Goal: Task Accomplishment & Management: Use online tool/utility

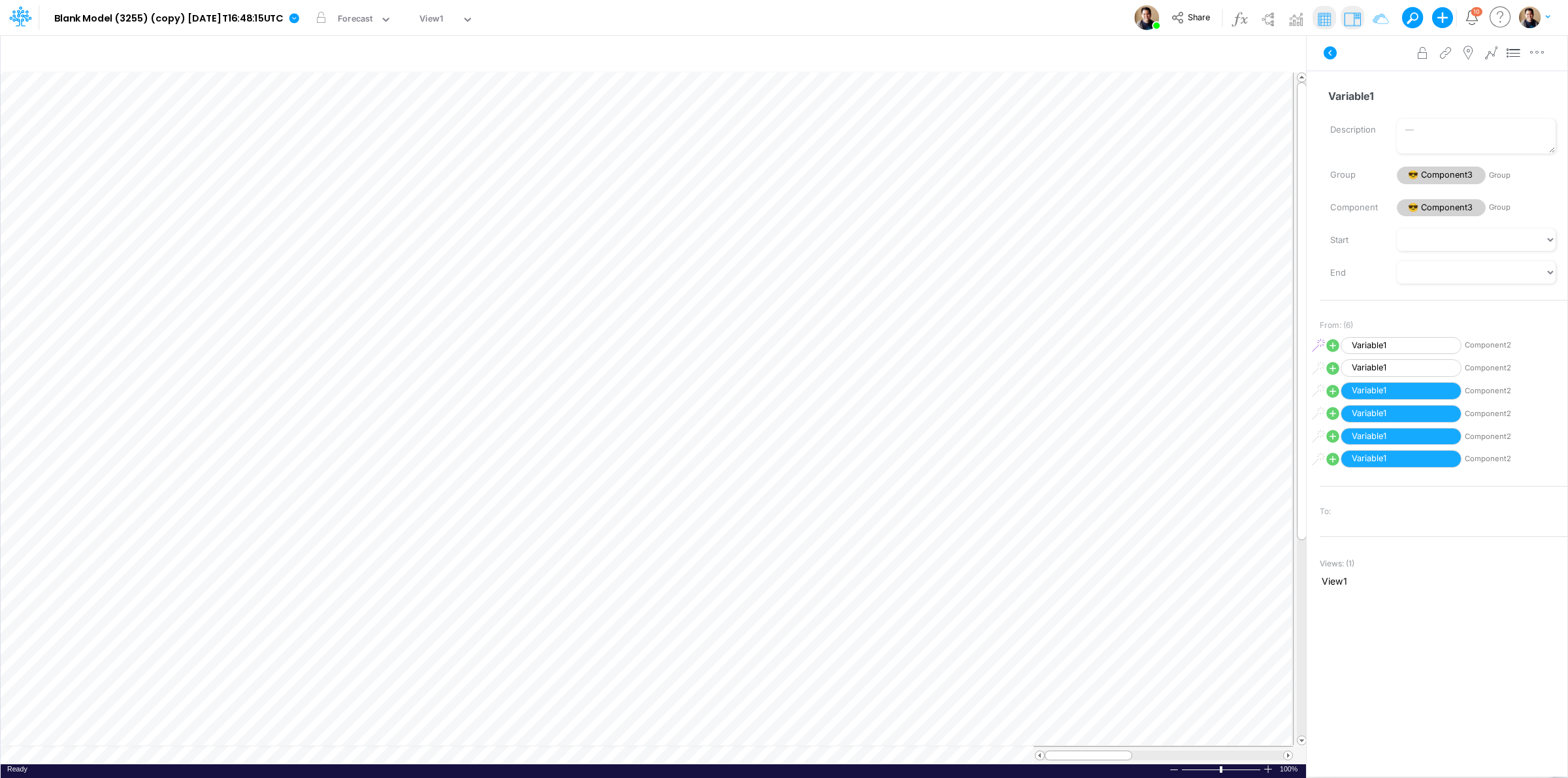
drag, startPoint x: 807, startPoint y: 5, endPoint x: 956, endPoint y: 15, distance: 149.3
click at [956, 15] on div "Model Blank Model (3255) (copy) 2025-08-25T16:48:15UTC Edit model settings Dupl…" at bounding box center [784, 18] width 1411 height 35
click at [1266, 17] on img at bounding box center [1268, 19] width 21 height 21
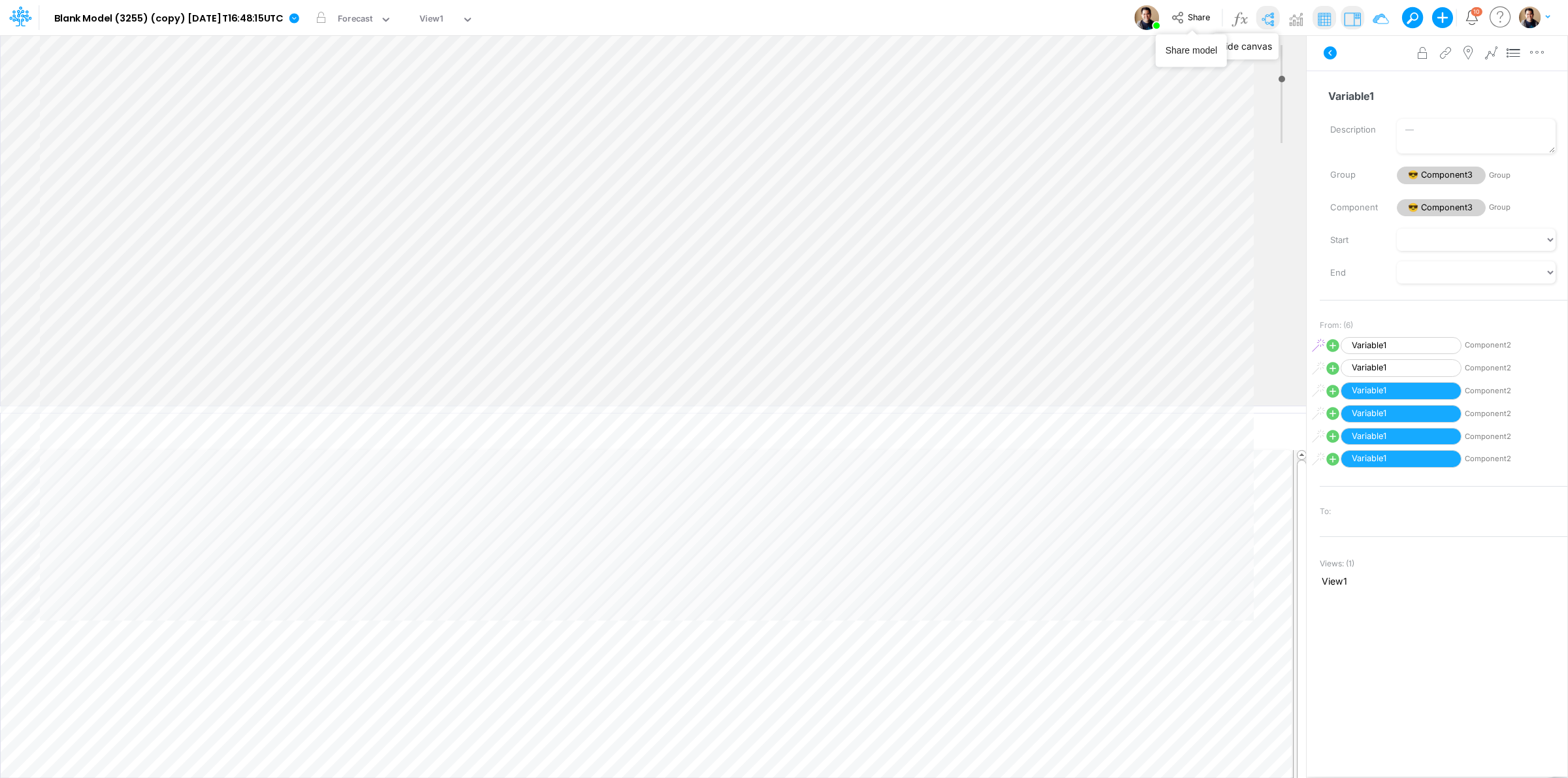
type input "0"
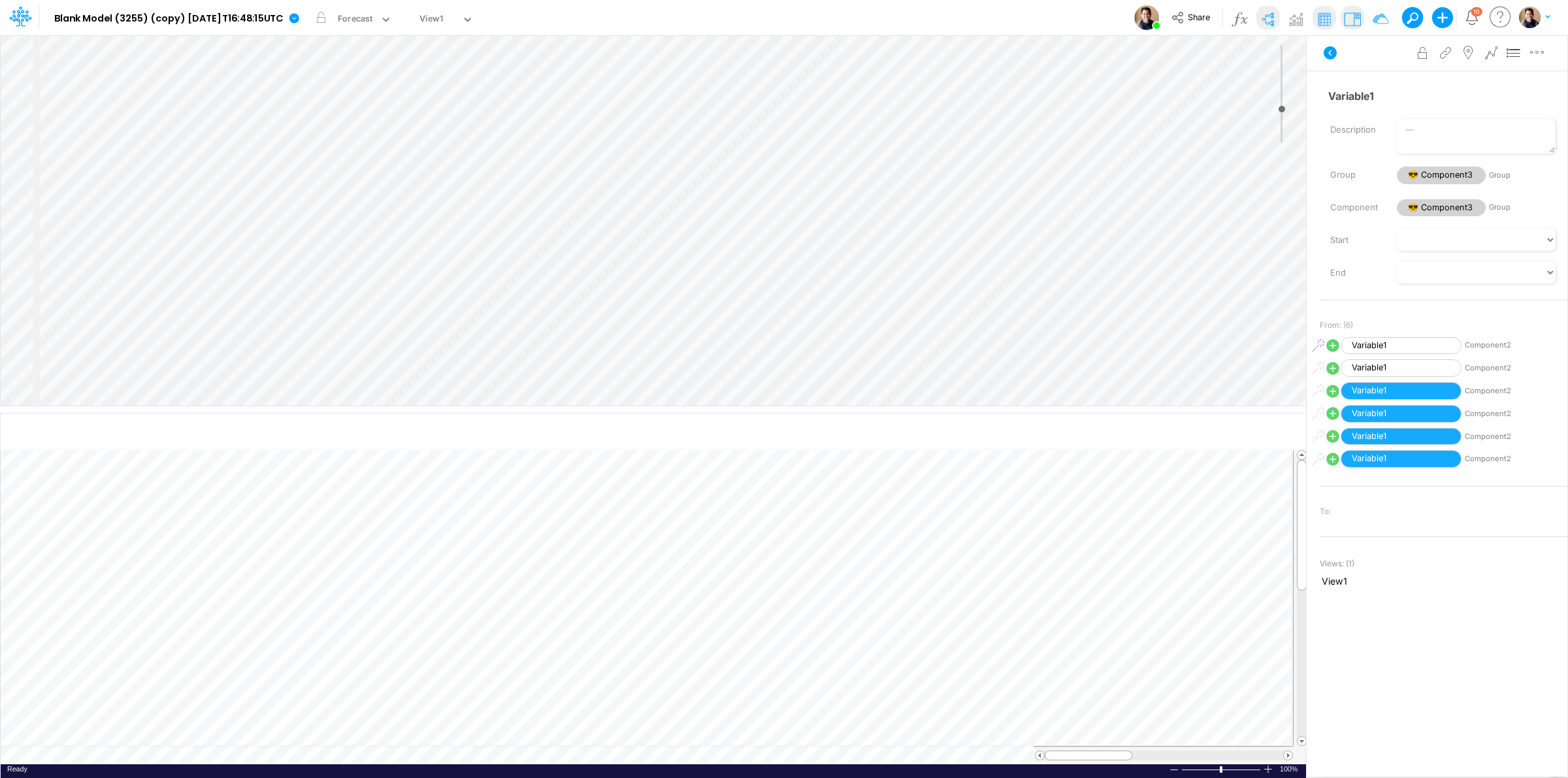
select select "Horizontal"
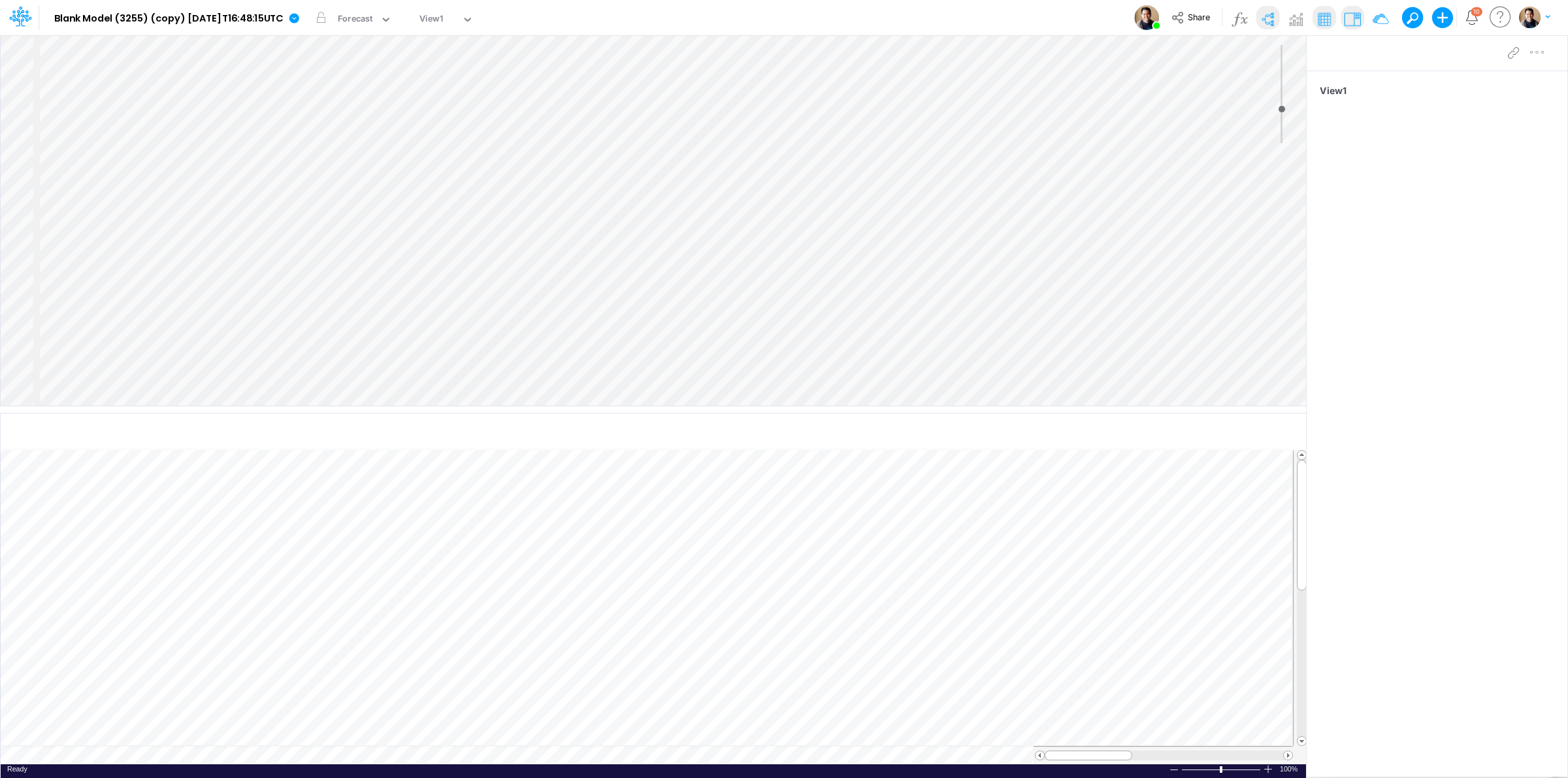
click at [495, 130] on div "Insert node Component Variable Constant Group Addition Subtraction Multiplicati…" at bounding box center [654, 220] width 1305 height 371
click at [500, 129] on div "Insert node Component Variable Constant Group Addition Subtraction Multiplicati…" at bounding box center [654, 220] width 1305 height 371
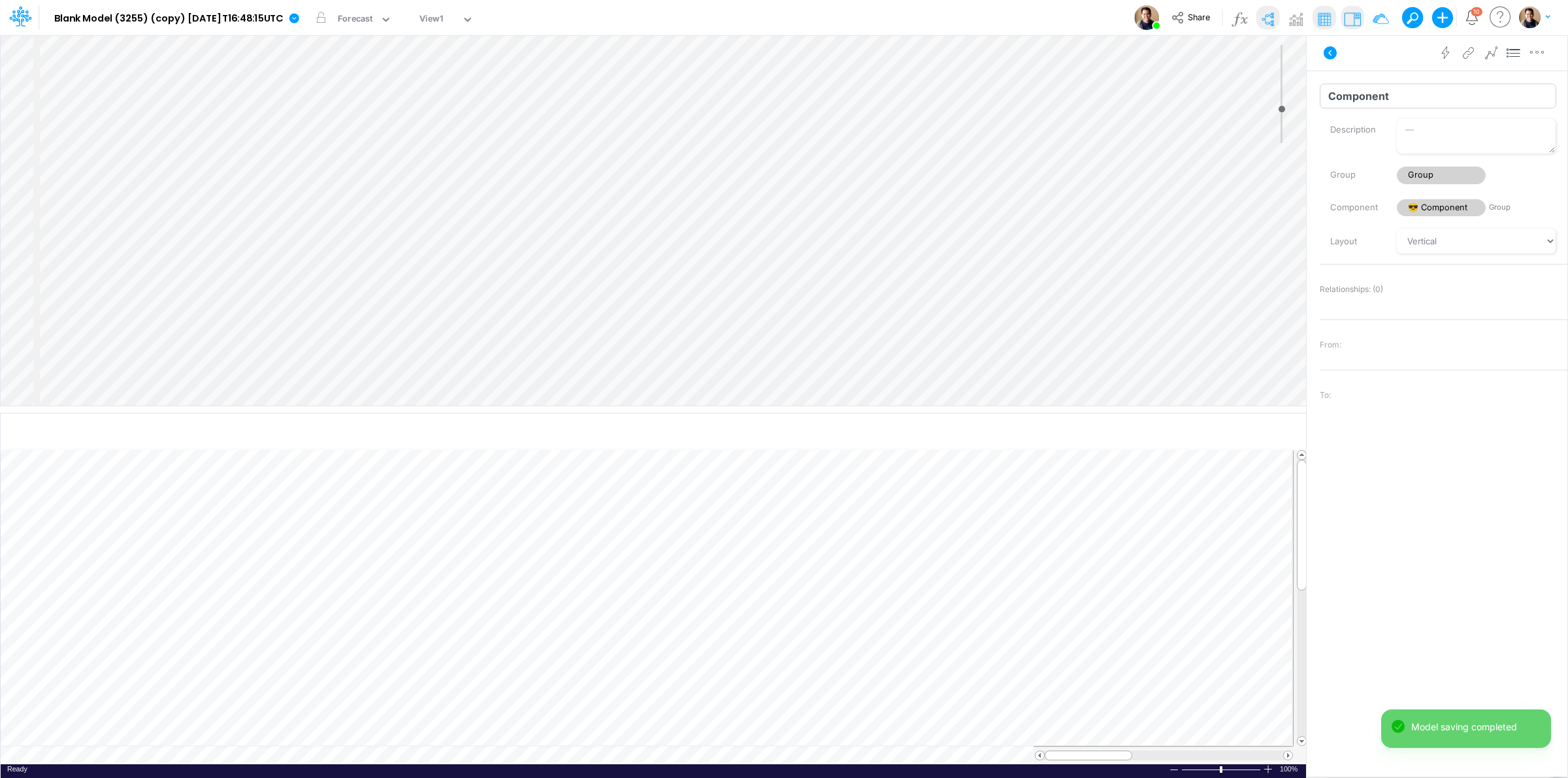
click at [1425, 93] on input "Component" at bounding box center [1438, 96] width 236 height 25
type input "Dep"
click at [692, 76] on div "Insert node Variable Constant Group Addition Subtraction Multiplication Divisio…" at bounding box center [654, 220] width 1305 height 371
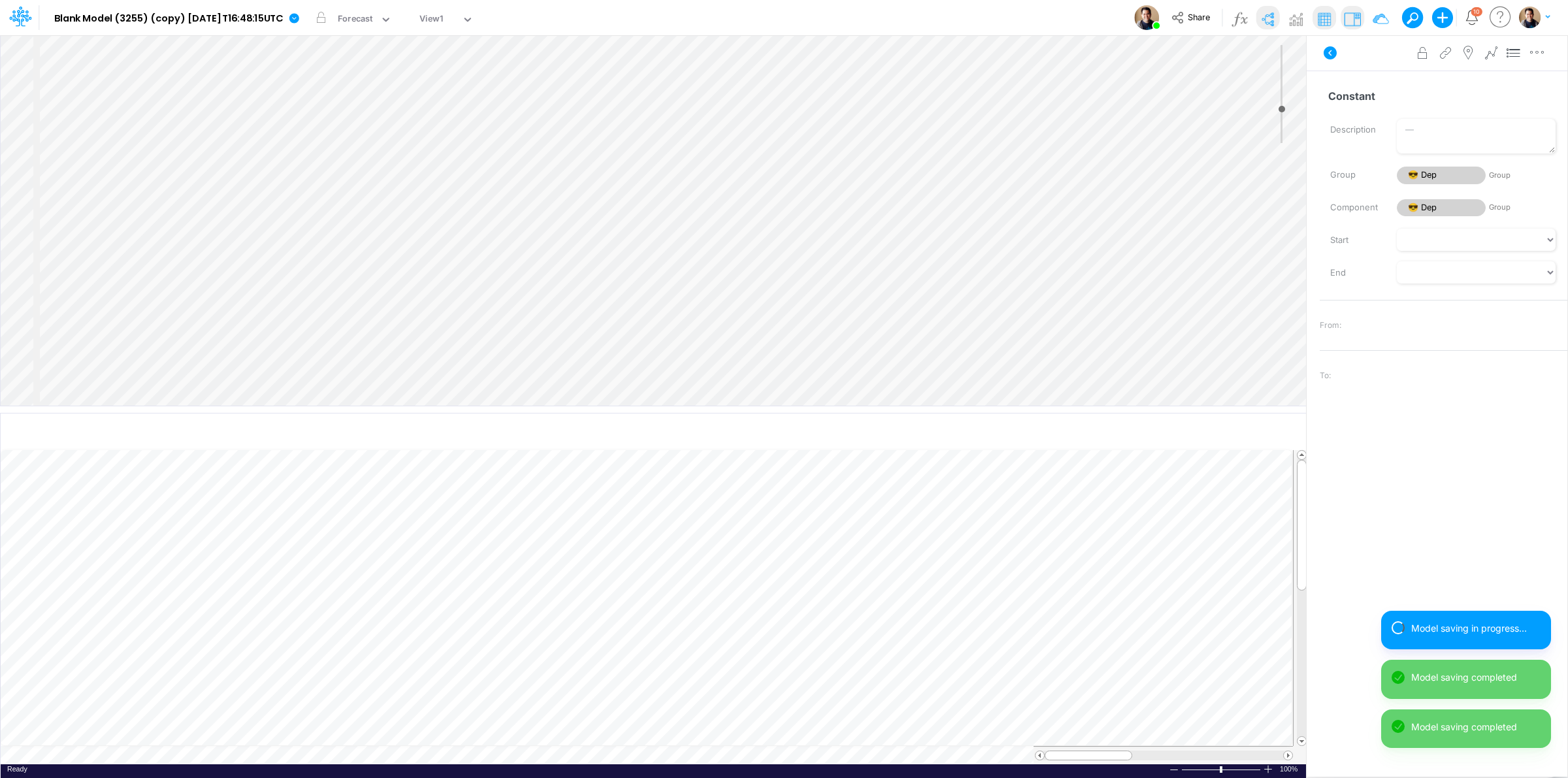
click at [687, 90] on div "Insert child node Variable Constant Group Addition Subtraction Multiplication D…" at bounding box center [654, 220] width 1305 height 371
click at [1344, 96] on input "Constant" at bounding box center [1438, 96] width 236 height 25
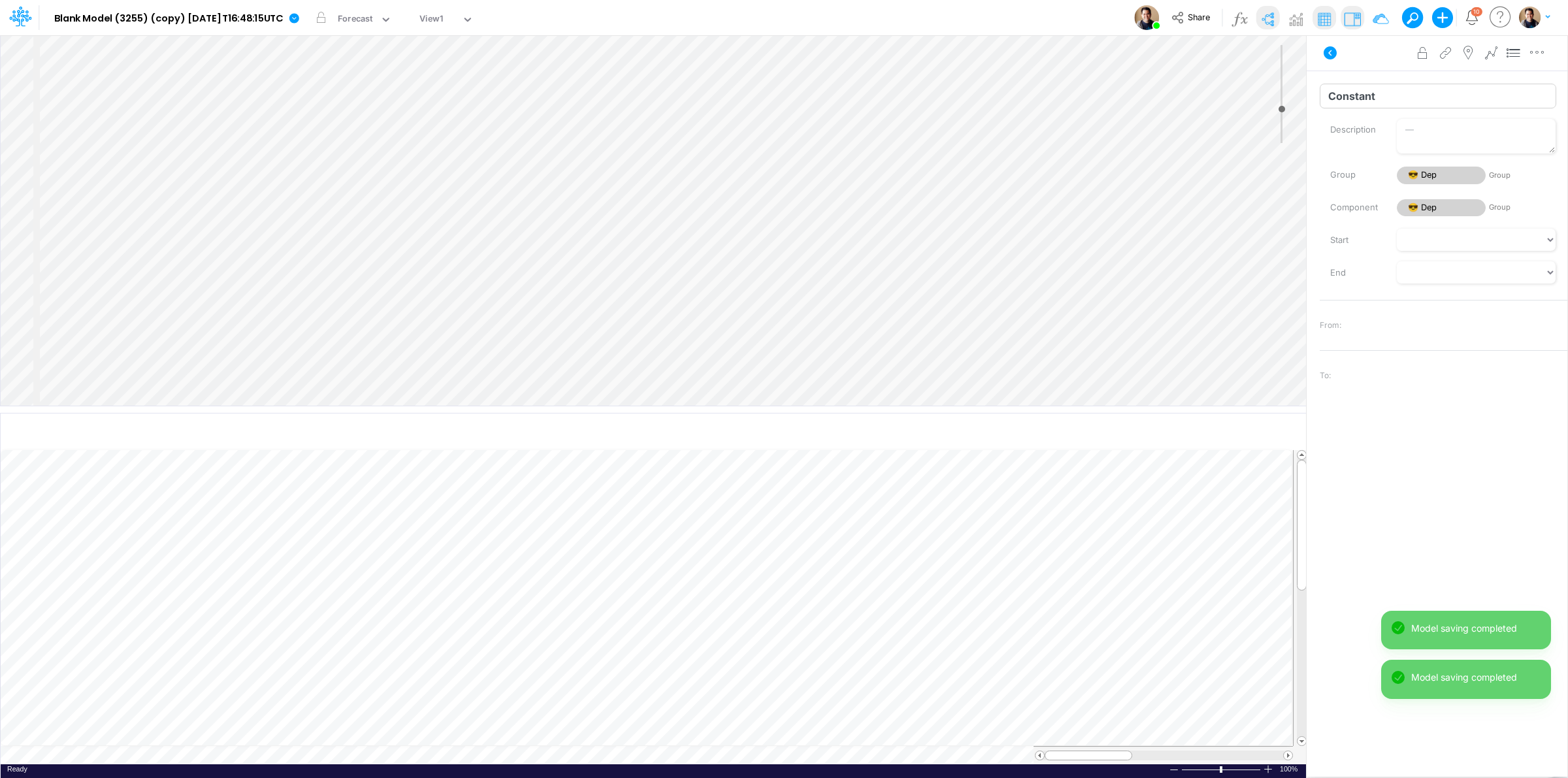
click at [1344, 96] on input "Constant" at bounding box center [1438, 96] width 236 height 25
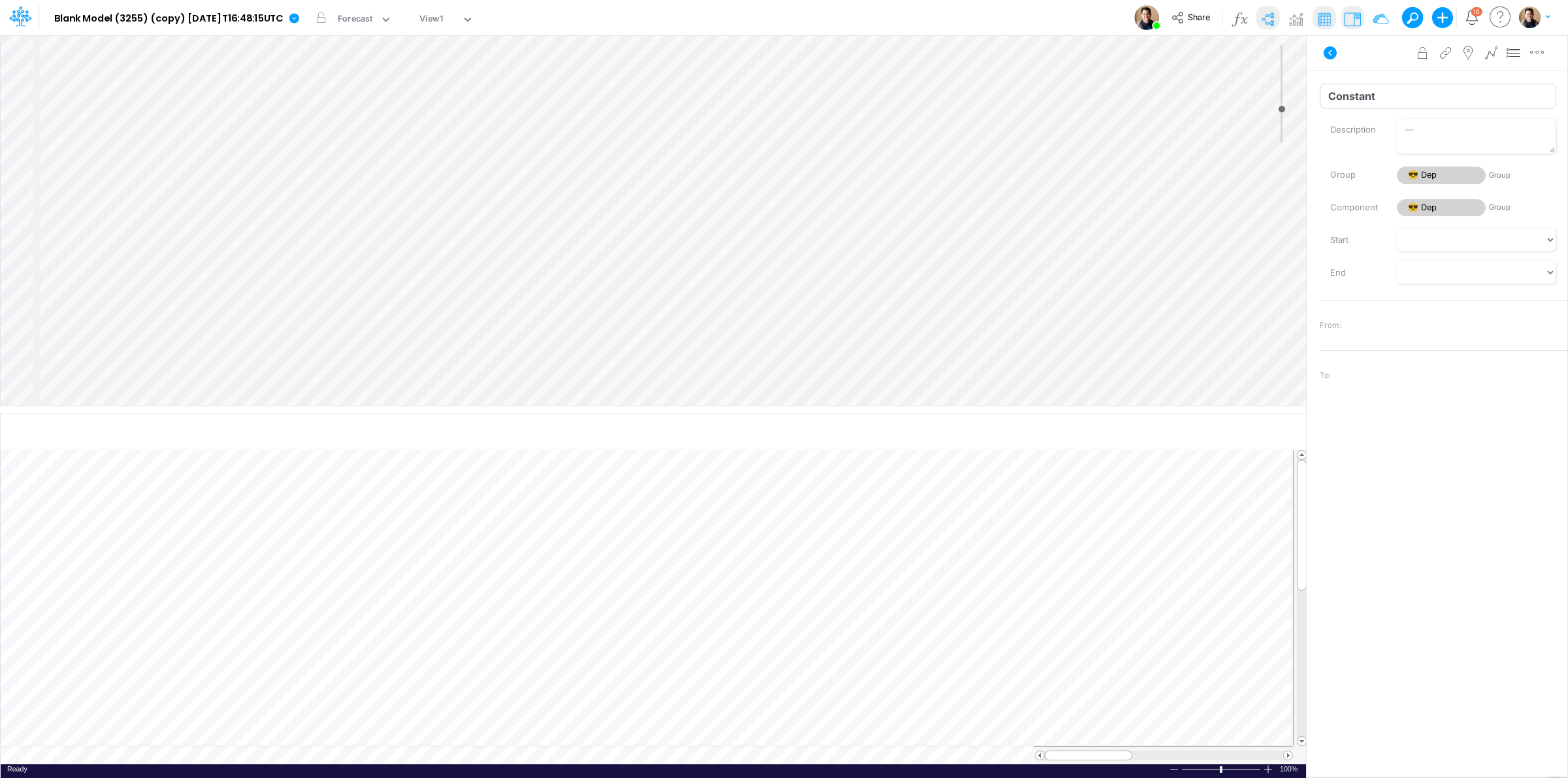
type input "d"
type input "Department"
click at [622, 136] on div "Insert child node Variable Constant Group Addition Subtraction Multiplication D…" at bounding box center [654, 220] width 1305 height 371
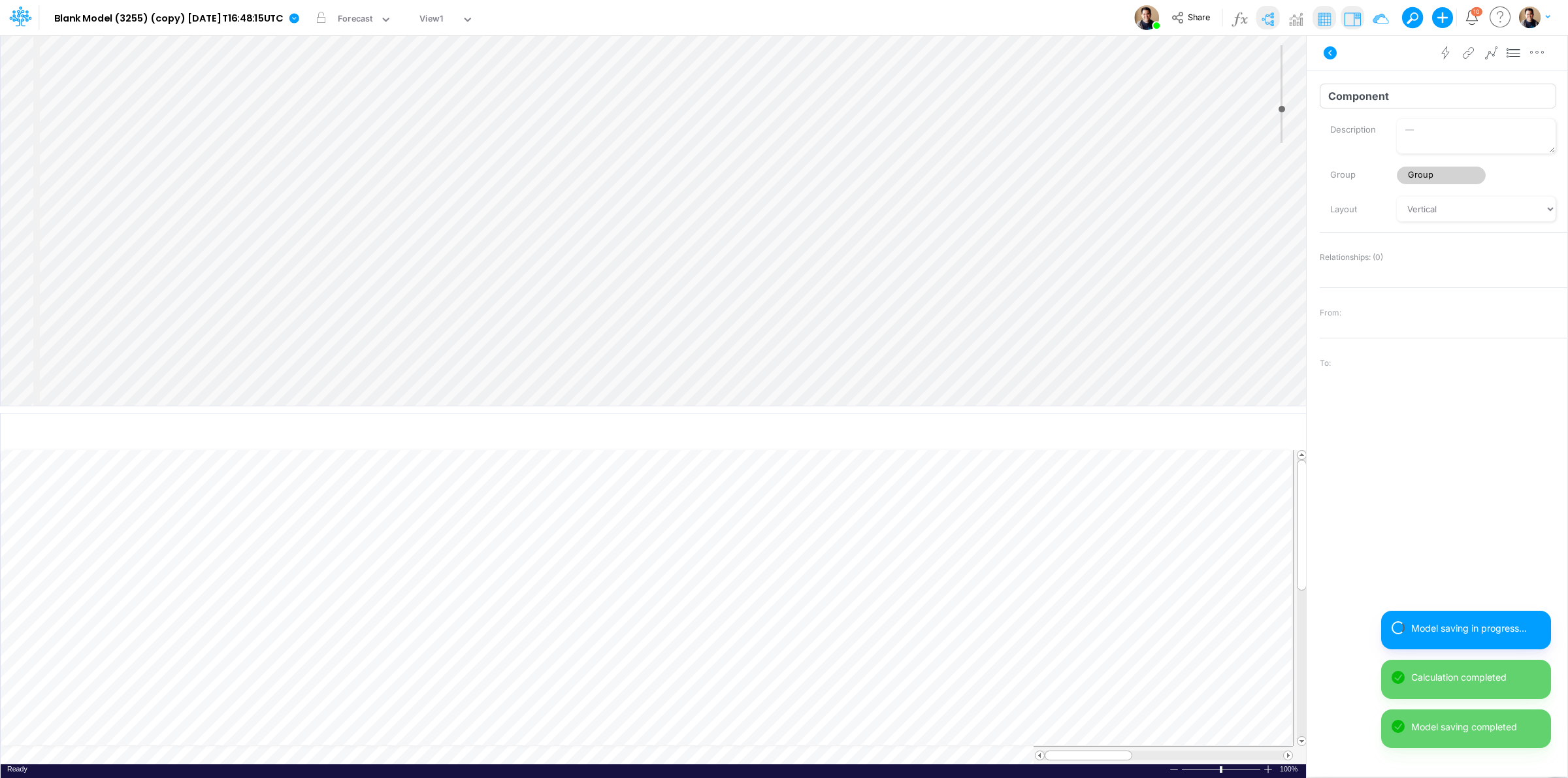
click at [1335, 97] on input "Component" at bounding box center [1438, 96] width 236 height 25
type input "Location"
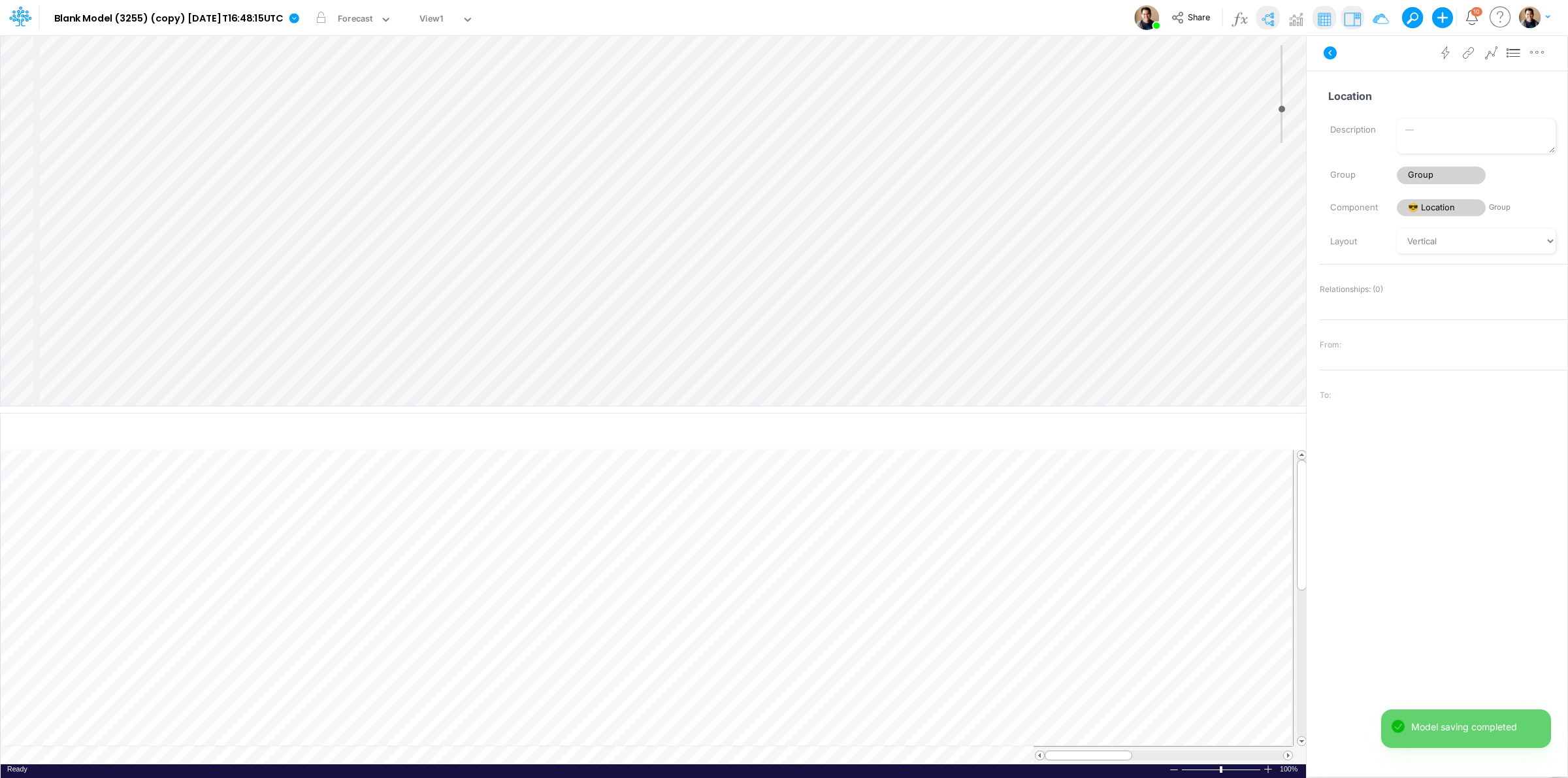
click at [857, 72] on div "Insert node Variable Constant Group Addition Subtraction Multiplication Divisio…" at bounding box center [654, 220] width 1305 height 371
click at [1328, 98] on input "Constant" at bounding box center [1438, 96] width 236 height 25
type input "Location"
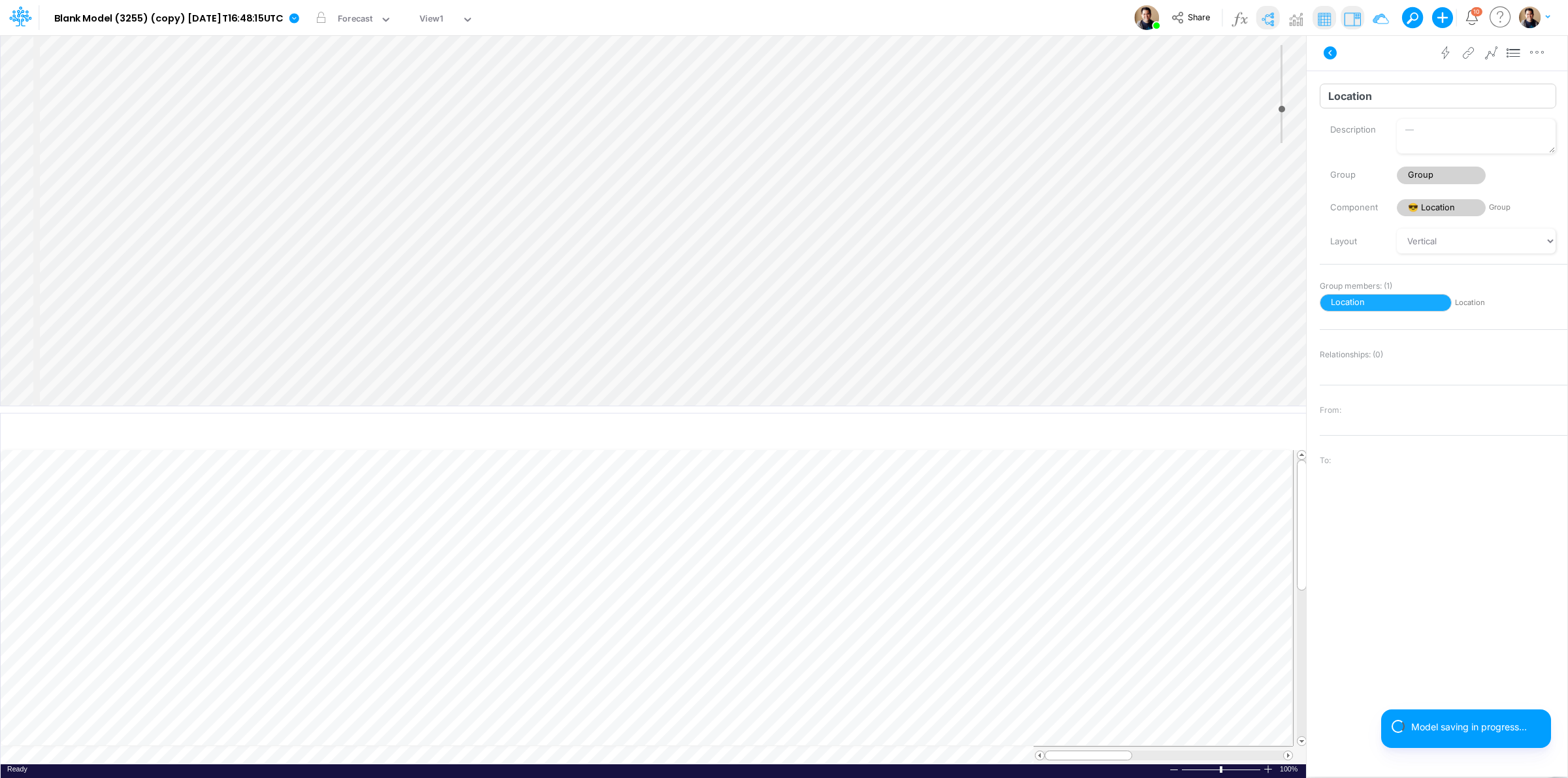
click at [1387, 97] on input "Location" at bounding box center [1438, 96] width 236 height 25
type input "Loc"
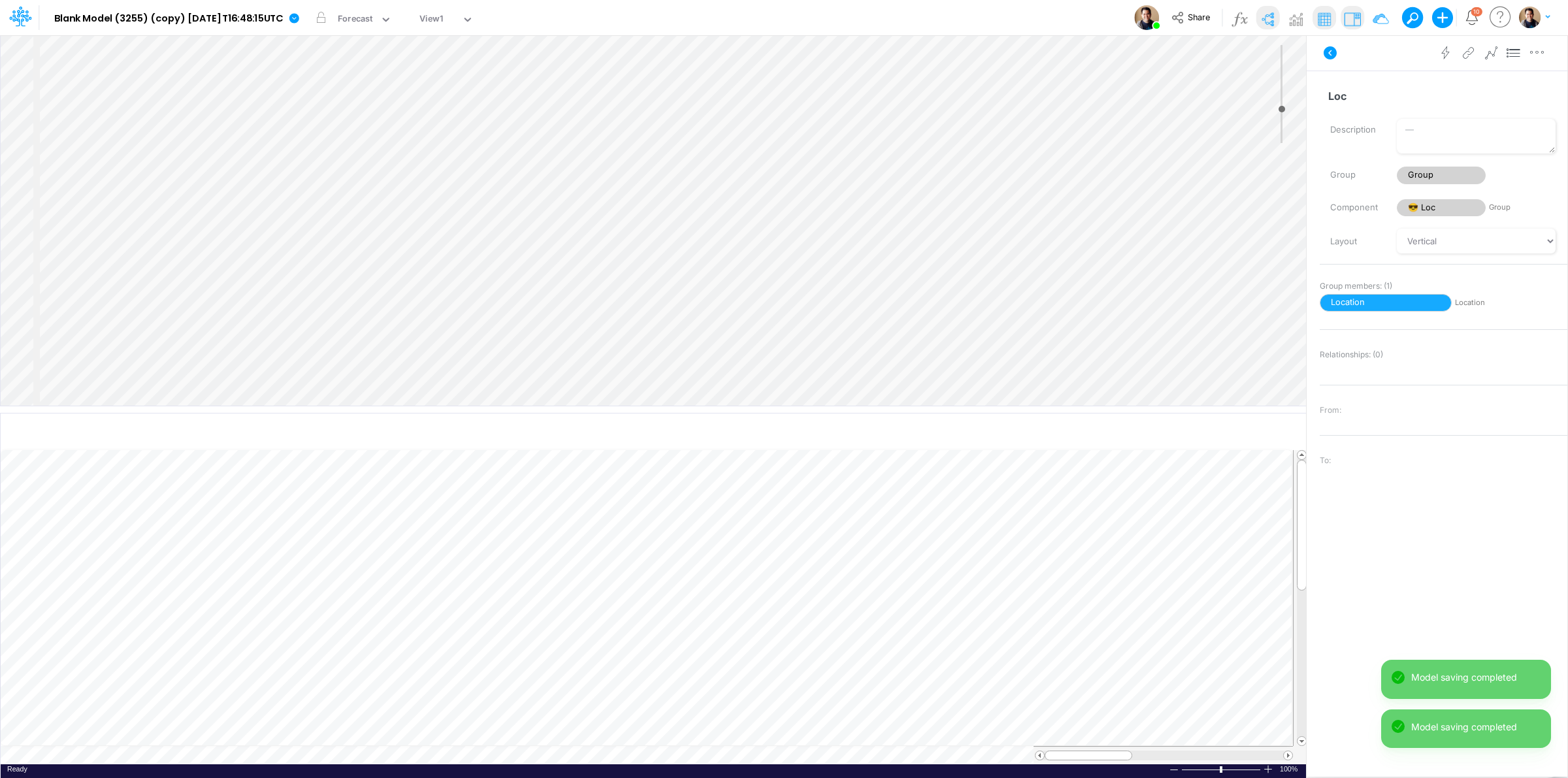
click at [914, 93] on div "Insert node Variable Constant Group Addition Subtraction Multiplication Divisio…" at bounding box center [654, 220] width 1305 height 371
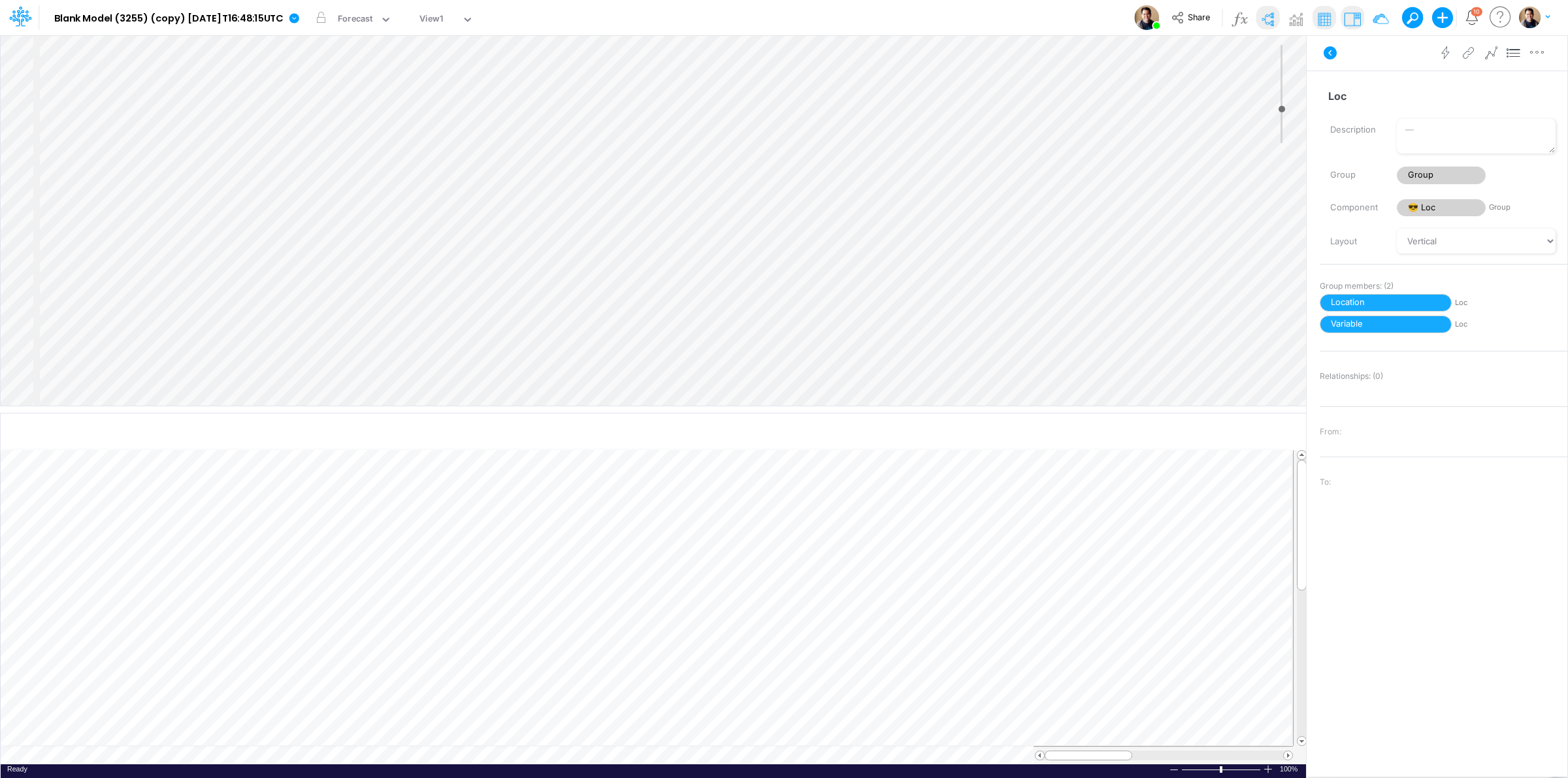
click at [40, 61] on div "Insert node Variable Constant Group Addition Subtraction Multiplication Divisio…" at bounding box center [654, 220] width 1305 height 371
click at [702, 113] on div "Insert node Variable Constant Group Addition Subtraction Multiplication Divisio…" at bounding box center [654, 220] width 1305 height 371
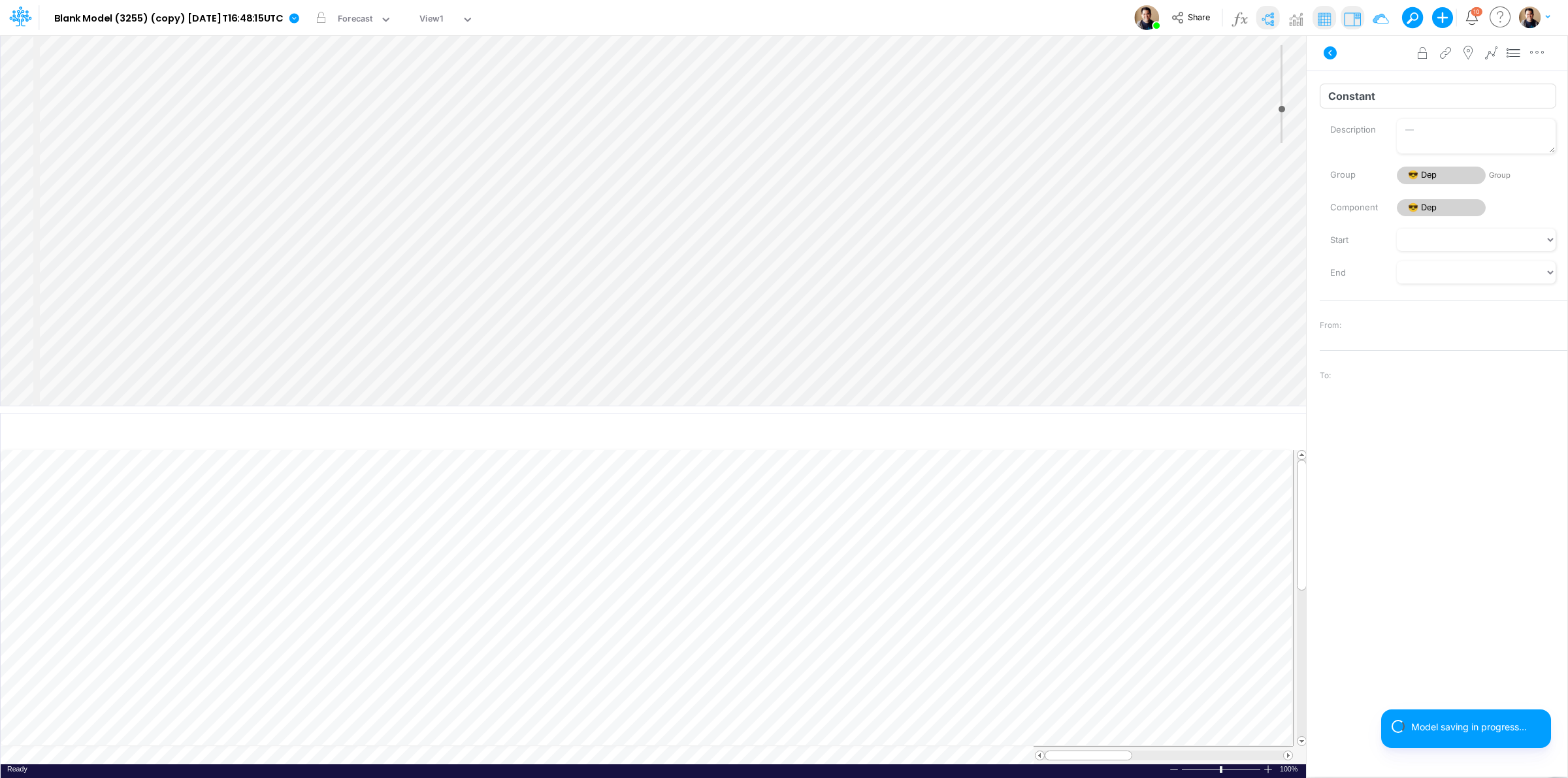
click at [1374, 93] on input "Constant" at bounding box center [1438, 96] width 236 height 25
click at [1369, 93] on input "Location" at bounding box center [1438, 96] width 236 height 25
type input "DepLoc"
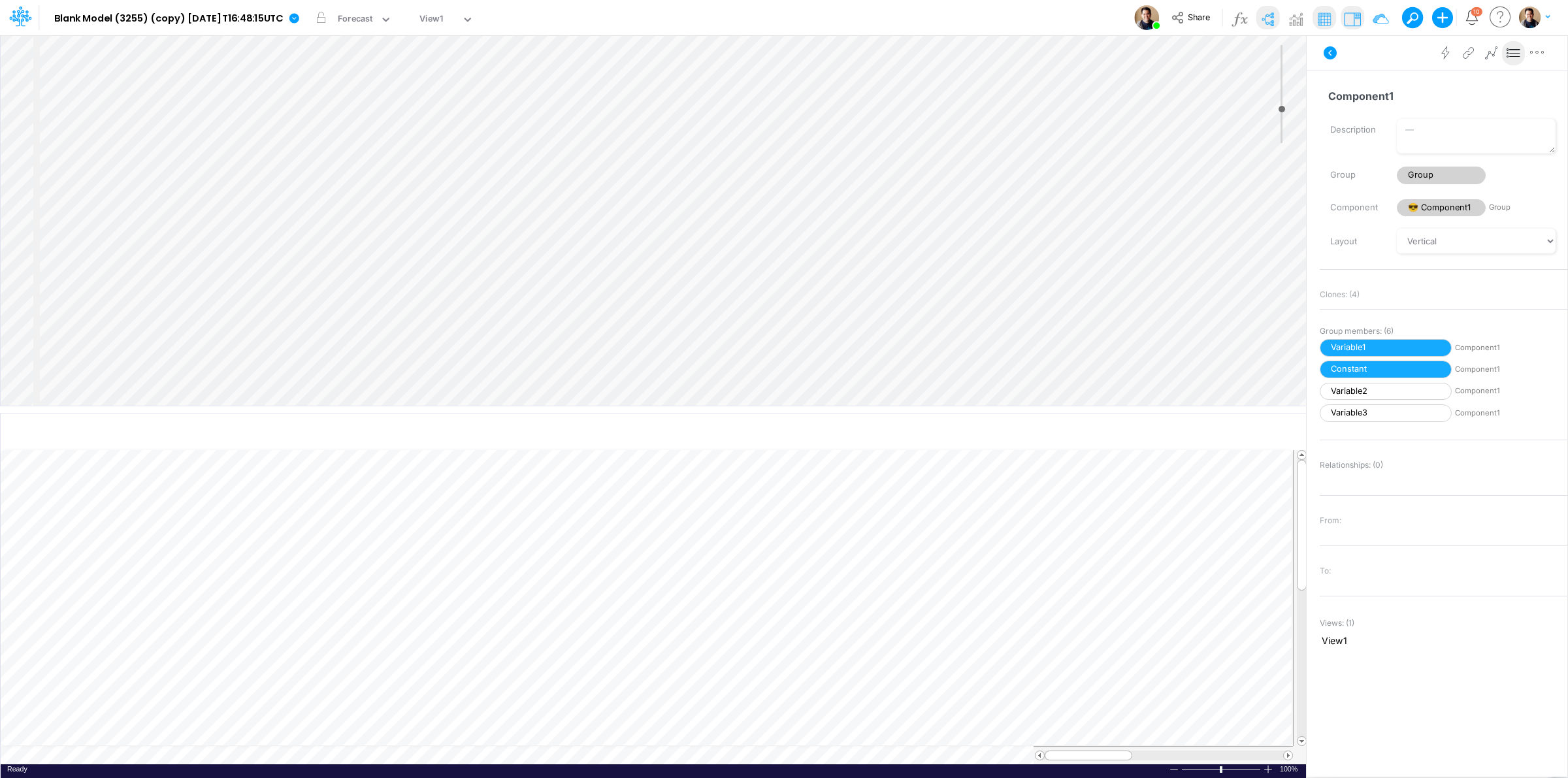
click at [315, 113] on div "Insert node Variable Constant Group Addition Subtraction Multiplication Divisio…" at bounding box center [654, 220] width 1305 height 371
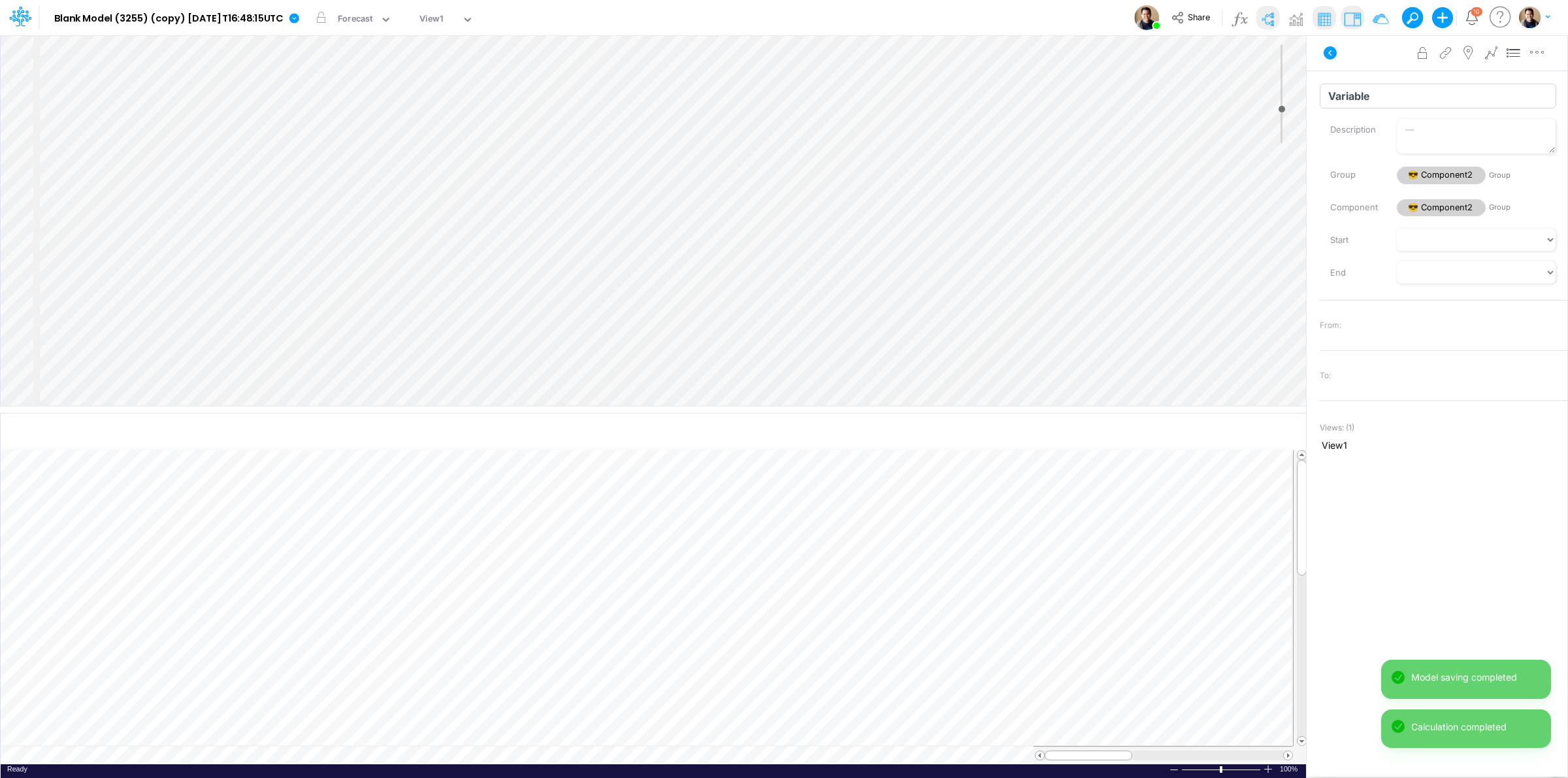
click at [1425, 102] on input "Variable" at bounding box center [1438, 96] width 236 height 25
type input "Variable2"
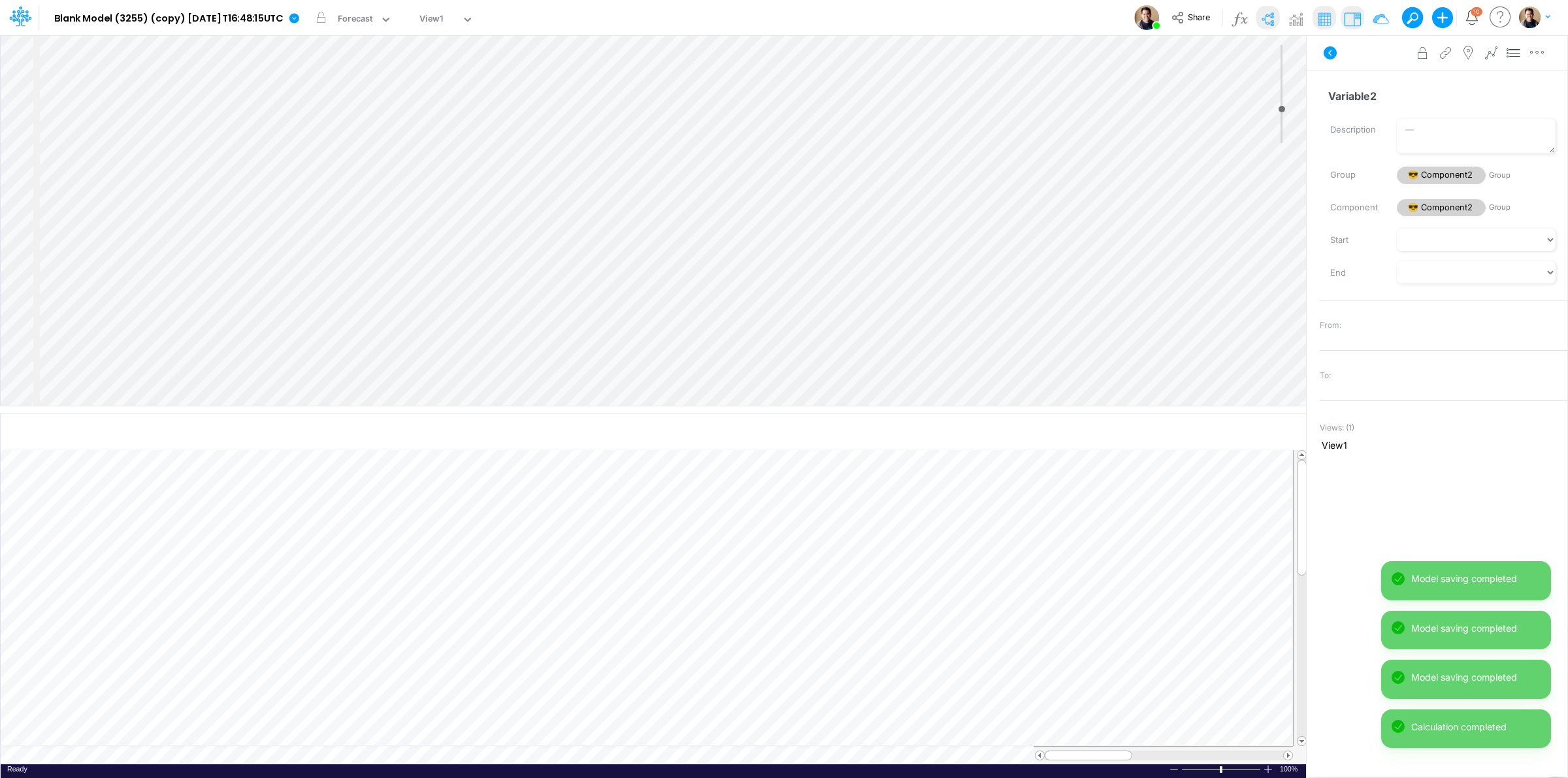
click at [564, 120] on div "Insert child node Variable Constant Group Addition Subtraction Multiplication D…" at bounding box center [654, 220] width 1305 height 371
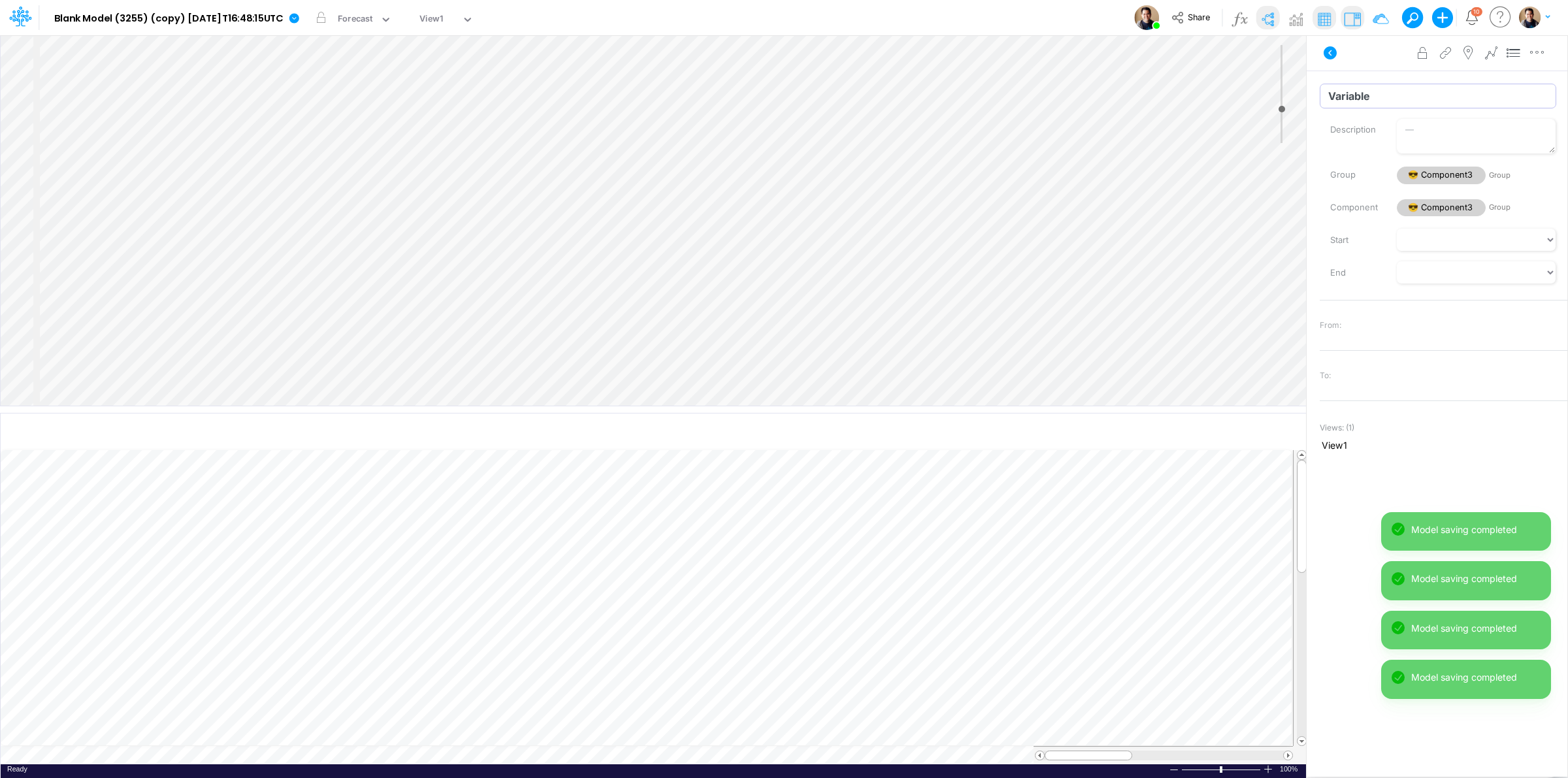
click at [1403, 97] on input "Variable" at bounding box center [1438, 96] width 236 height 25
type input "Variable2"
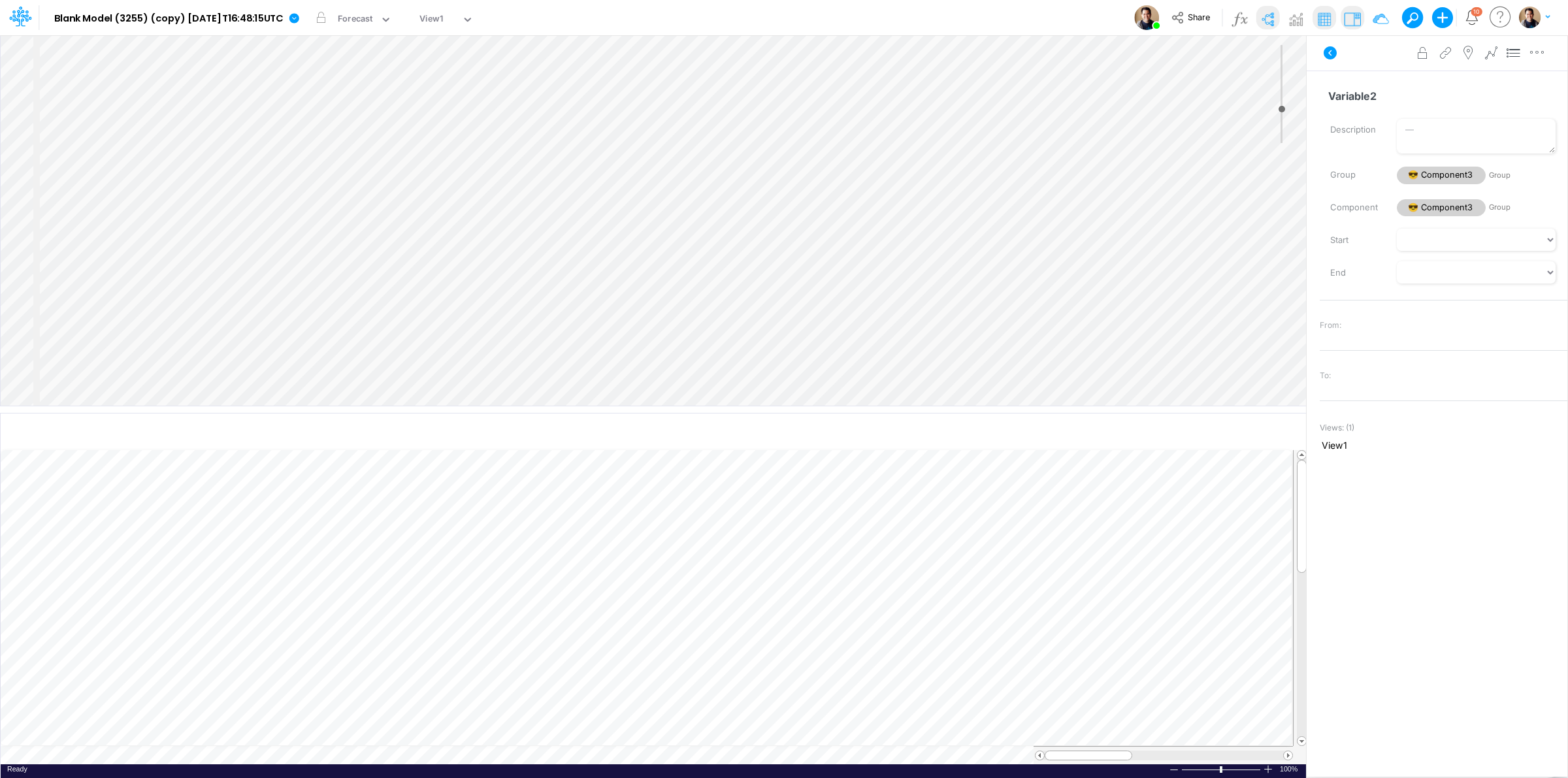
click at [559, 135] on div "Insert child node Variable Constant Group Addition Subtraction Multiplication D…" at bounding box center [654, 220] width 1305 height 371
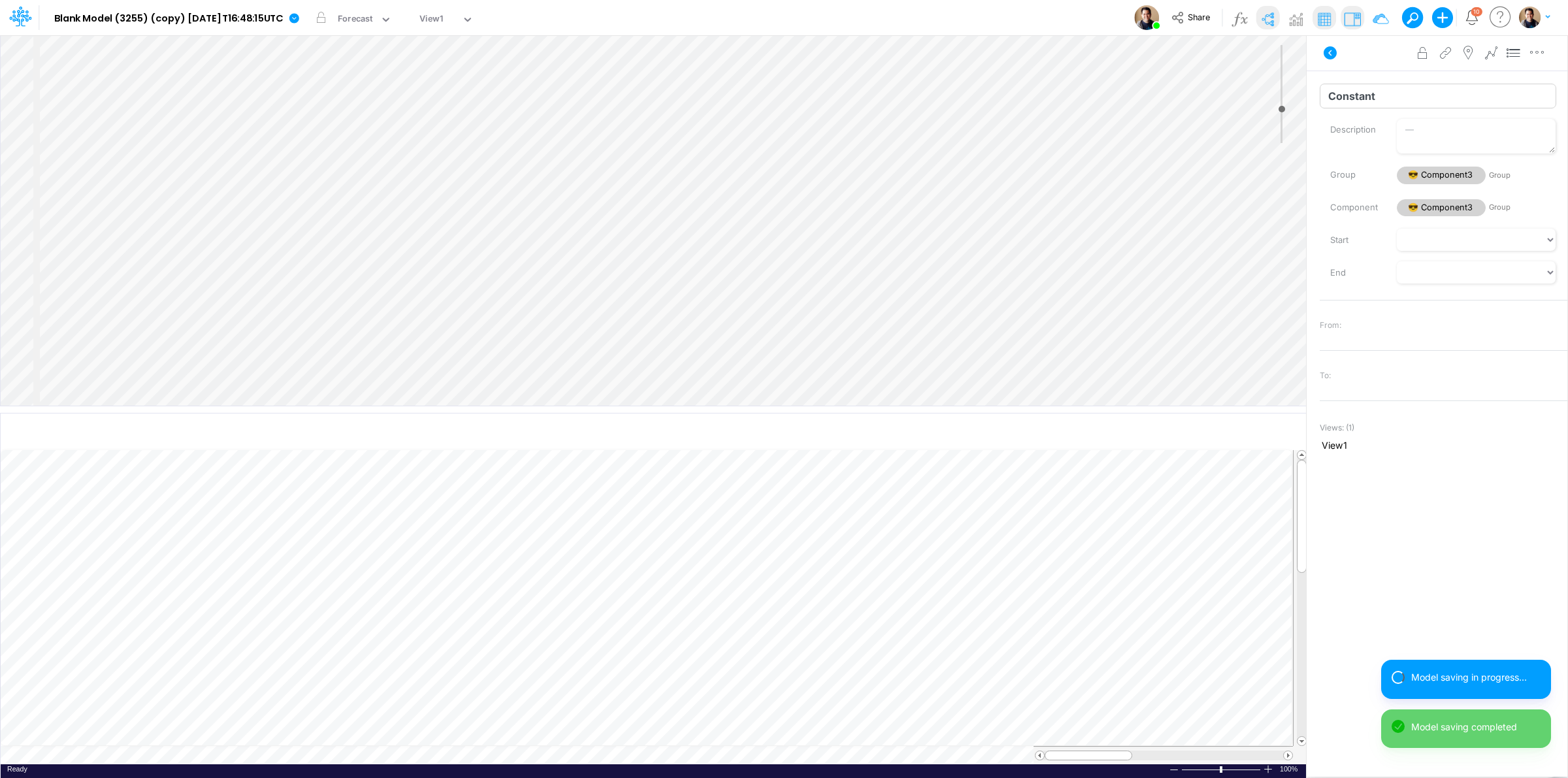
click at [1363, 100] on input "Constant" at bounding box center [1438, 96] width 236 height 25
type input "Dep"
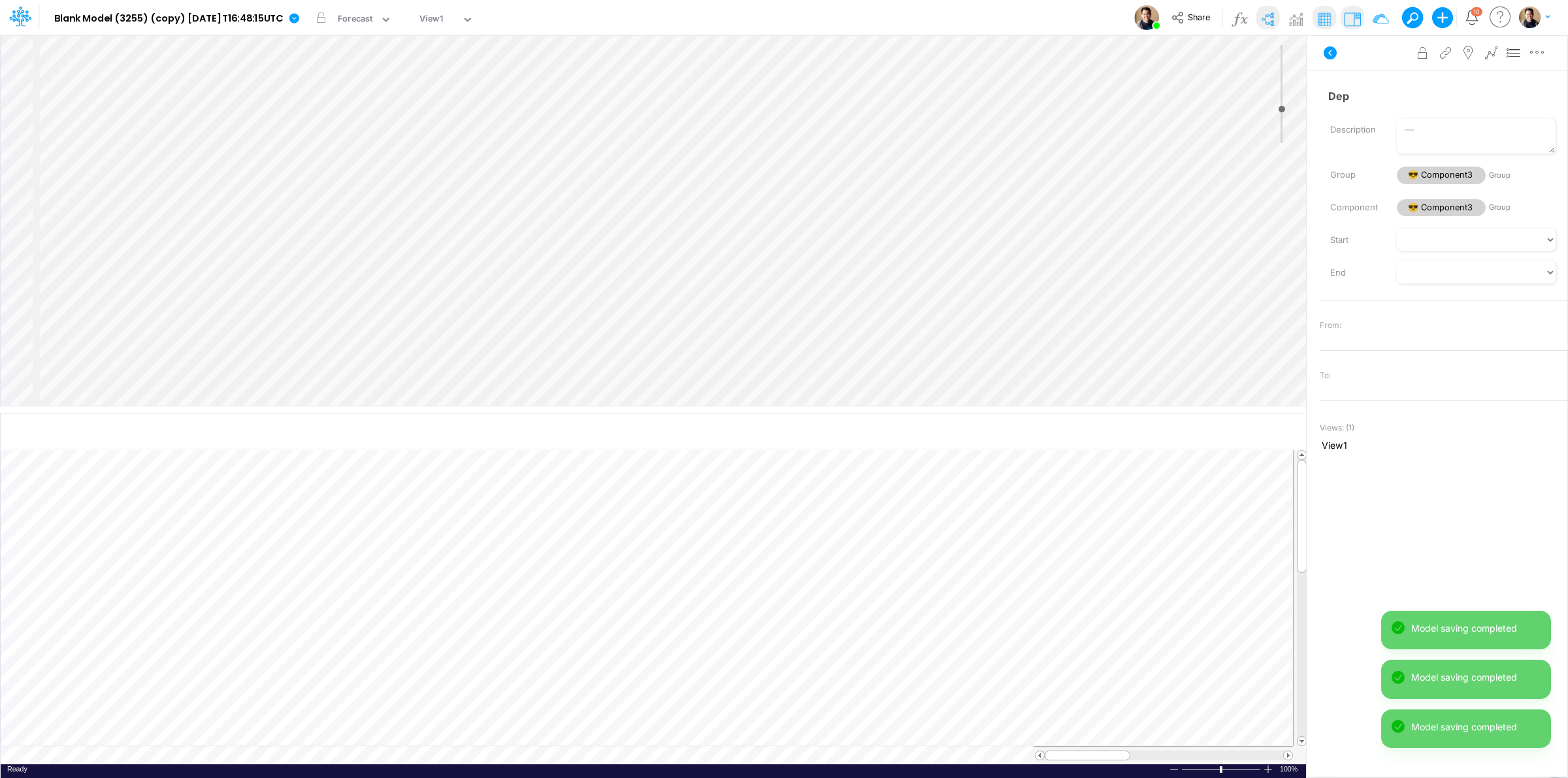
click at [338, 136] on div "Insert child node Variable Constant Group Addition Subtraction Multiplication D…" at bounding box center [654, 220] width 1305 height 371
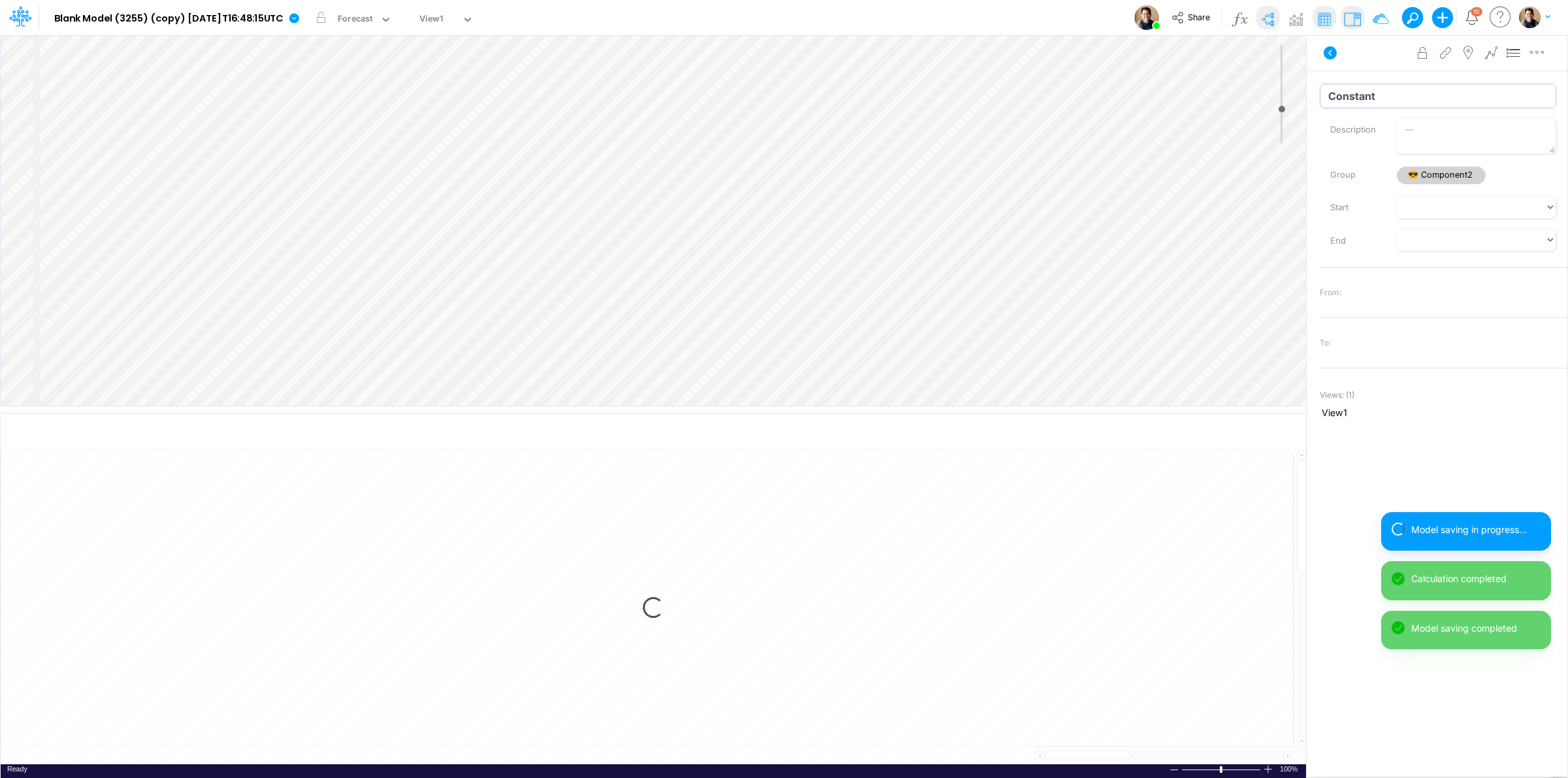
click at [1373, 92] on input "Constant" at bounding box center [1438, 96] width 236 height 25
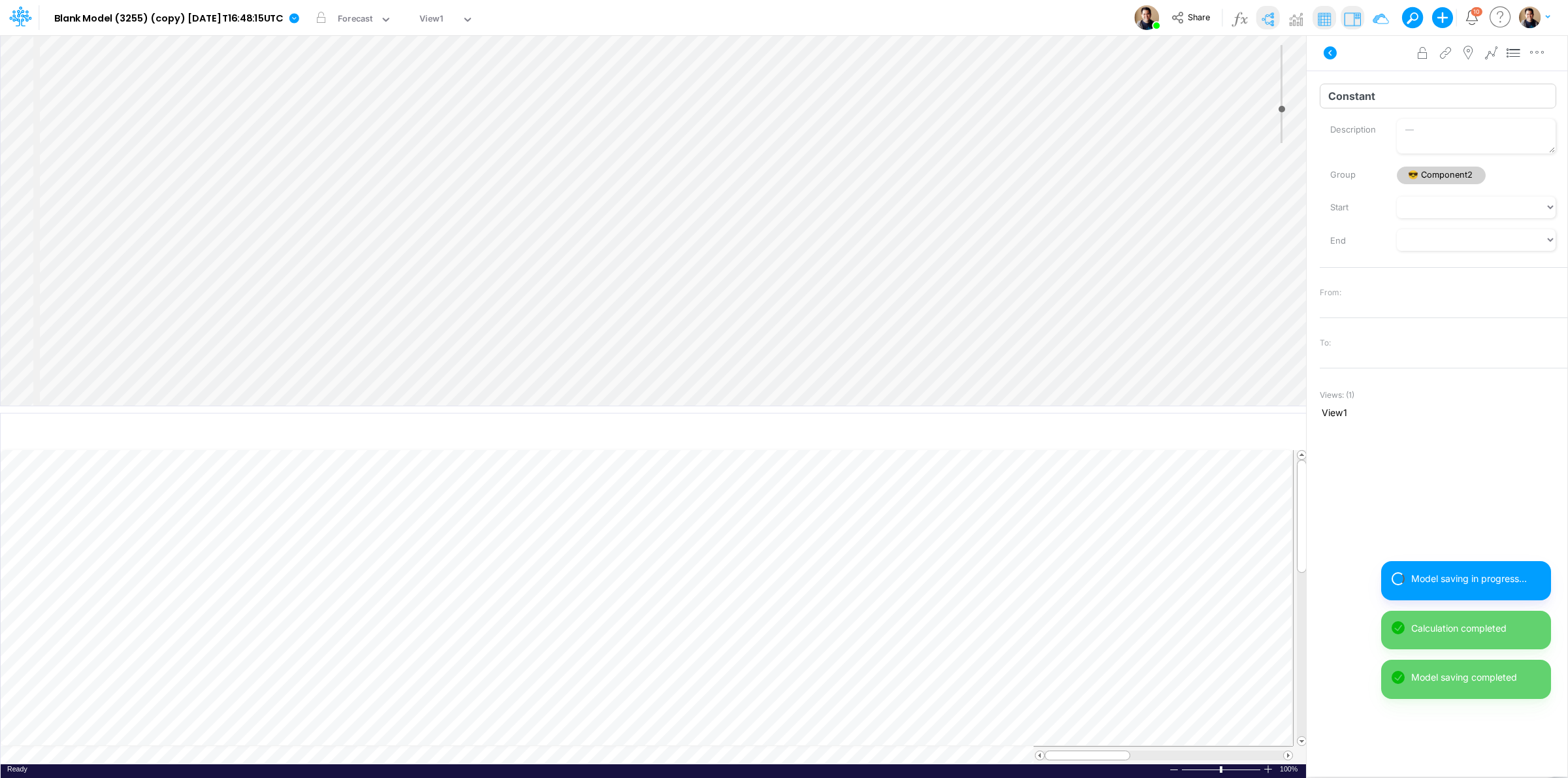
drag, startPoint x: 1397, startPoint y: 80, endPoint x: 1372, endPoint y: 92, distance: 27.7
click at [1373, 92] on input "Constant" at bounding box center [1438, 96] width 236 height 25
type input "Loc"
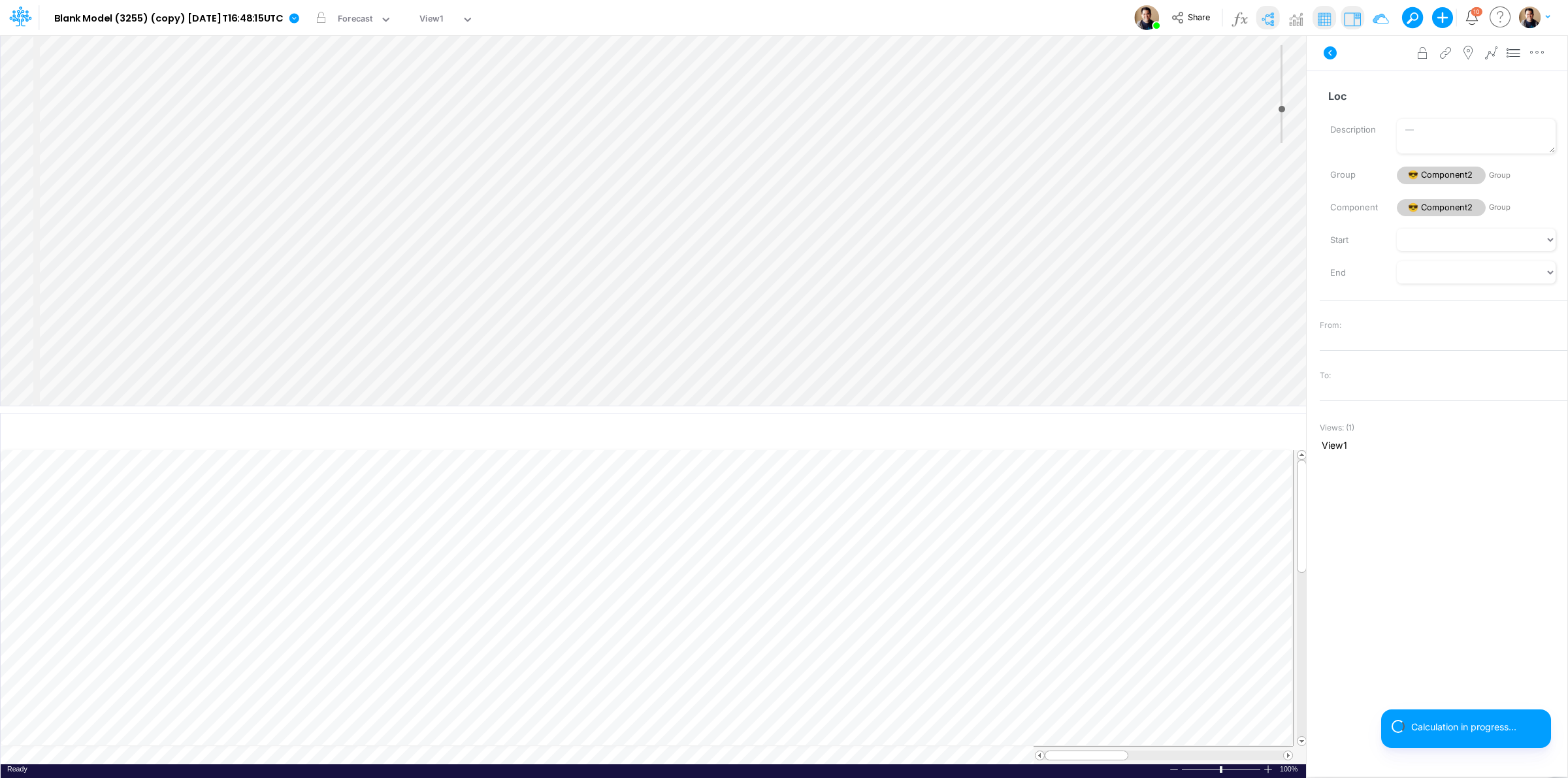
select select "1"
select select "Multiply"
select select "Add"
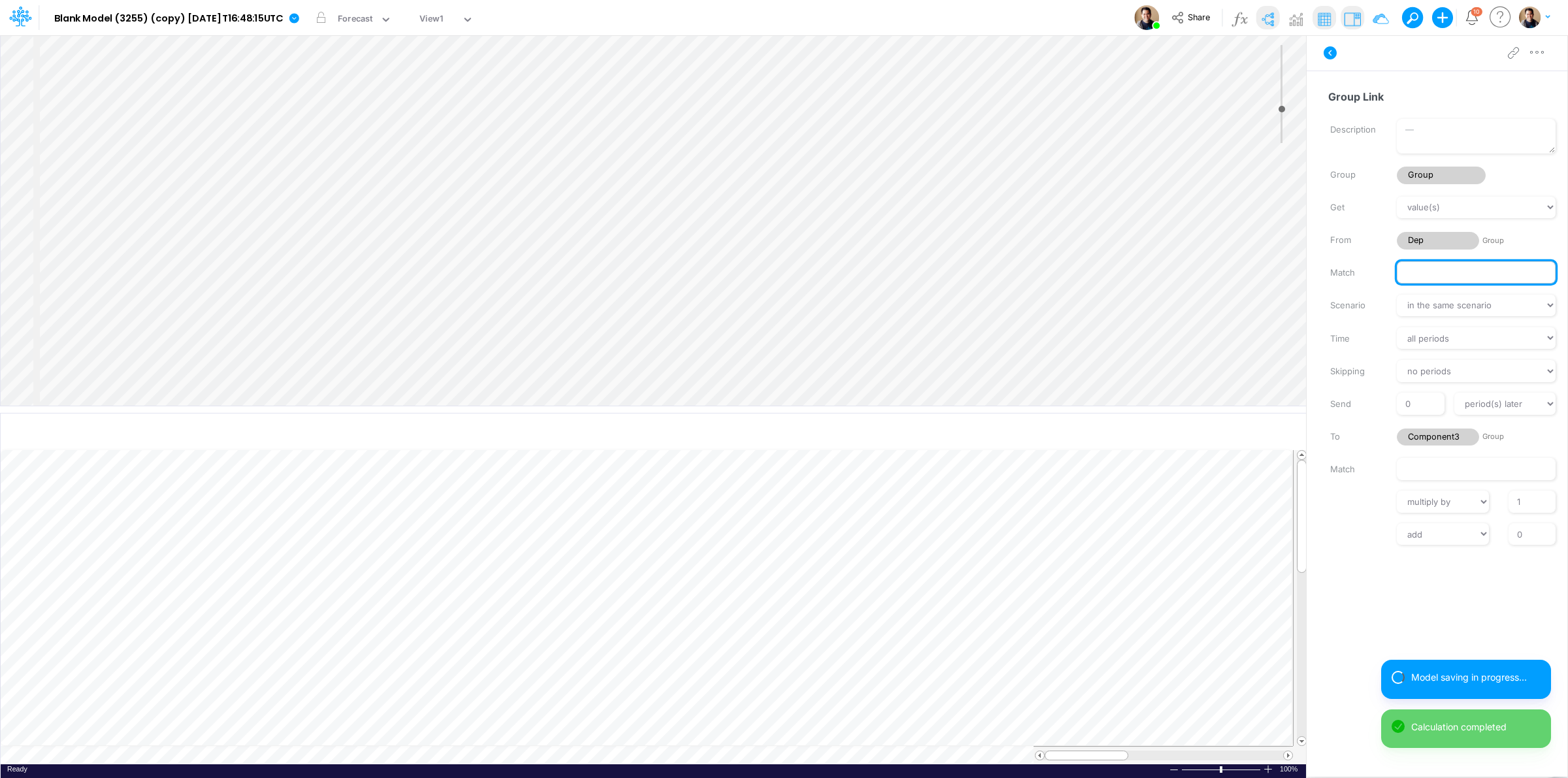
click at [1425, 265] on input "Match" at bounding box center [1476, 272] width 159 height 22
type input "F"
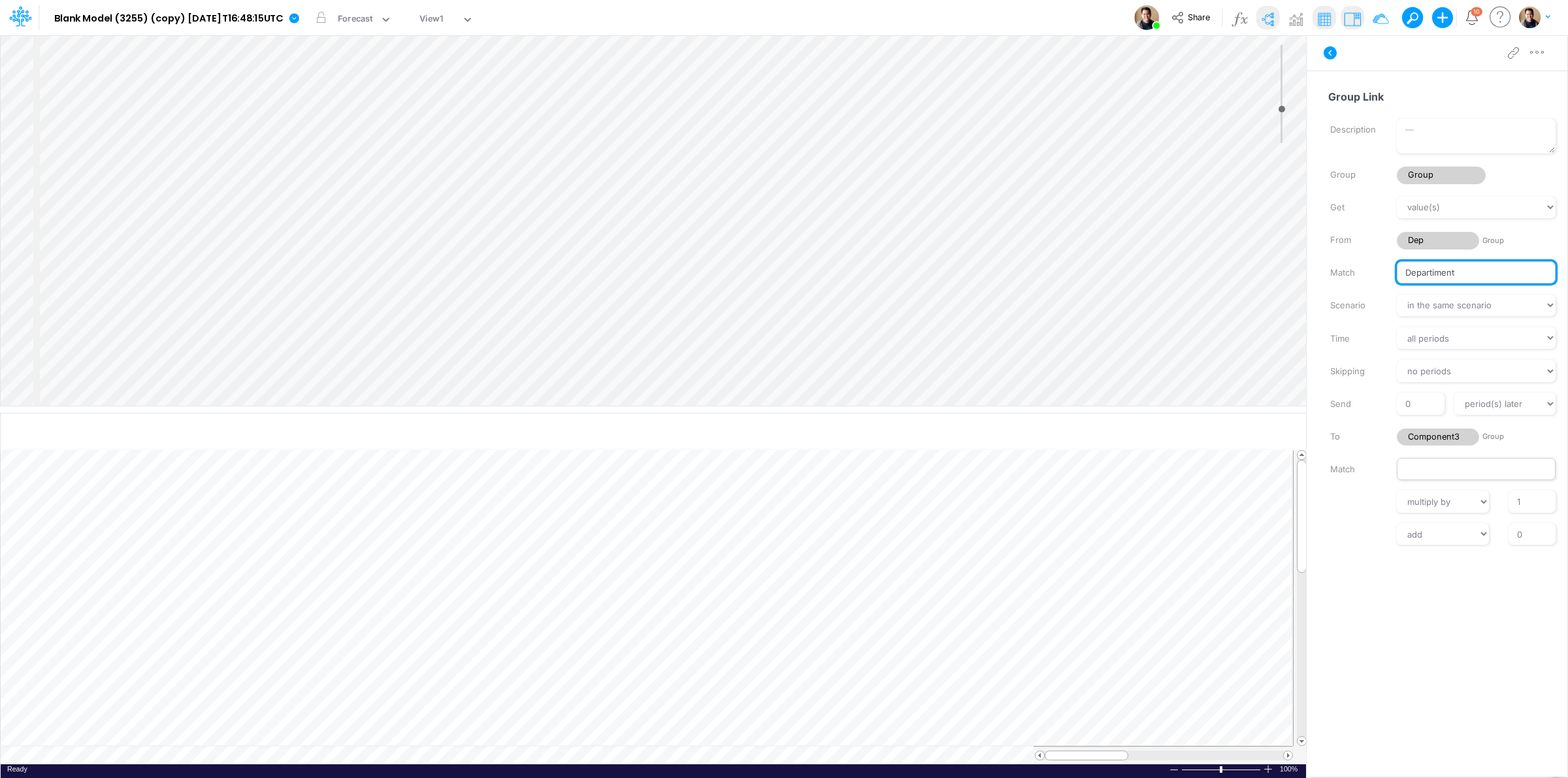
type input "Departiment"
click at [1439, 465] on input "Match" at bounding box center [1476, 469] width 159 height 22
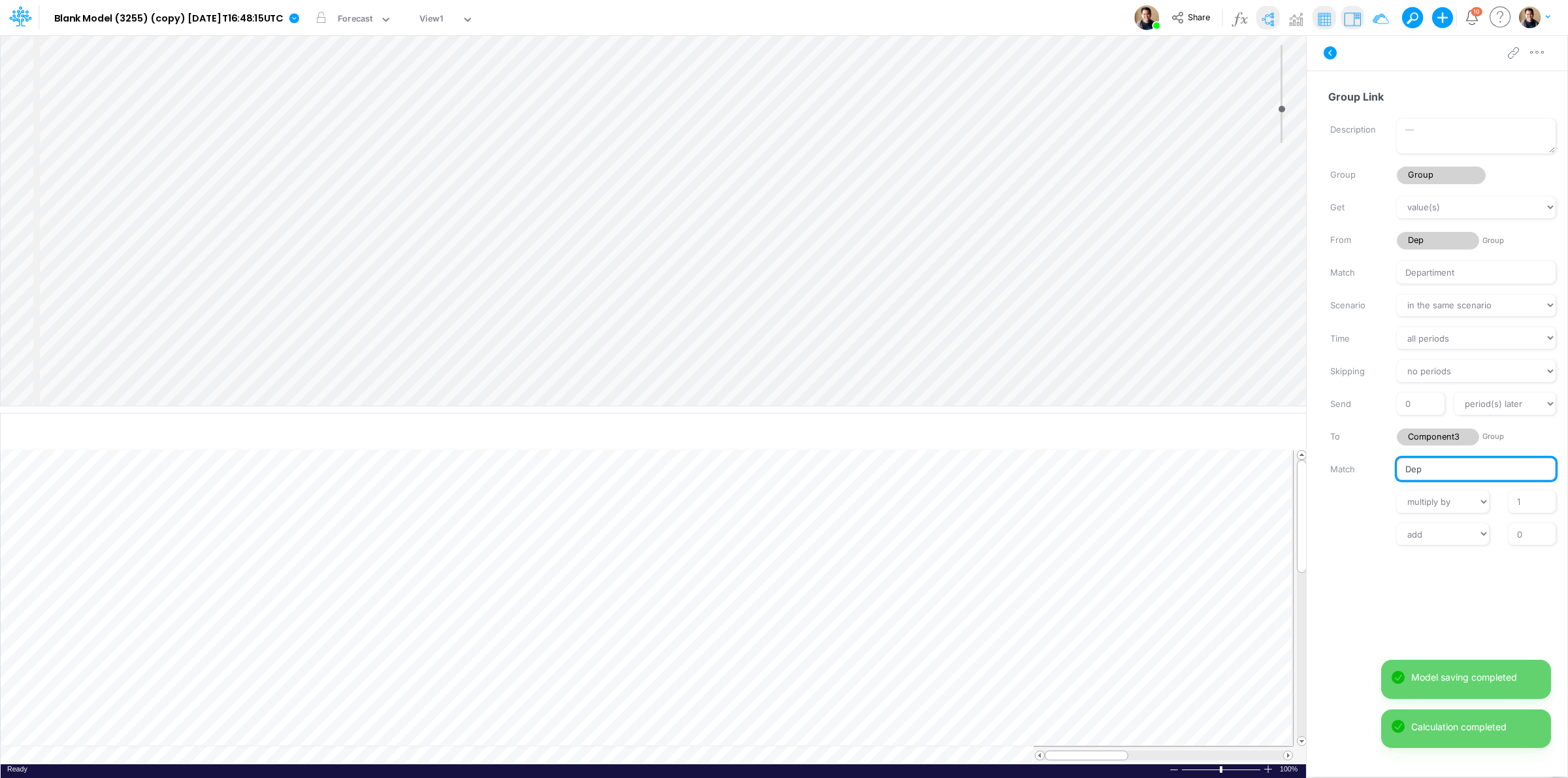
type input "Dep"
click at [1416, 271] on input "Match" at bounding box center [1476, 272] width 159 height 22
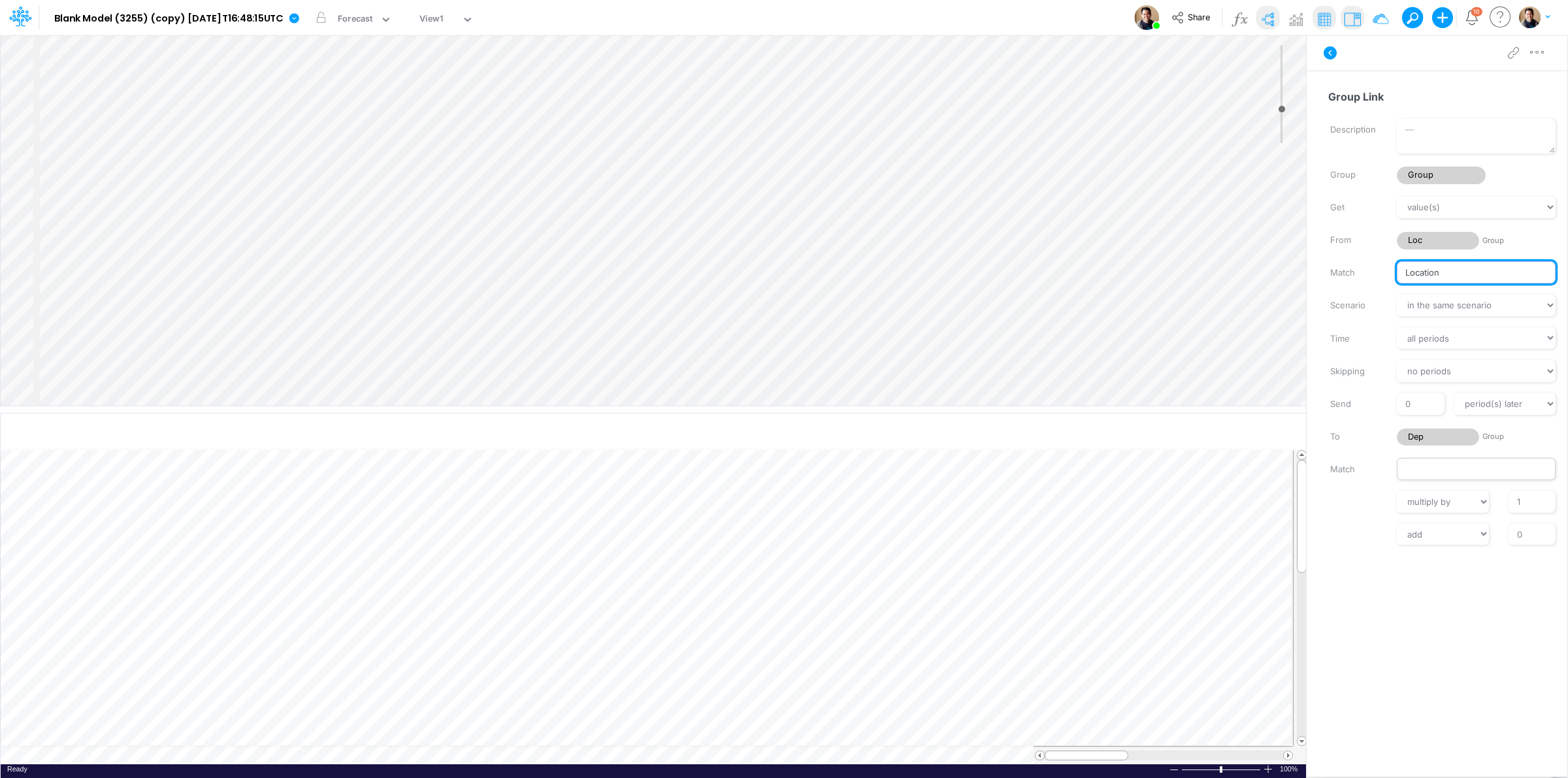
type input "Location"
click at [1431, 469] on input "Match" at bounding box center [1476, 469] width 159 height 22
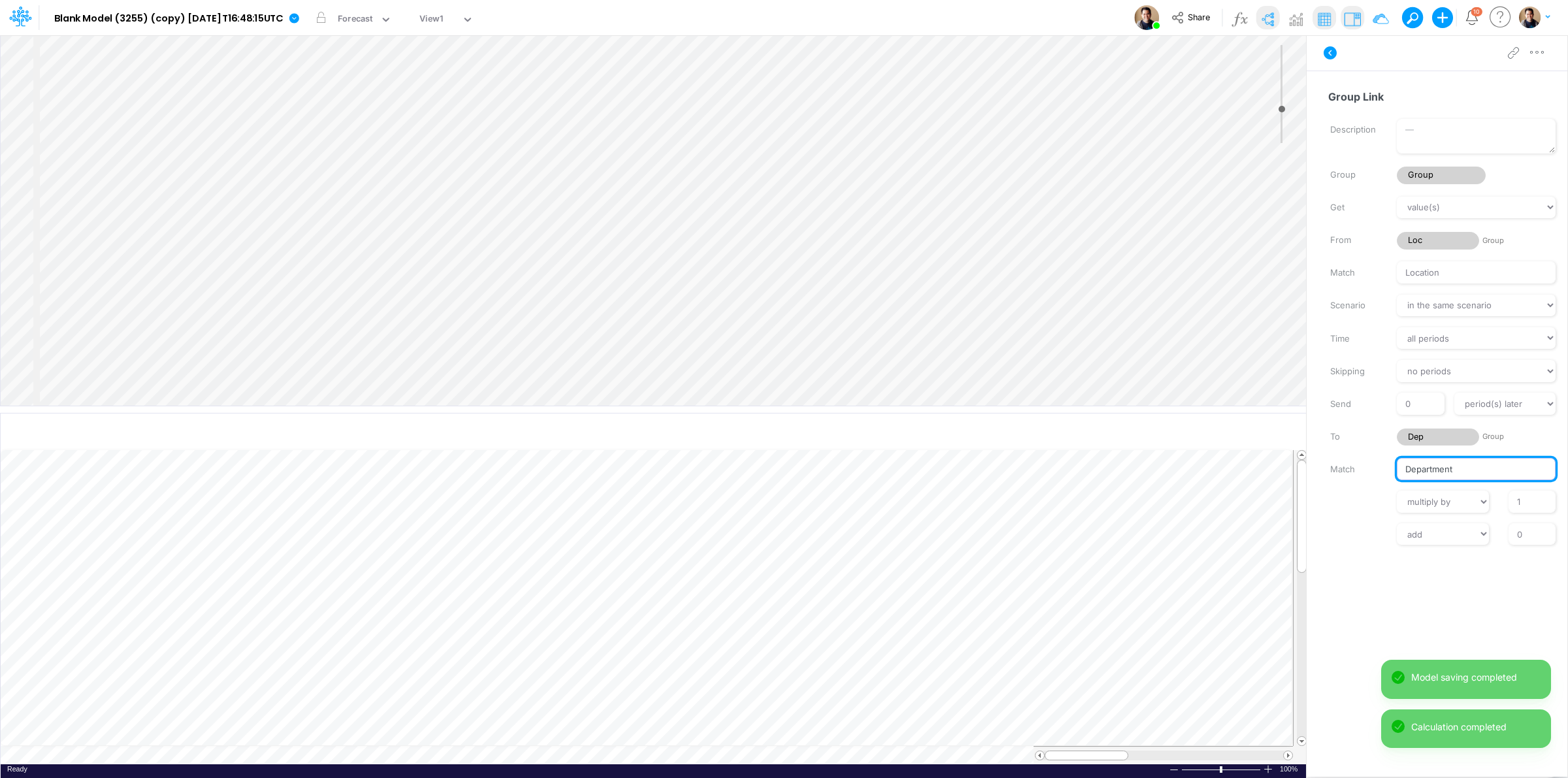
type input "Department"
click at [1428, 270] on input "Match" at bounding box center [1476, 272] width 159 height 22
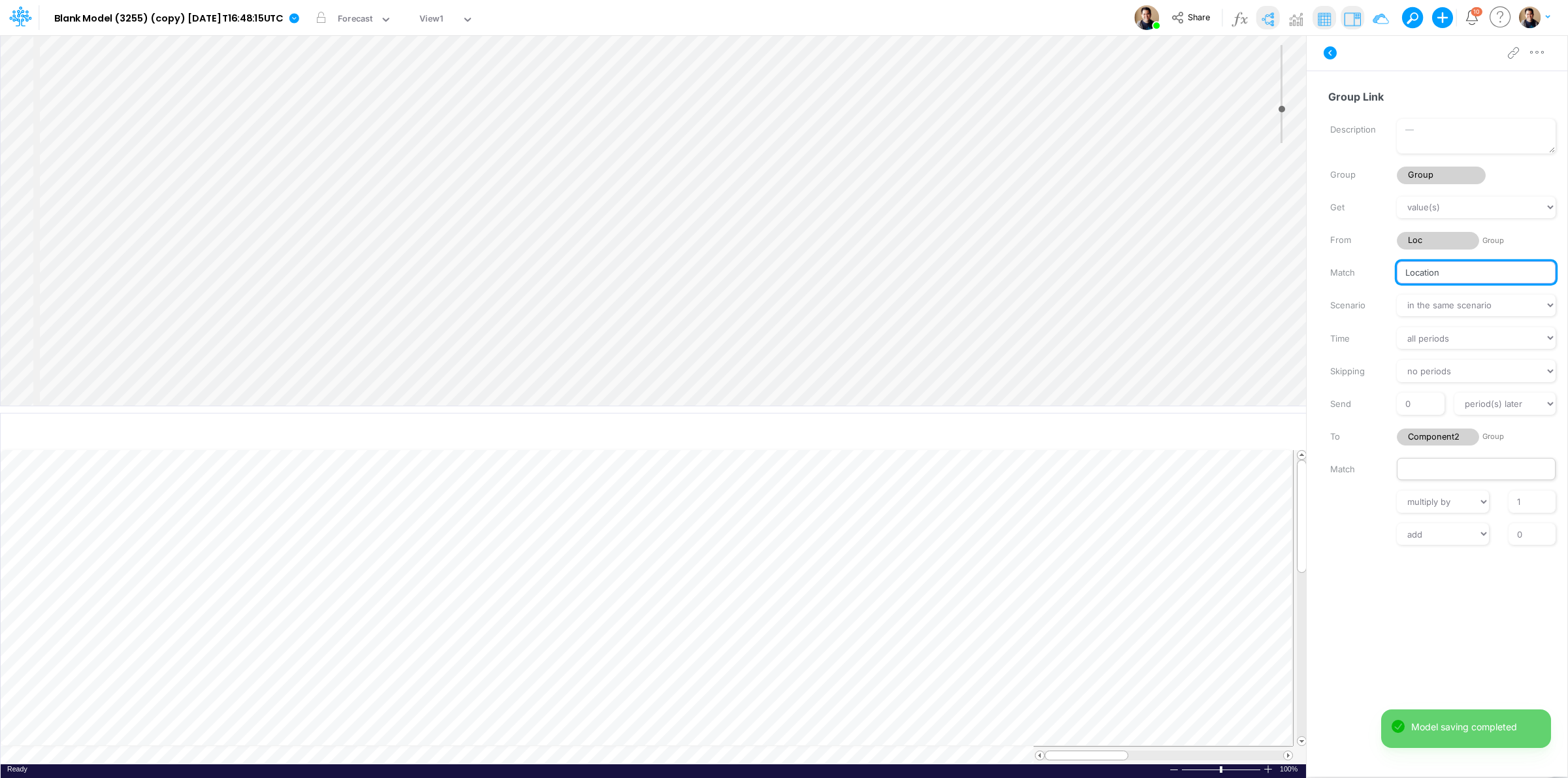
type input "Location"
click at [1409, 467] on input "Match" at bounding box center [1476, 469] width 159 height 22
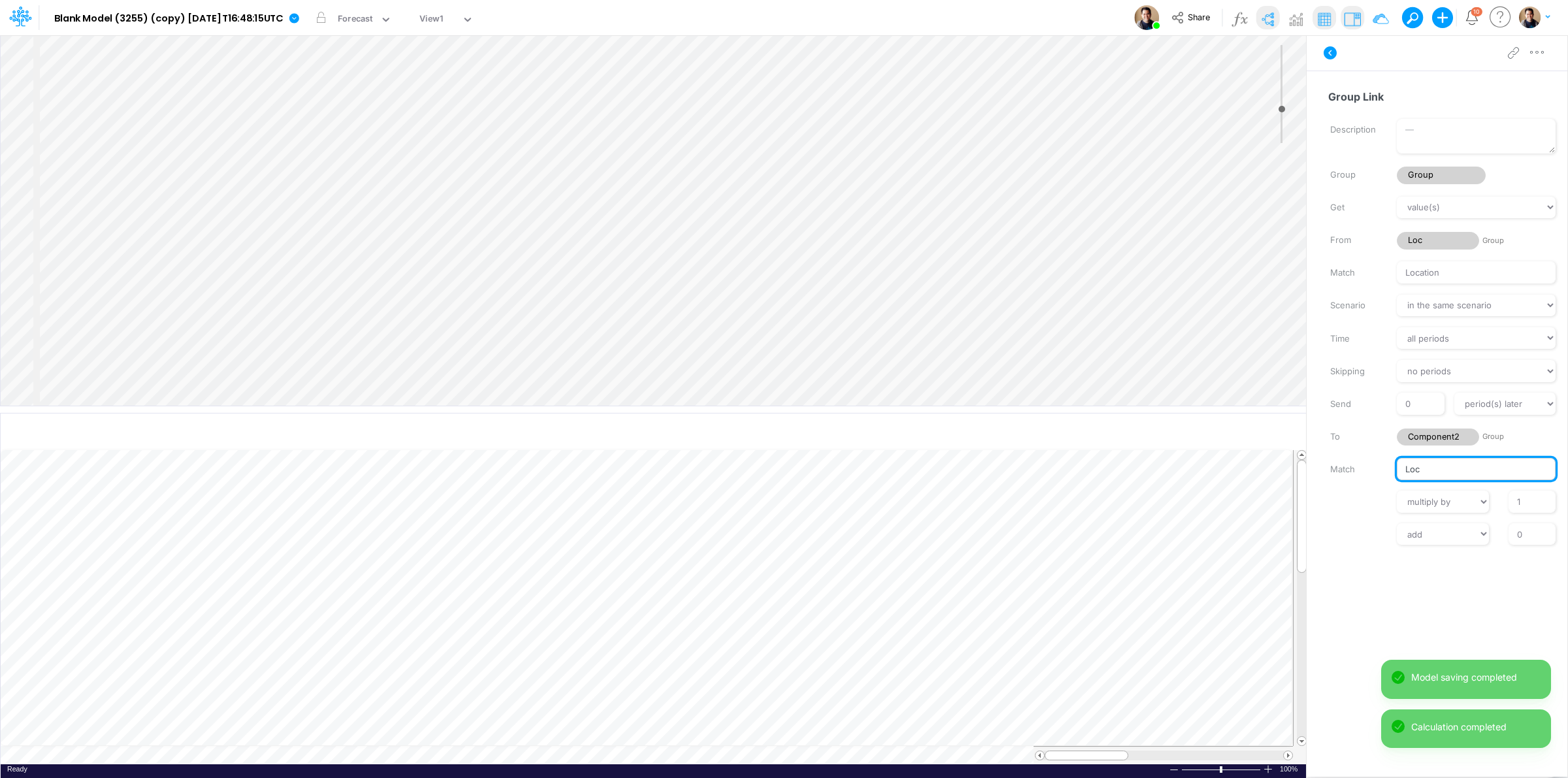
type input "Loc"
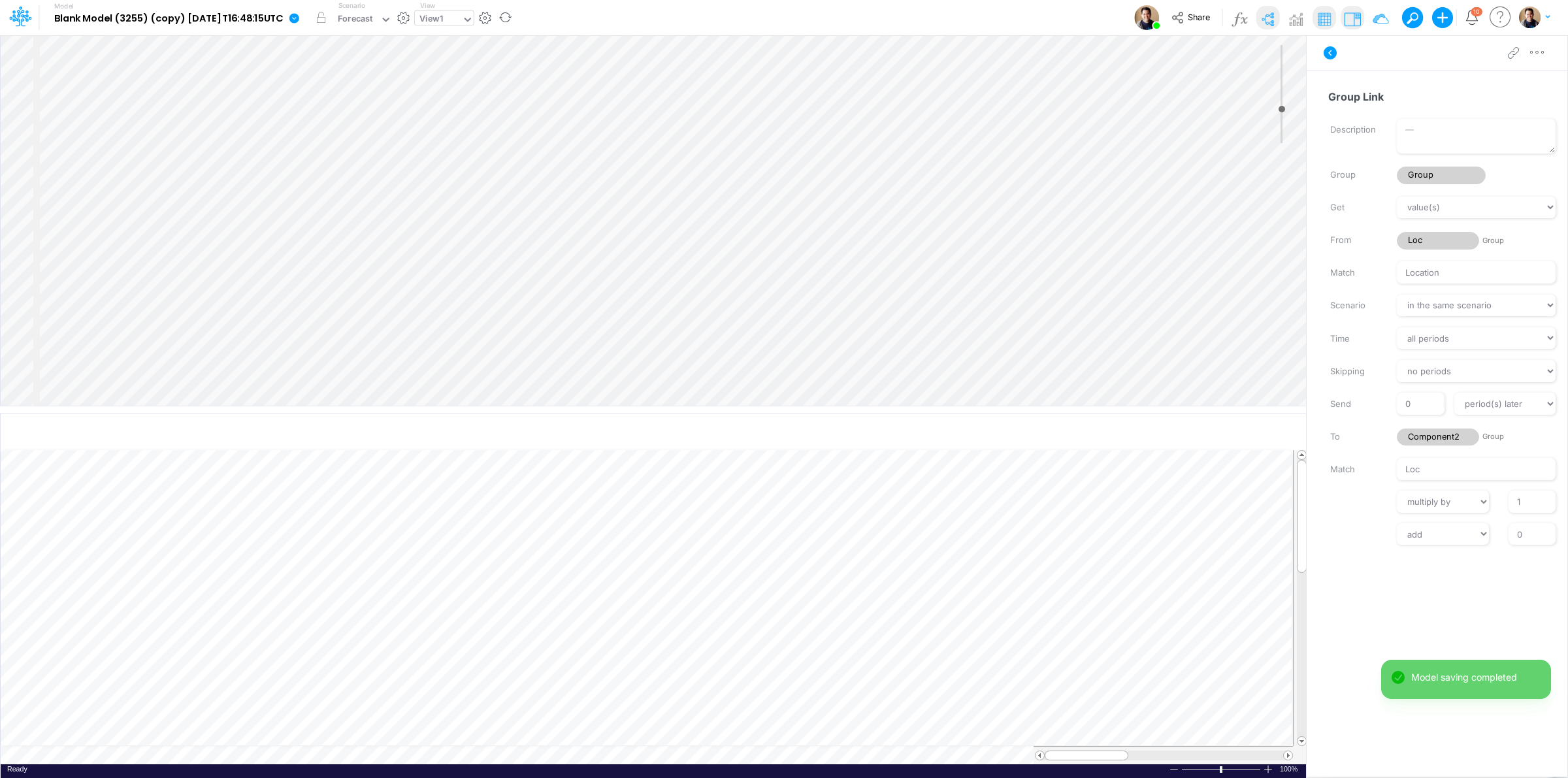
click at [443, 21] on div "View1" at bounding box center [431, 19] width 24 height 15
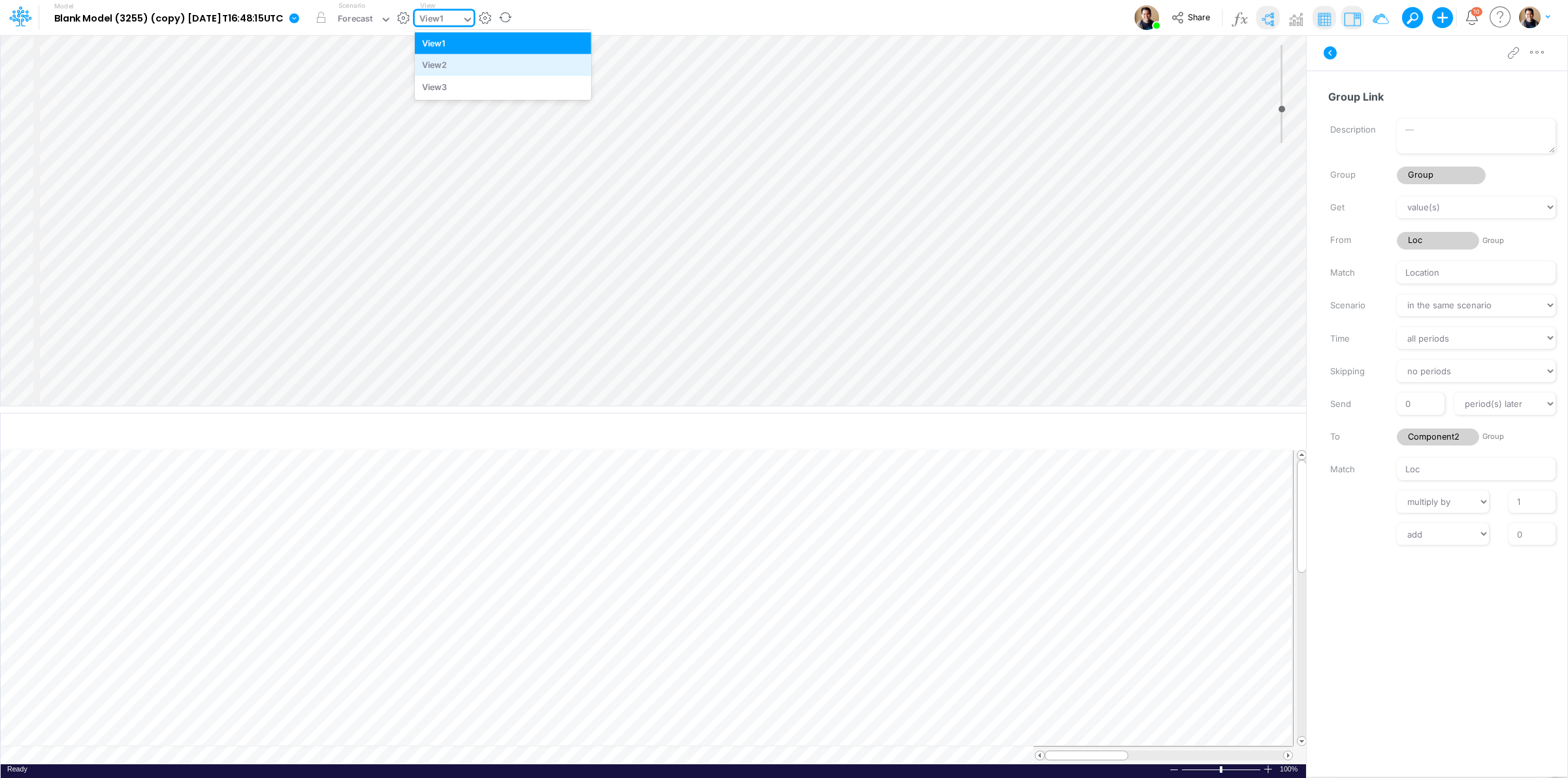
click at [517, 69] on div "View2" at bounding box center [503, 65] width 176 height 21
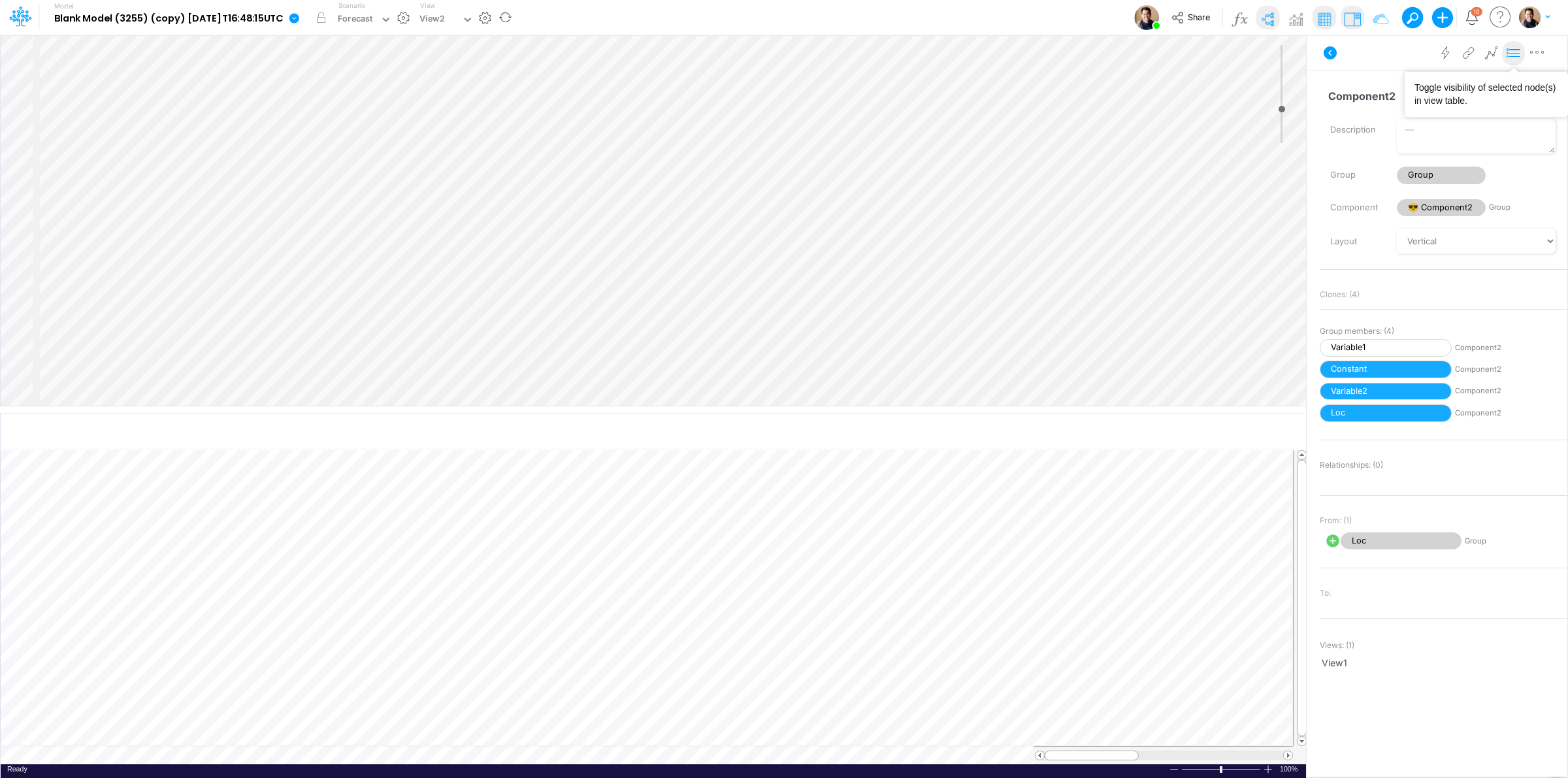
click at [1513, 51] on icon at bounding box center [1513, 54] width 19 height 14
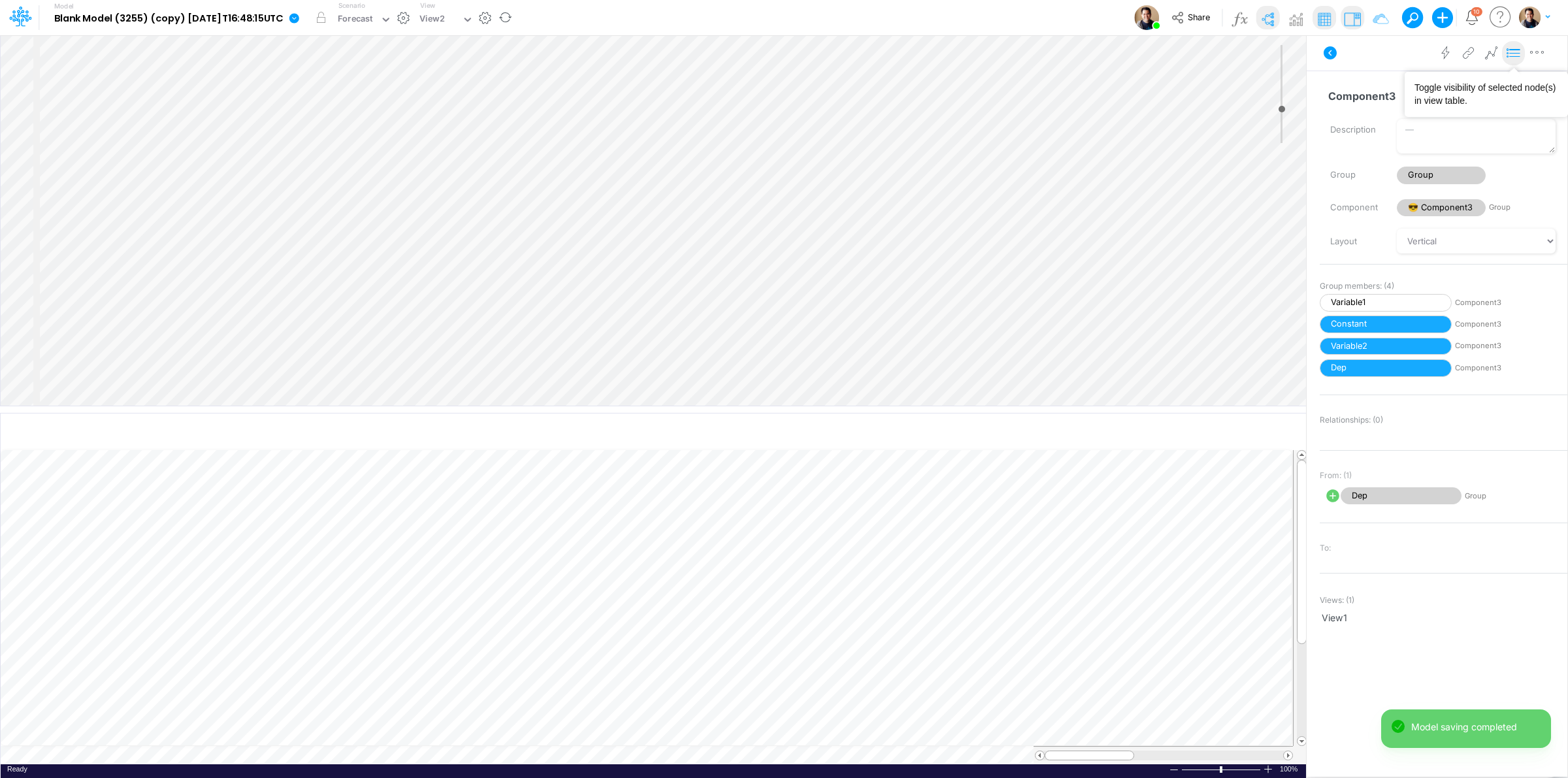
click at [1517, 55] on icon at bounding box center [1513, 54] width 19 height 14
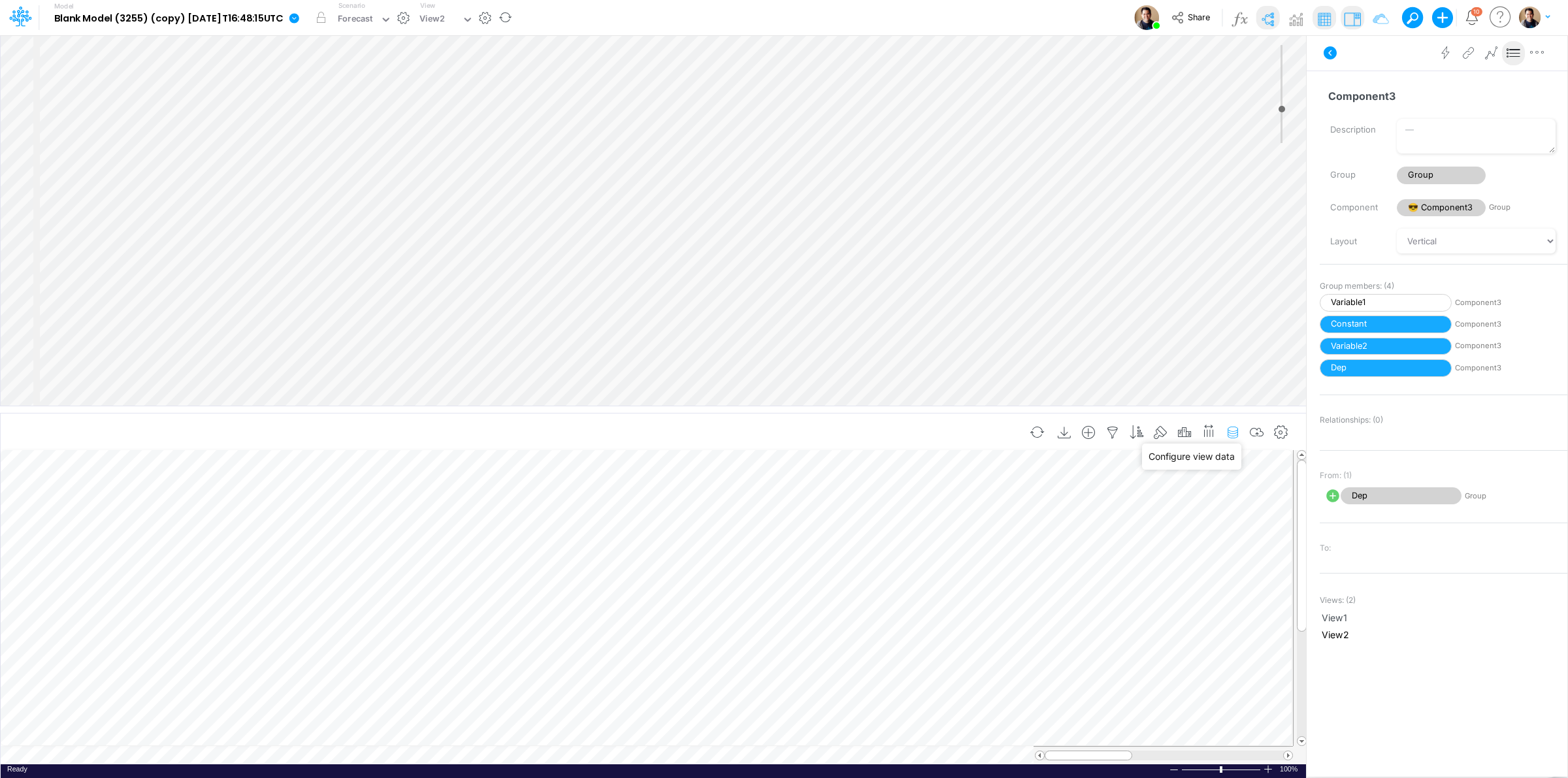
click at [1228, 432] on icon "button" at bounding box center [1232, 433] width 19 height 14
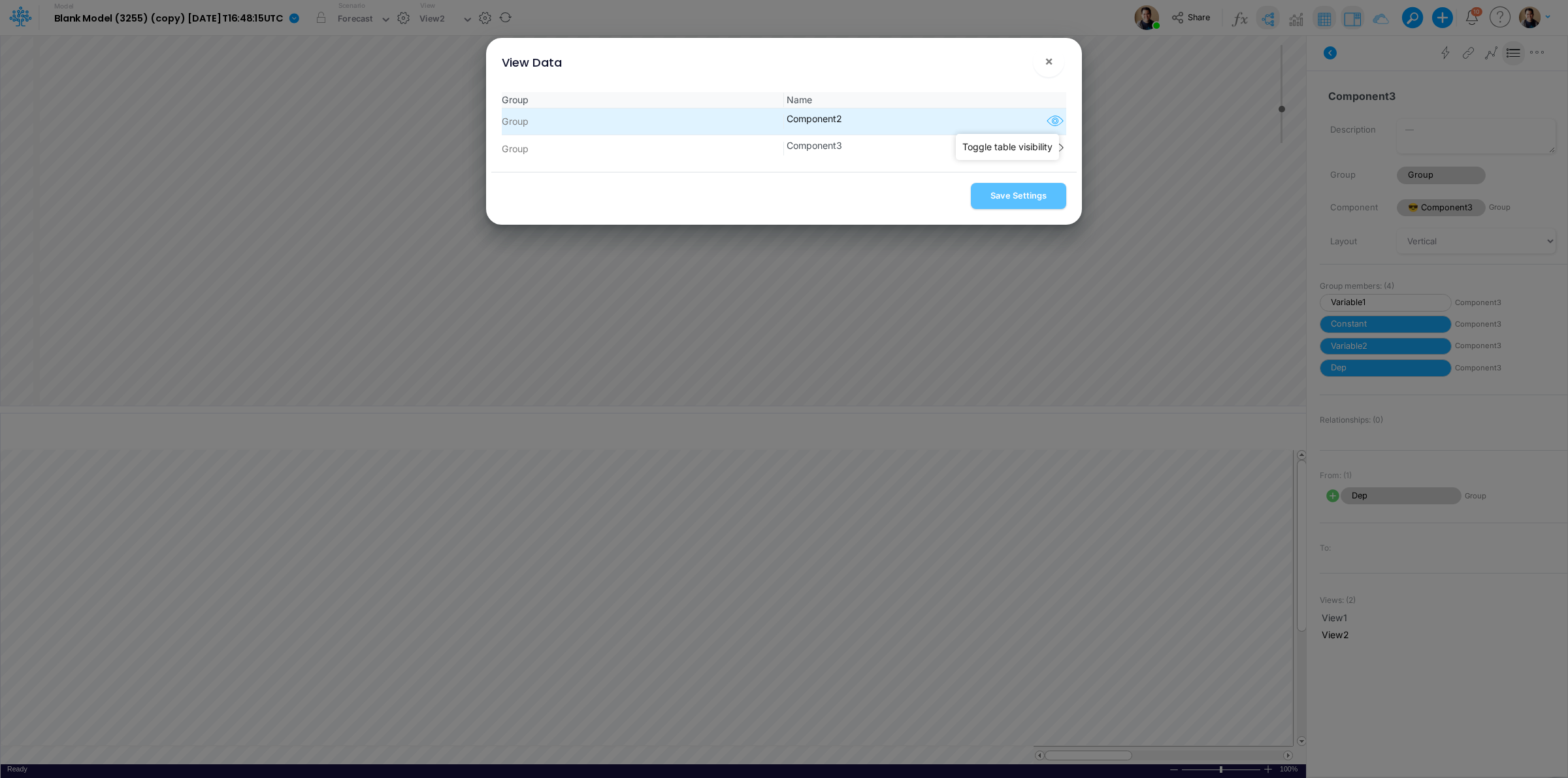
click at [1047, 118] on icon "button" at bounding box center [1055, 121] width 19 height 17
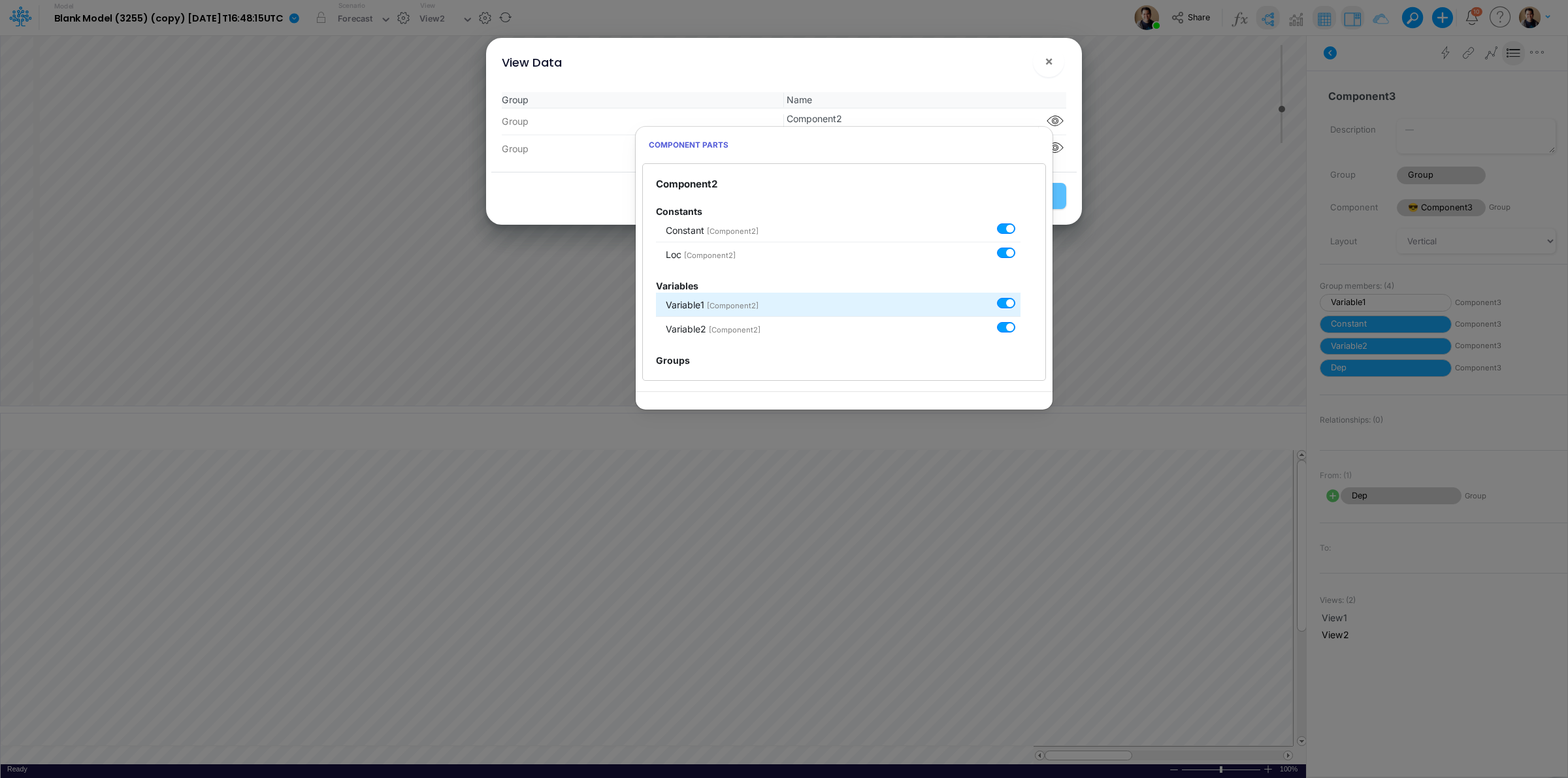
click at [1021, 296] on label at bounding box center [1021, 296] width 0 height 0
click at [1021, 302] on input "checkbox" at bounding box center [1025, 300] width 9 height 9
checkbox input "false"
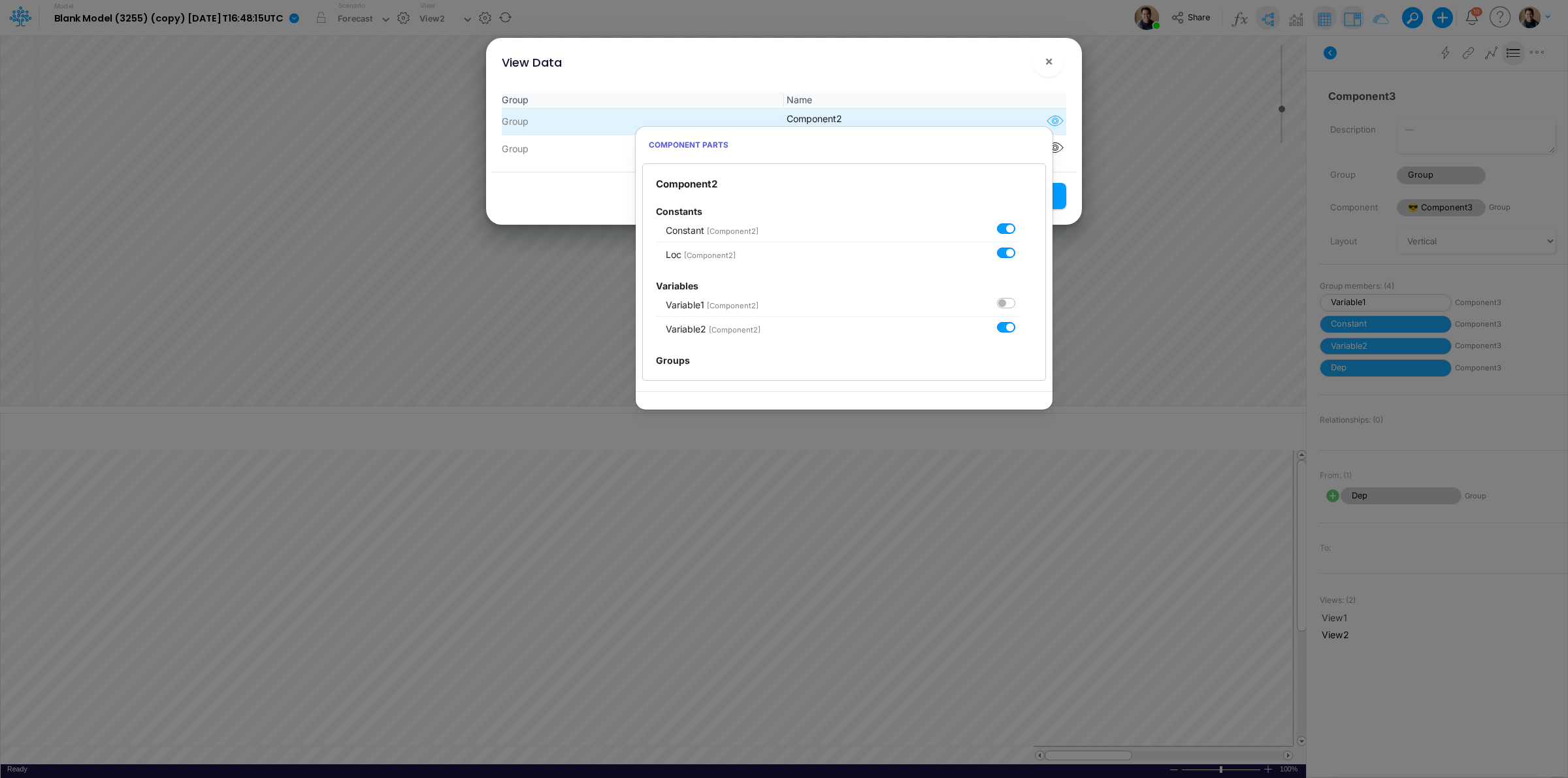
click at [1048, 122] on icon "button" at bounding box center [1055, 121] width 19 height 17
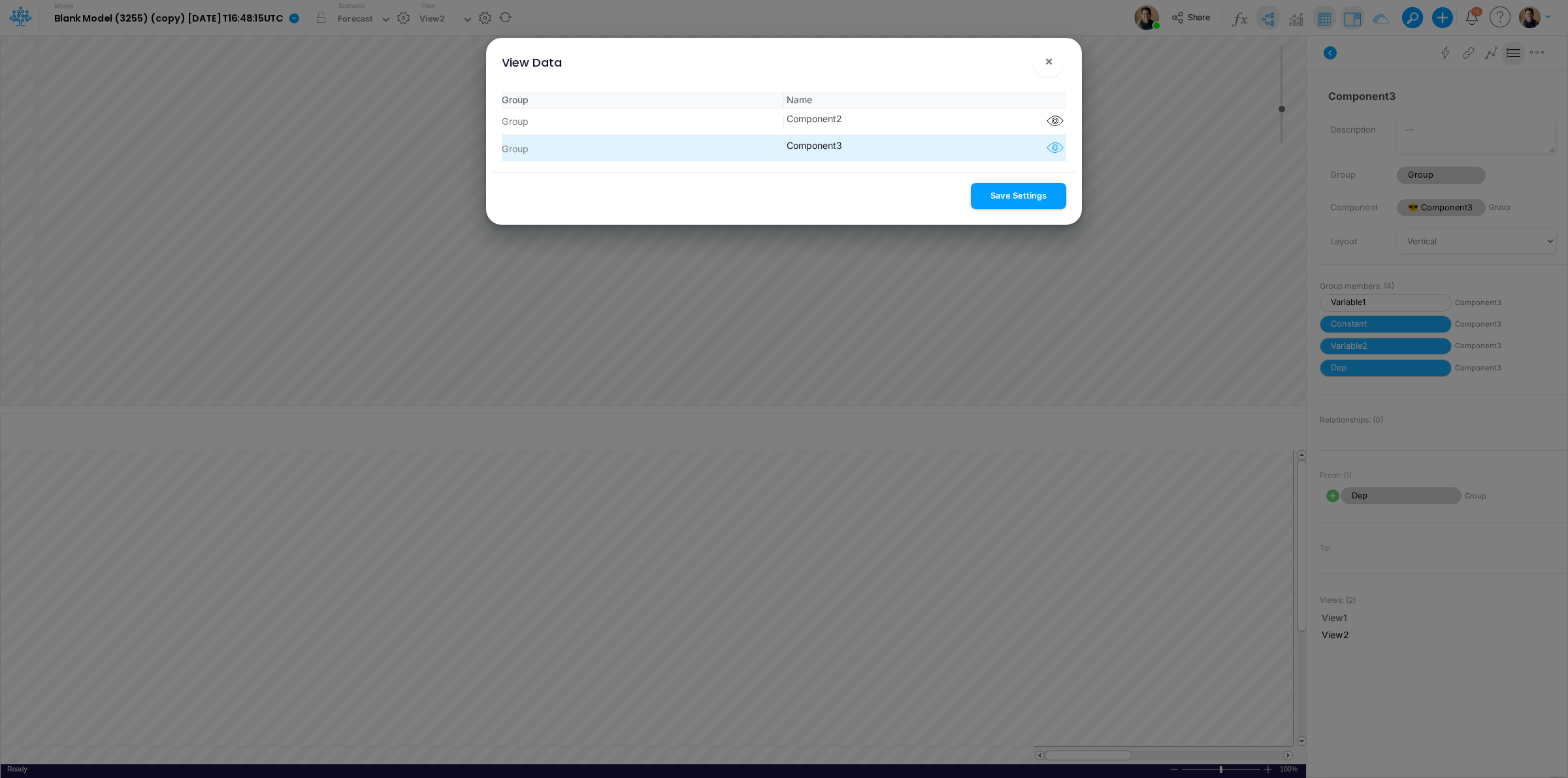
click at [1046, 148] on icon "button" at bounding box center [1055, 148] width 19 height 17
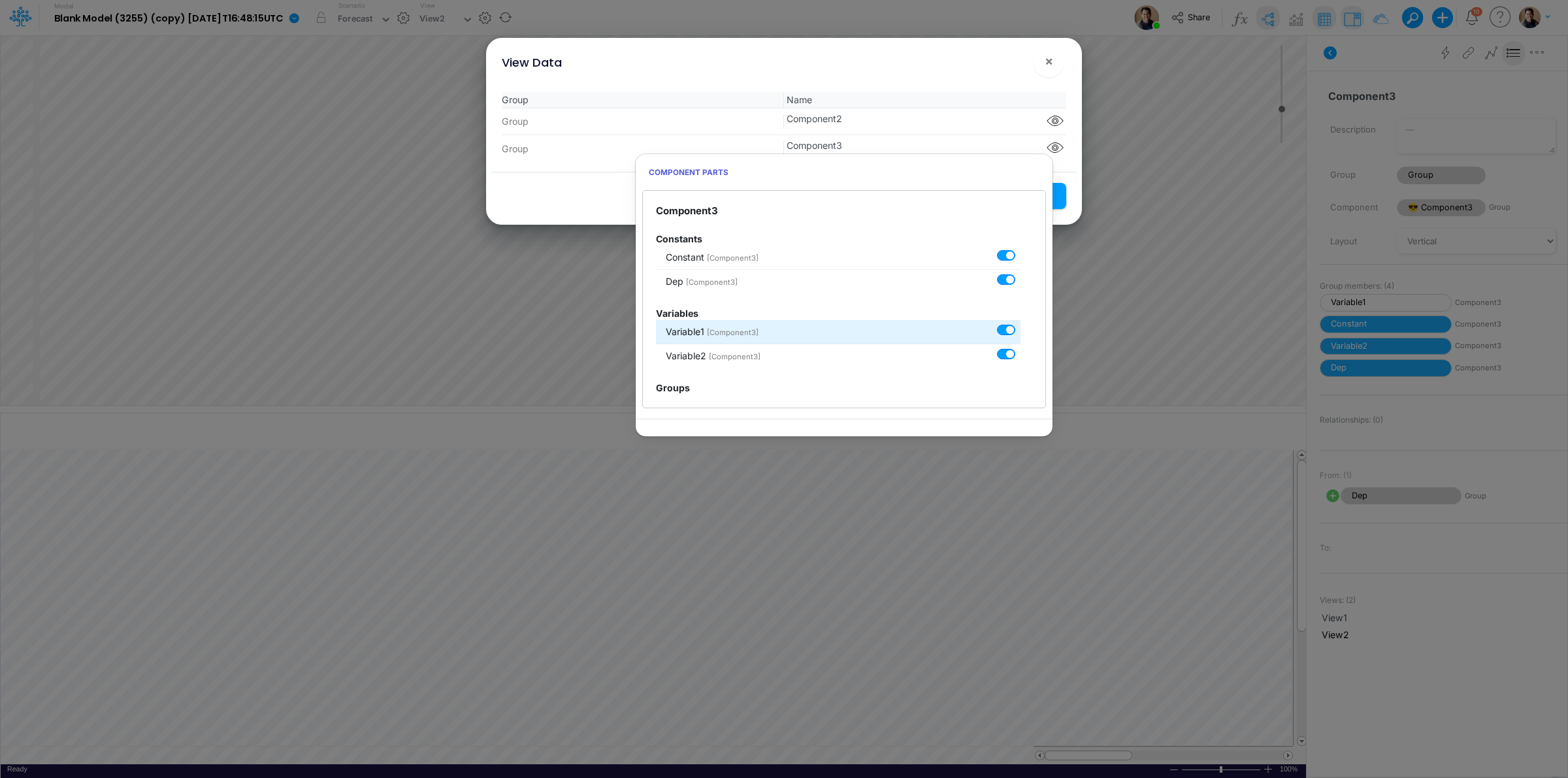
click at [1021, 323] on label at bounding box center [1021, 323] width 0 height 0
click at [1021, 328] on input "checkbox" at bounding box center [1025, 328] width 9 height 9
checkbox input "false"
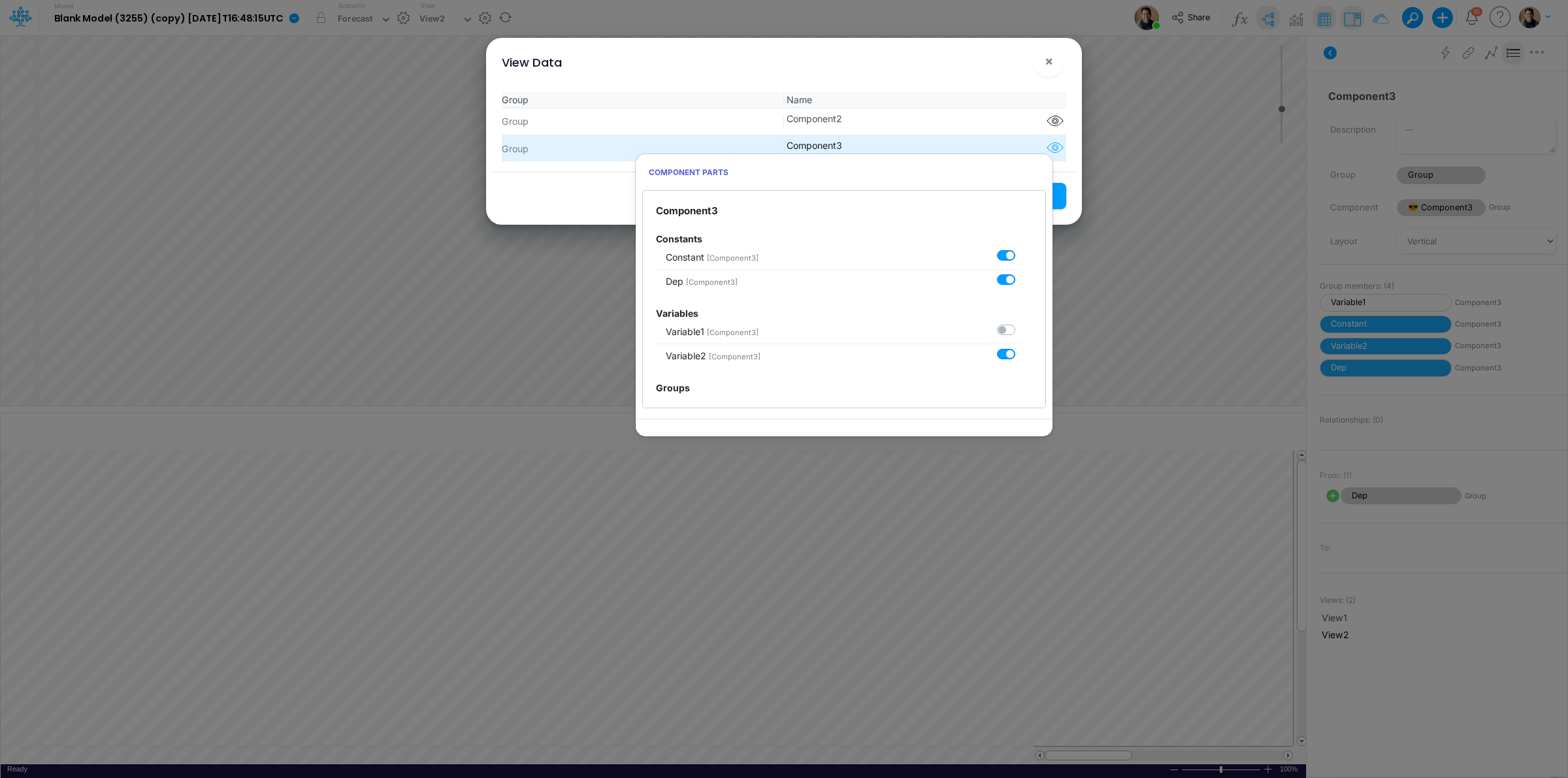
click at [1047, 151] on icon "button" at bounding box center [1055, 148] width 19 height 17
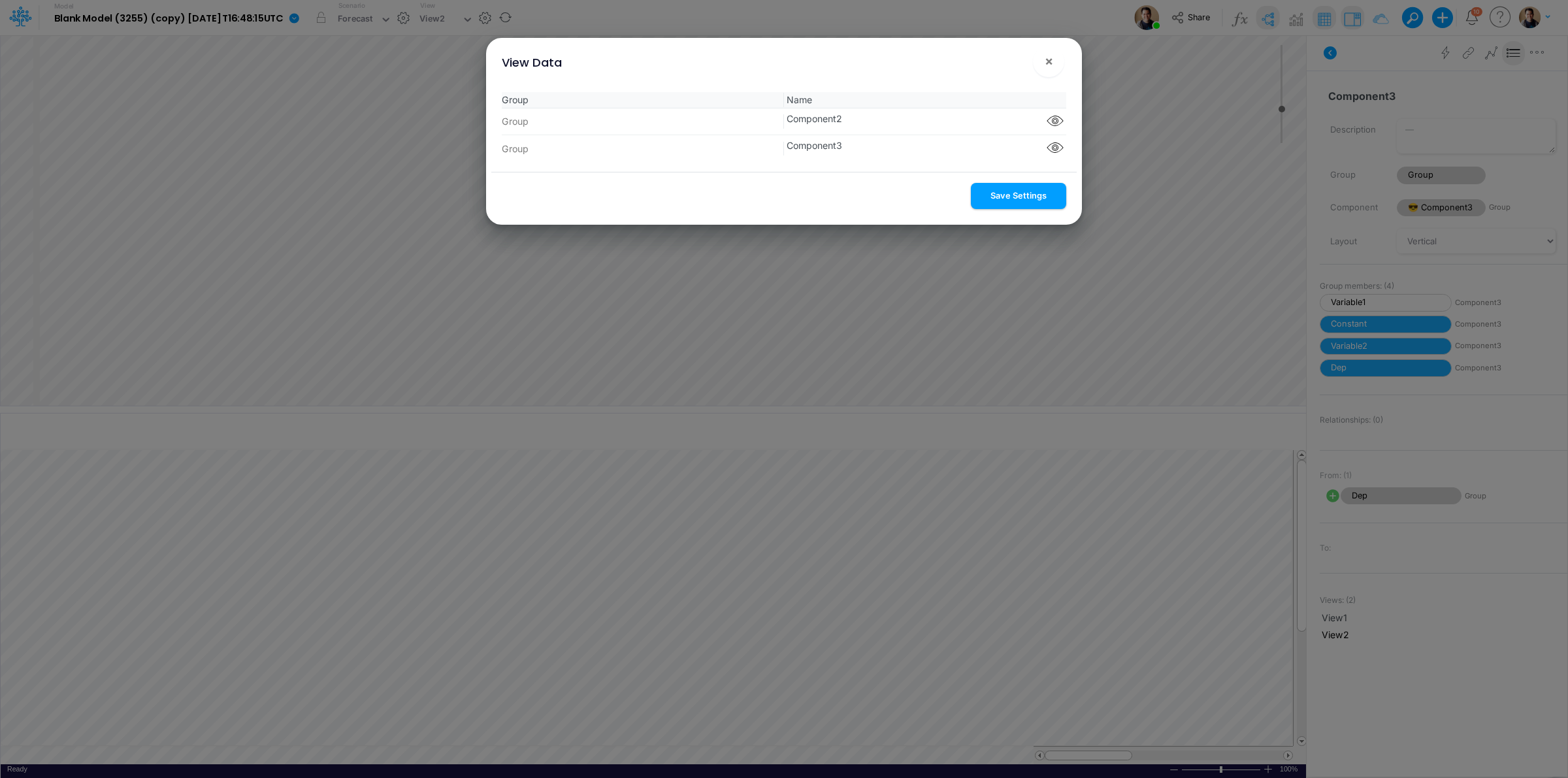
drag, startPoint x: 1052, startPoint y: 194, endPoint x: 1046, endPoint y: 204, distance: 11.7
click at [1052, 194] on button "Save Settings" at bounding box center [1018, 196] width 95 height 26
click at [1062, 61] on button "×" at bounding box center [1049, 62] width 32 height 32
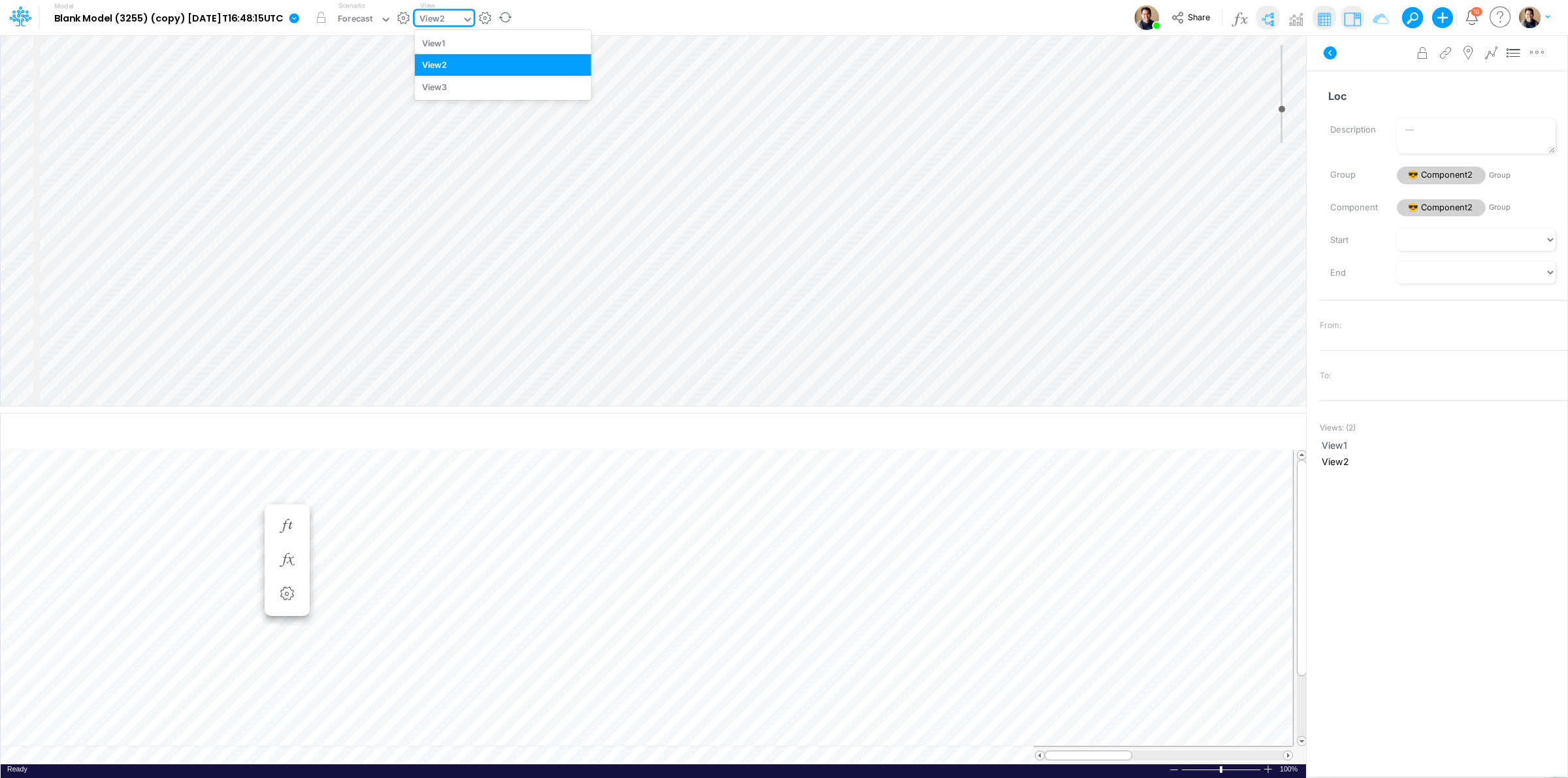
click at [462, 21] on div "View2" at bounding box center [438, 20] width 47 height 19
click at [503, 93] on div "View3" at bounding box center [503, 86] width 176 height 21
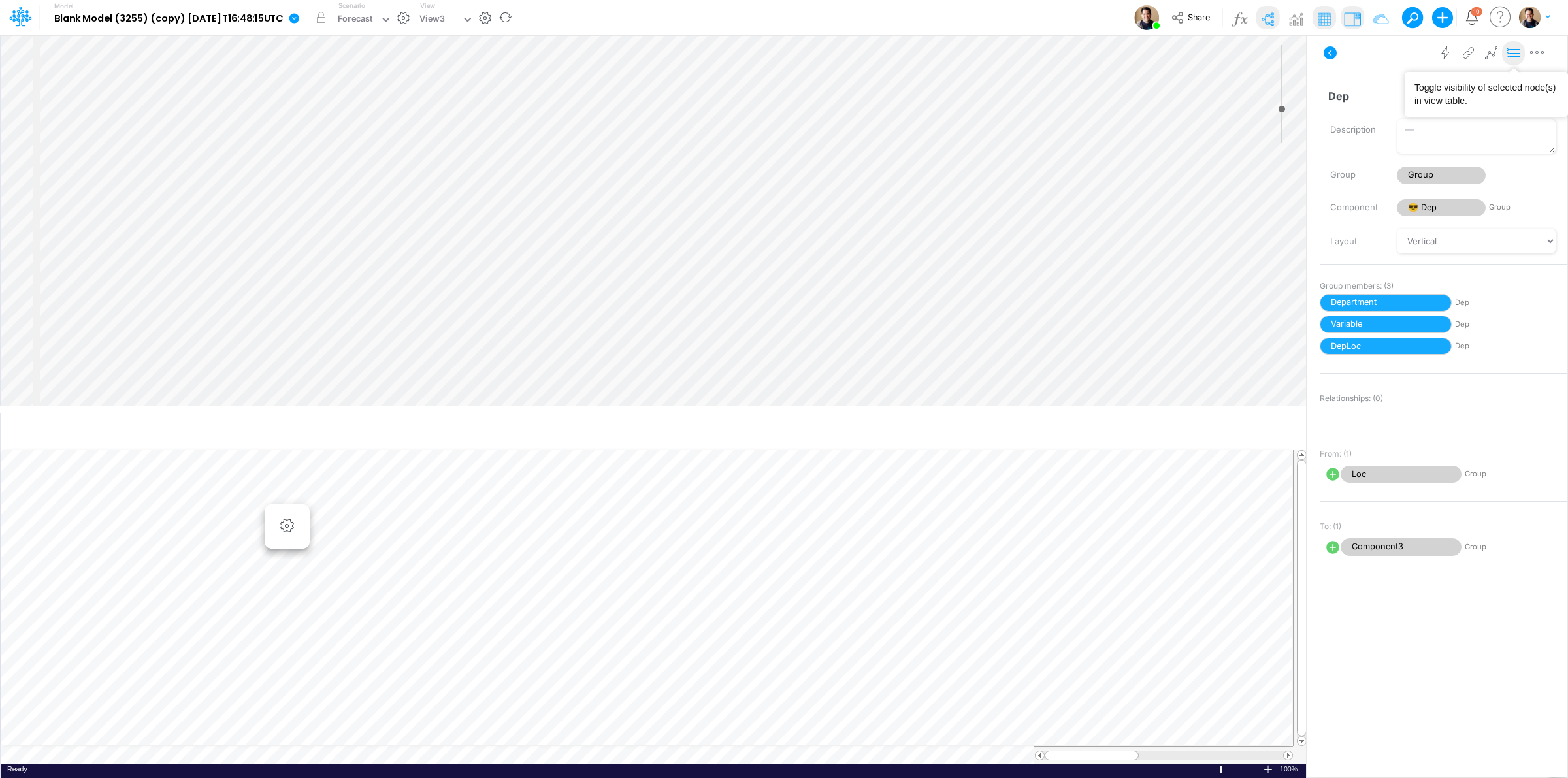
click at [1514, 50] on icon at bounding box center [1513, 54] width 19 height 14
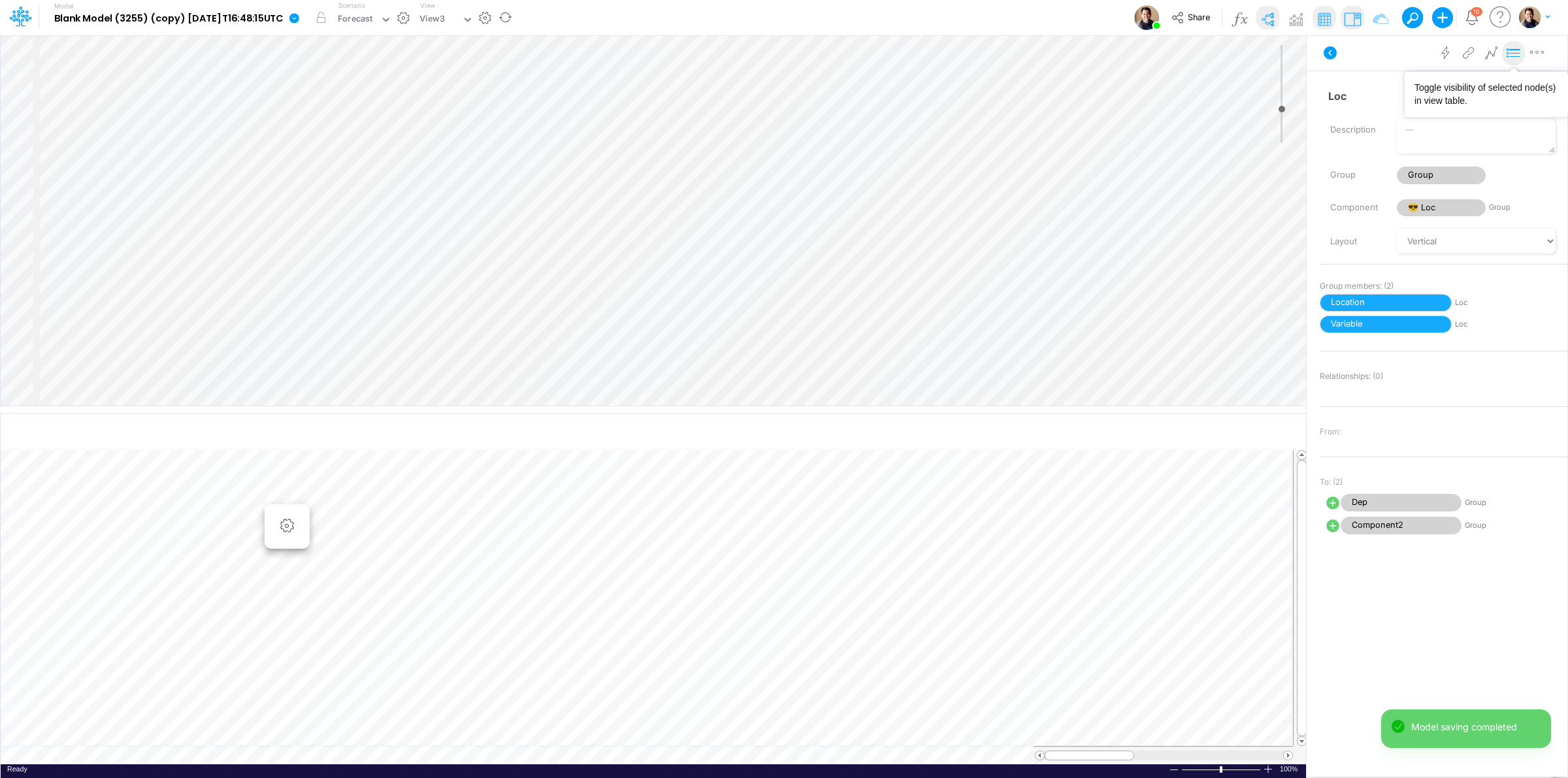
click at [1509, 59] on icon at bounding box center [1513, 54] width 19 height 14
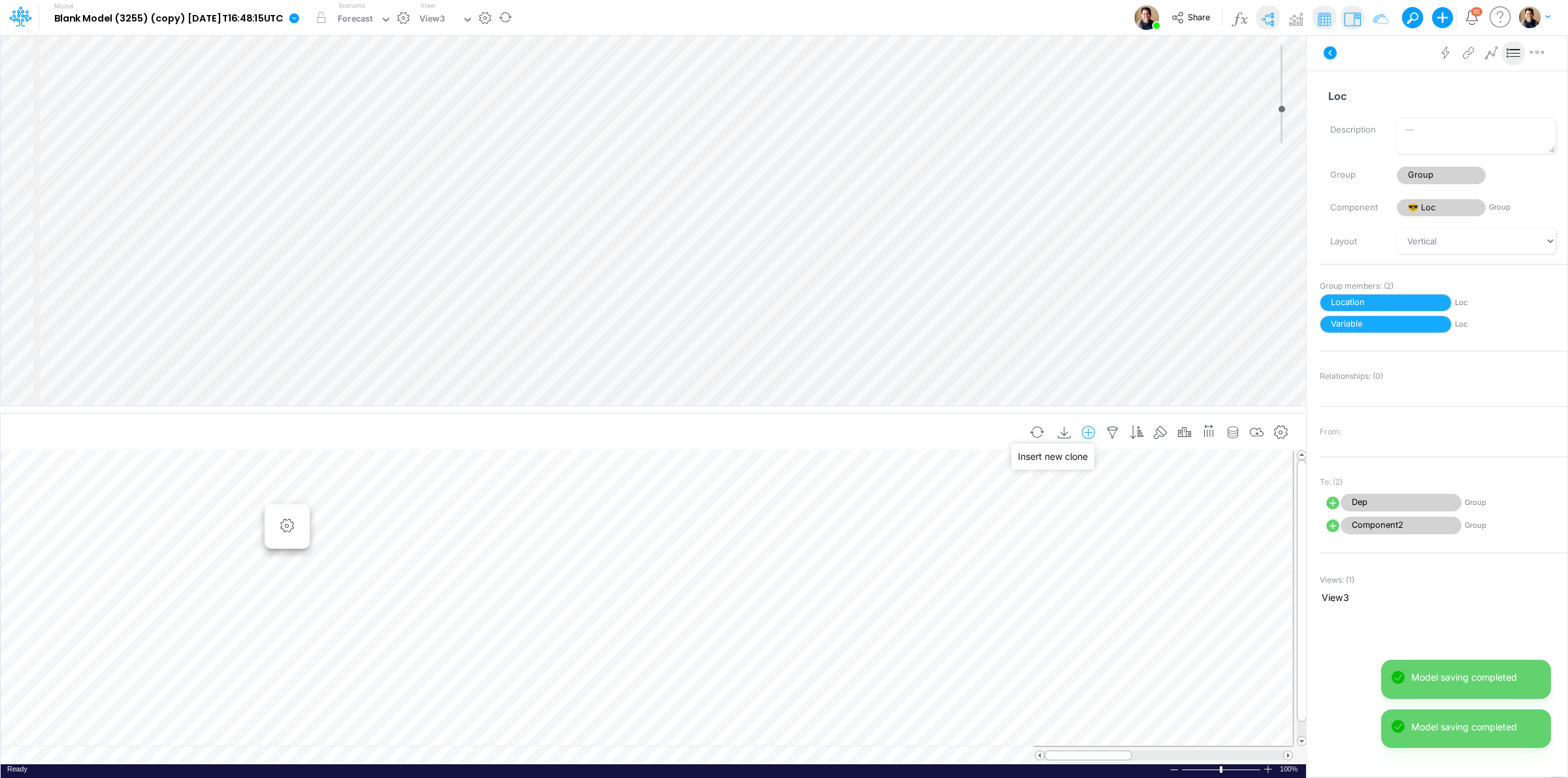
click at [1079, 429] on icon "button" at bounding box center [1089, 433] width 19 height 14
click at [1017, 487] on li "Dep" at bounding box center [1024, 488] width 153 height 15
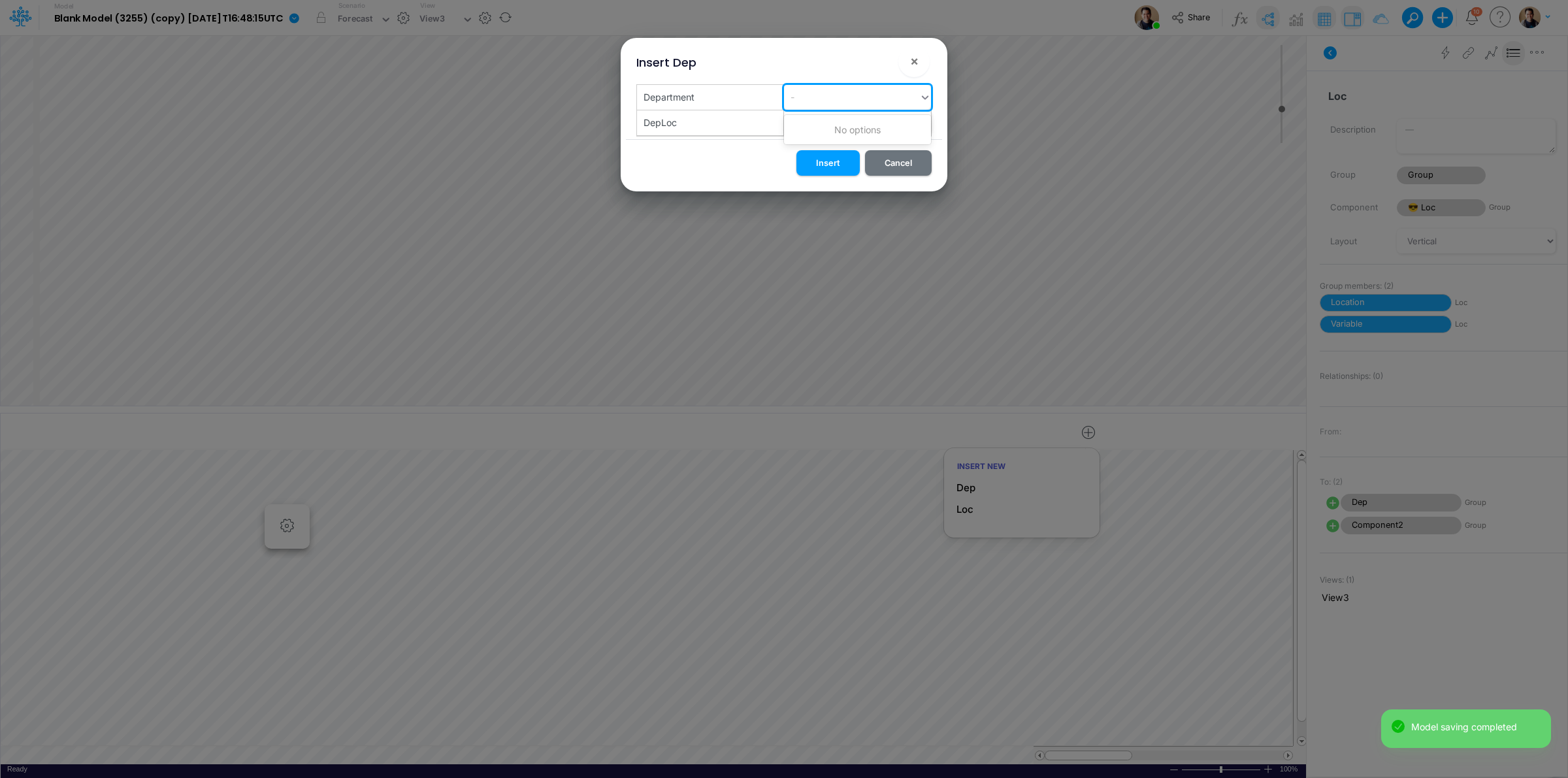
click at [874, 97] on div "-" at bounding box center [852, 97] width 136 height 21
type input "IT"
drag, startPoint x: 838, startPoint y: 122, endPoint x: 831, endPoint y: 116, distance: 9.2
click at [836, 122] on div "Create "IT"" at bounding box center [857, 130] width 147 height 24
click at [827, 119] on div "-" at bounding box center [852, 122] width 136 height 21
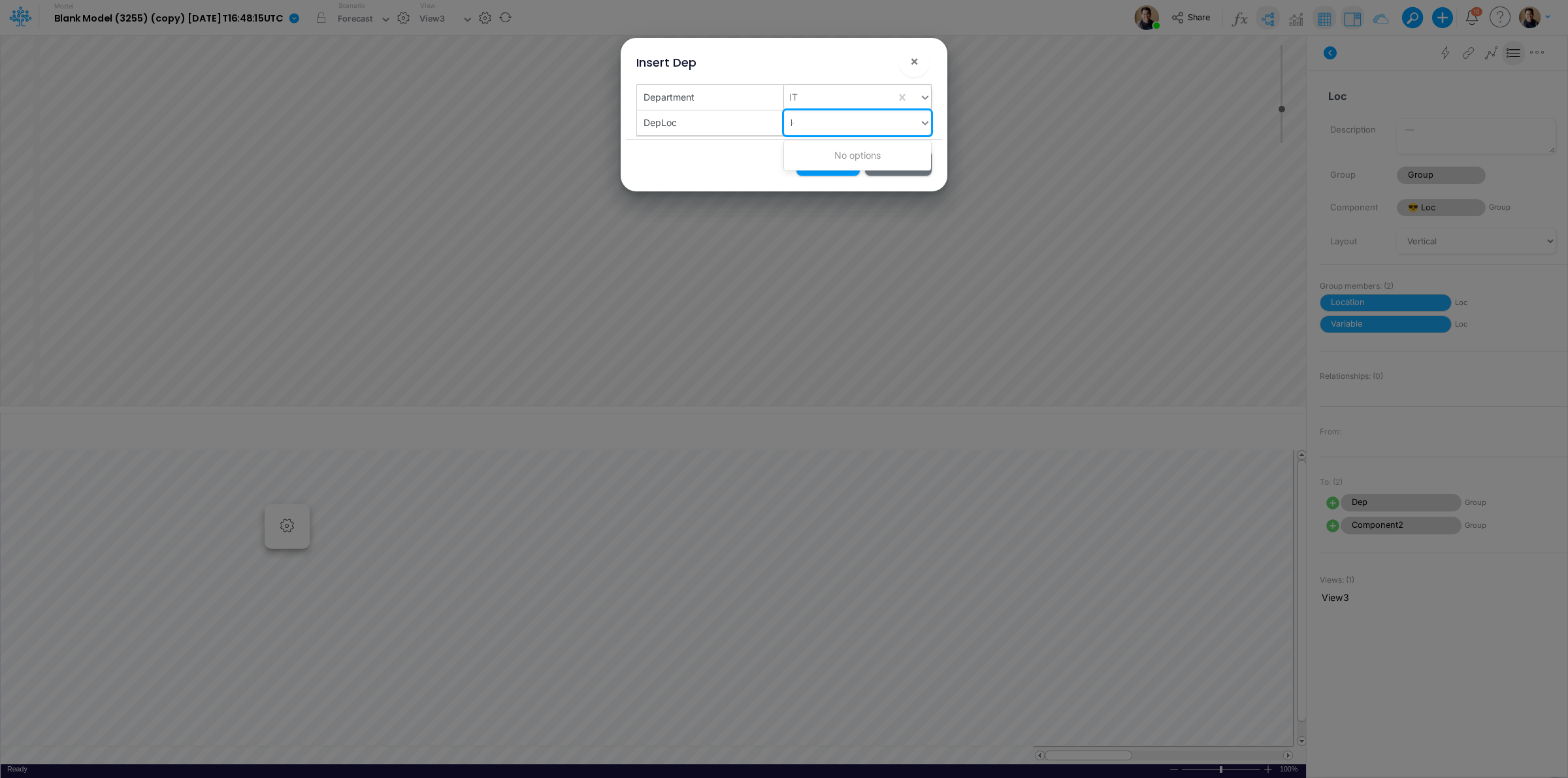
type input "BR"
click at [830, 155] on div "Create "BR"" at bounding box center [857, 154] width 147 height 24
click at [831, 161] on button "Insert" at bounding box center [828, 163] width 63 height 26
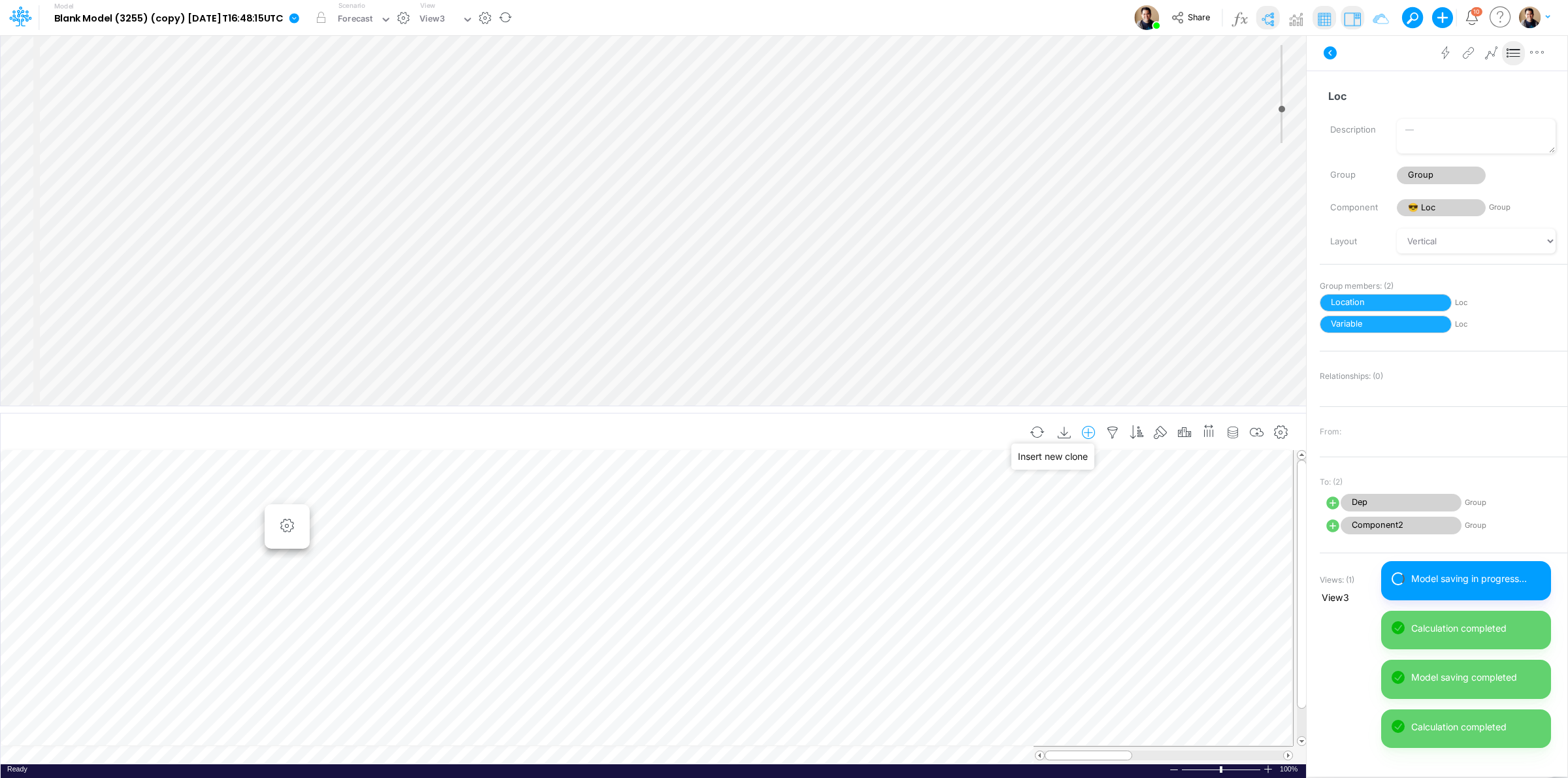
click at [1088, 432] on icon "button" at bounding box center [1089, 433] width 19 height 14
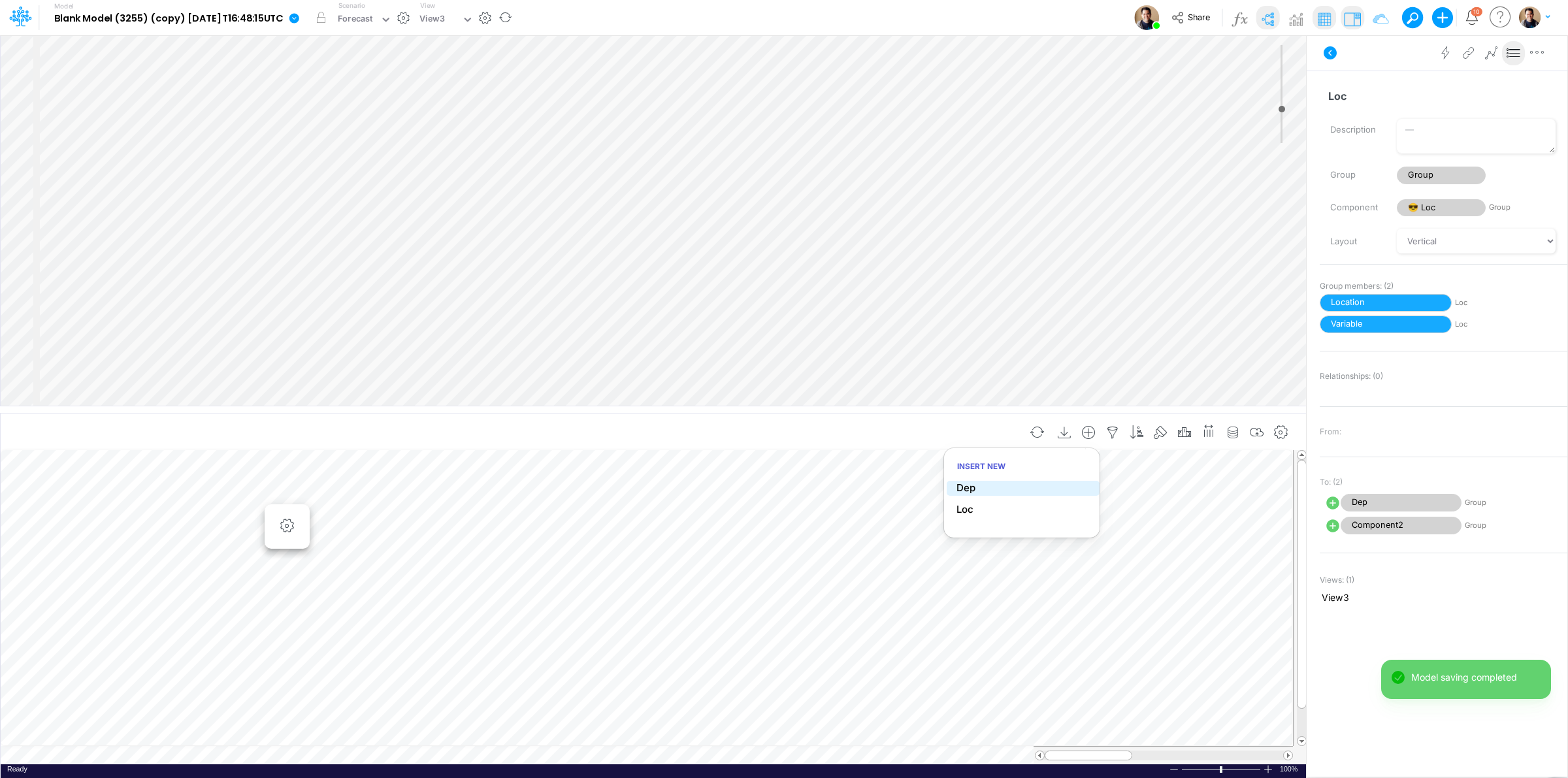
click at [1001, 490] on li "Dep" at bounding box center [1024, 488] width 153 height 15
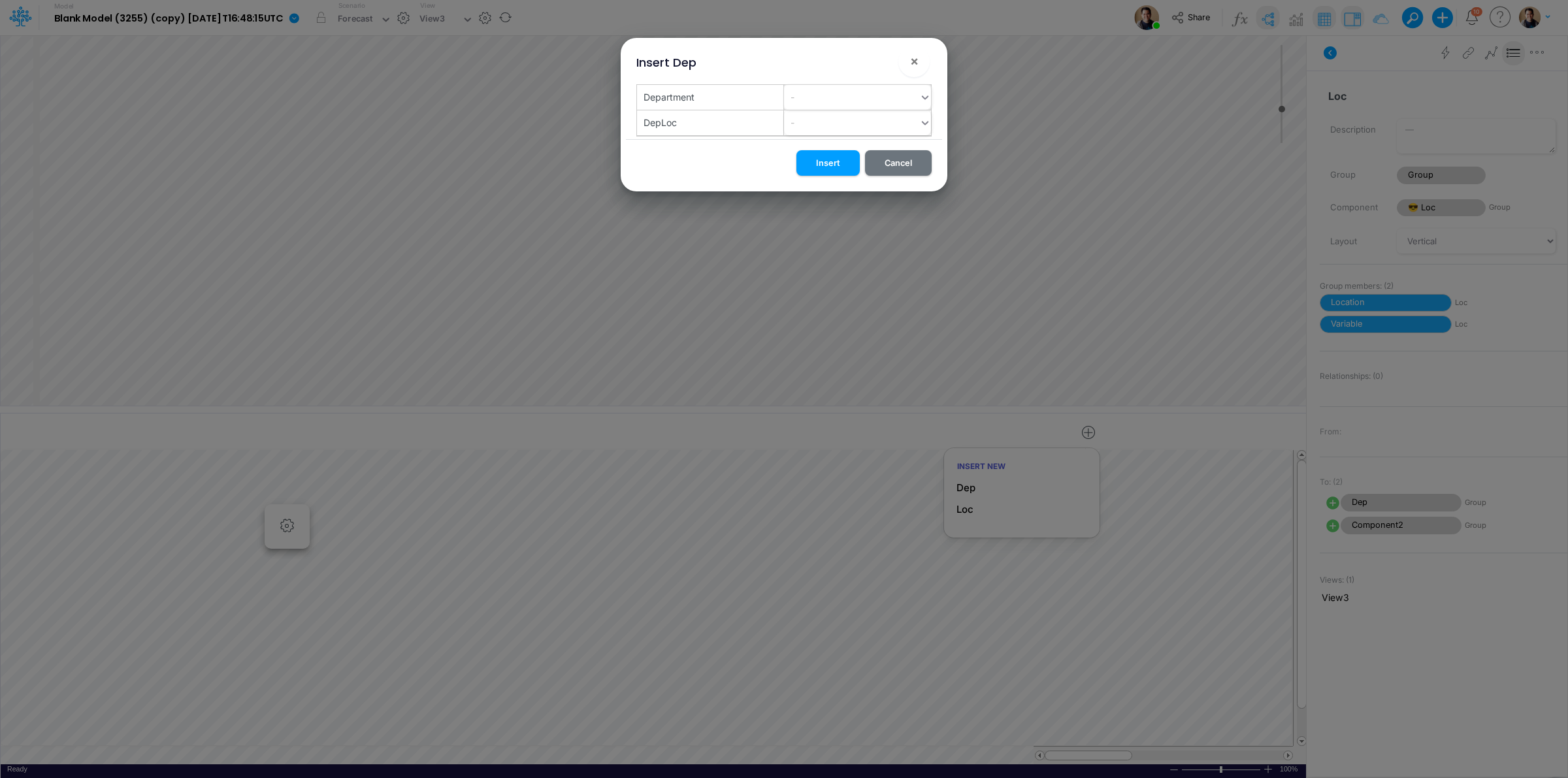
click at [843, 99] on div "-" at bounding box center [852, 97] width 136 height 21
type input "SM"
click at [847, 121] on div "Create "SM"" at bounding box center [857, 130] width 147 height 24
click at [838, 128] on div "-" at bounding box center [852, 122] width 136 height 21
type input "US"
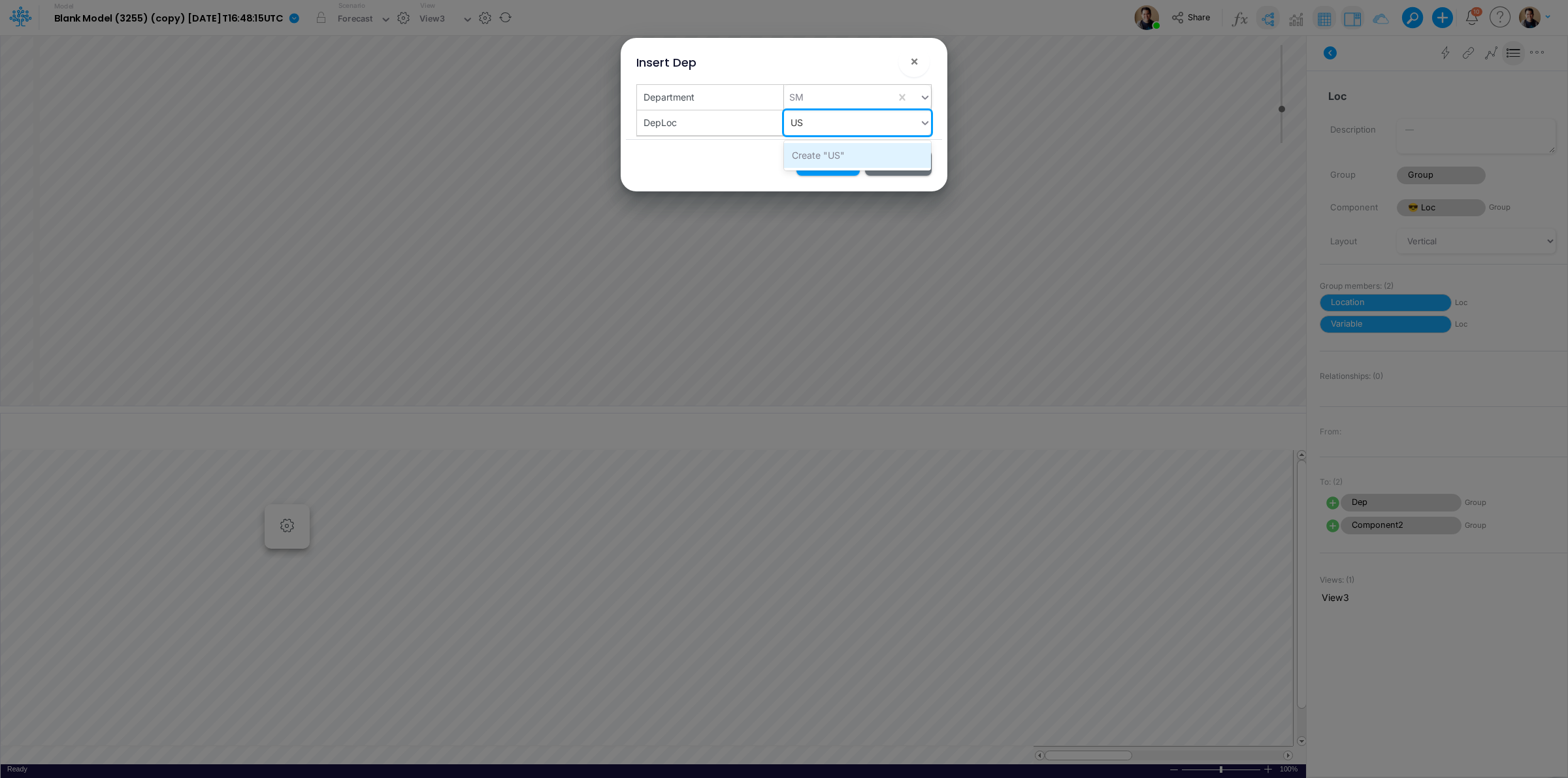
click at [811, 156] on div "Create "US"" at bounding box center [857, 154] width 147 height 24
click at [824, 160] on button "Insert" at bounding box center [828, 163] width 63 height 26
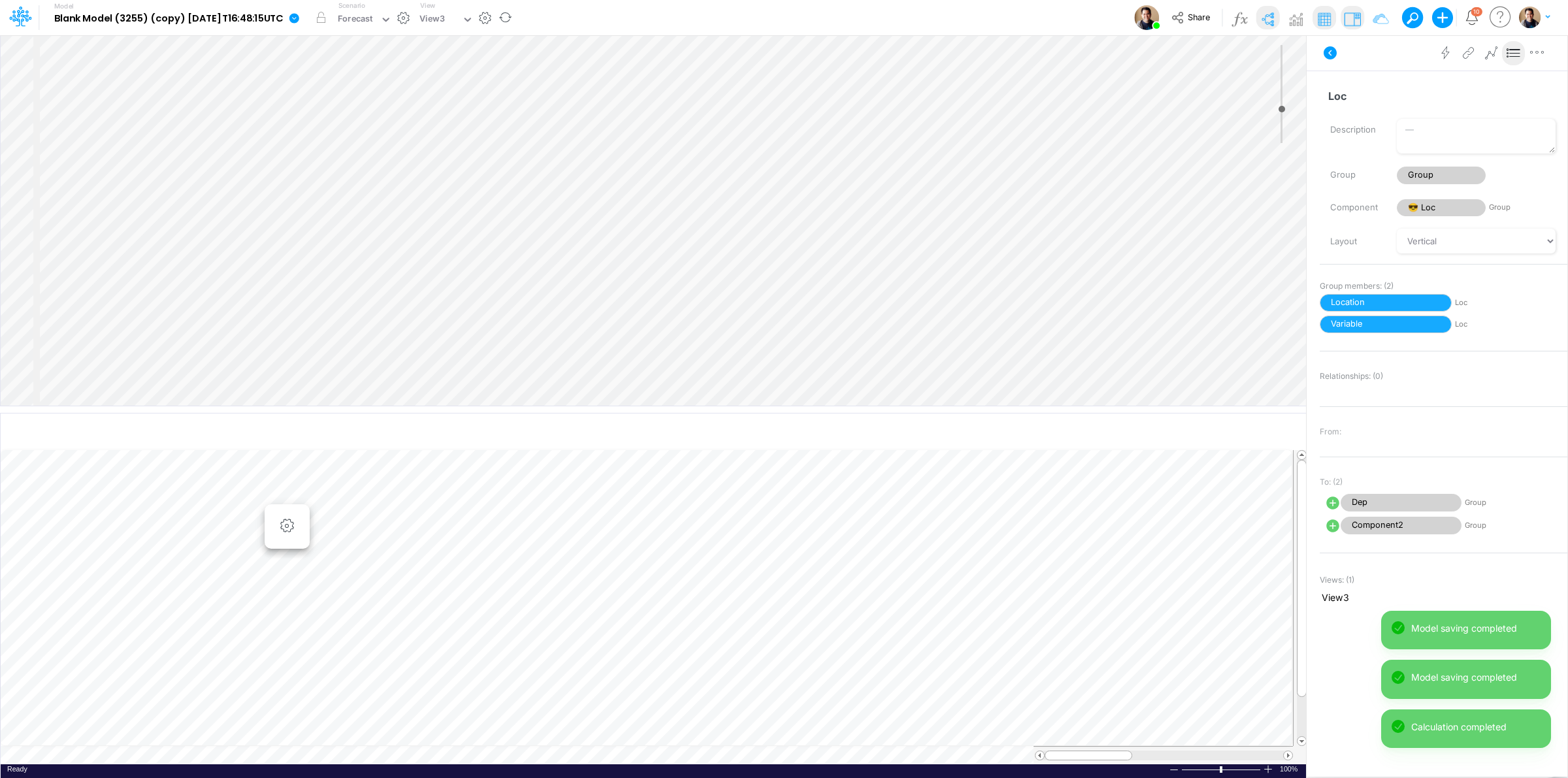
scroll to position [0, 1]
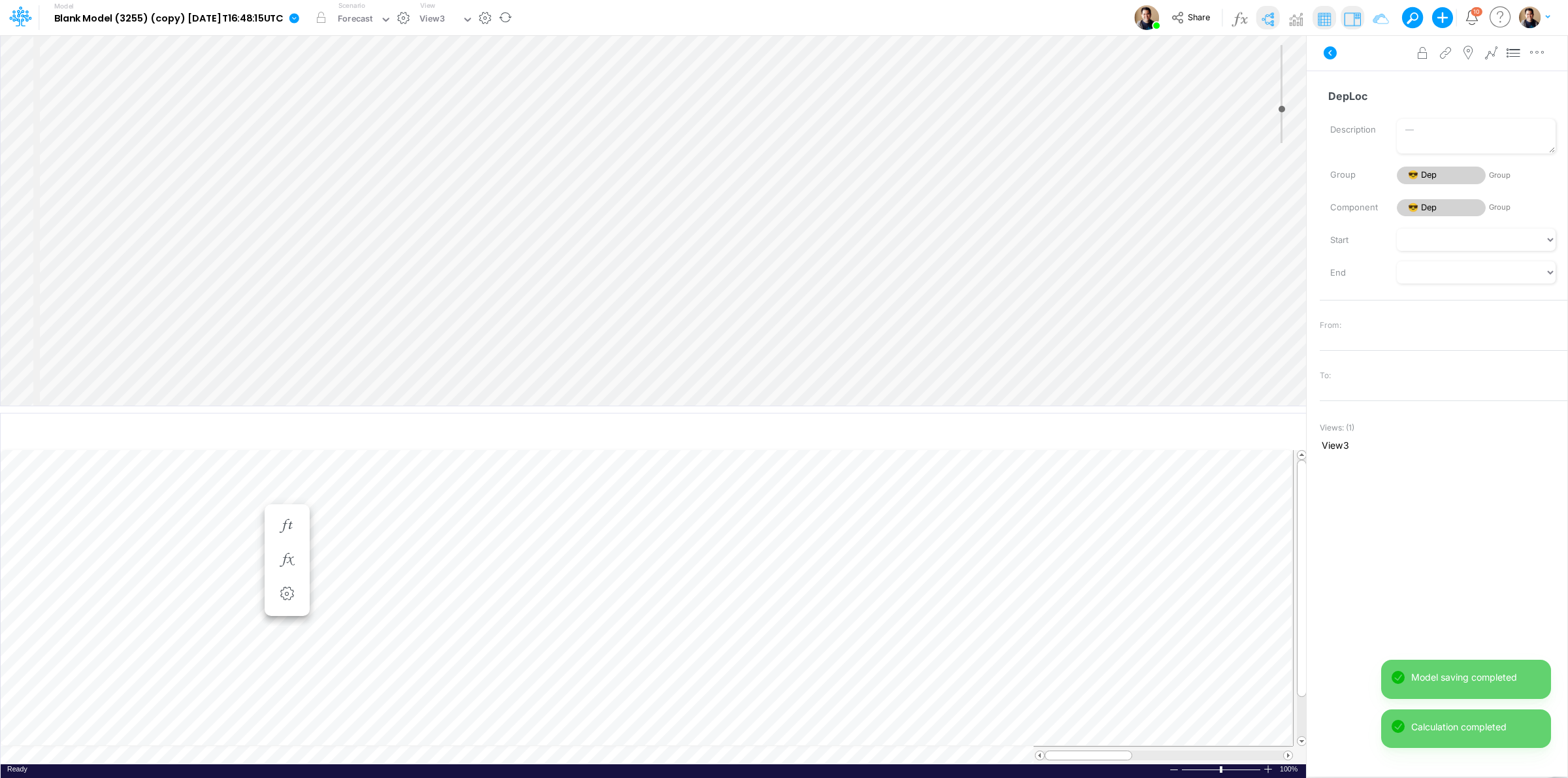
scroll to position [0, 1]
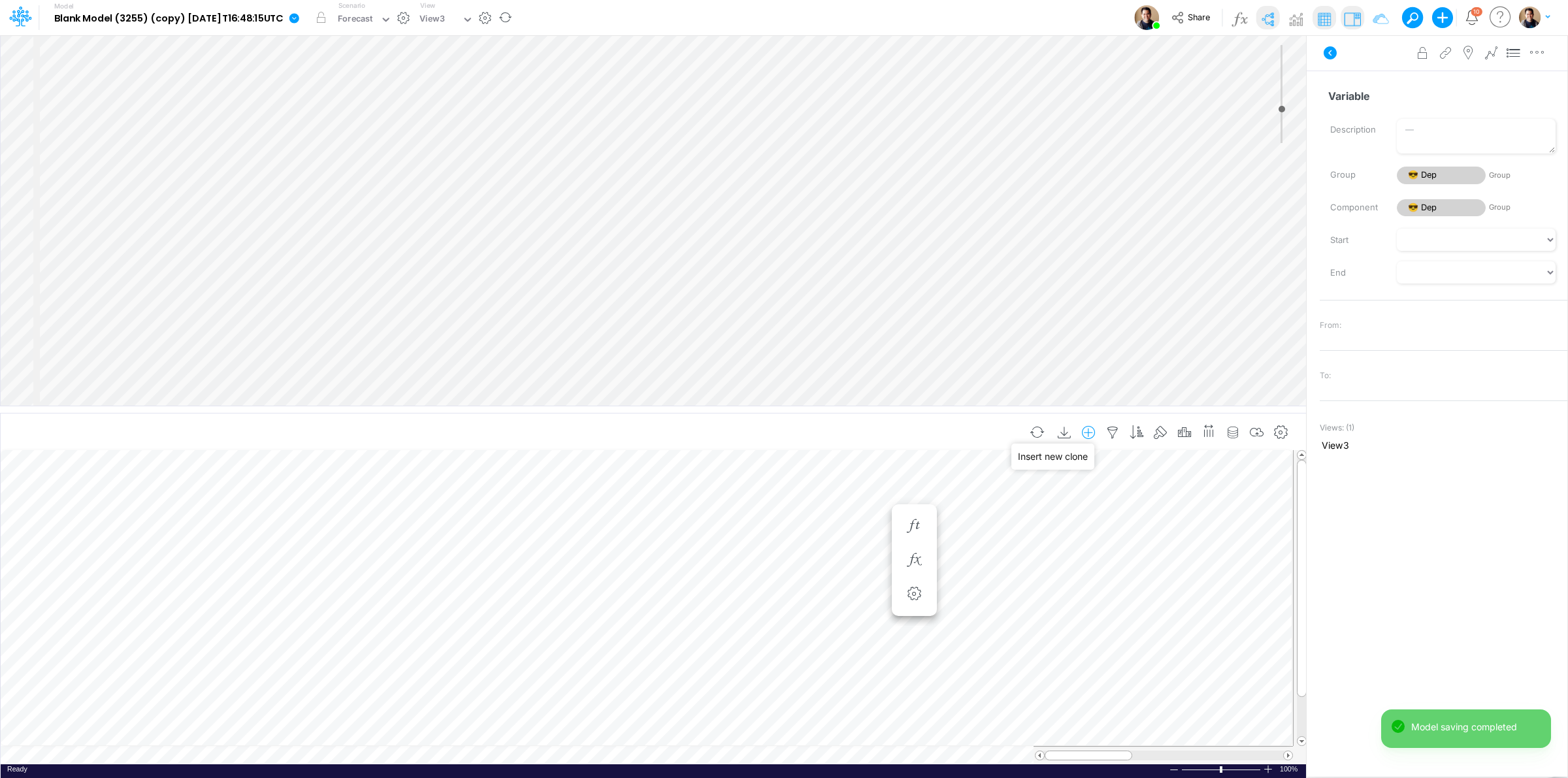
click at [1086, 435] on icon "button" at bounding box center [1089, 433] width 19 height 14
click at [1018, 515] on li "Loc" at bounding box center [1024, 509] width 153 height 15
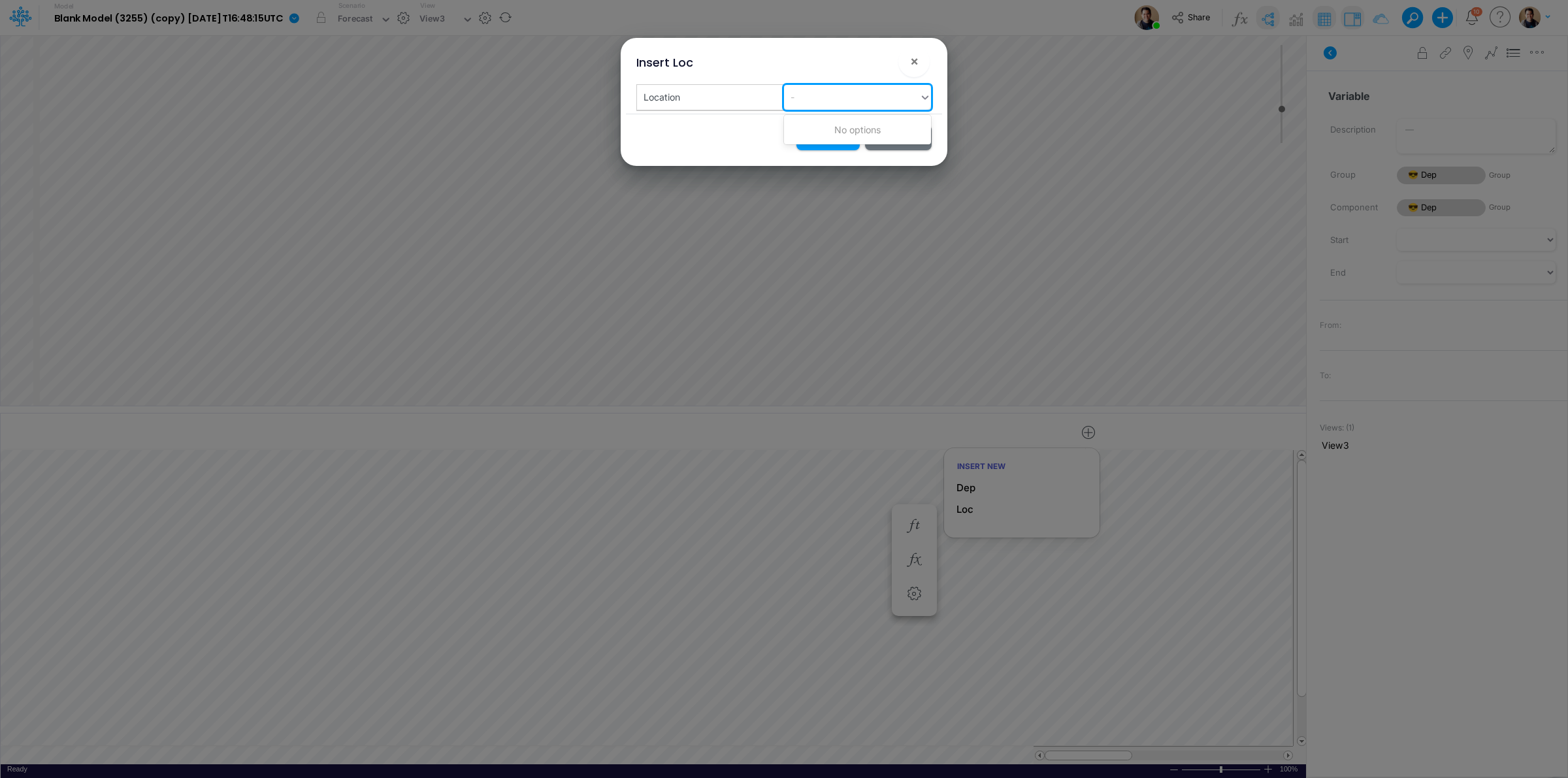
click at [839, 102] on div "-" at bounding box center [852, 97] width 136 height 21
type input "BR"
click at [847, 135] on div "Create "BR"" at bounding box center [857, 130] width 147 height 24
click at [839, 142] on button "Insert" at bounding box center [828, 137] width 63 height 26
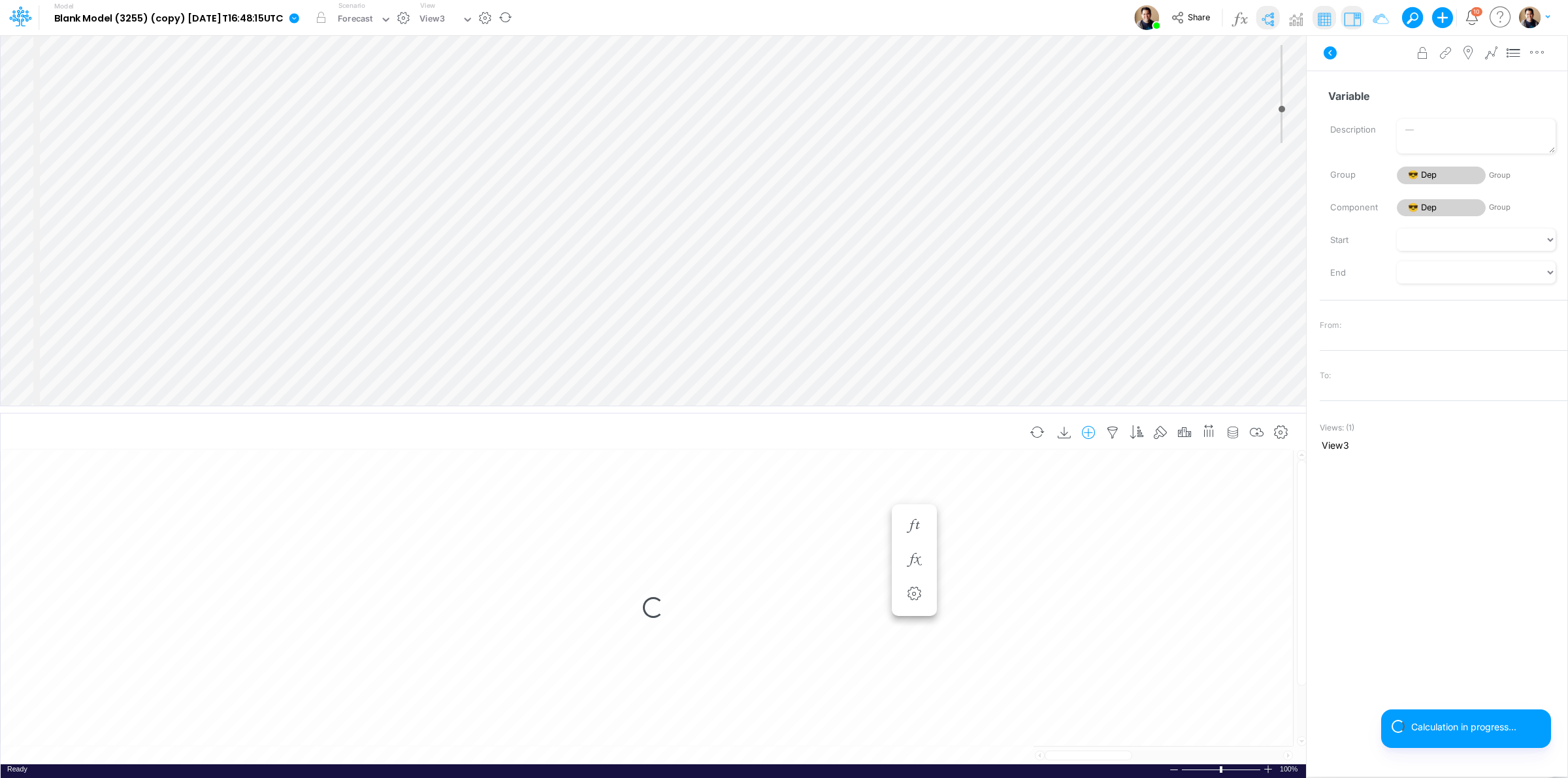
click at [1083, 435] on icon "button" at bounding box center [1089, 433] width 19 height 14
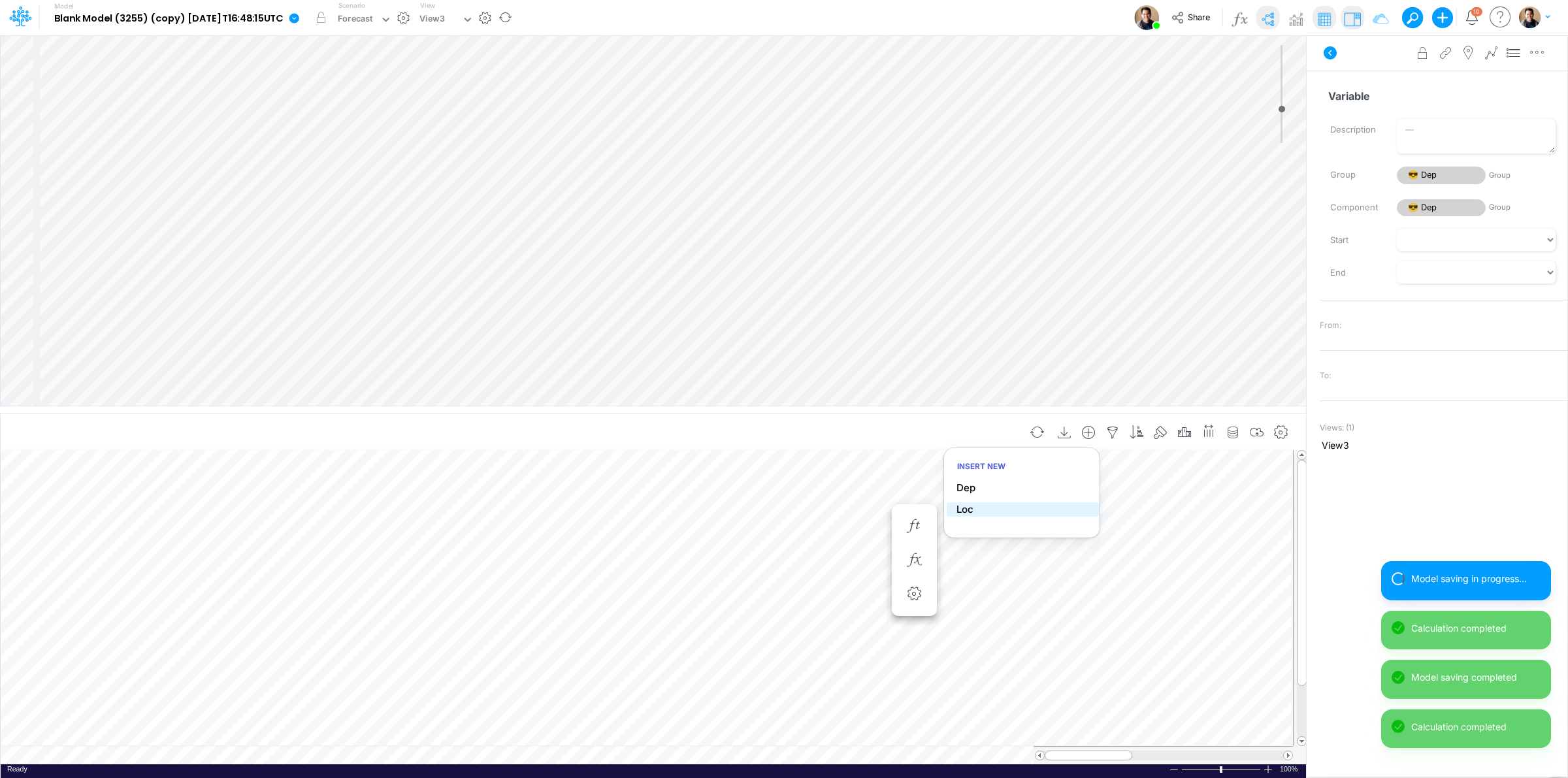
click at [1007, 508] on li "Loc" at bounding box center [1024, 509] width 153 height 15
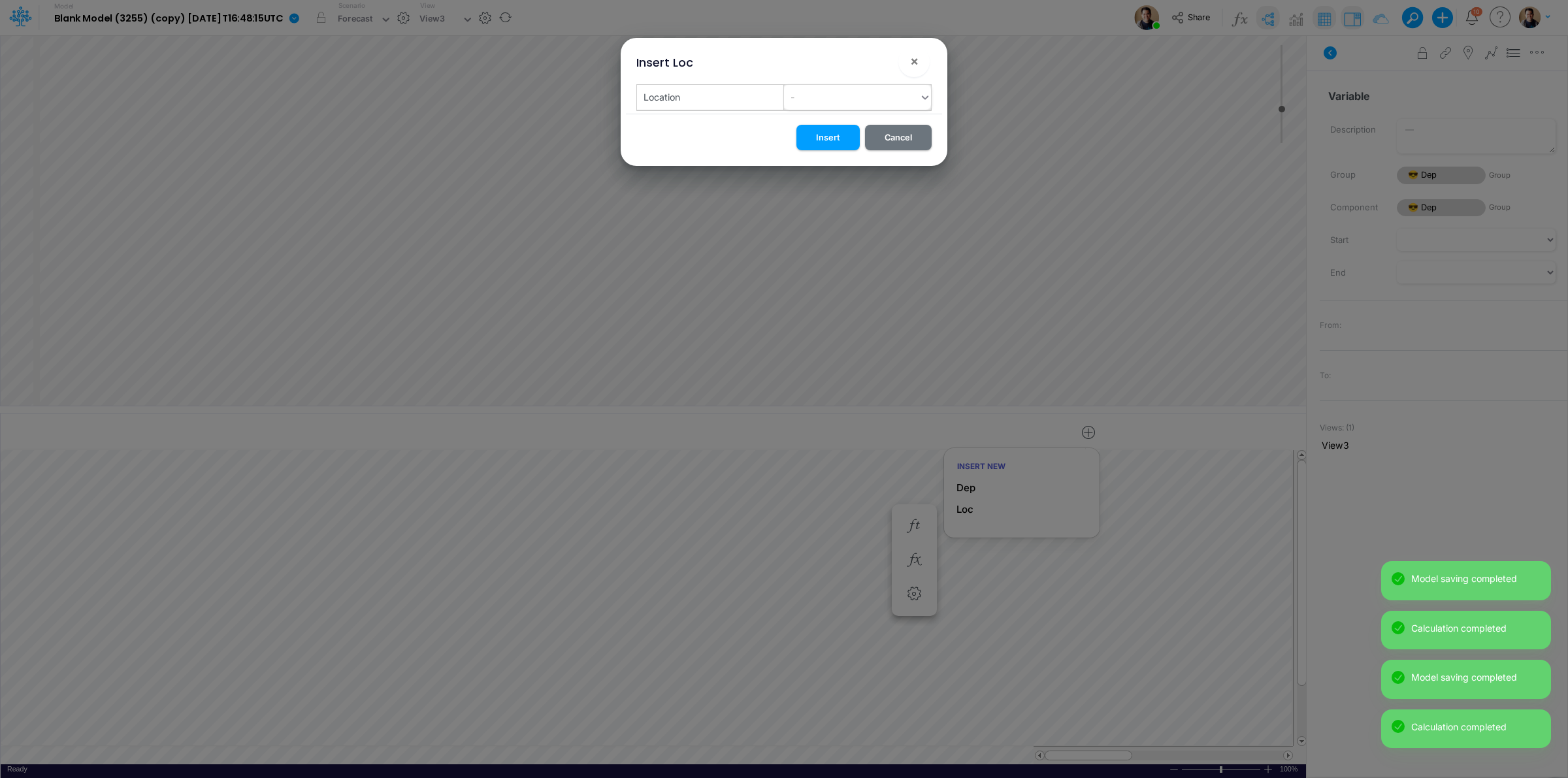
click at [808, 95] on div "-" at bounding box center [852, 97] width 136 height 21
type input "US"
click at [812, 118] on div "Create "US"" at bounding box center [857, 130] width 147 height 24
click at [833, 142] on button "Insert" at bounding box center [828, 137] width 63 height 26
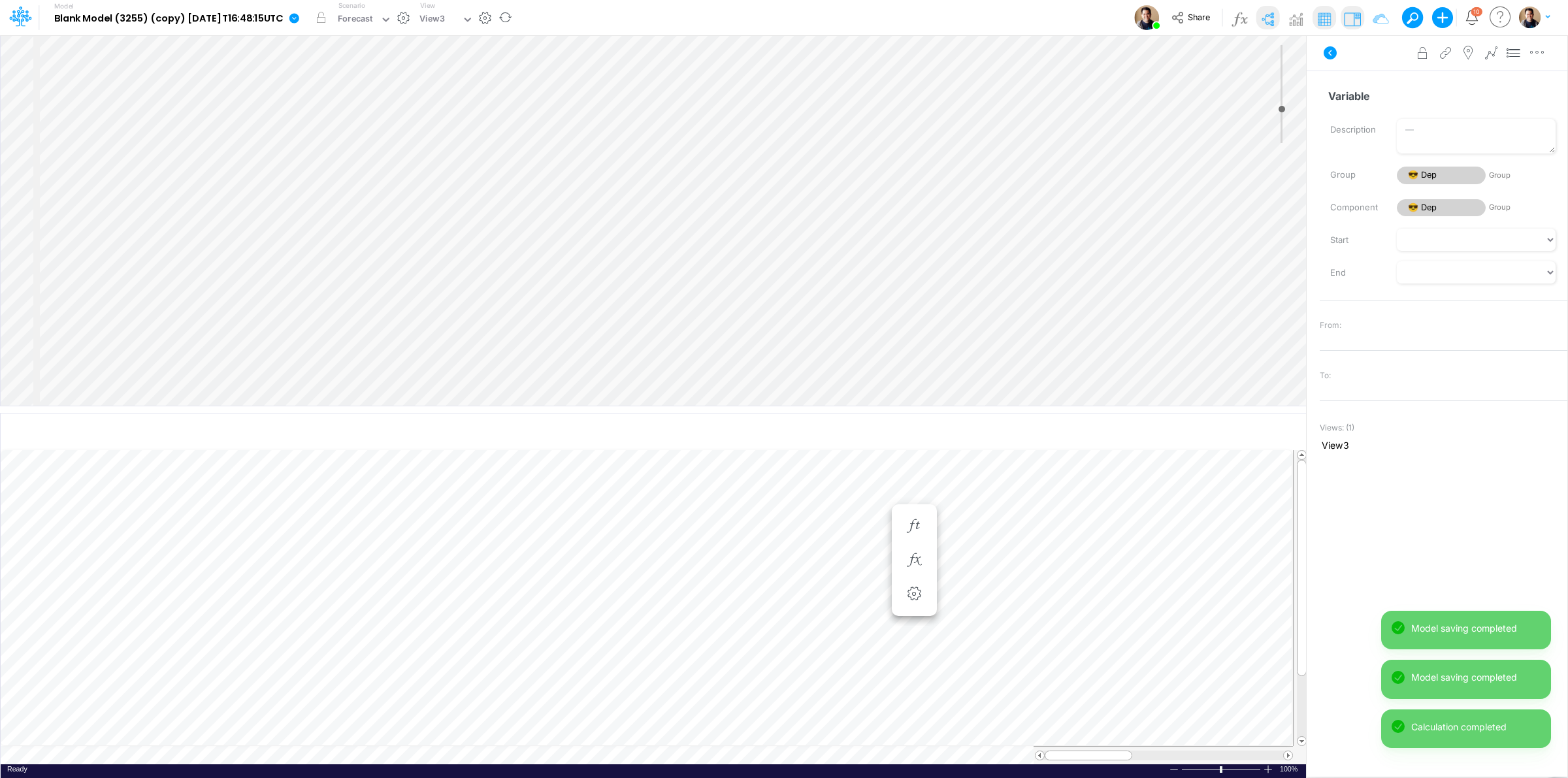
scroll to position [0, 1]
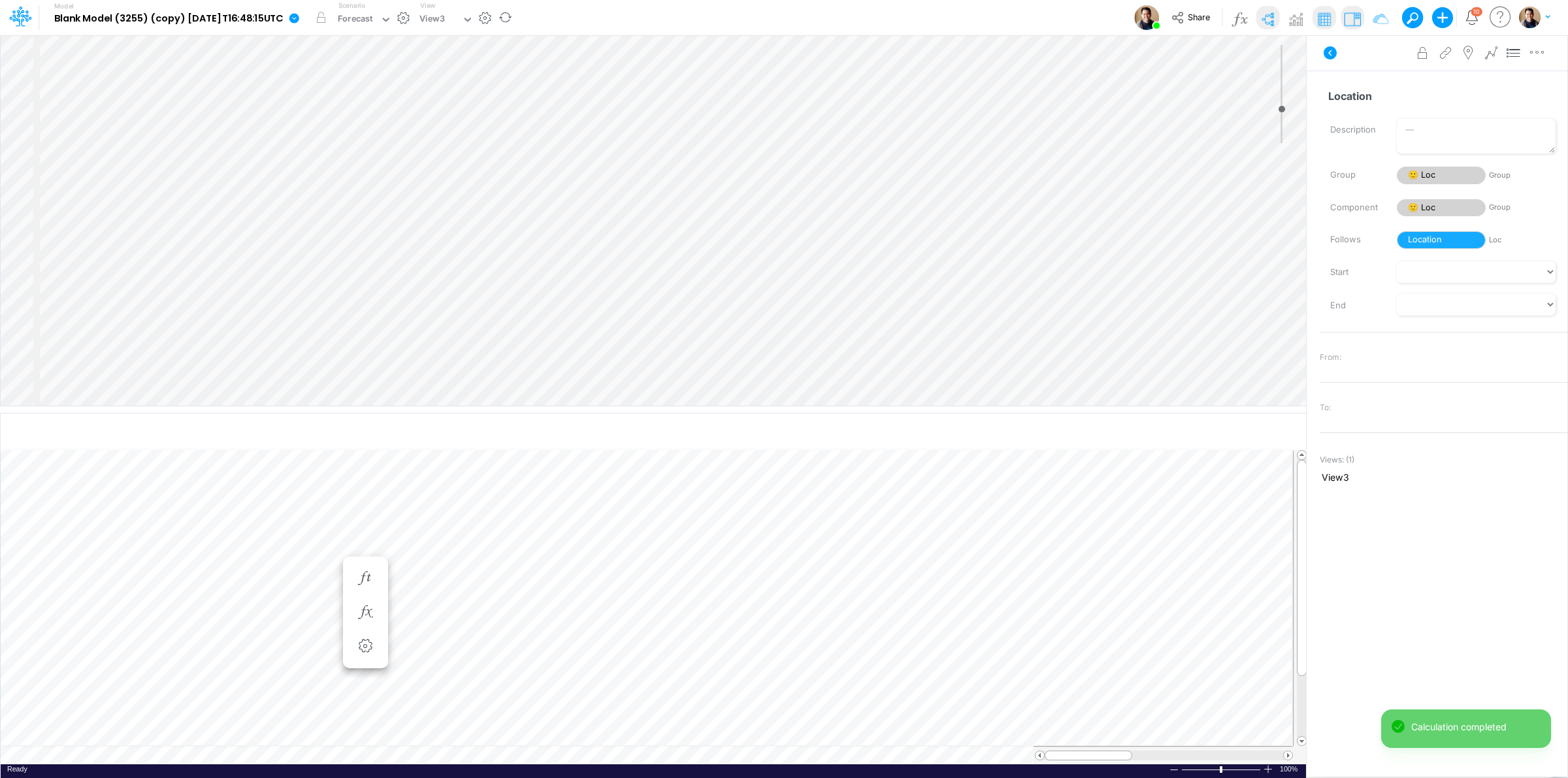
scroll to position [0, 1]
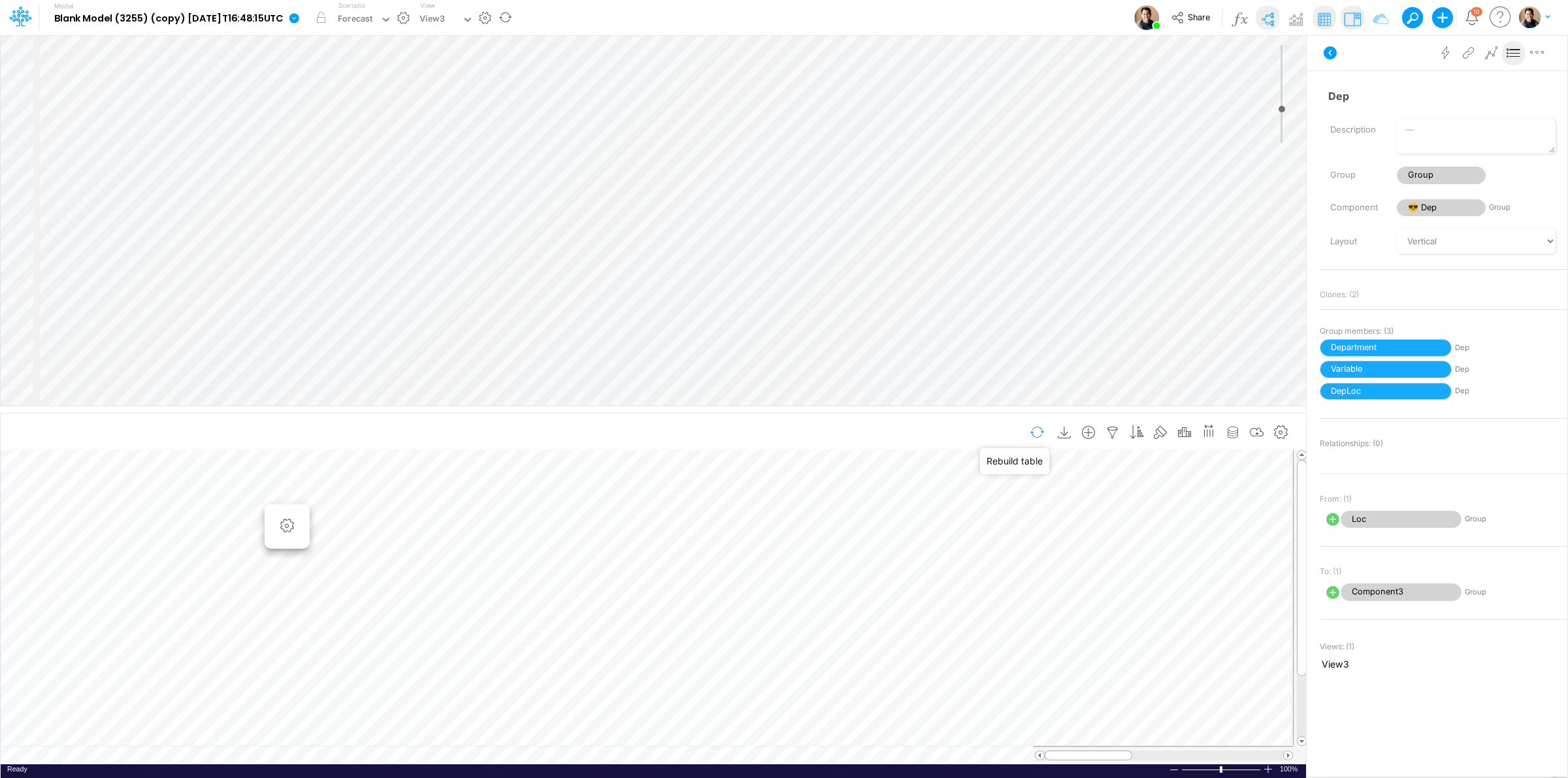
click at [1032, 436] on button "button" at bounding box center [1037, 433] width 31 height 23
click at [1206, 432] on icon "button" at bounding box center [1209, 431] width 14 height 19
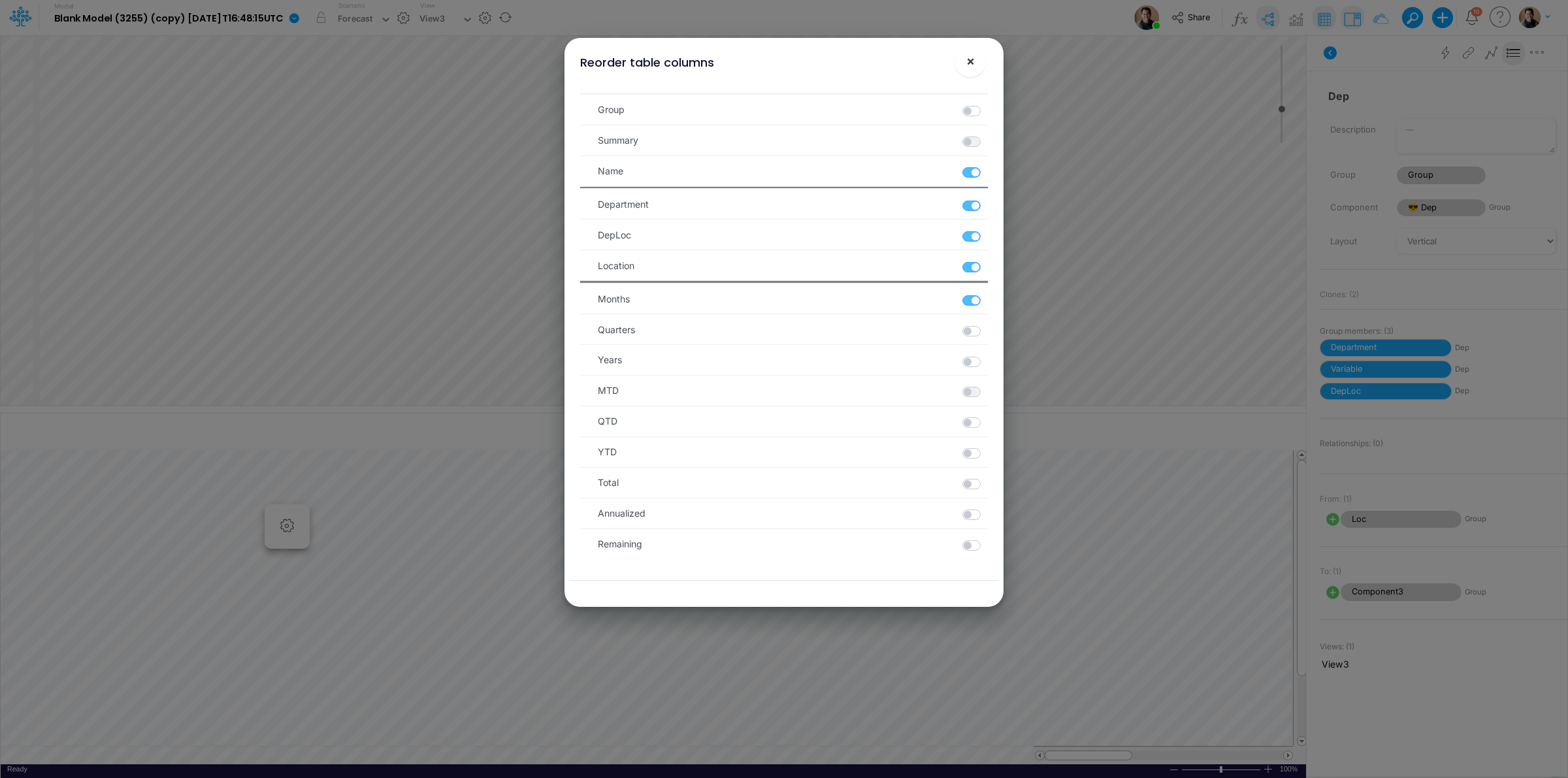
click at [975, 65] on button "×" at bounding box center [971, 62] width 32 height 32
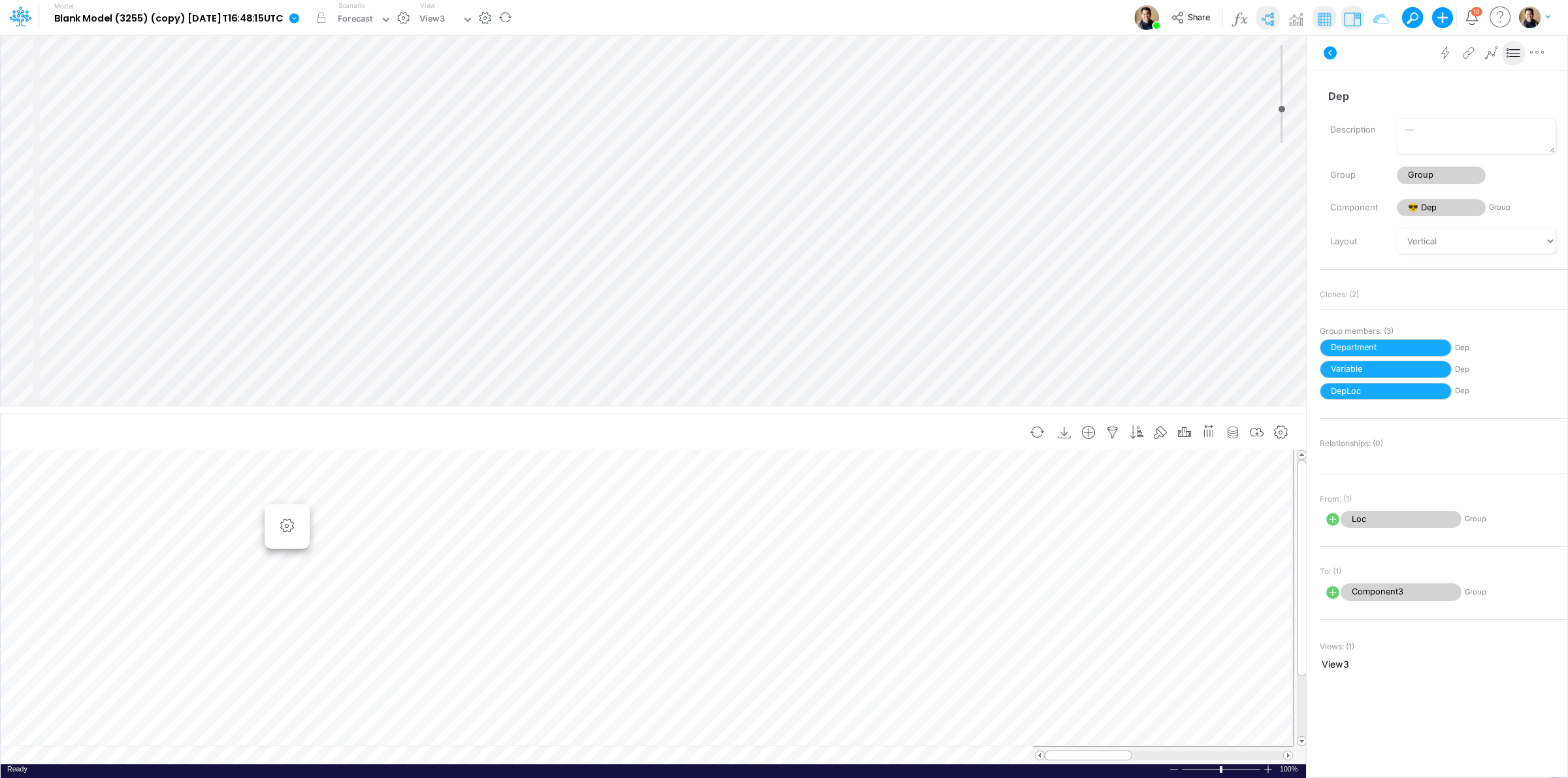
scroll to position [0, 1]
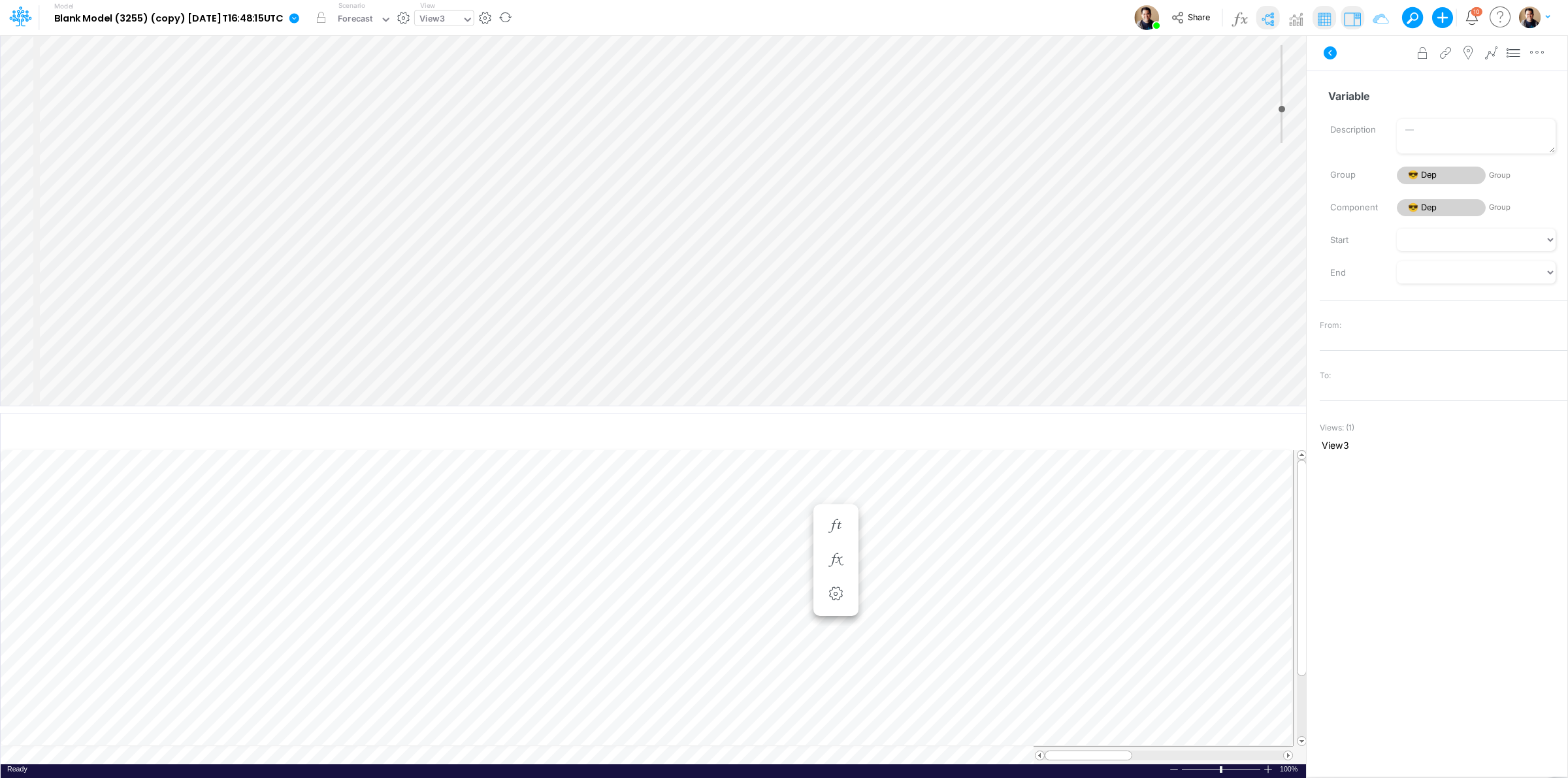
click at [445, 24] on div "View3" at bounding box center [432, 19] width 26 height 15
click at [487, 60] on div "View2" at bounding box center [503, 65] width 176 height 21
click at [445, 19] on div "View2" at bounding box center [432, 19] width 26 height 15
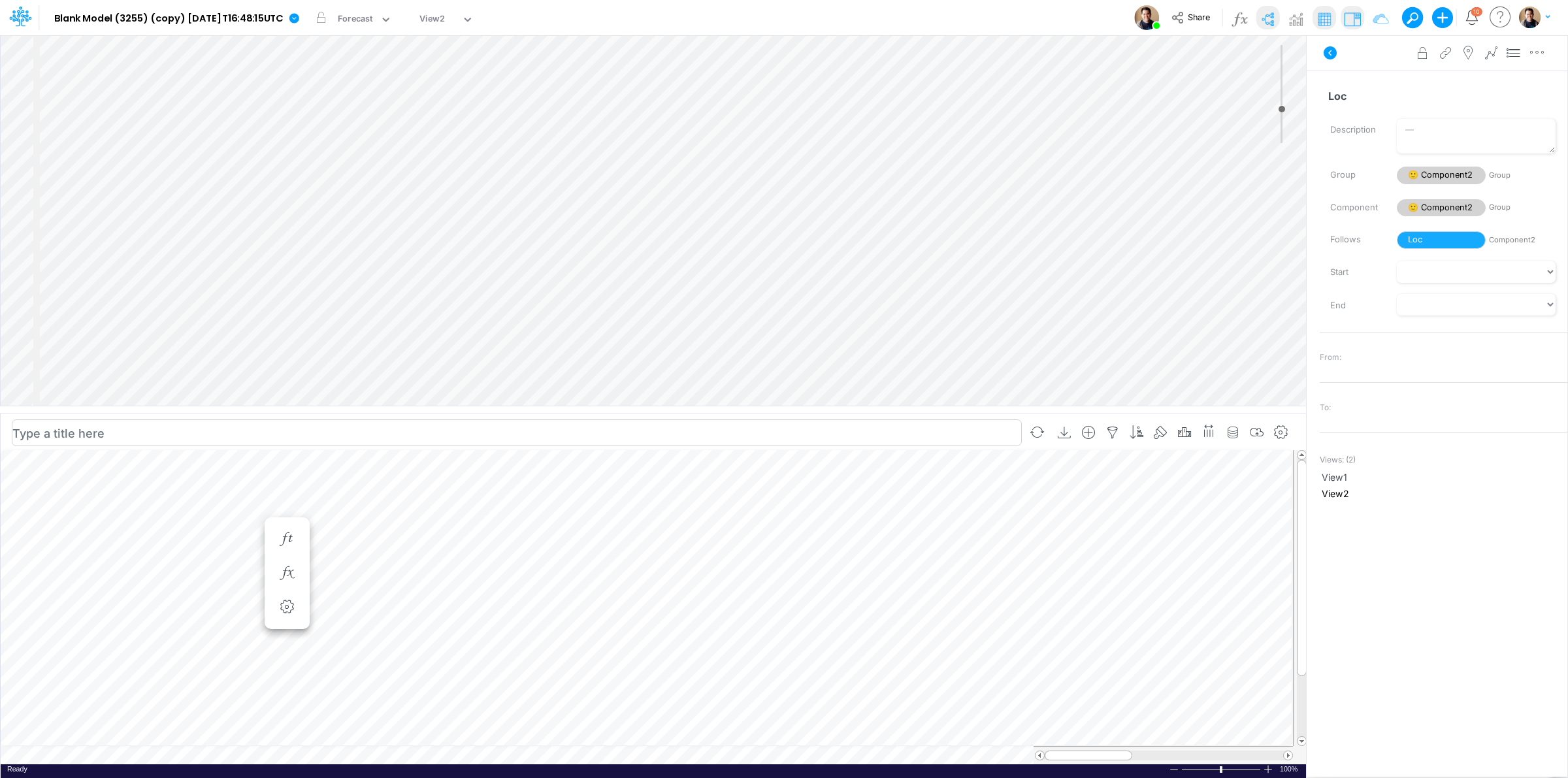
scroll to position [0, 1]
click at [1091, 432] on icon "button" at bounding box center [1089, 433] width 19 height 14
click at [1281, 434] on icon "button" at bounding box center [1281, 433] width 19 height 14
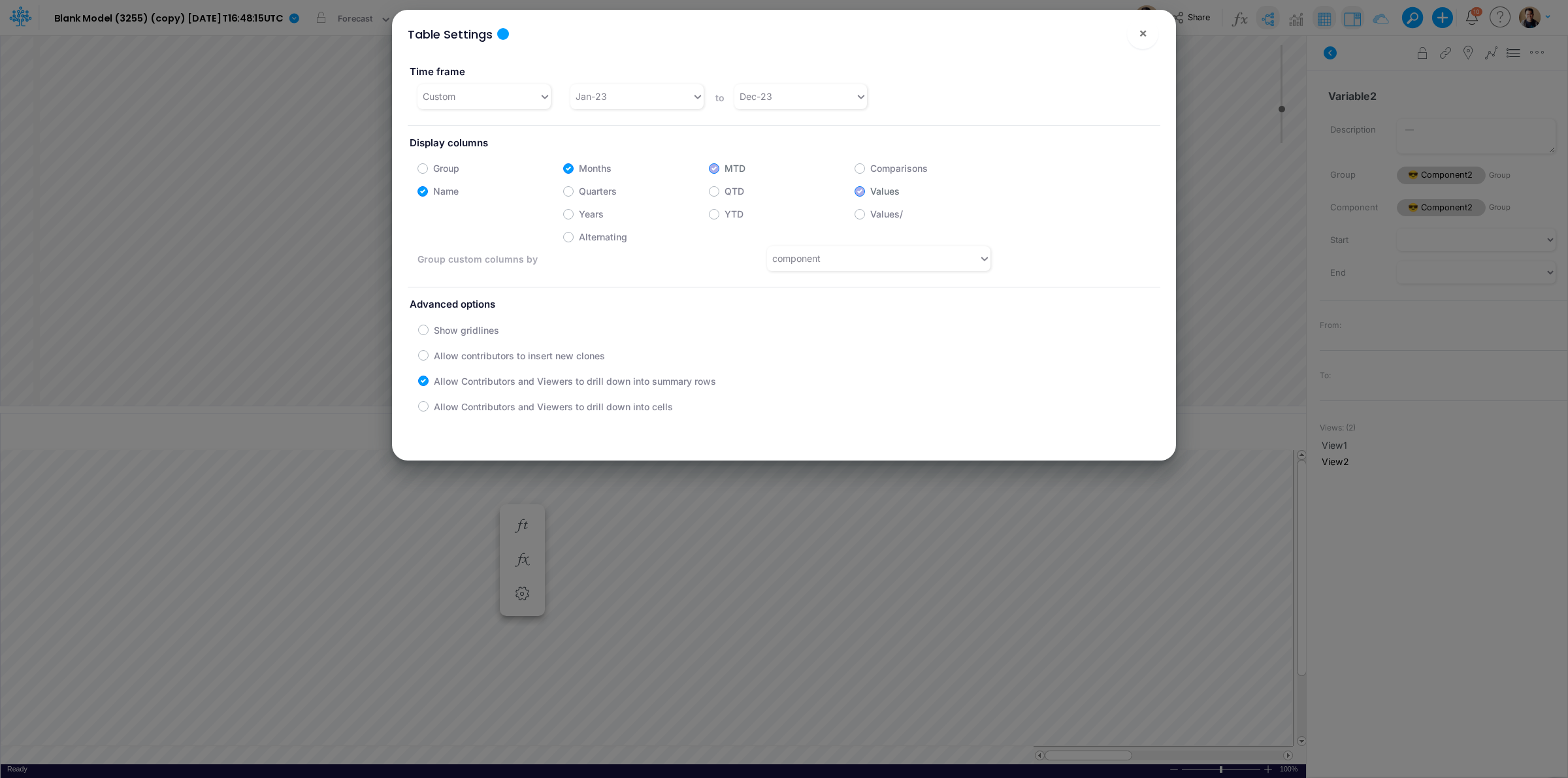
click at [440, 171] on label "Group" at bounding box center [447, 168] width 26 height 14
click at [440, 169] on input "Group" at bounding box center [438, 165] width 9 height 9
checkbox input "true"
click at [1153, 23] on button "×" at bounding box center [1143, 33] width 32 height 32
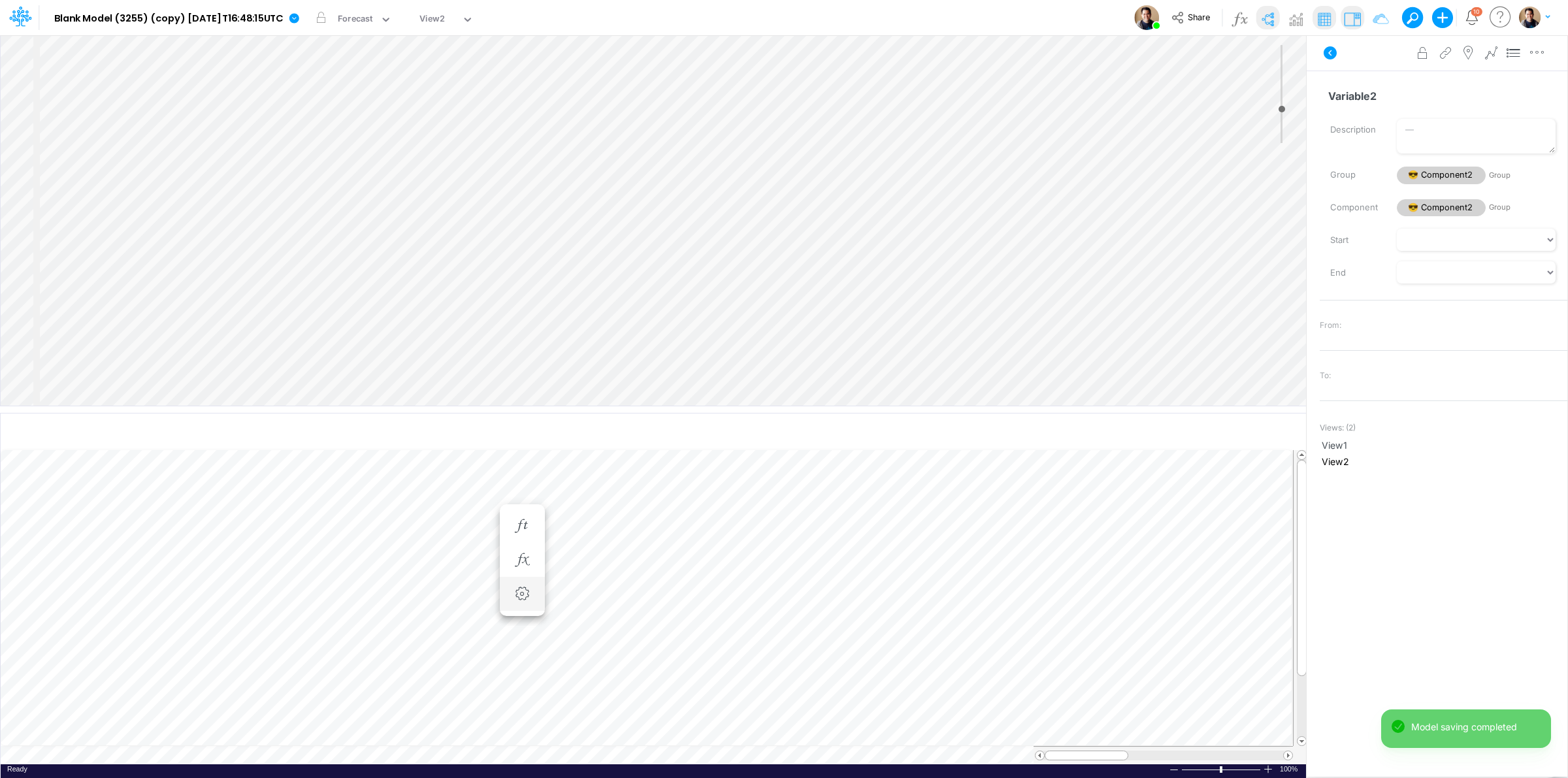
scroll to position [0, 1]
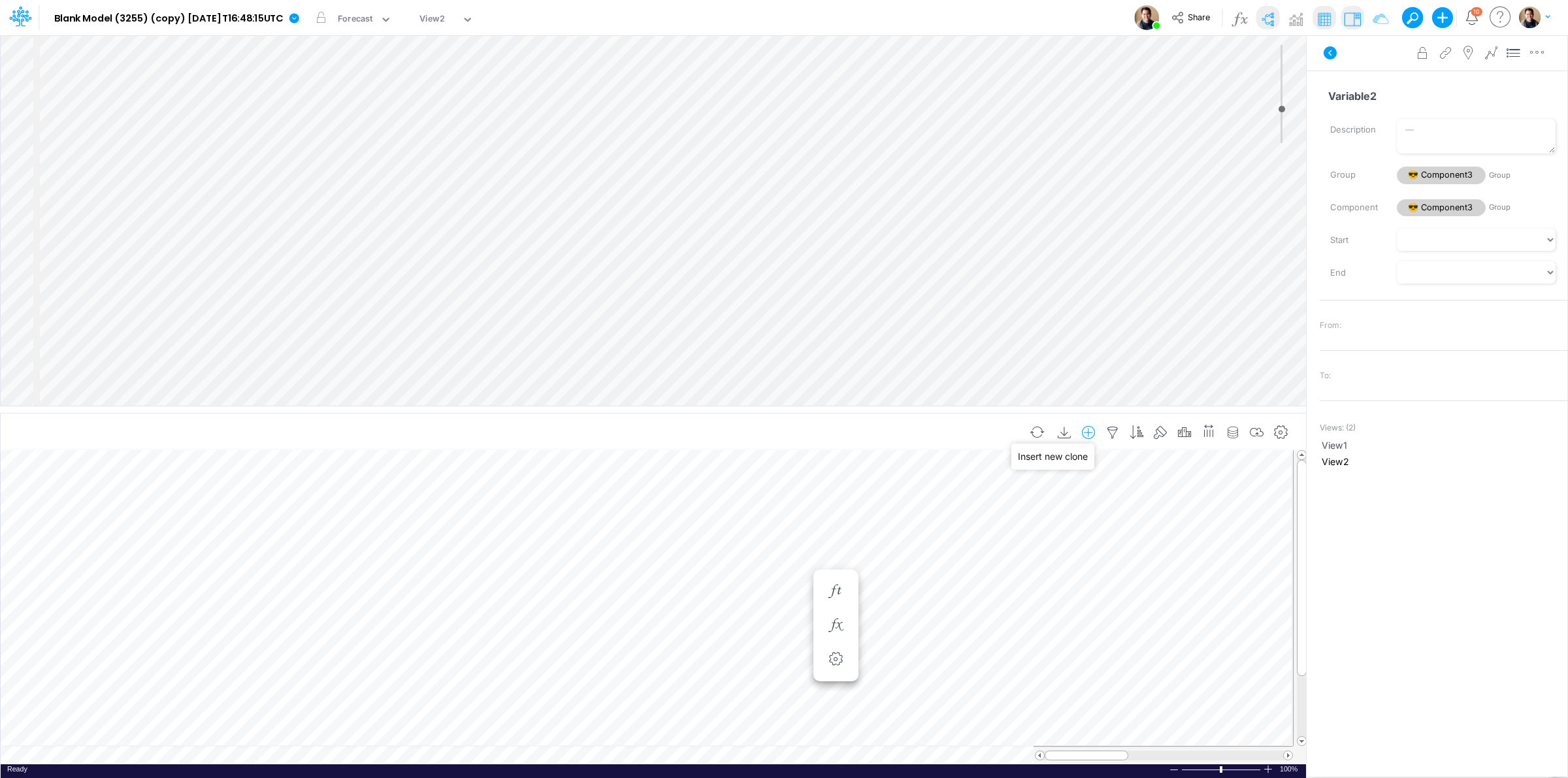
click at [1088, 432] on icon "button" at bounding box center [1089, 433] width 19 height 14
click at [1033, 512] on li "Component3" at bounding box center [1024, 509] width 153 height 15
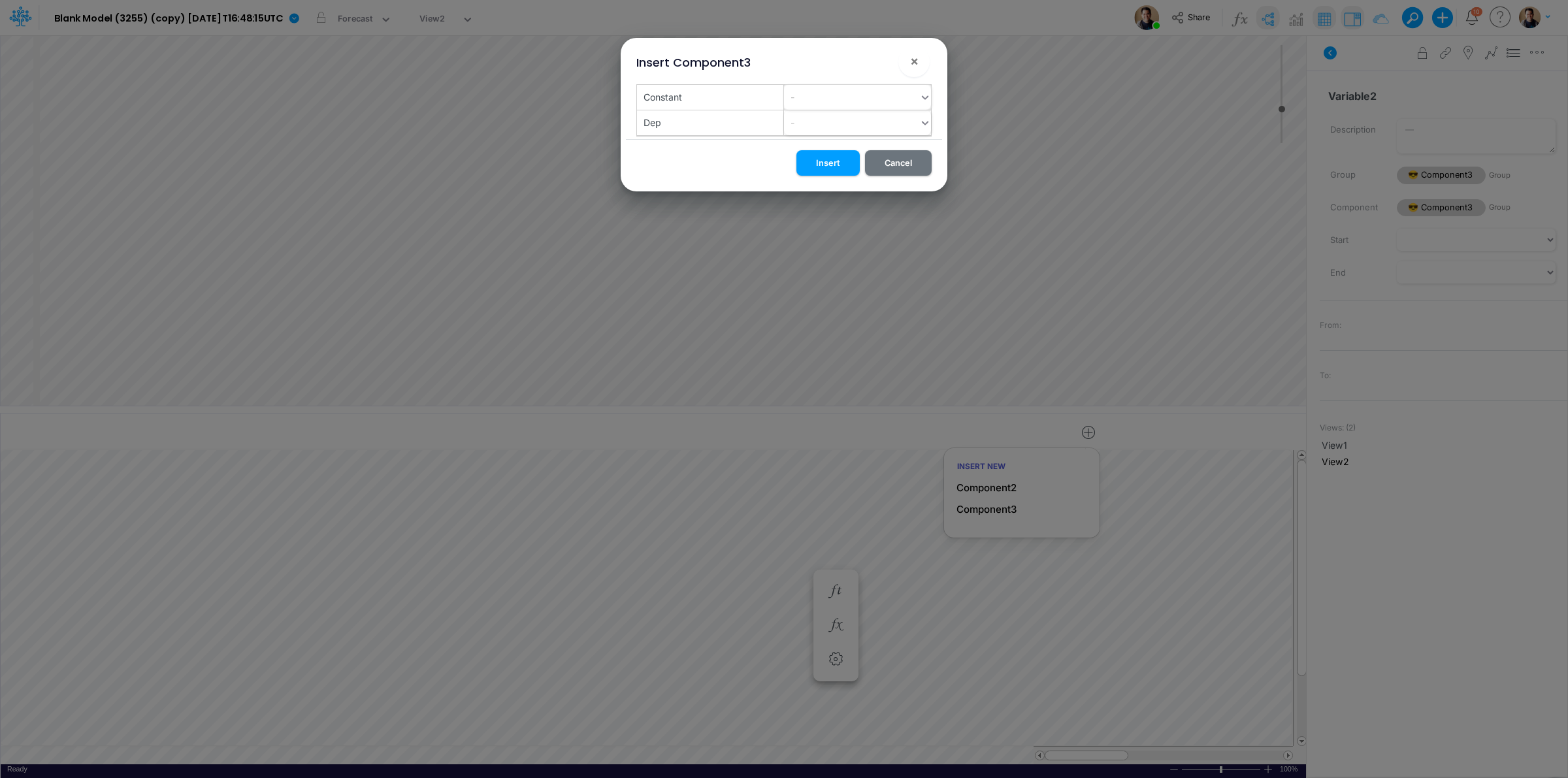
click at [828, 96] on div "-" at bounding box center [852, 97] width 136 height 21
click at [821, 128] on div "A" at bounding box center [857, 130] width 147 height 24
click at [821, 128] on div "-" at bounding box center [852, 122] width 136 height 21
type input "T"
type input "IT"
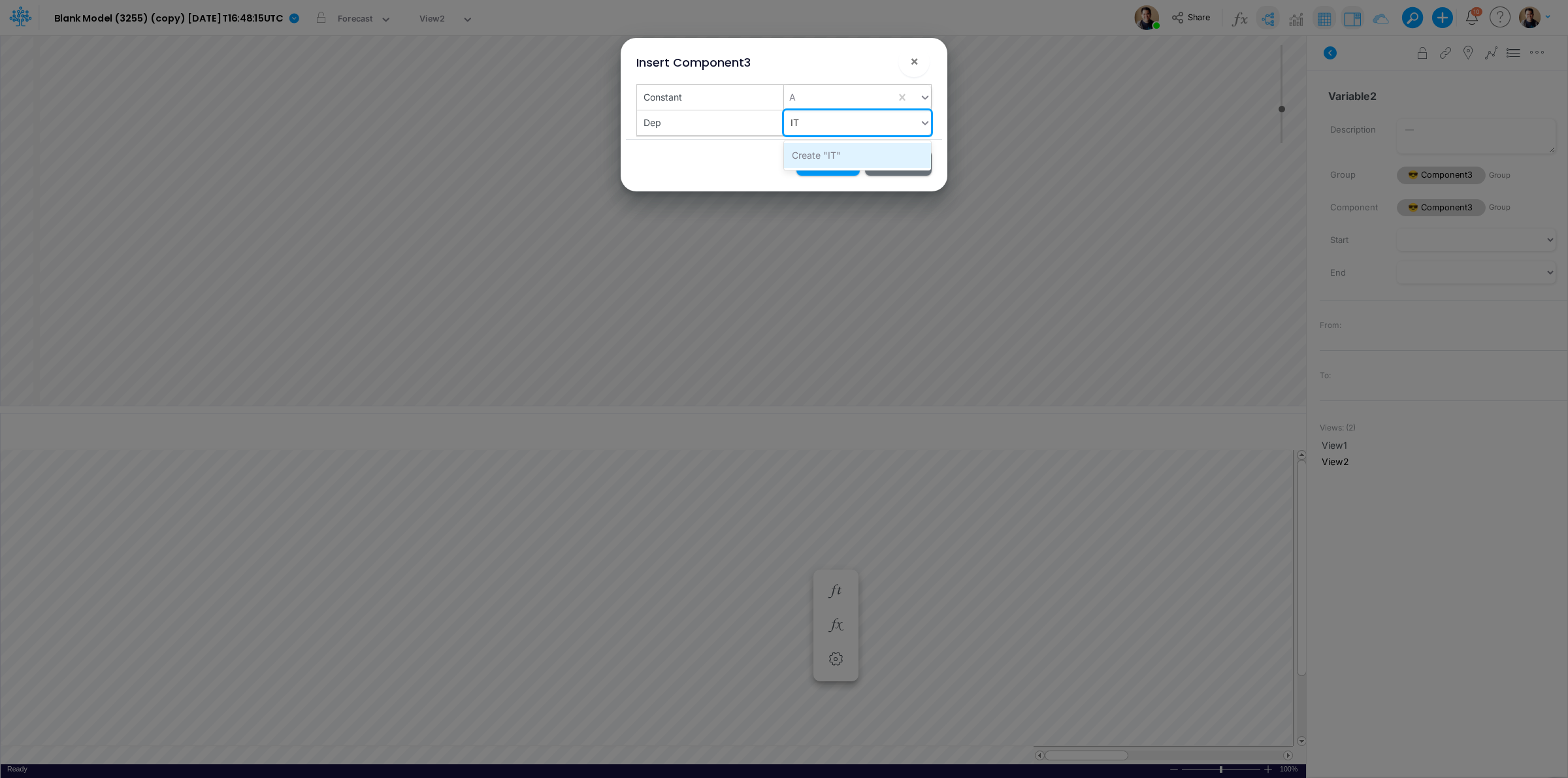
click at [824, 158] on div "Create "IT"" at bounding box center [857, 154] width 147 height 24
click at [833, 158] on button "Insert" at bounding box center [828, 163] width 63 height 26
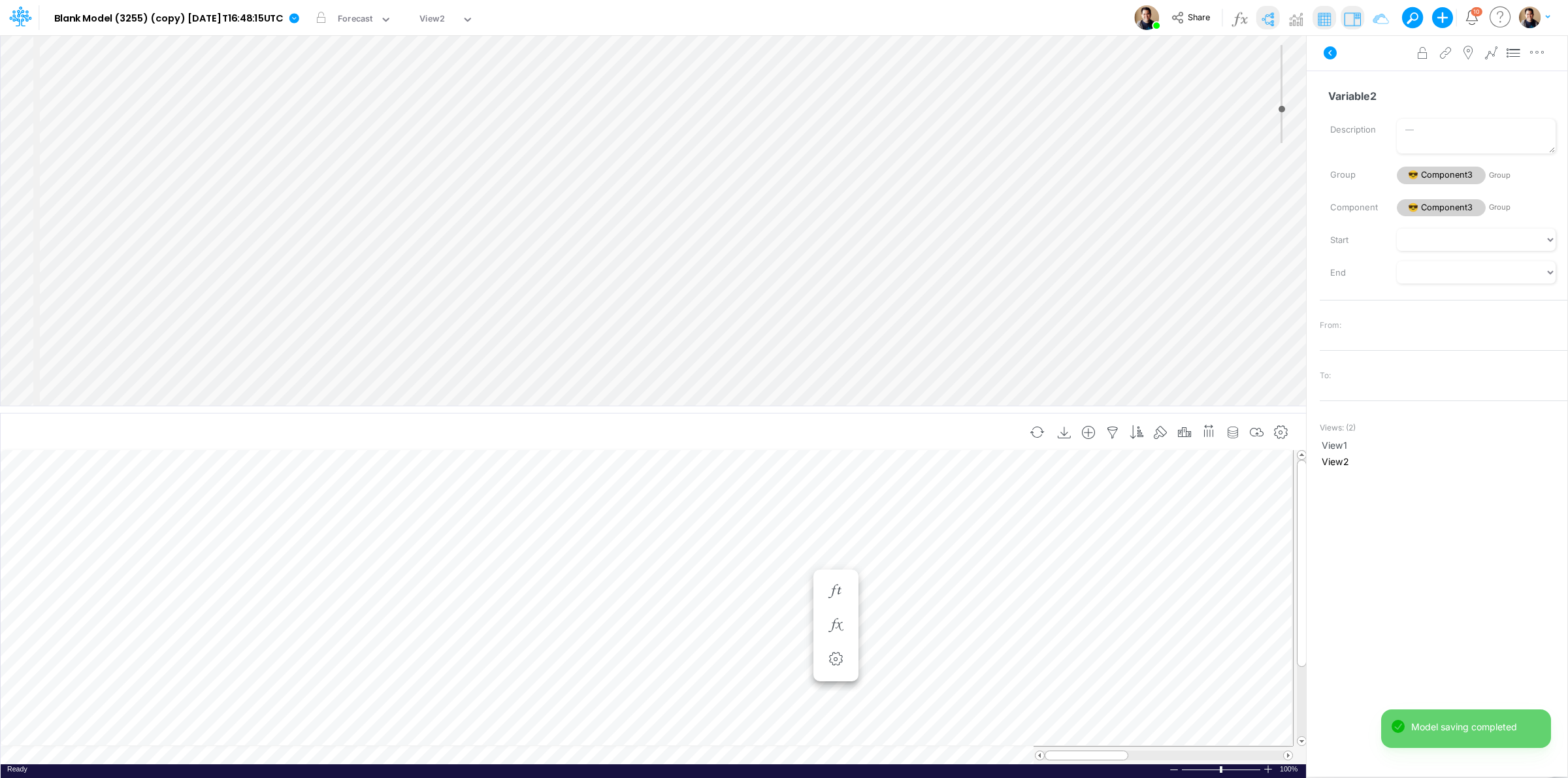
scroll to position [0, 1]
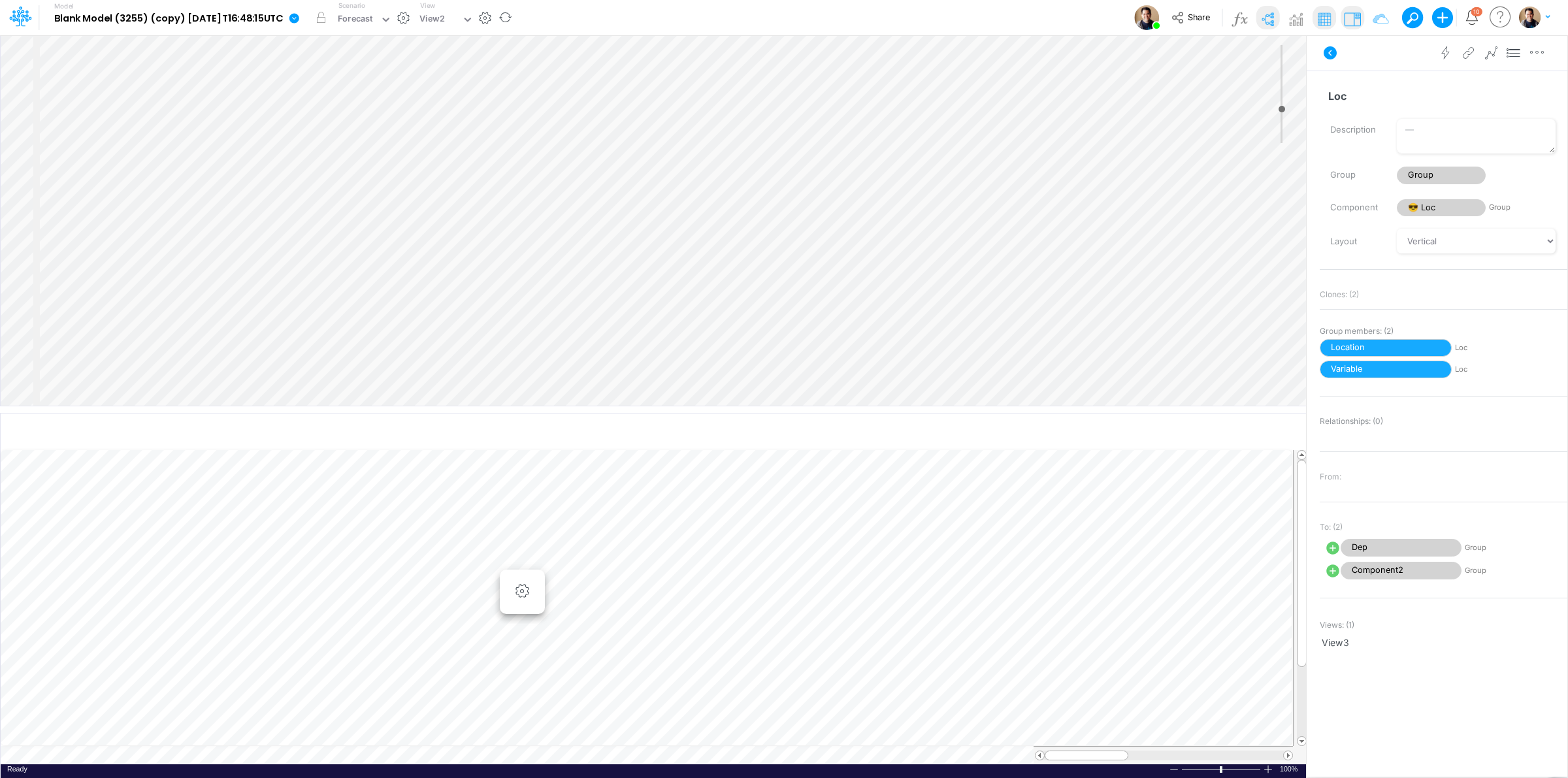
select select "Multiply"
select select "Add"
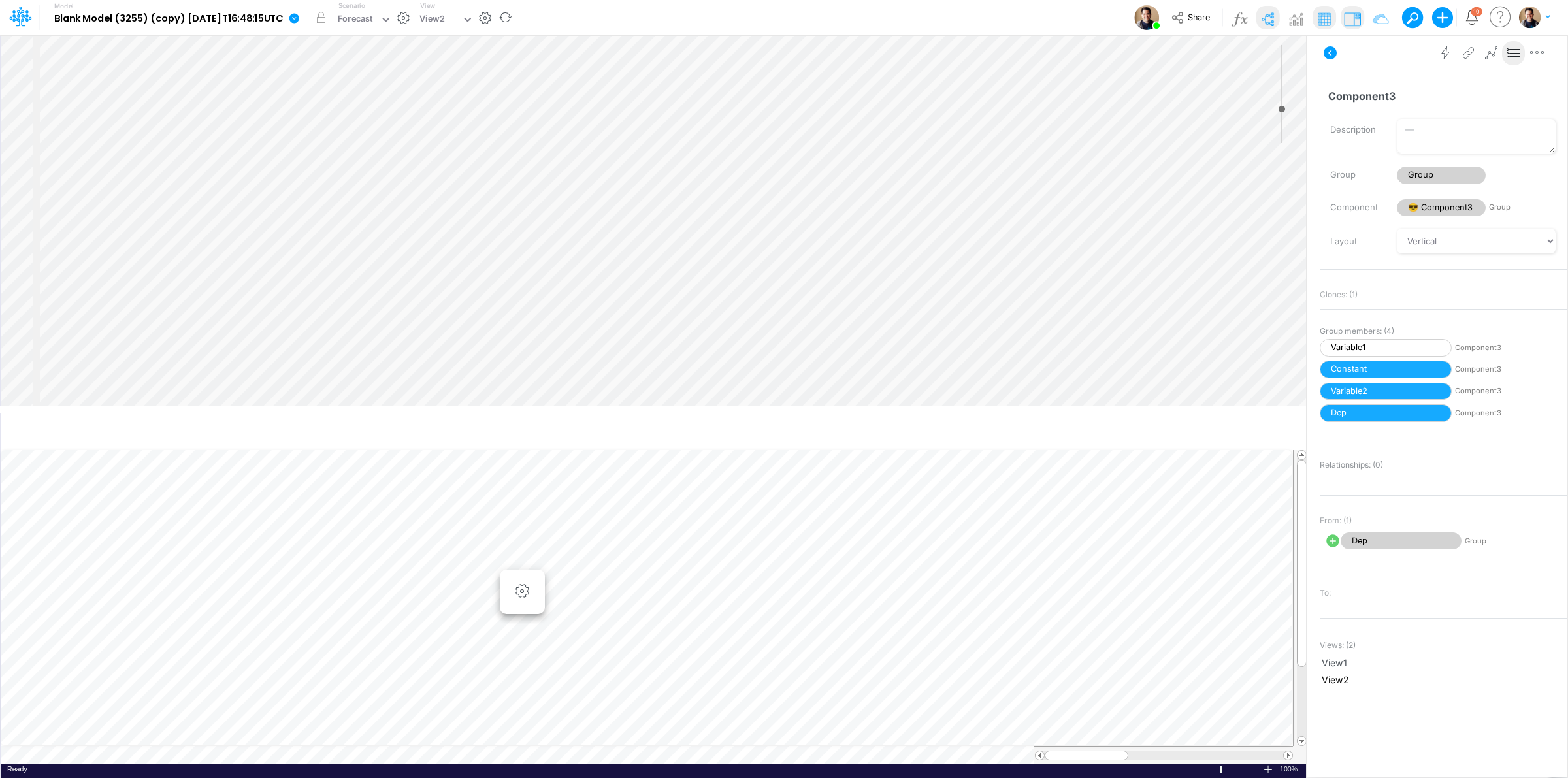
select select "Multiply"
select select "Add"
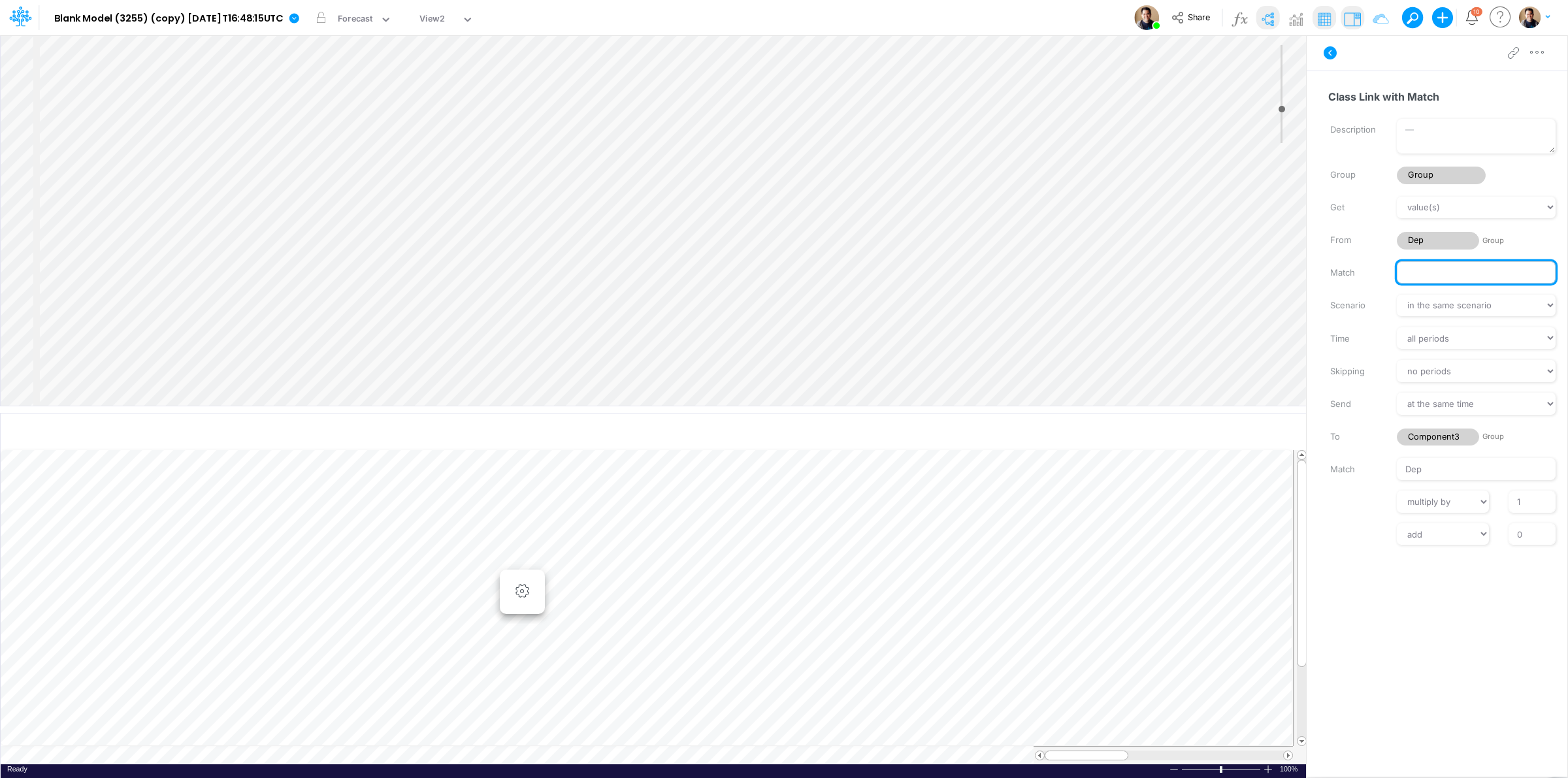
click at [1446, 273] on input "Match" at bounding box center [1476, 272] width 159 height 22
click at [1446, 273] on input "DEpLoc" at bounding box center [1476, 272] width 159 height 22
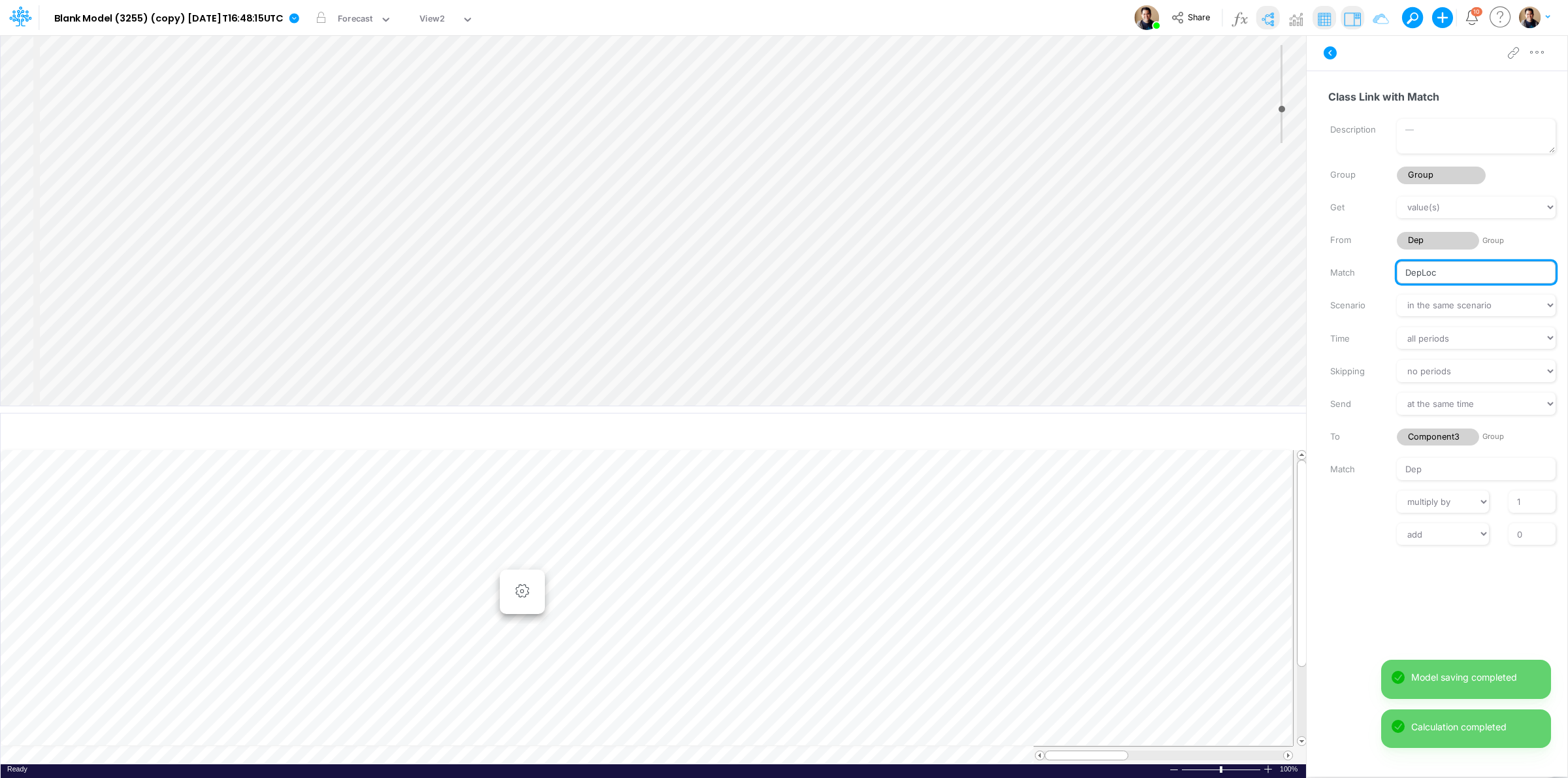
type input "DepLoc"
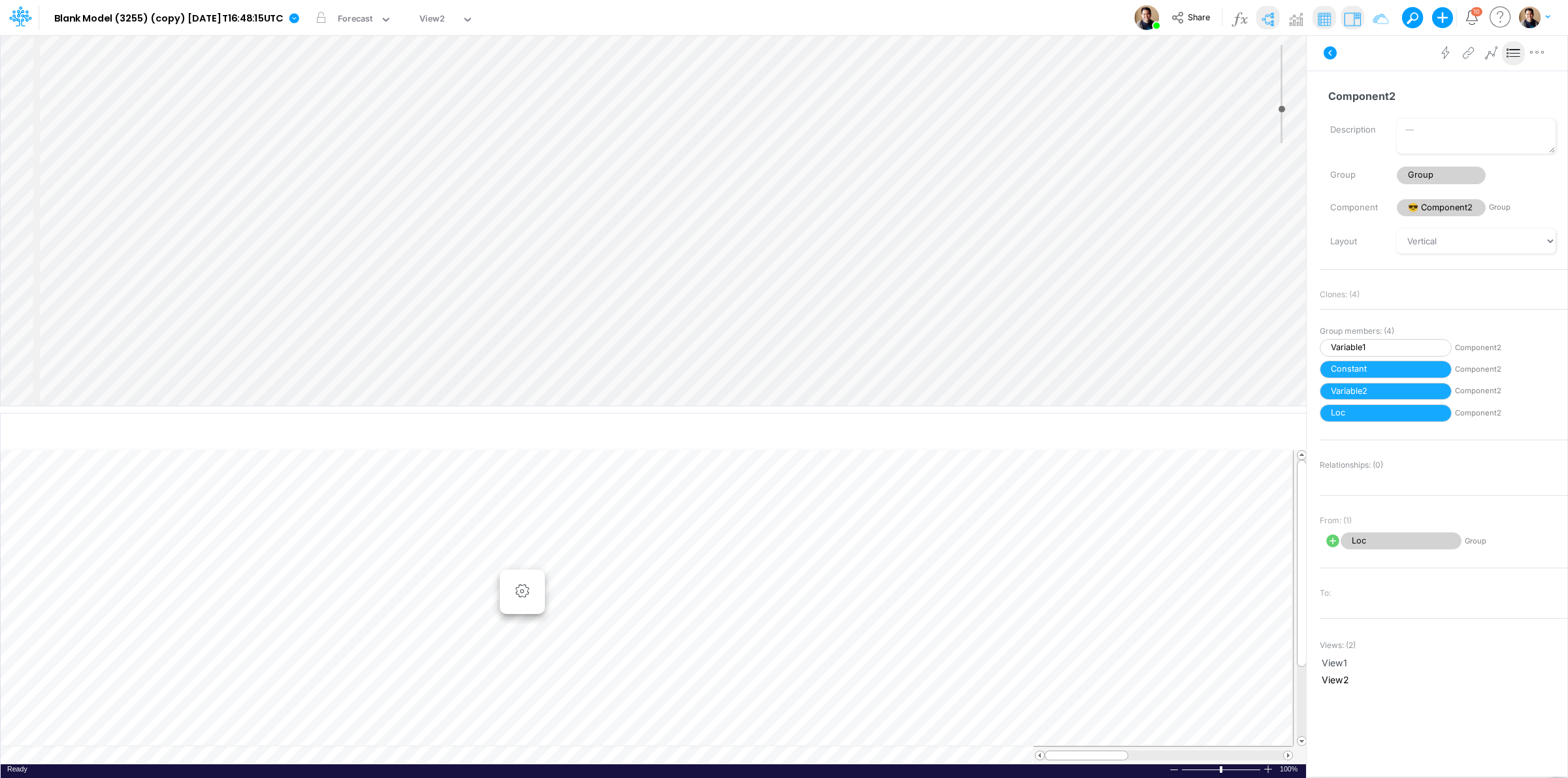
select select "Multiply"
select select "Add"
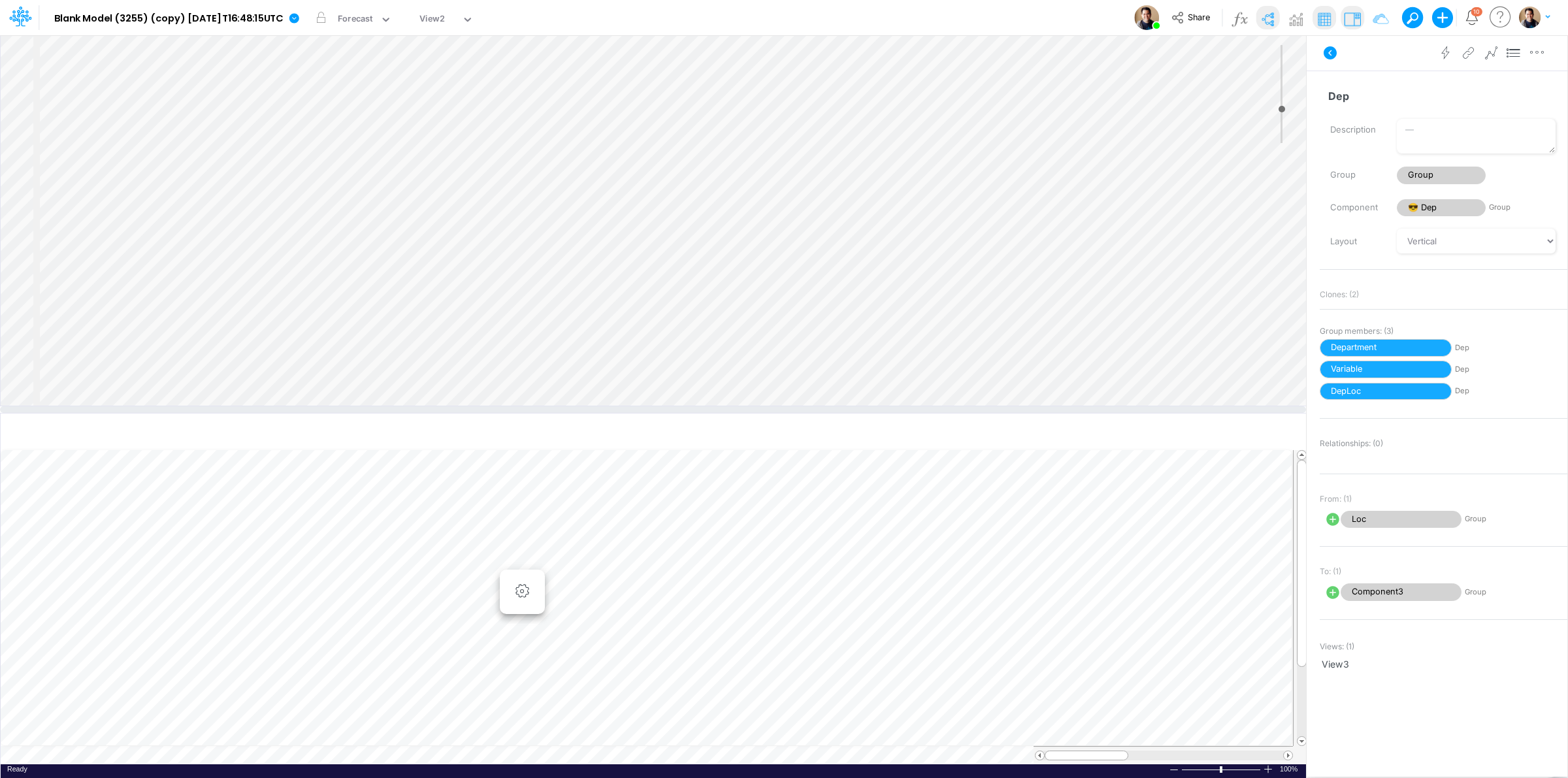
select select "Multiply"
select select "Add"
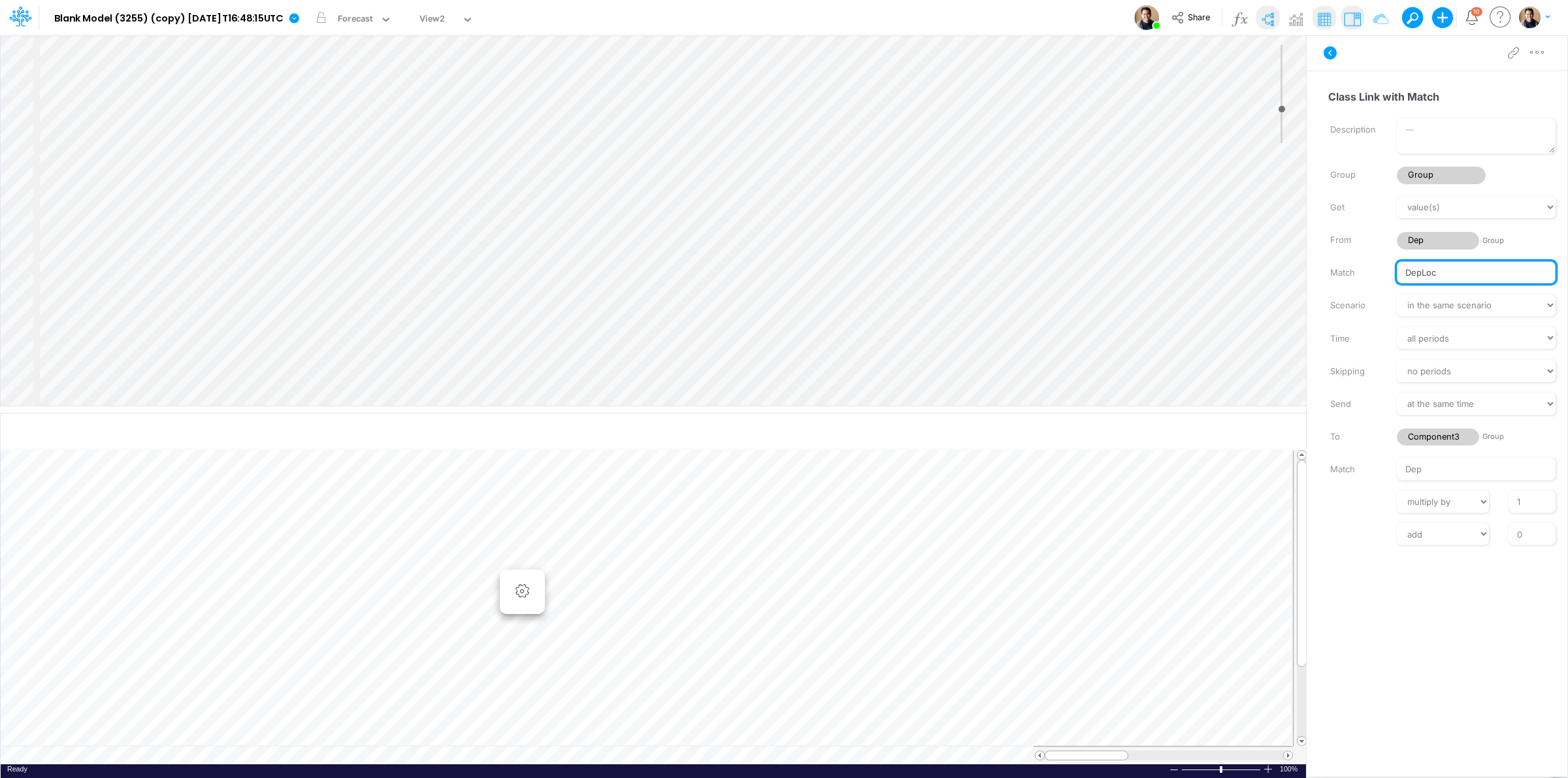
drag, startPoint x: 1449, startPoint y: 269, endPoint x: 1361, endPoint y: 267, distance: 88.0
click at [1361, 267] on div "Match DepLoc" at bounding box center [1443, 272] width 267 height 22
type input "Department"
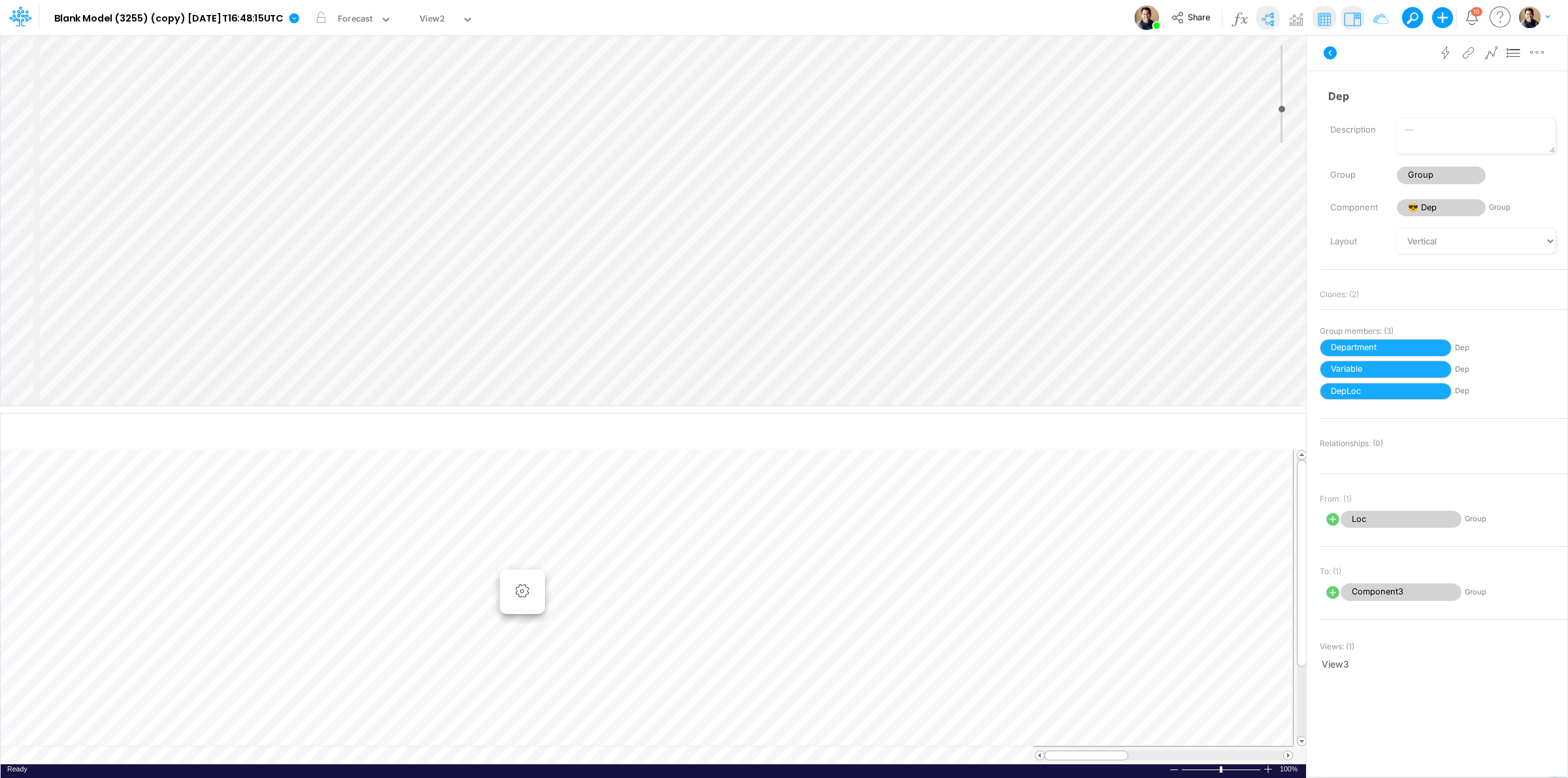
select select "Multiply"
select select "Add"
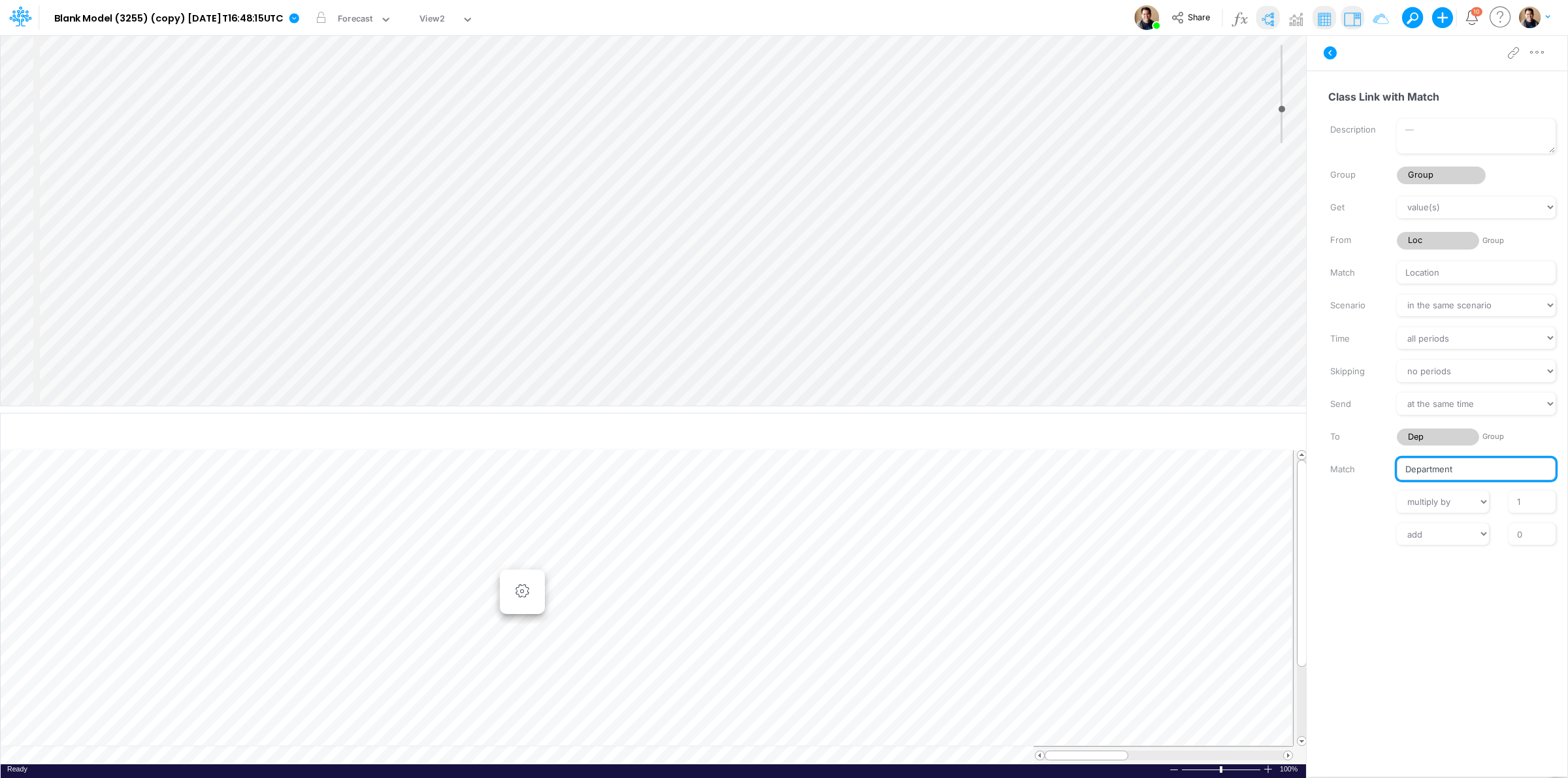
click at [1451, 465] on input "Department" at bounding box center [1476, 469] width 159 height 22
type input "DepLoc"
click at [1432, 269] on input "Location" at bounding box center [1476, 272] width 159 height 22
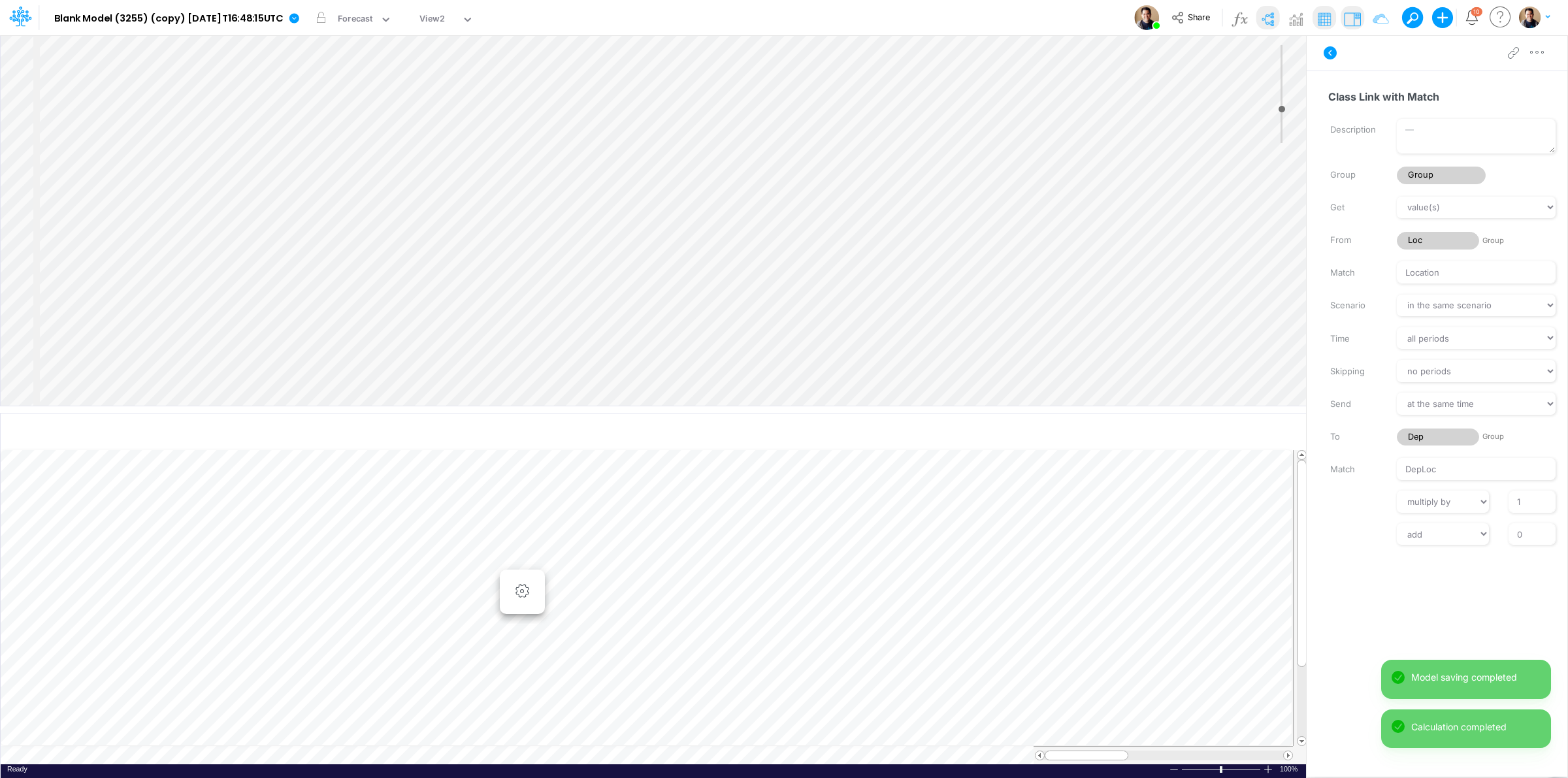
click at [1344, 351] on div "Get value(s) moving average cumulative change relative change absolute round fl…" at bounding box center [1443, 371] width 248 height 349
click at [1026, 434] on button "button" at bounding box center [1037, 433] width 31 height 23
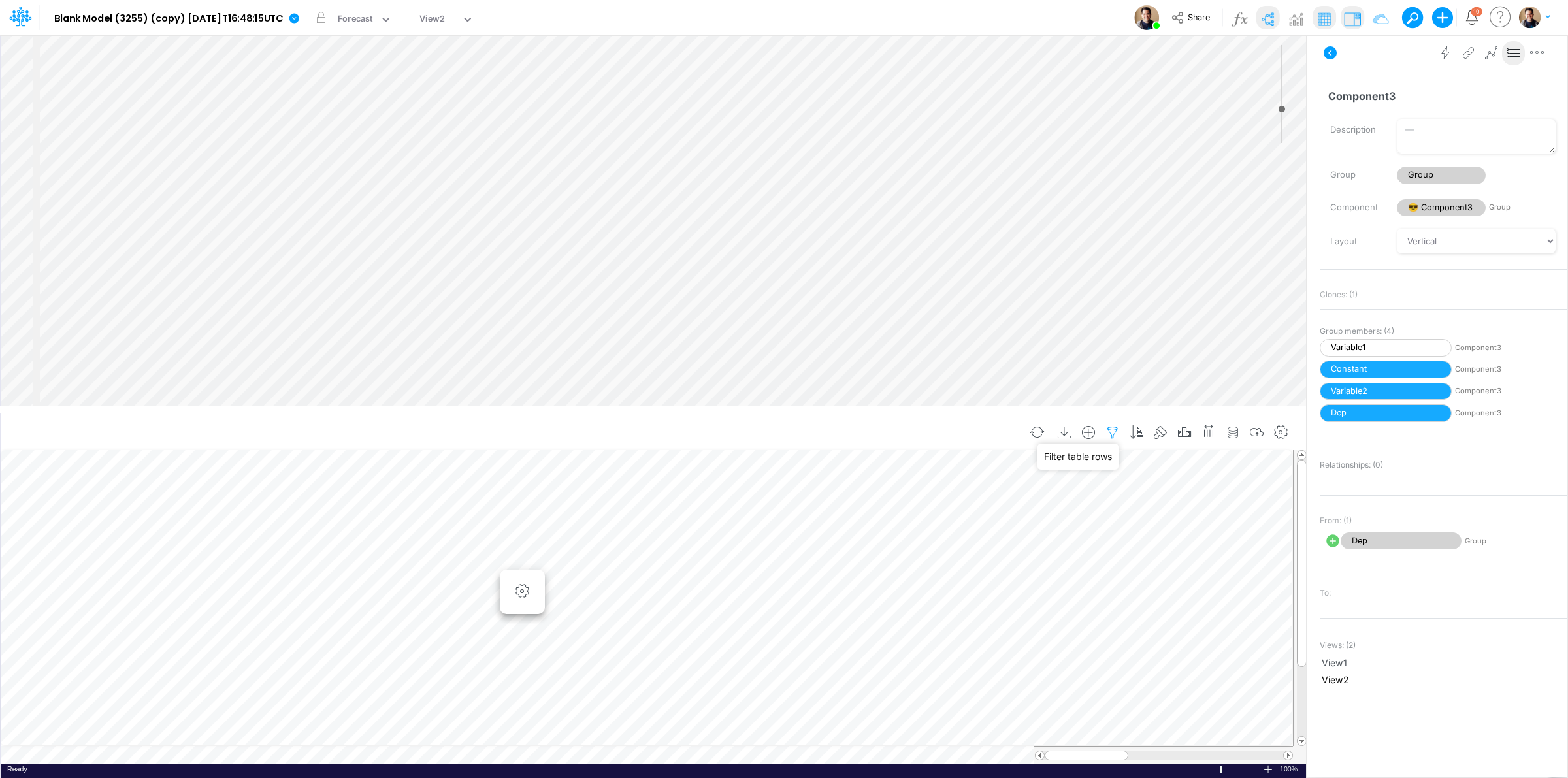
click at [1114, 433] on icon "button" at bounding box center [1113, 433] width 19 height 14
drag, startPoint x: 1091, startPoint y: 559, endPoint x: 994, endPoint y: 525, distance: 102.8
click at [1091, 558] on button "button" at bounding box center [1094, 559] width 26 height 18
click at [733, 489] on button "Apply" at bounding box center [736, 490] width 34 height 19
click at [1112, 426] on icon "button" at bounding box center [1113, 433] width 19 height 14
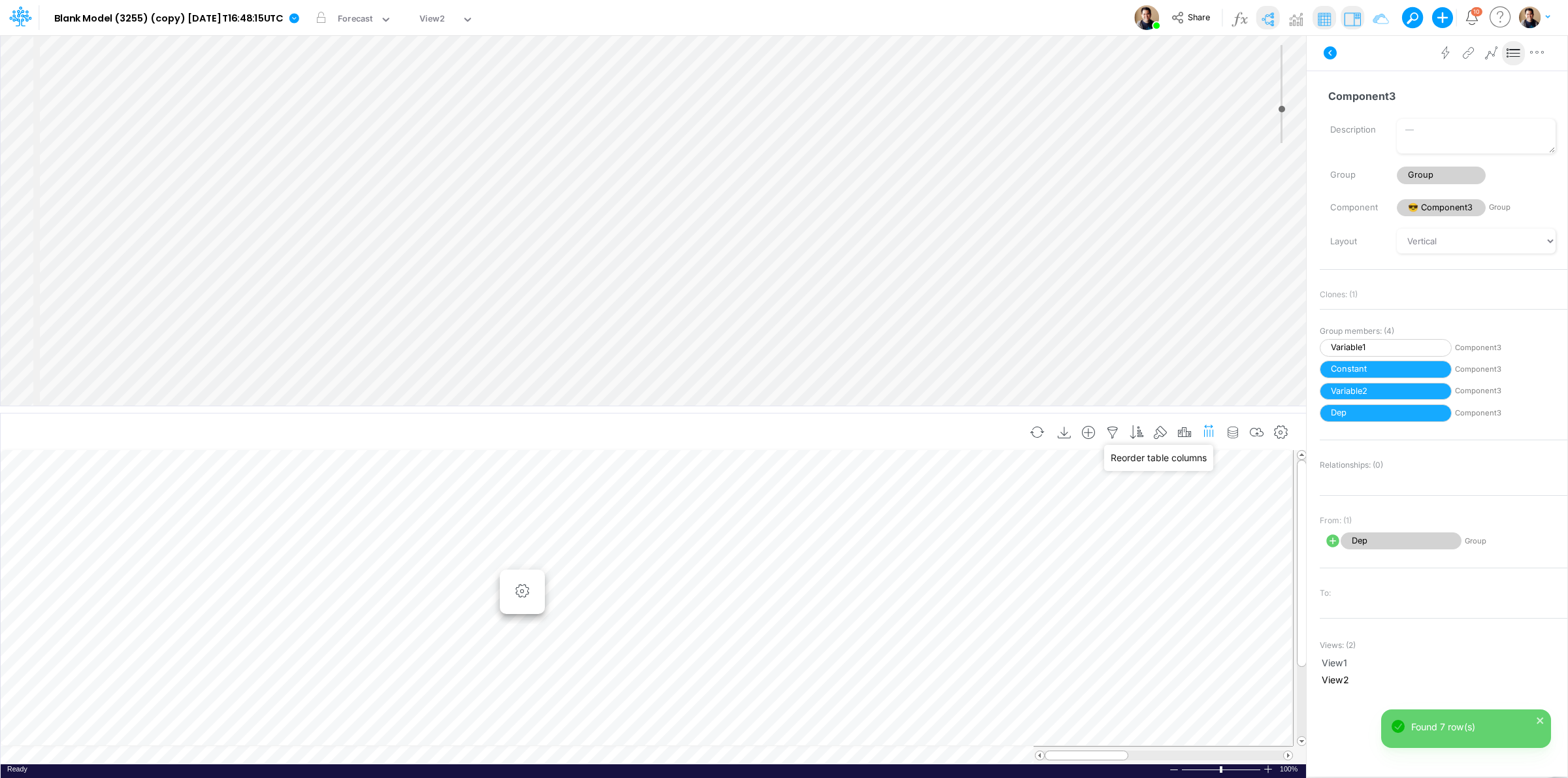
click at [1210, 432] on icon "button" at bounding box center [1209, 431] width 14 height 19
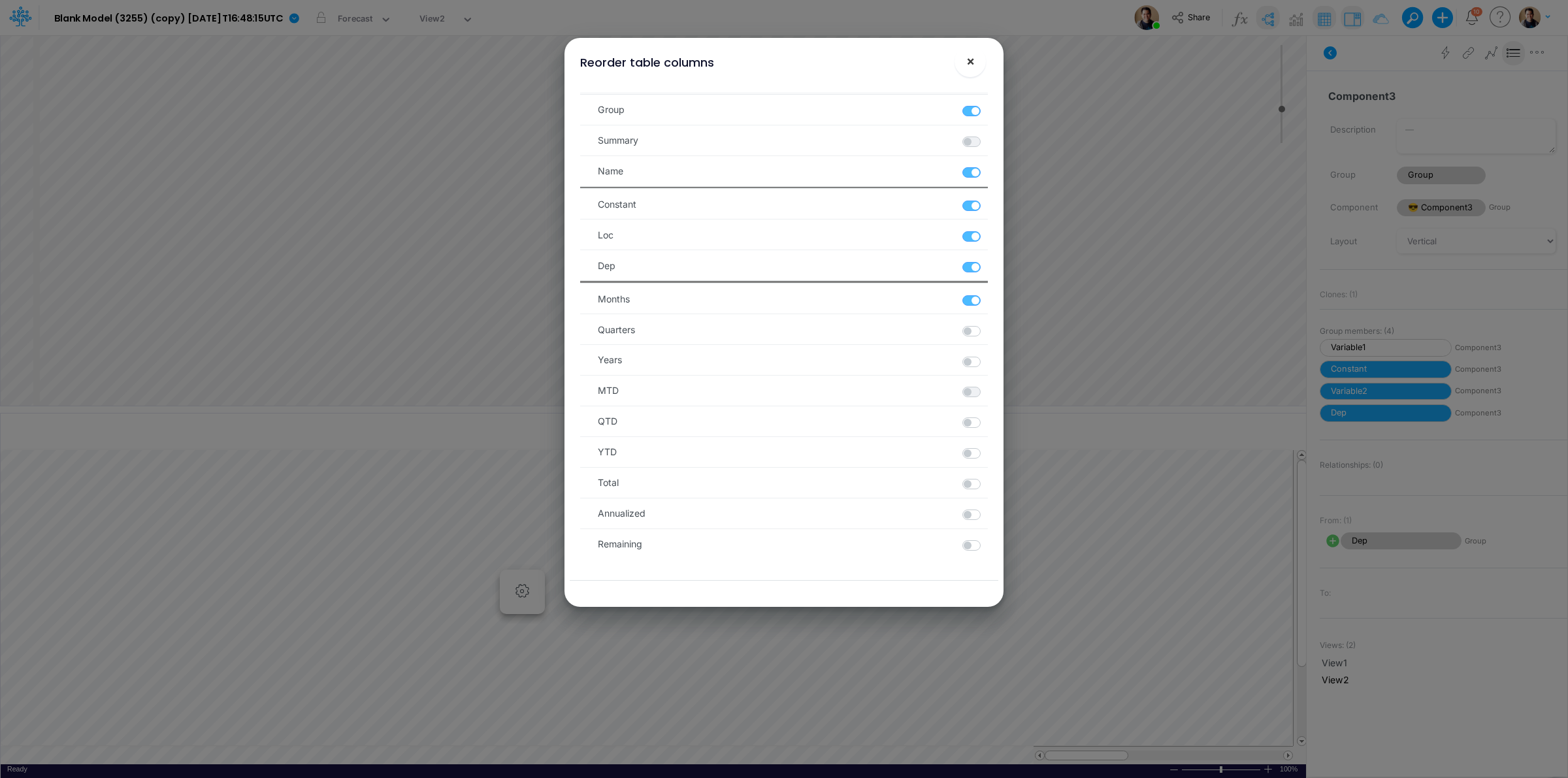
click at [972, 56] on span "×" at bounding box center [971, 61] width 9 height 16
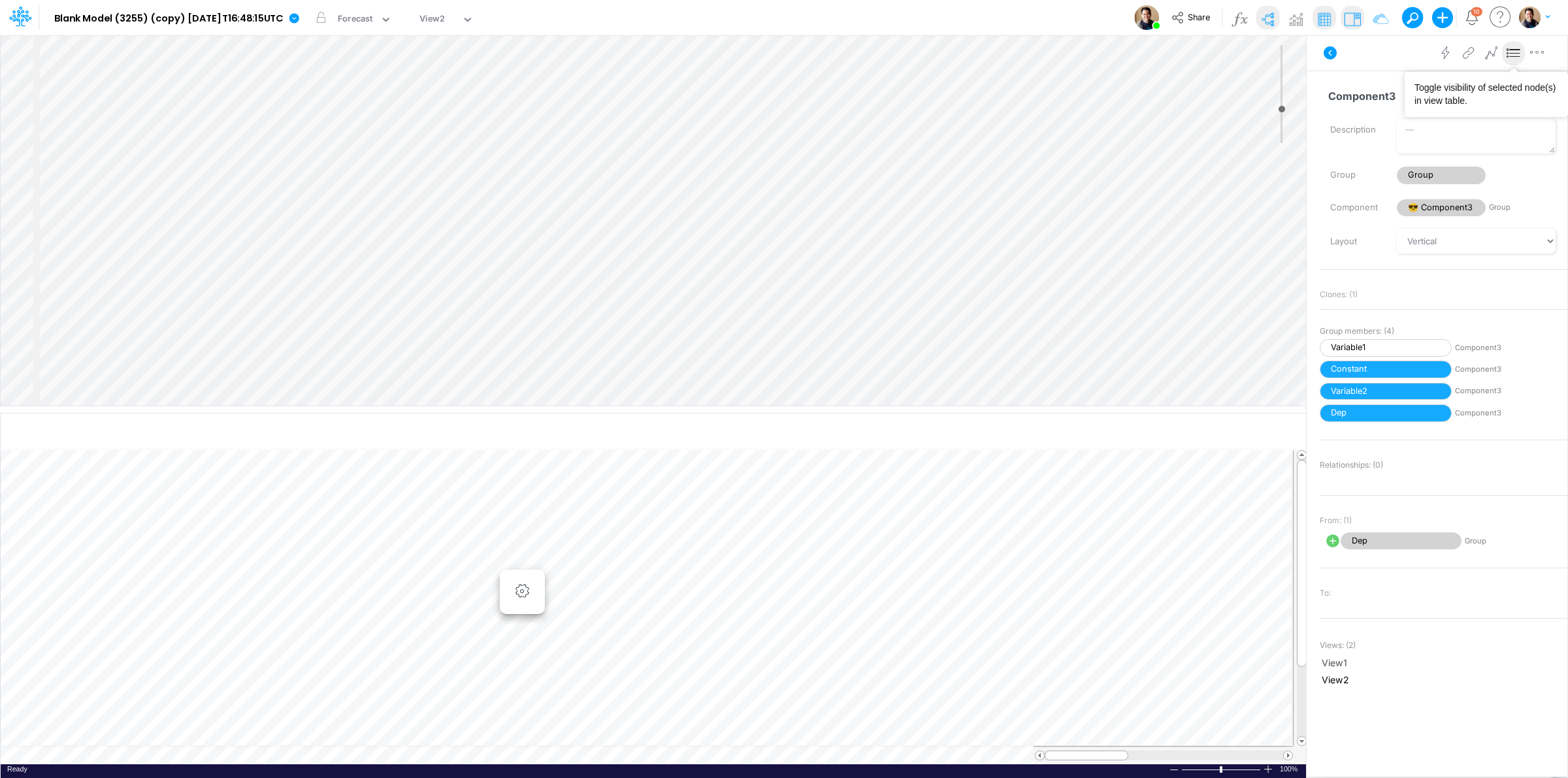
click at [1509, 50] on icon at bounding box center [1513, 54] width 19 height 14
click at [1517, 54] on icon at bounding box center [1513, 54] width 19 height 14
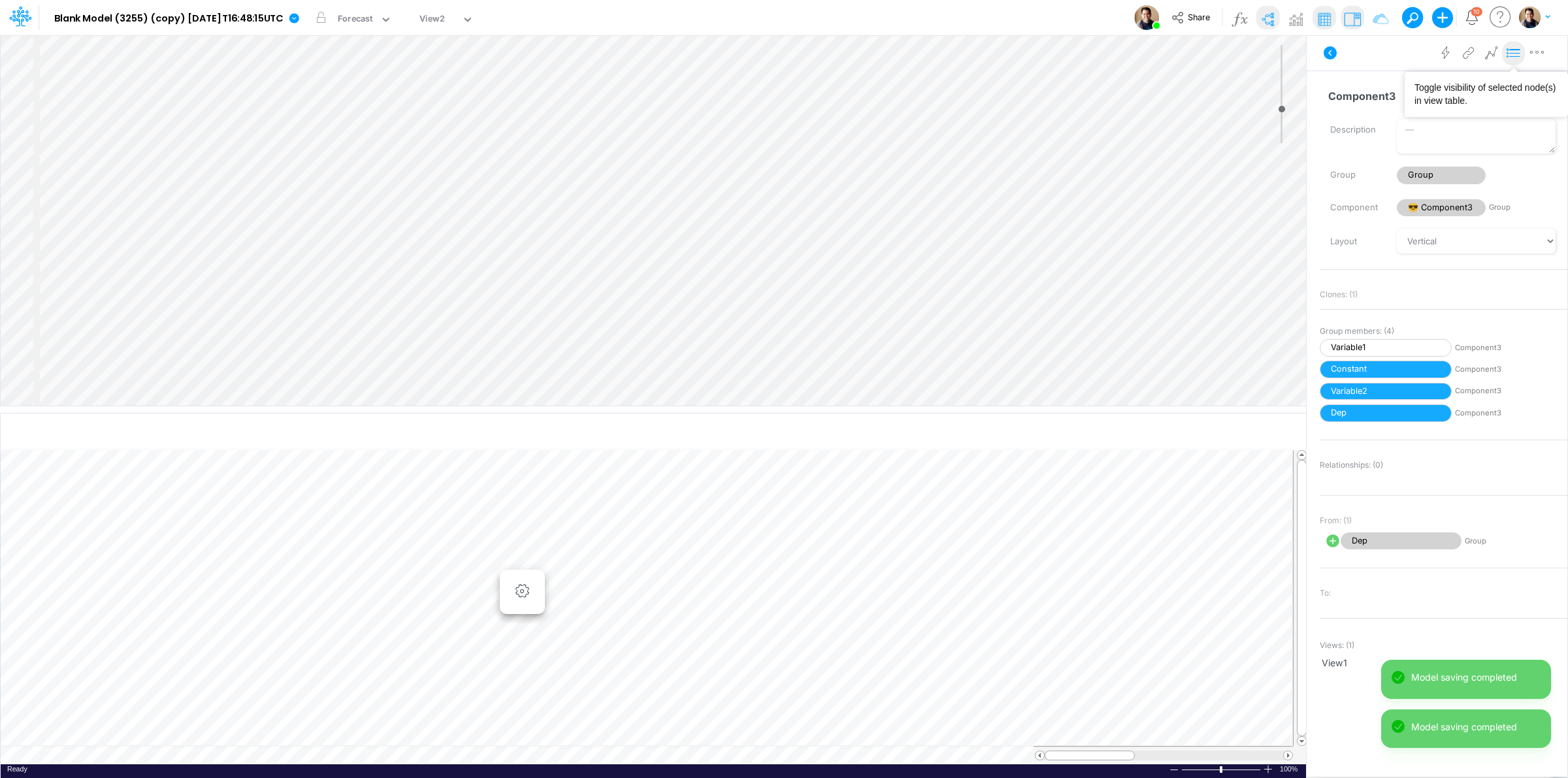
click at [1517, 53] on icon at bounding box center [1513, 54] width 19 height 14
click at [1506, 54] on icon at bounding box center [1513, 54] width 19 height 14
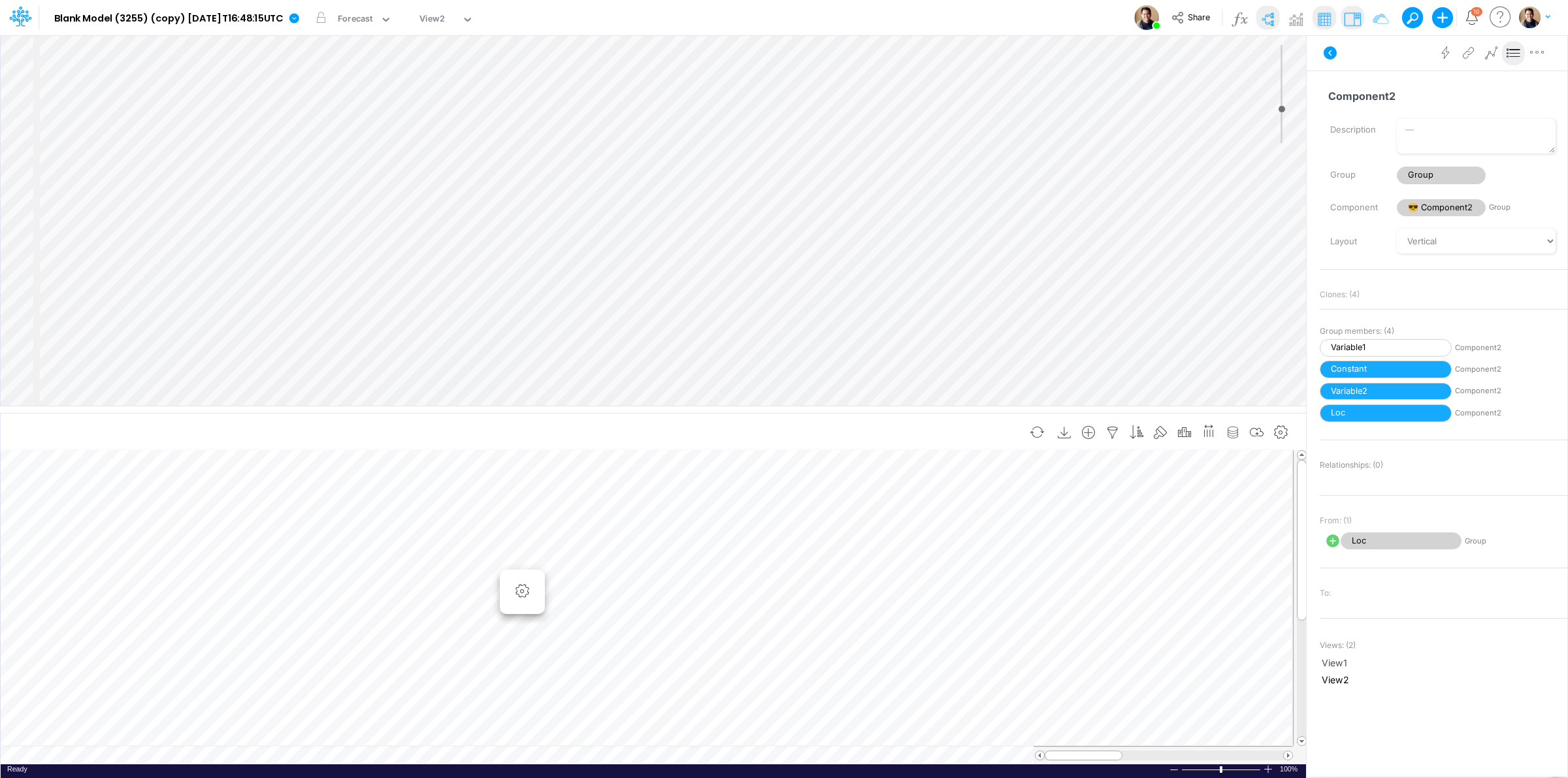
scroll to position [0, 1]
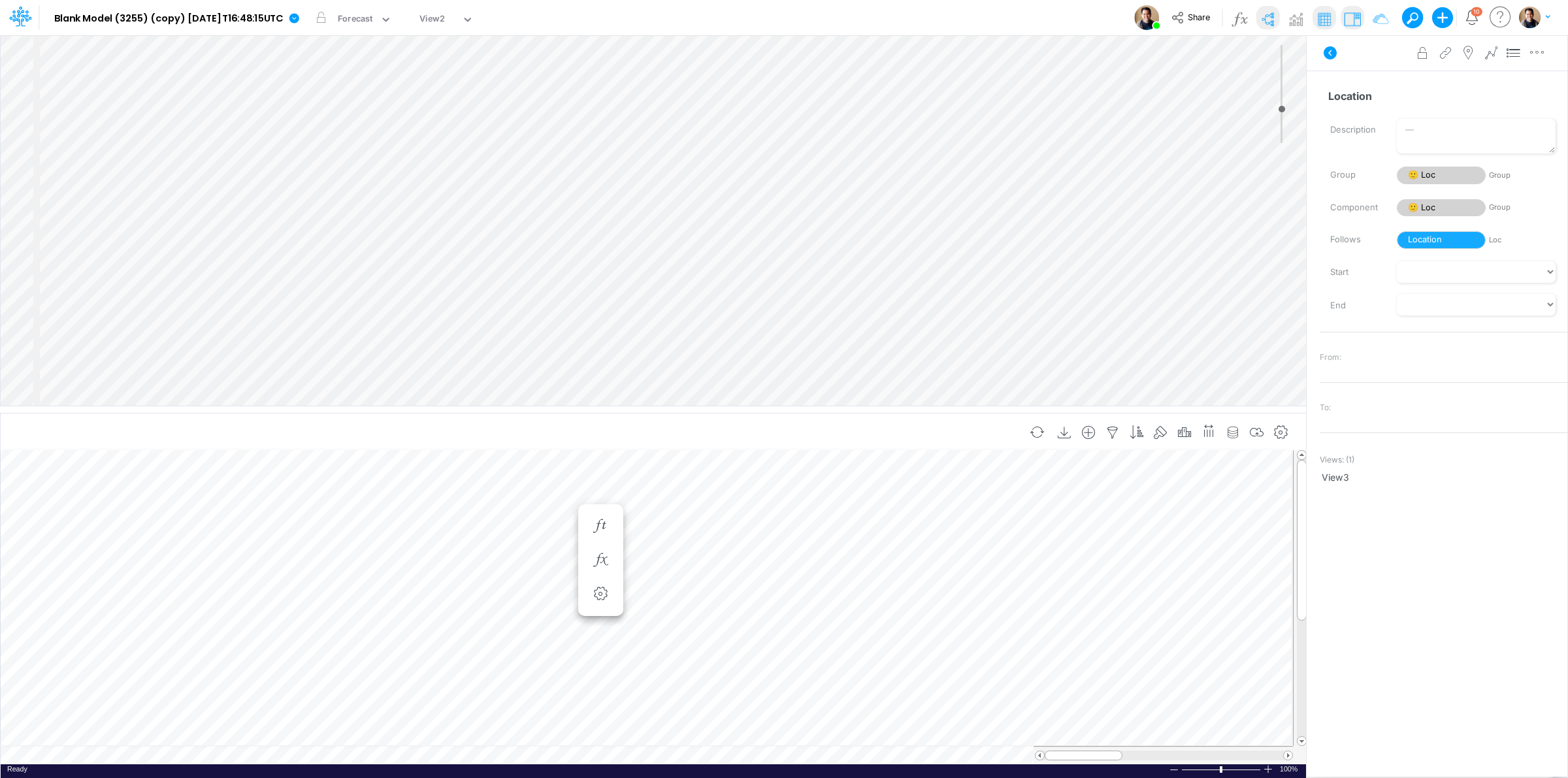
scroll to position [0, 1]
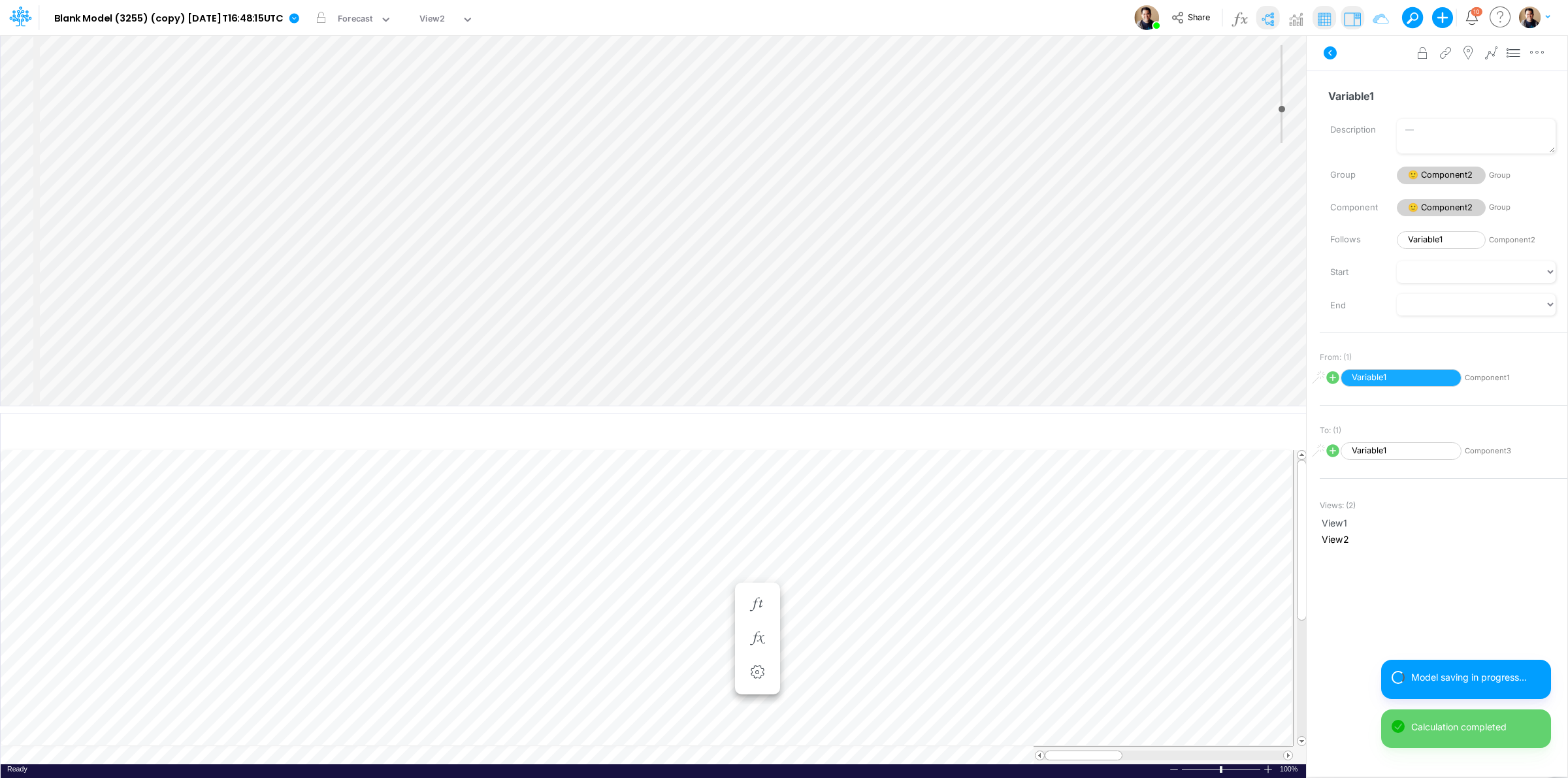
scroll to position [0, 1]
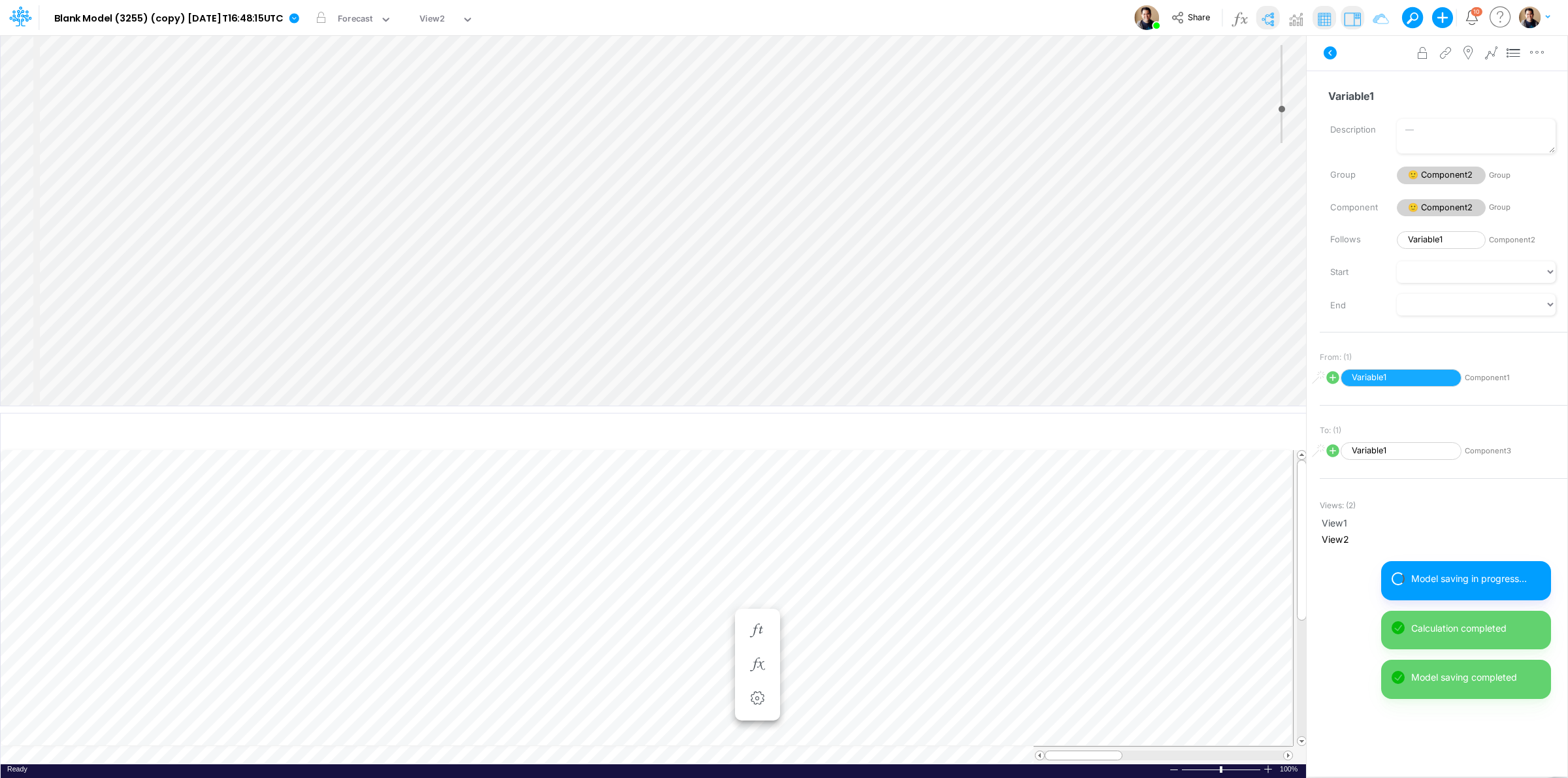
scroll to position [0, 1]
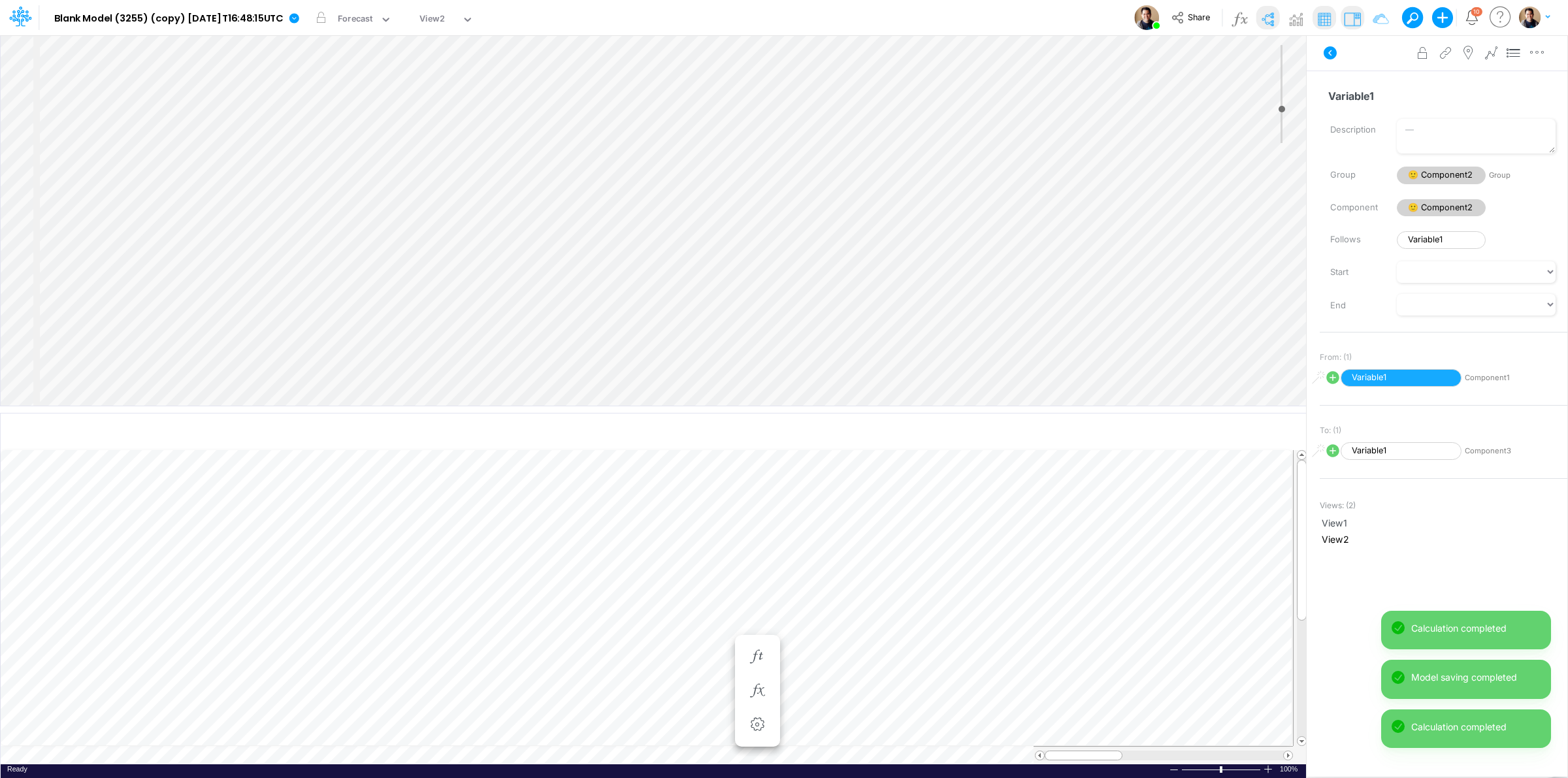
scroll to position [0, 1]
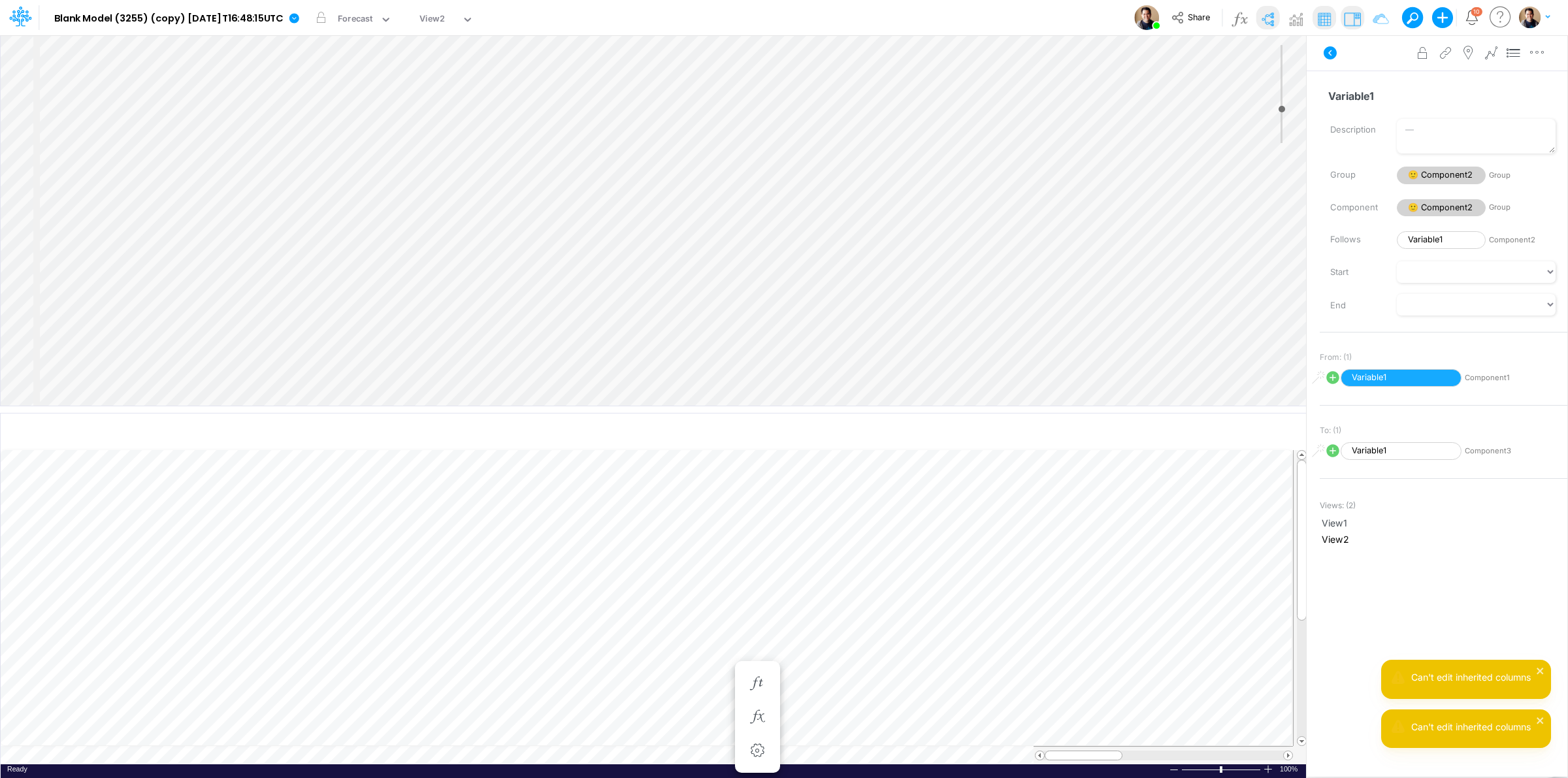
scroll to position [0, 11]
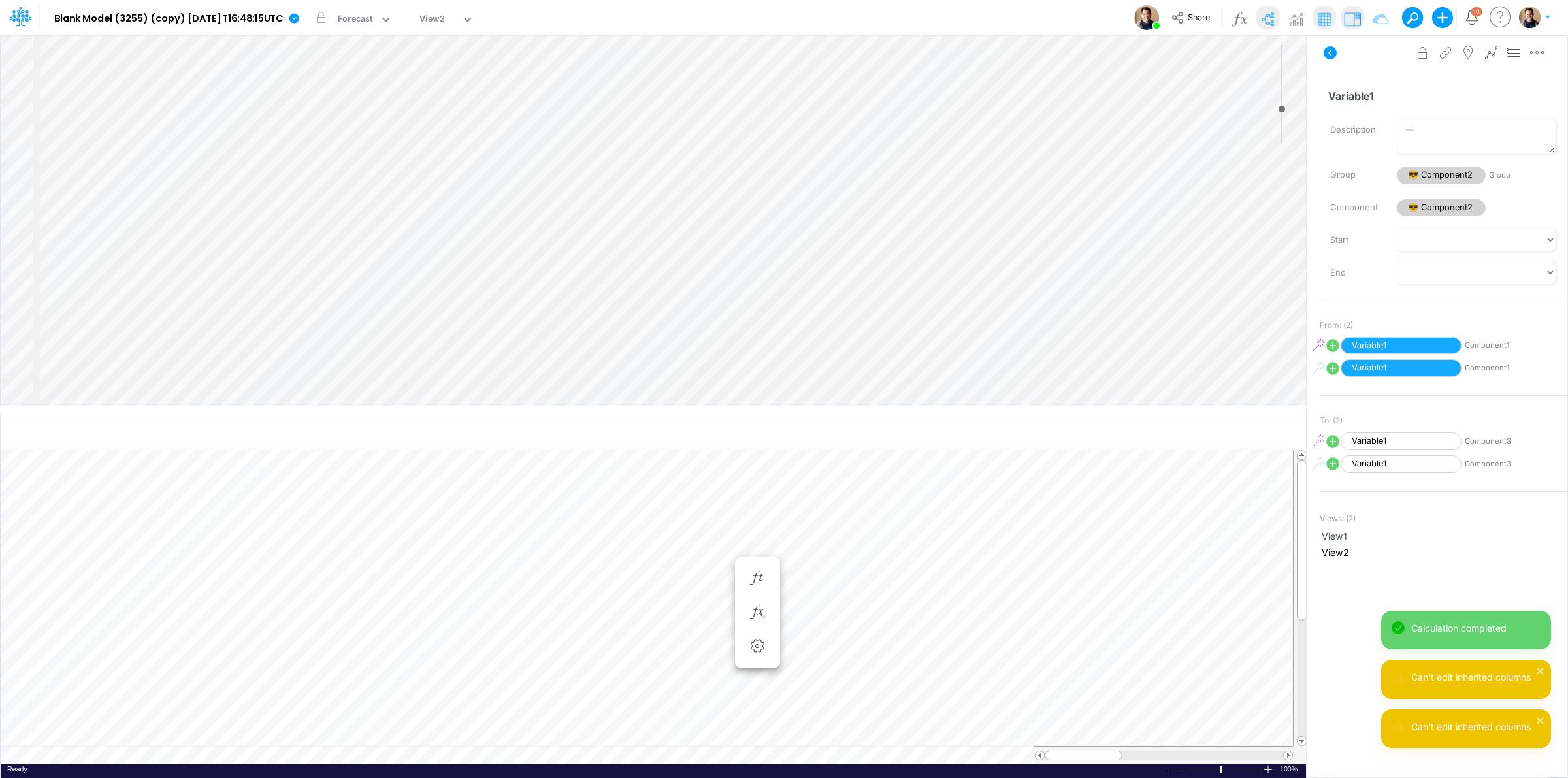
scroll to position [0, 1]
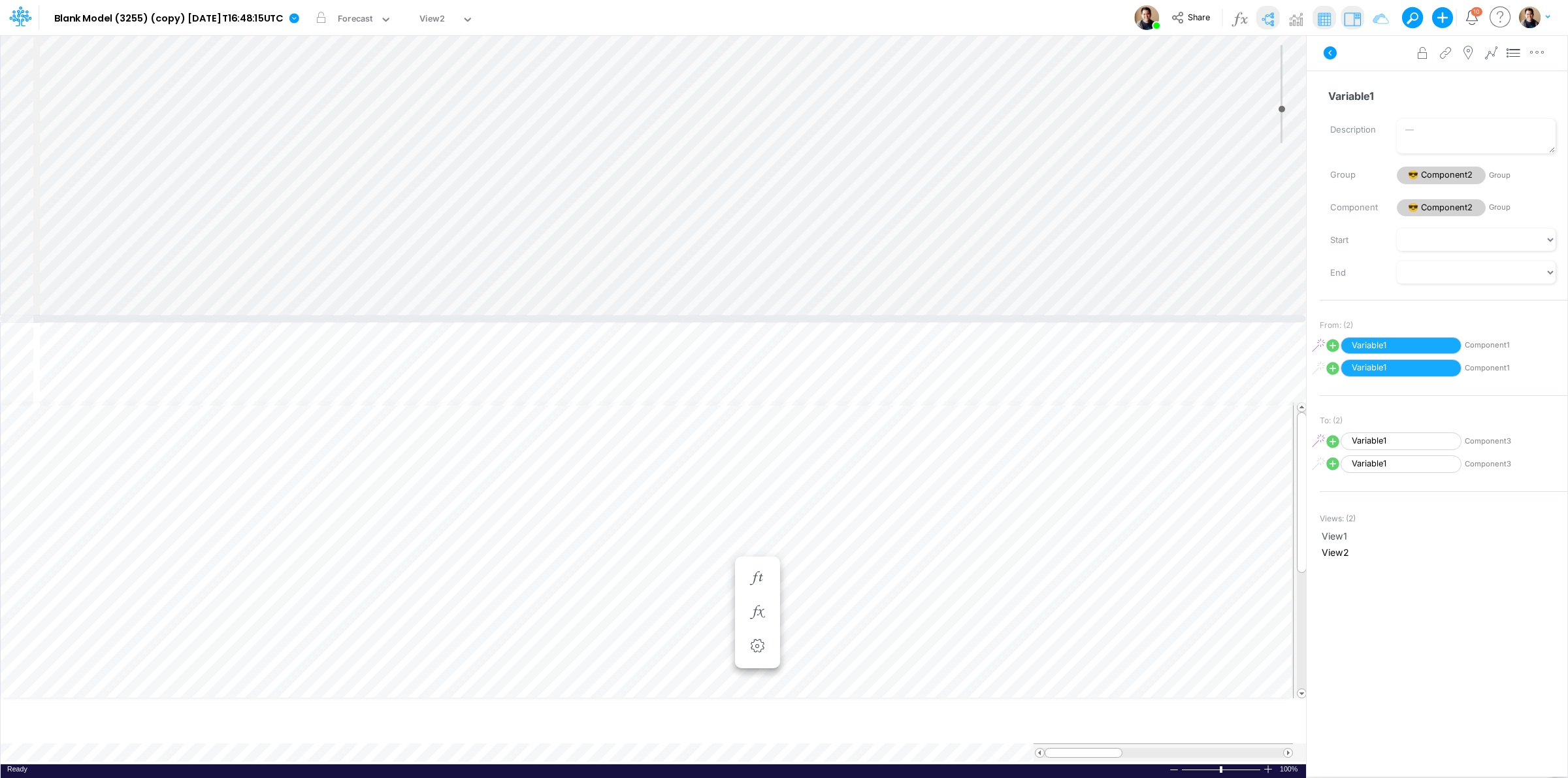
drag, startPoint x: 913, startPoint y: 406, endPoint x: 906, endPoint y: 315, distance: 91.3
click at [906, 315] on div at bounding box center [653, 318] width 1306 height 6
click at [1228, 337] on icon "button" at bounding box center [1232, 342] width 19 height 14
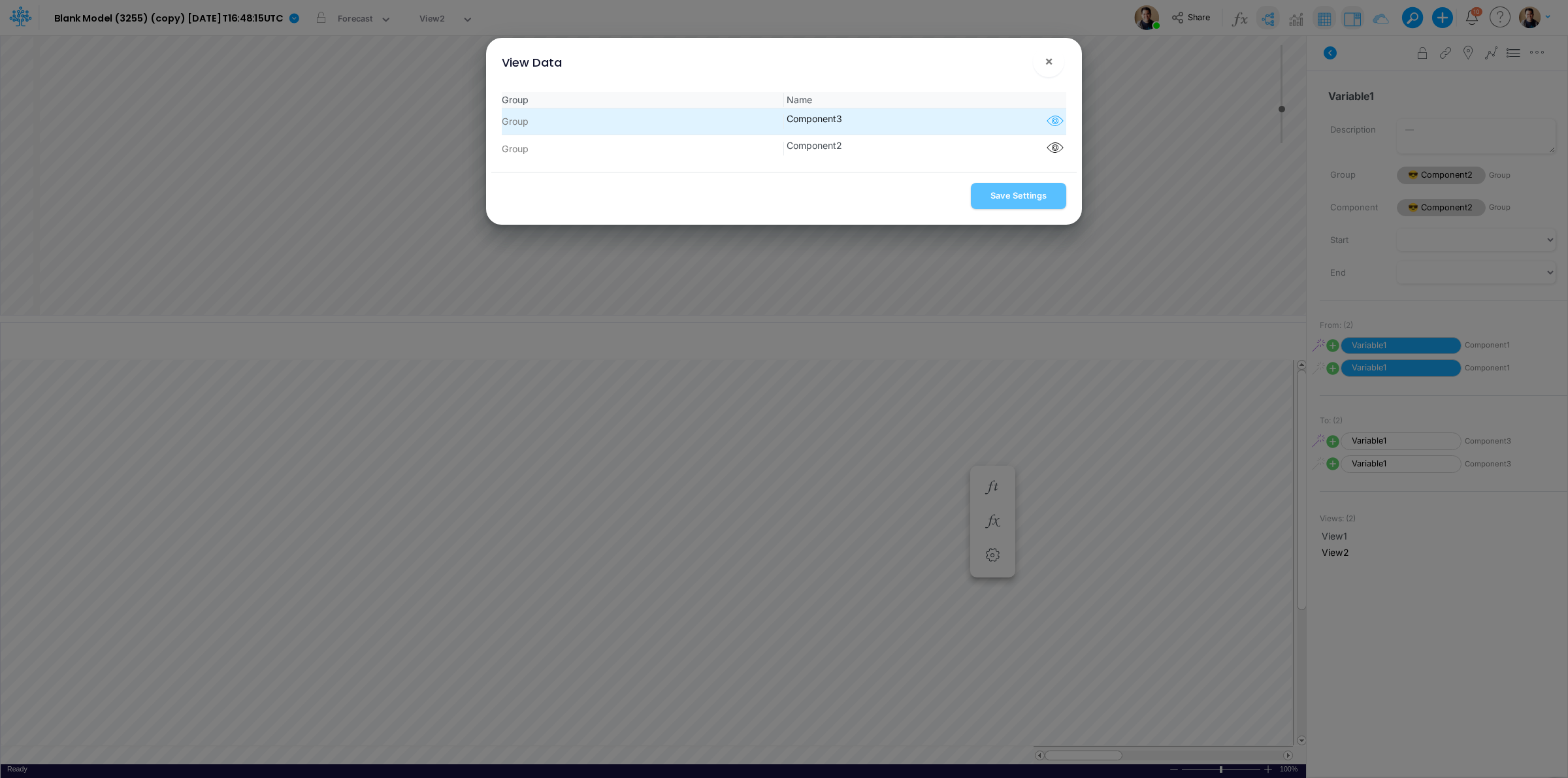
click at [1051, 126] on icon "button" at bounding box center [1055, 121] width 19 height 17
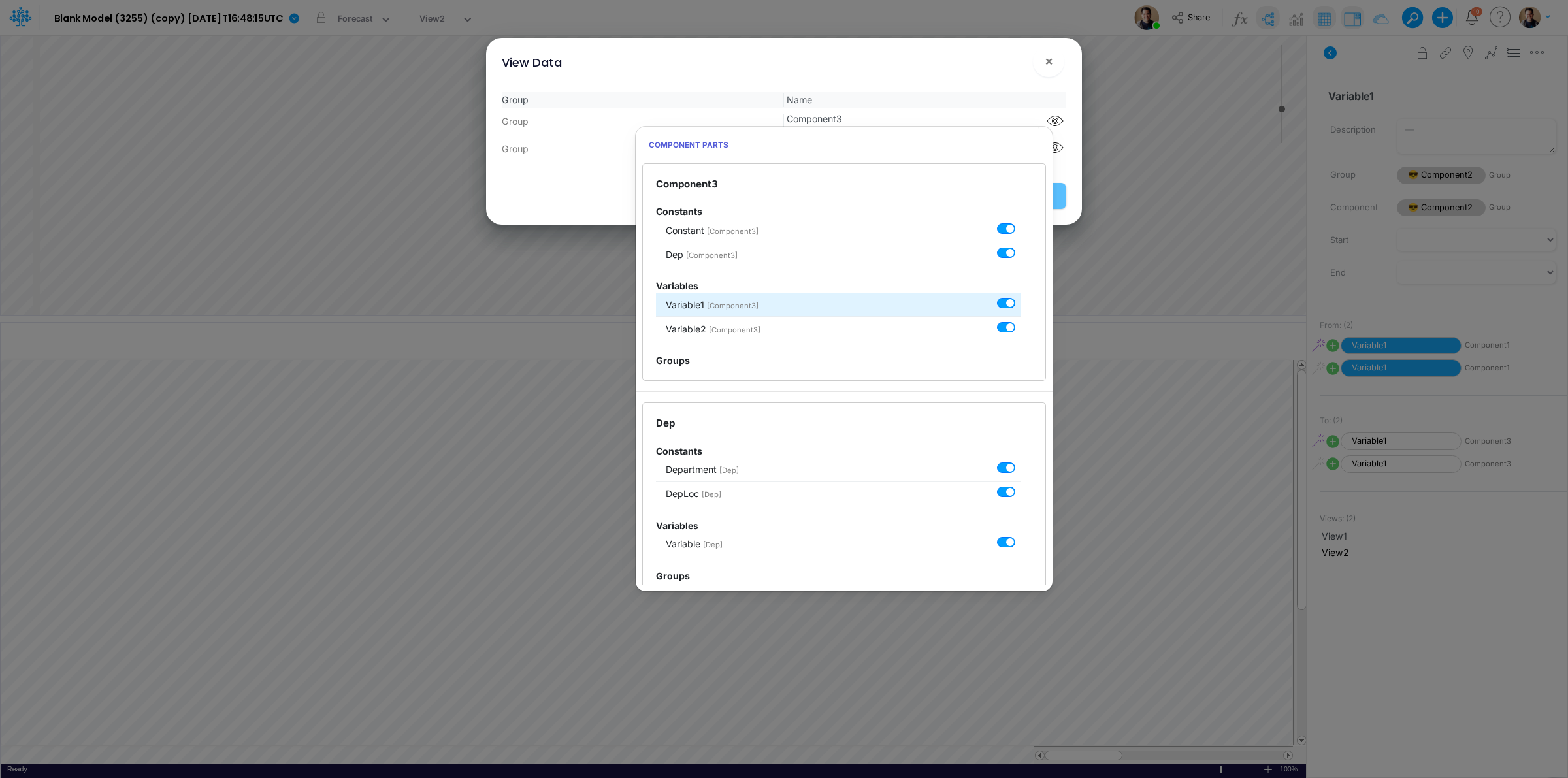
click at [1021, 296] on label at bounding box center [1021, 296] width 0 height 0
click at [1021, 305] on input "checkbox" at bounding box center [1025, 300] width 9 height 9
checkbox input "false"
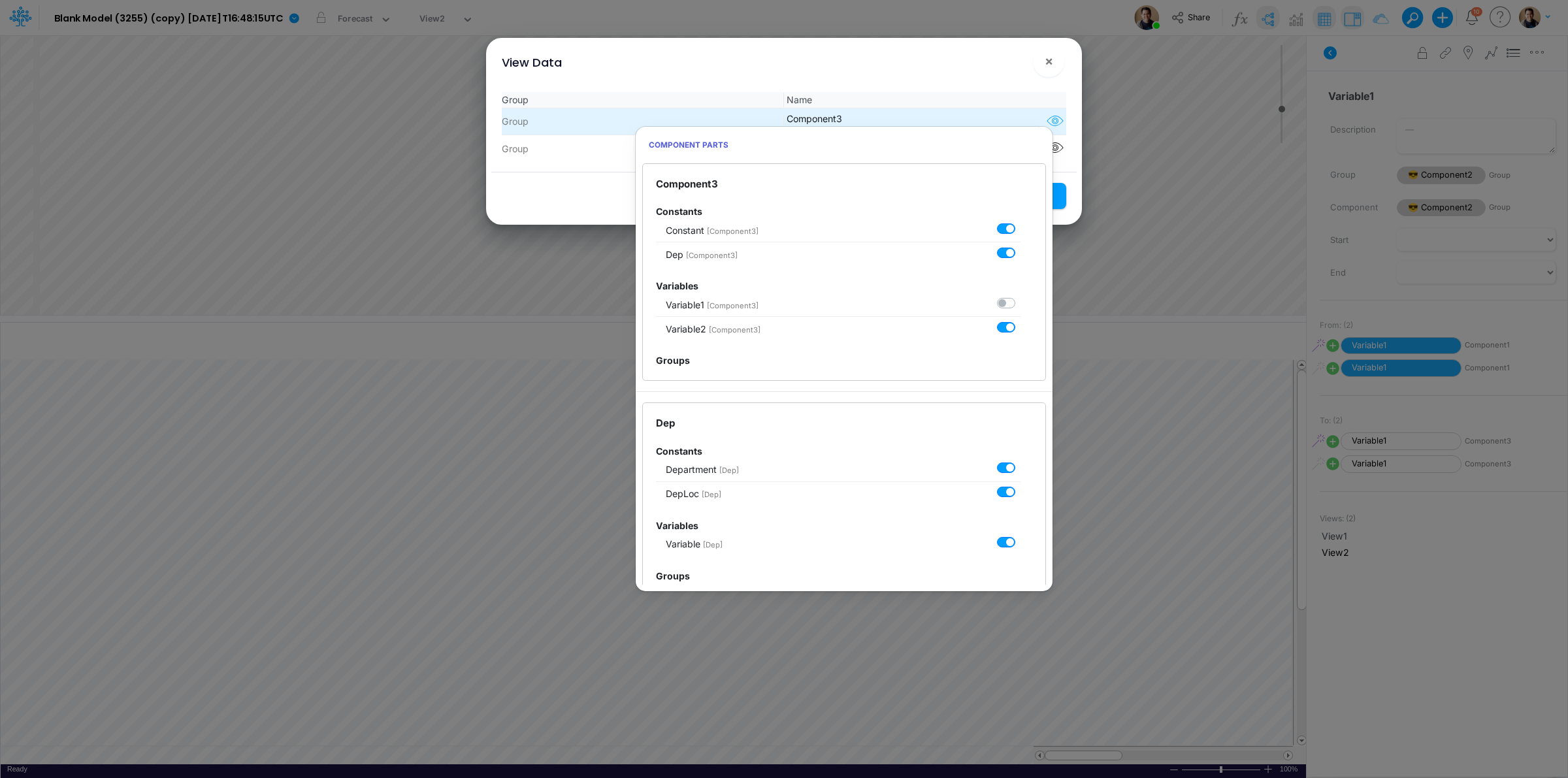
click at [1056, 121] on icon "button" at bounding box center [1055, 121] width 19 height 17
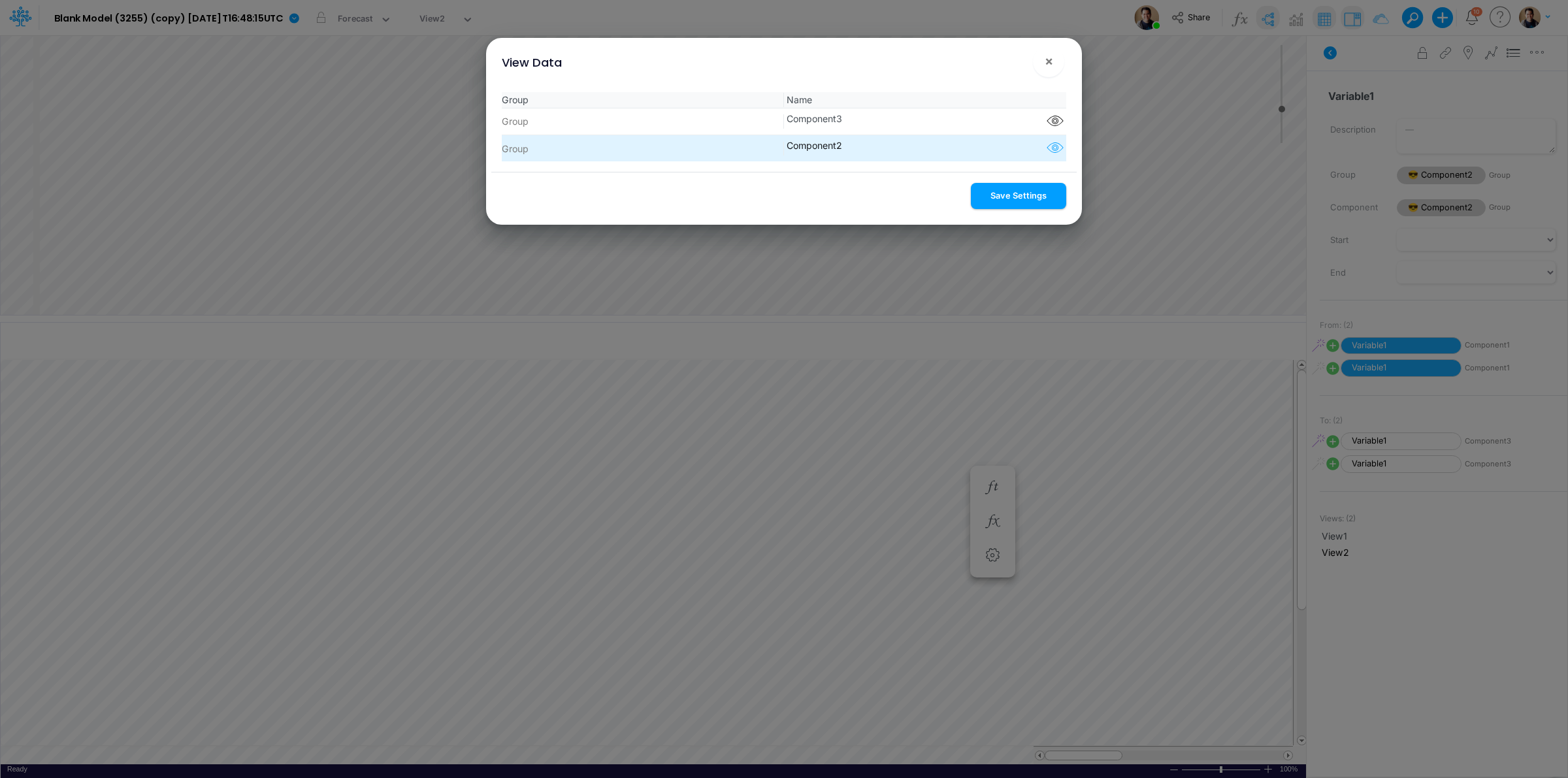
click at [1050, 152] on icon "button" at bounding box center [1055, 148] width 19 height 17
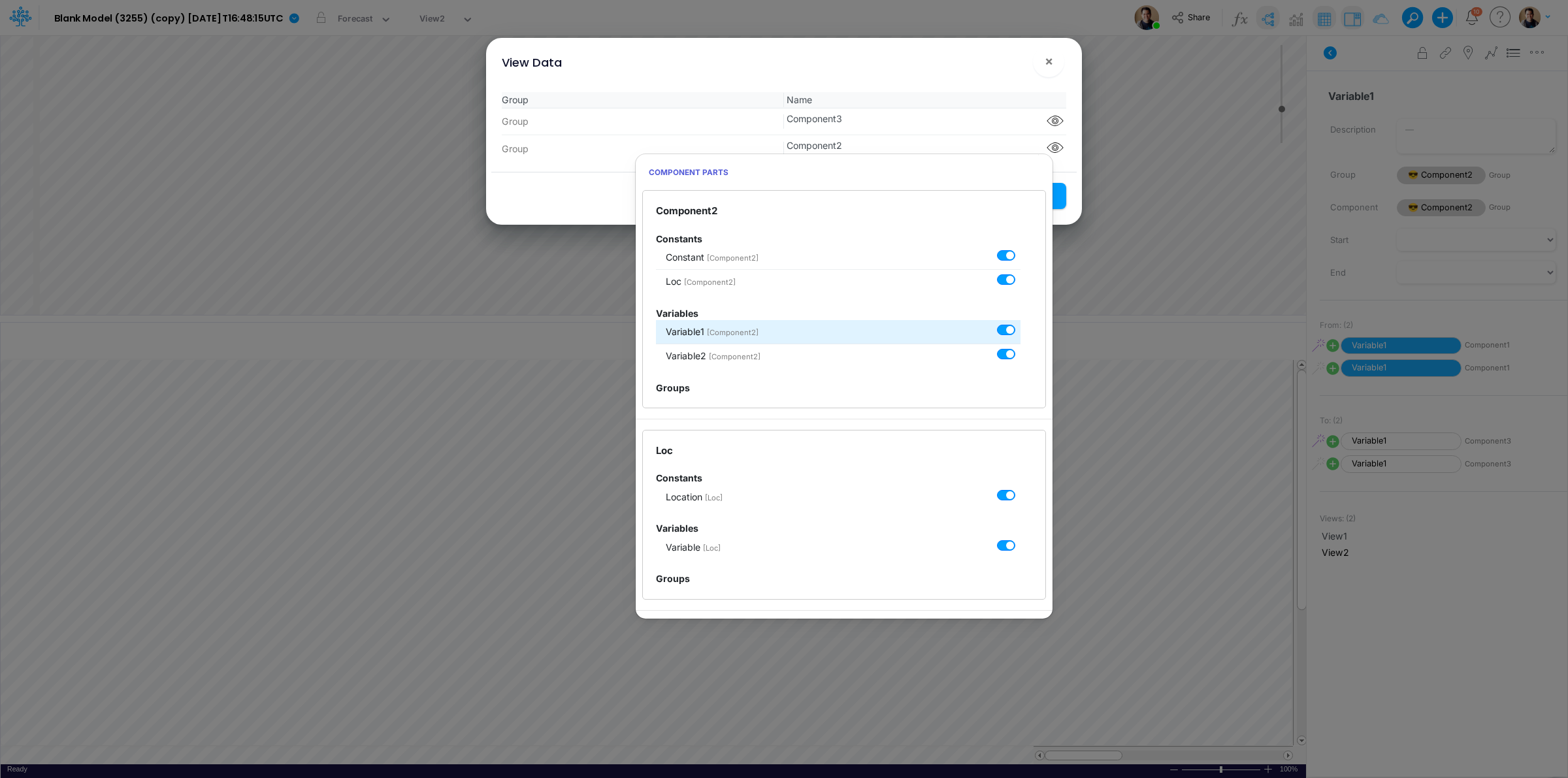
click at [1021, 323] on label at bounding box center [1021, 323] width 0 height 0
click at [1021, 332] on input "checkbox" at bounding box center [1025, 328] width 9 height 9
checkbox input "false"
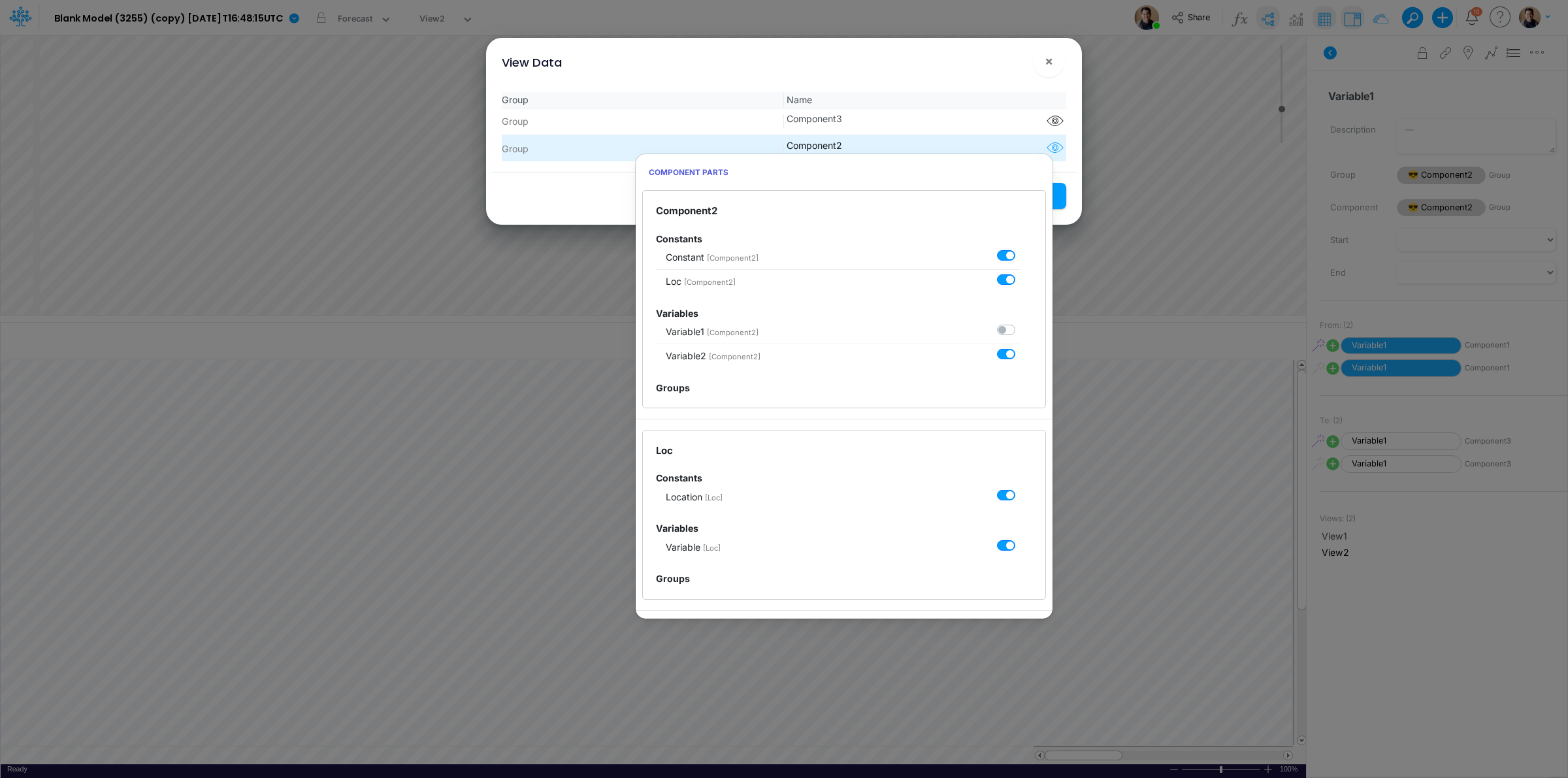
click at [1050, 147] on icon "button" at bounding box center [1055, 148] width 19 height 17
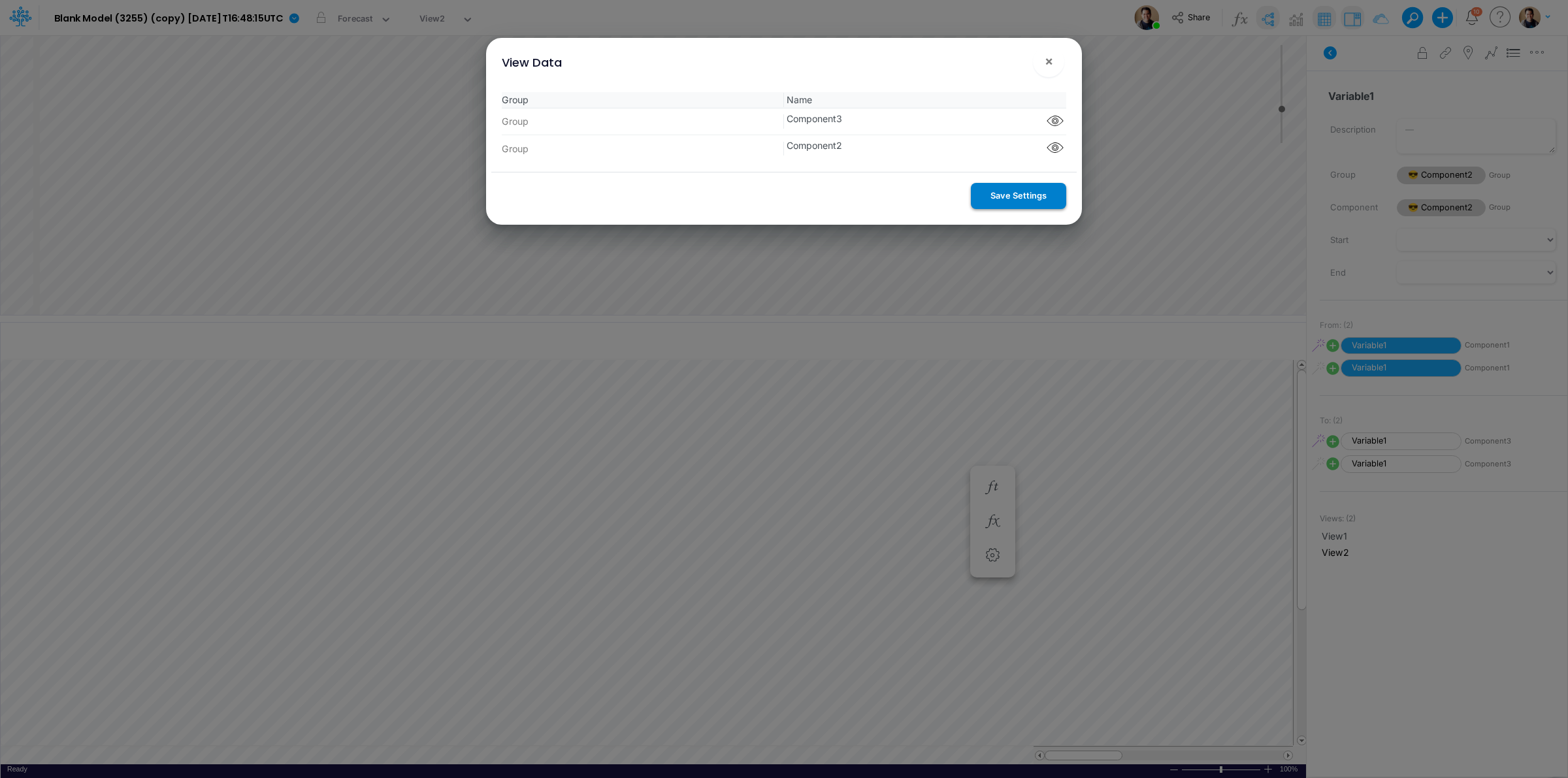
click at [1047, 193] on button "Save Settings" at bounding box center [1018, 196] width 95 height 26
click at [917, 405] on div "View Data × Group Name Group Component3 Component parts Group Component2 Compon…" at bounding box center [784, 389] width 1568 height 778
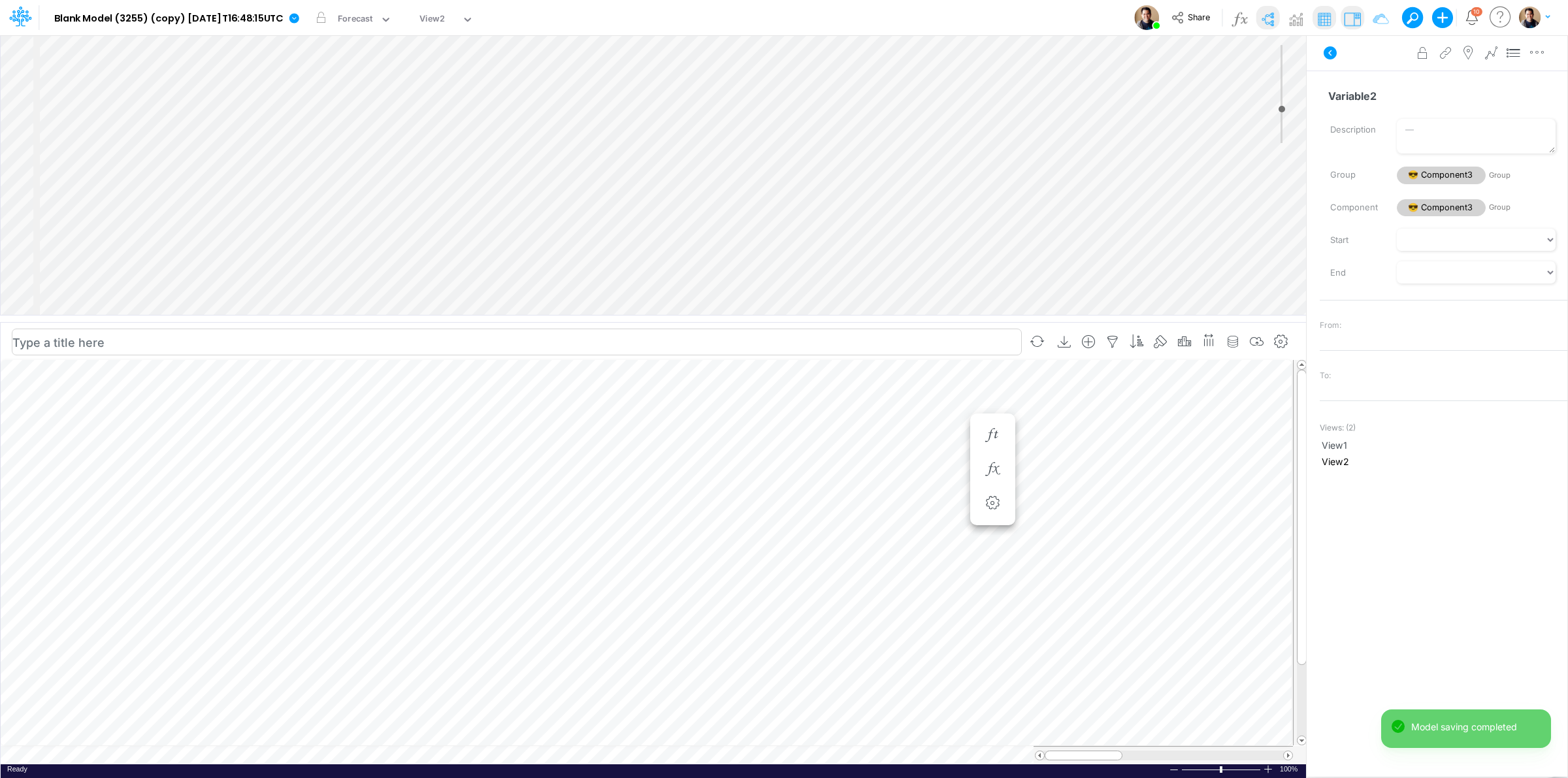
scroll to position [0, 1]
click at [996, 492] on icon "button" at bounding box center [993, 496] width 19 height 14
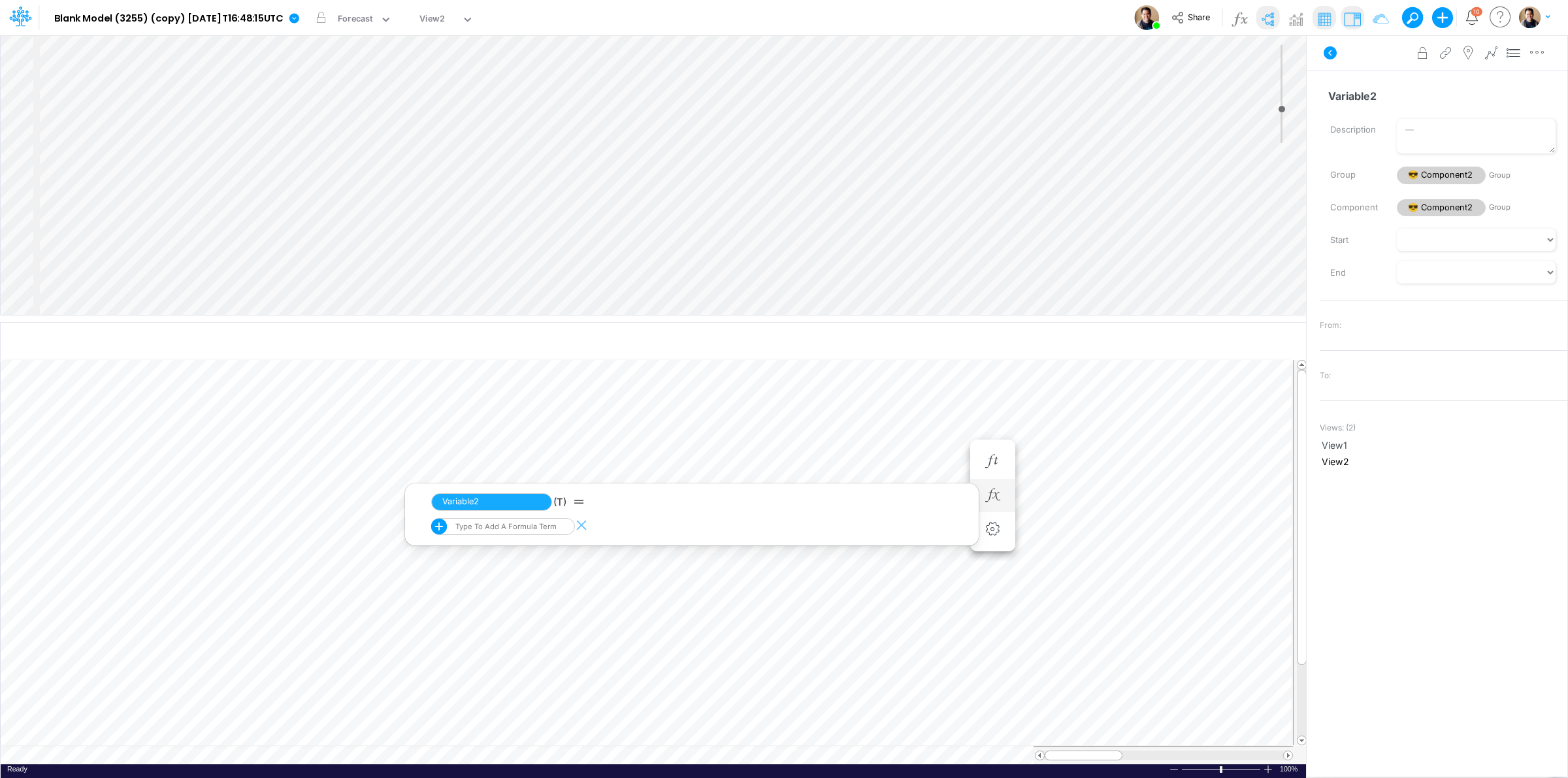
click at [492, 534] on div "Type to add a formula term" at bounding box center [508, 527] width 132 height 17
type input "2"
click at [529, 633] on div "Variable2 [Component3]" at bounding box center [503, 629] width 144 height 19
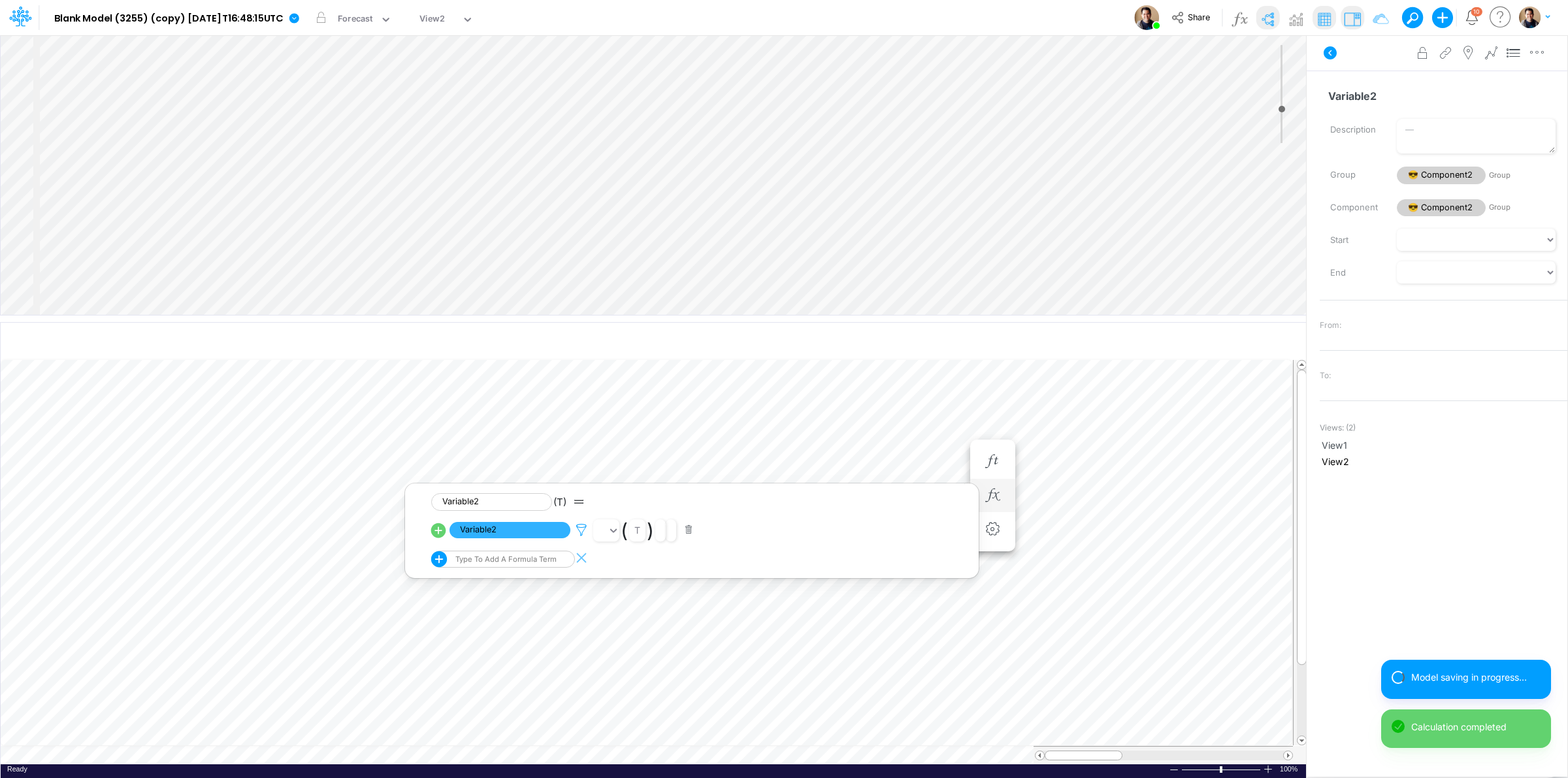
click at [582, 526] on icon at bounding box center [581, 530] width 19 height 14
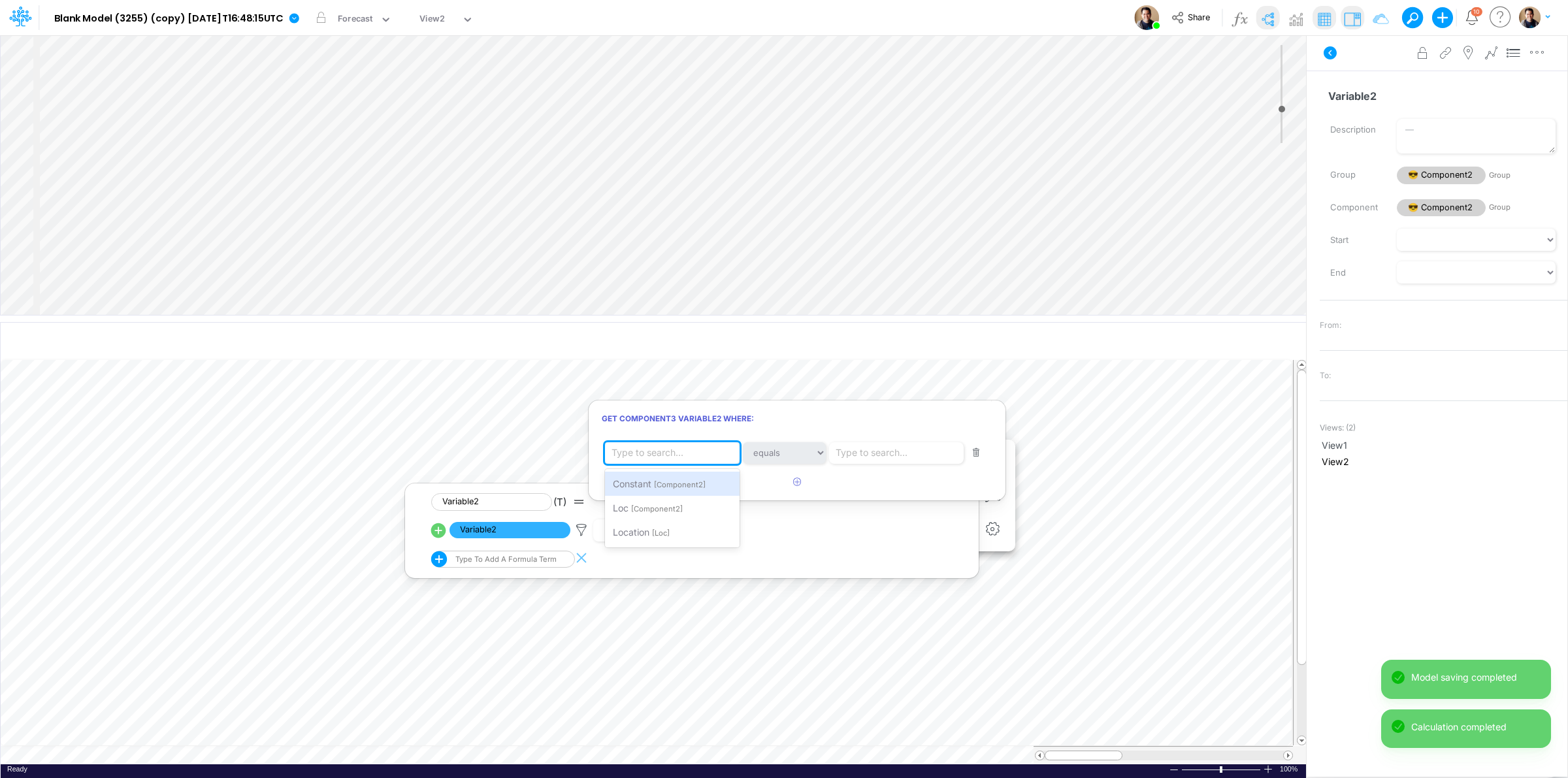
click at [686, 449] on div "Type to search..." at bounding box center [675, 453] width 140 height 22
click at [882, 457] on div "Type to search..." at bounding box center [872, 454] width 72 height 14
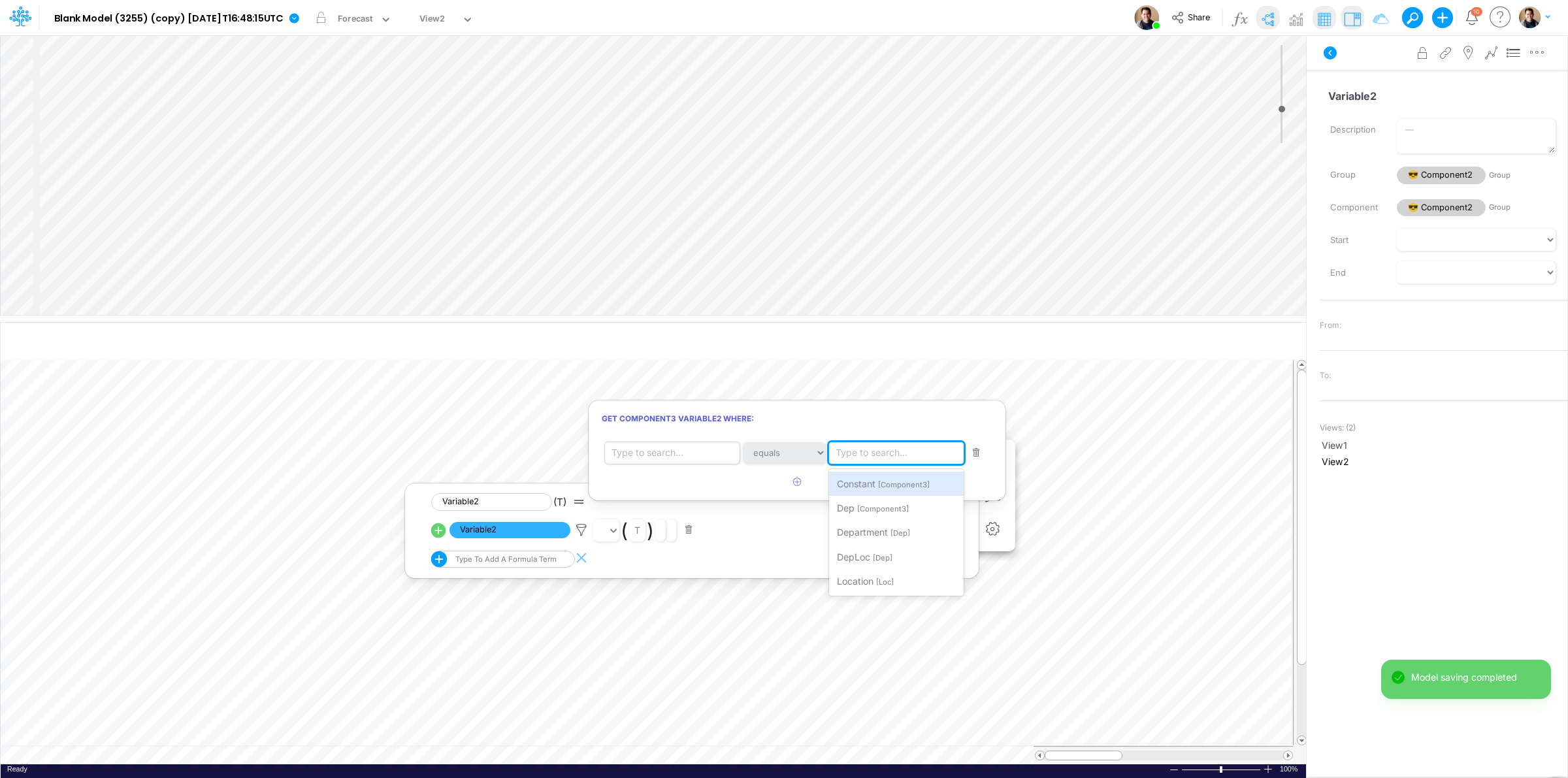
click at [699, 449] on div "Type to search..." at bounding box center [675, 453] width 140 height 22
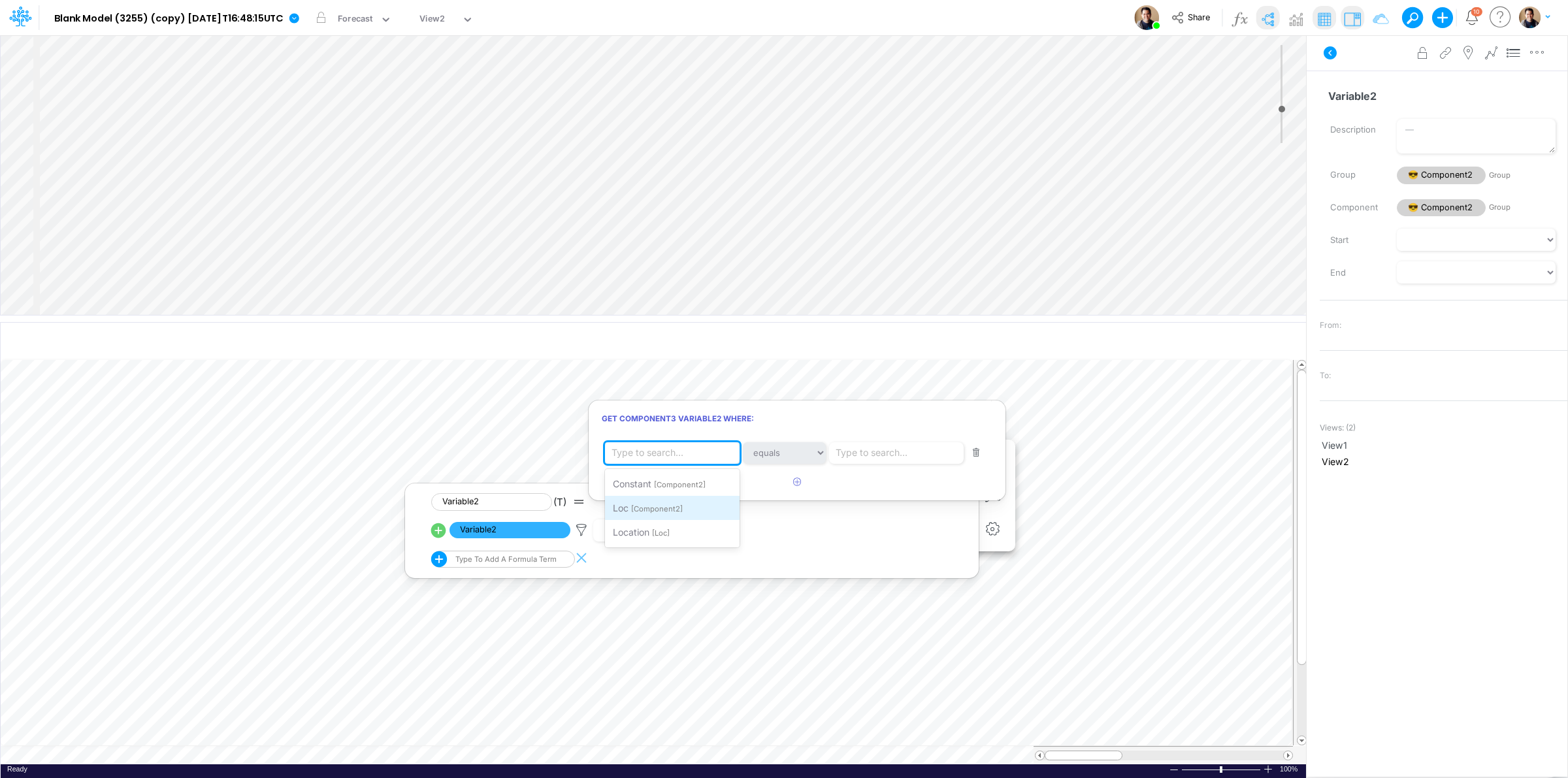
click at [714, 508] on div "Loc [Component2]" at bounding box center [672, 508] width 135 height 24
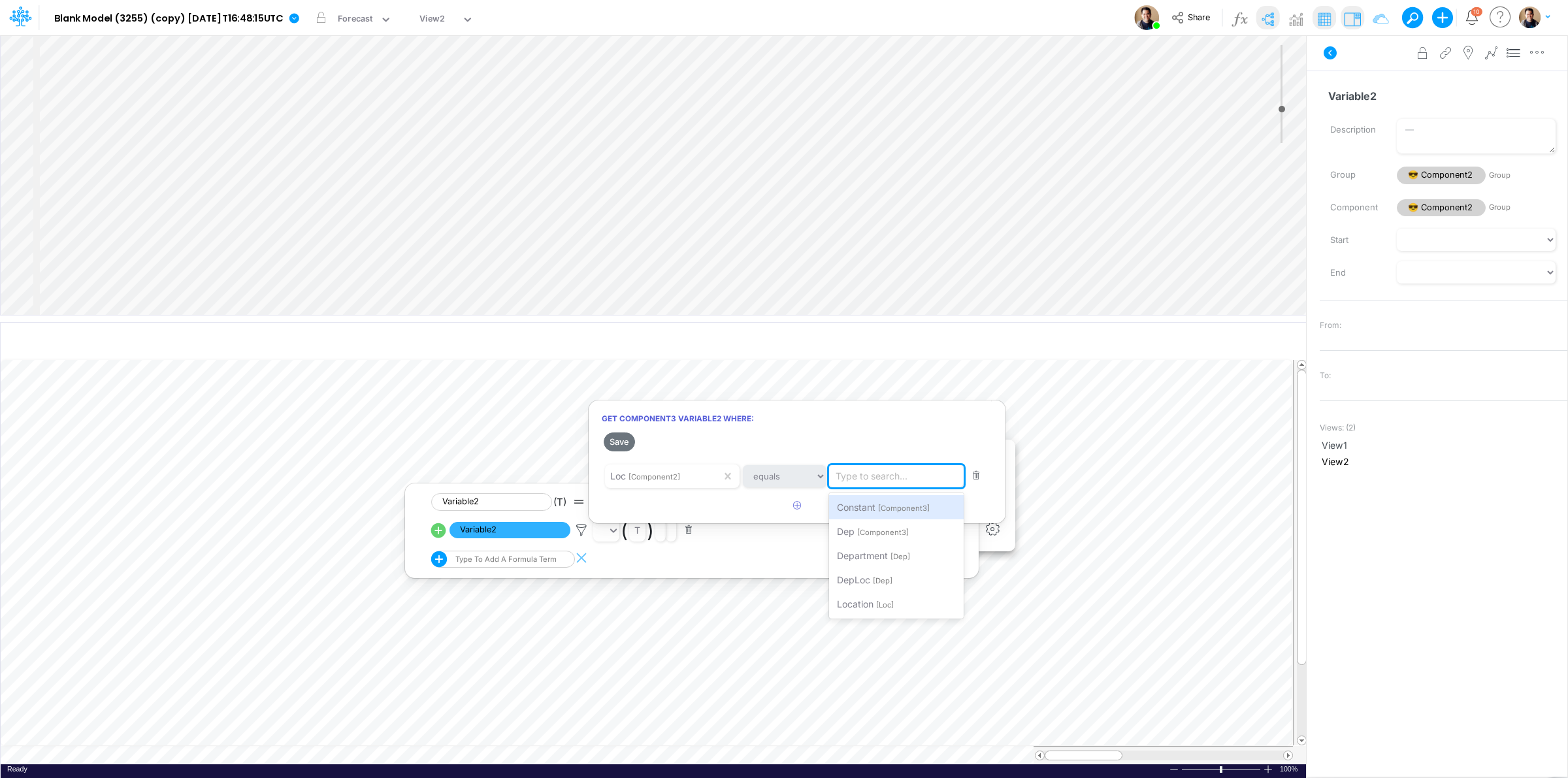
click at [916, 470] on div "Type to search..." at bounding box center [899, 476] width 140 height 22
click at [927, 585] on div "DepLoc [Dep]" at bounding box center [896, 580] width 135 height 24
click at [904, 474] on div "DepLoc [Dep]" at bounding box center [887, 476] width 116 height 22
click at [914, 600] on div "Location [Loc]" at bounding box center [896, 604] width 135 height 24
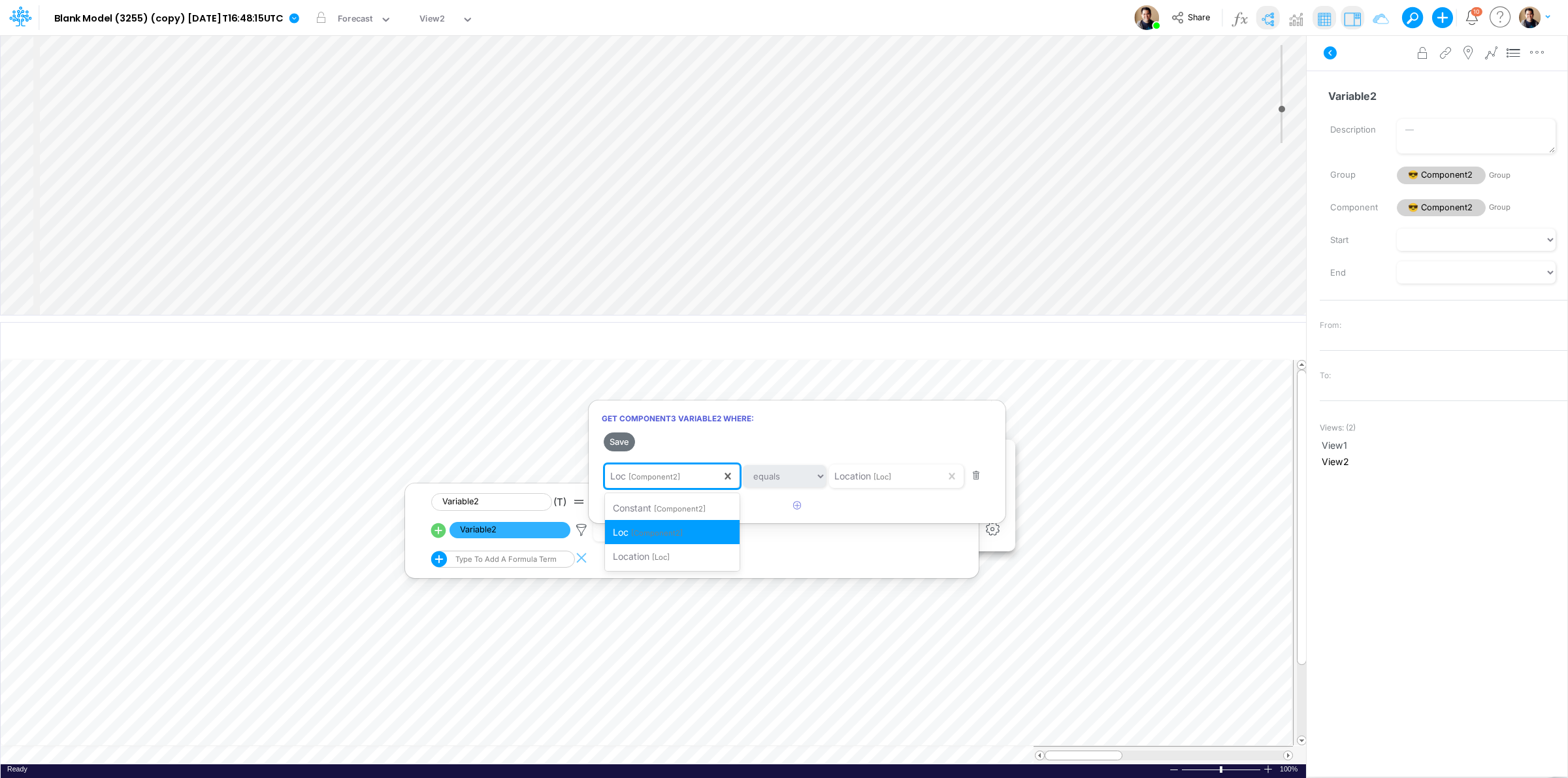
click at [683, 475] on input "text" at bounding box center [683, 477] width 1 height 14
click at [671, 558] on div "Location [Loc]" at bounding box center [672, 556] width 135 height 24
click at [623, 436] on button "Save" at bounding box center [619, 442] width 32 height 19
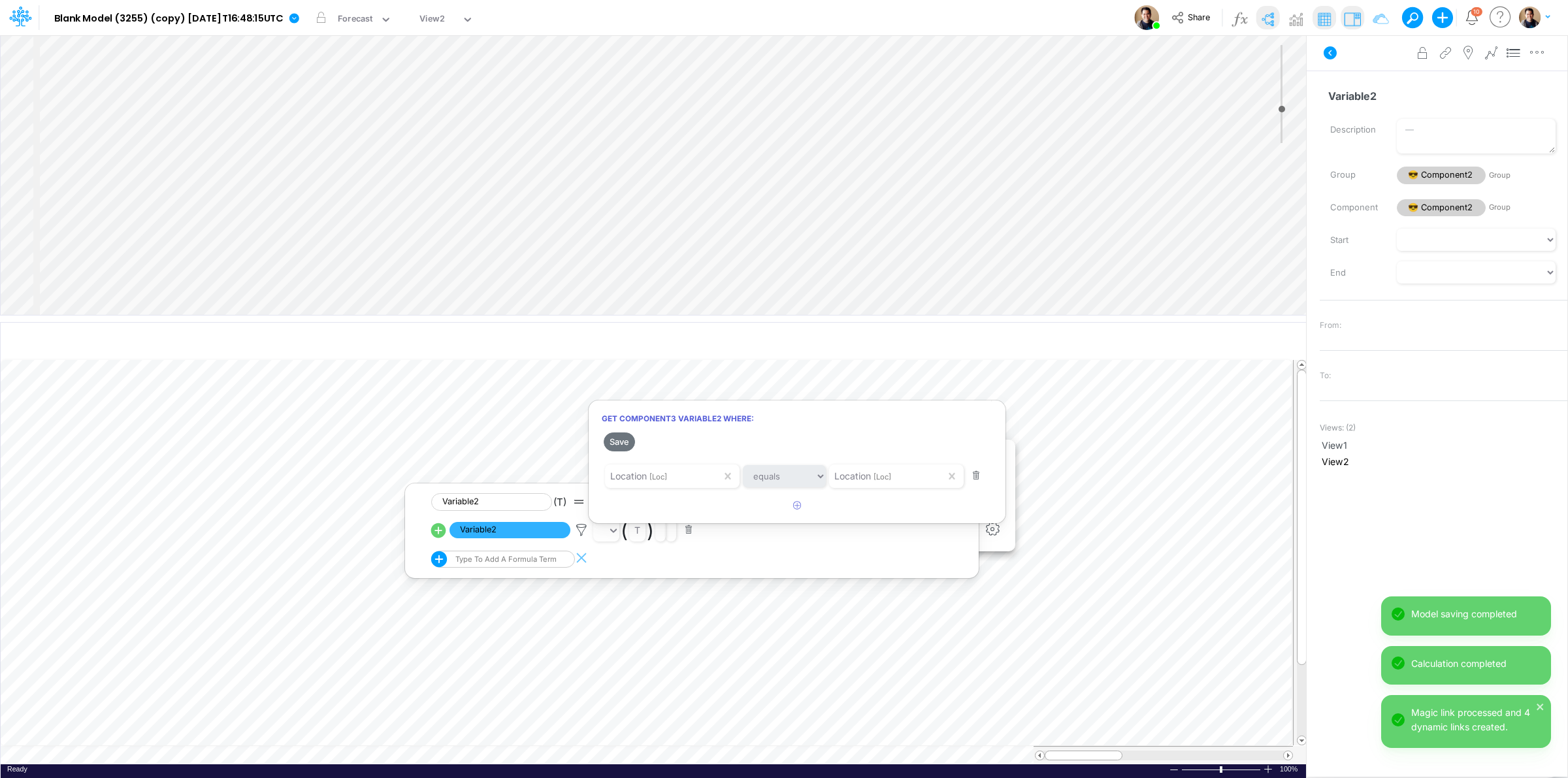
click at [1114, 434] on div at bounding box center [784, 392] width 1568 height 772
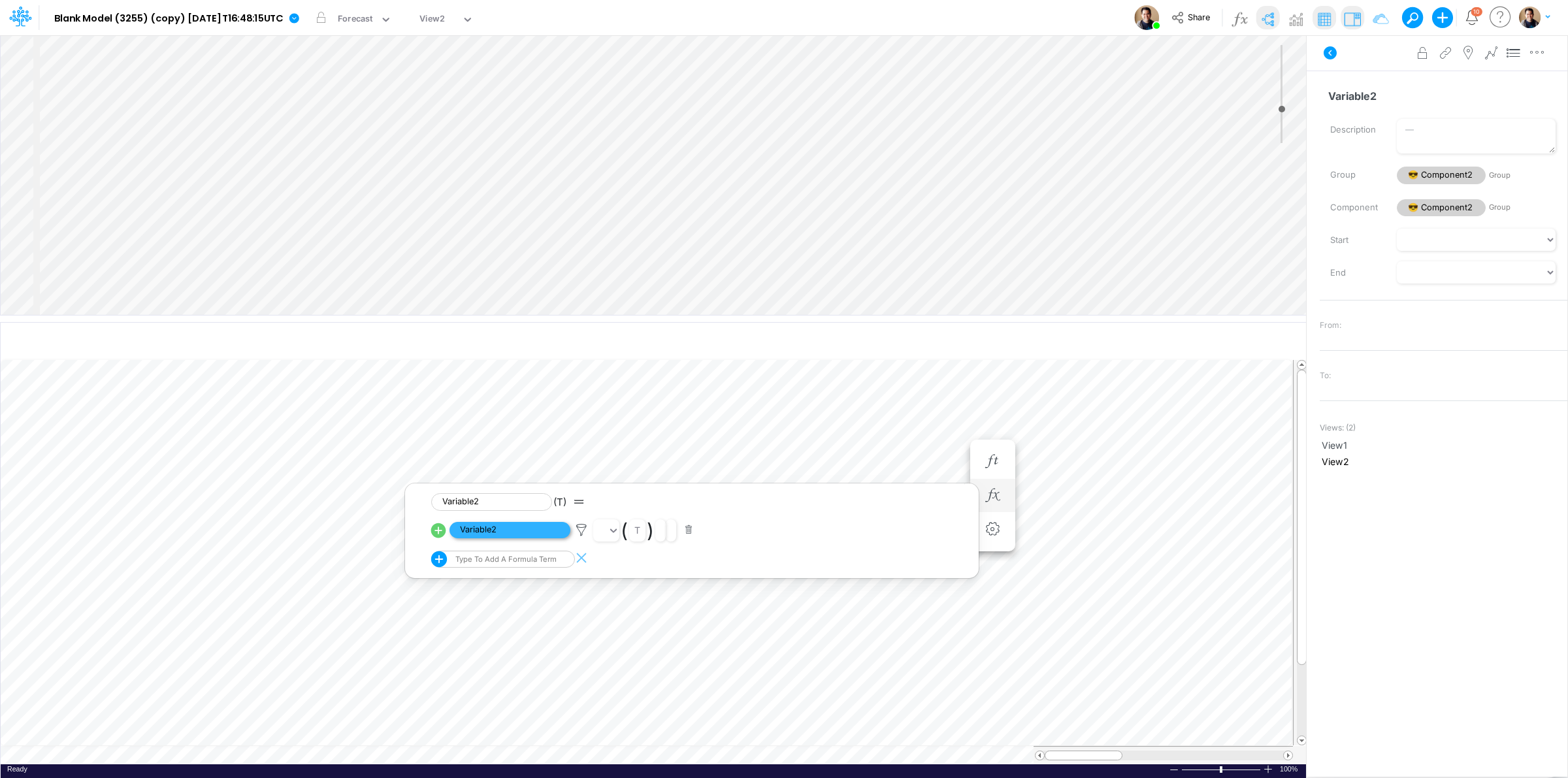
click at [510, 534] on span "Variable2" at bounding box center [509, 530] width 121 height 17
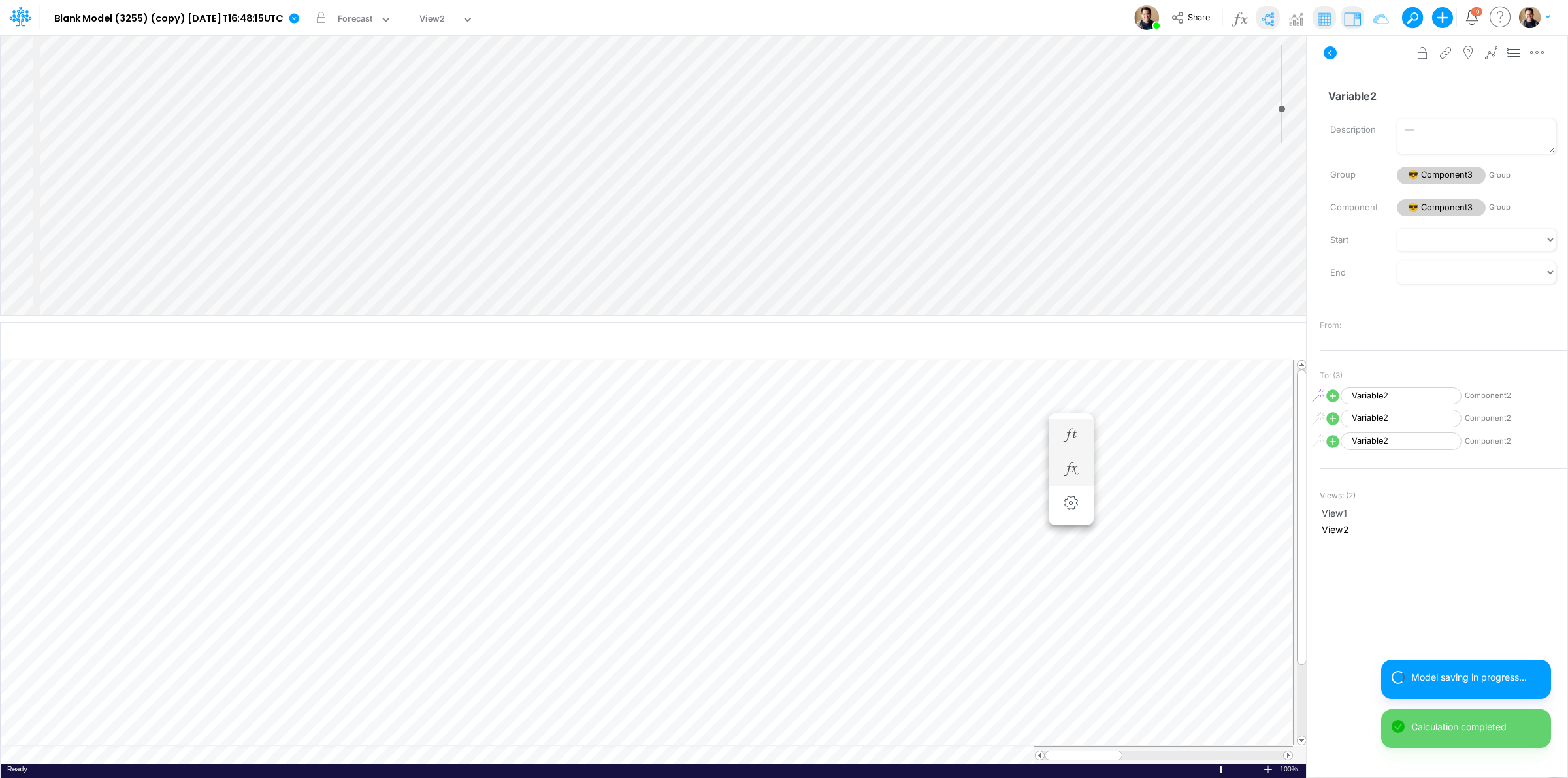
scroll to position [0, 1]
click at [998, 440] on icon "button" at bounding box center [993, 436] width 19 height 14
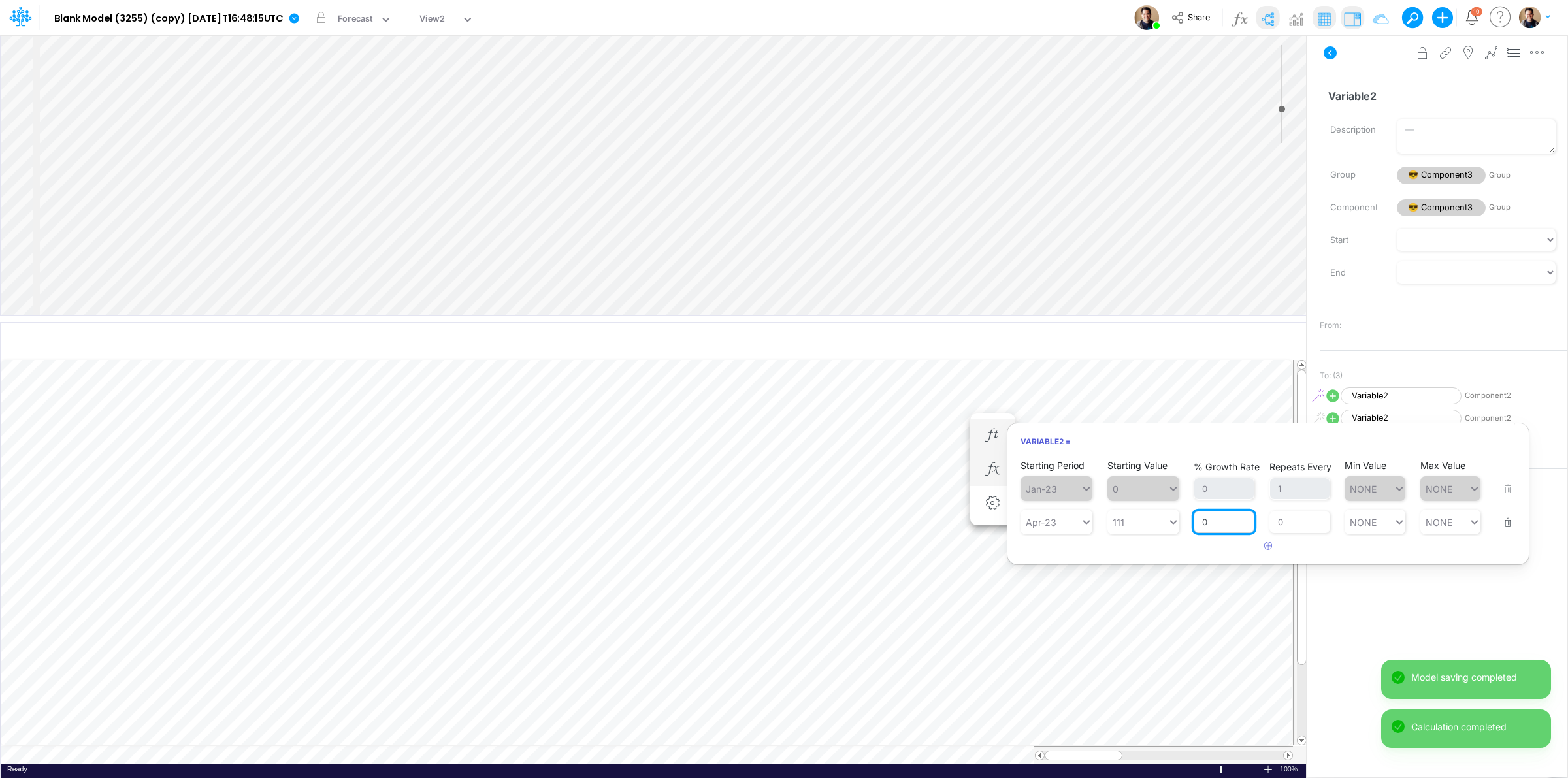
click at [1203, 528] on input "0" at bounding box center [1224, 522] width 61 height 22
type input "10"
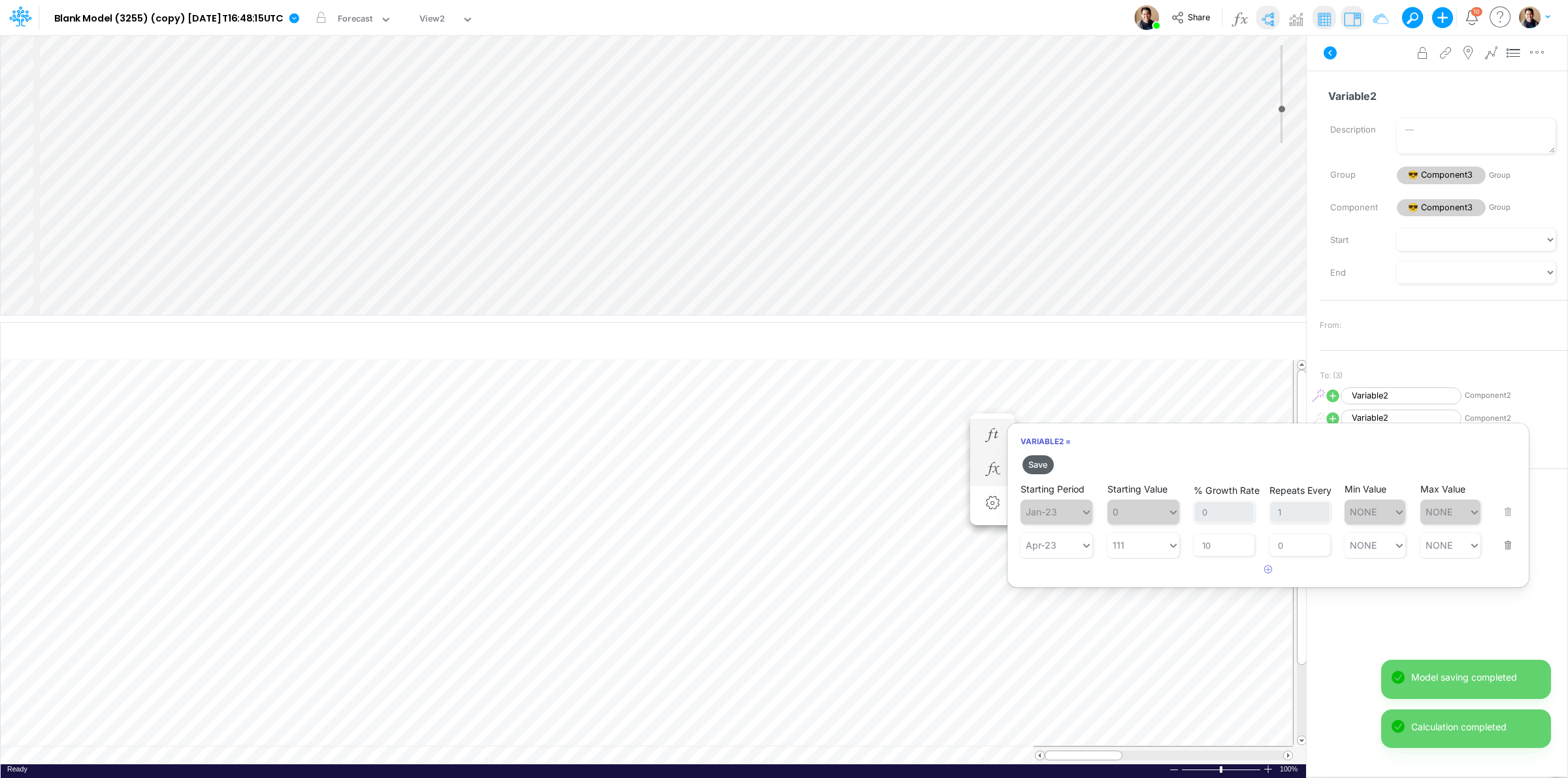
click at [1039, 467] on button "Save" at bounding box center [1039, 465] width 32 height 19
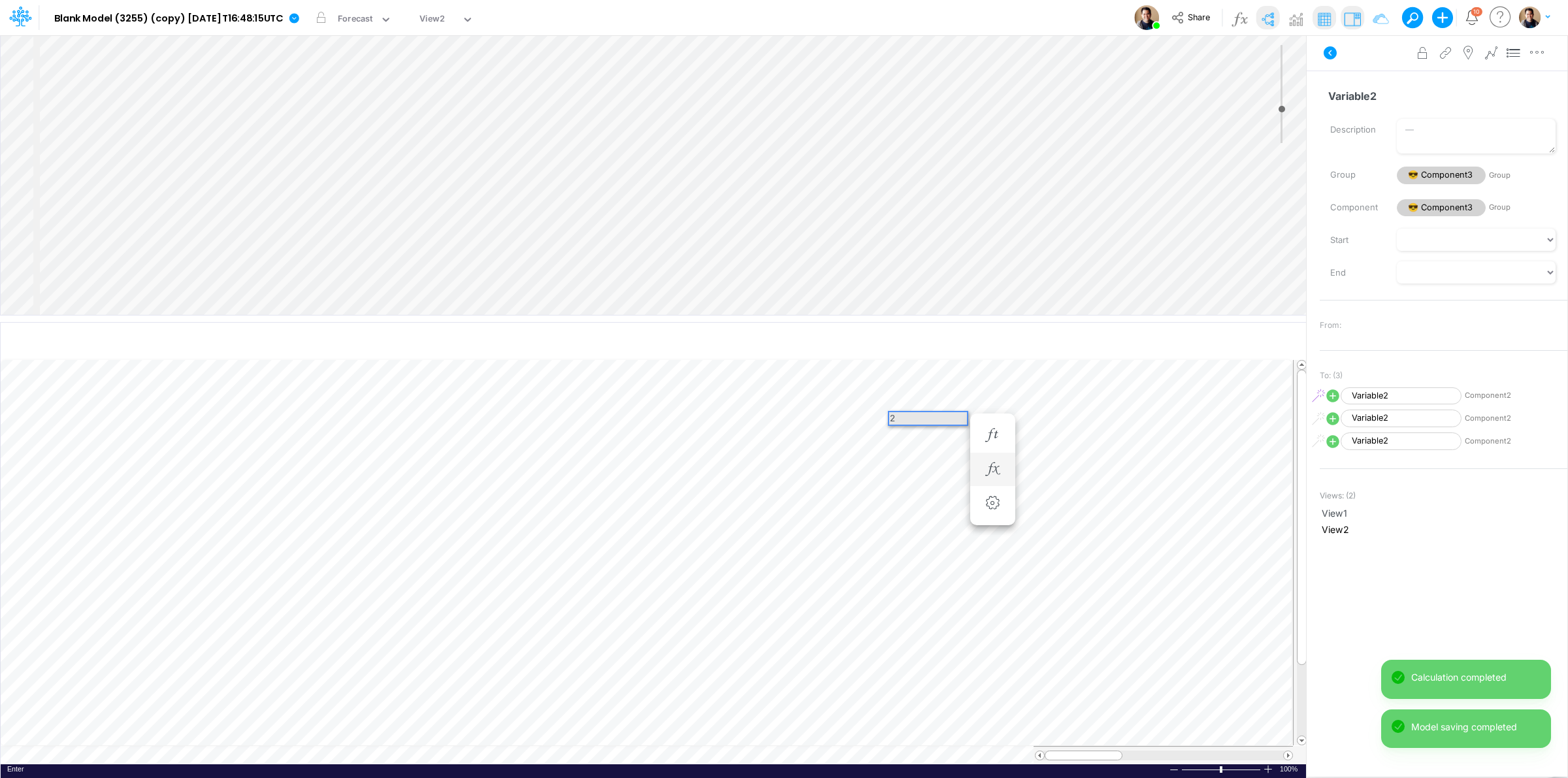
scroll to position [0, 0]
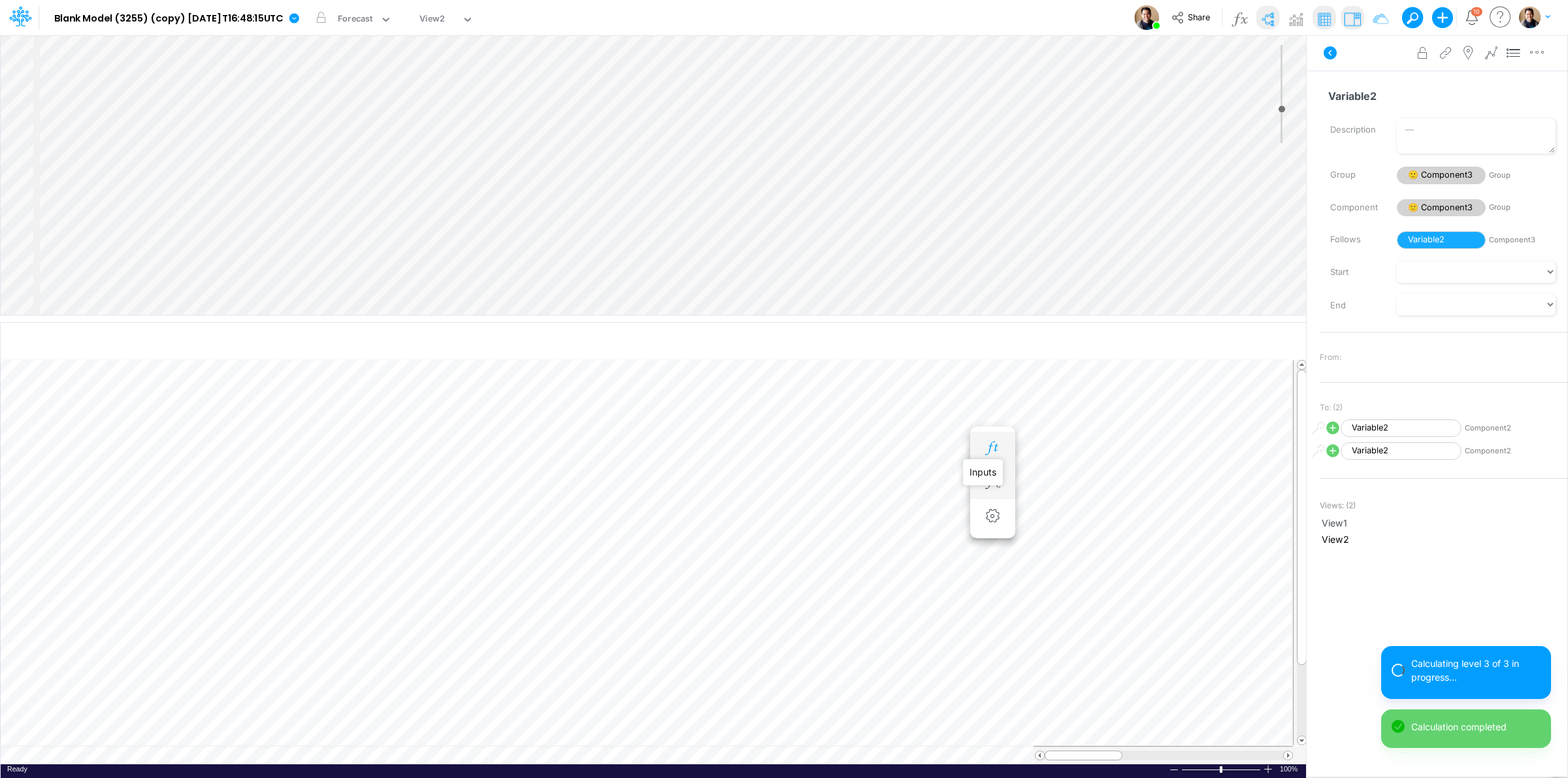
scroll to position [0, 1]
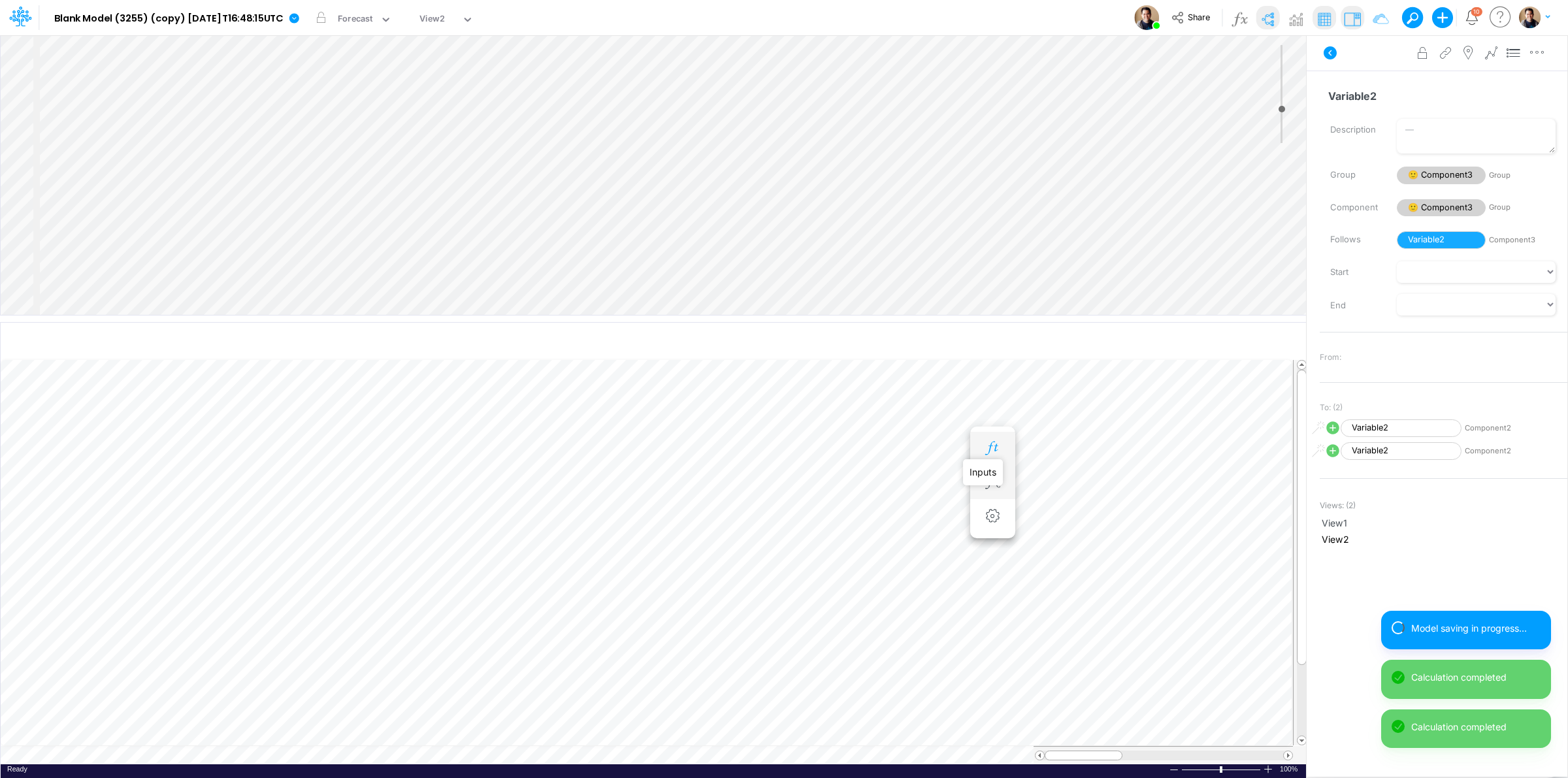
click at [985, 445] on icon "button" at bounding box center [993, 448] width 19 height 14
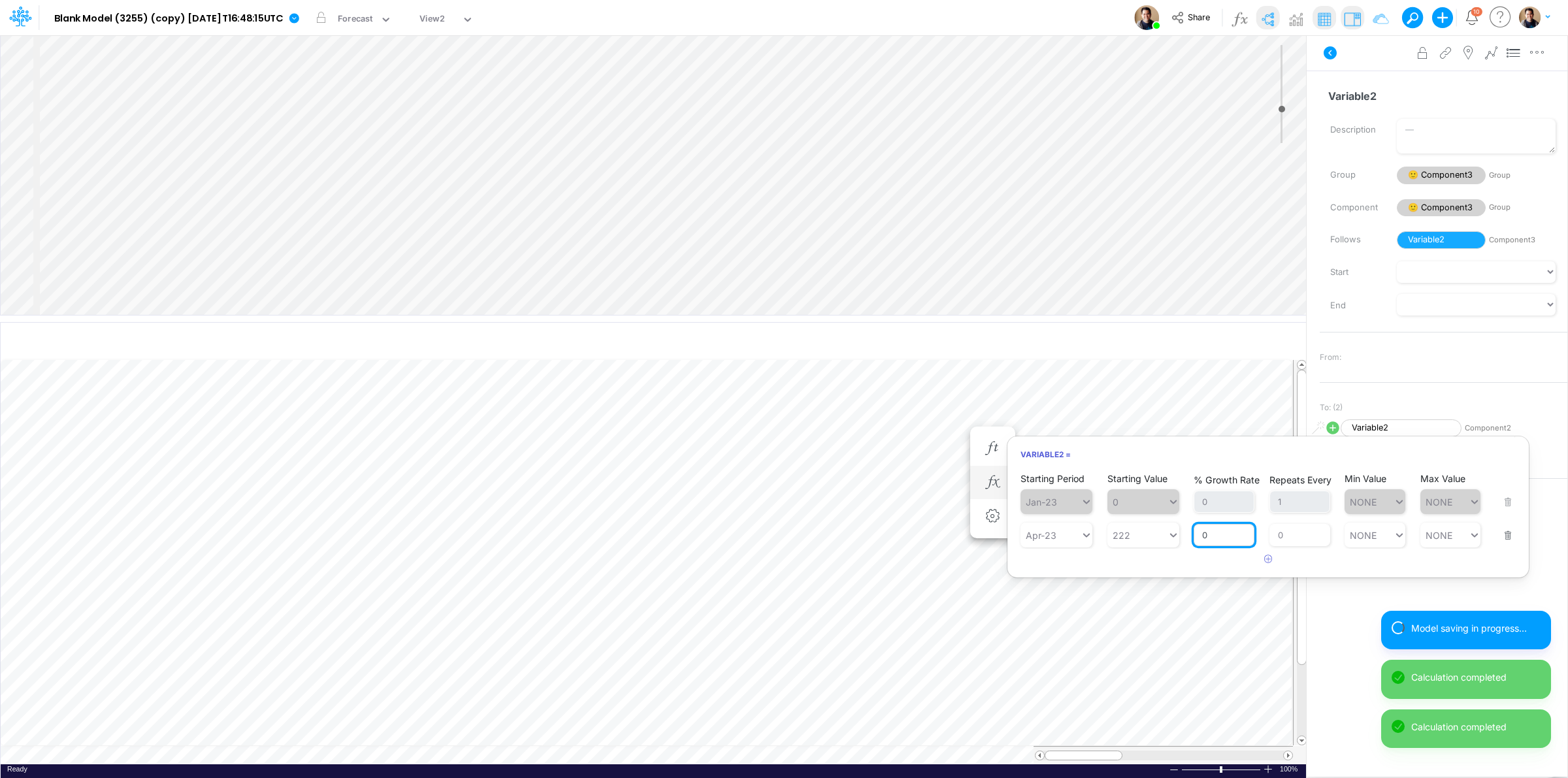
click at [1203, 537] on input "0" at bounding box center [1224, 535] width 61 height 22
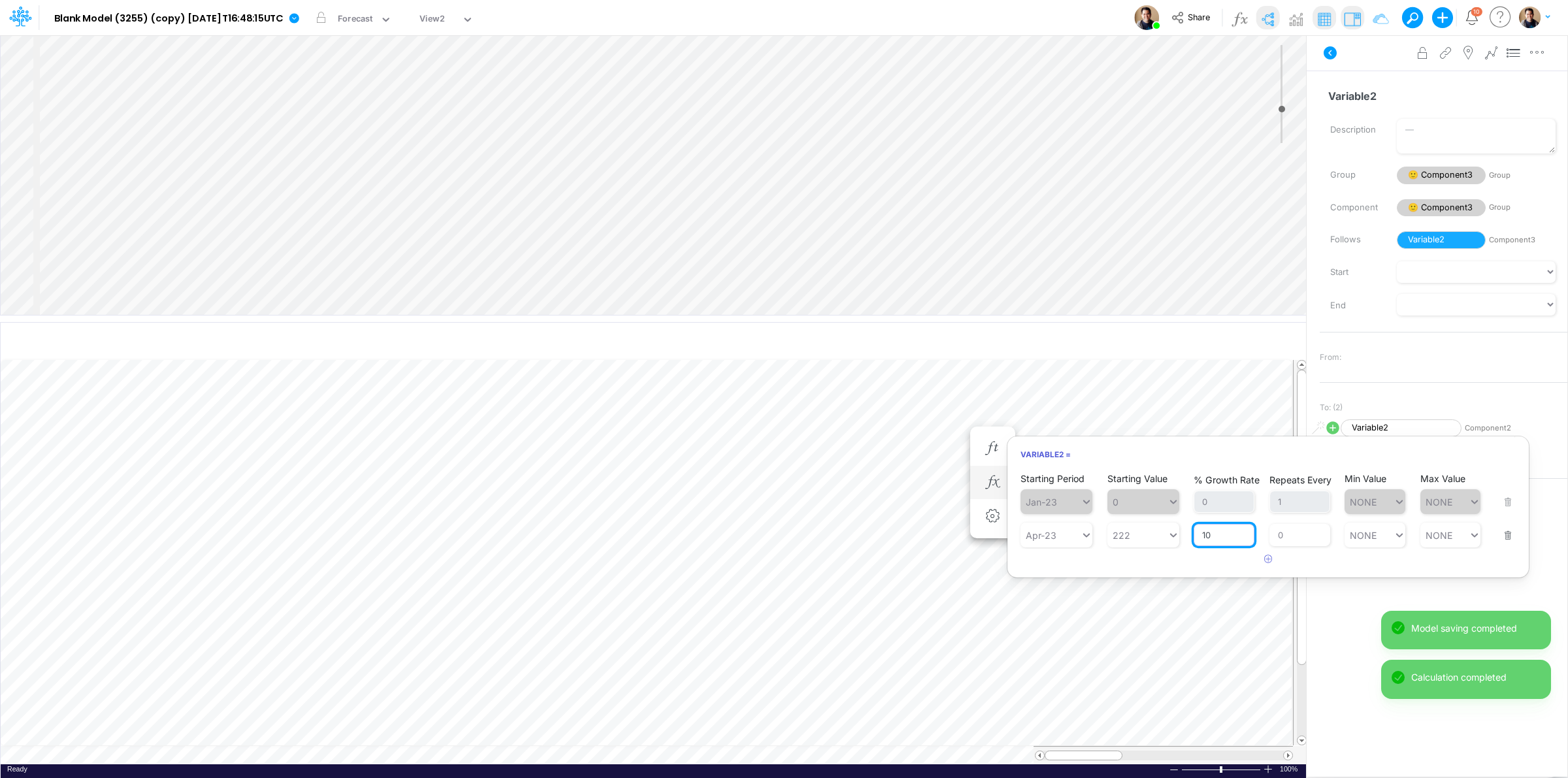
type input "10"
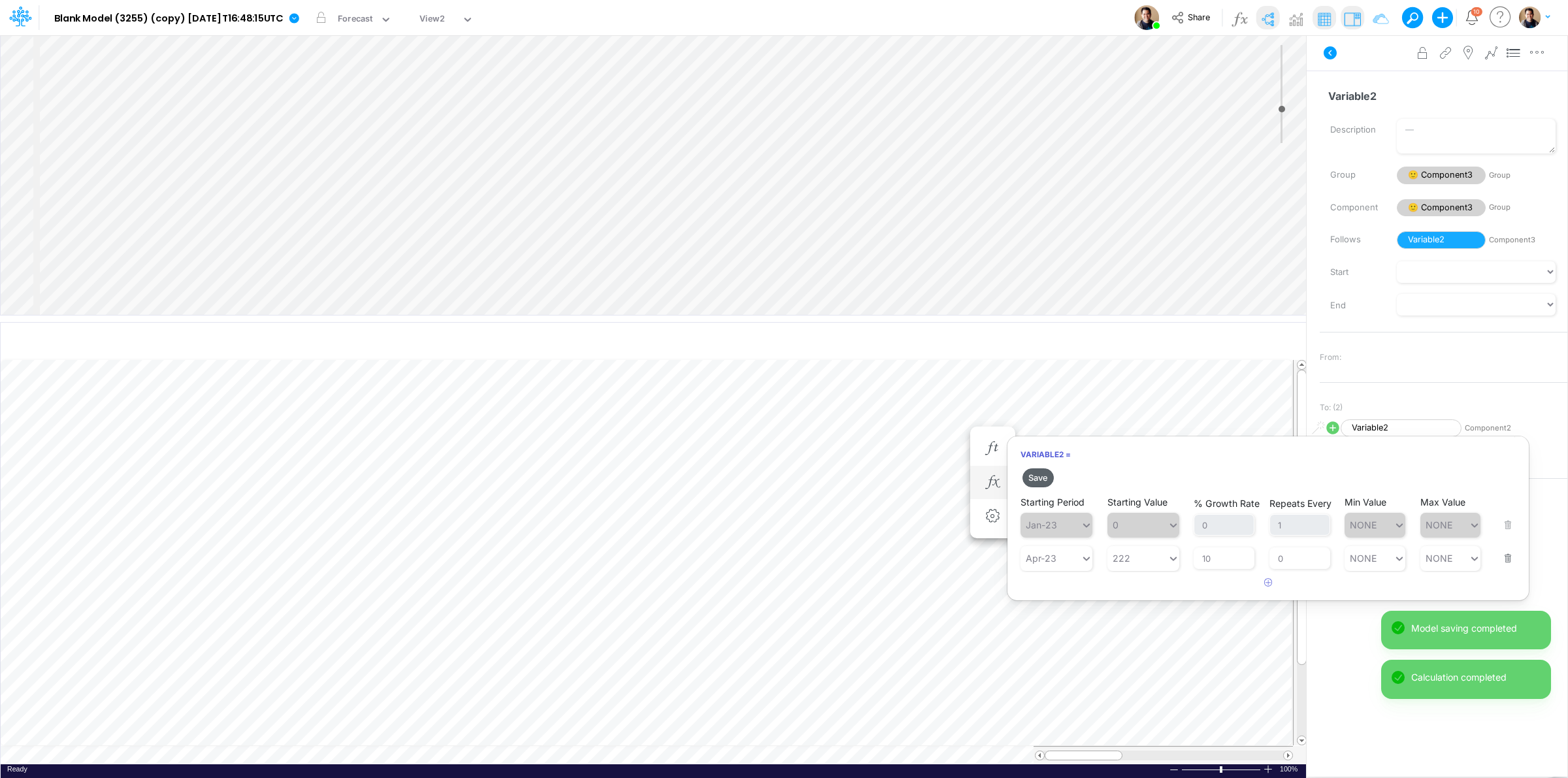
click at [1044, 478] on button "Save" at bounding box center [1039, 478] width 32 height 19
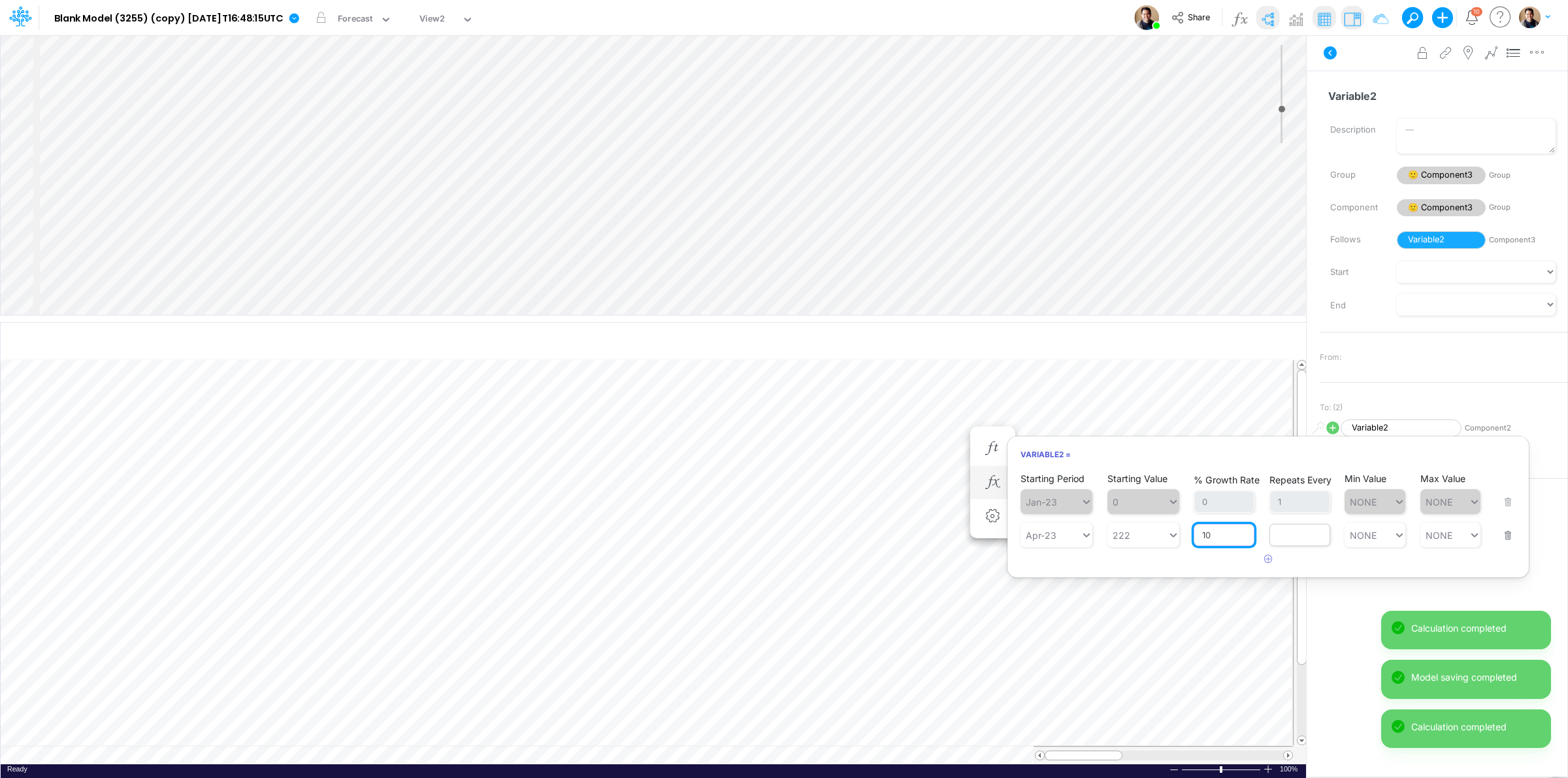
type input "100"
type input "0"
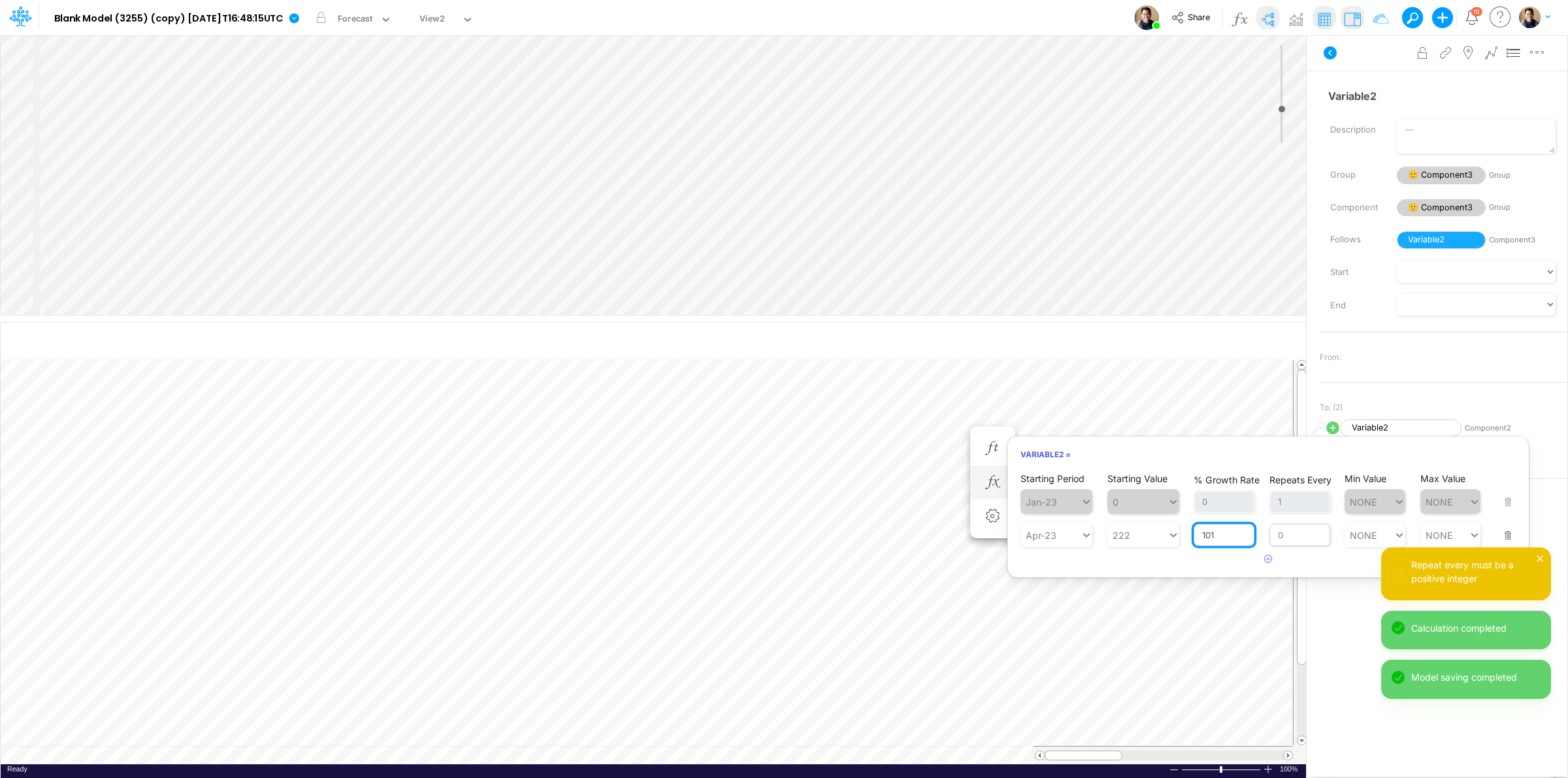
type input "101"
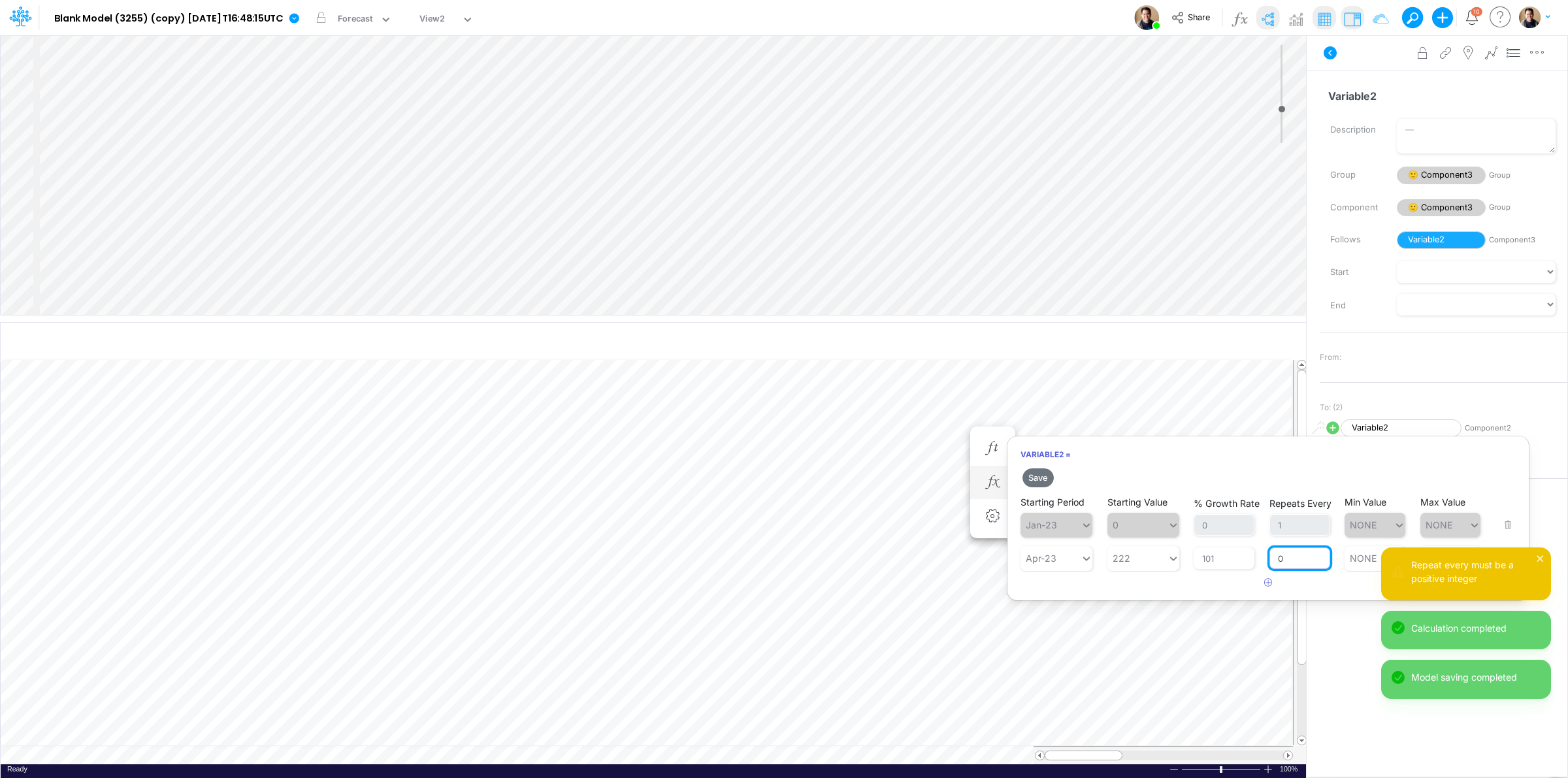
drag, startPoint x: 1279, startPoint y: 537, endPoint x: 1289, endPoint y: 537, distance: 10.0
click at [1289, 537] on div "Repeats Every 0" at bounding box center [1299, 551] width 61 height 39
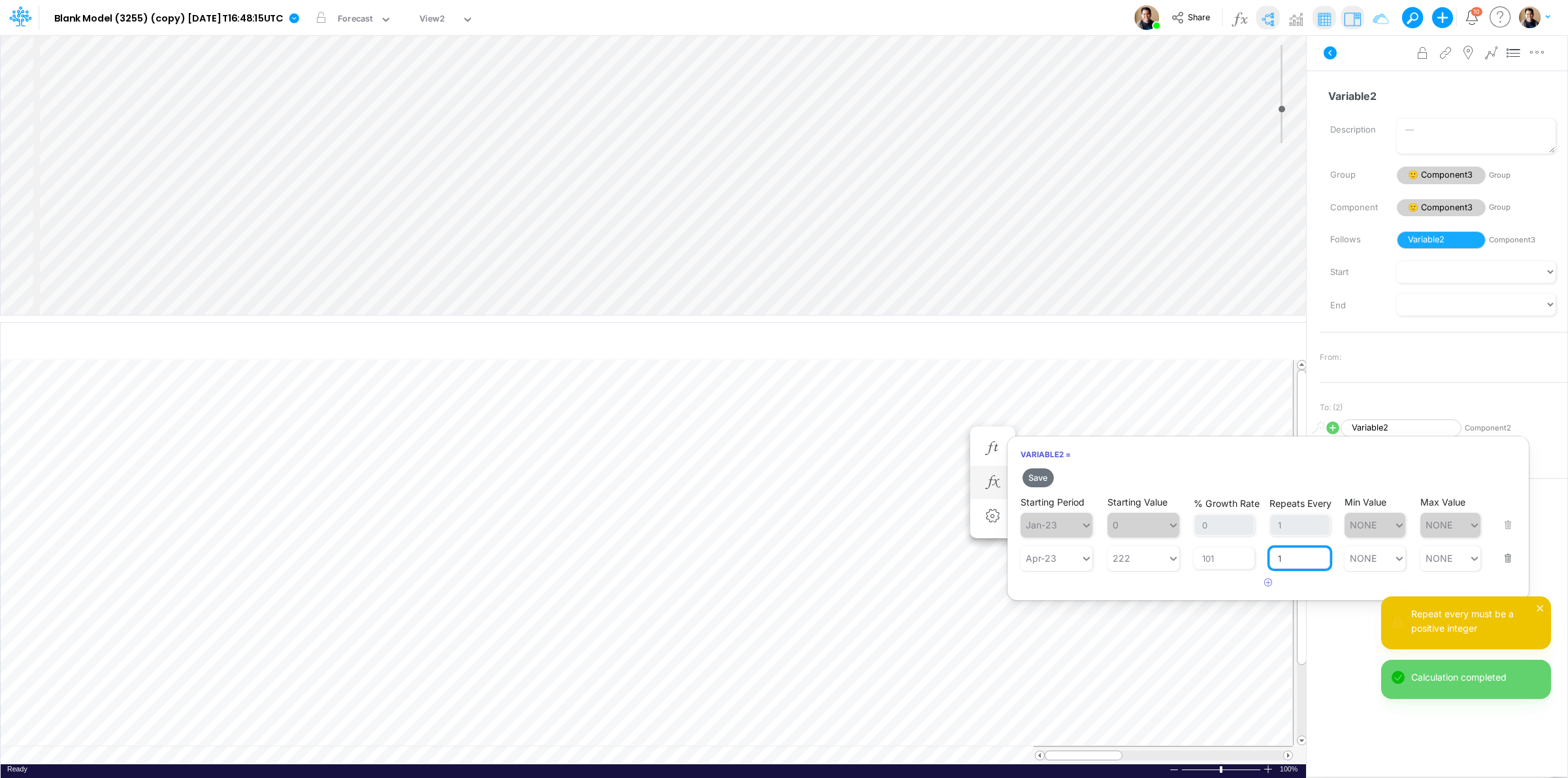
type input "1"
type input "NONE"
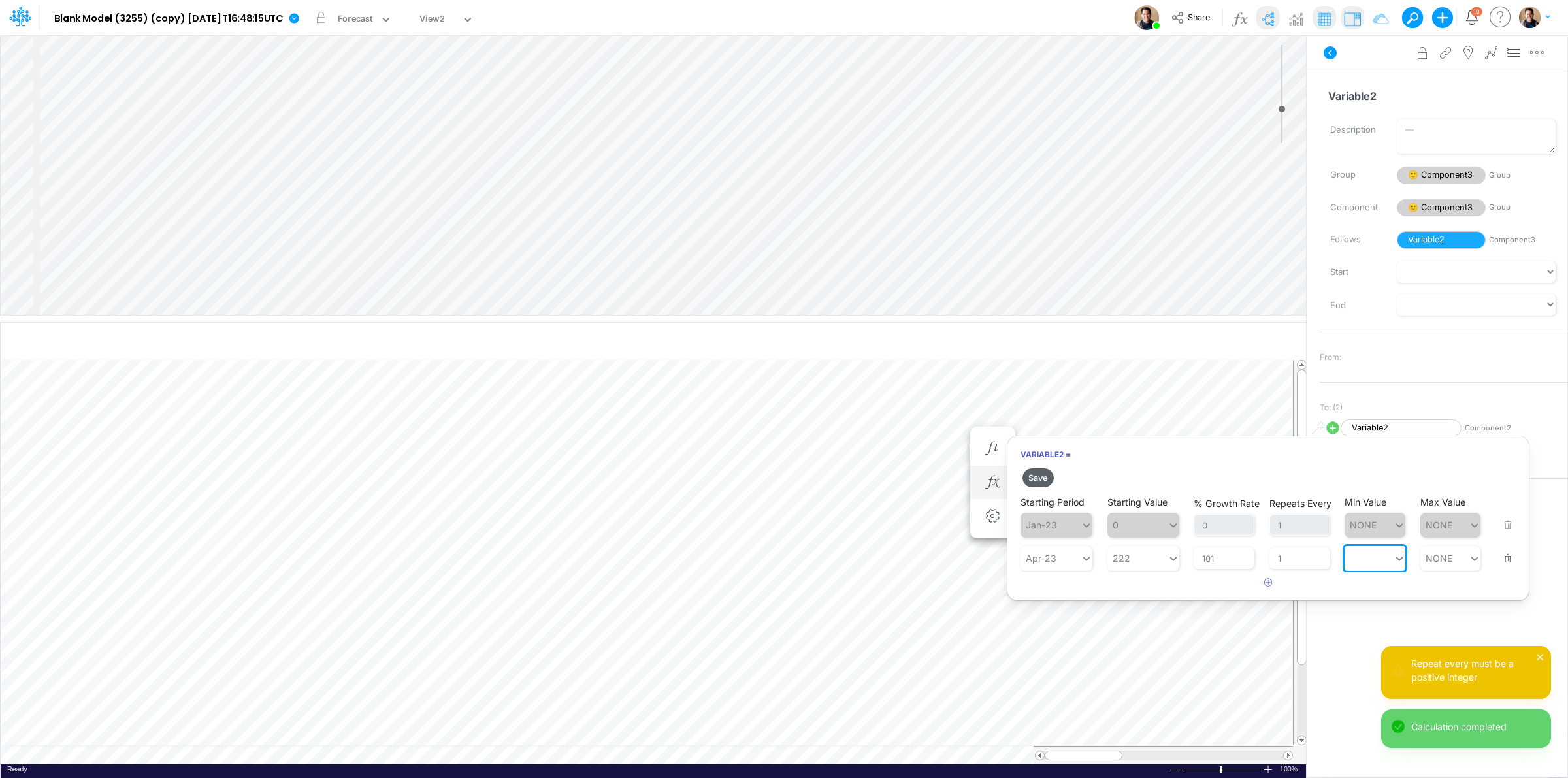
click at [1033, 472] on button "Save" at bounding box center [1039, 478] width 32 height 19
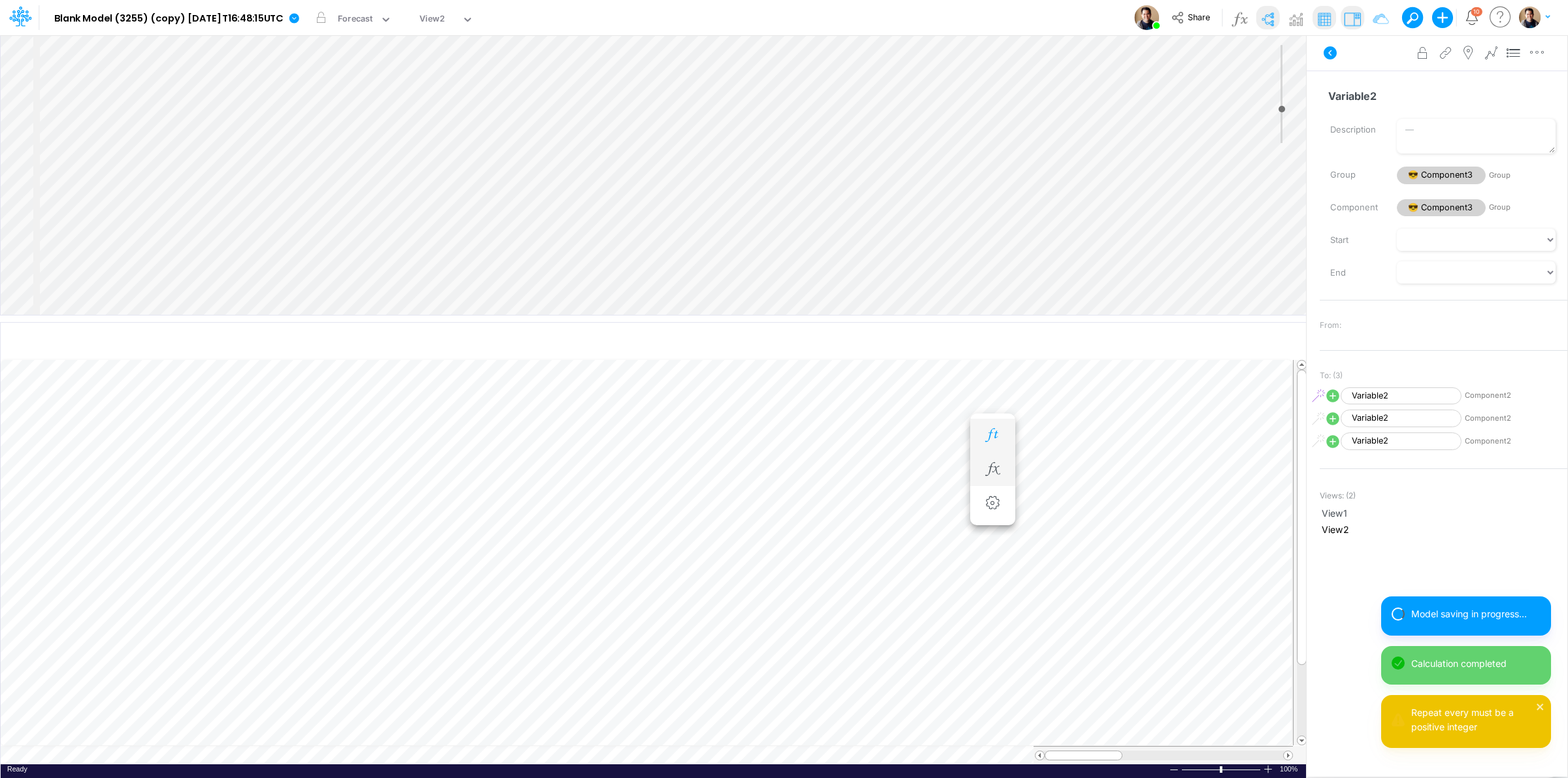
click at [995, 439] on icon "button" at bounding box center [993, 436] width 19 height 14
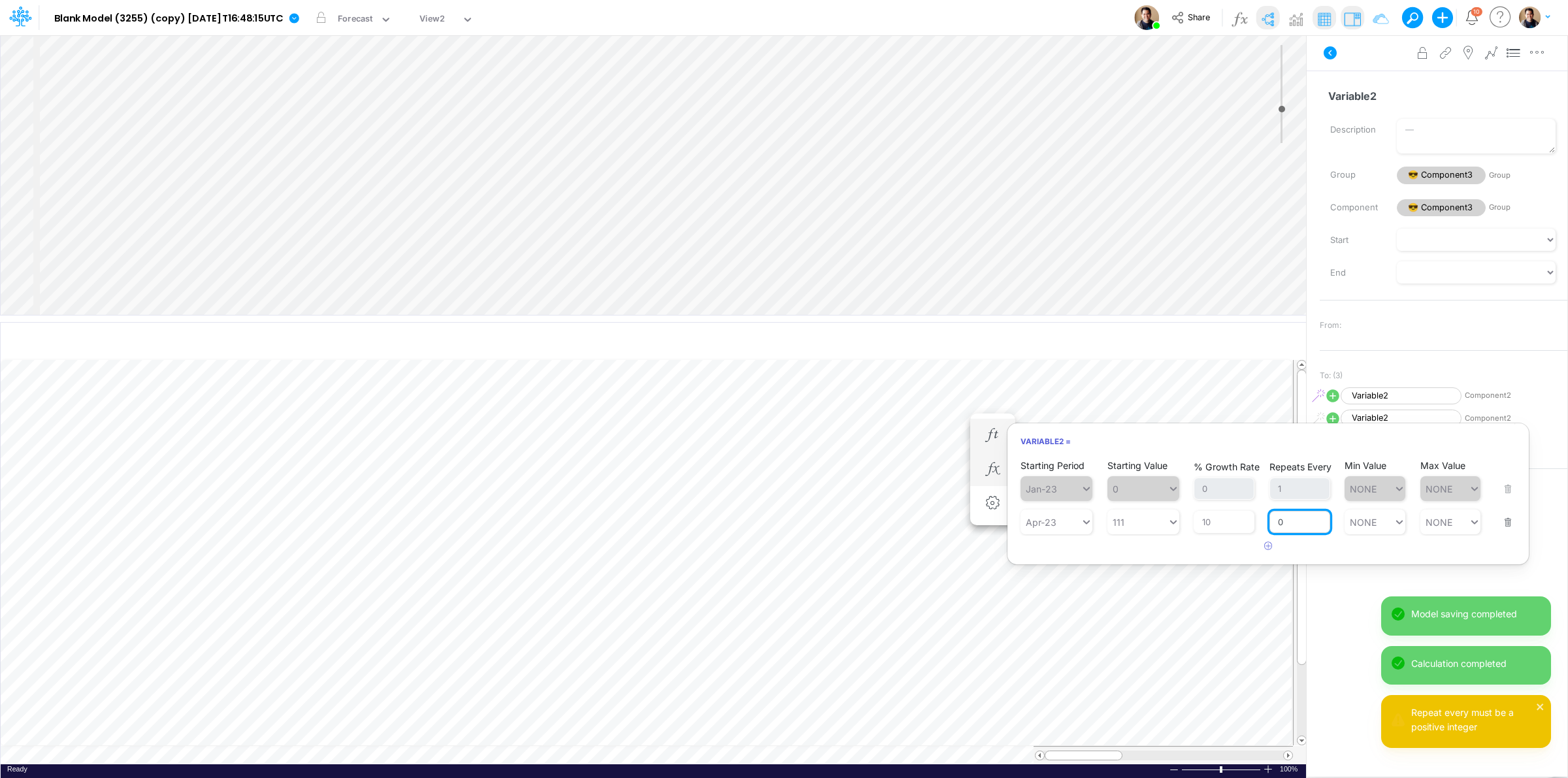
drag, startPoint x: 1275, startPoint y: 526, endPoint x: 1289, endPoint y: 525, distance: 14.0
click at [1289, 525] on input "0" at bounding box center [1299, 522] width 61 height 22
type input "1"
type input "NONE"
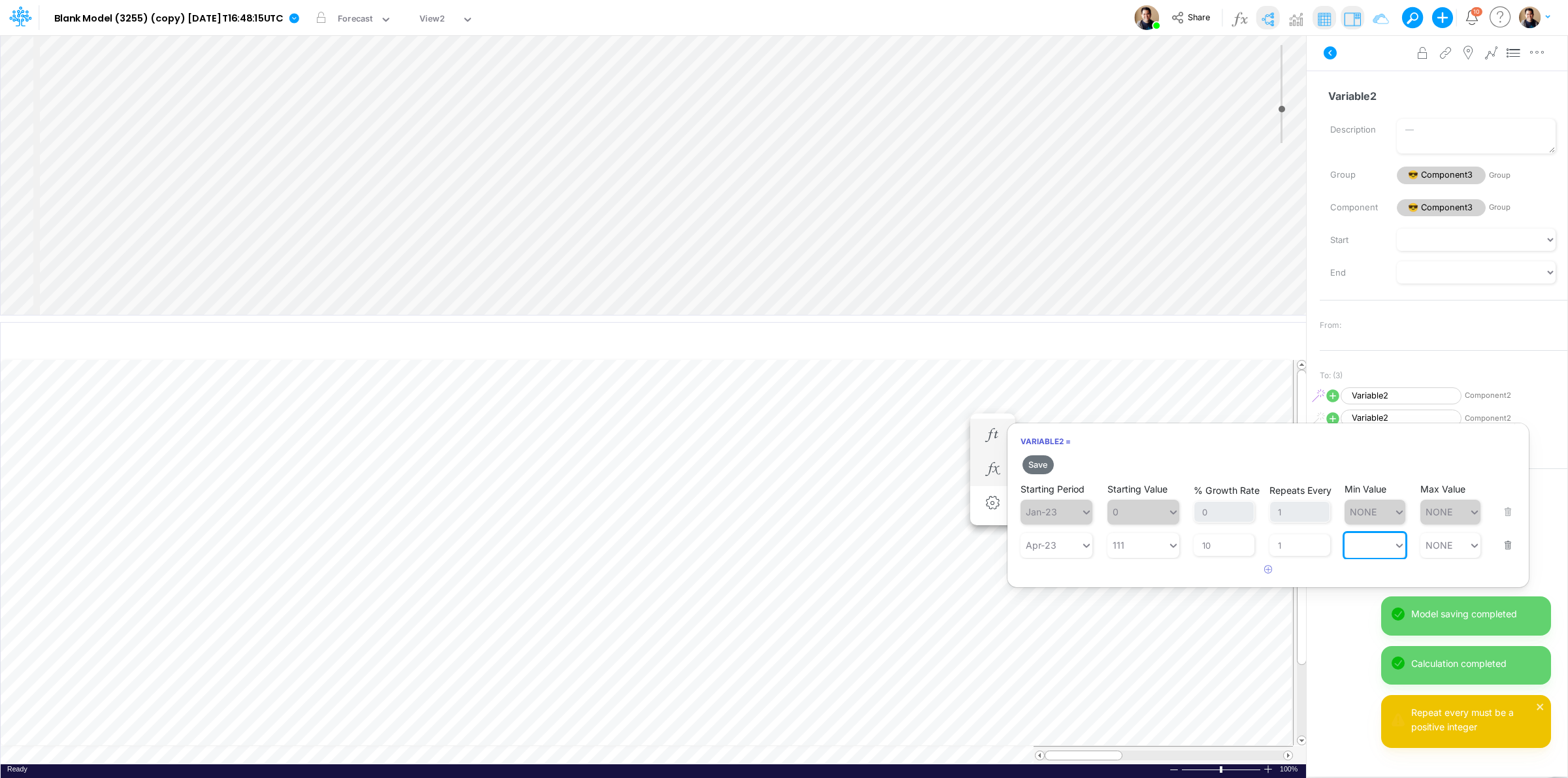
click at [1050, 455] on h2 "Save" at bounding box center [1268, 464] width 521 height 24
click at [1036, 464] on button "Save" at bounding box center [1039, 465] width 32 height 19
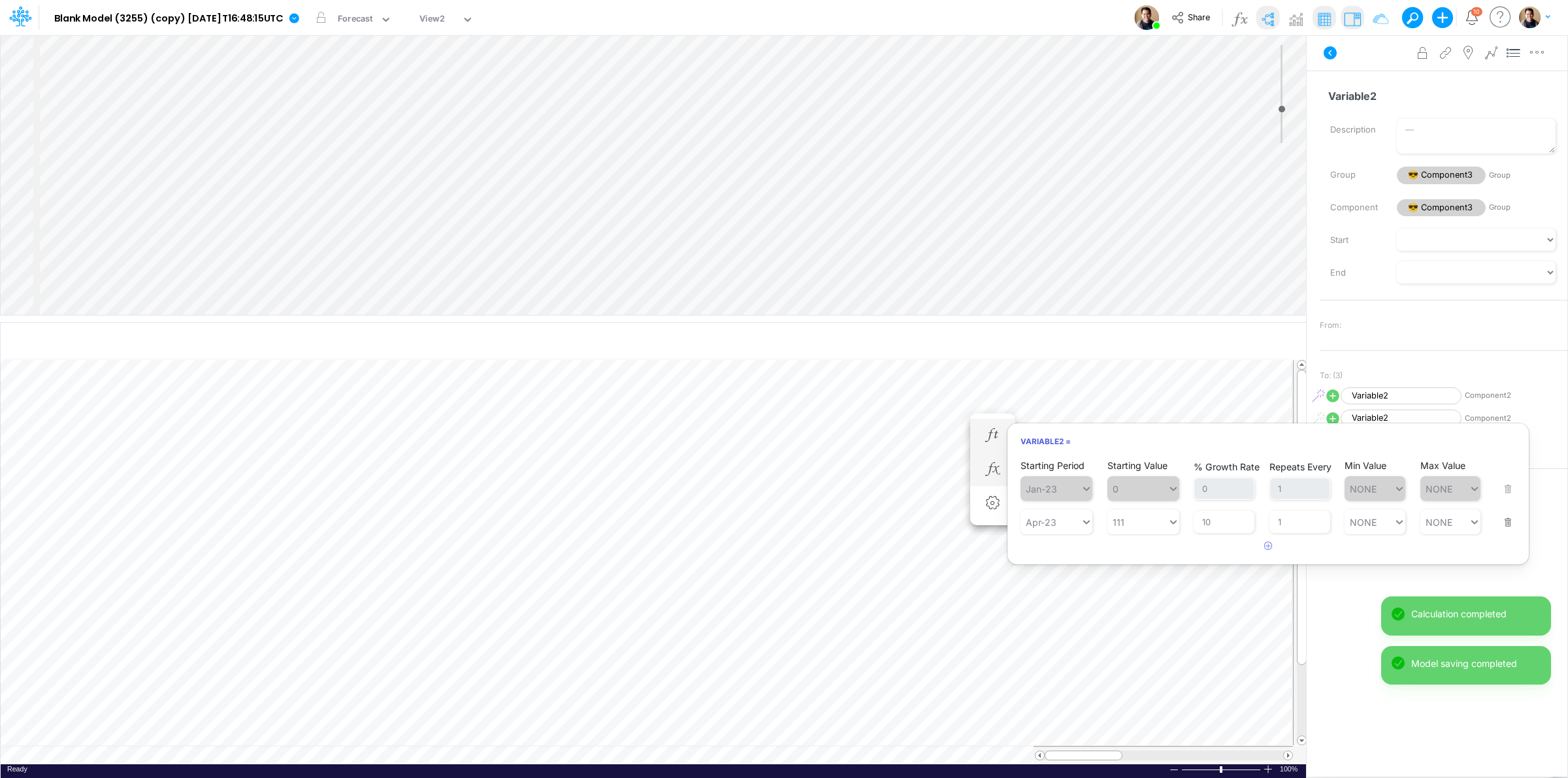
scroll to position [0, 1]
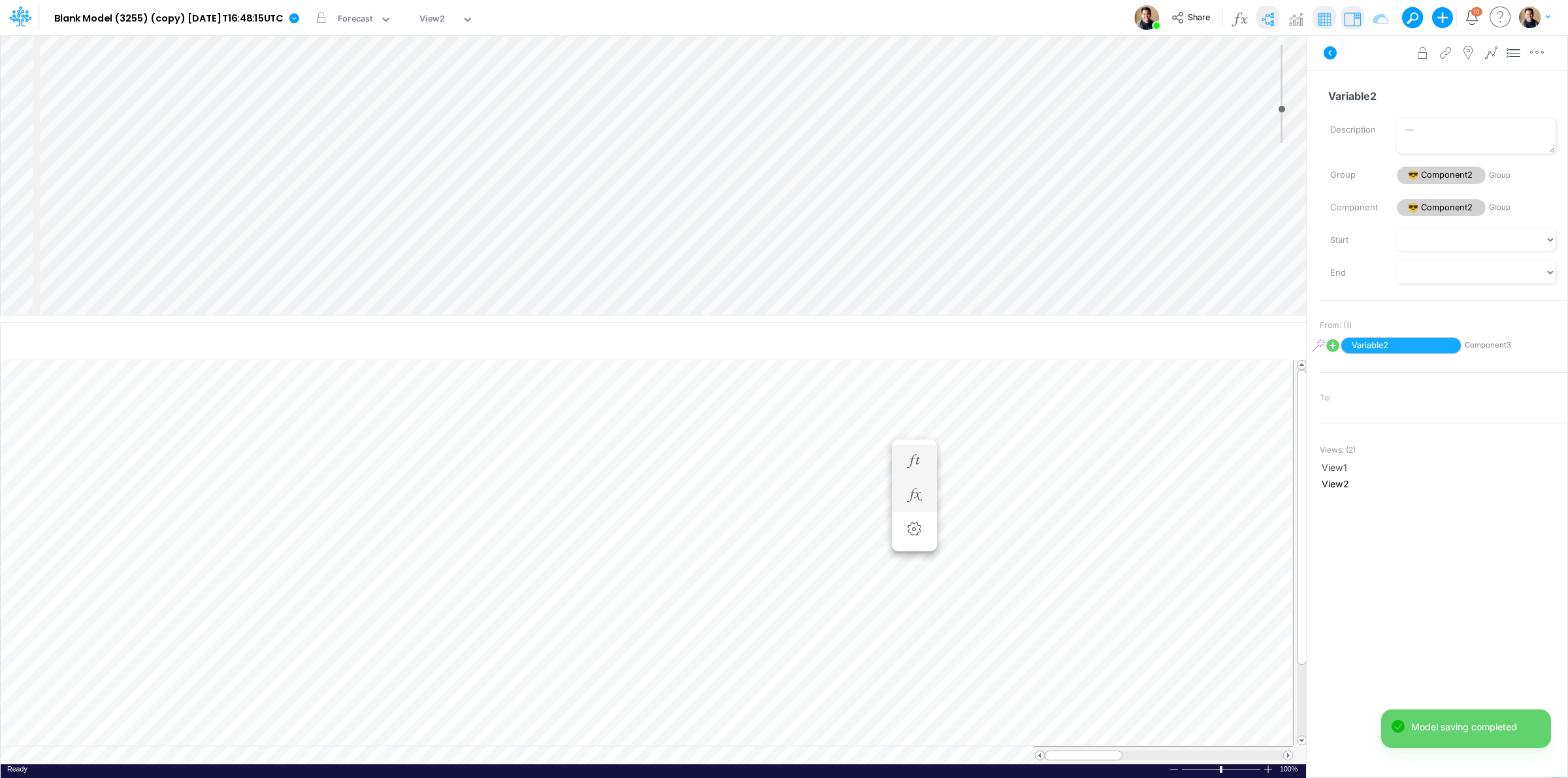
scroll to position [0, 1]
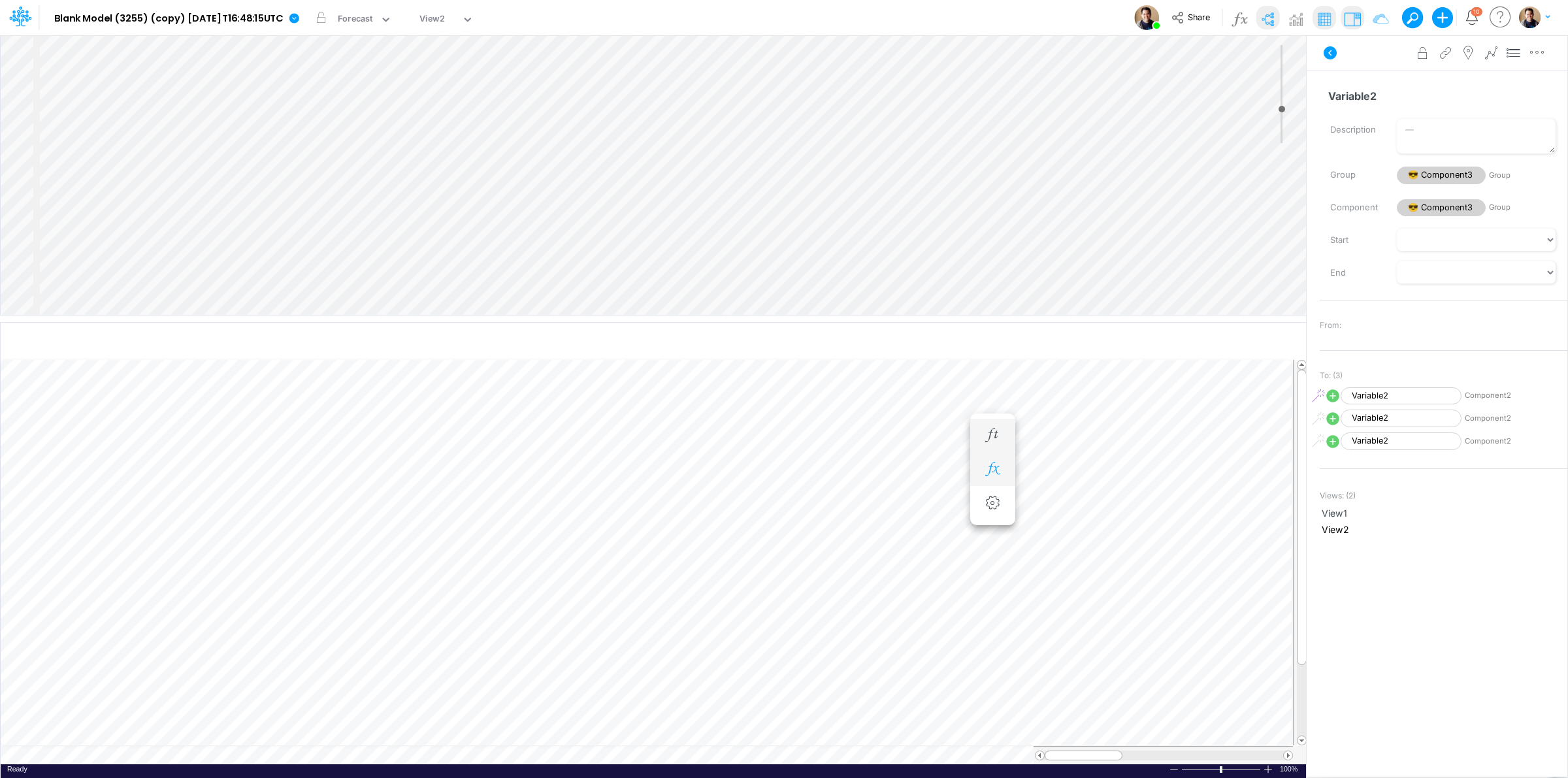
scroll to position [0, 1]
click at [993, 499] on button "button" at bounding box center [992, 509] width 24 height 26
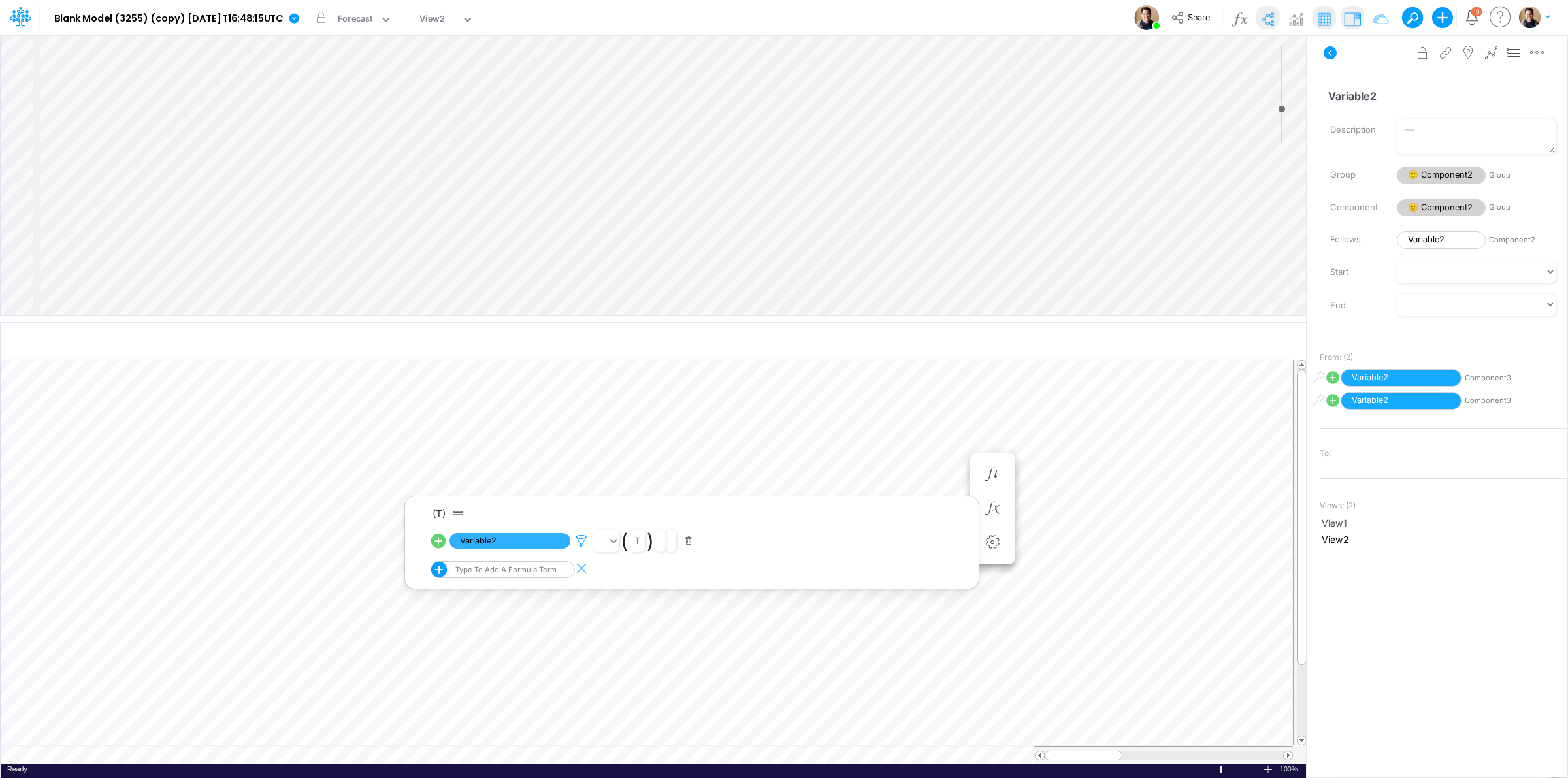
click at [586, 537] on icon at bounding box center [581, 542] width 19 height 14
click at [1150, 445] on div at bounding box center [784, 392] width 1568 height 772
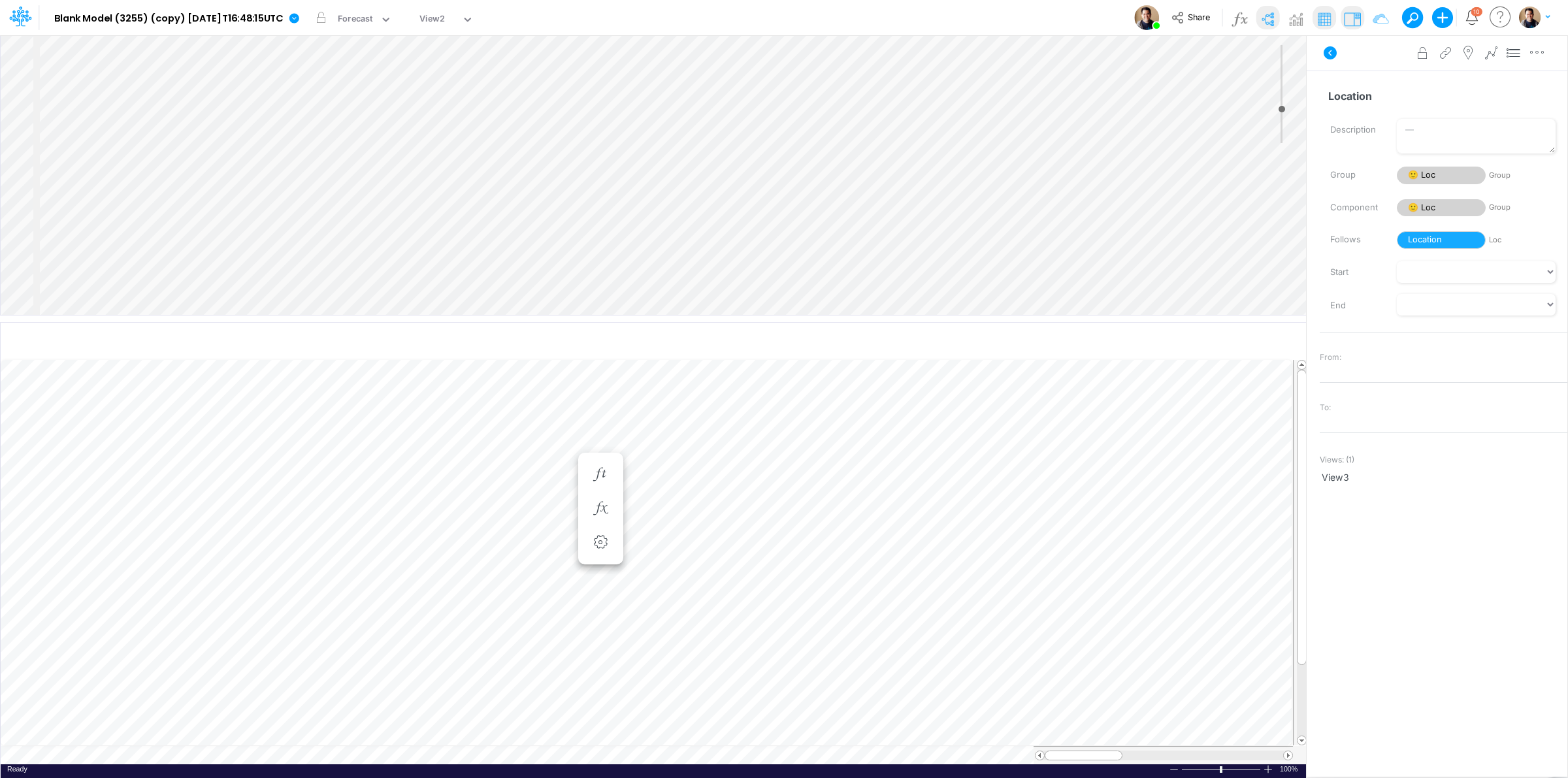
scroll to position [0, 1]
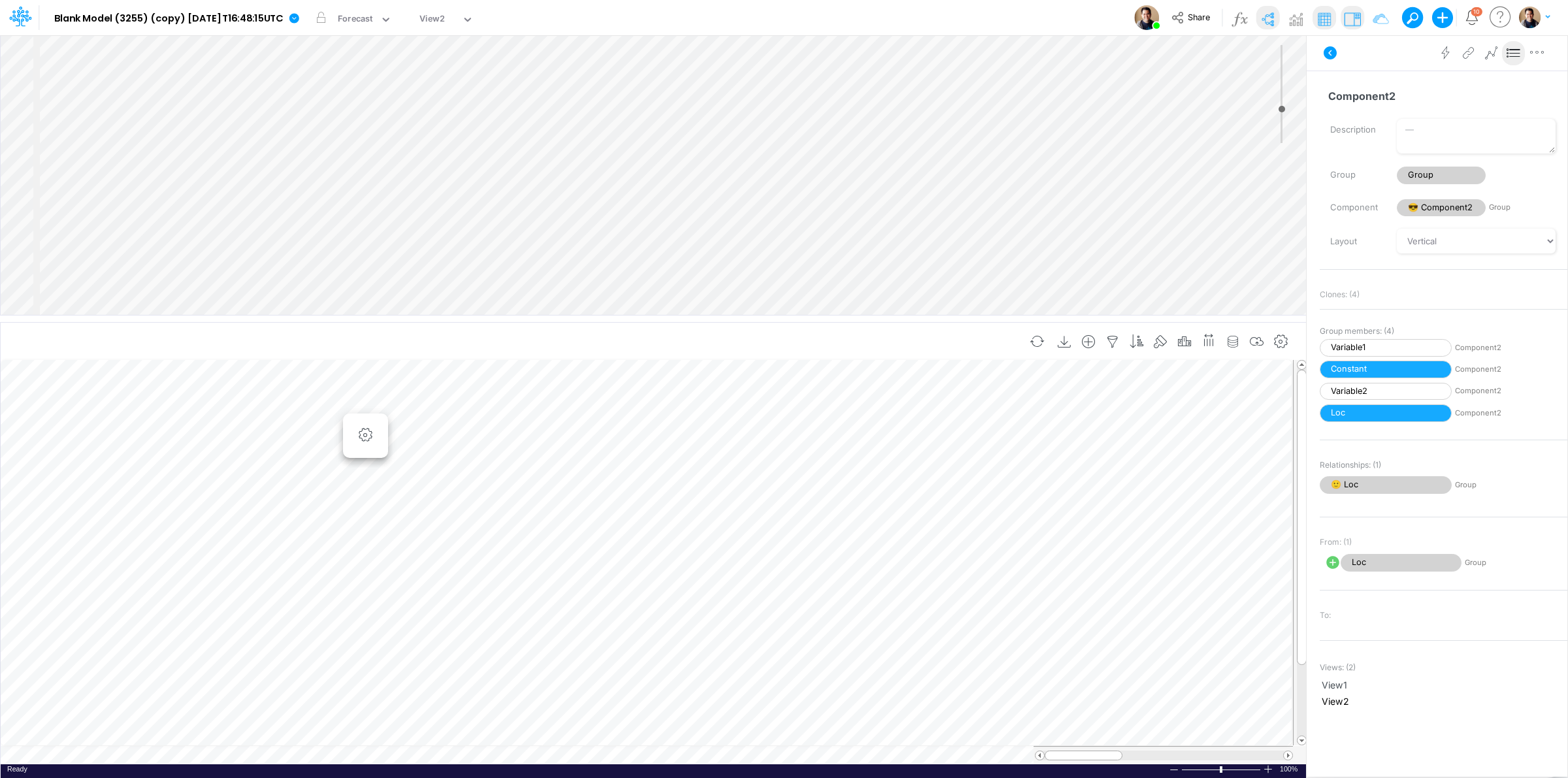
scroll to position [0, 1]
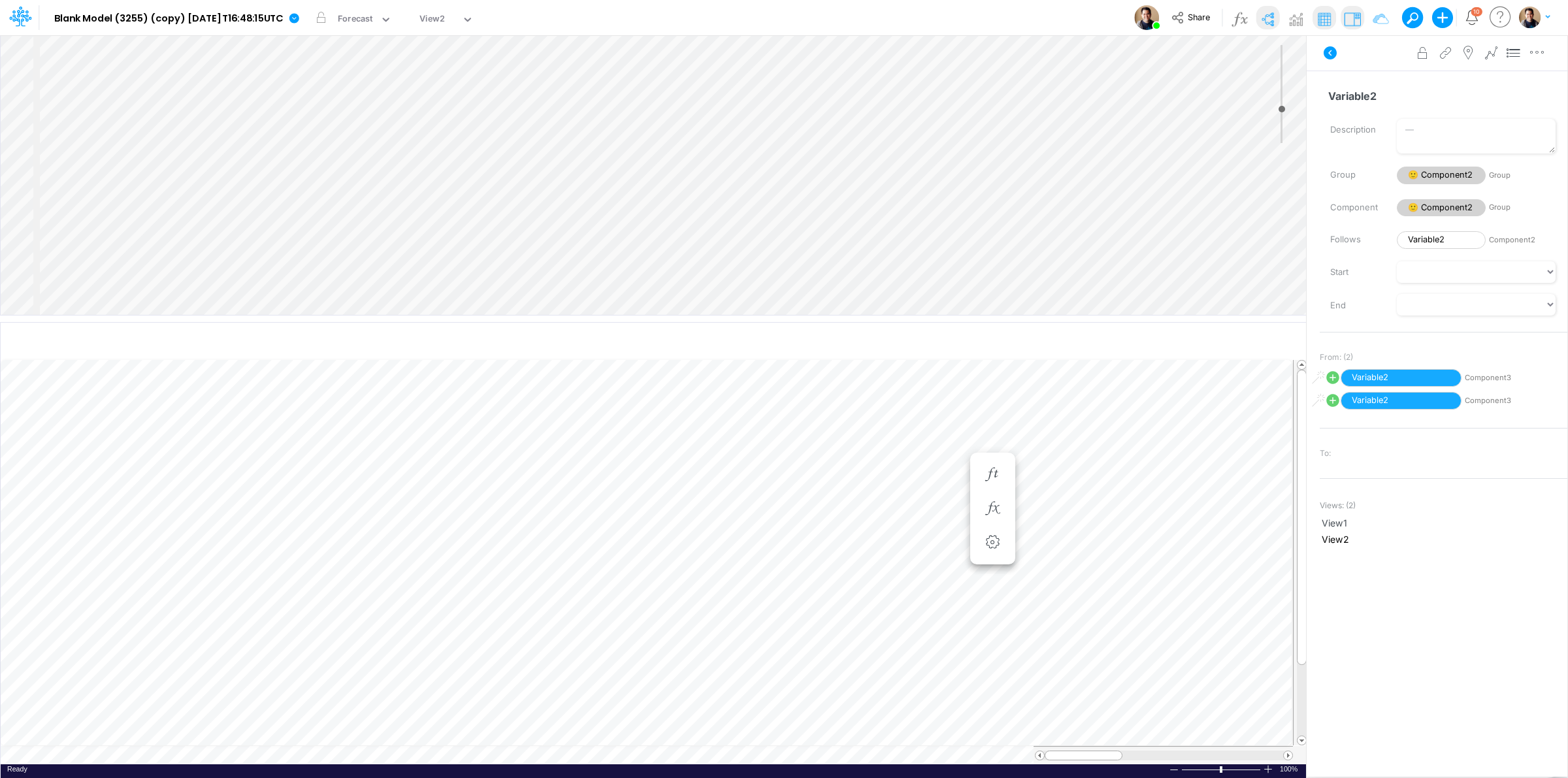
scroll to position [0, 1]
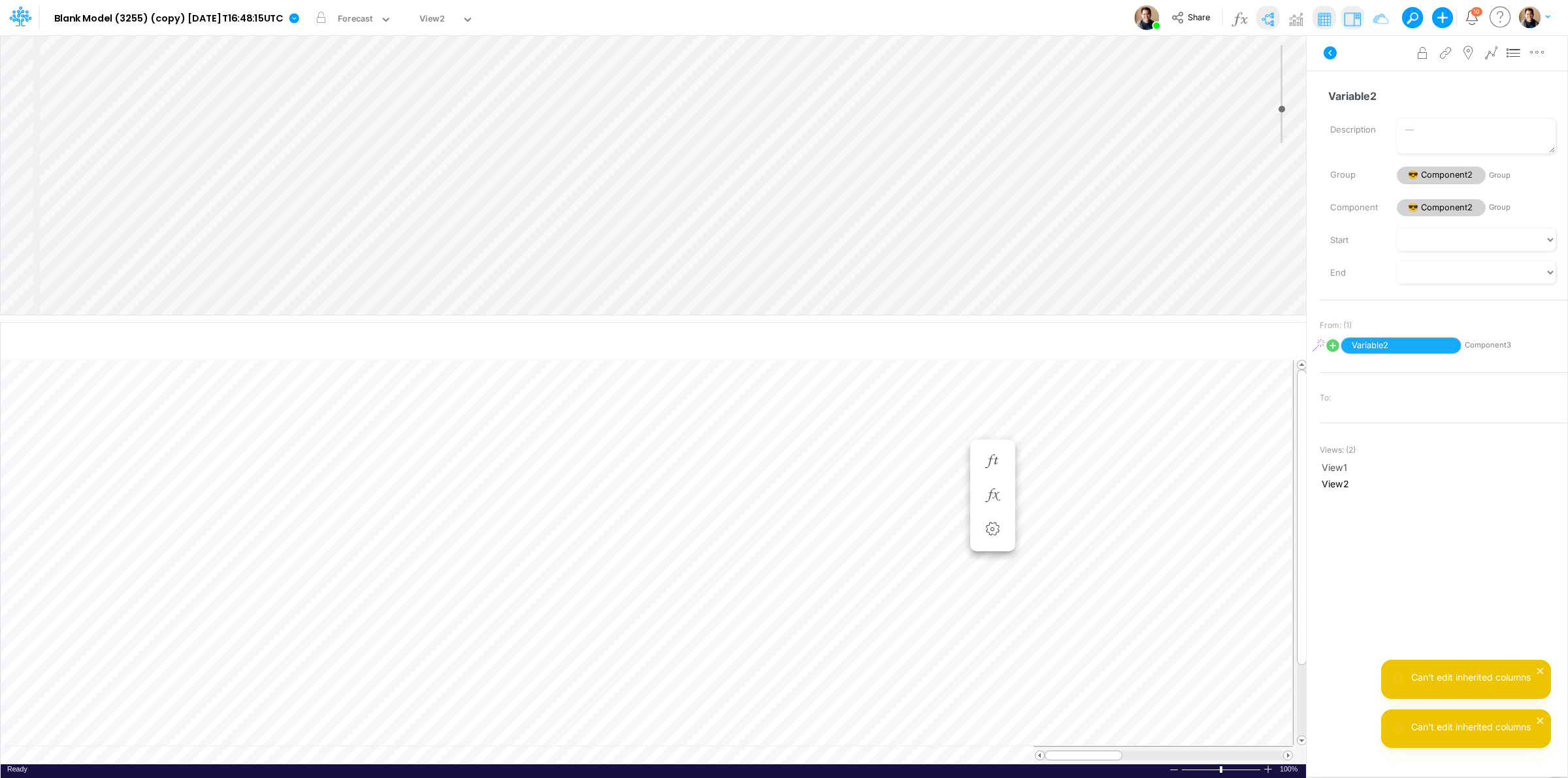
scroll to position [0, 1]
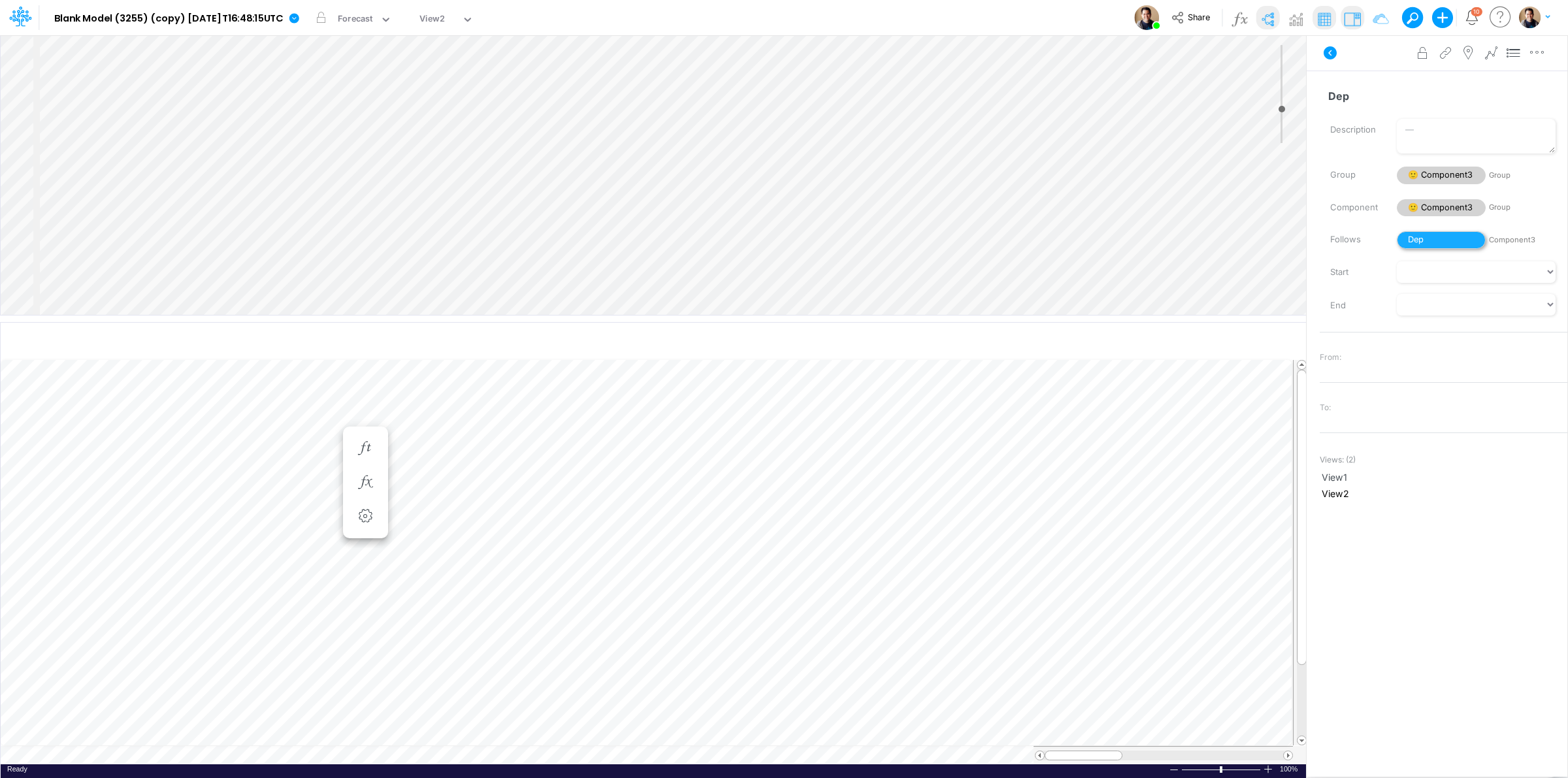
click at [1433, 241] on span "Dep" at bounding box center [1441, 241] width 89 height 18
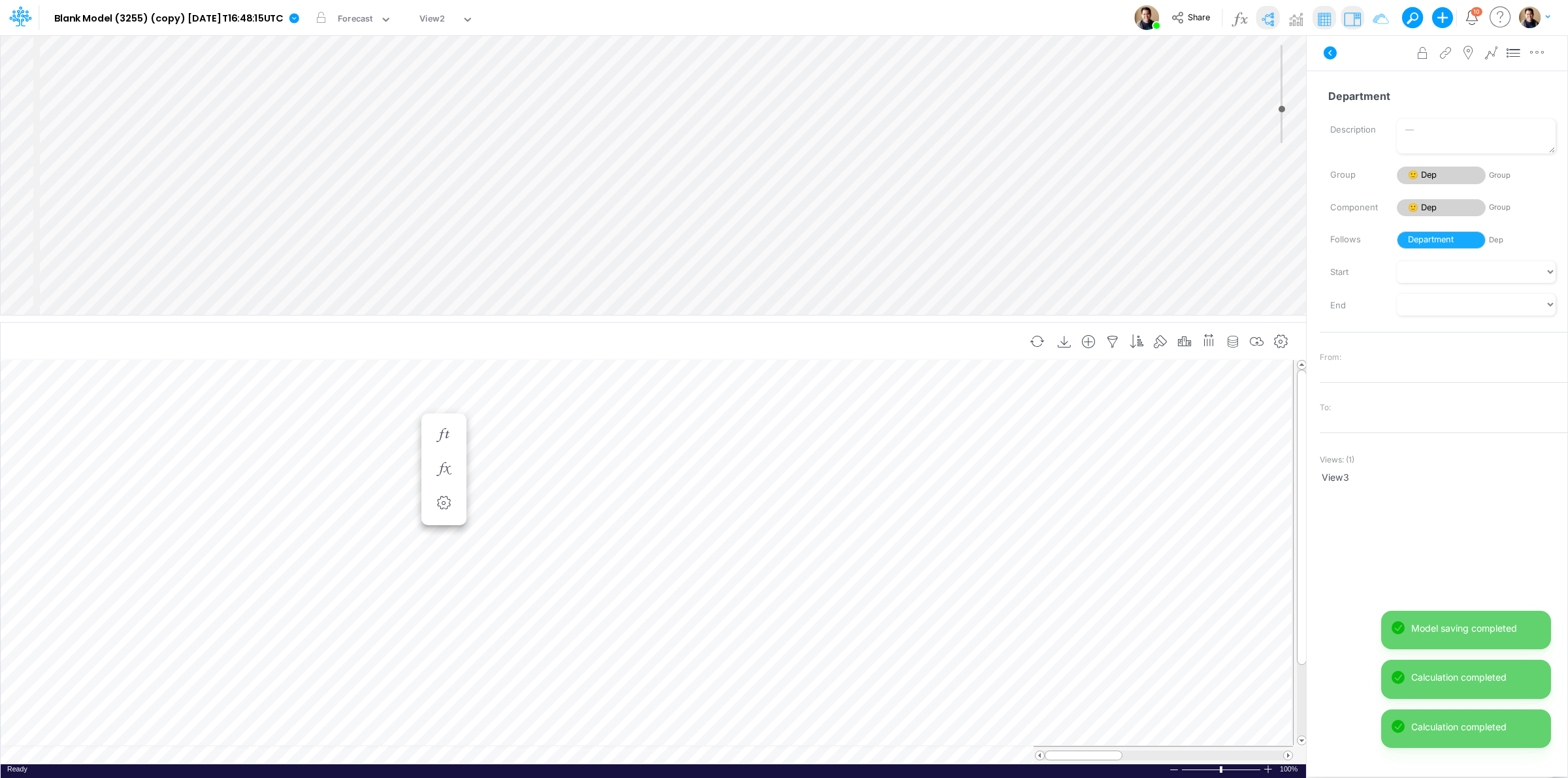
scroll to position [0, 1]
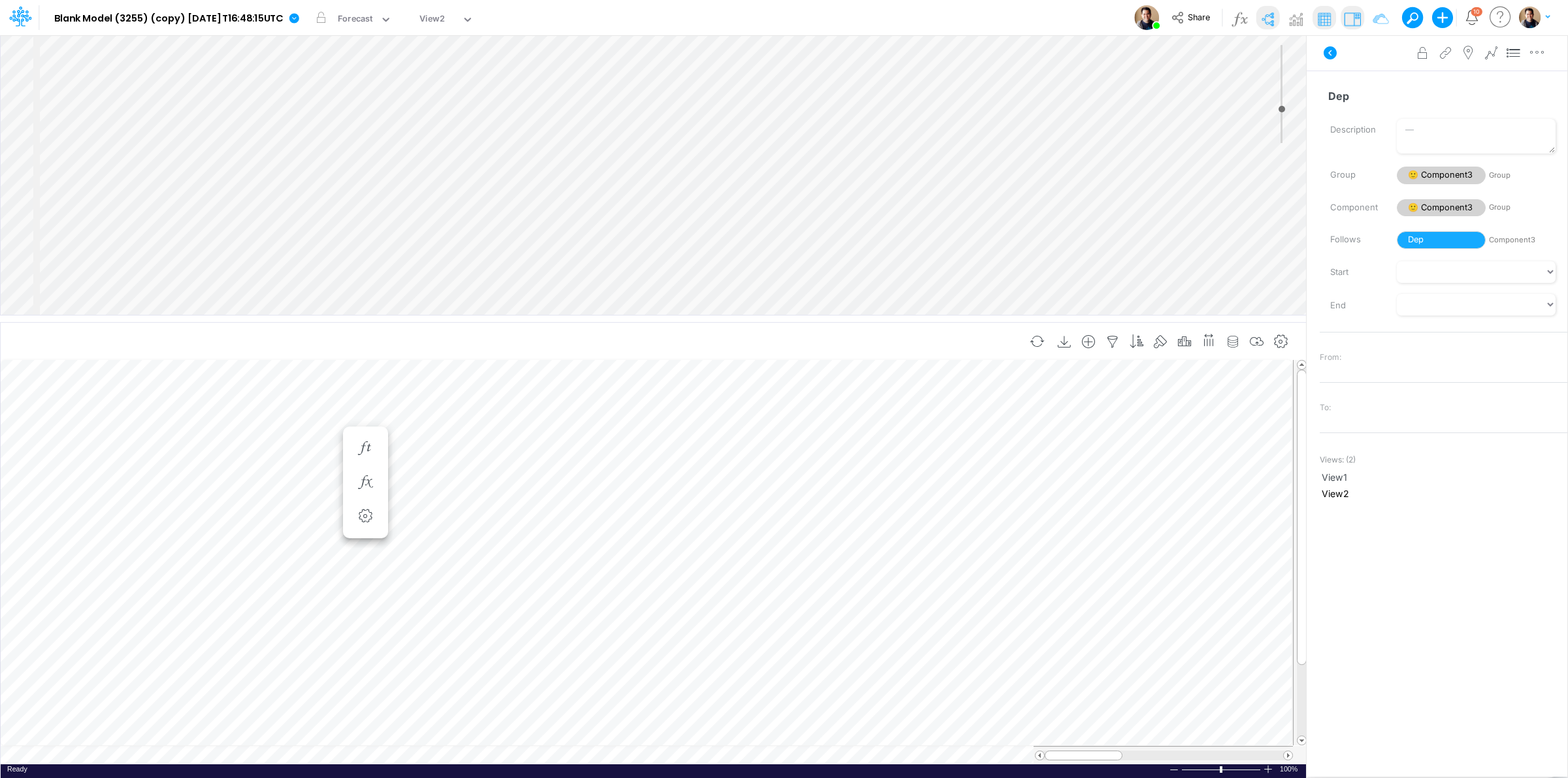
scroll to position [0, 1]
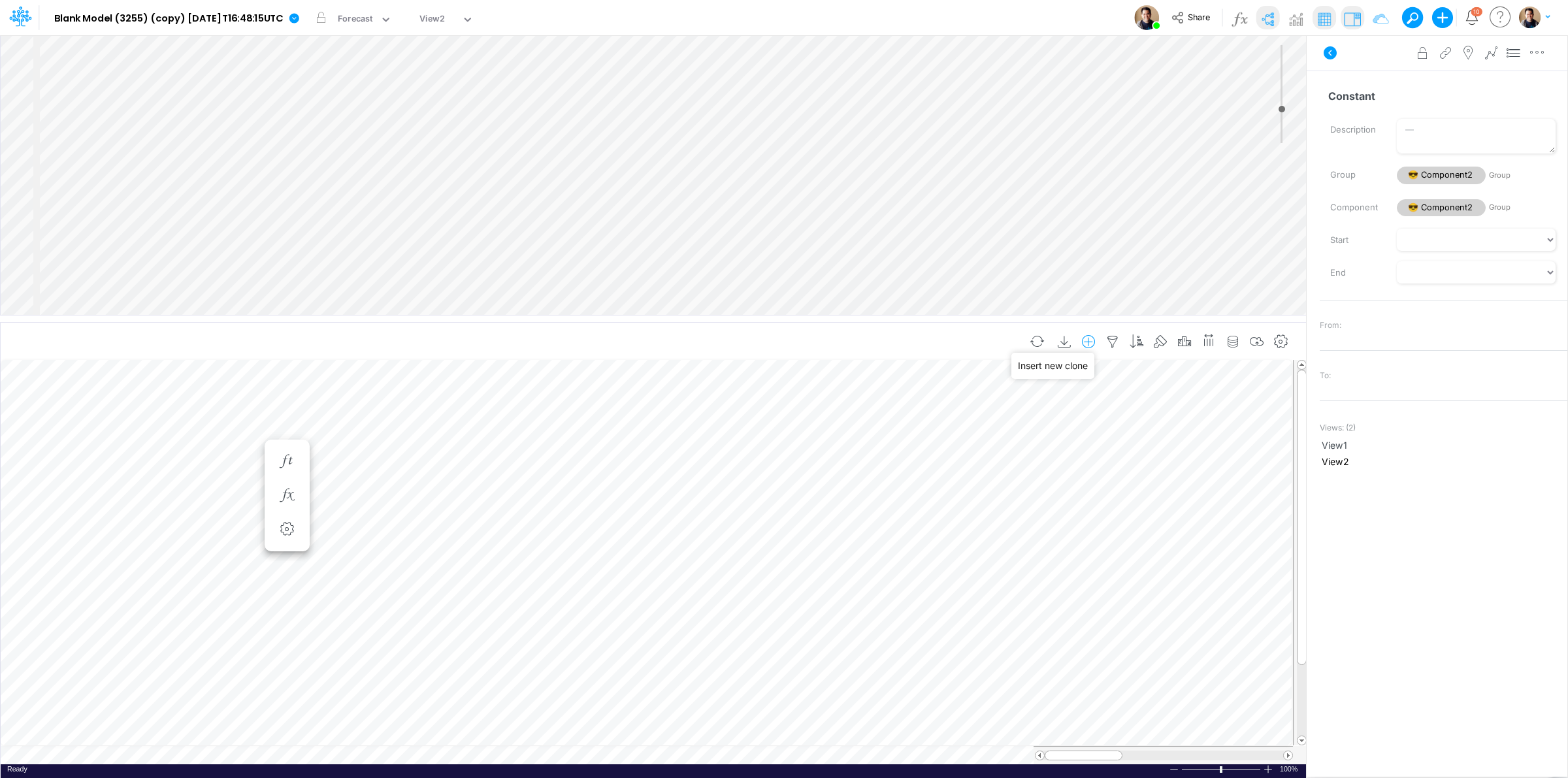
click at [1089, 340] on icon "button" at bounding box center [1089, 342] width 19 height 14
click at [1017, 398] on li "Component3" at bounding box center [1024, 397] width 153 height 15
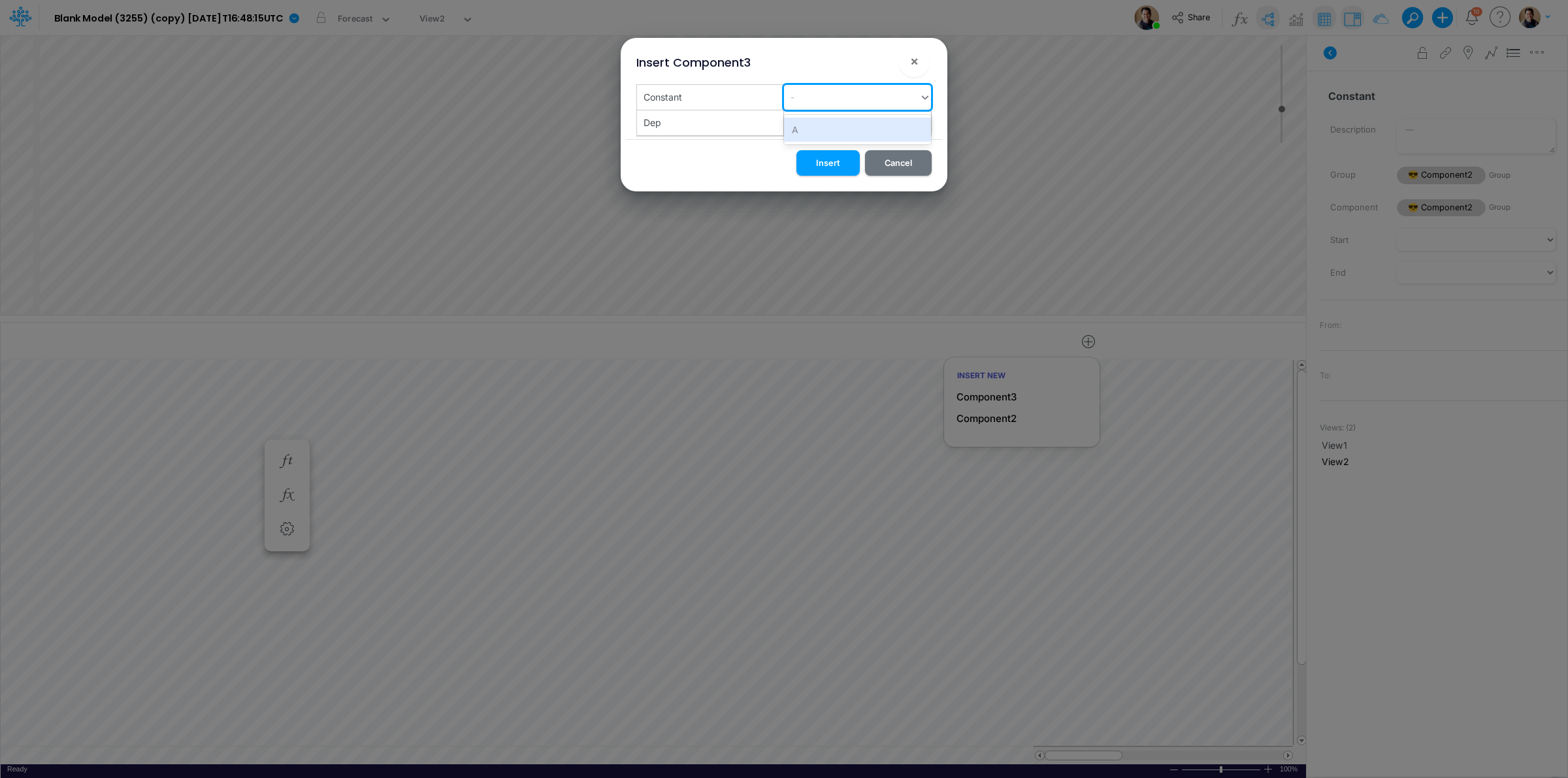
click at [824, 102] on div "-" at bounding box center [852, 97] width 136 height 21
click at [824, 122] on div "A" at bounding box center [857, 130] width 147 height 24
click at [831, 102] on div "A" at bounding box center [839, 97] width 112 height 21
type input "b"
click at [832, 125] on div "Create "b"" at bounding box center [857, 130] width 147 height 24
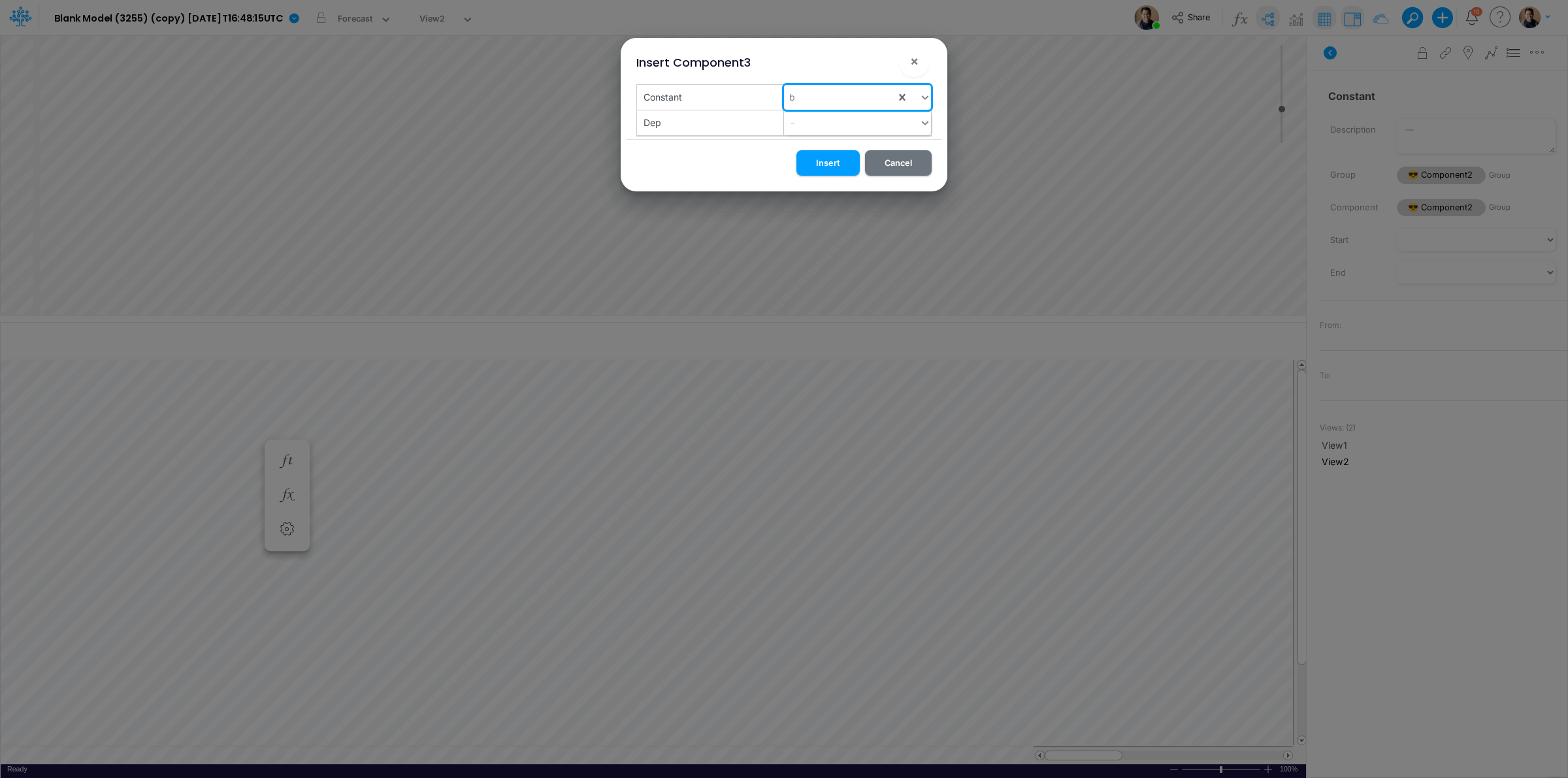
click at [826, 105] on div "b" at bounding box center [839, 97] width 112 height 21
type input "B"
click at [740, 110] on div "Dep" at bounding box center [710, 97] width 147 height 25
click at [806, 107] on div "b" at bounding box center [839, 97] width 112 height 21
click at [843, 128] on div "No options" at bounding box center [857, 130] width 147 height 24
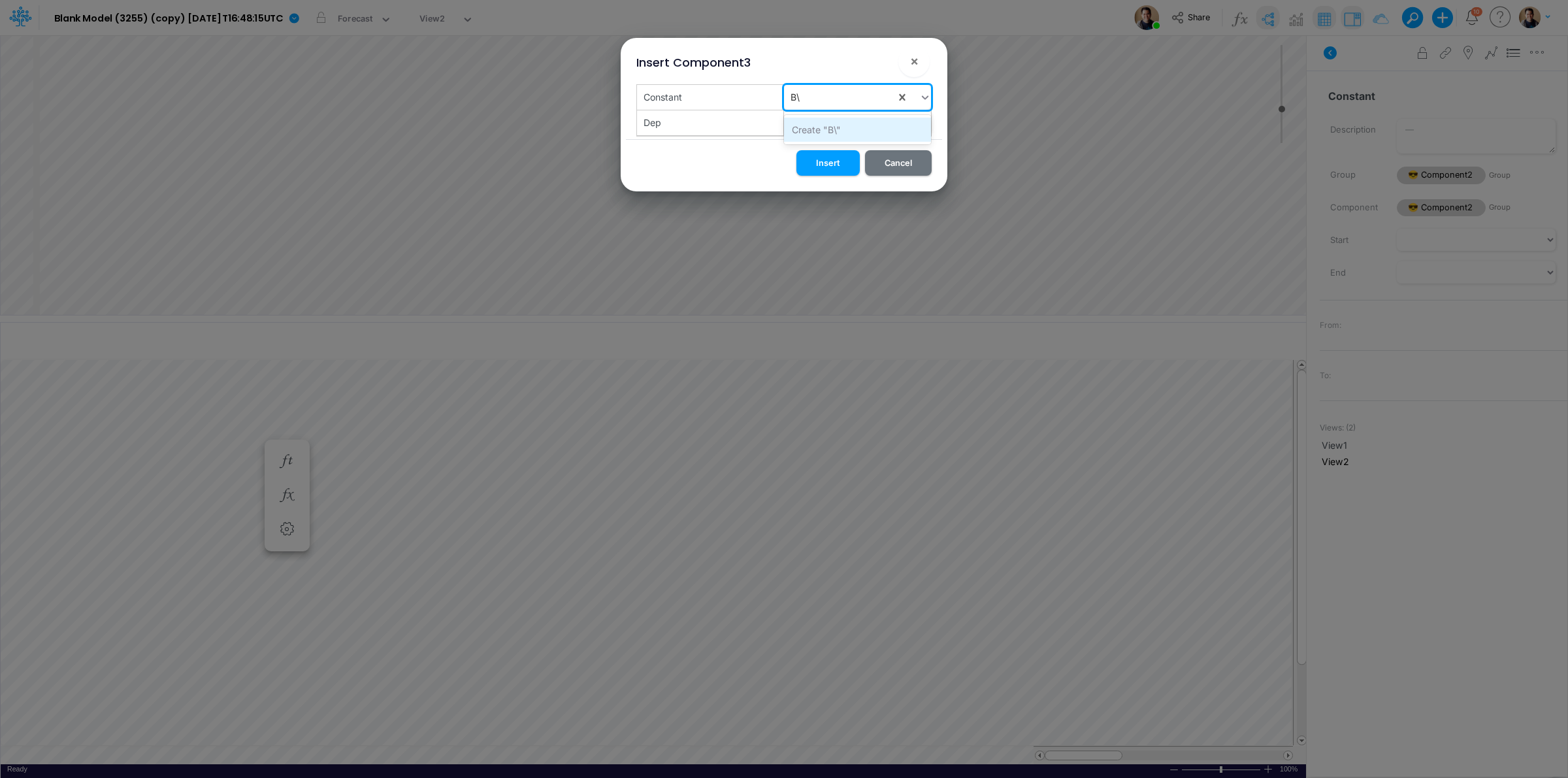
type input "B"
type input "C"
click at [841, 128] on div "Create "C"" at bounding box center [857, 130] width 147 height 24
click at [825, 129] on div "-" at bounding box center [852, 122] width 136 height 21
type input "h"
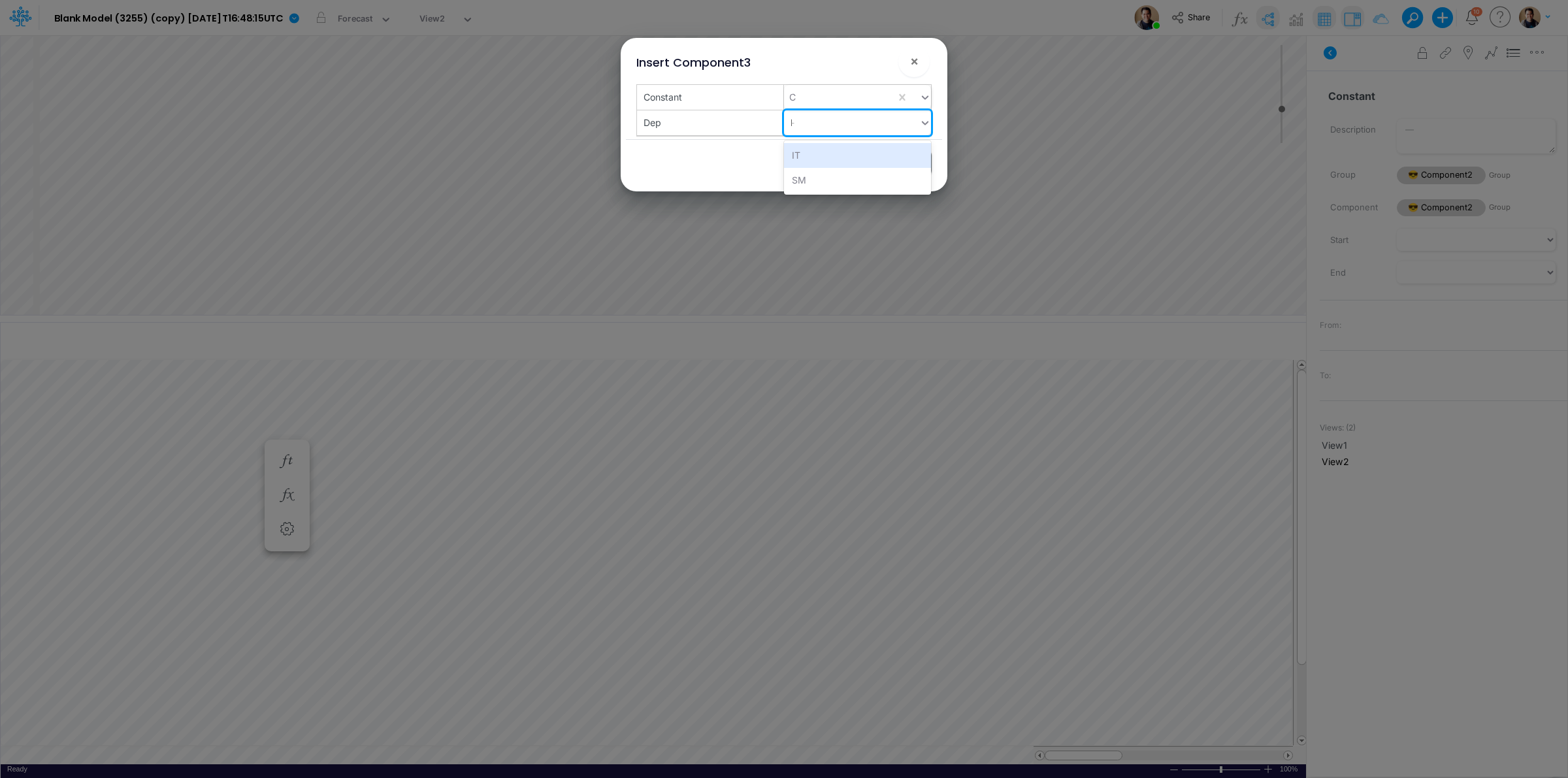
type input "HR"
click at [821, 154] on div "Create "HR"" at bounding box center [857, 154] width 147 height 24
click at [822, 162] on button "Insert" at bounding box center [828, 163] width 63 height 26
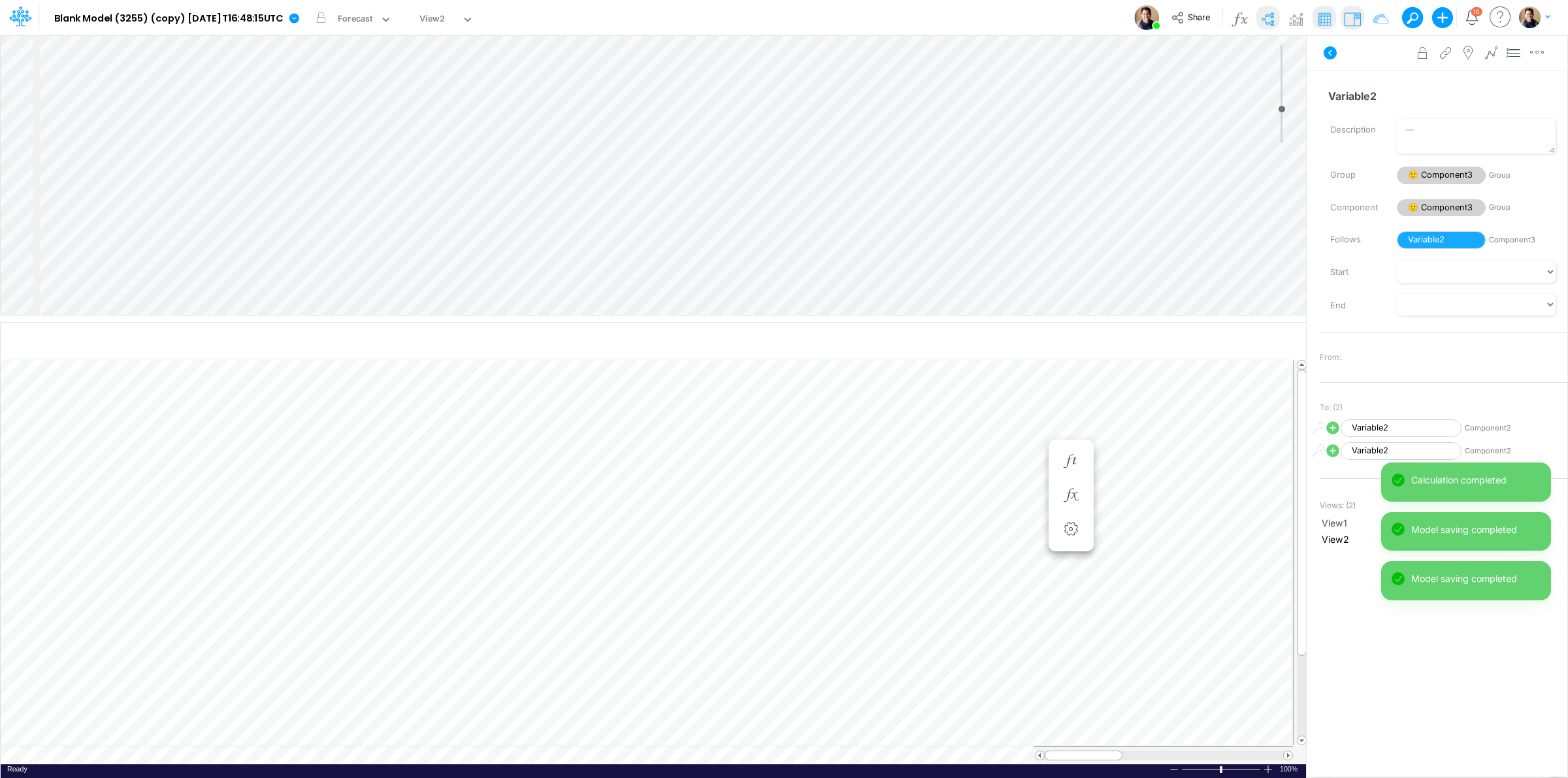
scroll to position [0, 1]
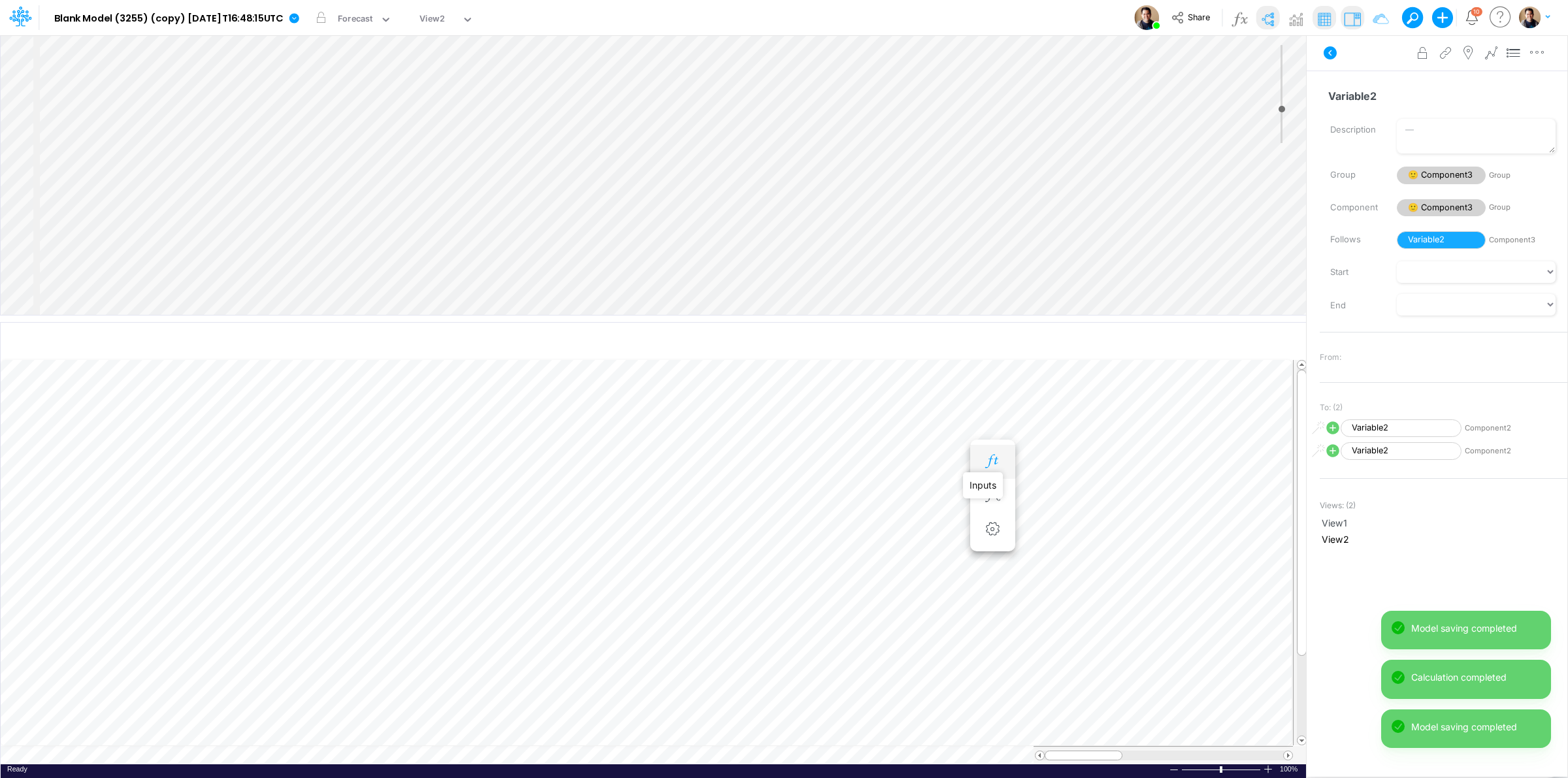
click at [1000, 462] on icon "button" at bounding box center [993, 462] width 19 height 14
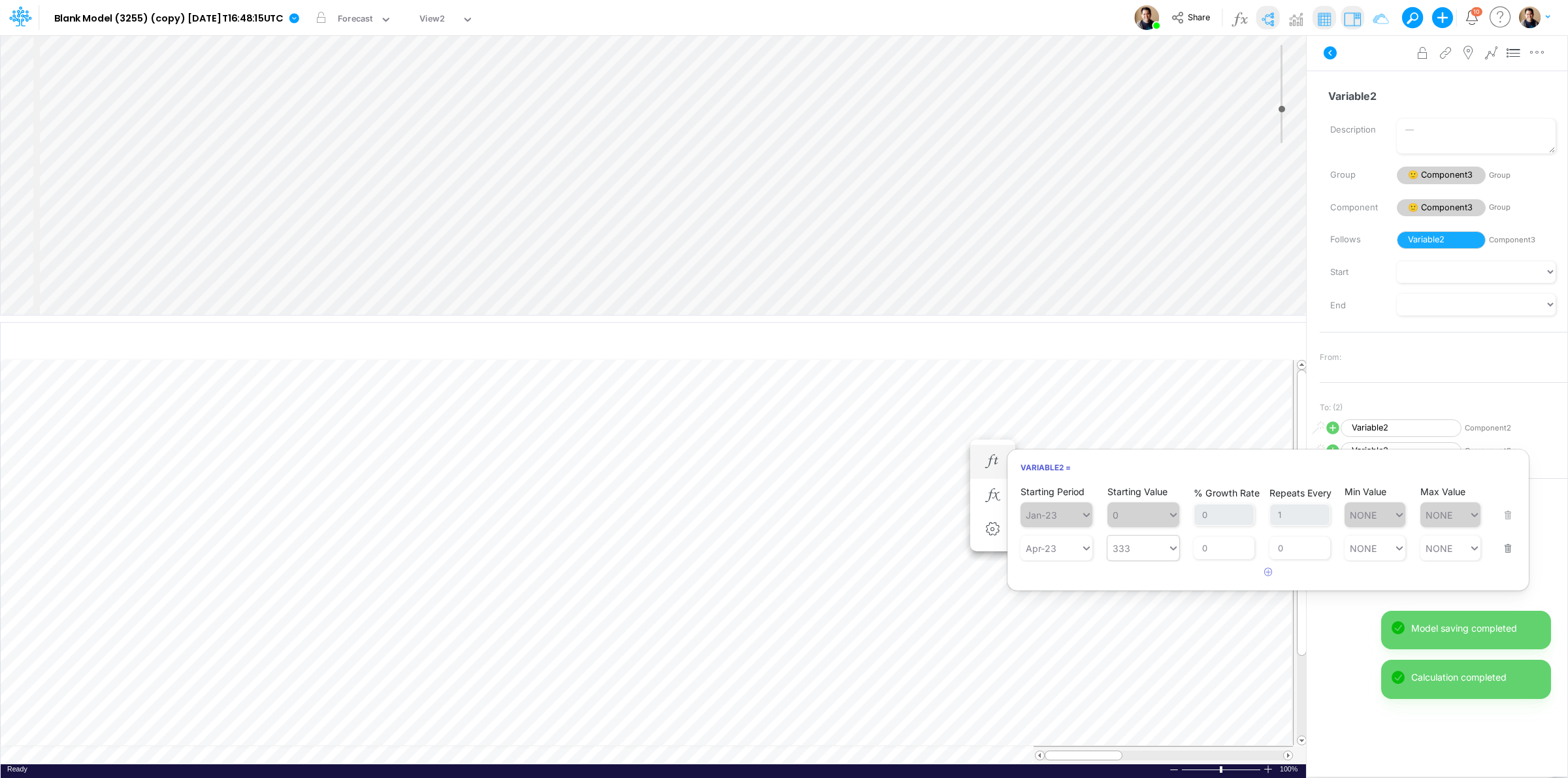
type input "333"
click at [1135, 554] on div "333 333" at bounding box center [1137, 549] width 60 height 19
click at [1199, 552] on input "0" at bounding box center [1224, 548] width 61 height 22
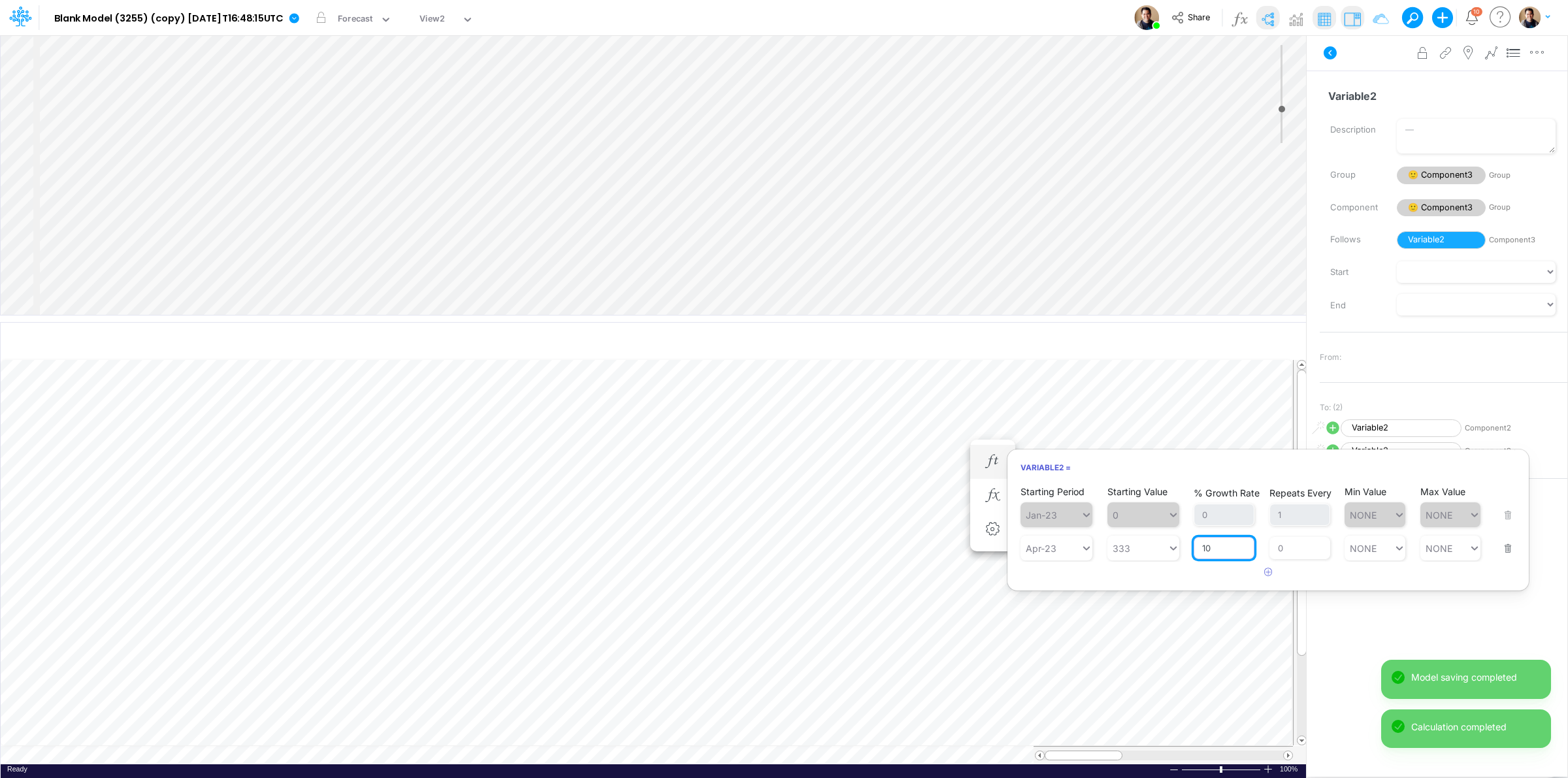
type input "10"
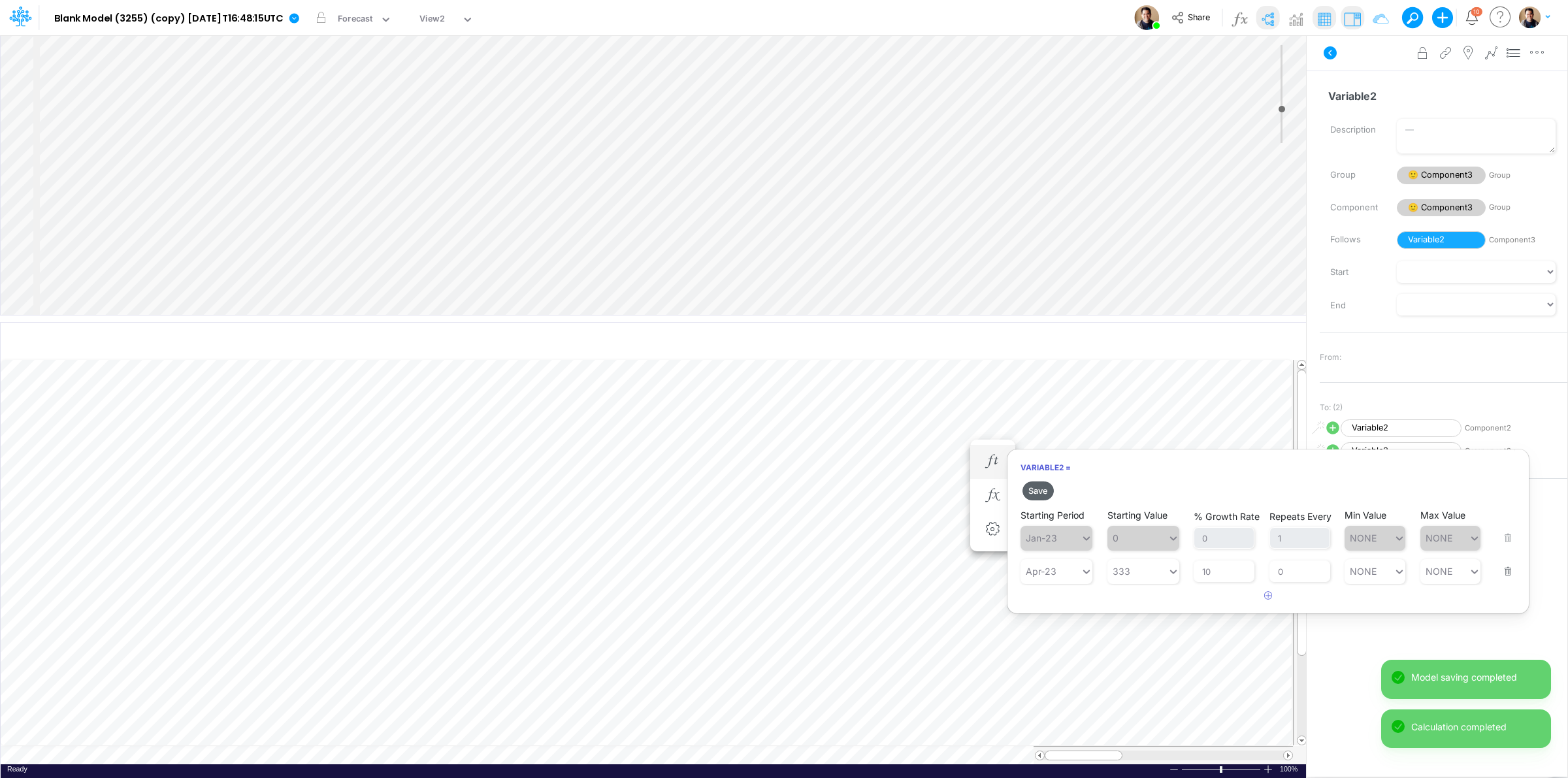
click at [1039, 494] on button "Save" at bounding box center [1039, 492] width 32 height 19
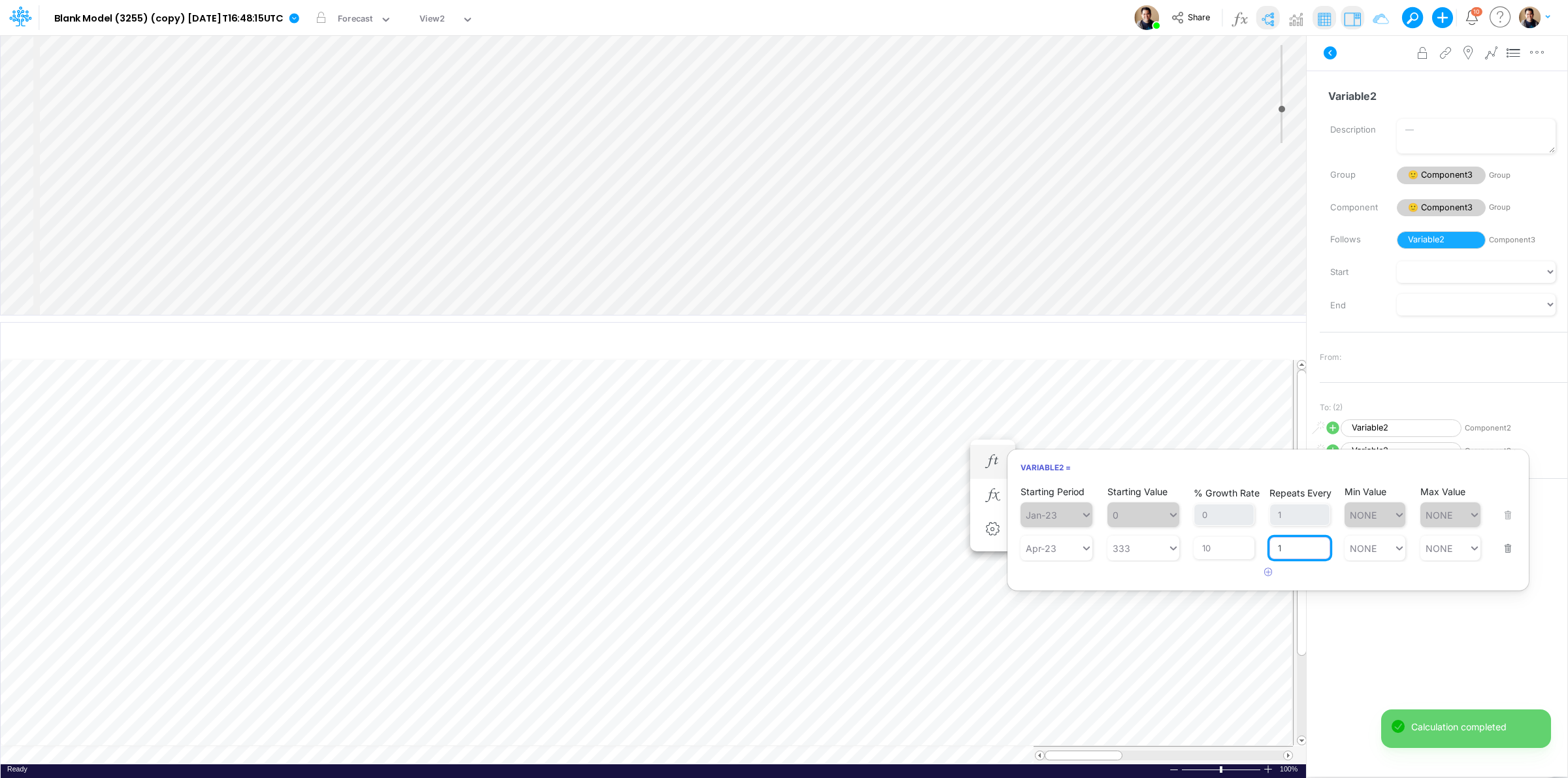
type input "1"
type input "NONE"
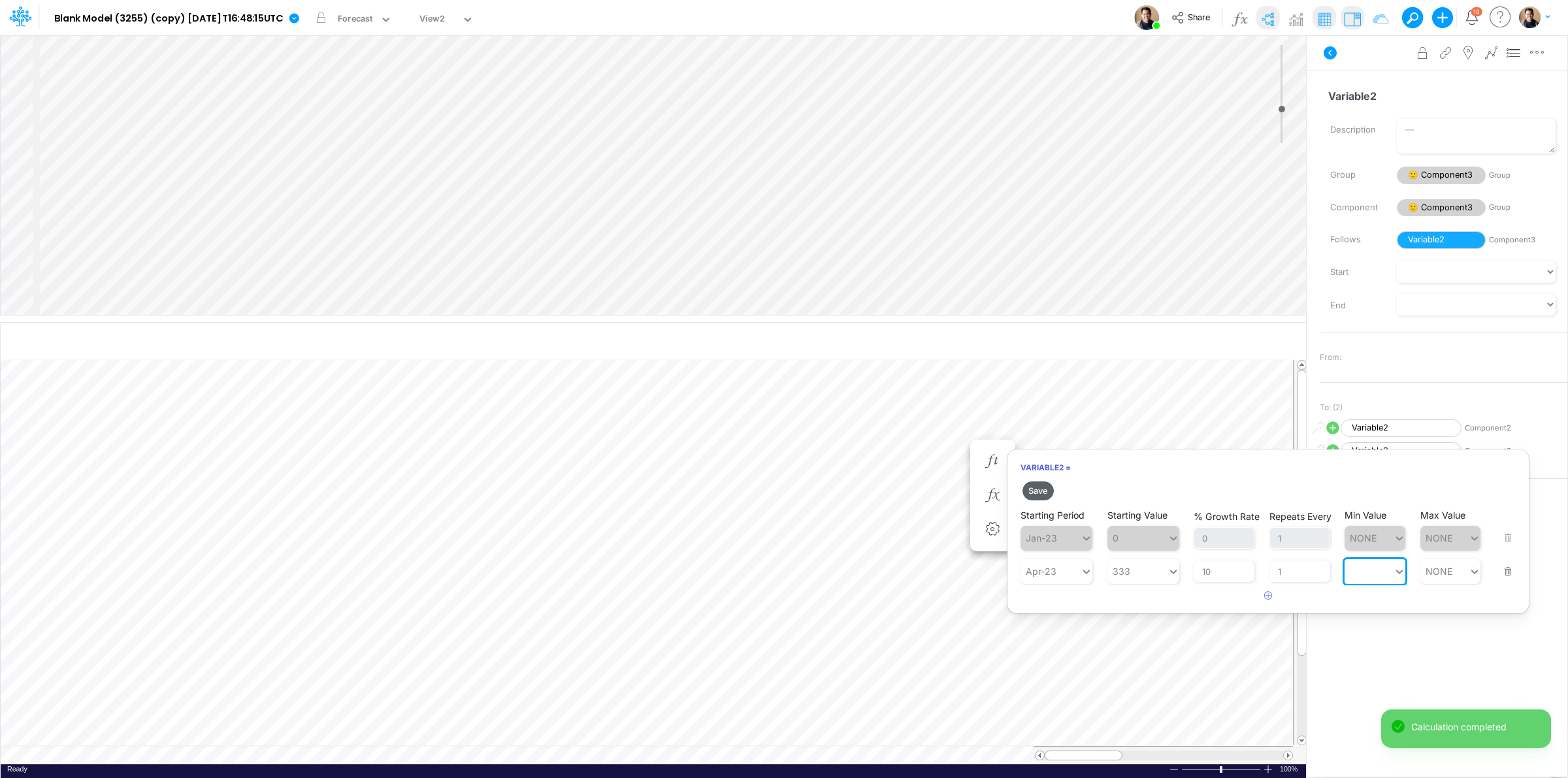
click at [1039, 493] on button "Save" at bounding box center [1039, 492] width 32 height 19
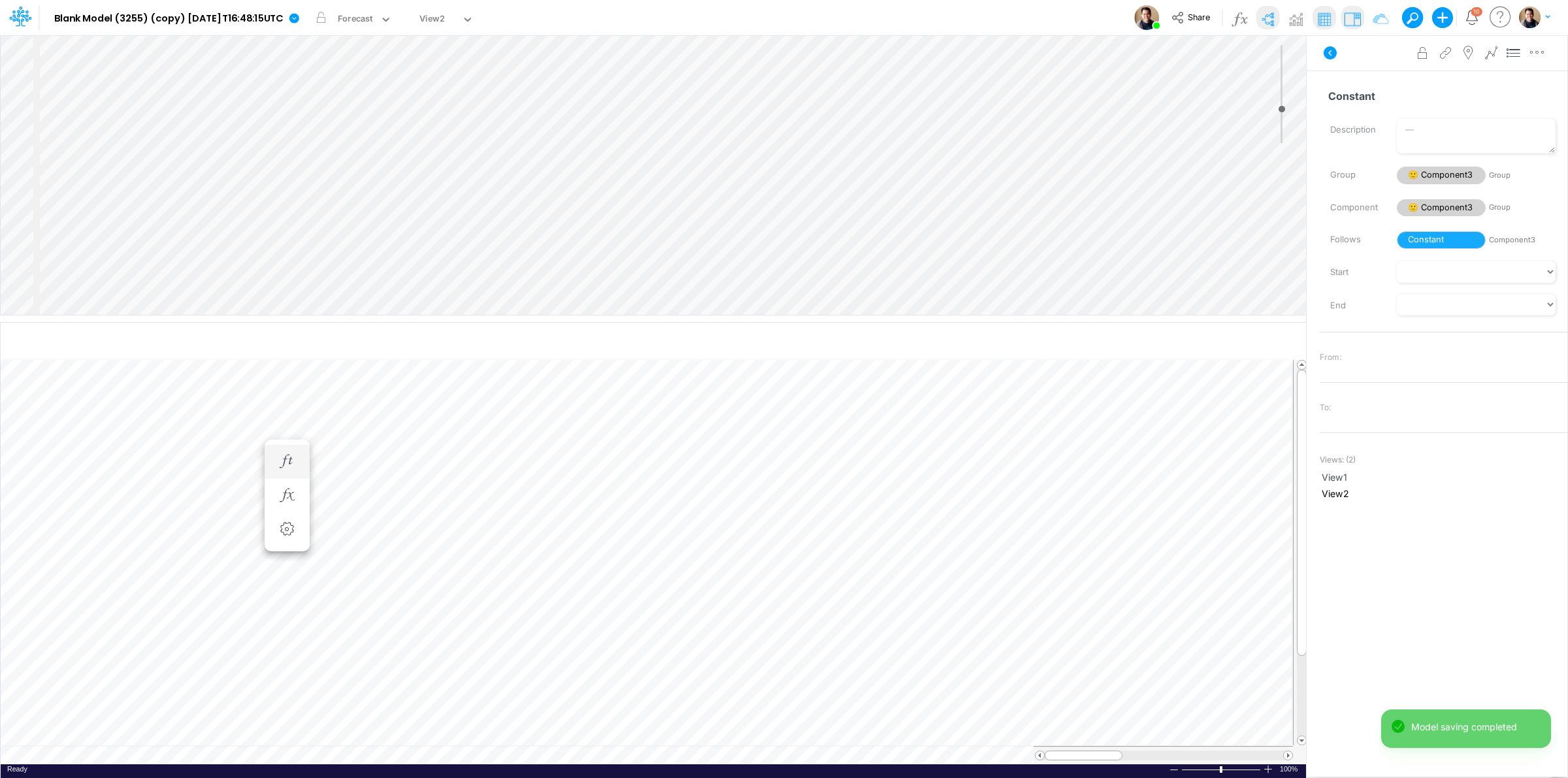
scroll to position [0, 1]
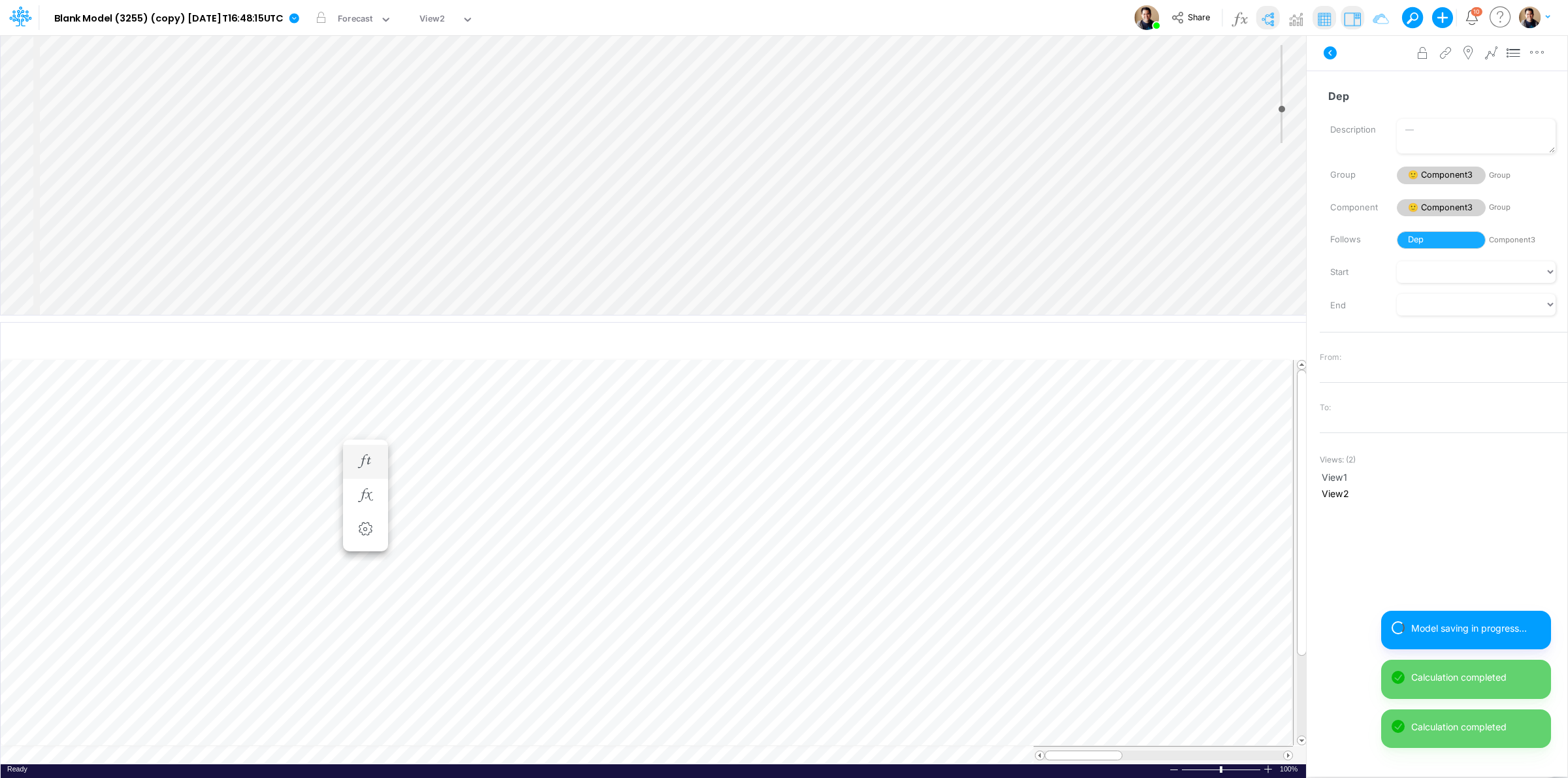
scroll to position [0, 1]
click at [445, 21] on div "View2" at bounding box center [432, 19] width 26 height 15
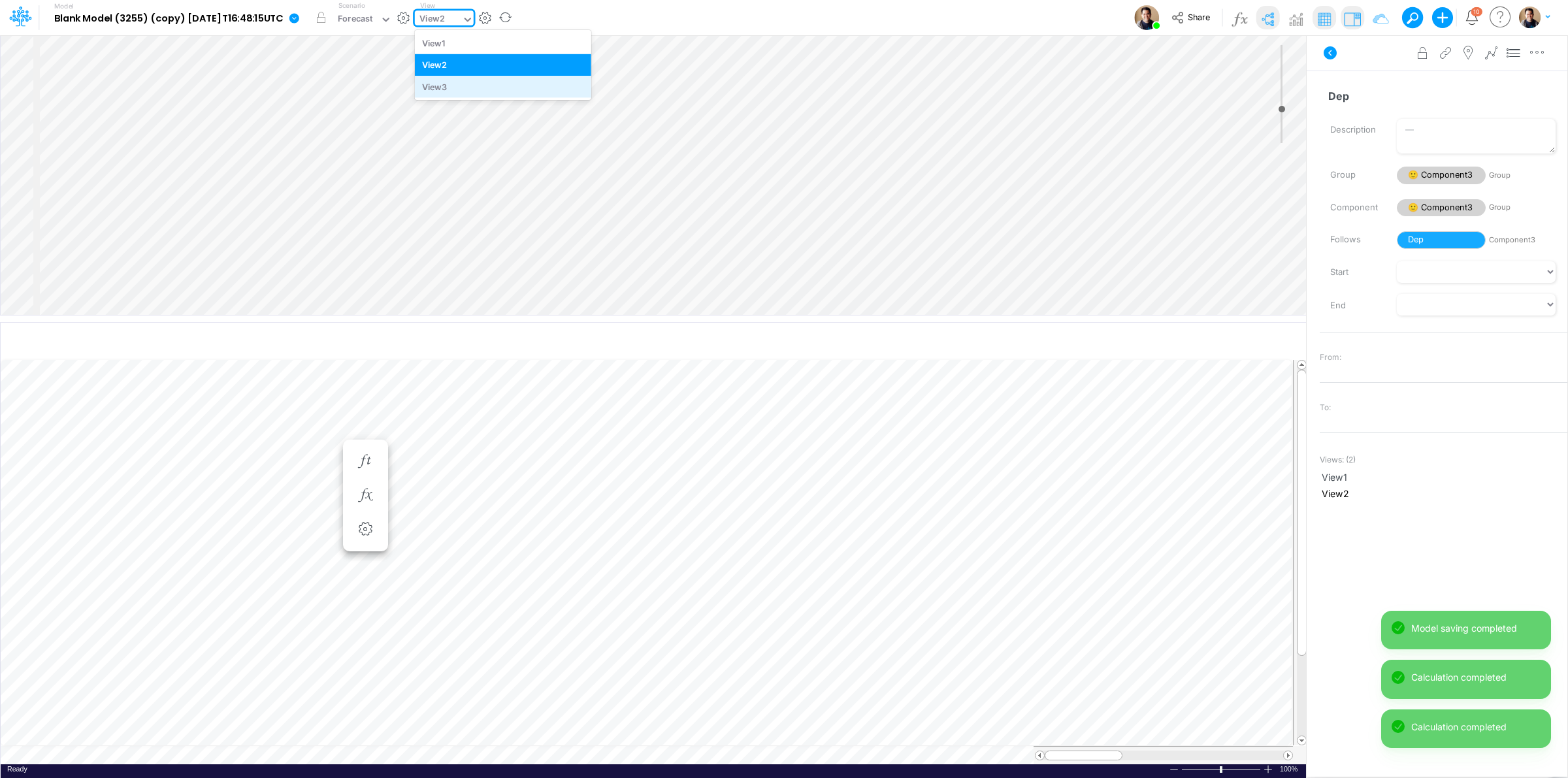
click at [487, 88] on div "View3" at bounding box center [503, 86] width 176 height 21
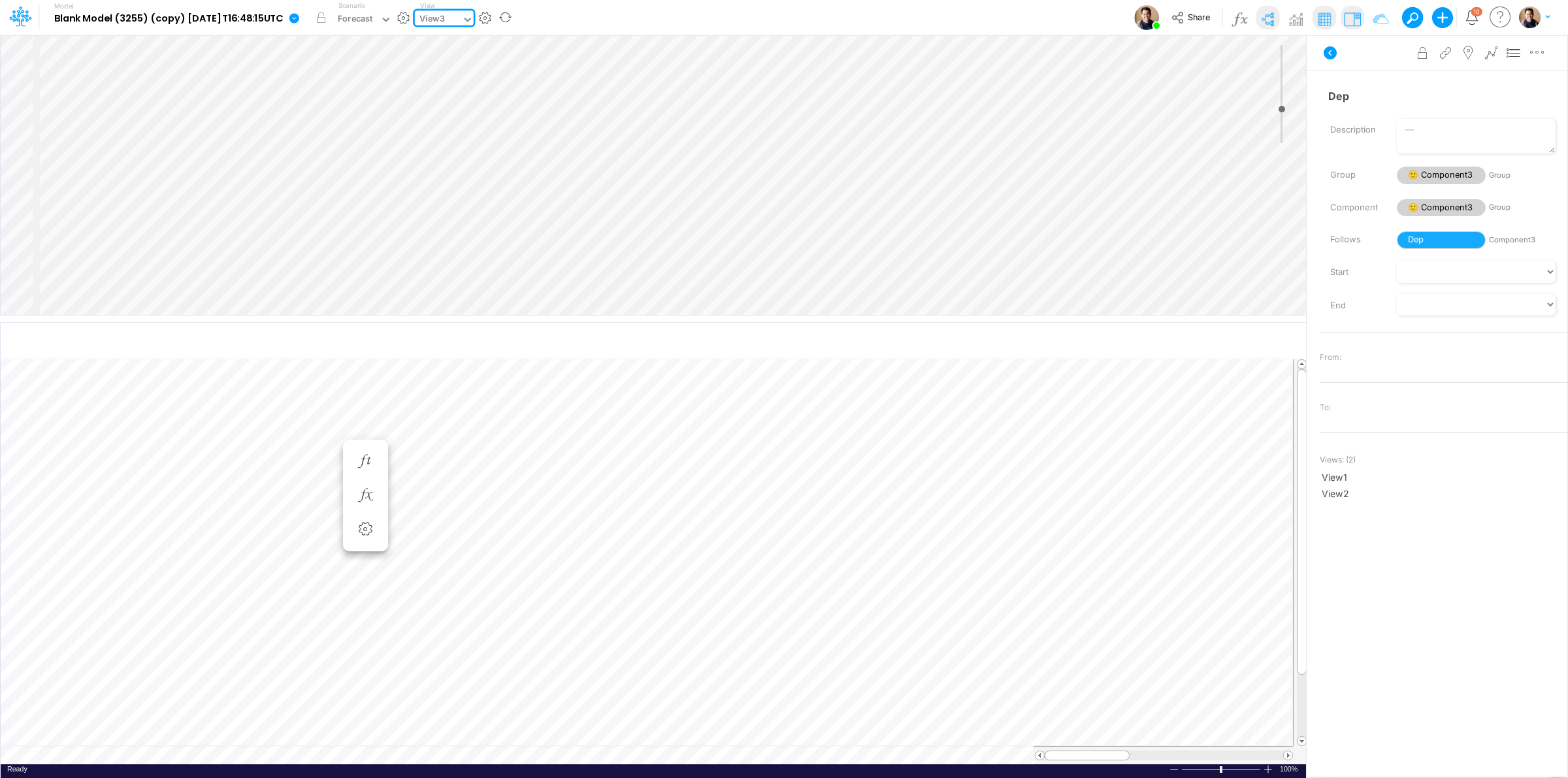
click at [445, 23] on div "View3" at bounding box center [432, 19] width 26 height 15
click at [505, 55] on div "View2" at bounding box center [503, 65] width 176 height 21
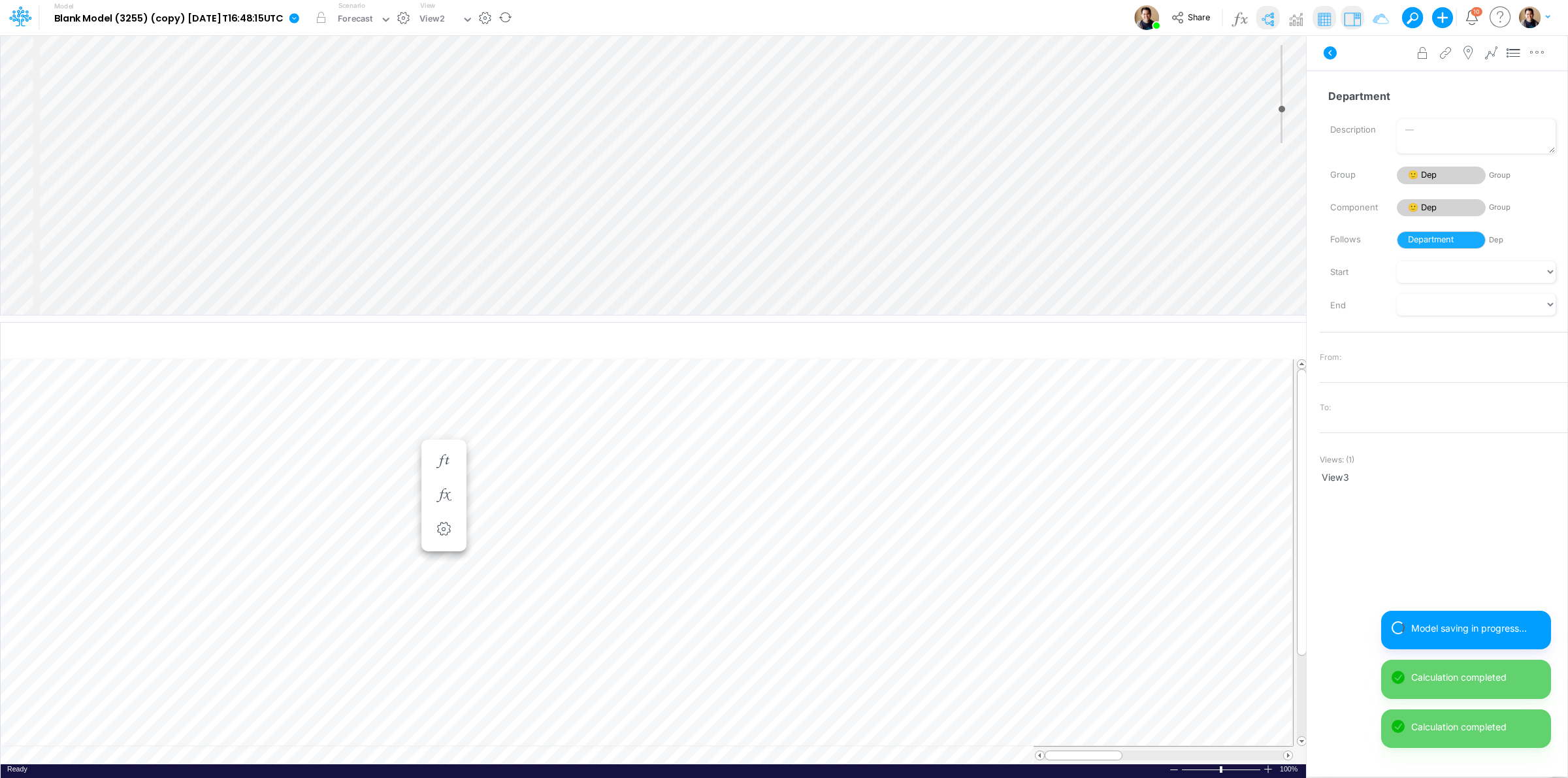
scroll to position [0, 1]
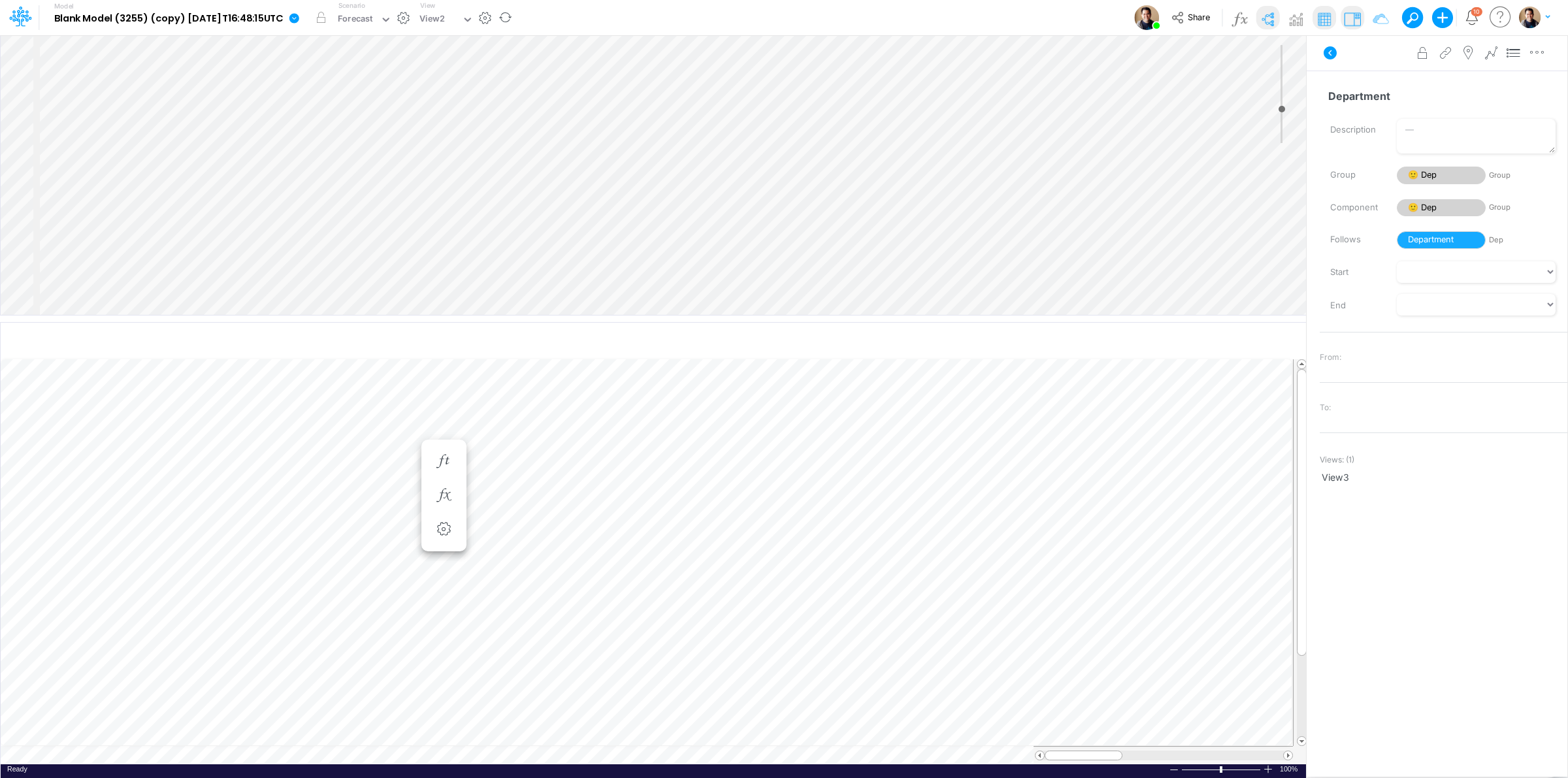
scroll to position [0, 1]
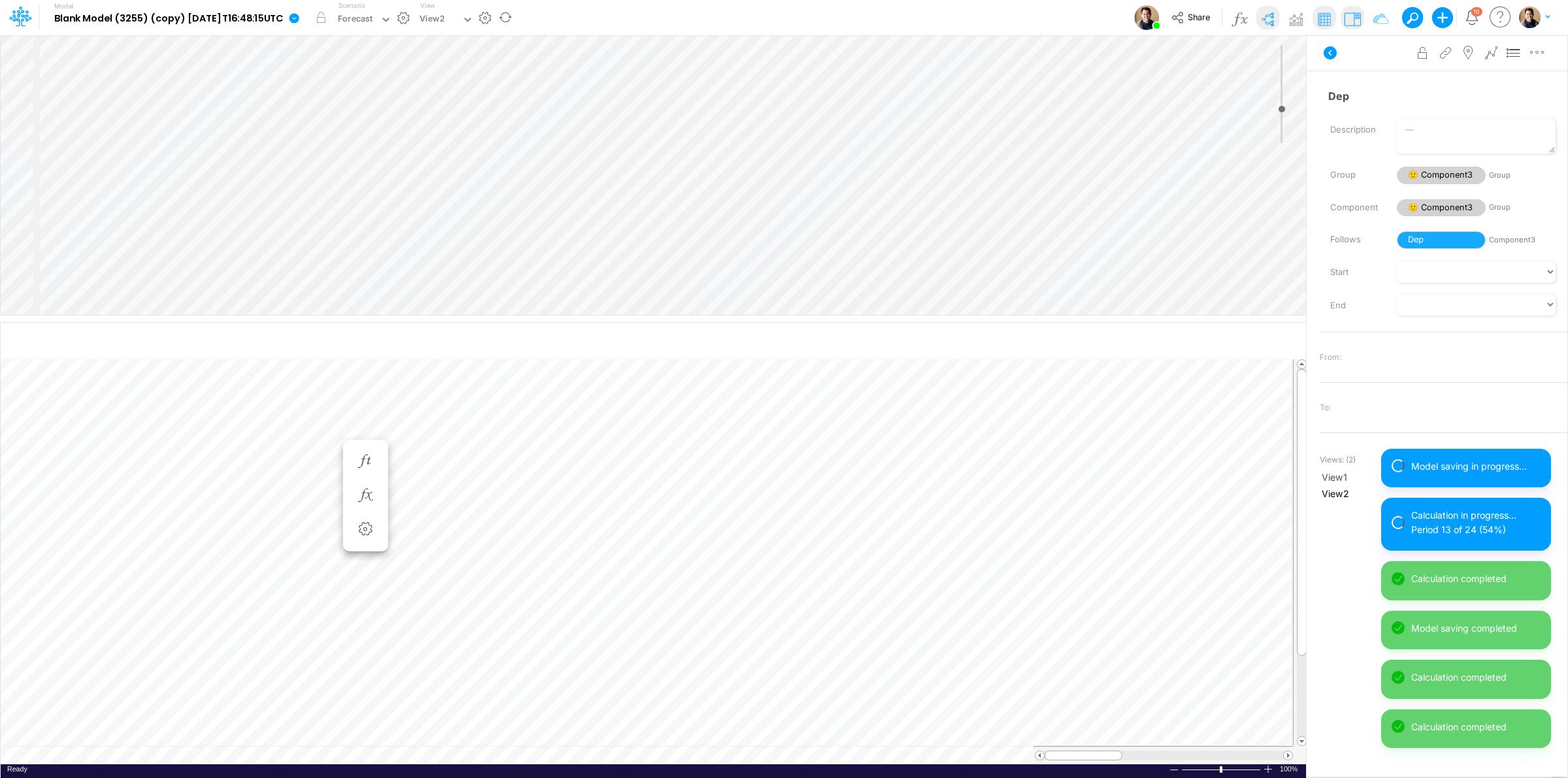
scroll to position [0, 1]
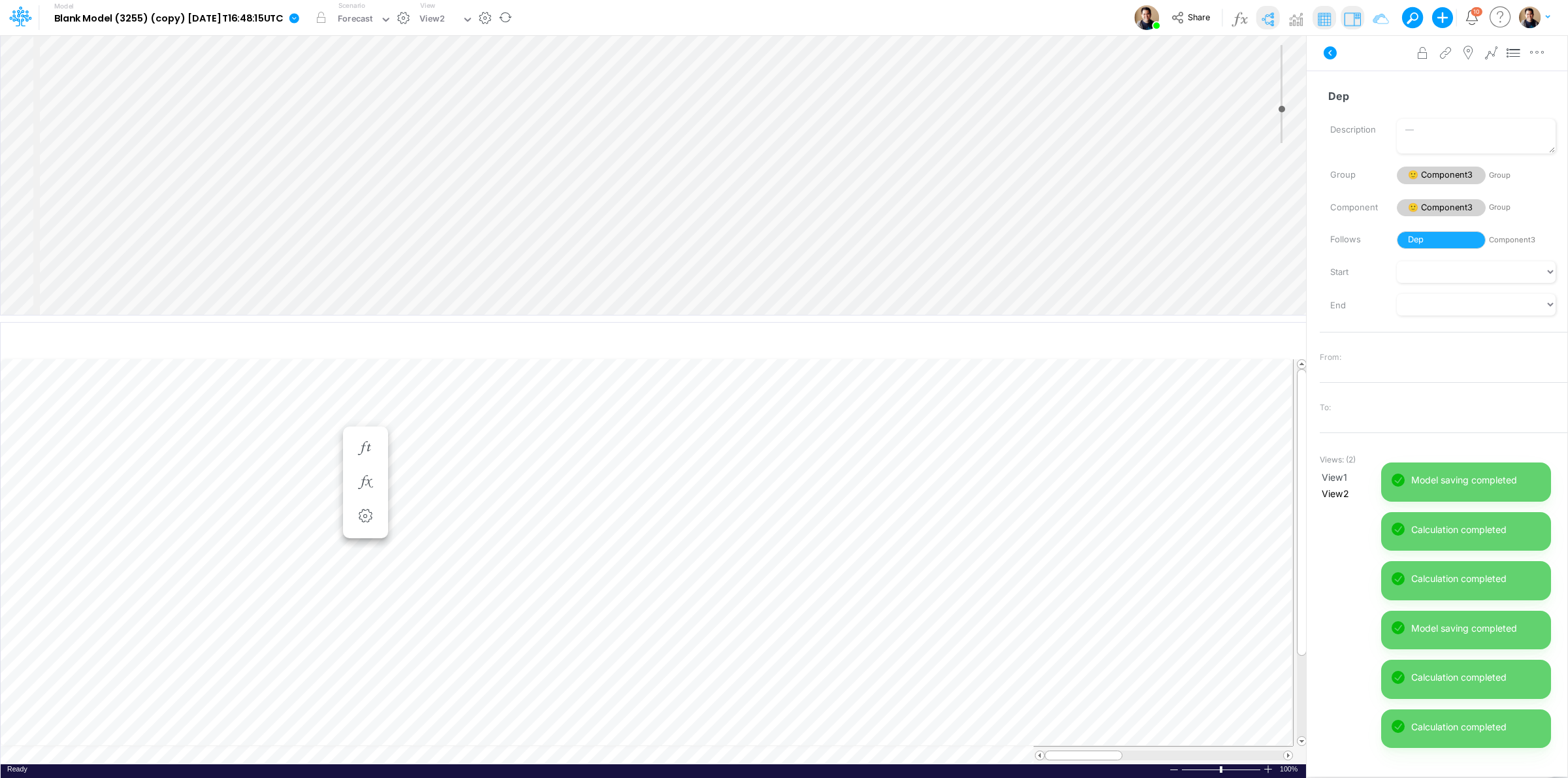
scroll to position [0, 1]
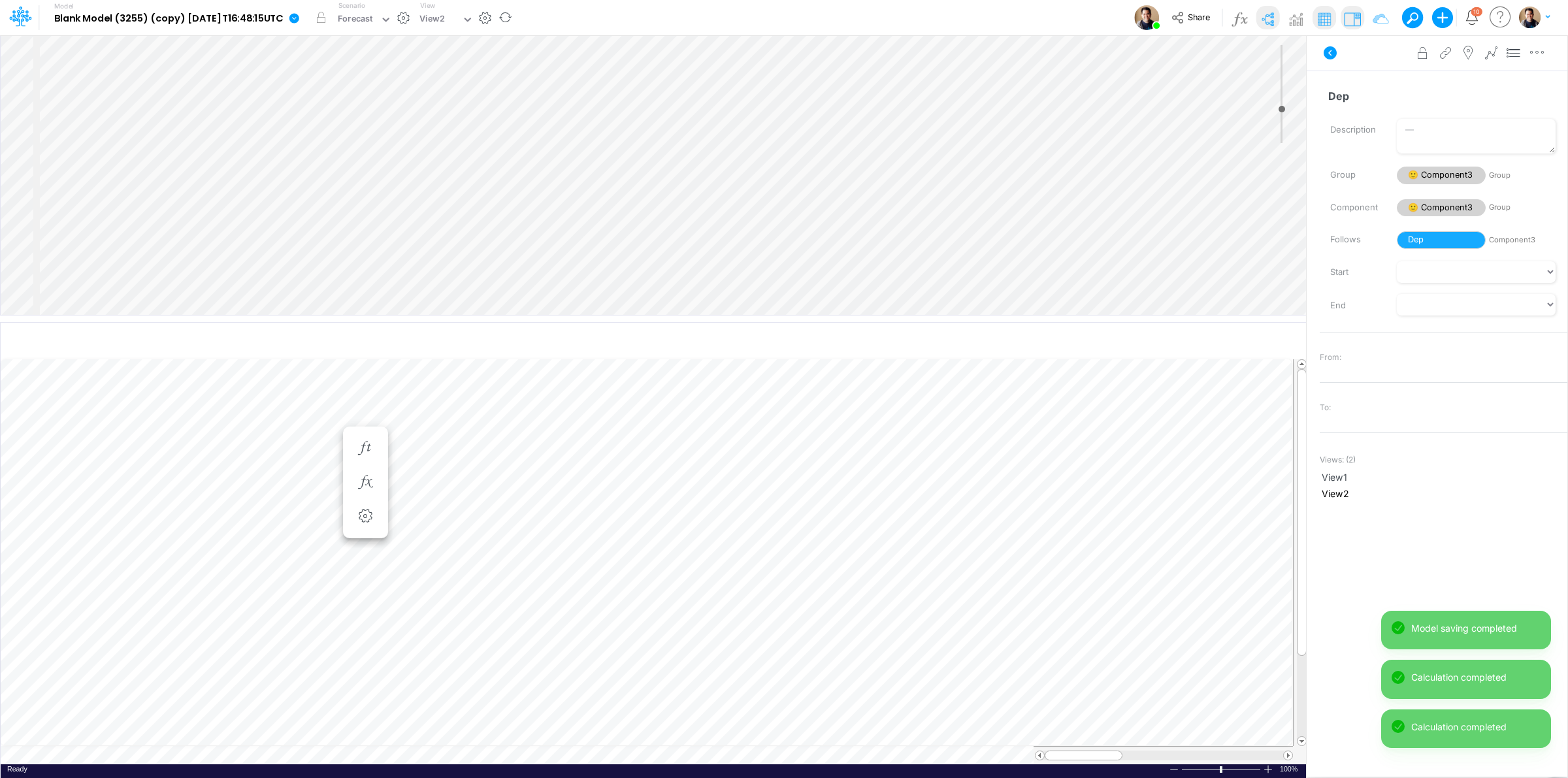
scroll to position [0, 1]
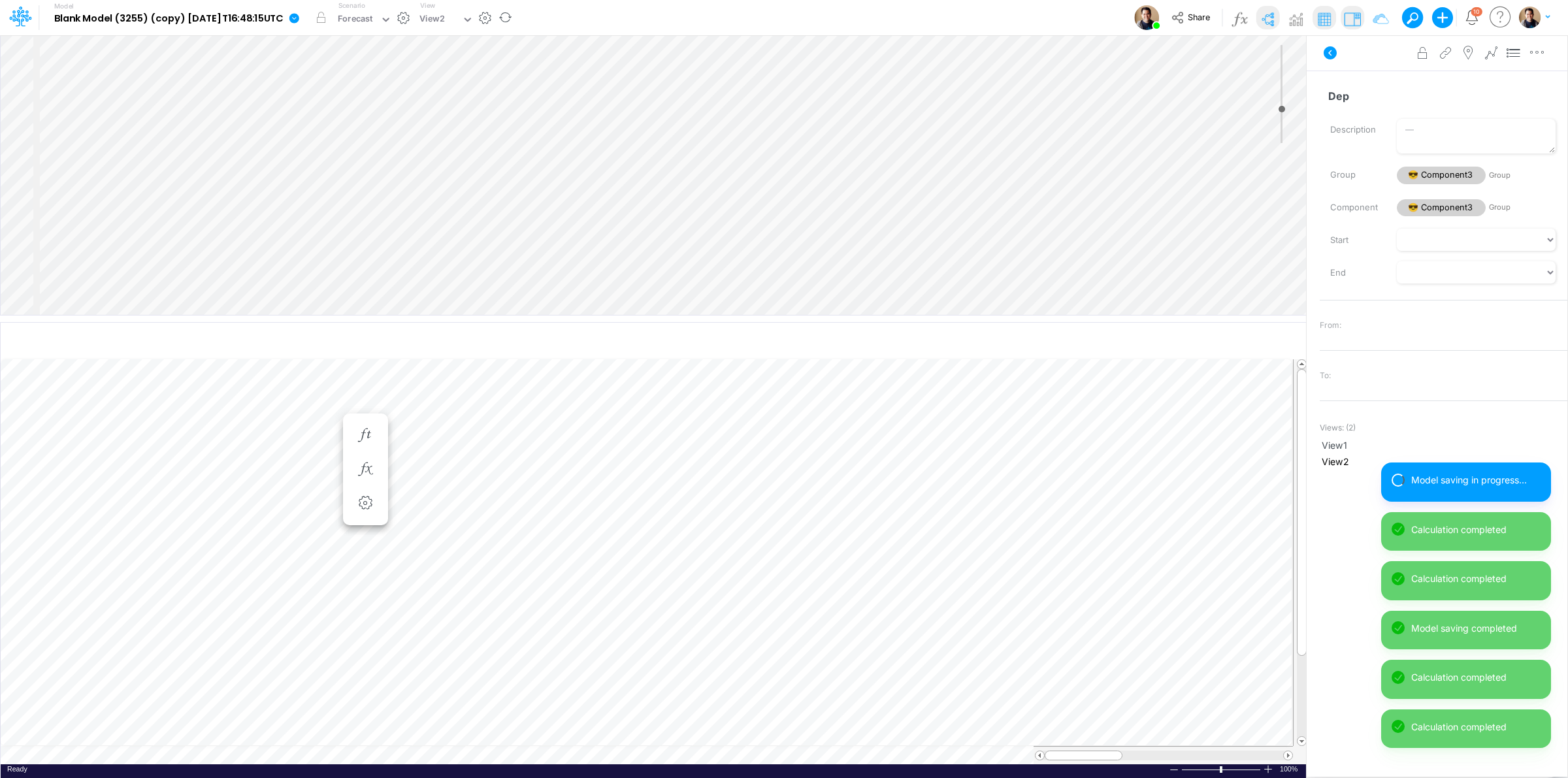
scroll to position [0, 1]
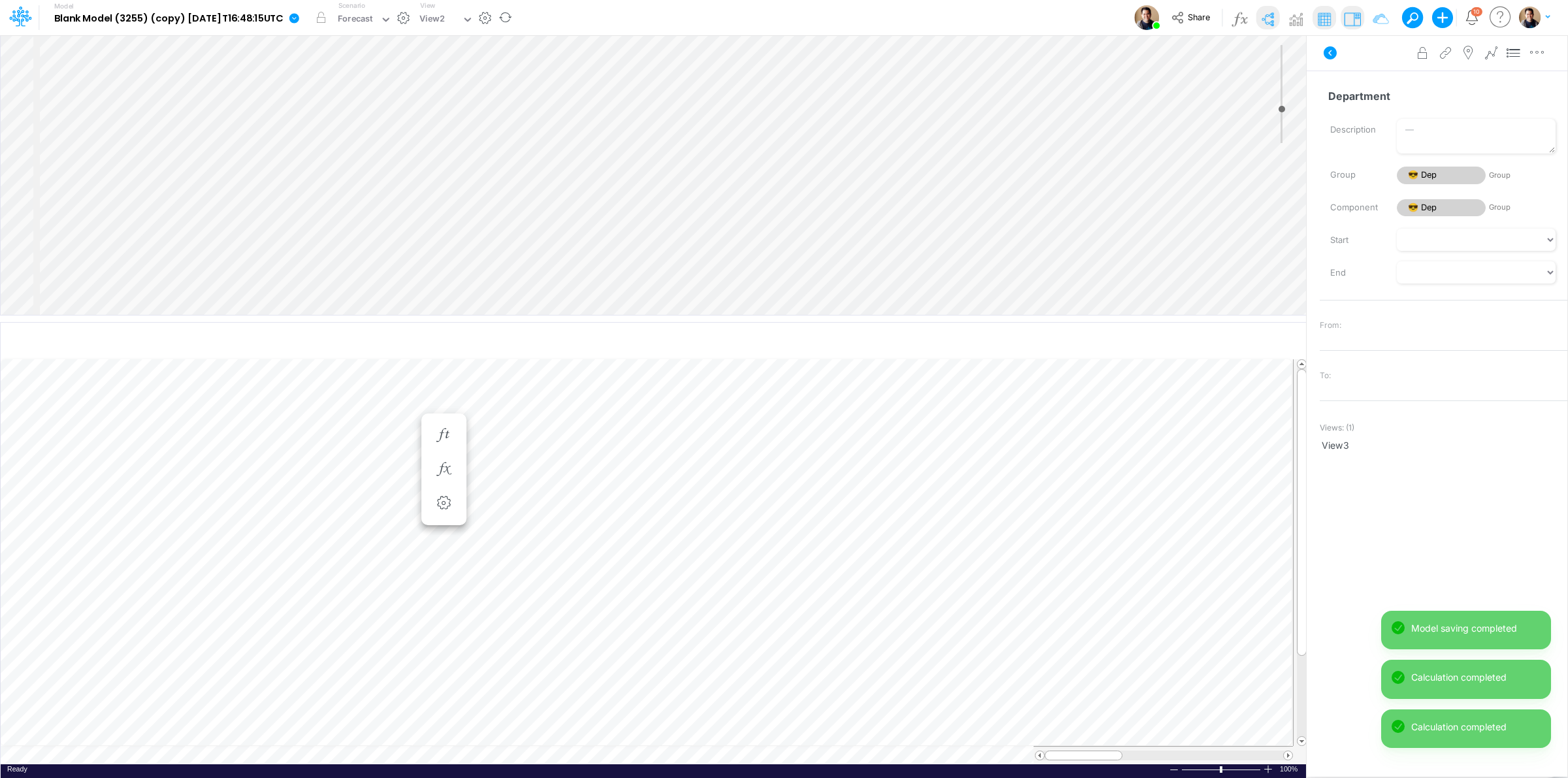
click at [300, 17] on icon at bounding box center [294, 18] width 10 height 10
click at [377, 137] on button "View model info" at bounding box center [359, 135] width 140 height 20
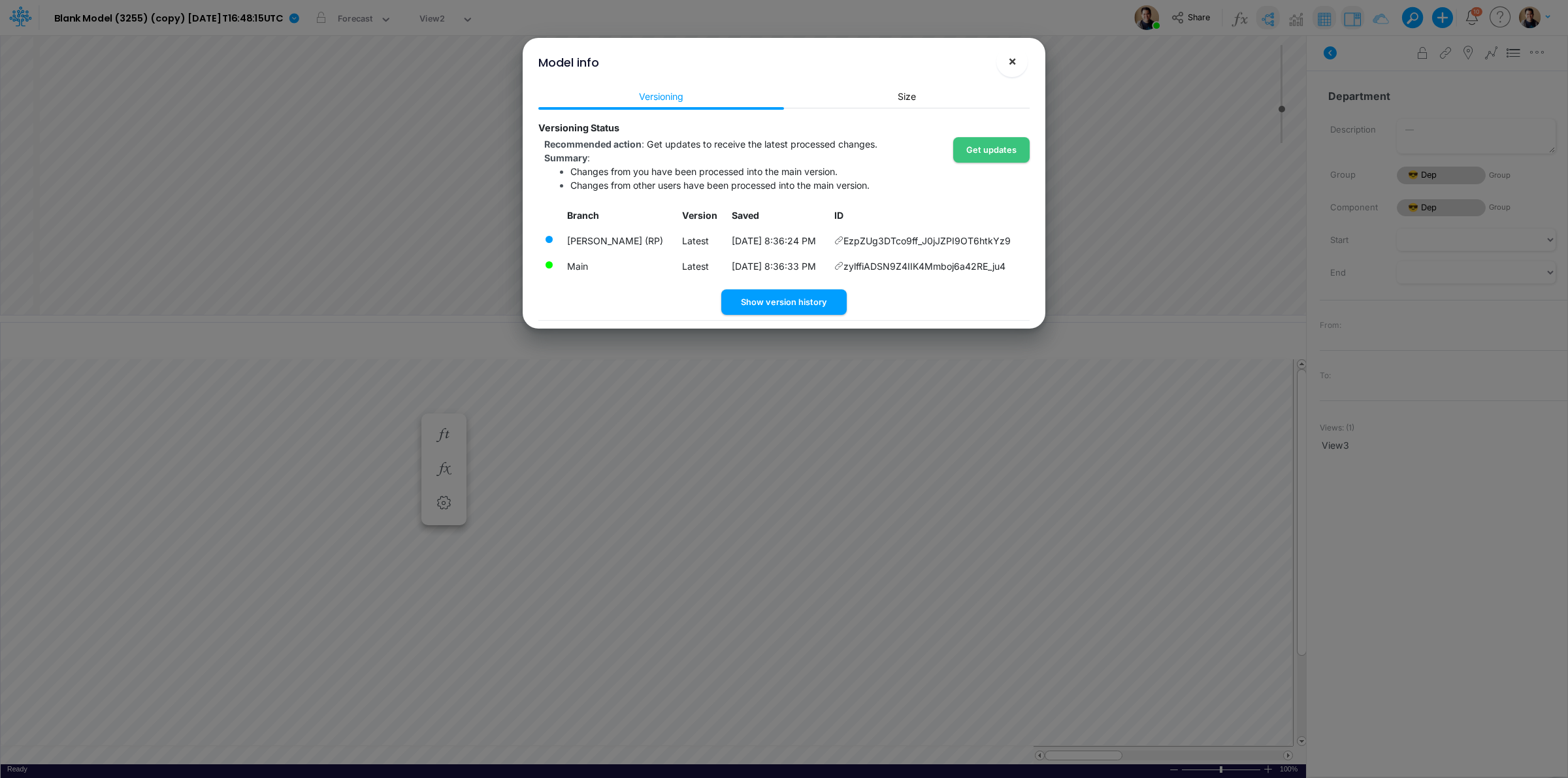
click at [1013, 60] on span "×" at bounding box center [1012, 61] width 9 height 16
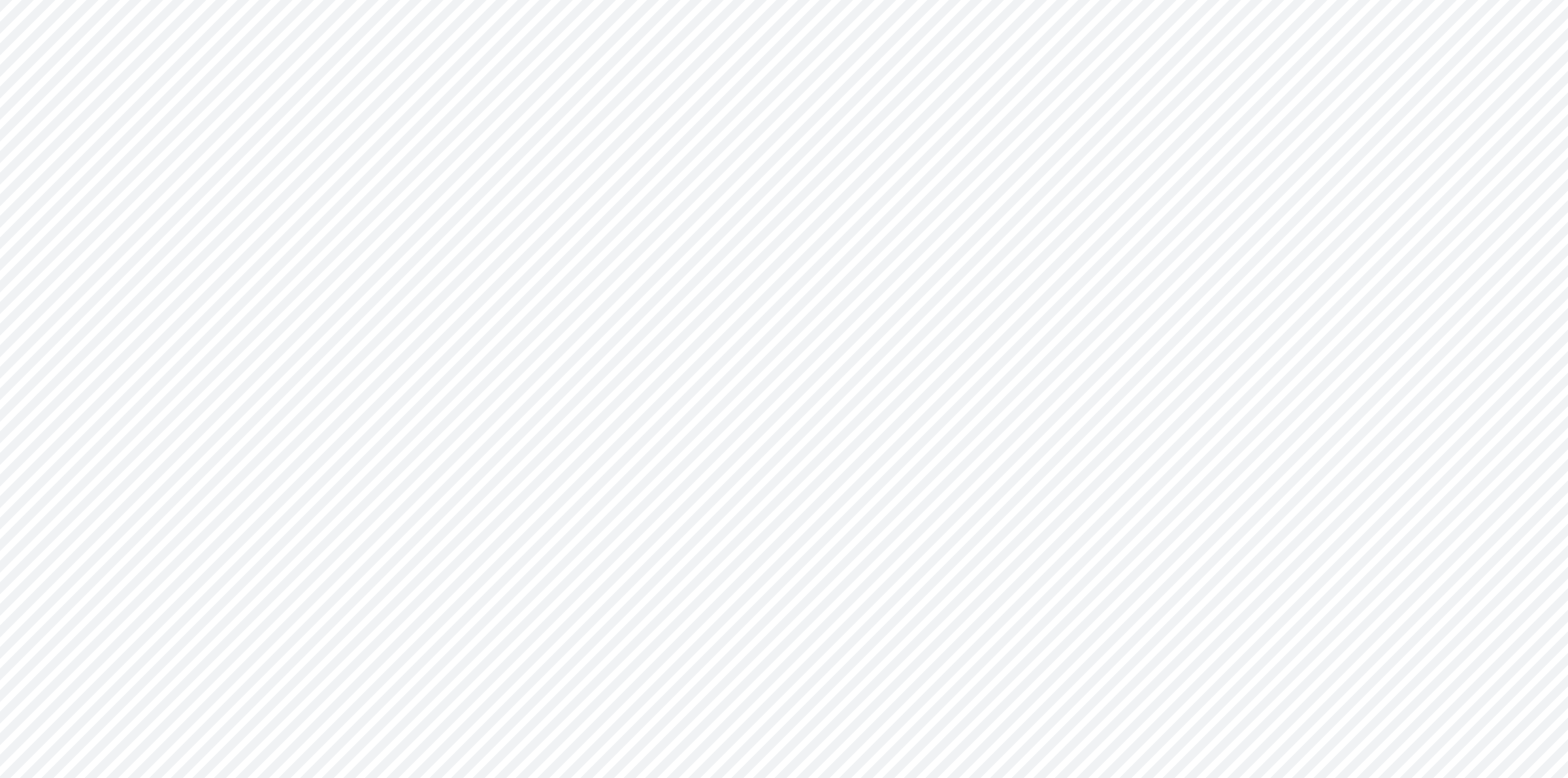
type input "0"
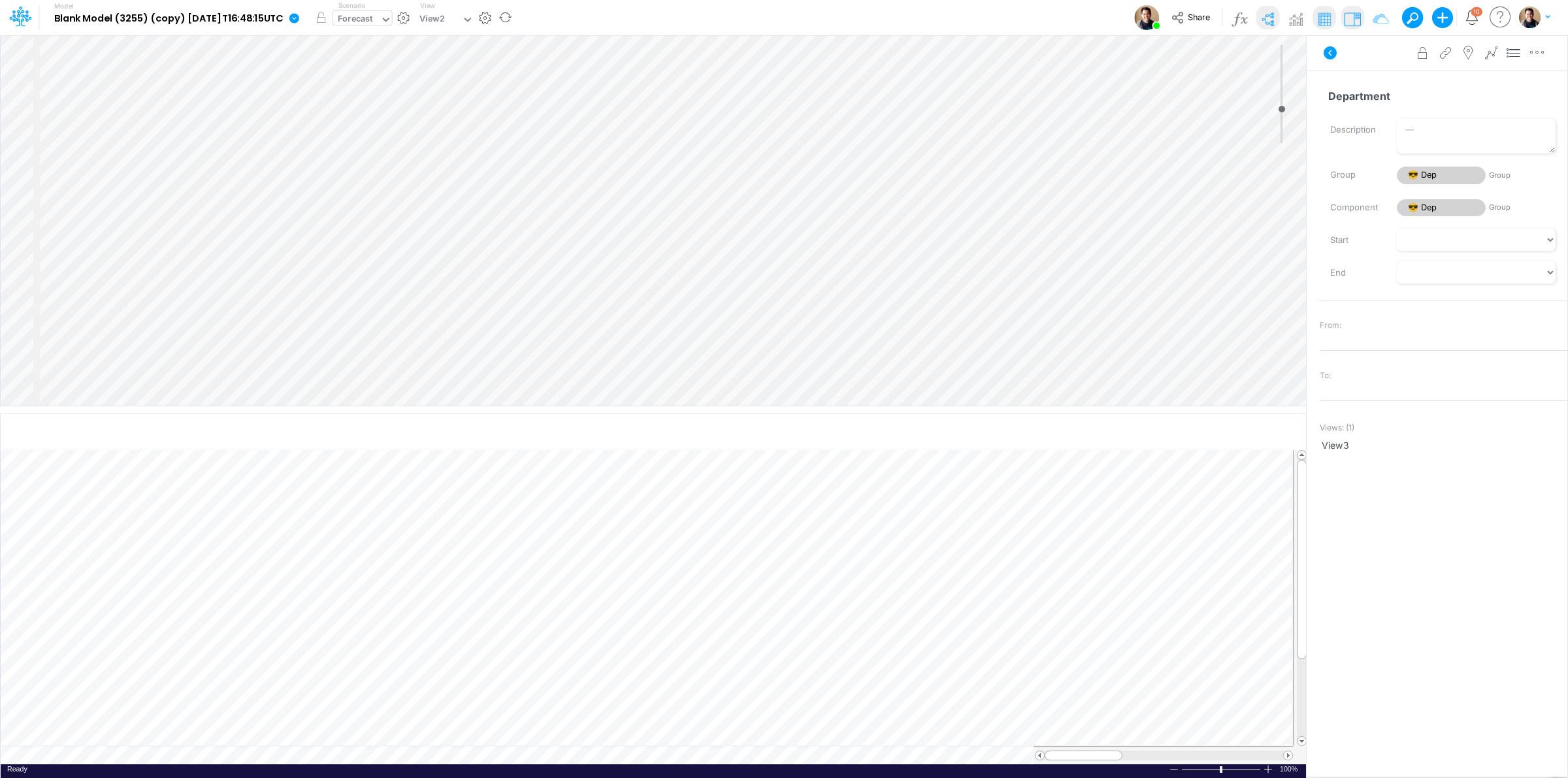
click at [374, 24] on div "Forecast" at bounding box center [355, 19] width 35 height 15
click at [368, 19] on div "Actuals" at bounding box center [352, 19] width 31 height 15
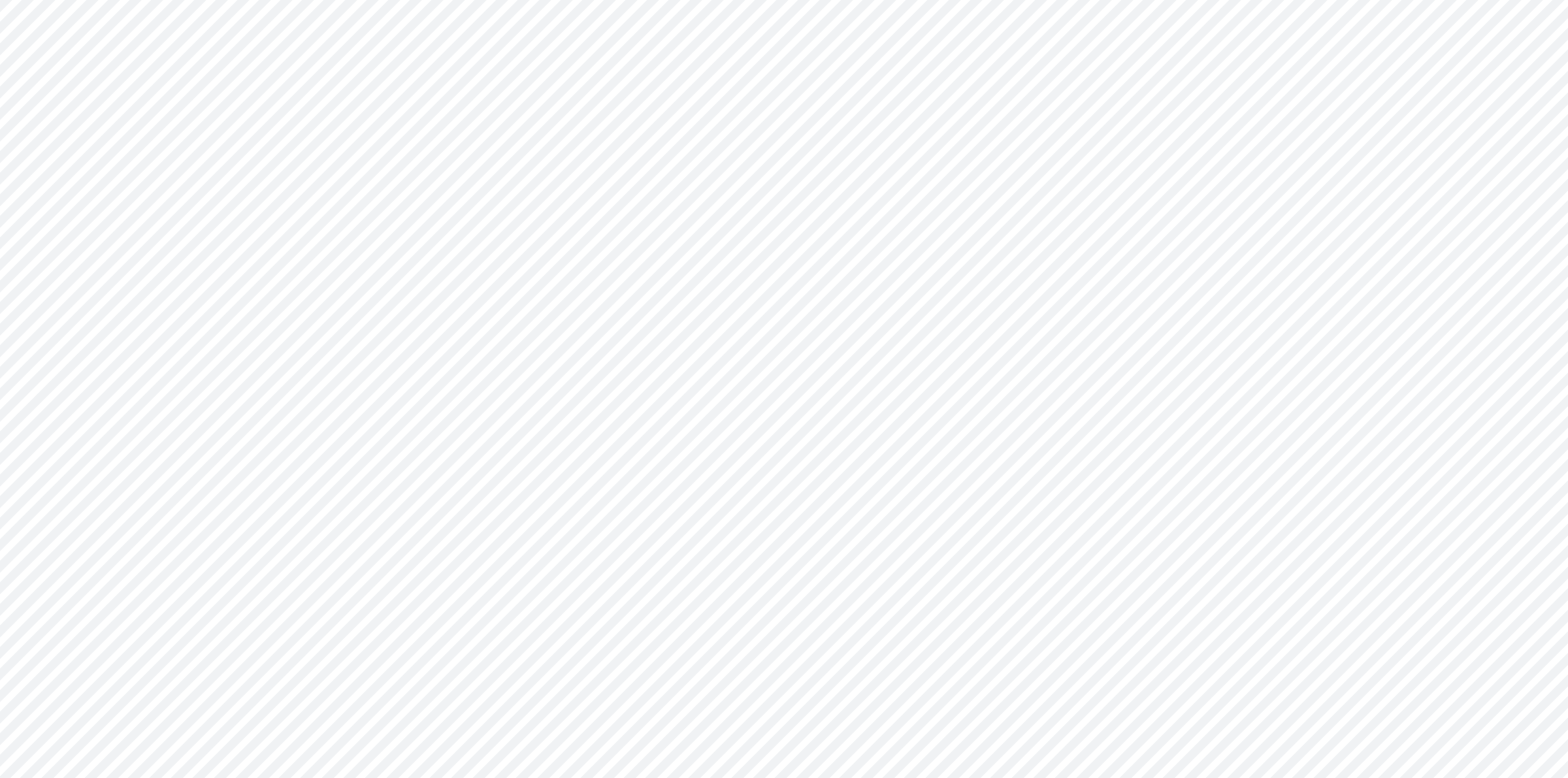
type input "0"
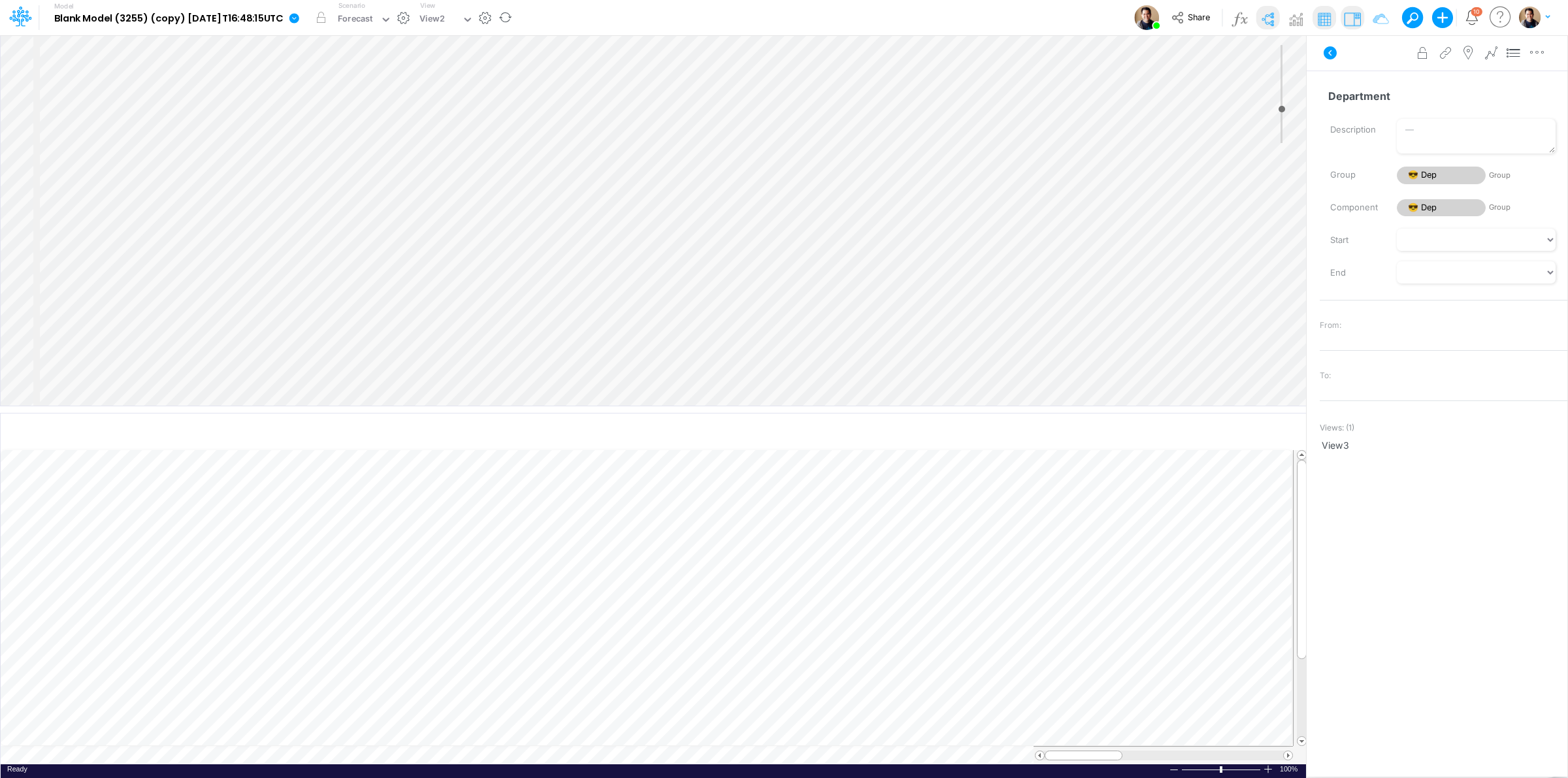
click at [300, 21] on icon at bounding box center [294, 18] width 10 height 10
click at [374, 135] on button "View model info" at bounding box center [359, 135] width 140 height 20
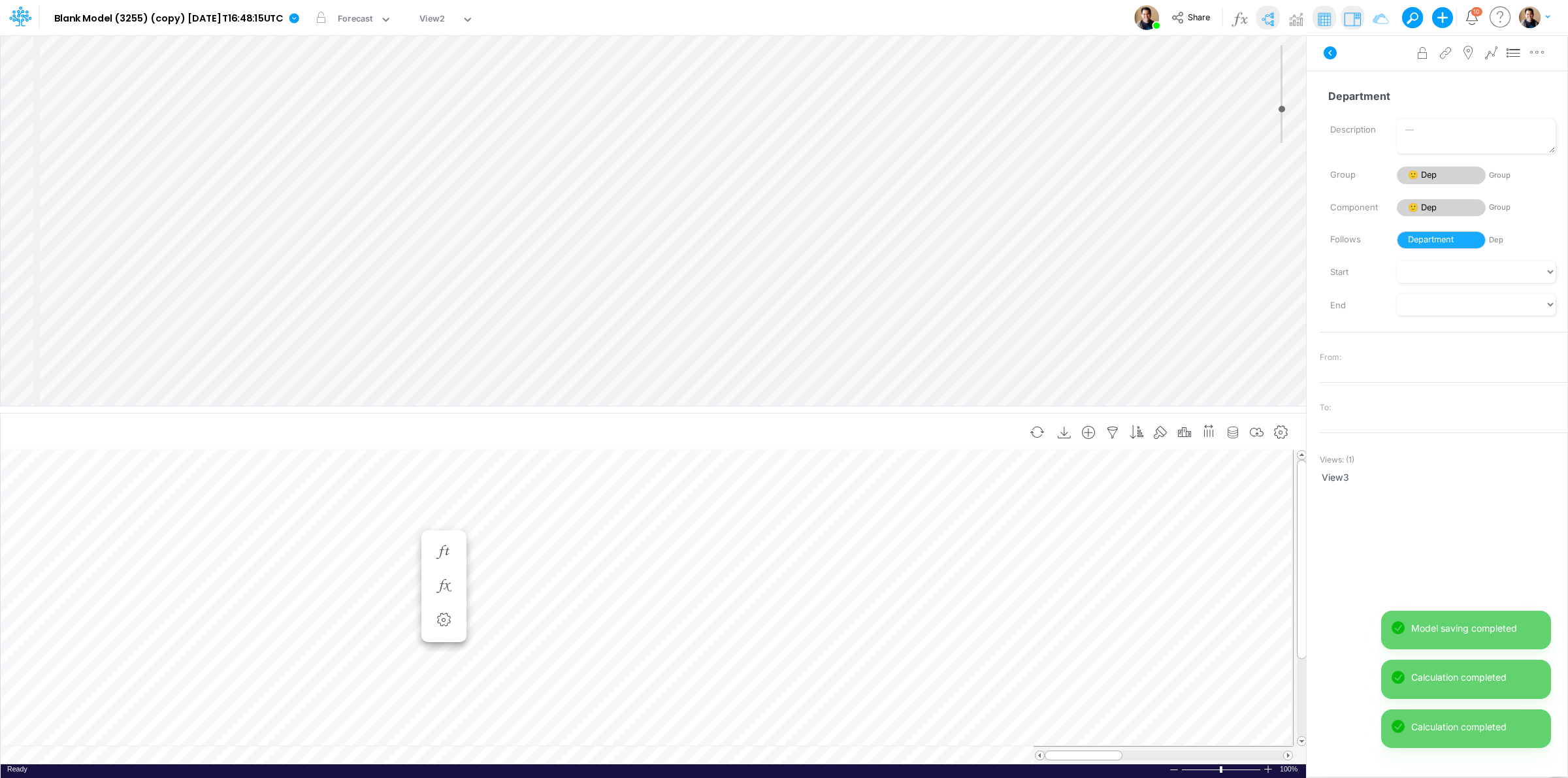
scroll to position [0, 1]
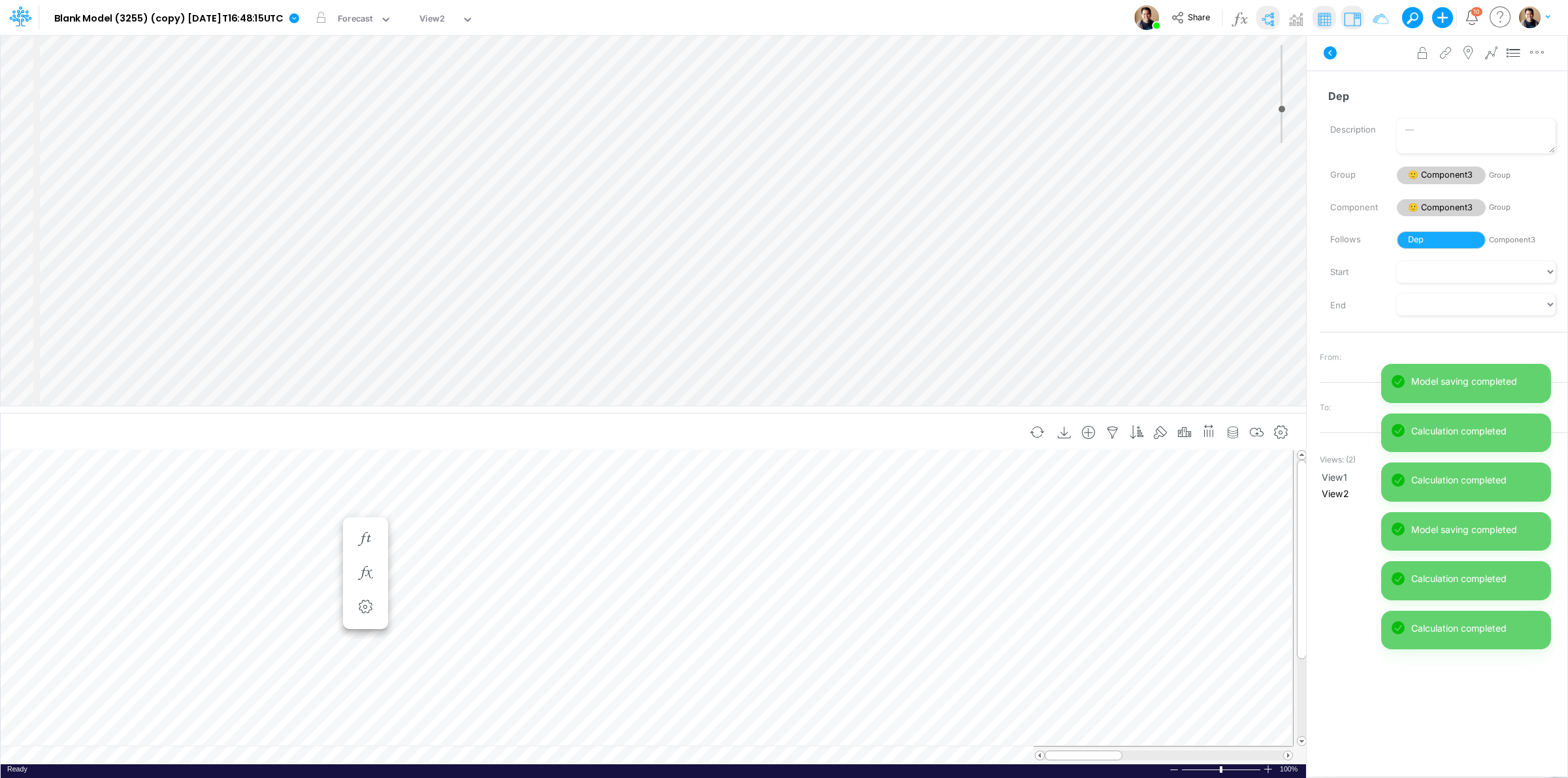
scroll to position [0, 1]
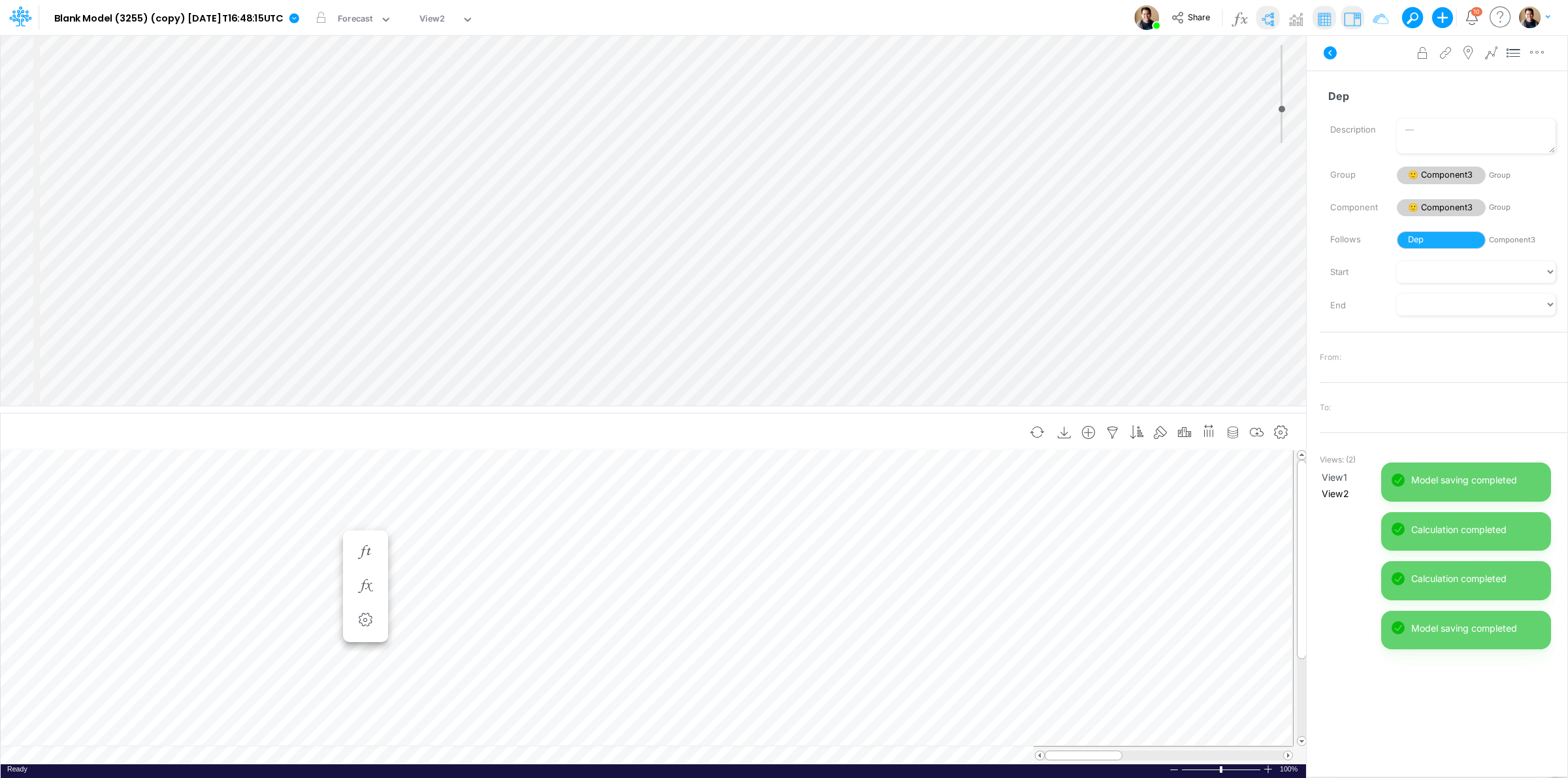
scroll to position [0, 1]
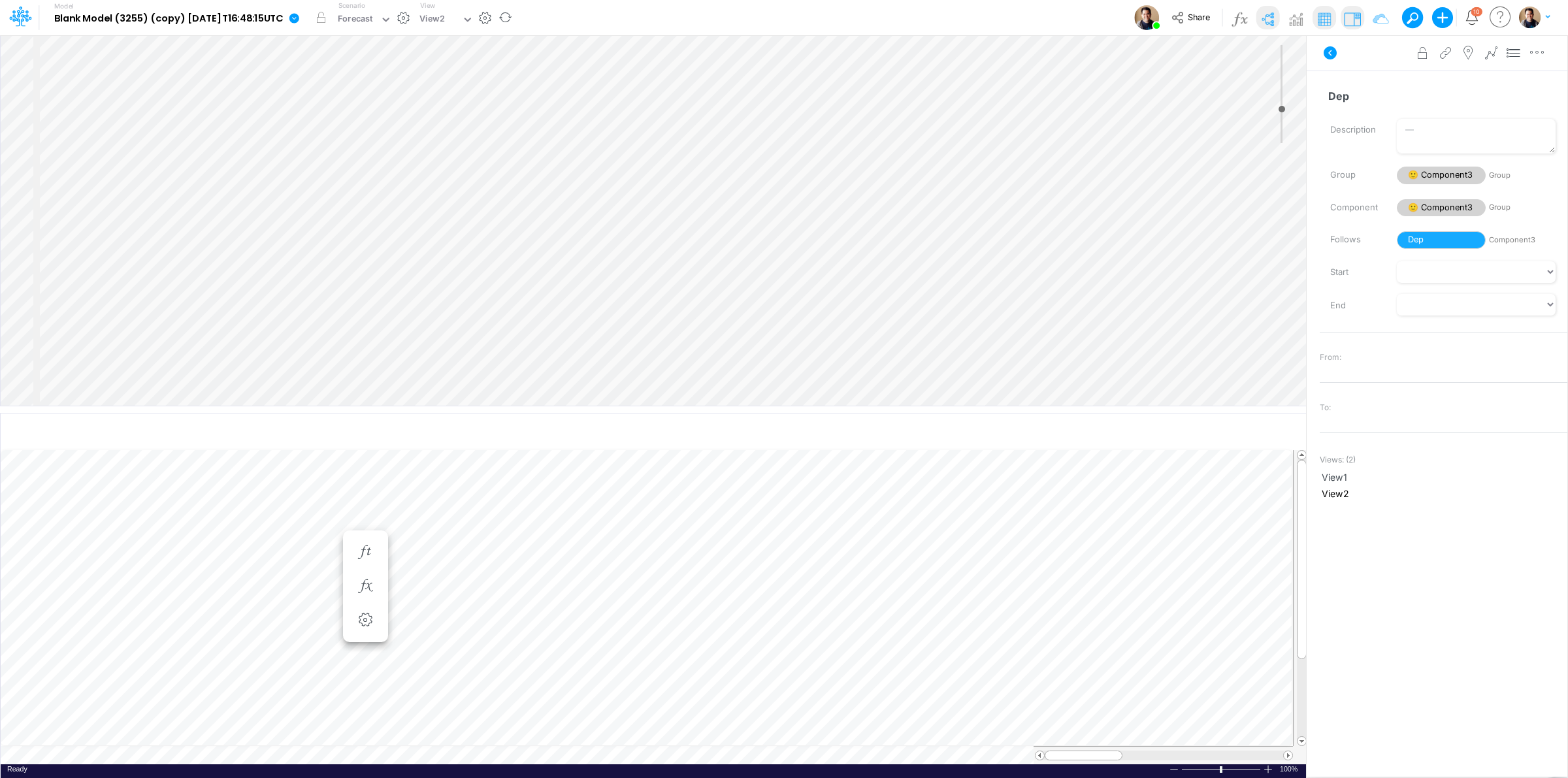
click at [300, 15] on icon at bounding box center [294, 18] width 10 height 10
click at [406, 138] on button "View model info" at bounding box center [359, 135] width 140 height 20
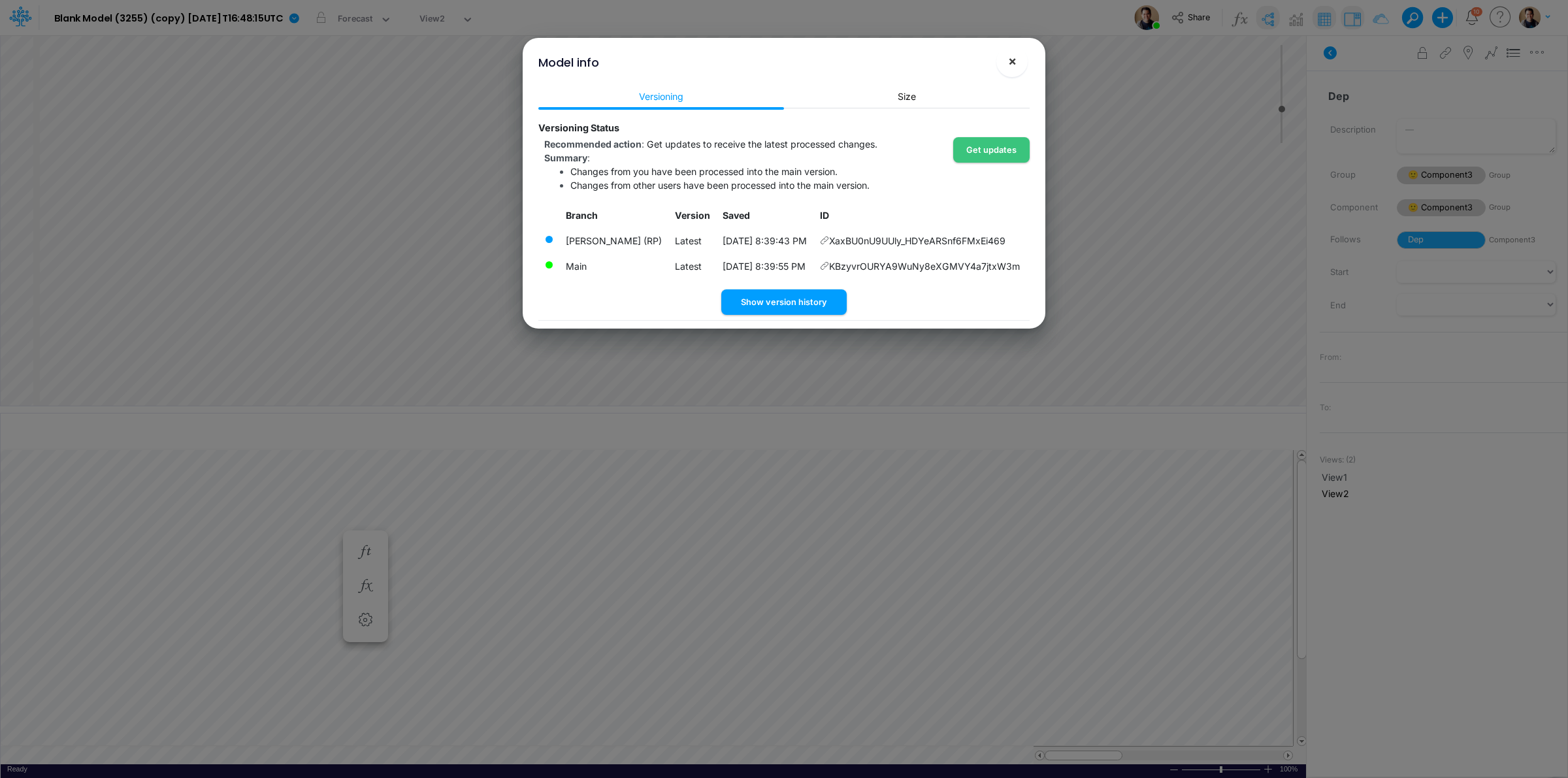
drag, startPoint x: 996, startPoint y: 59, endPoint x: 1016, endPoint y: 59, distance: 20.0
click at [998, 59] on button "×" at bounding box center [1012, 62] width 32 height 32
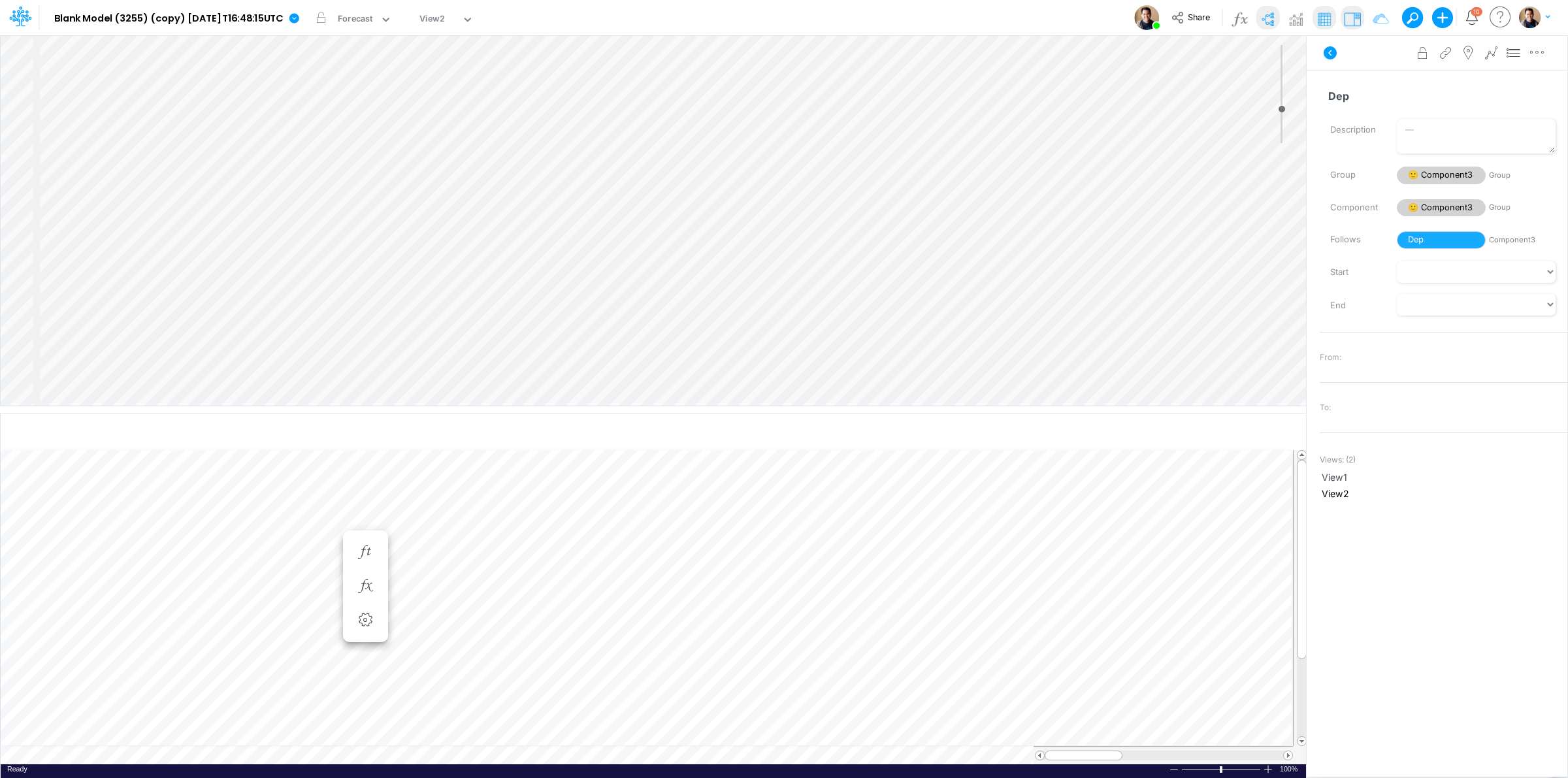
select select "Horizontal"
drag, startPoint x: 314, startPoint y: 17, endPoint x: 330, endPoint y: 37, distance: 25.6
click at [300, 18] on icon at bounding box center [294, 18] width 10 height 10
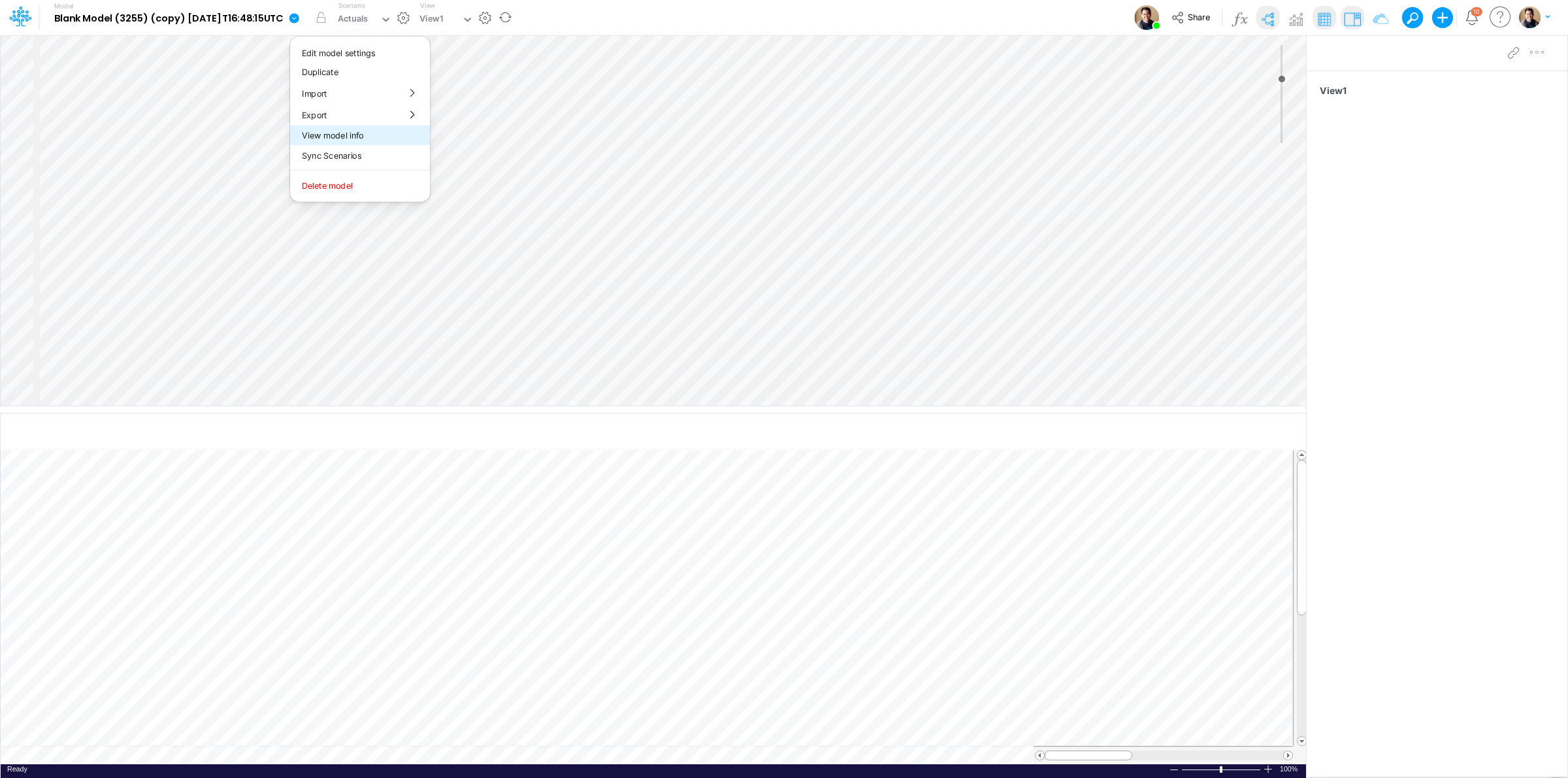
click at [392, 128] on button "View model info" at bounding box center [359, 135] width 140 height 20
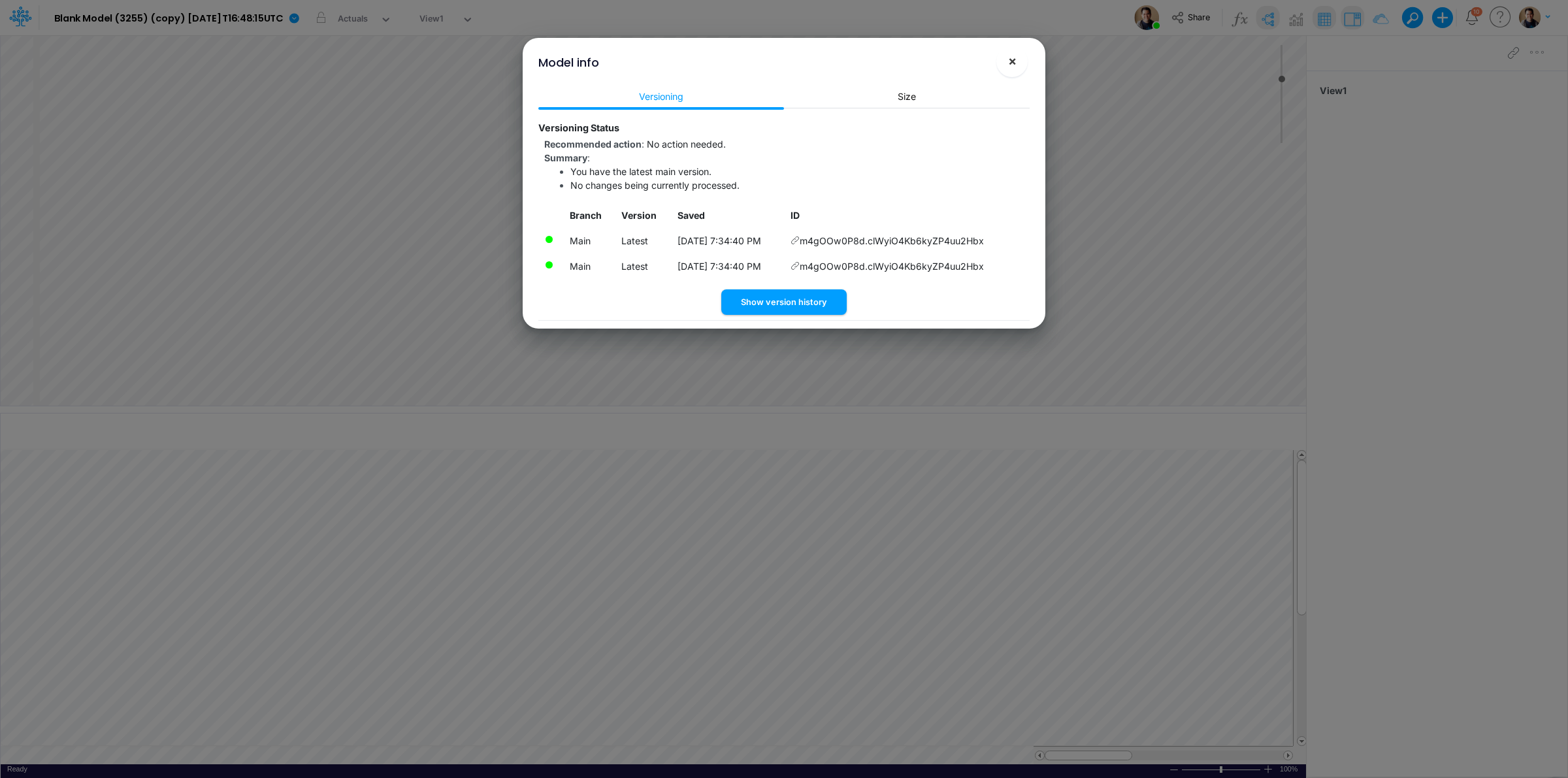
click at [1008, 63] on span "×" at bounding box center [1012, 61] width 9 height 16
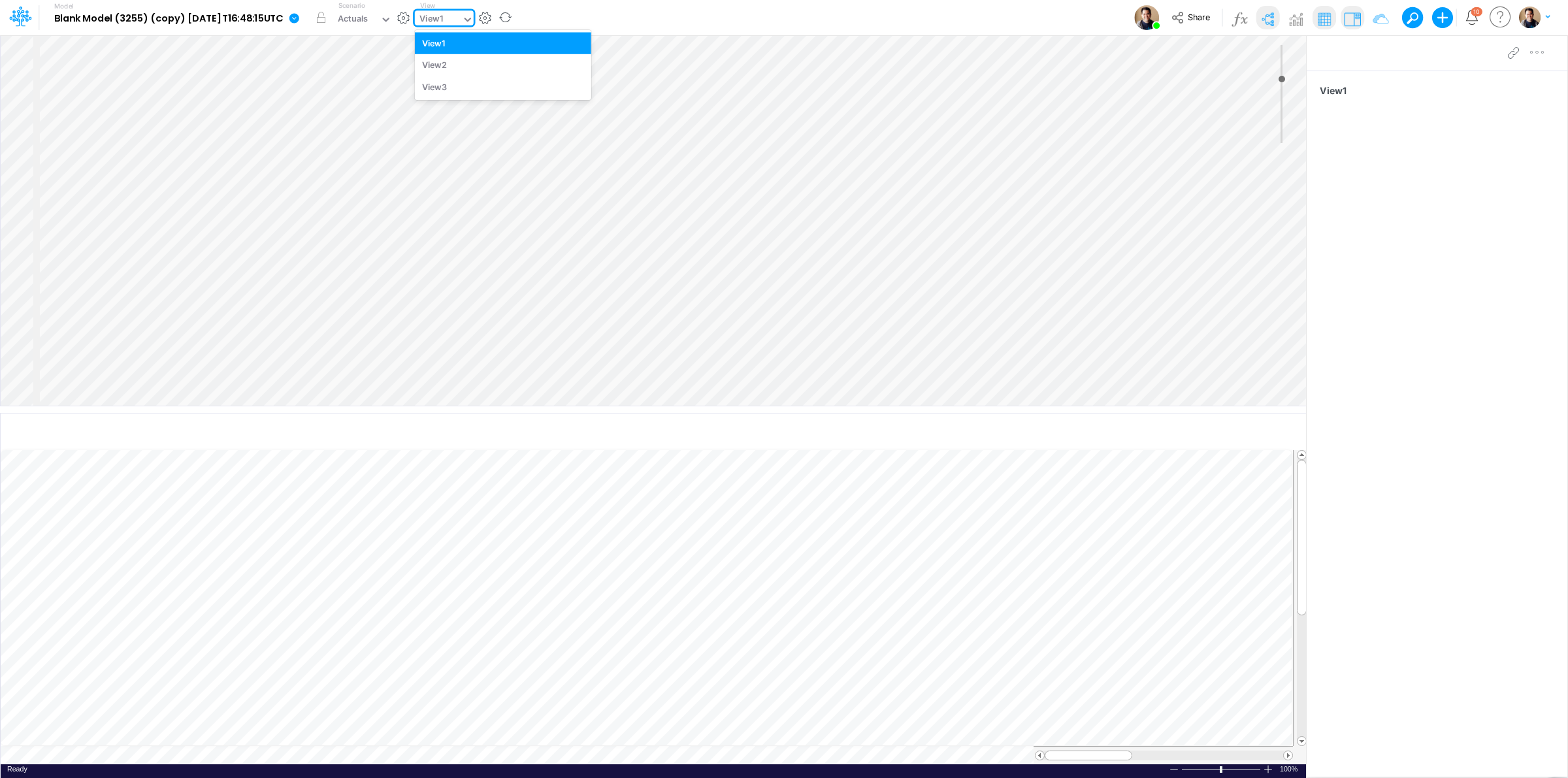
click at [443, 25] on div "View1" at bounding box center [431, 19] width 24 height 15
click at [497, 80] on div "View3" at bounding box center [503, 86] width 176 height 21
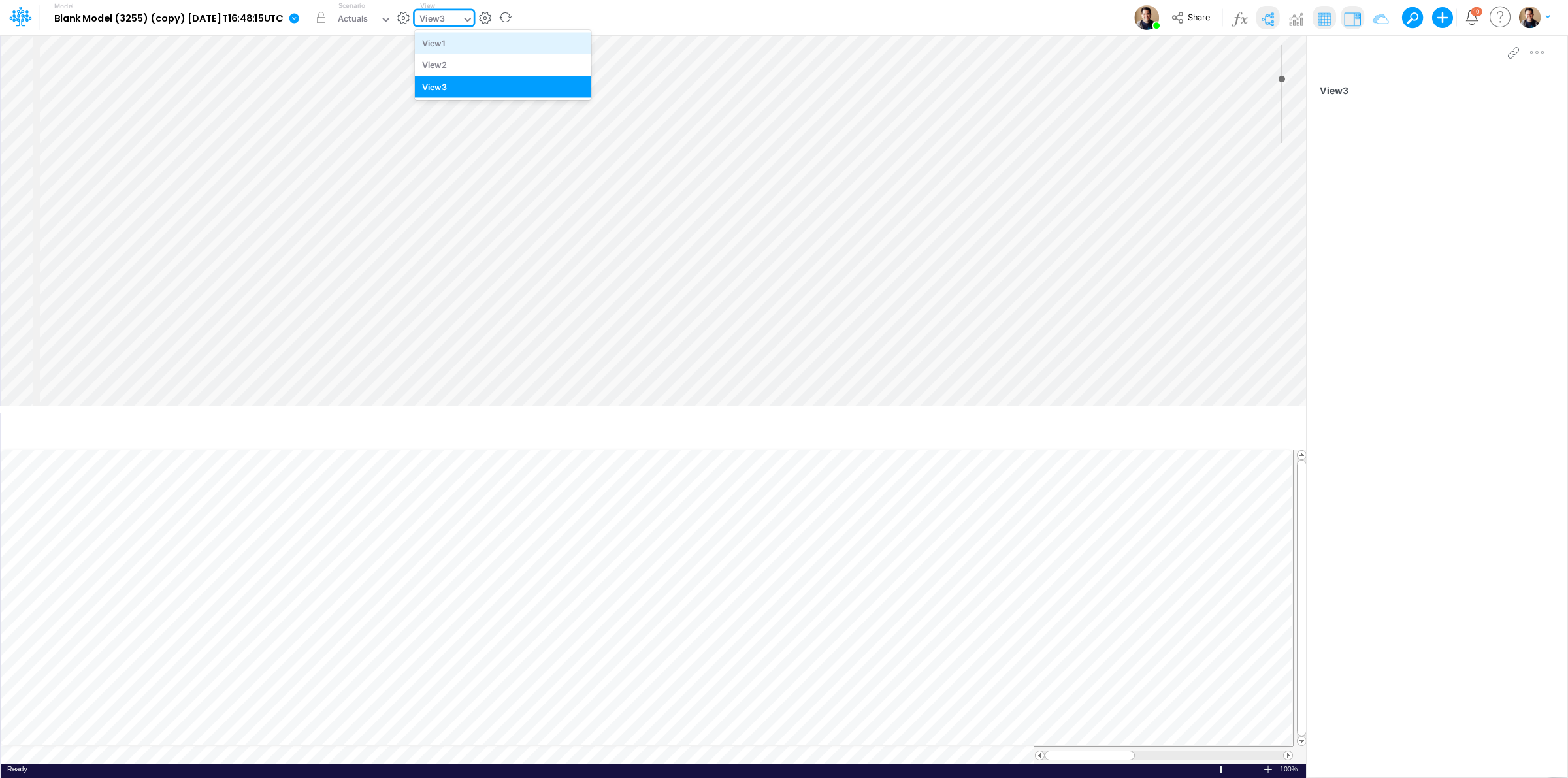
drag, startPoint x: 475, startPoint y: 11, endPoint x: 478, endPoint y: 38, distance: 27.2
click at [462, 17] on div "View3" at bounding box center [438, 20] width 47 height 19
click at [481, 59] on div "View2" at bounding box center [503, 65] width 176 height 21
click at [445, 17] on div "View2" at bounding box center [432, 19] width 26 height 15
click at [468, 47] on div "View1" at bounding box center [503, 42] width 176 height 21
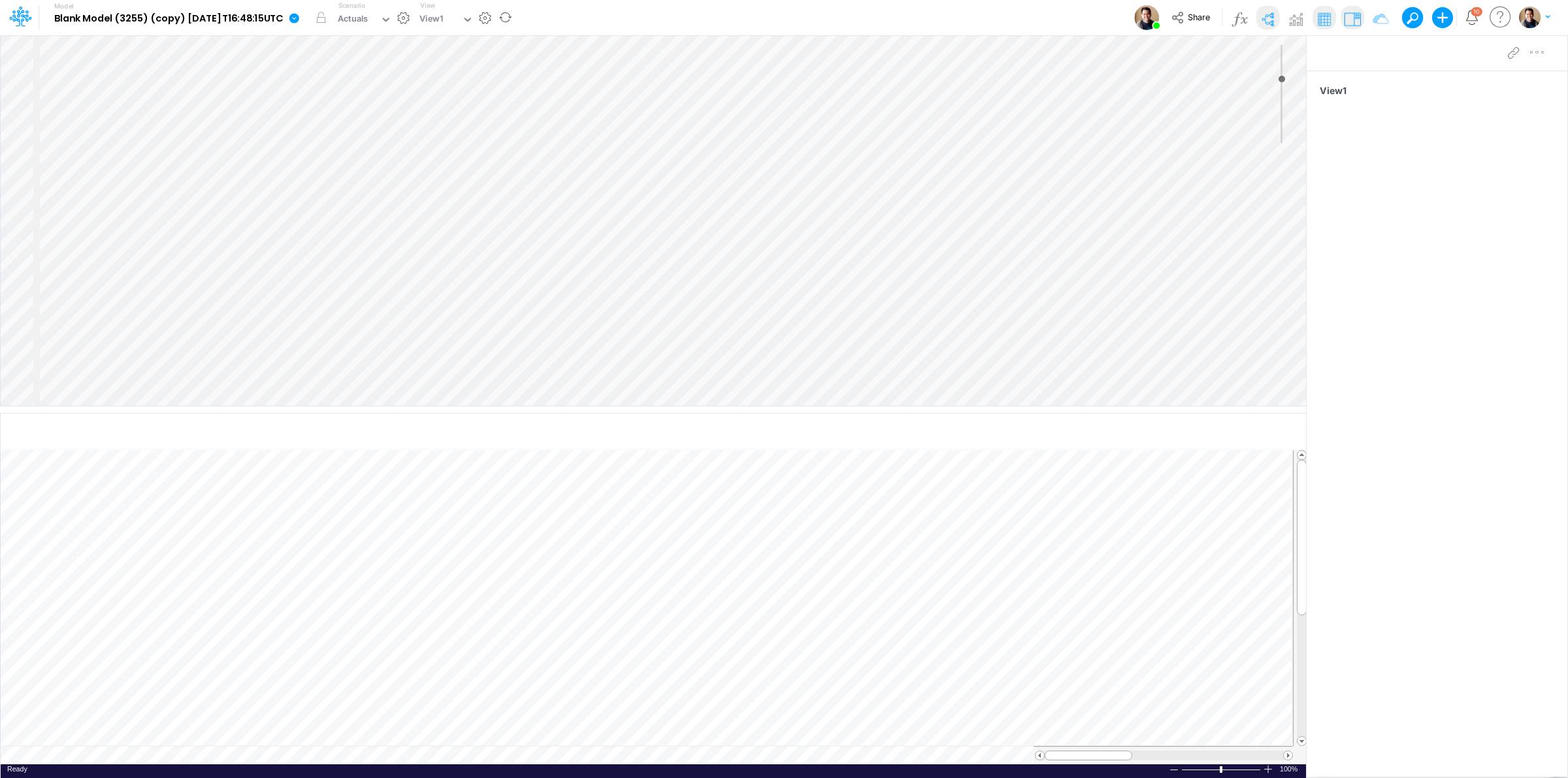
click at [300, 14] on icon at bounding box center [294, 18] width 10 height 10
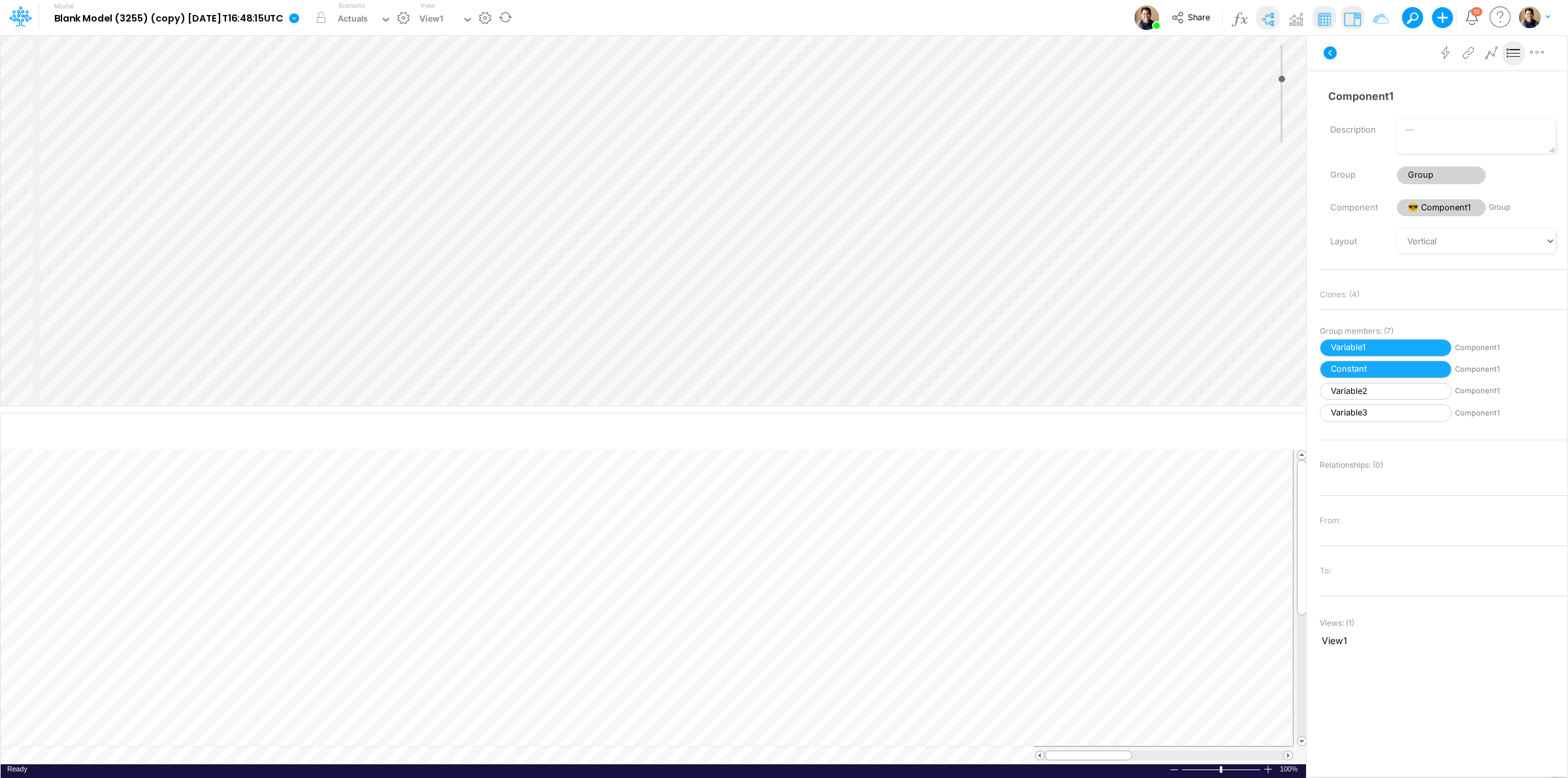
click at [300, 23] on icon at bounding box center [293, 18] width 11 height 11
click at [412, 154] on button "Sync Scenarios" at bounding box center [359, 155] width 140 height 20
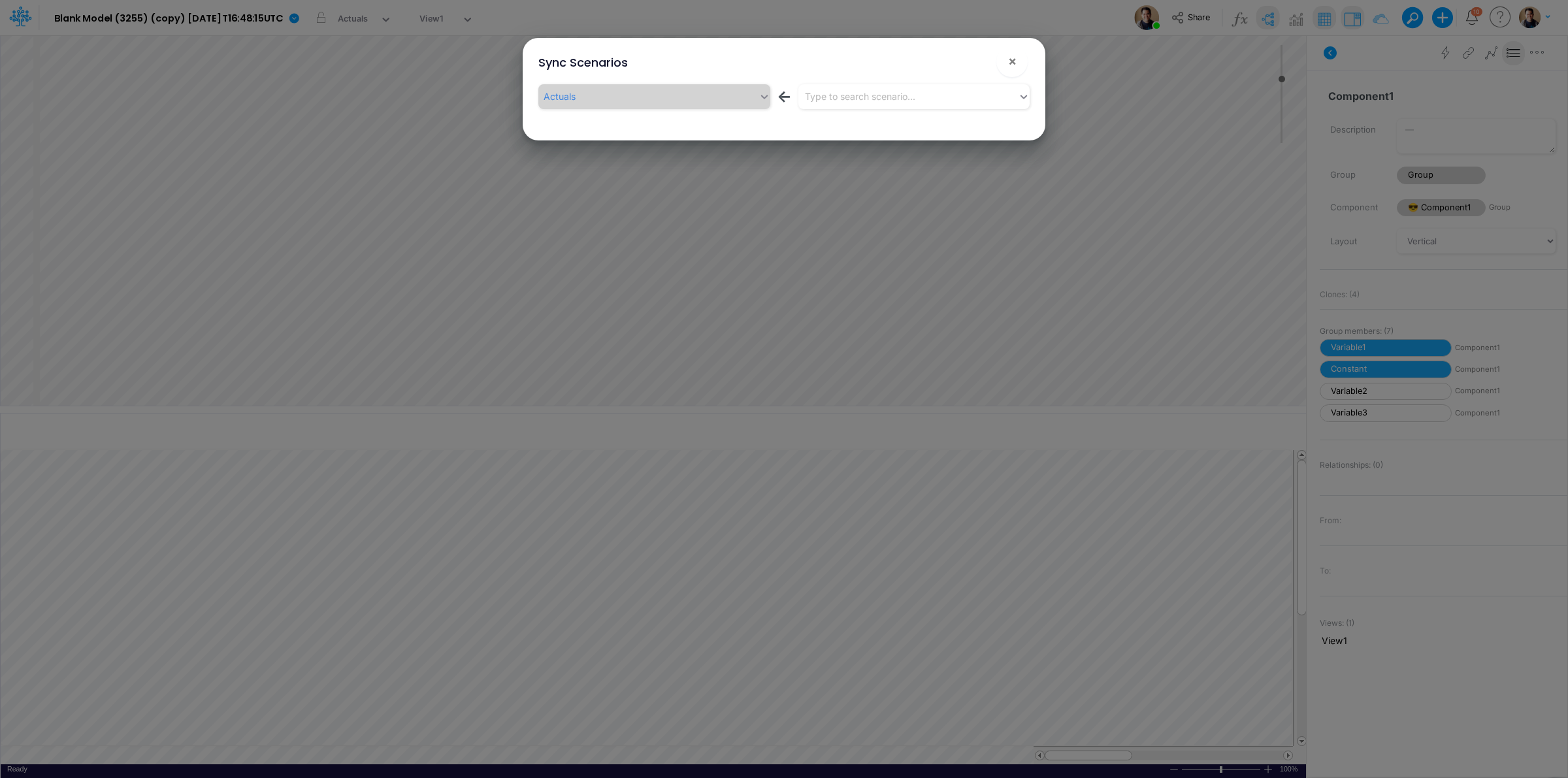
click at [857, 109] on div "Actuals ← Type to search scenario..." at bounding box center [784, 100] width 492 height 30
click at [863, 100] on div "Type to search scenario..." at bounding box center [860, 97] width 110 height 14
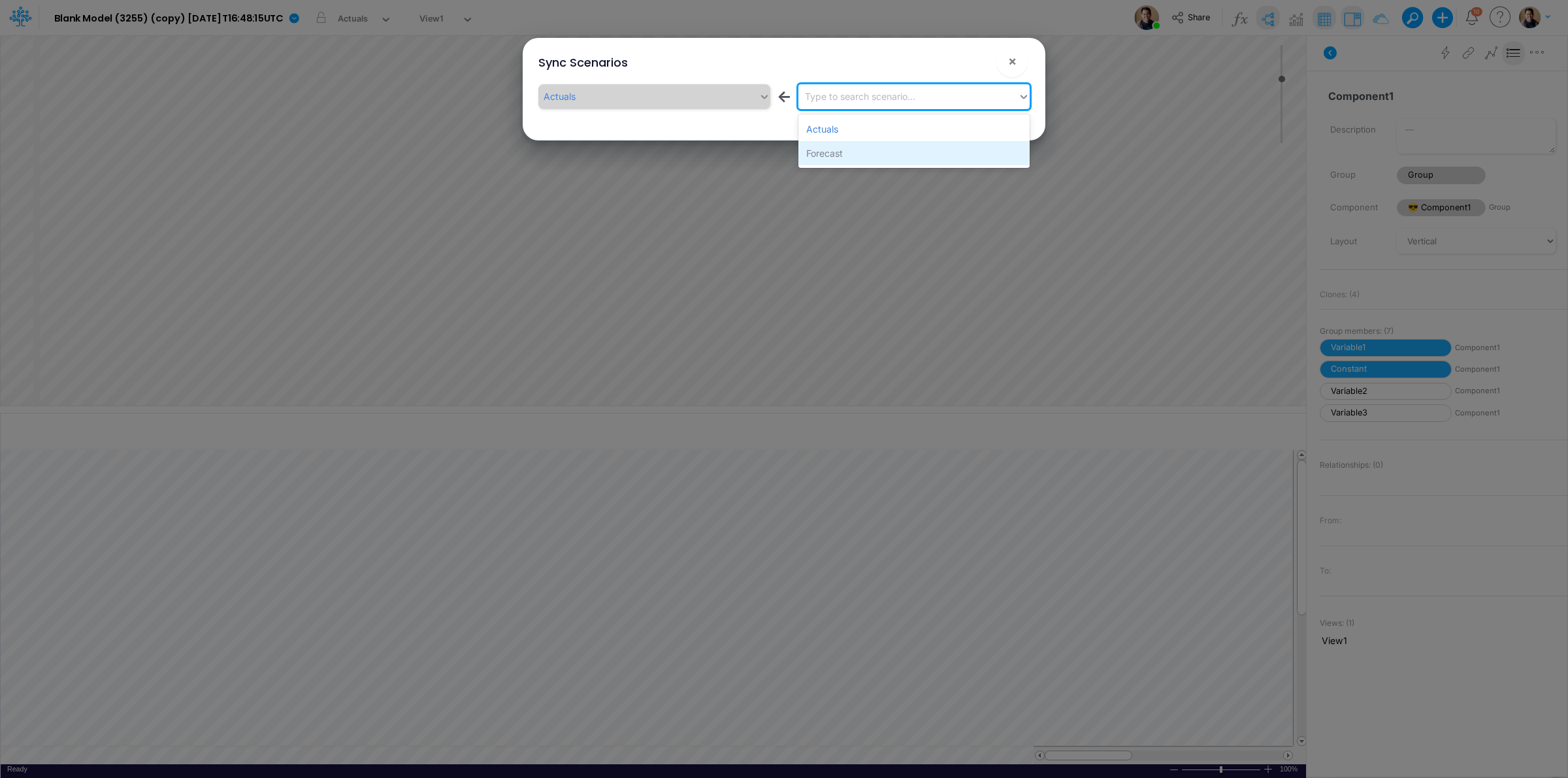
click at [857, 151] on div "Forecast" at bounding box center [913, 152] width 232 height 24
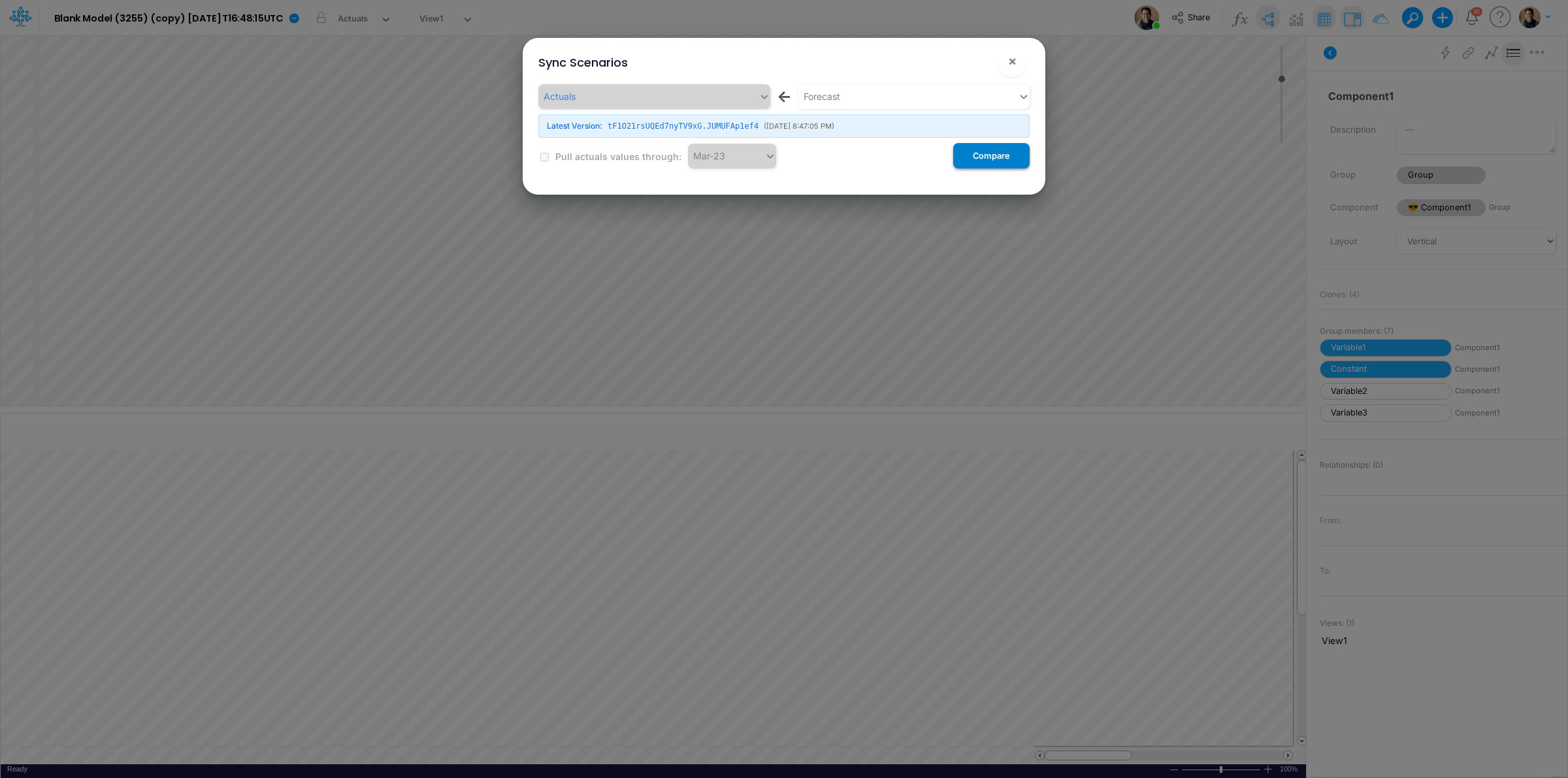
click at [1021, 158] on button "Compare" at bounding box center [991, 155] width 77 height 26
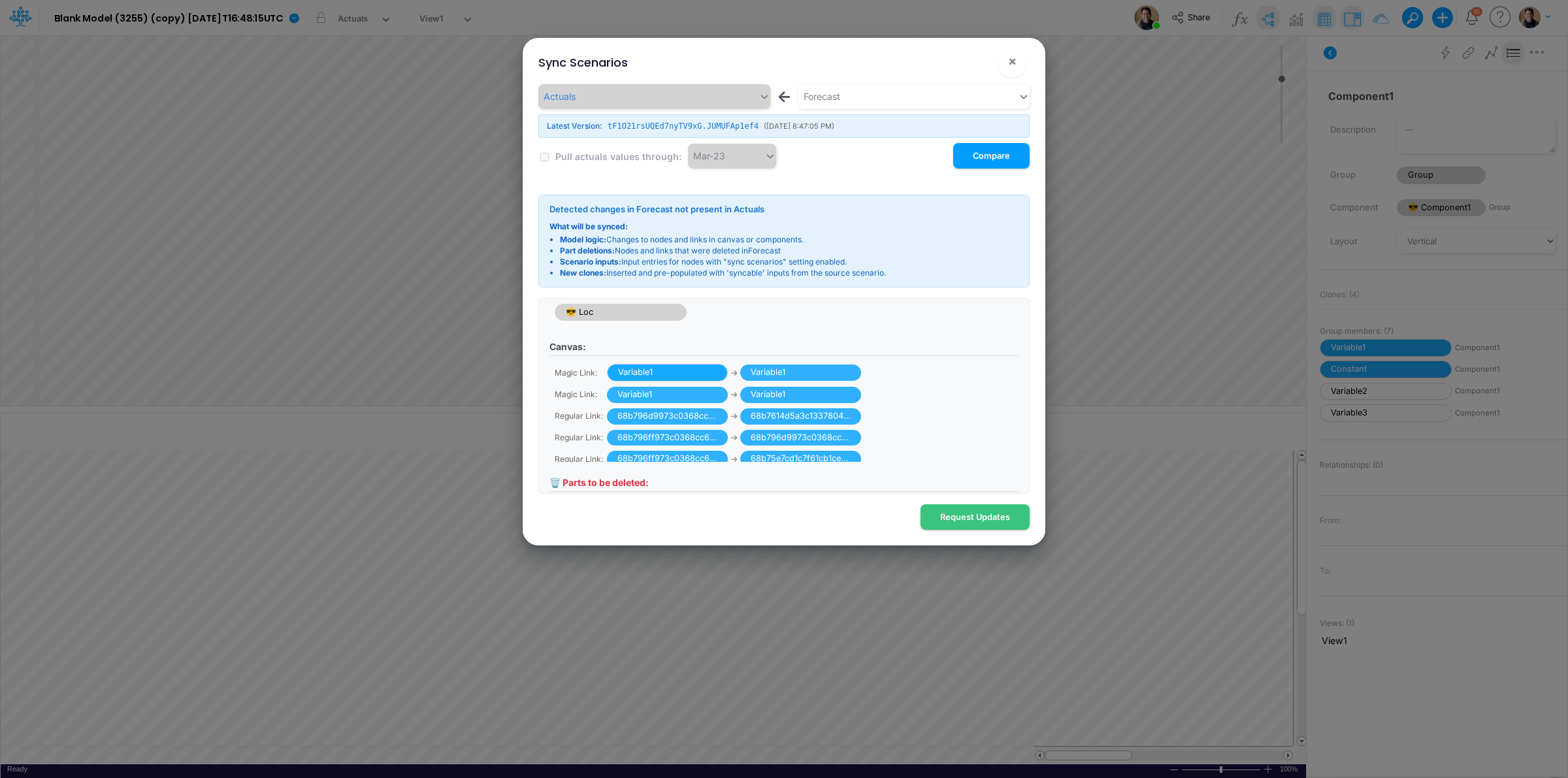
scroll to position [32, 0]
drag, startPoint x: 978, startPoint y: 510, endPoint x: 964, endPoint y: 438, distance: 73.3
click at [965, 438] on div "Actuals ← Forecast Latest Version: tF1O21rsUQEd7nyTV9xG.JUMUFAp1ef4 ( 9/2/2025,…" at bounding box center [783, 307] width 512 height 451
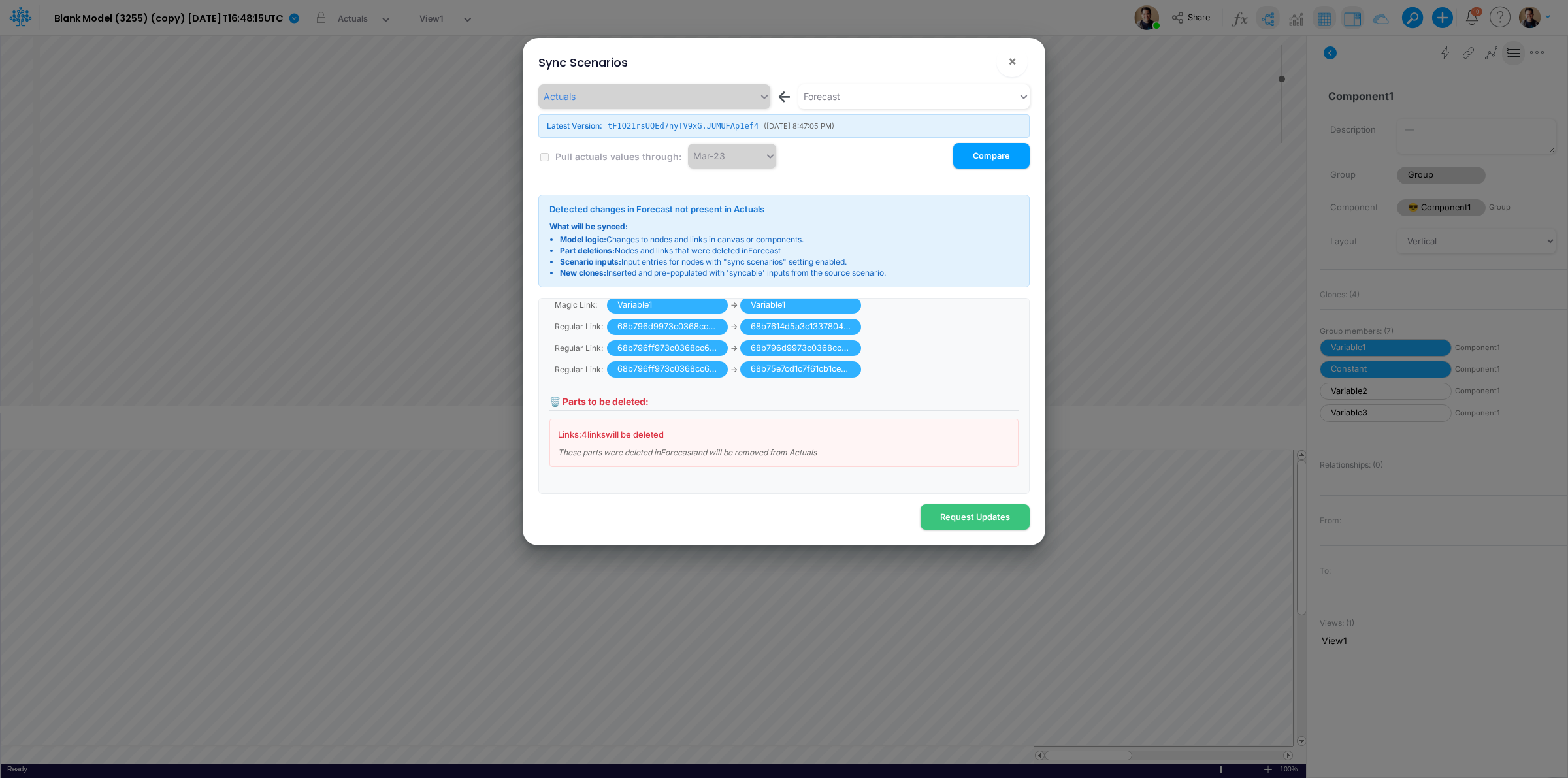
scroll to position [0, 0]
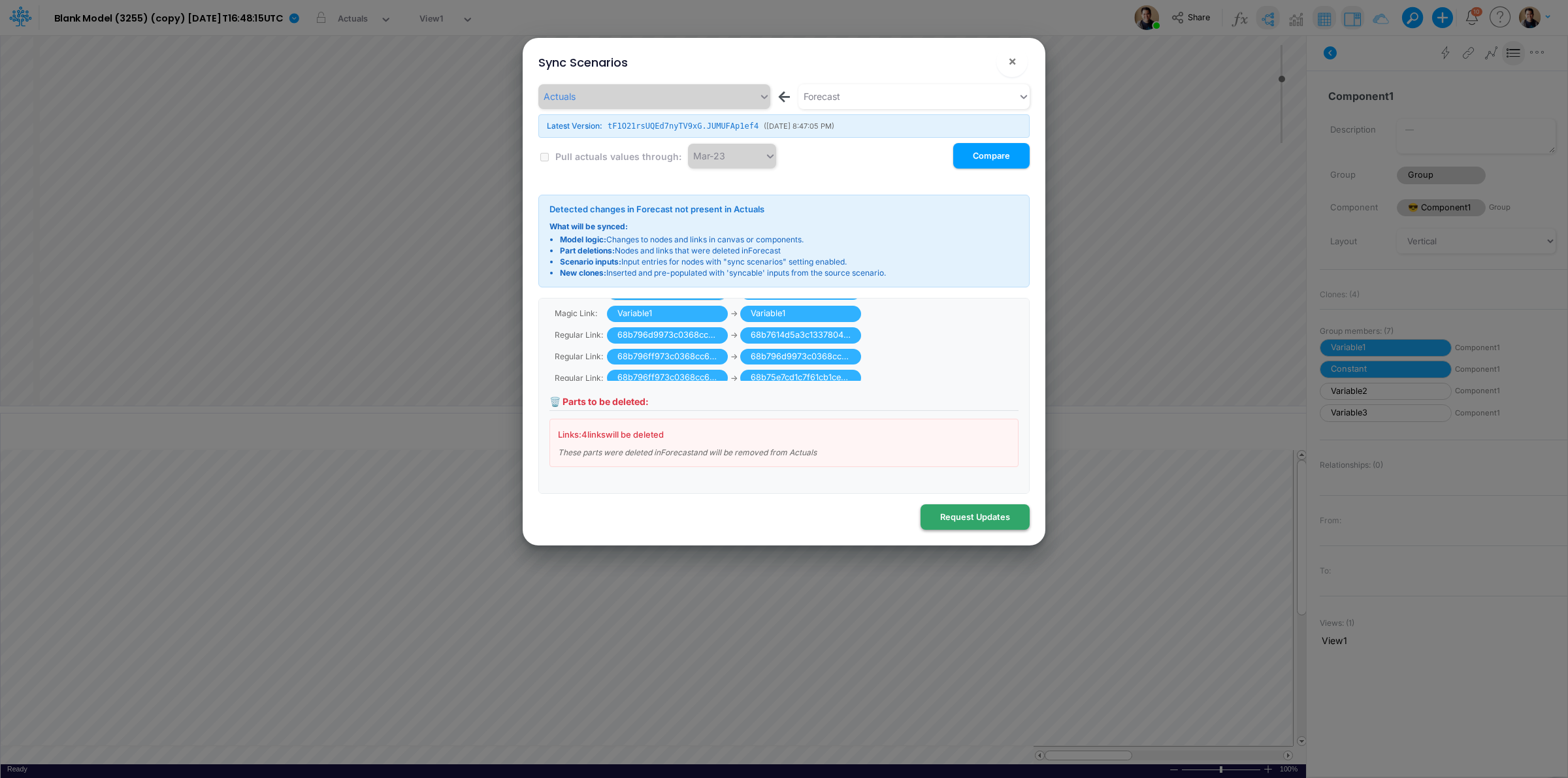
click at [965, 517] on button "Request Updates" at bounding box center [975, 517] width 109 height 26
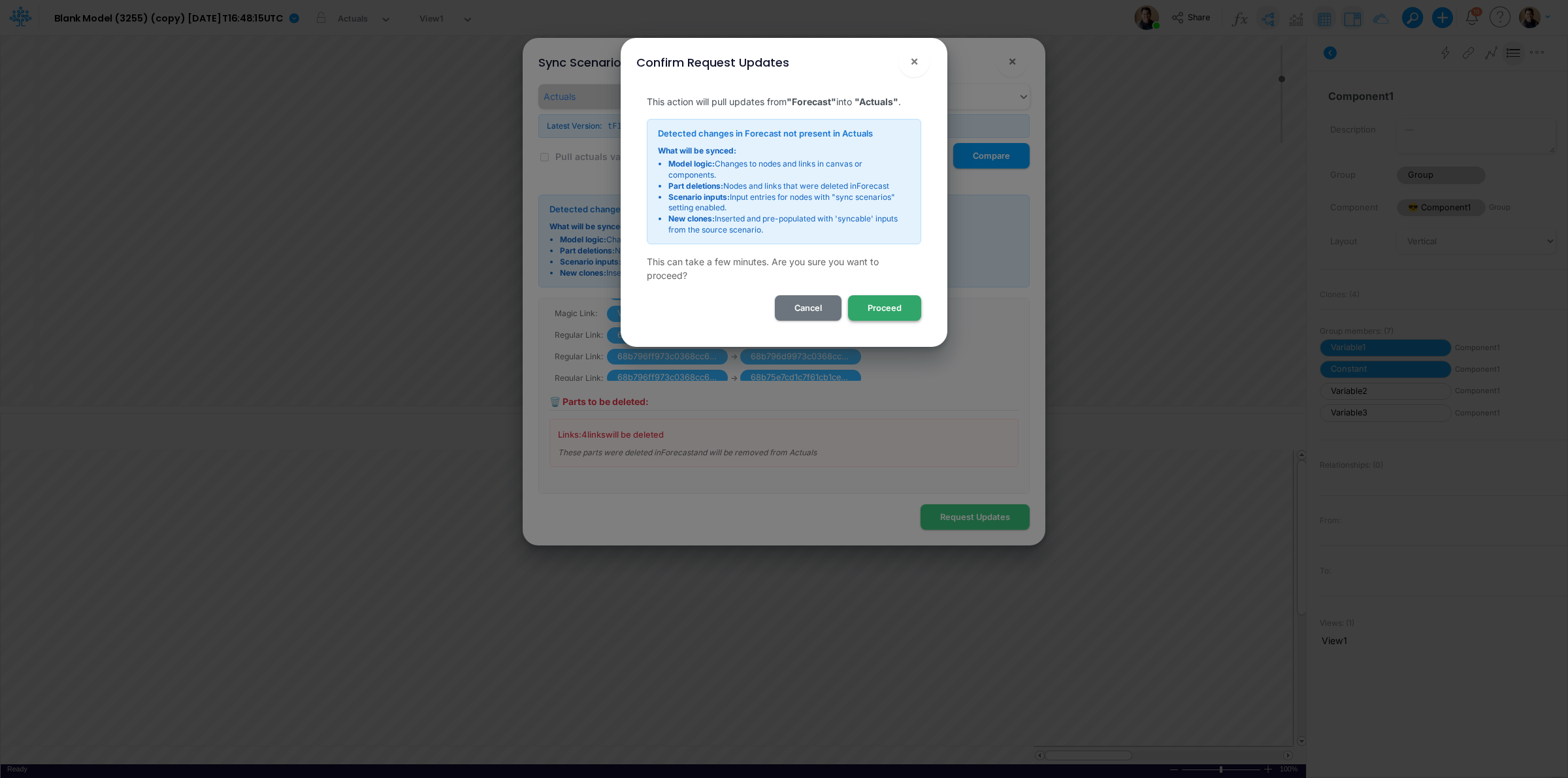
click at [884, 308] on button "Proceed" at bounding box center [884, 307] width 73 height 26
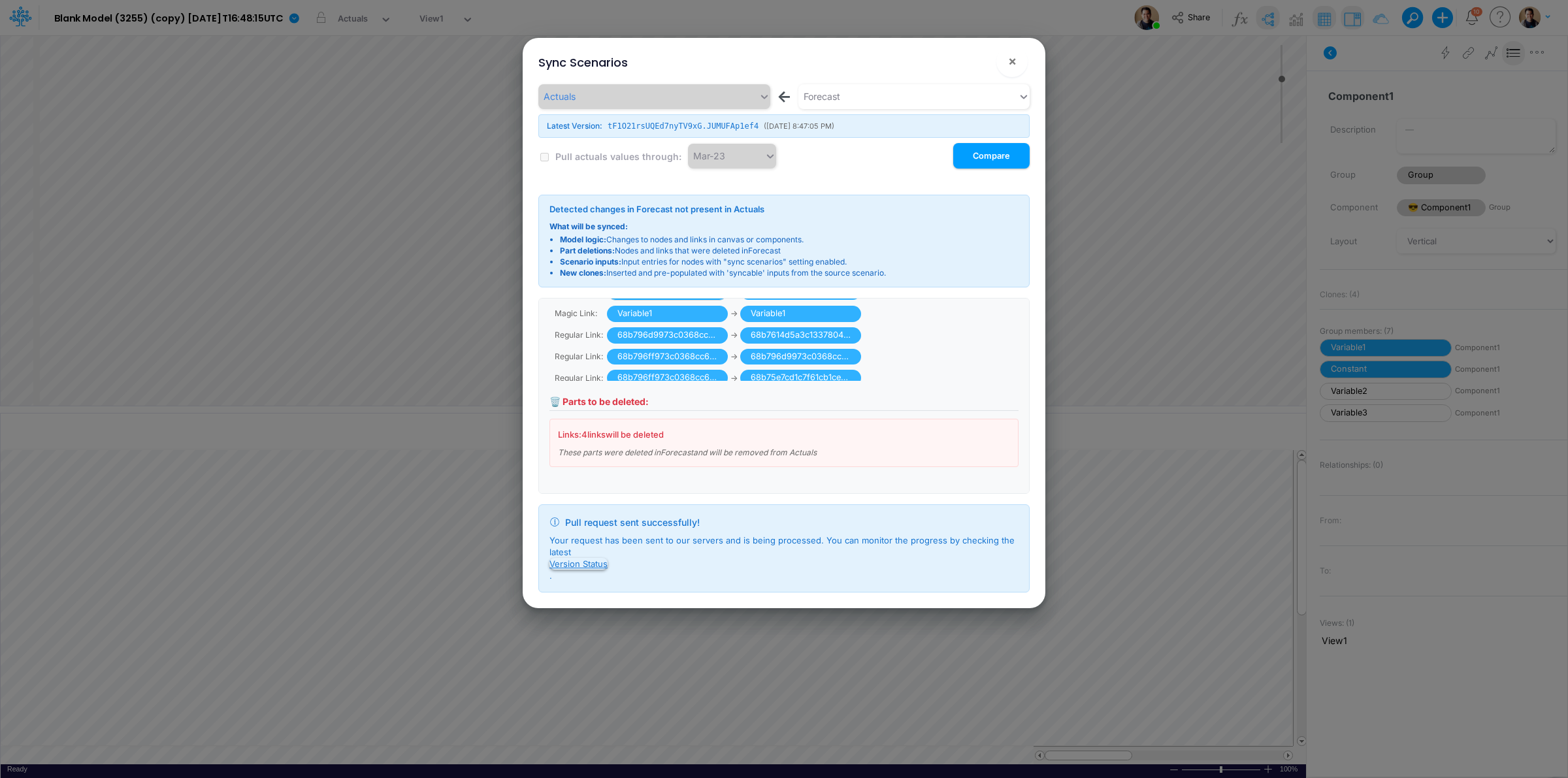
click at [568, 563] on button "Version Status" at bounding box center [579, 563] width 58 height 11
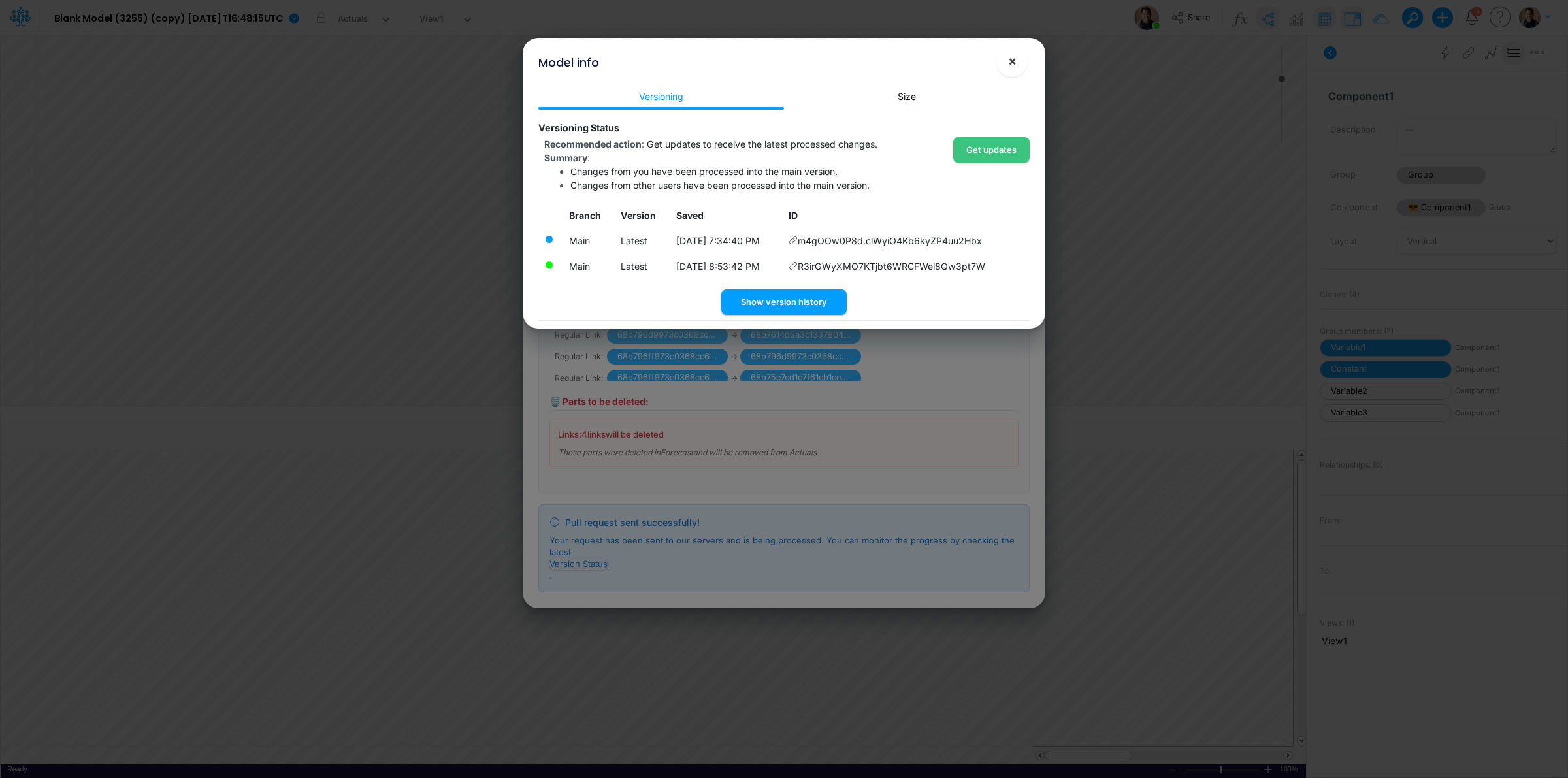
click at [1019, 52] on button "×" at bounding box center [1012, 62] width 32 height 32
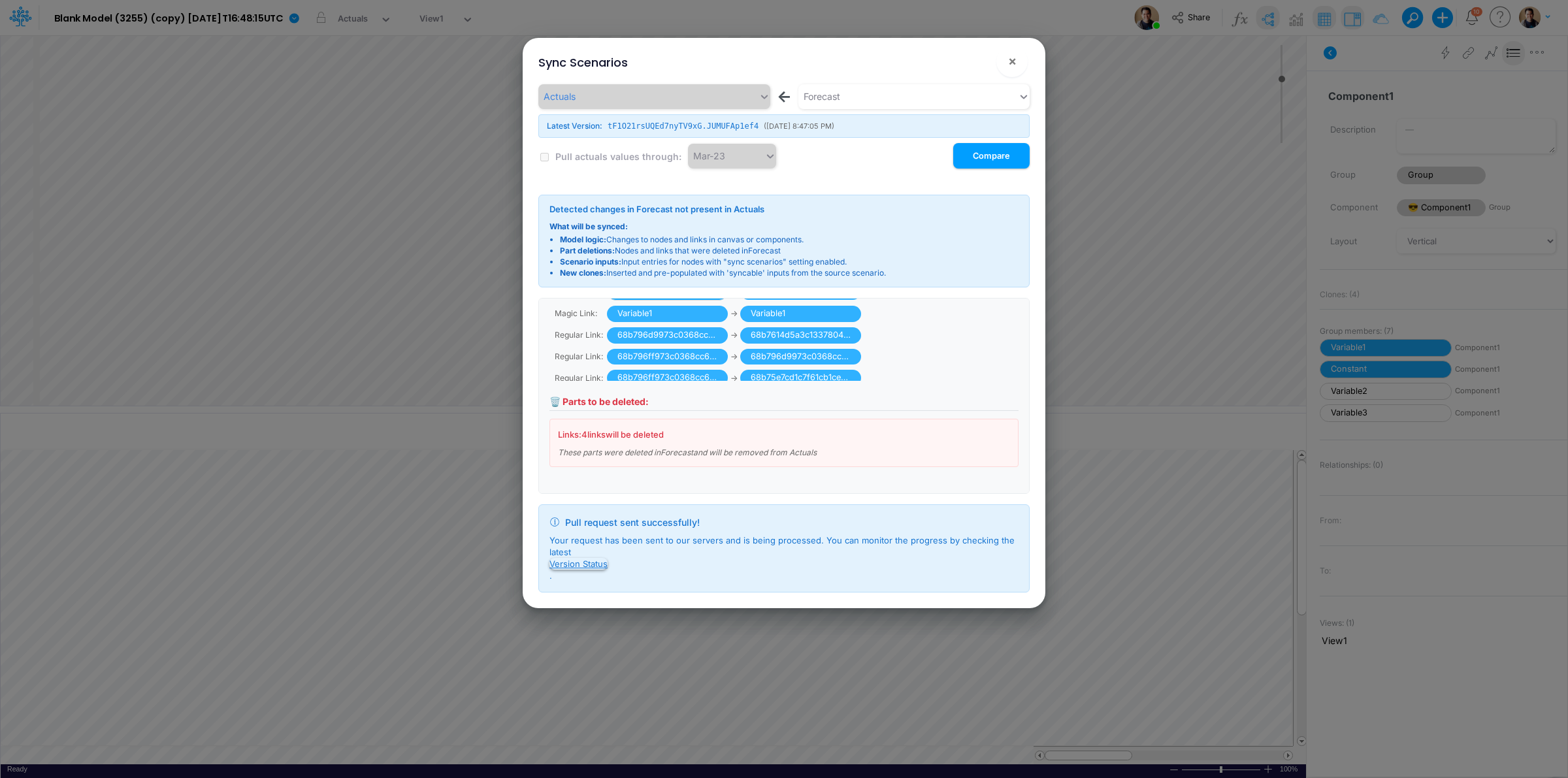
click at [593, 564] on button "Version Status" at bounding box center [579, 563] width 58 height 11
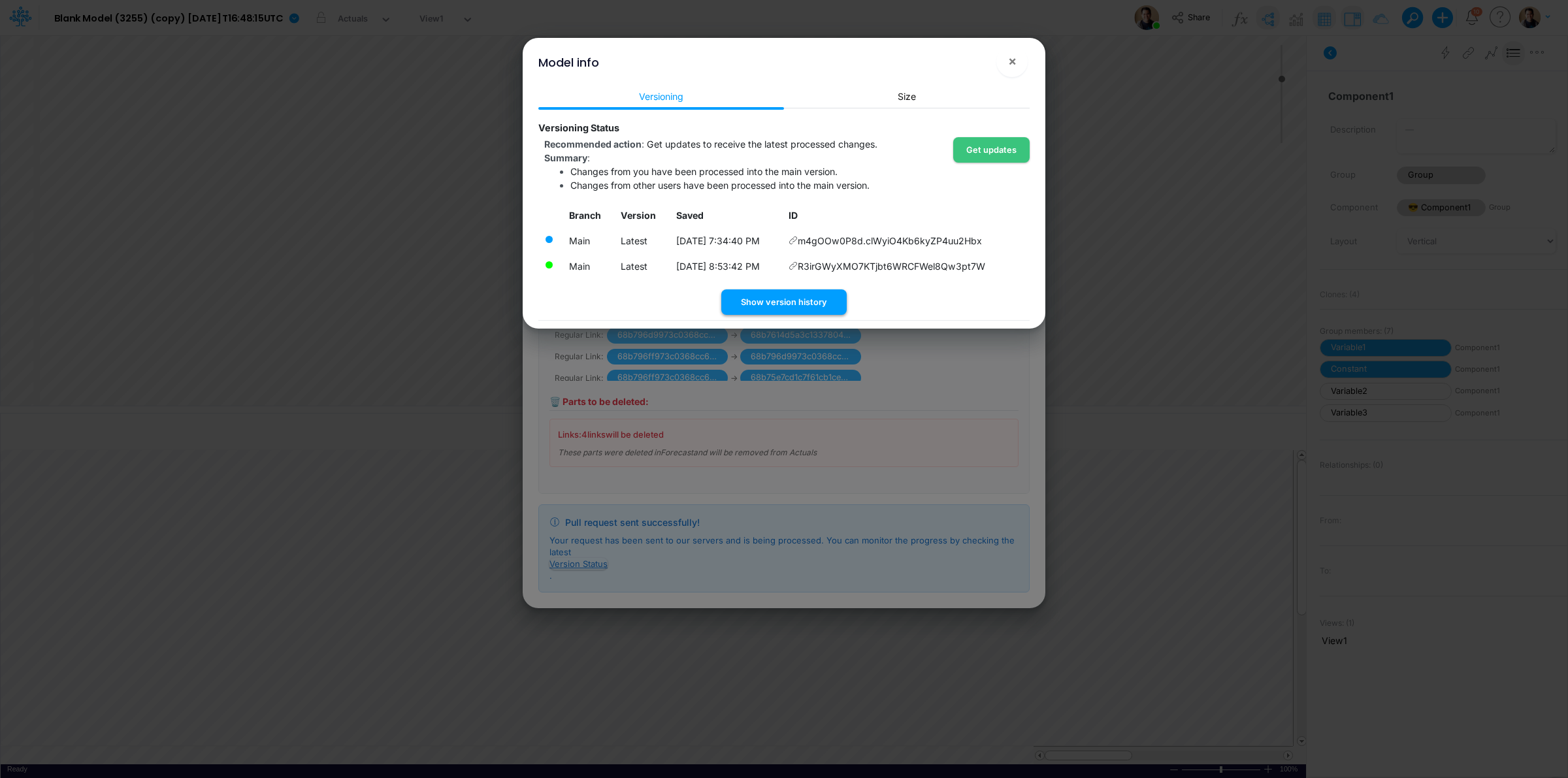
click at [755, 295] on button "Show version history" at bounding box center [784, 302] width 125 height 26
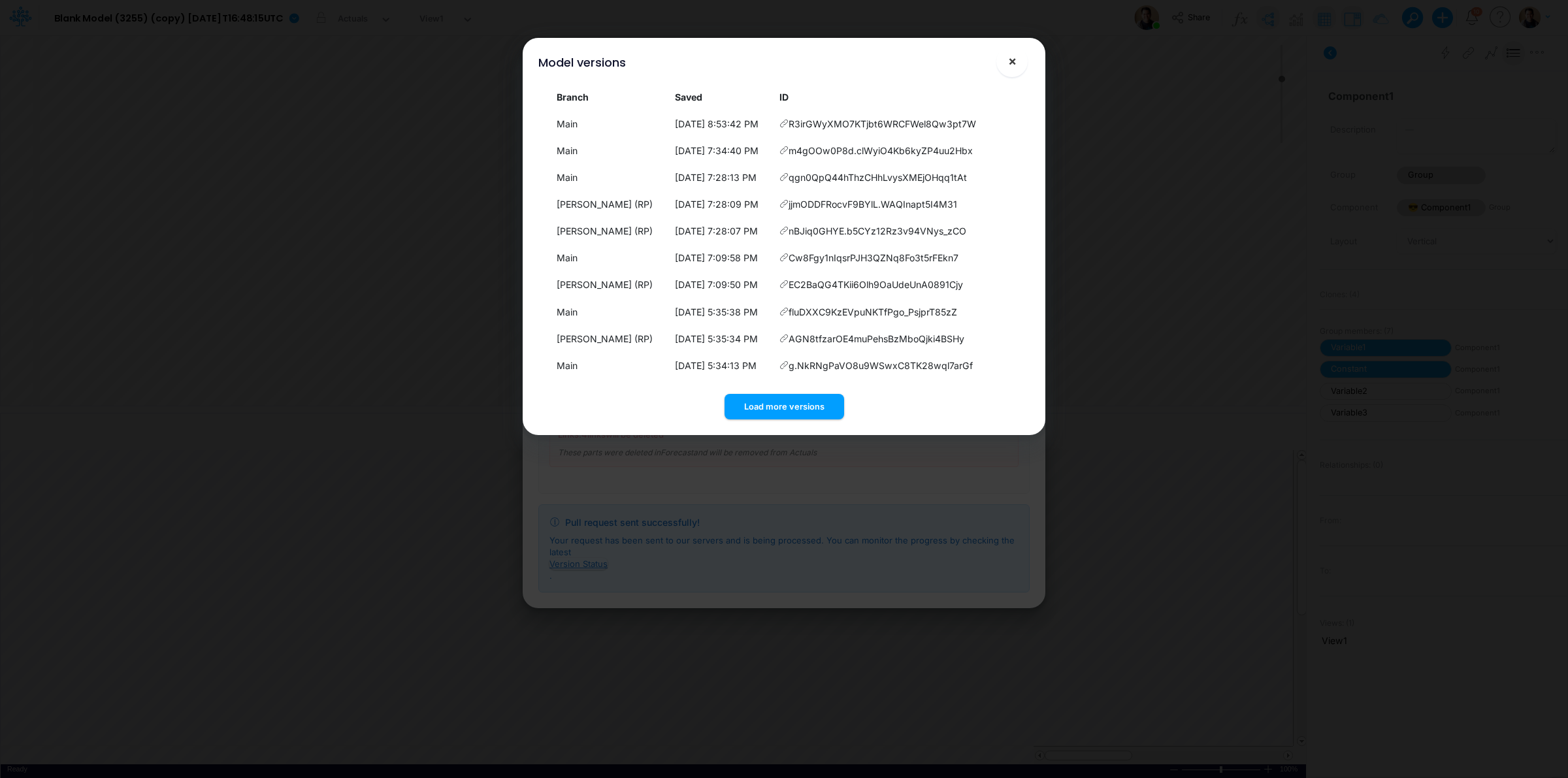
click at [1021, 57] on button "×" at bounding box center [1012, 62] width 32 height 32
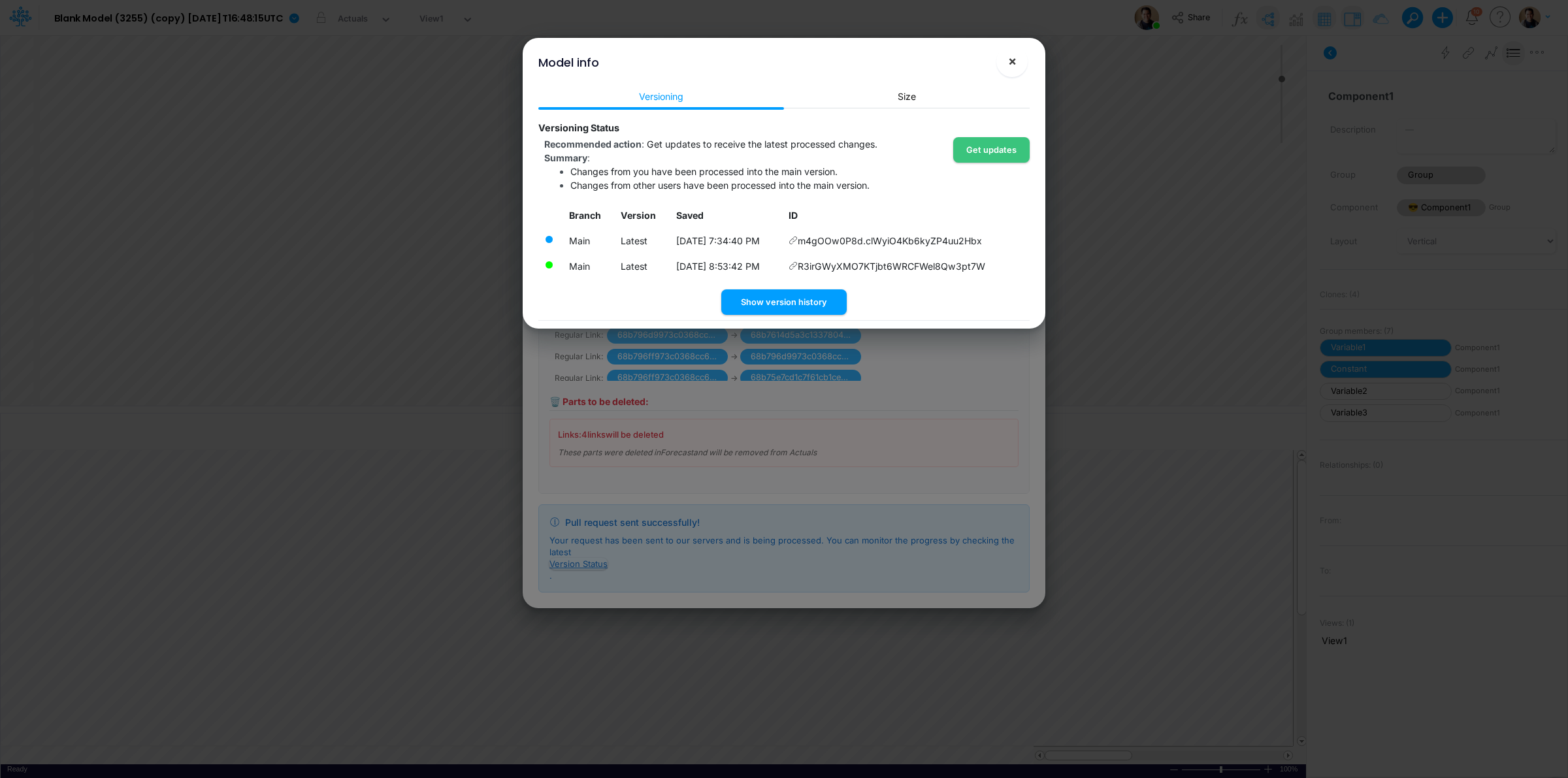
click at [1021, 57] on button "×" at bounding box center [1012, 62] width 32 height 32
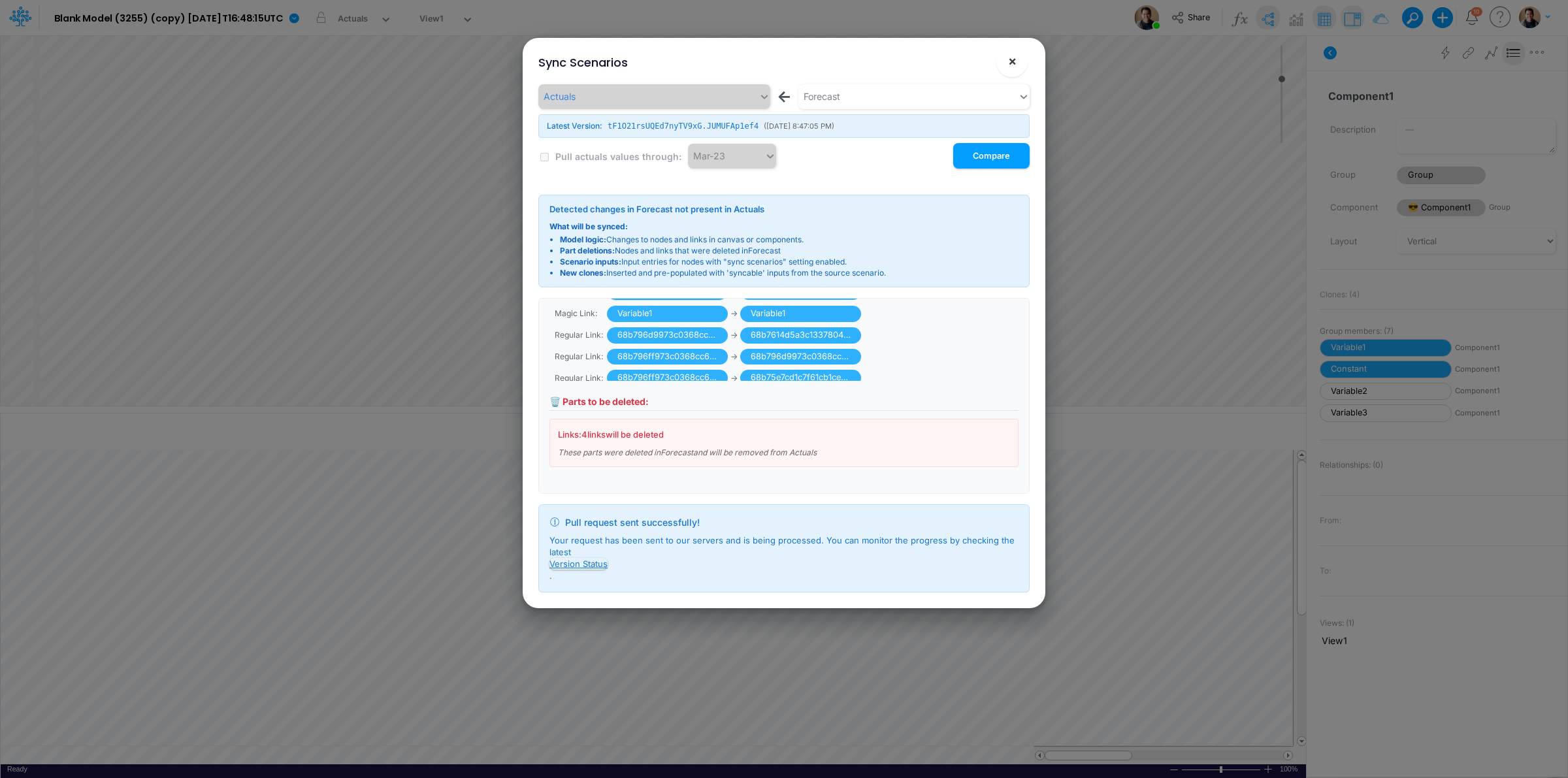
click at [1021, 57] on button "×" at bounding box center [1012, 62] width 32 height 32
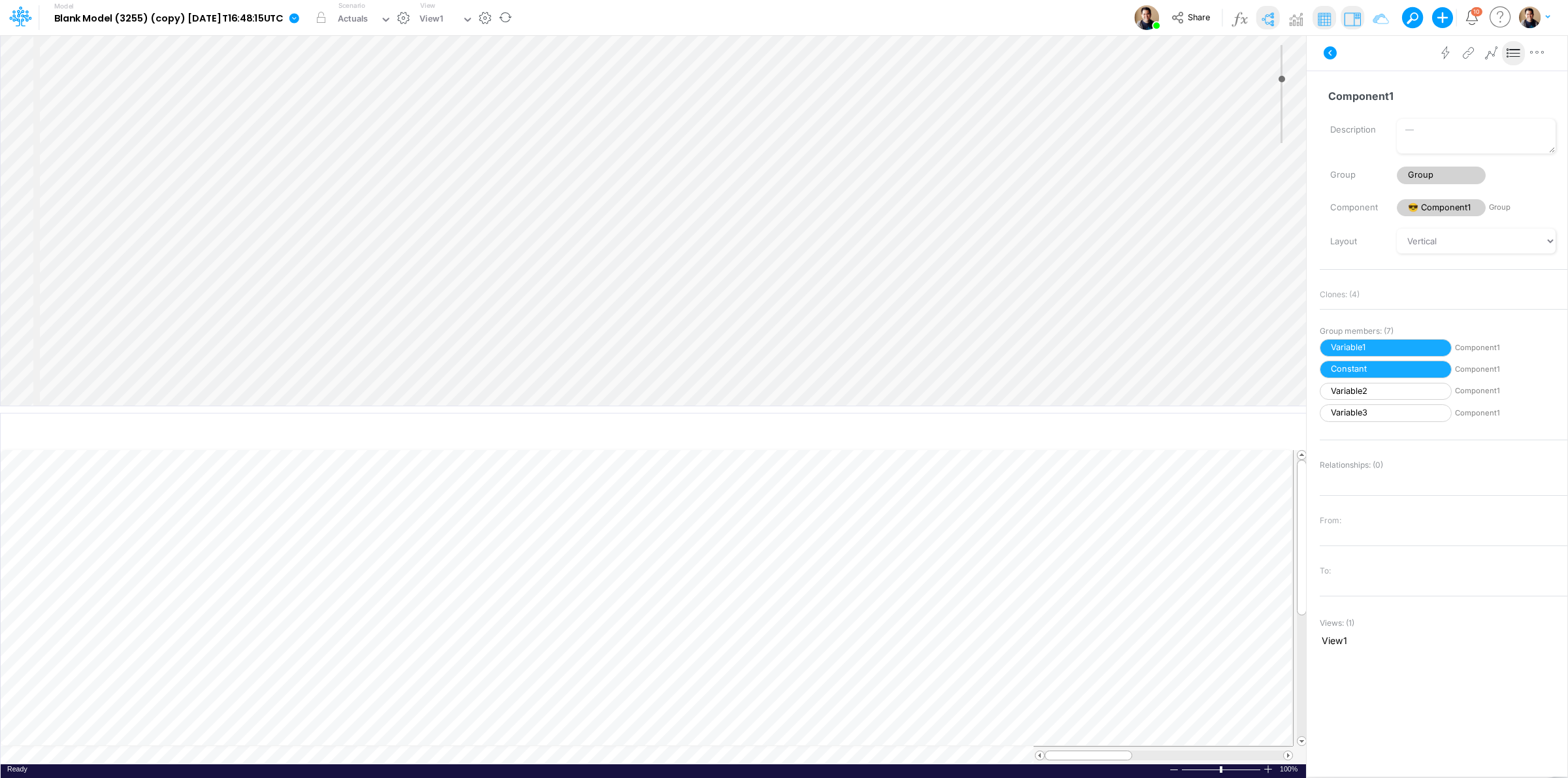
click at [300, 21] on icon at bounding box center [294, 18] width 10 height 10
click at [409, 130] on button "View model info" at bounding box center [359, 135] width 140 height 20
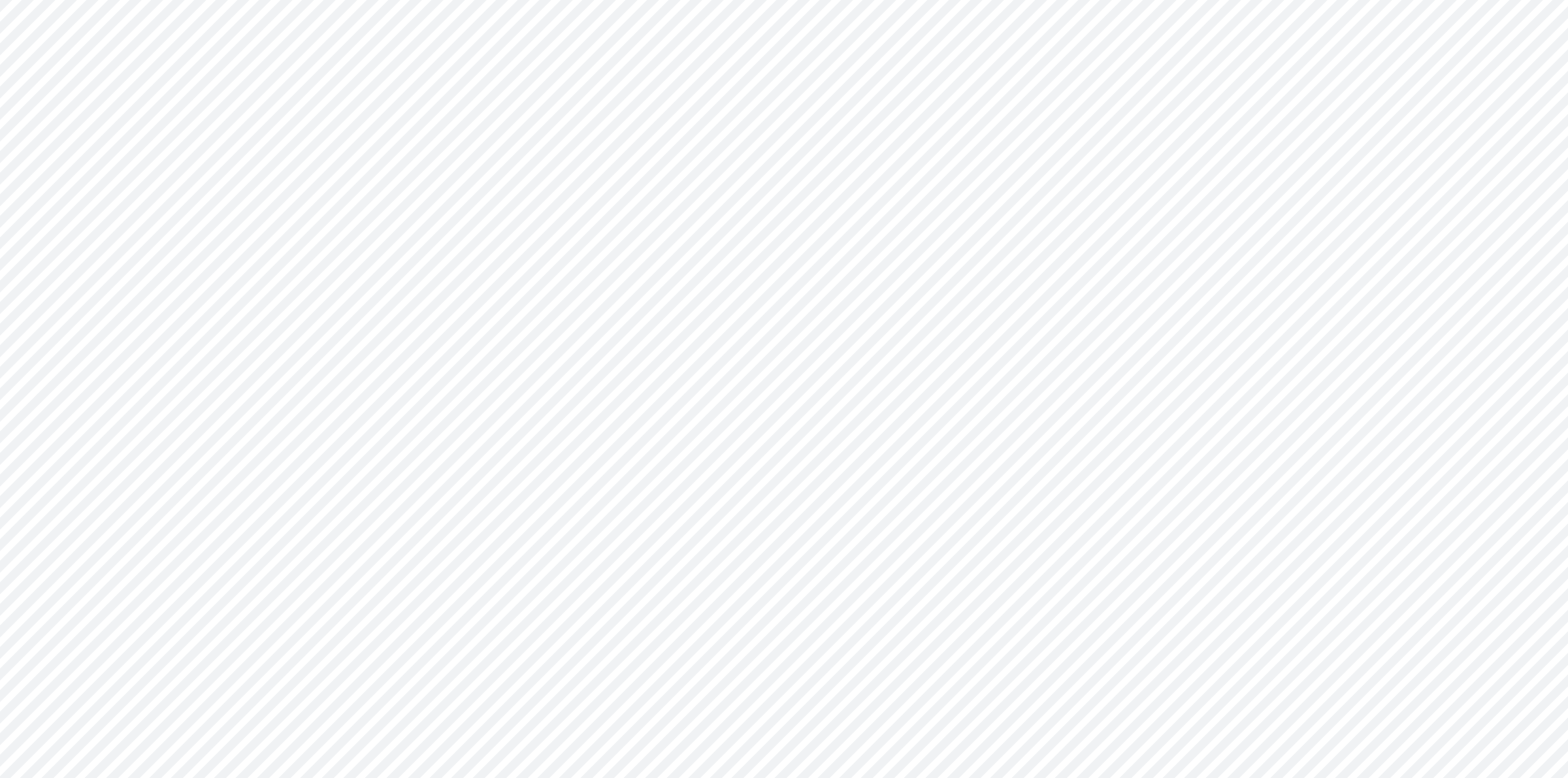
select select "Horizontal"
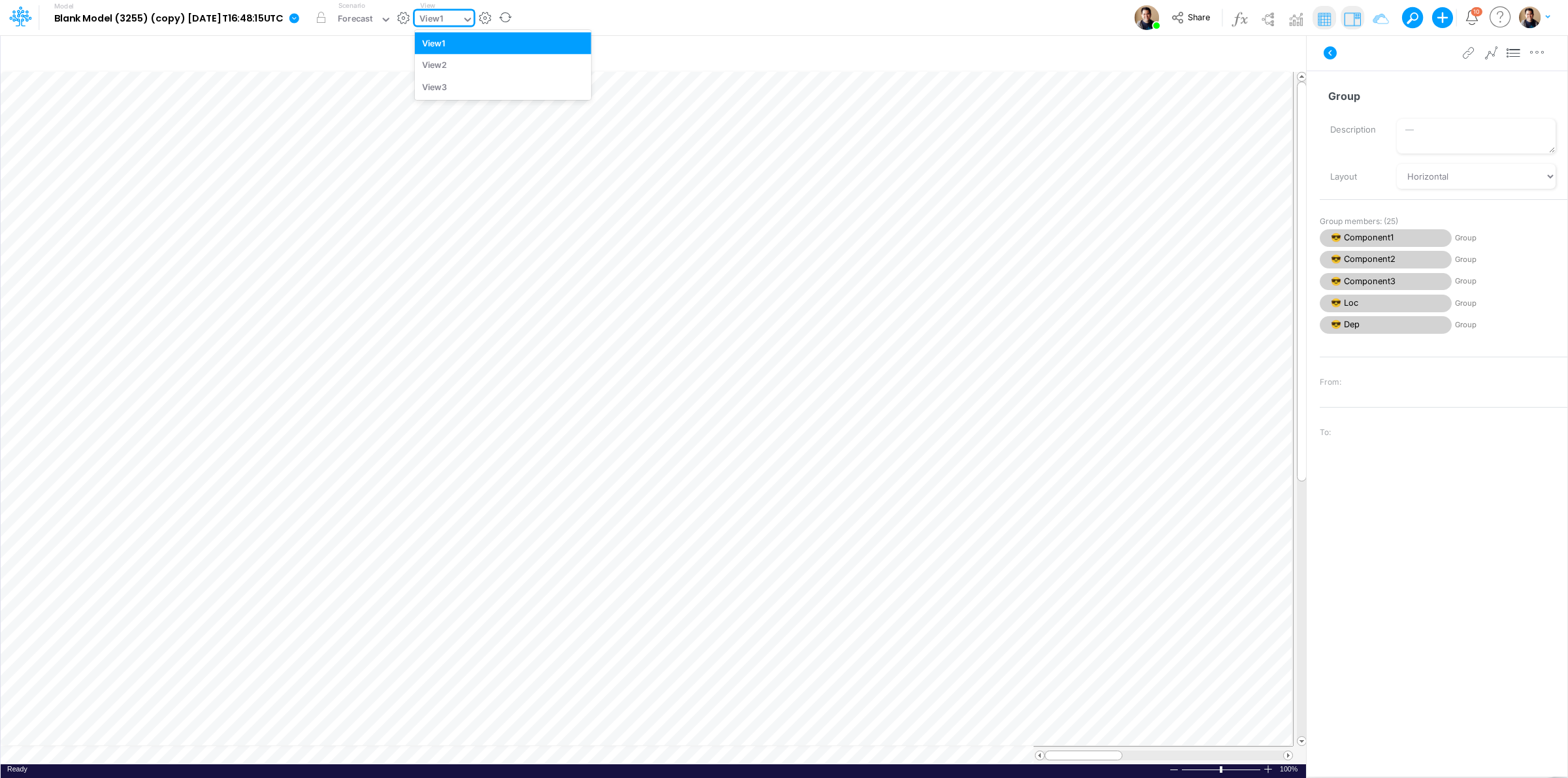
click at [462, 11] on div "View1" at bounding box center [438, 20] width 47 height 19
click at [484, 80] on div "View3" at bounding box center [503, 86] width 176 height 21
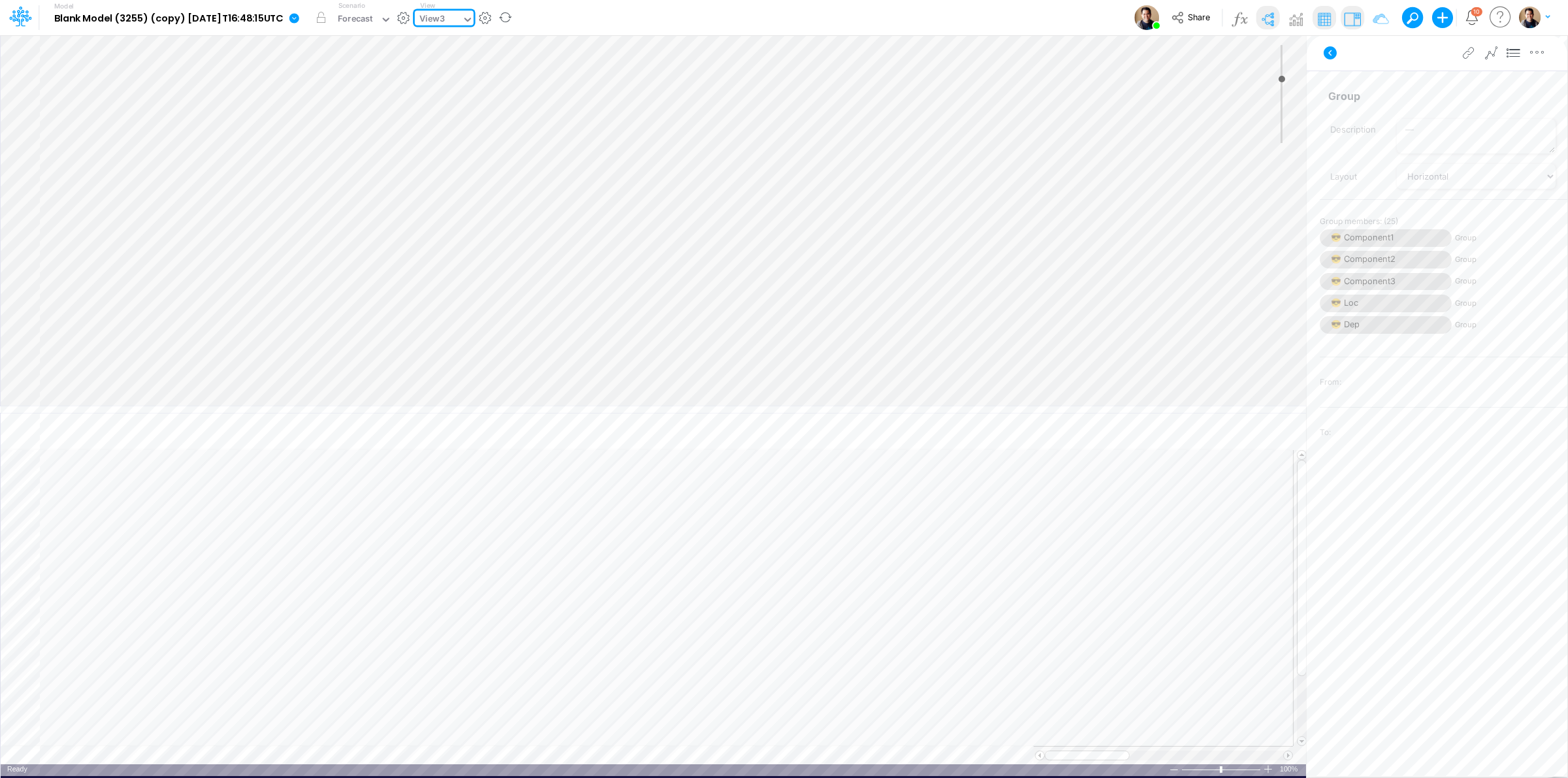
type input "0"
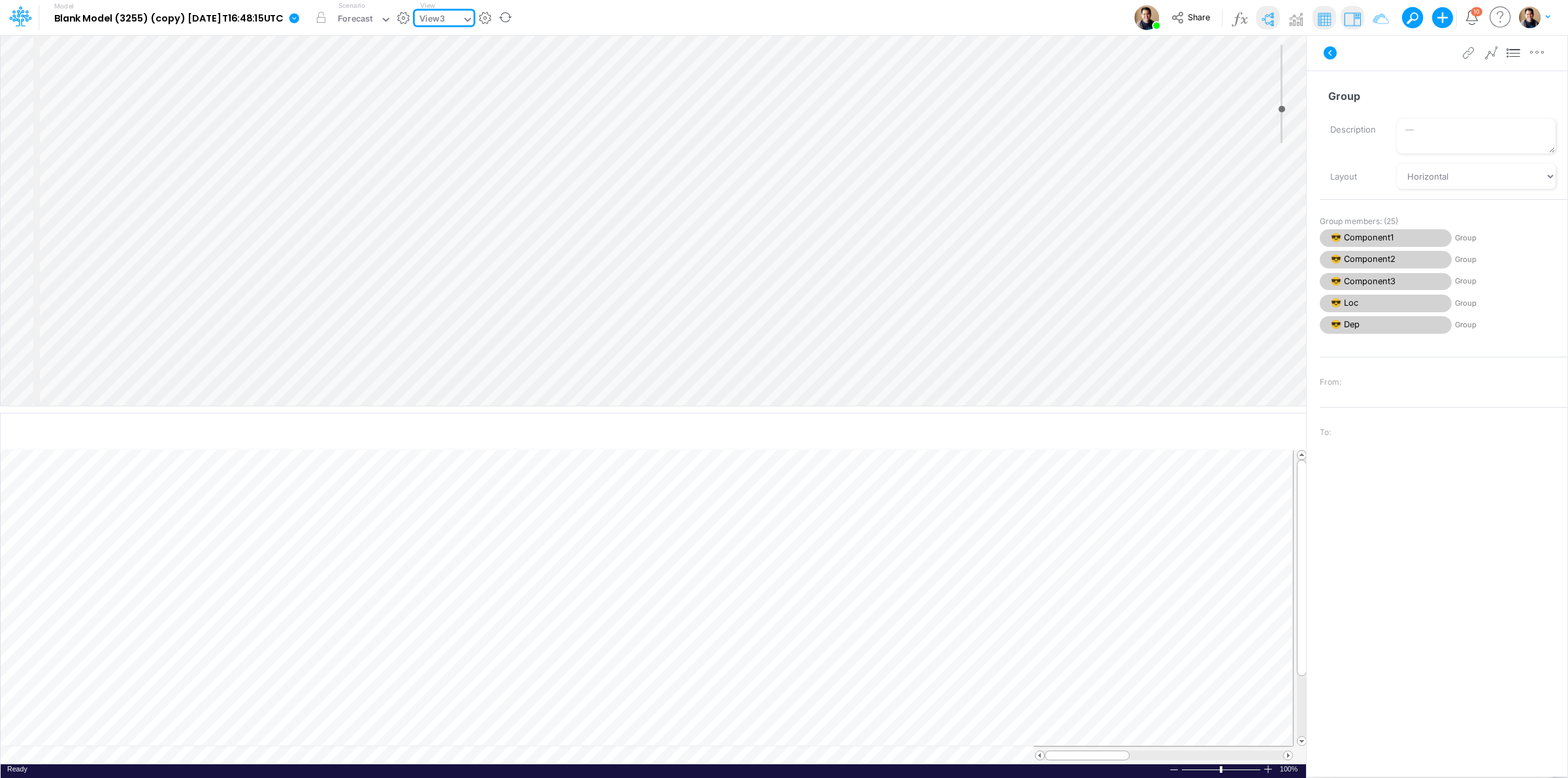
click at [445, 19] on div "View3" at bounding box center [432, 19] width 26 height 15
click at [474, 61] on div "View2" at bounding box center [503, 65] width 176 height 21
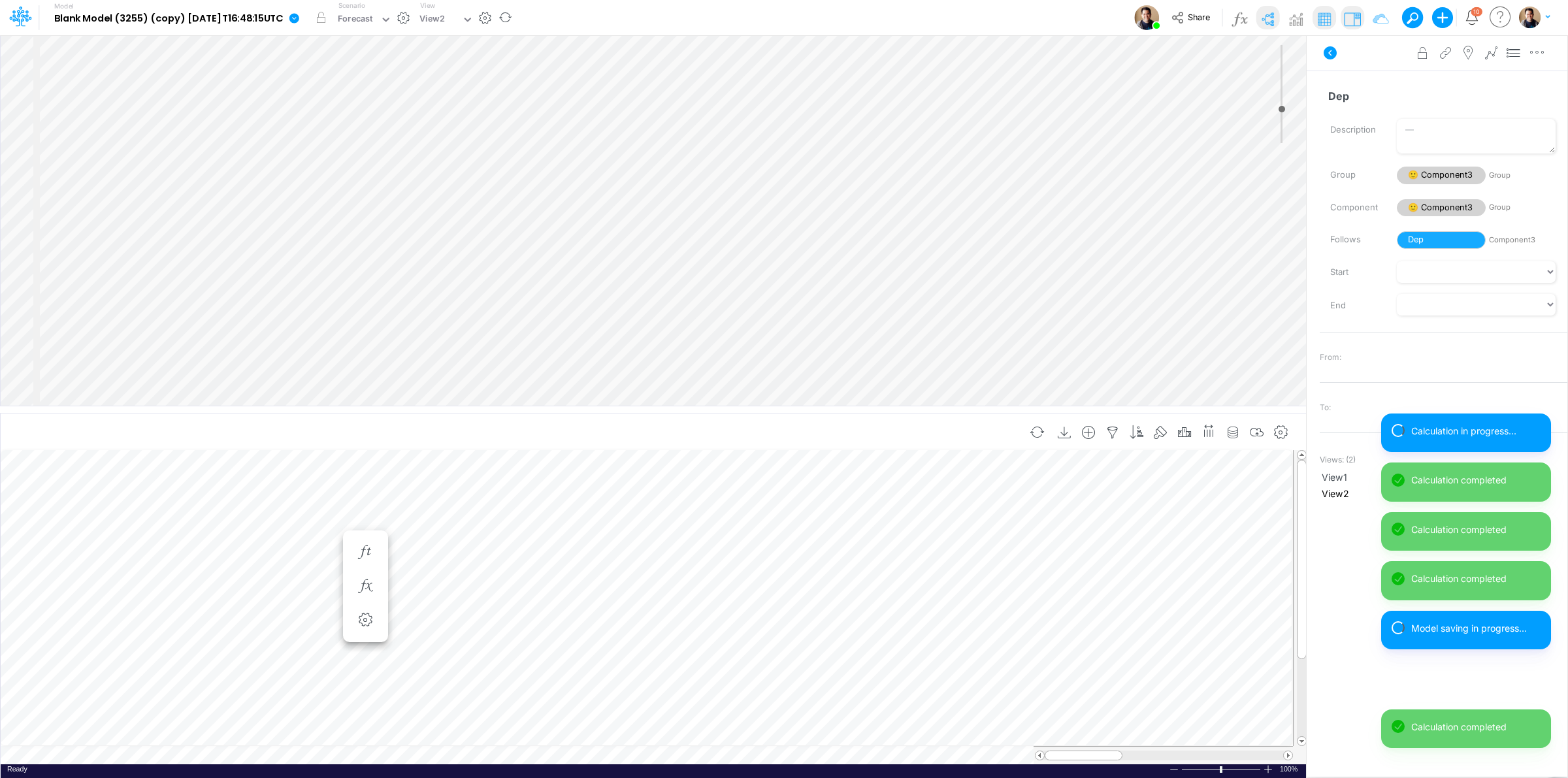
scroll to position [0, 1]
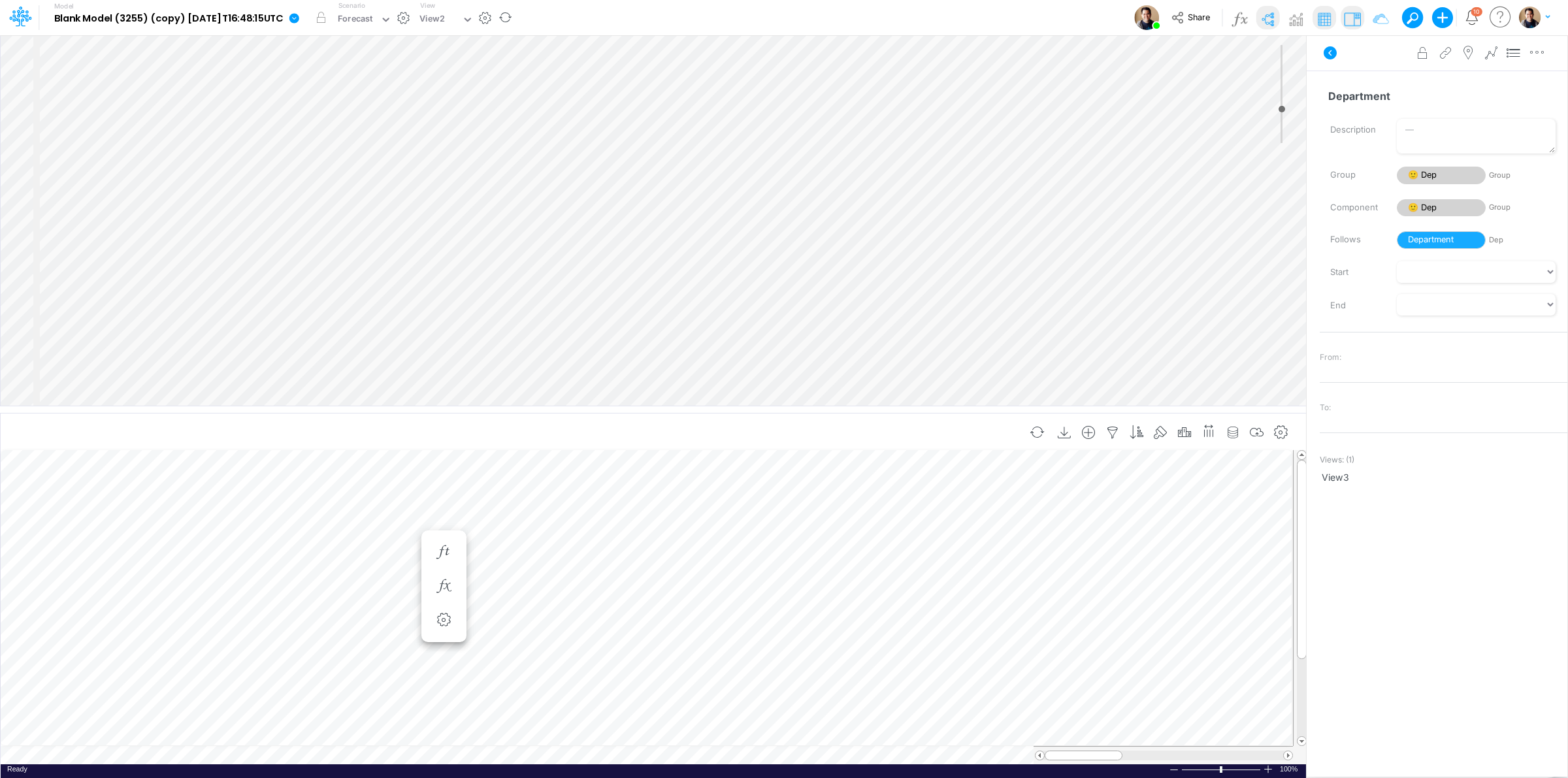
scroll to position [0, 1]
click at [300, 20] on icon at bounding box center [293, 18] width 11 height 11
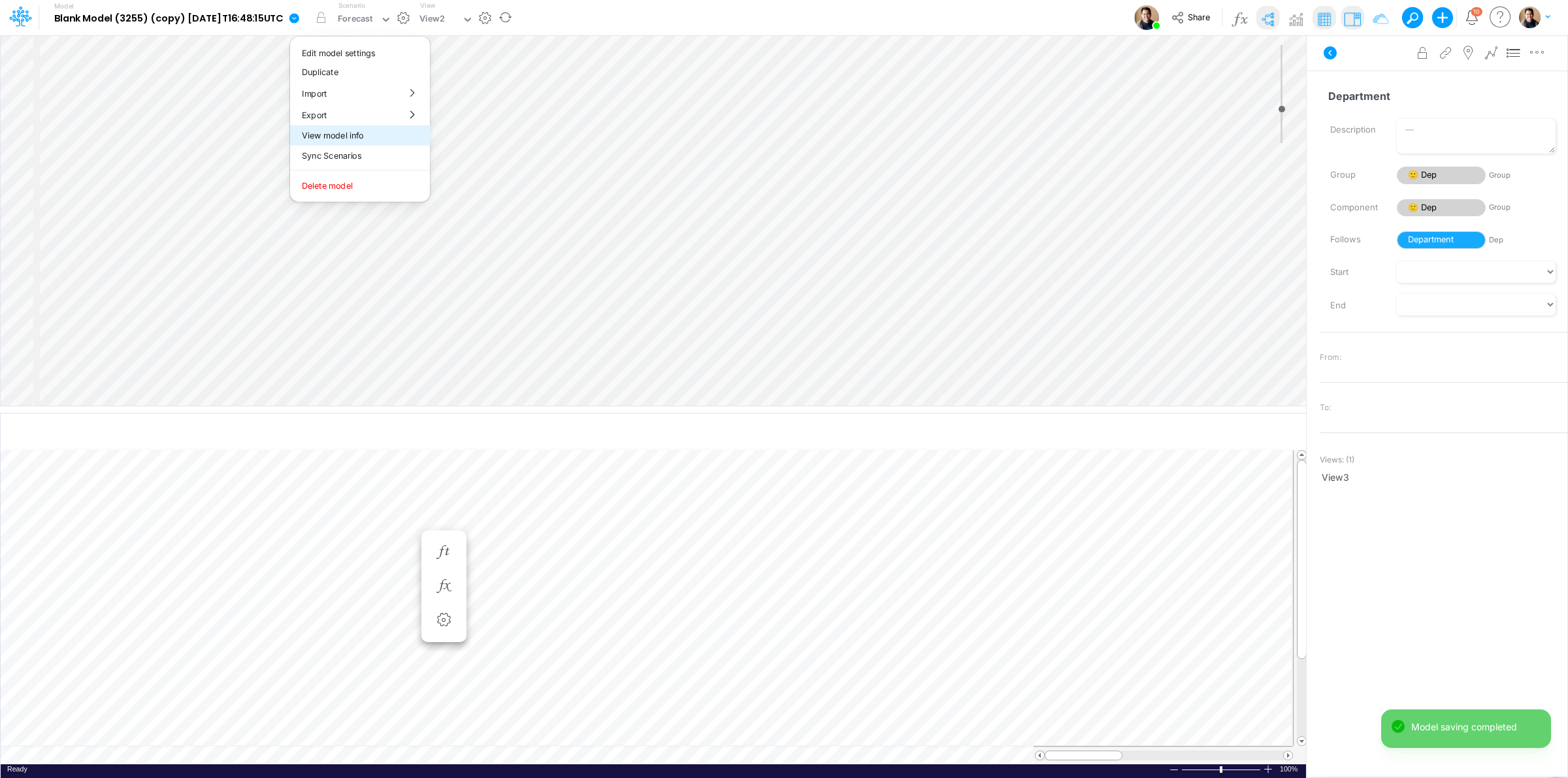
click at [387, 131] on button "View model info" at bounding box center [359, 135] width 140 height 20
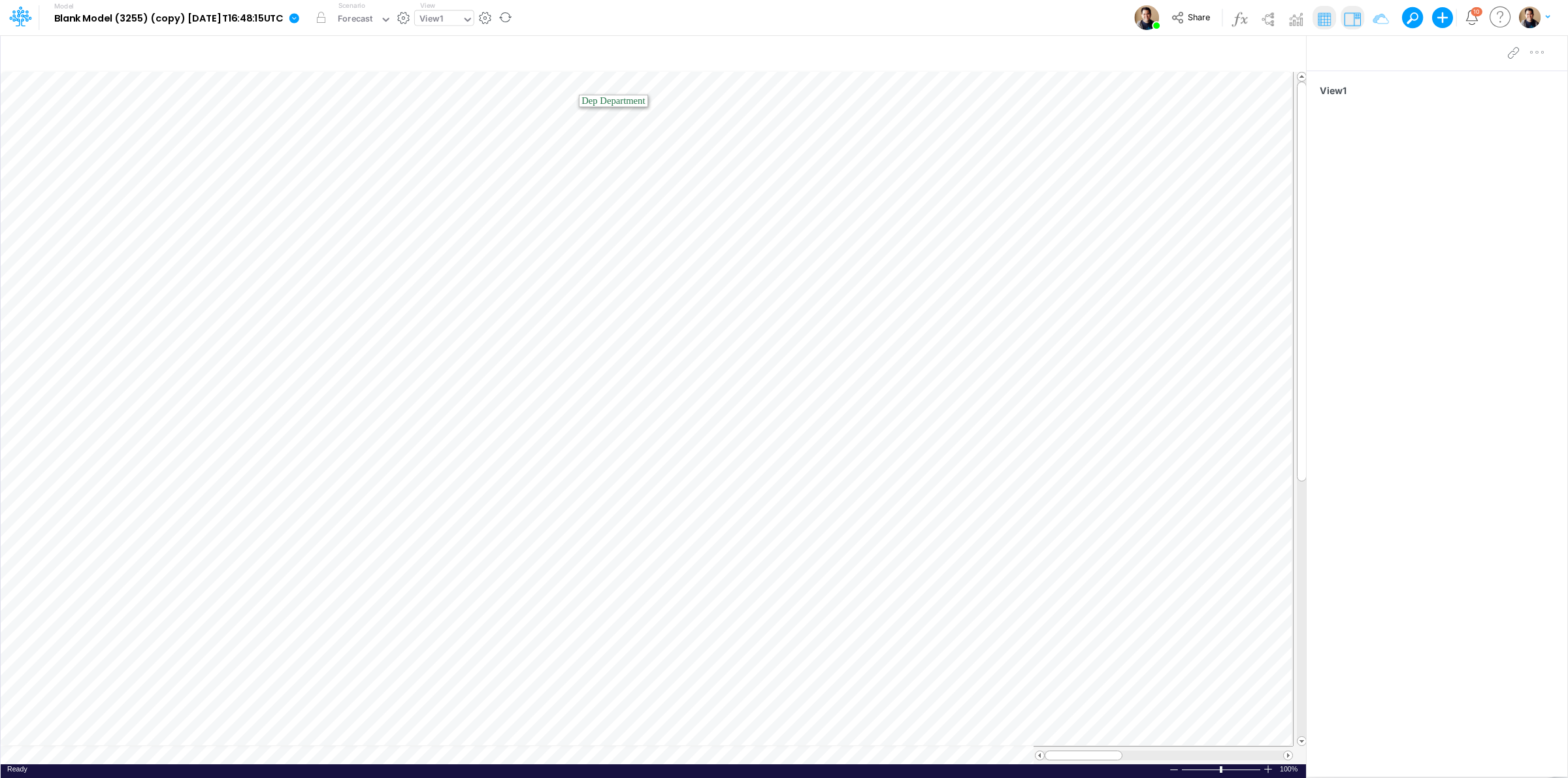
click at [443, 14] on div "View1" at bounding box center [431, 19] width 24 height 15
click at [492, 82] on div "View3" at bounding box center [503, 86] width 176 height 21
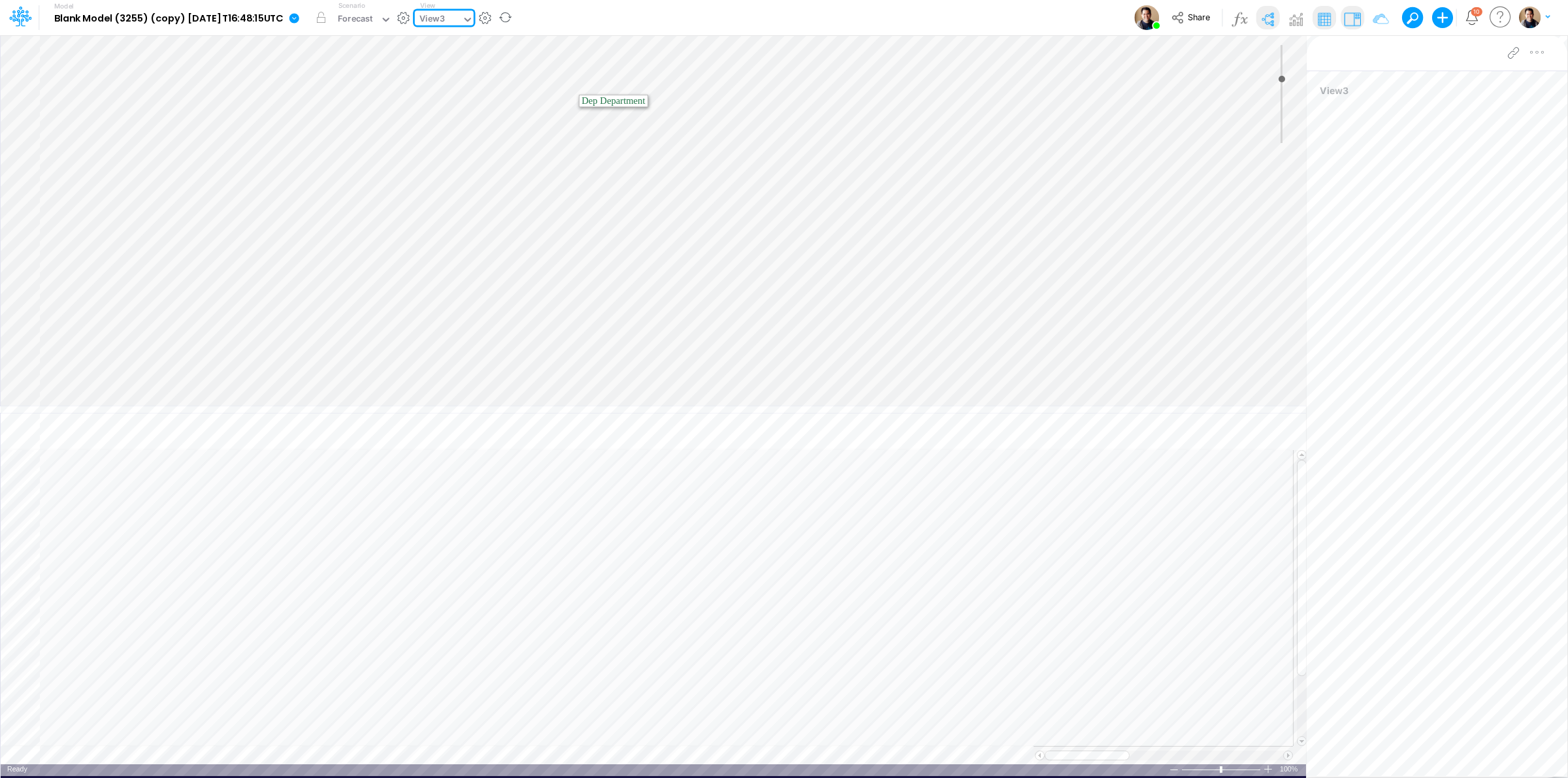
type input "0"
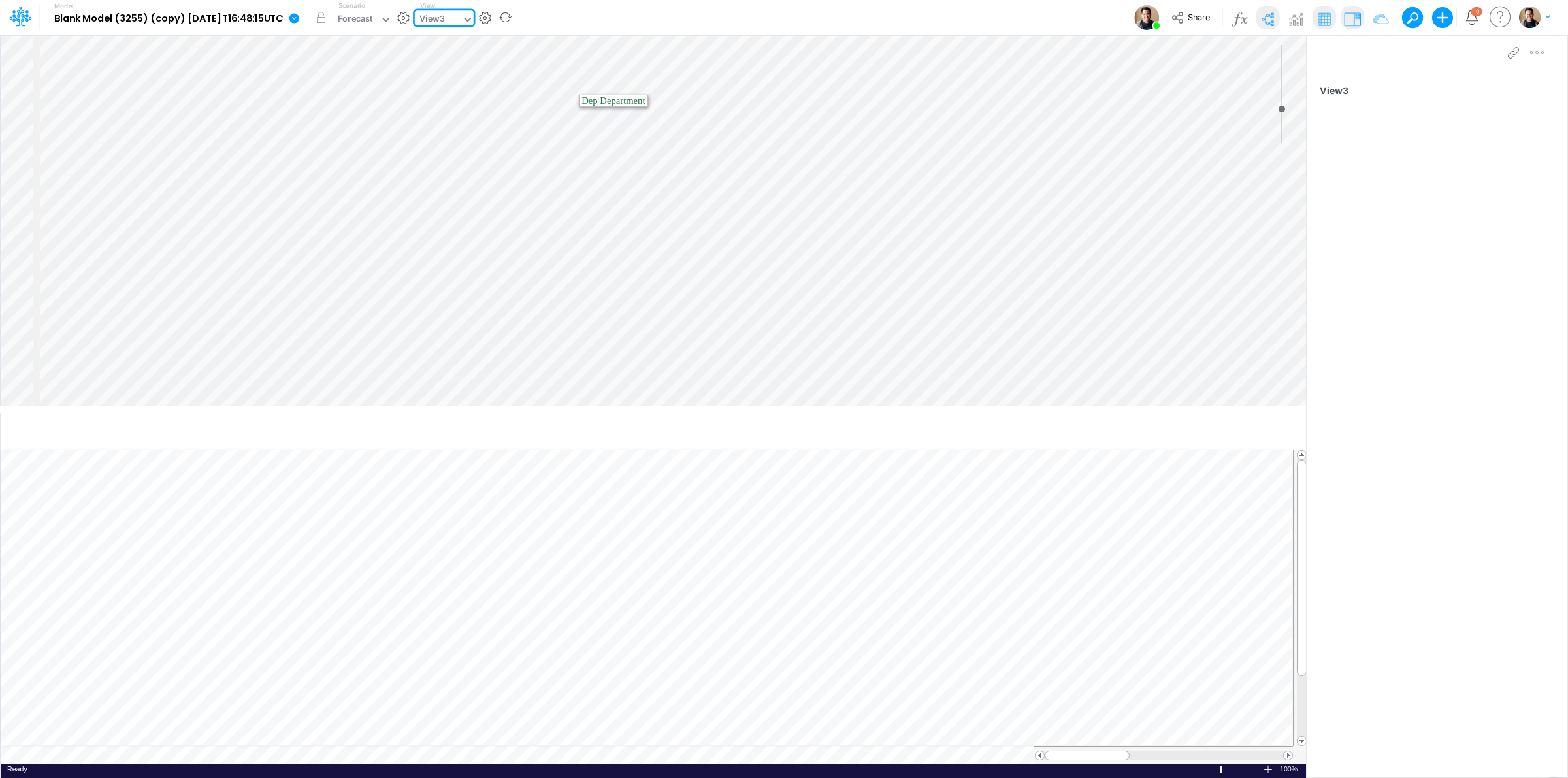
click at [445, 14] on div "View3" at bounding box center [432, 19] width 26 height 15
click at [476, 60] on div "View2" at bounding box center [503, 65] width 176 height 21
click at [462, 24] on div "View2" at bounding box center [438, 20] width 47 height 19
click at [472, 77] on div "View3" at bounding box center [503, 86] width 176 height 21
click at [1278, 432] on icon "button" at bounding box center [1281, 433] width 19 height 14
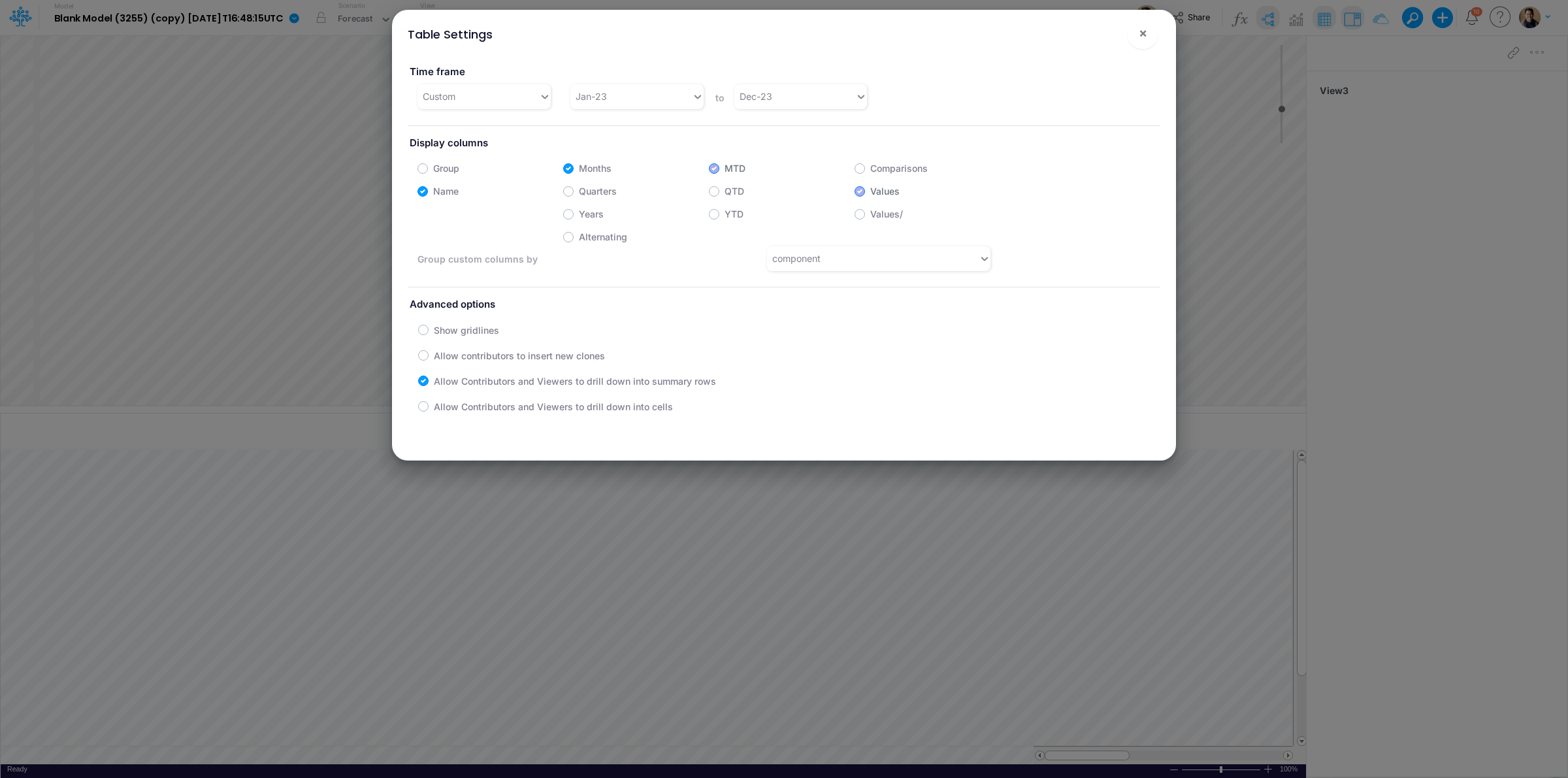
click at [433, 174] on label "Group" at bounding box center [447, 168] width 26 height 14
click at [433, 169] on input "Group" at bounding box center [438, 165] width 9 height 9
checkbox input "true"
click at [1135, 40] on button "×" at bounding box center [1143, 33] width 32 height 32
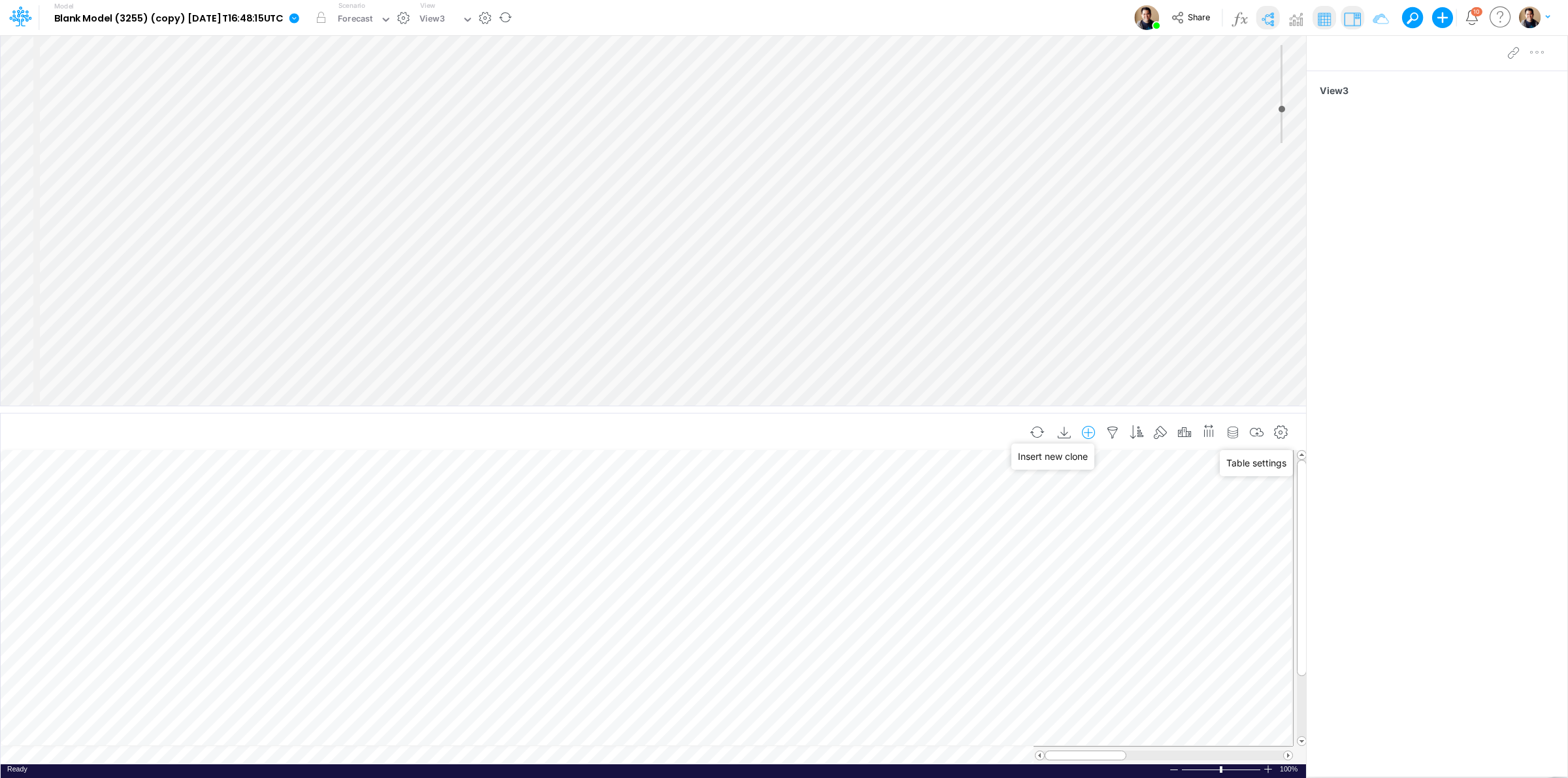
click at [1088, 429] on icon "button" at bounding box center [1089, 433] width 19 height 14
click at [975, 487] on li "Dep" at bounding box center [1024, 488] width 153 height 15
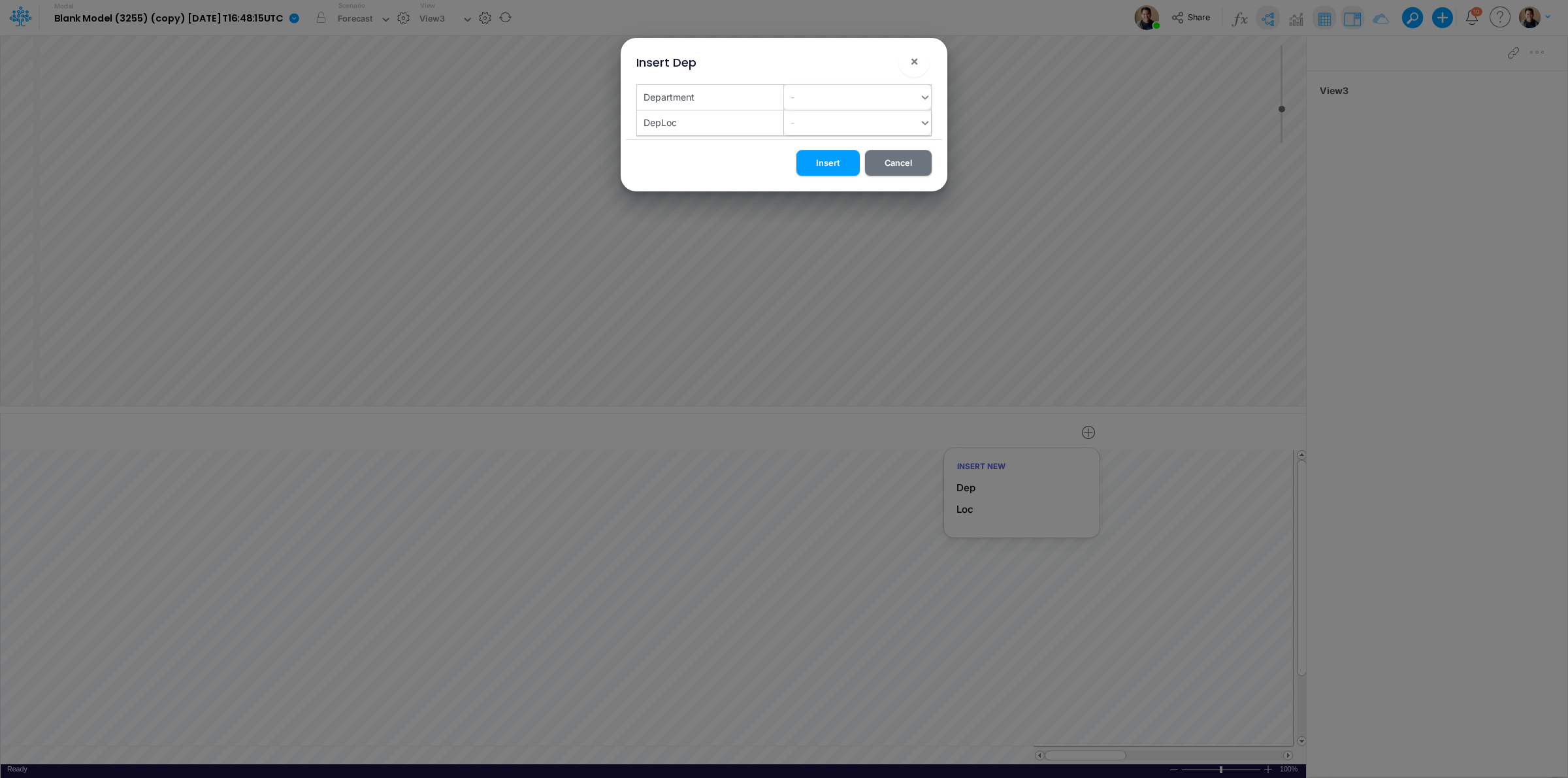
click at [824, 101] on div "-" at bounding box center [852, 97] width 136 height 21
type input "g"
type input "F"
type input "GA"
click at [824, 128] on div "Create "GA"" at bounding box center [857, 130] width 147 height 24
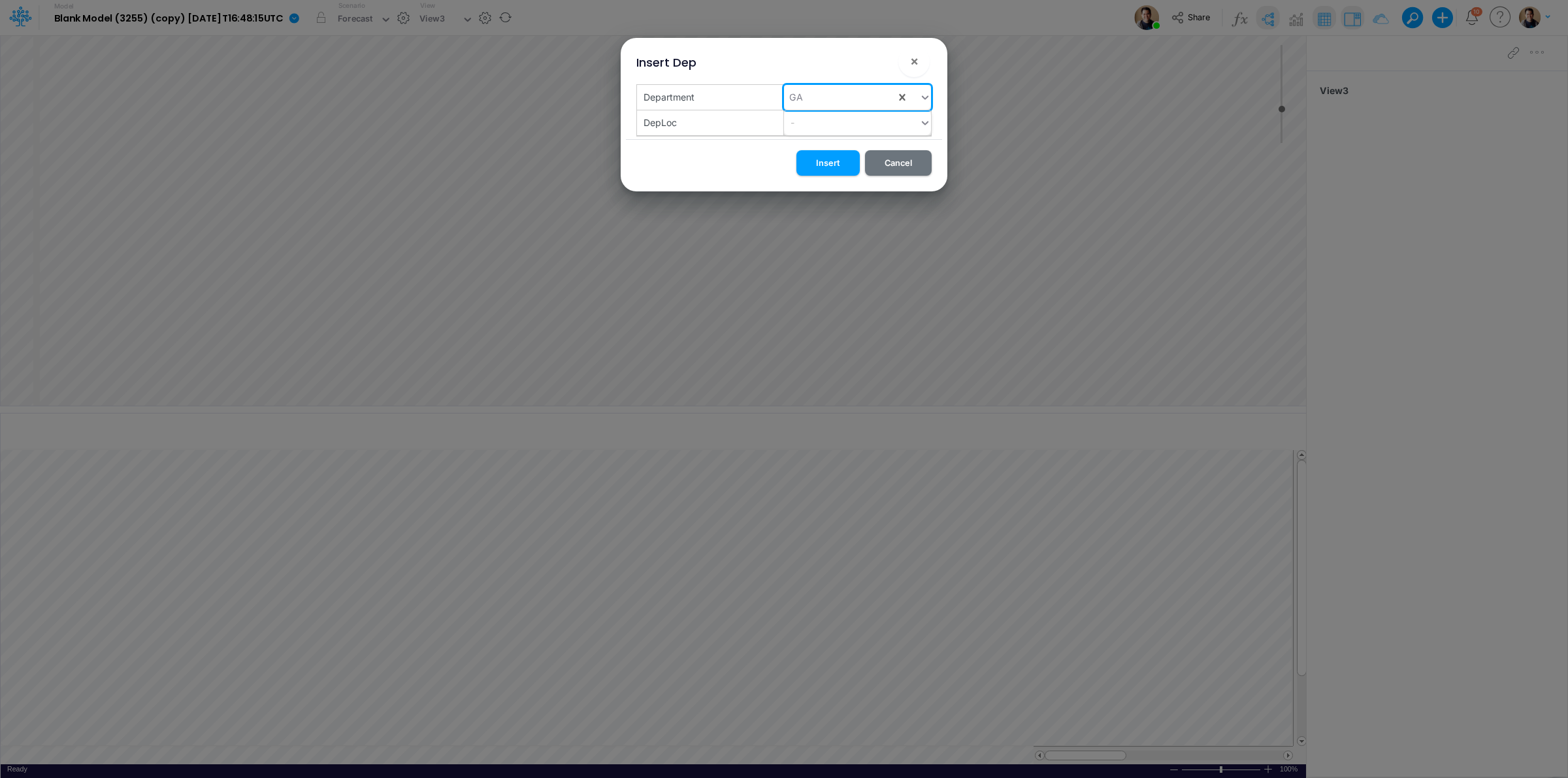
click at [824, 125] on div "-" at bounding box center [852, 122] width 136 height 21
type input "CH"
click at [828, 151] on div "Create "CH"" at bounding box center [857, 154] width 147 height 24
click at [831, 165] on button "Insert" at bounding box center [828, 163] width 63 height 26
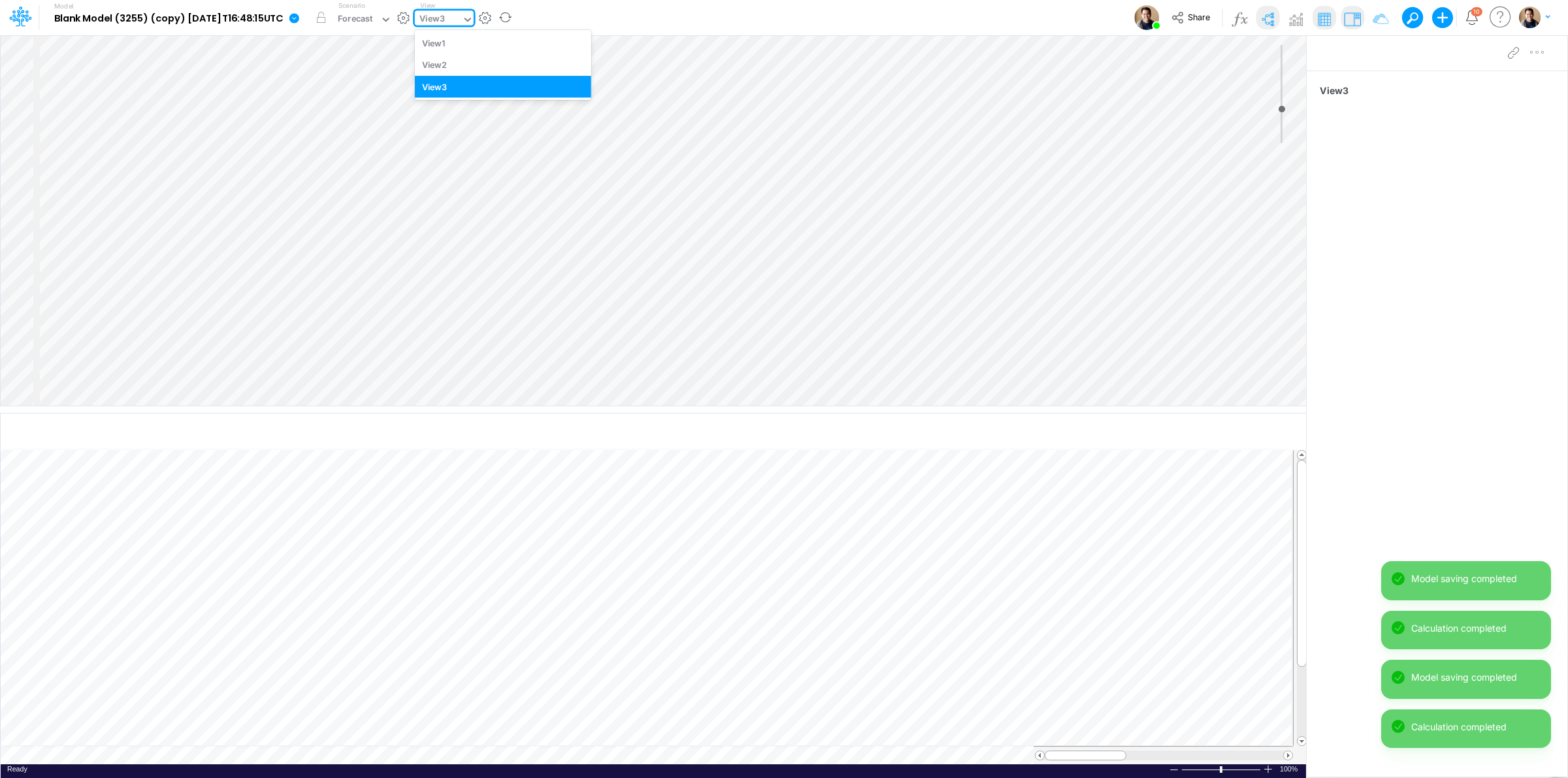
click at [448, 17] on input "text" at bounding box center [447, 20] width 1 height 12
click at [484, 73] on div "View2" at bounding box center [503, 65] width 176 height 21
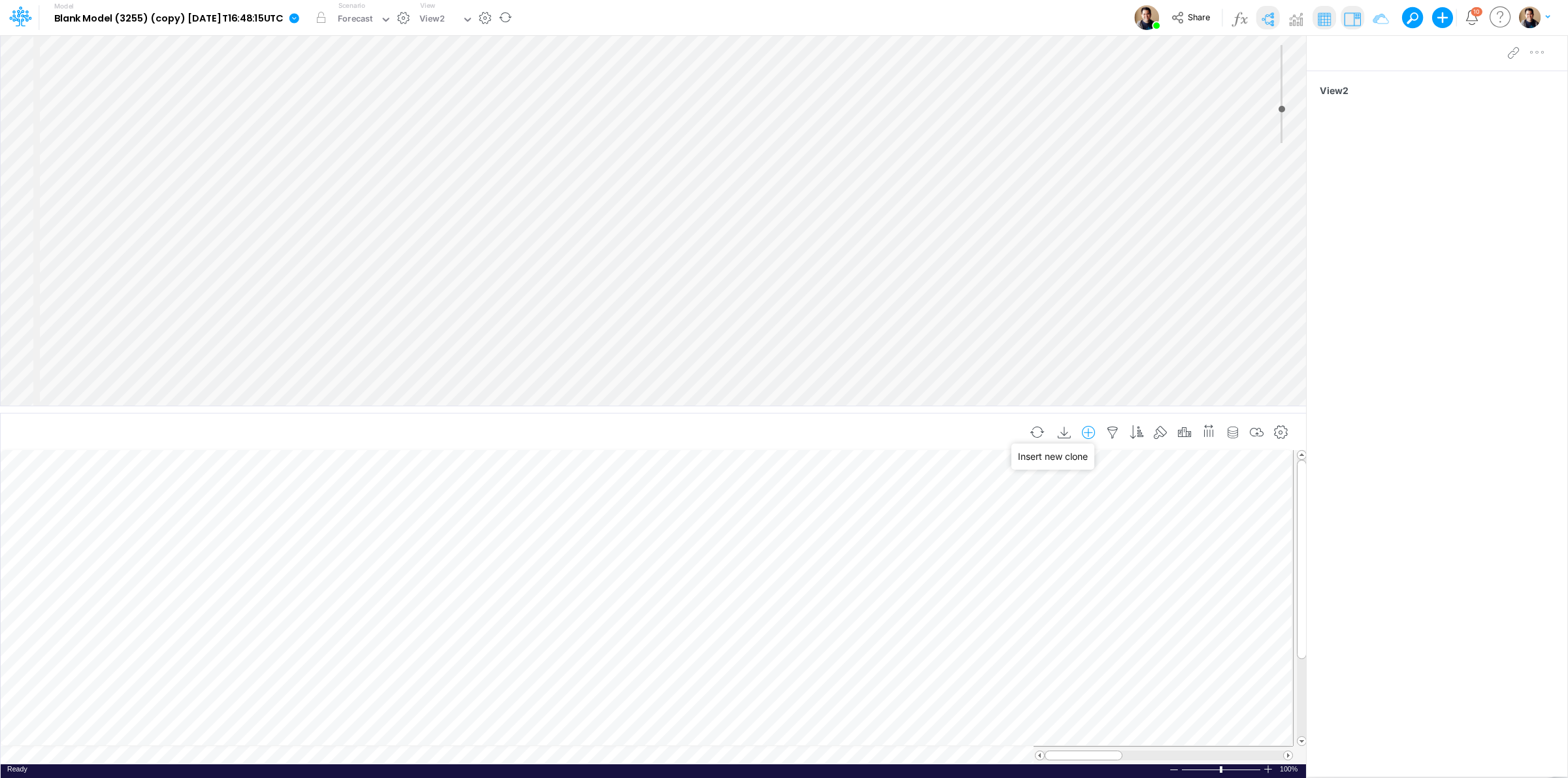
click at [1089, 432] on icon "button" at bounding box center [1089, 433] width 19 height 14
click at [1033, 487] on li "Component3" at bounding box center [1024, 488] width 153 height 15
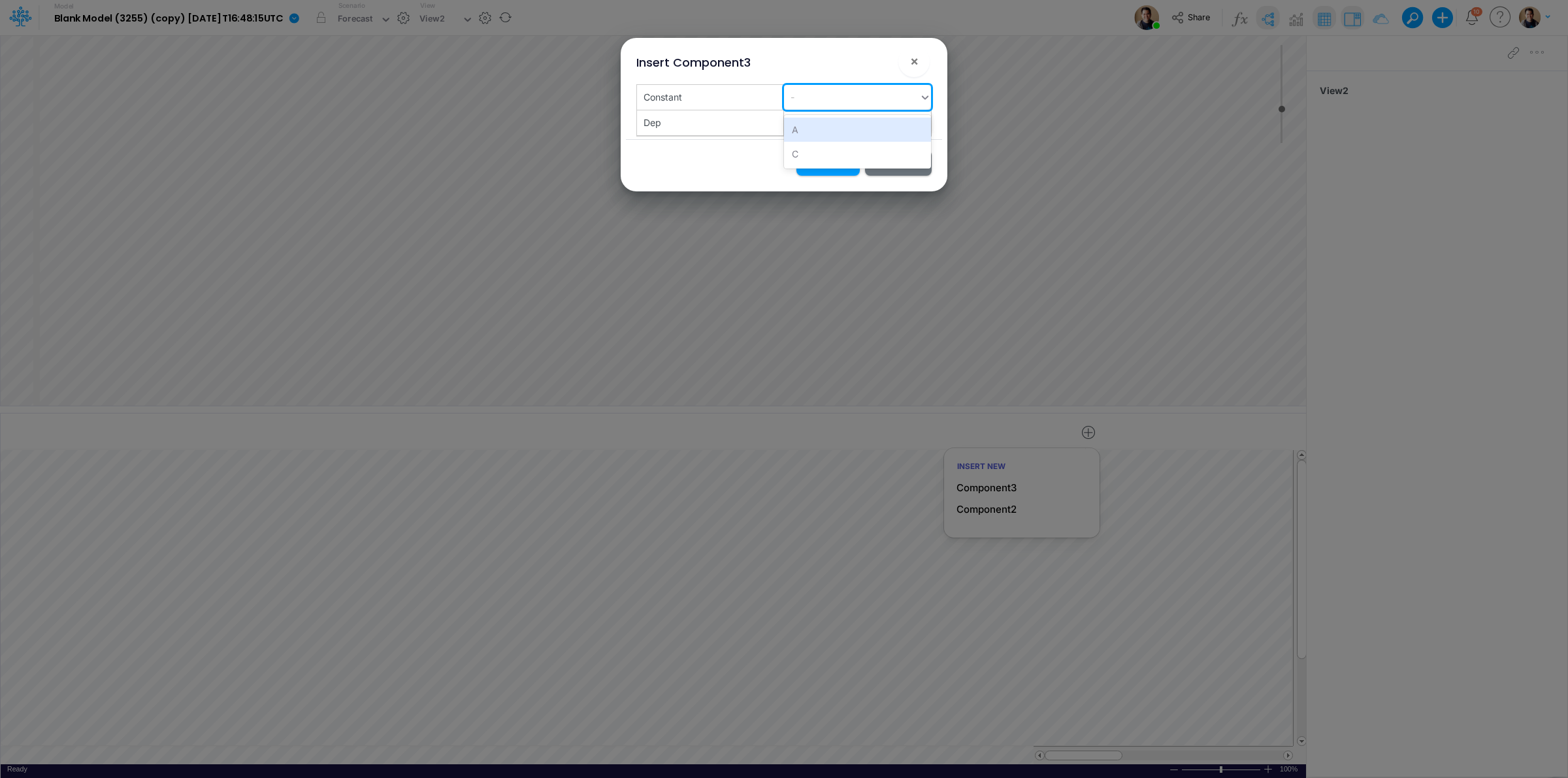
click at [834, 86] on div "-" at bounding box center [852, 97] width 136 height 21
type input "D"
click at [836, 125] on div "Create "D"" at bounding box center [857, 130] width 147 height 24
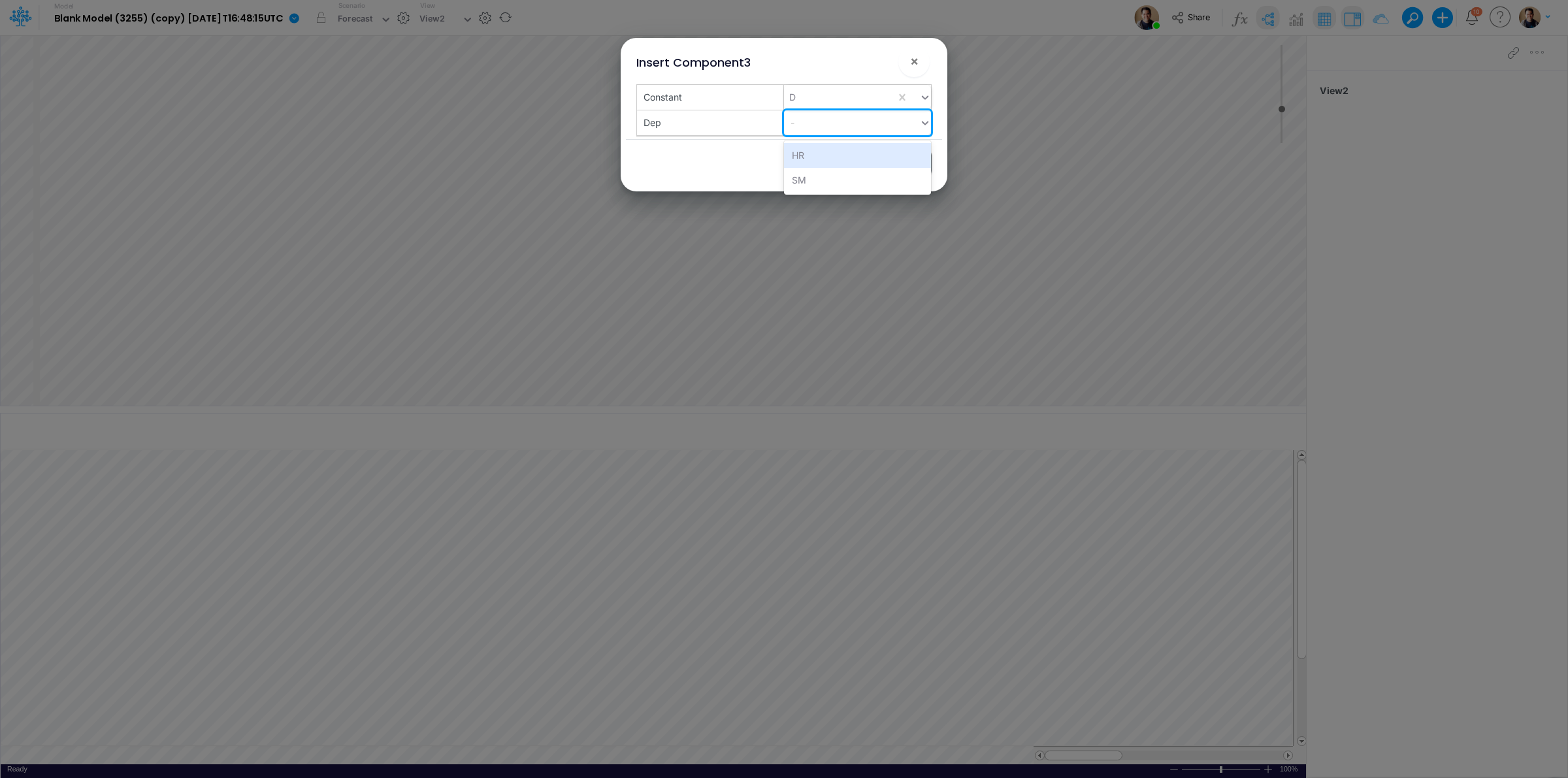
click at [835, 126] on div "-" at bounding box center [852, 122] width 136 height 21
type input "GA"
click at [833, 147] on div "Create "GA"" at bounding box center [857, 154] width 147 height 24
click at [841, 167] on button "Insert" at bounding box center [828, 163] width 63 height 26
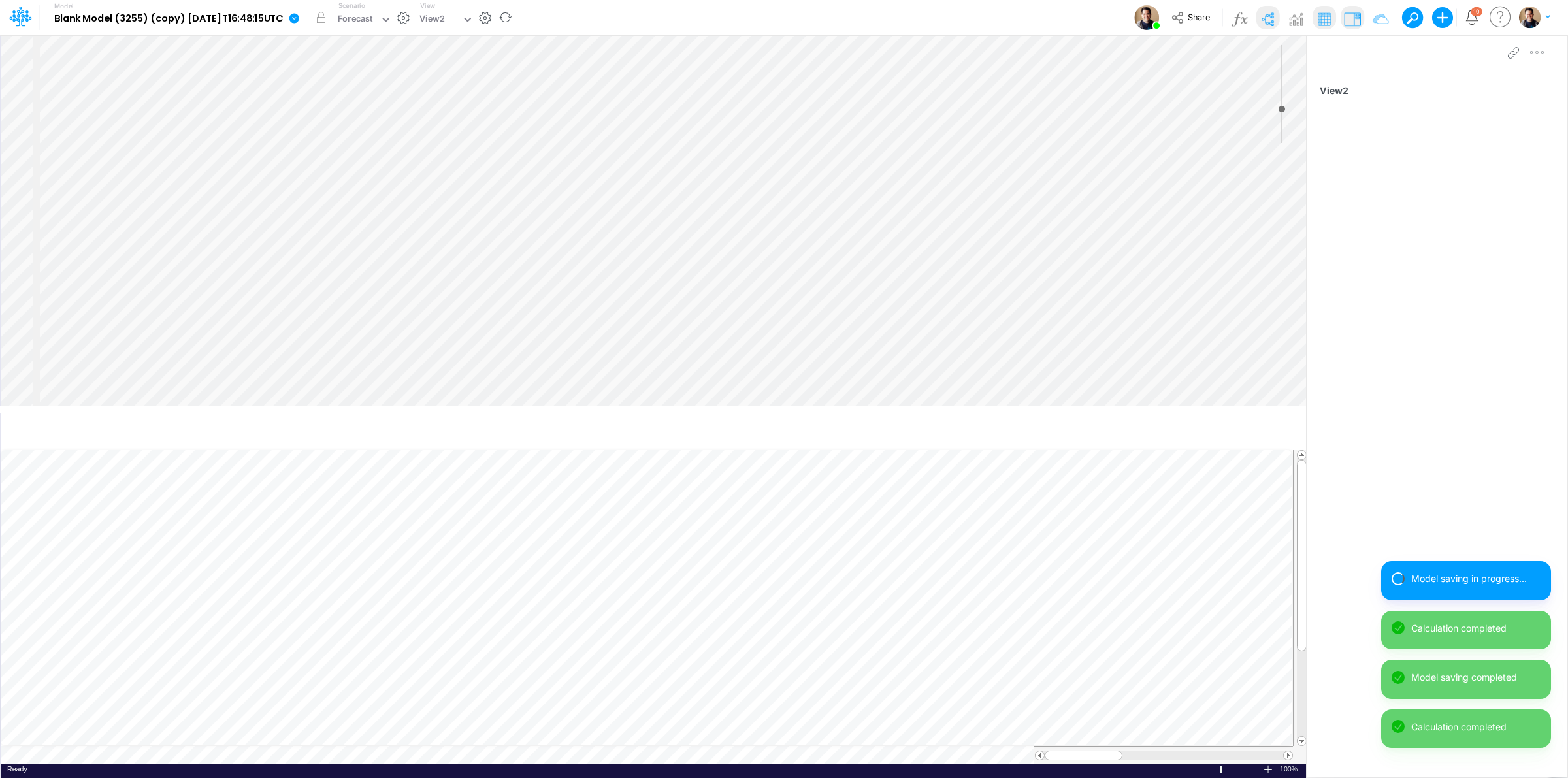
scroll to position [0, 1]
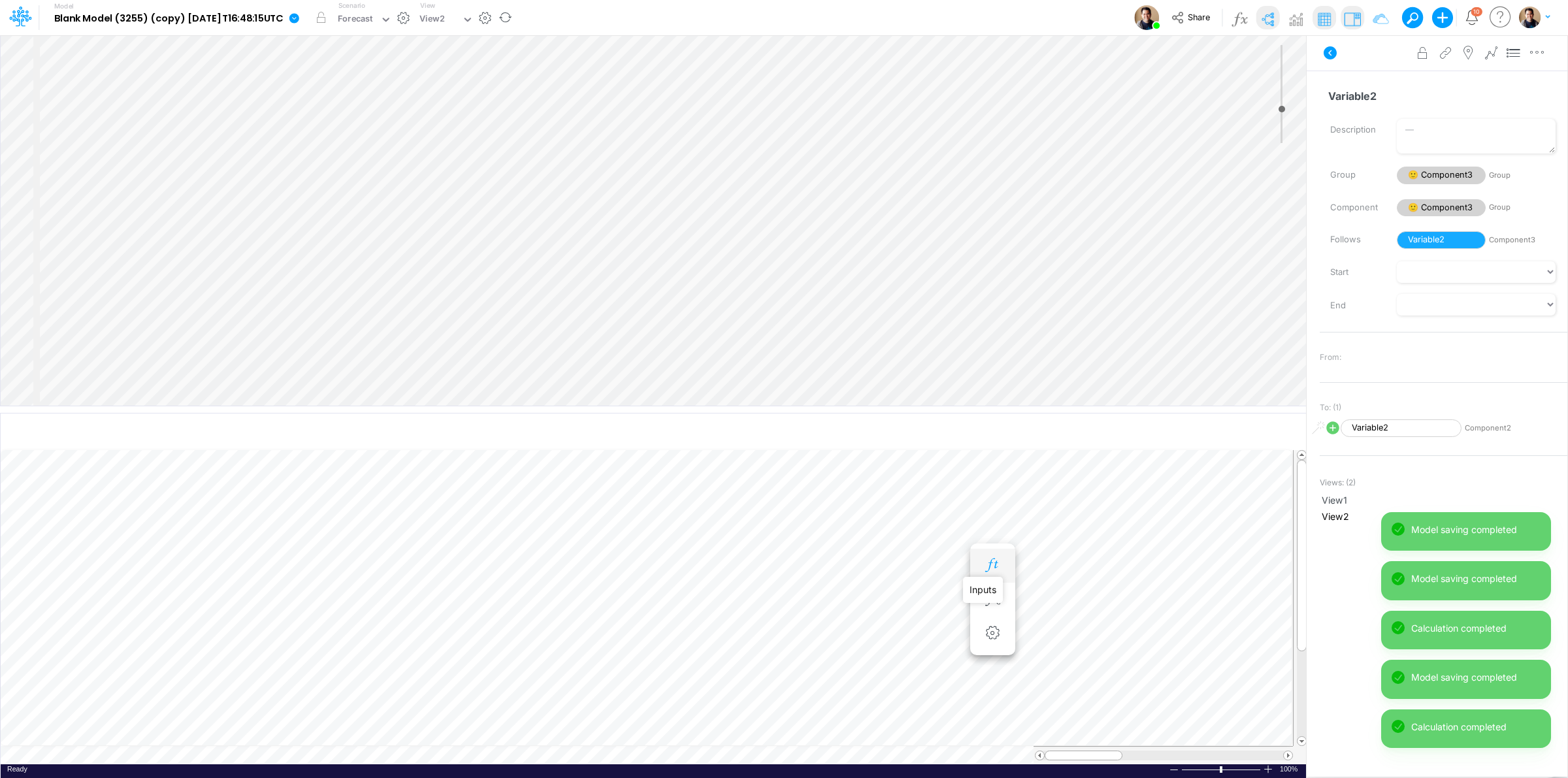
click at [990, 570] on icon "button" at bounding box center [993, 566] width 19 height 14
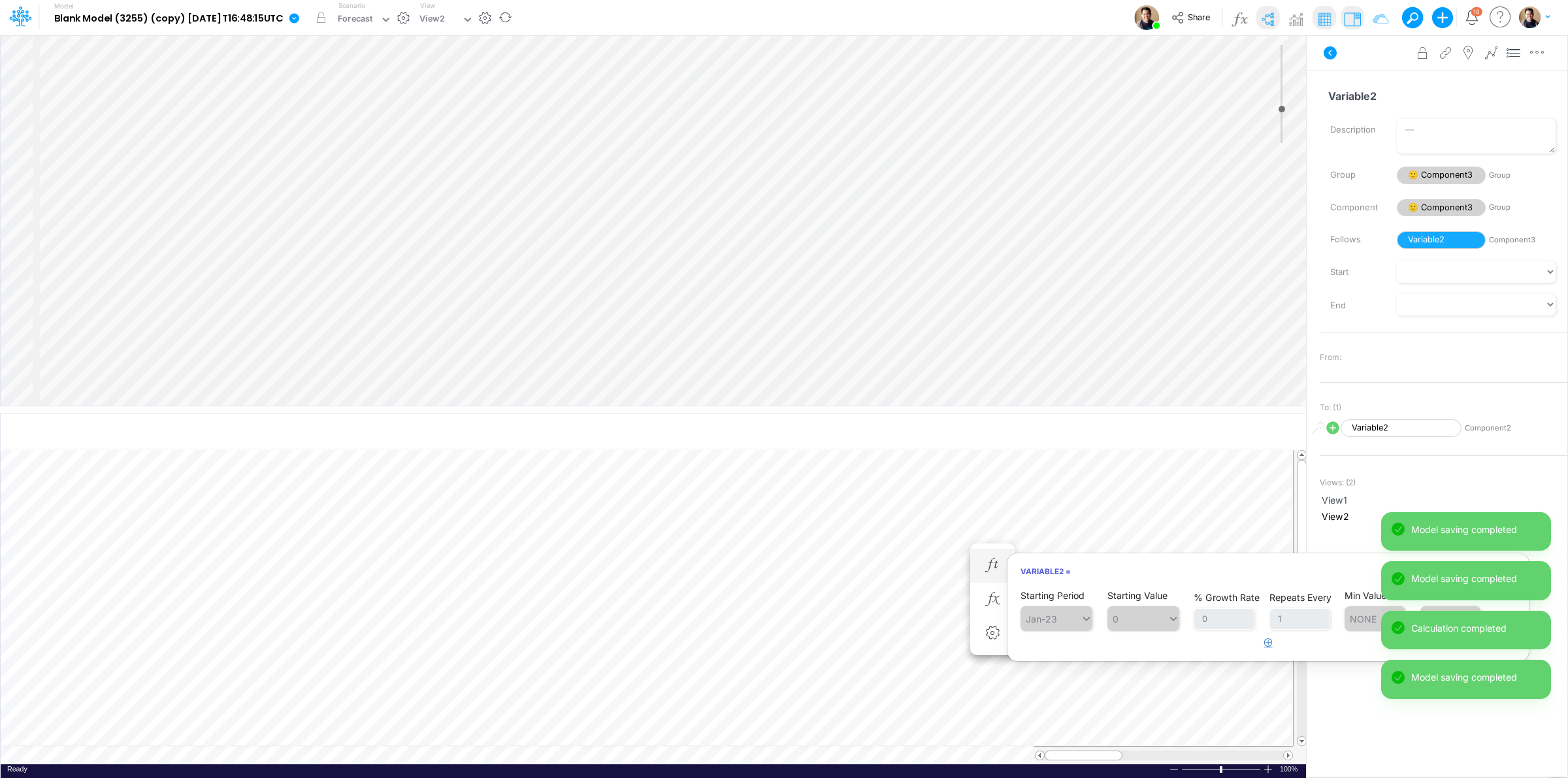
click at [1259, 647] on button "button" at bounding box center [1268, 643] width 26 height 21
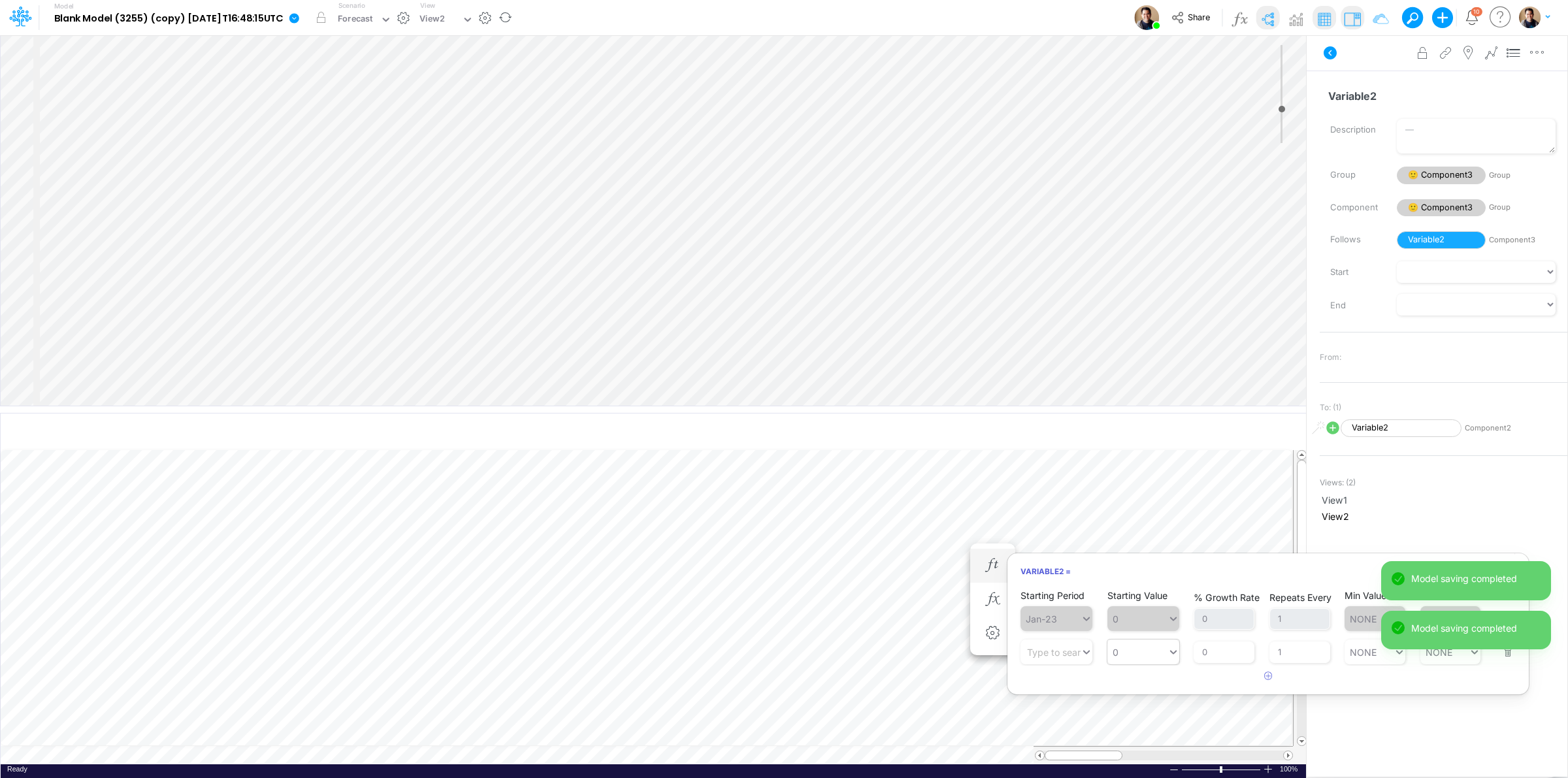
type input "0"
click at [1124, 649] on div "0 0" at bounding box center [1137, 653] width 60 height 19
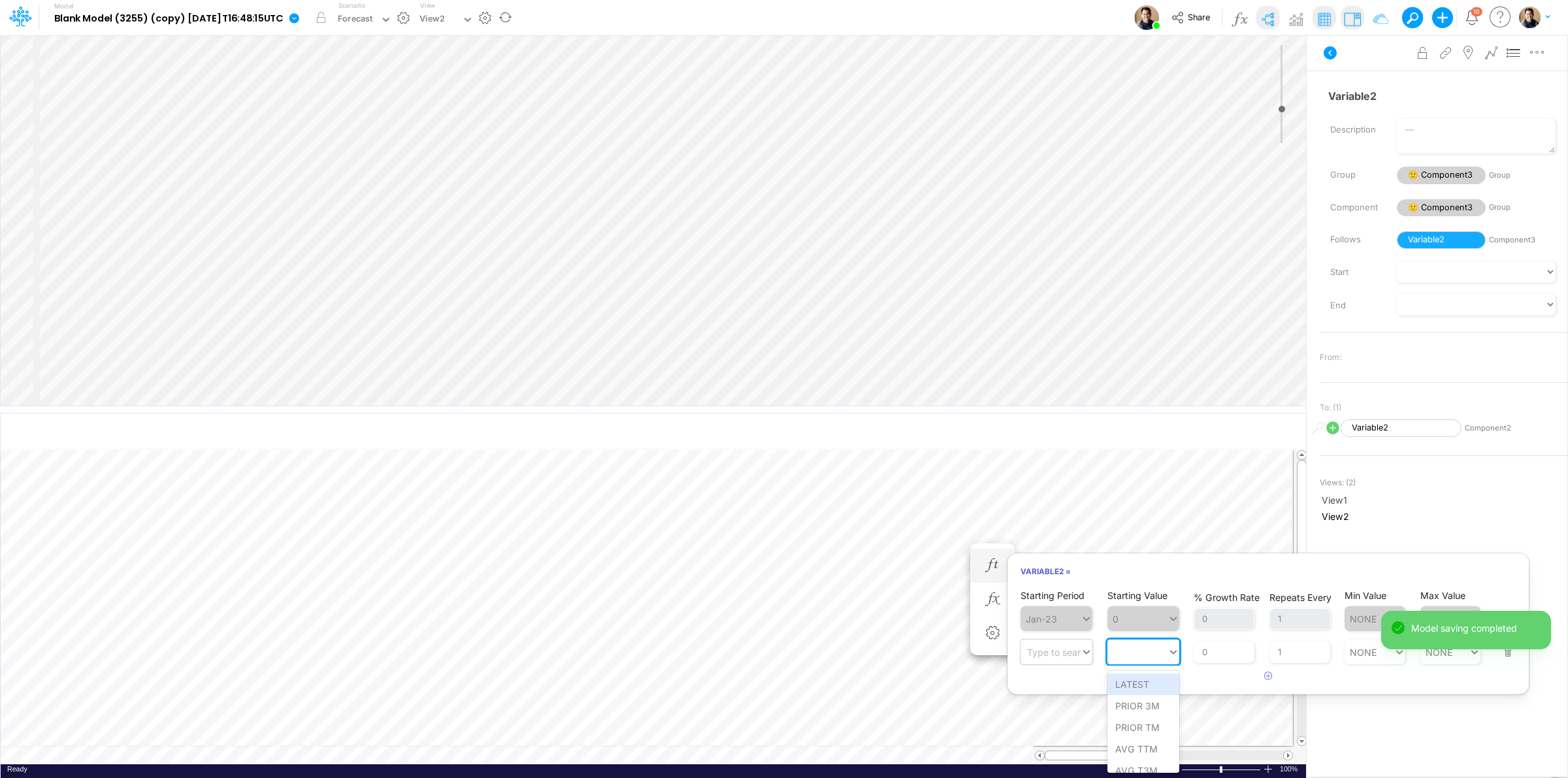
click at [1061, 652] on div "Type to search..." at bounding box center [1063, 652] width 72 height 11
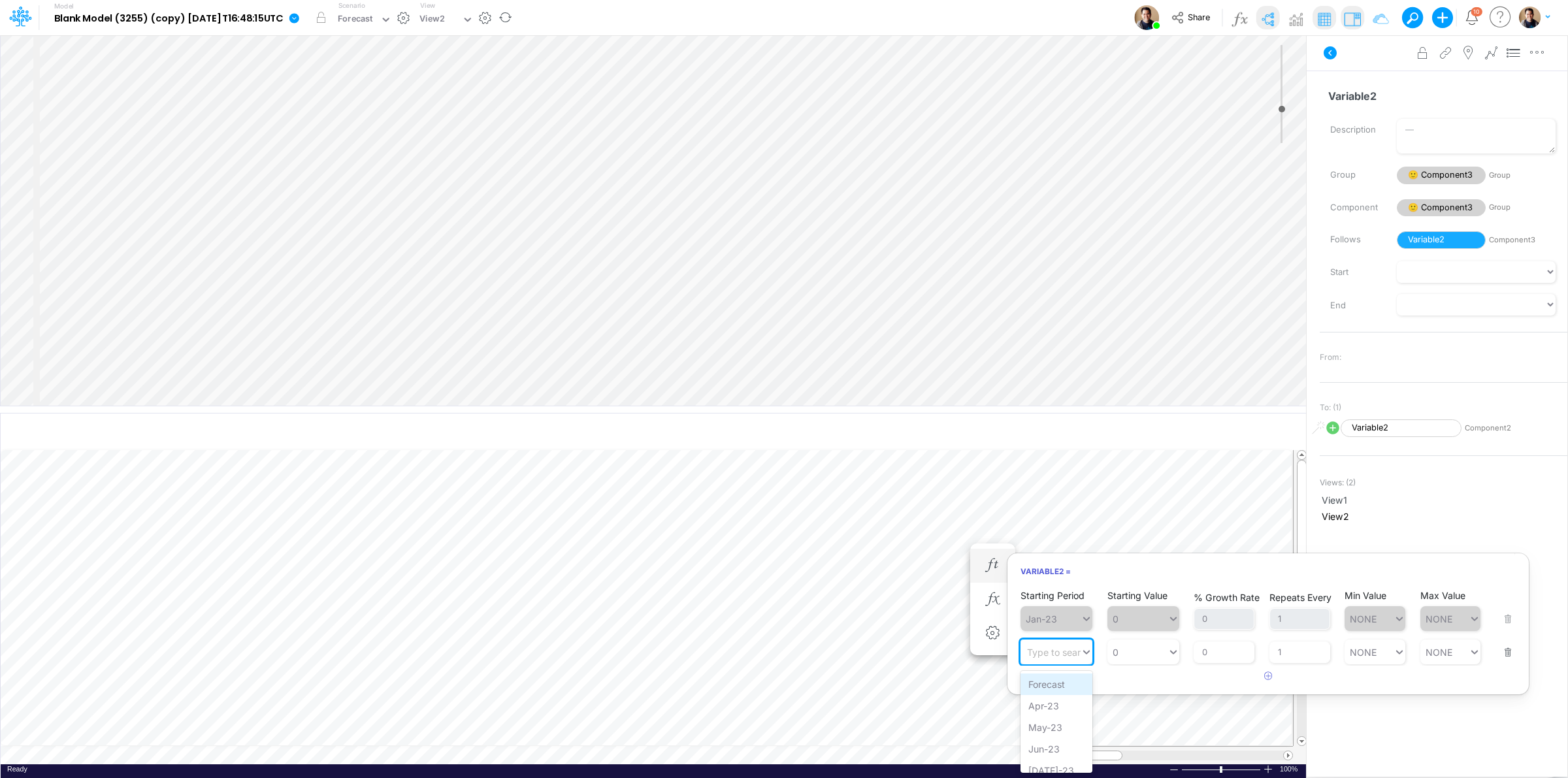
click at [1063, 682] on div "Forecast" at bounding box center [1057, 685] width 72 height 21
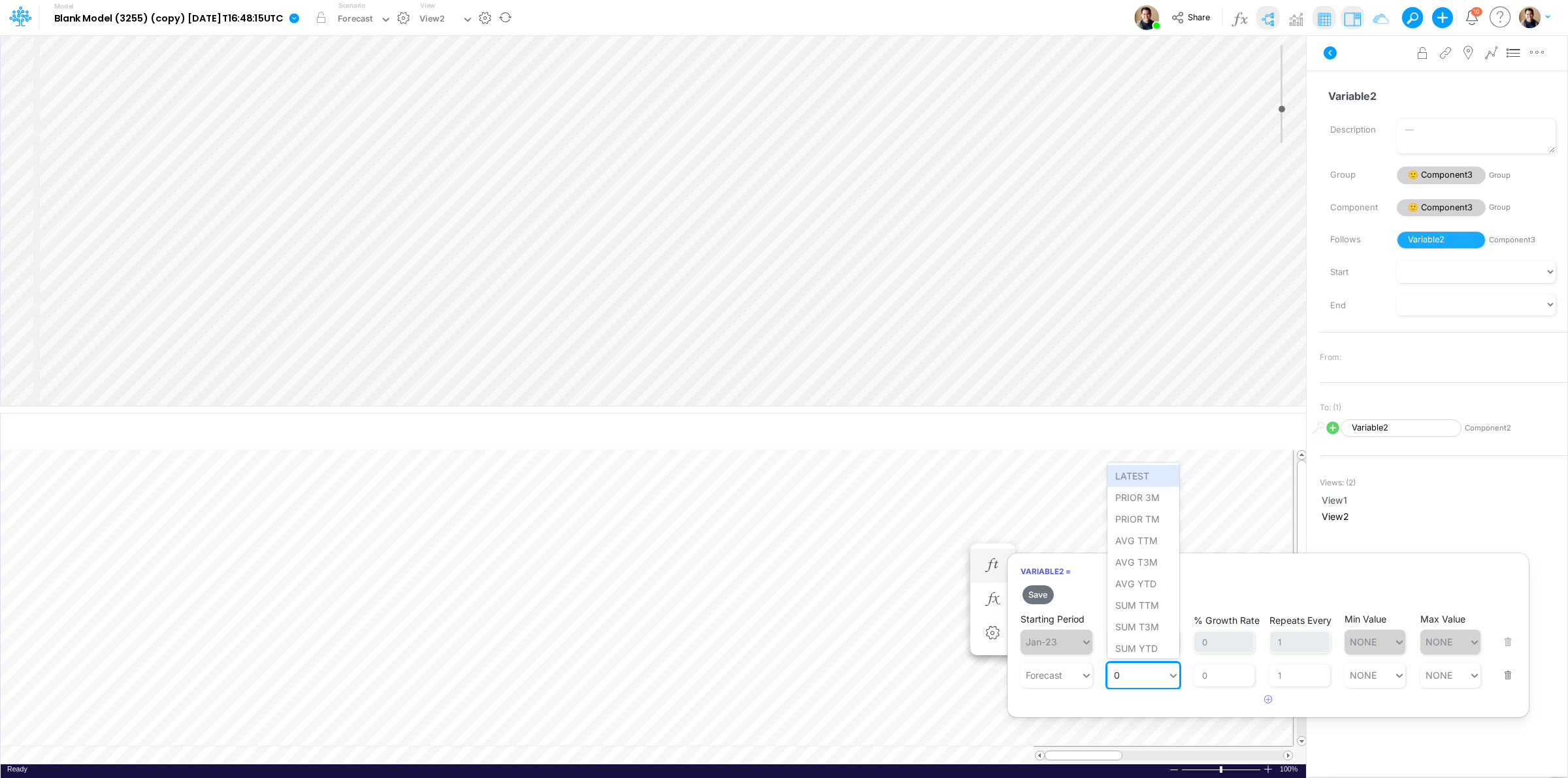
click at [1147, 678] on div "0 0" at bounding box center [1137, 676] width 60 height 19
click at [1150, 646] on div "Set value 555" at bounding box center [1144, 645] width 74 height 21
type input "555"
click at [1209, 678] on input "0" at bounding box center [1224, 675] width 61 height 22
click at [1201, 678] on input "0" at bounding box center [1224, 675] width 61 height 22
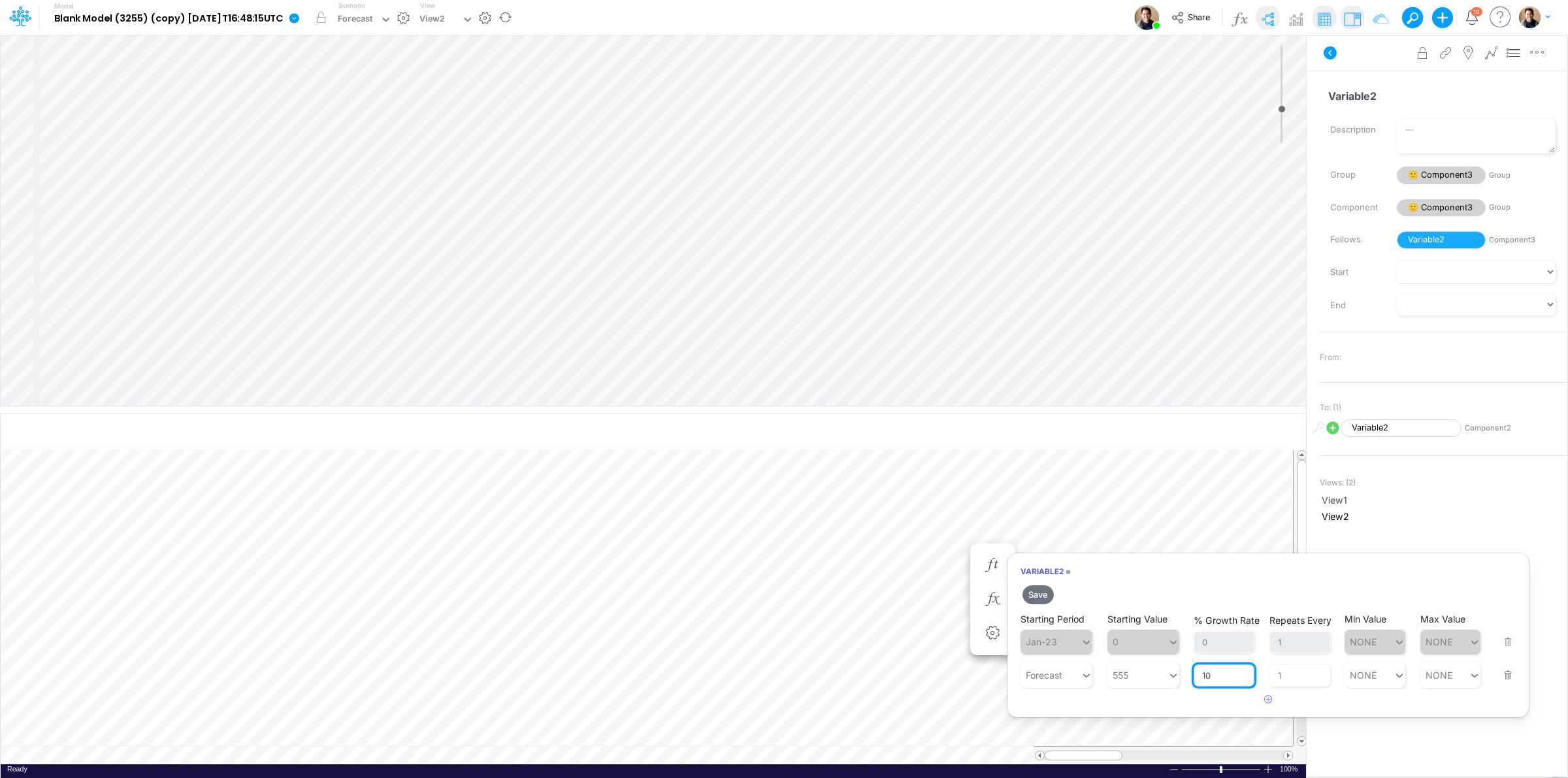
type input "10"
click at [1039, 586] on button "Save" at bounding box center [1039, 596] width 32 height 19
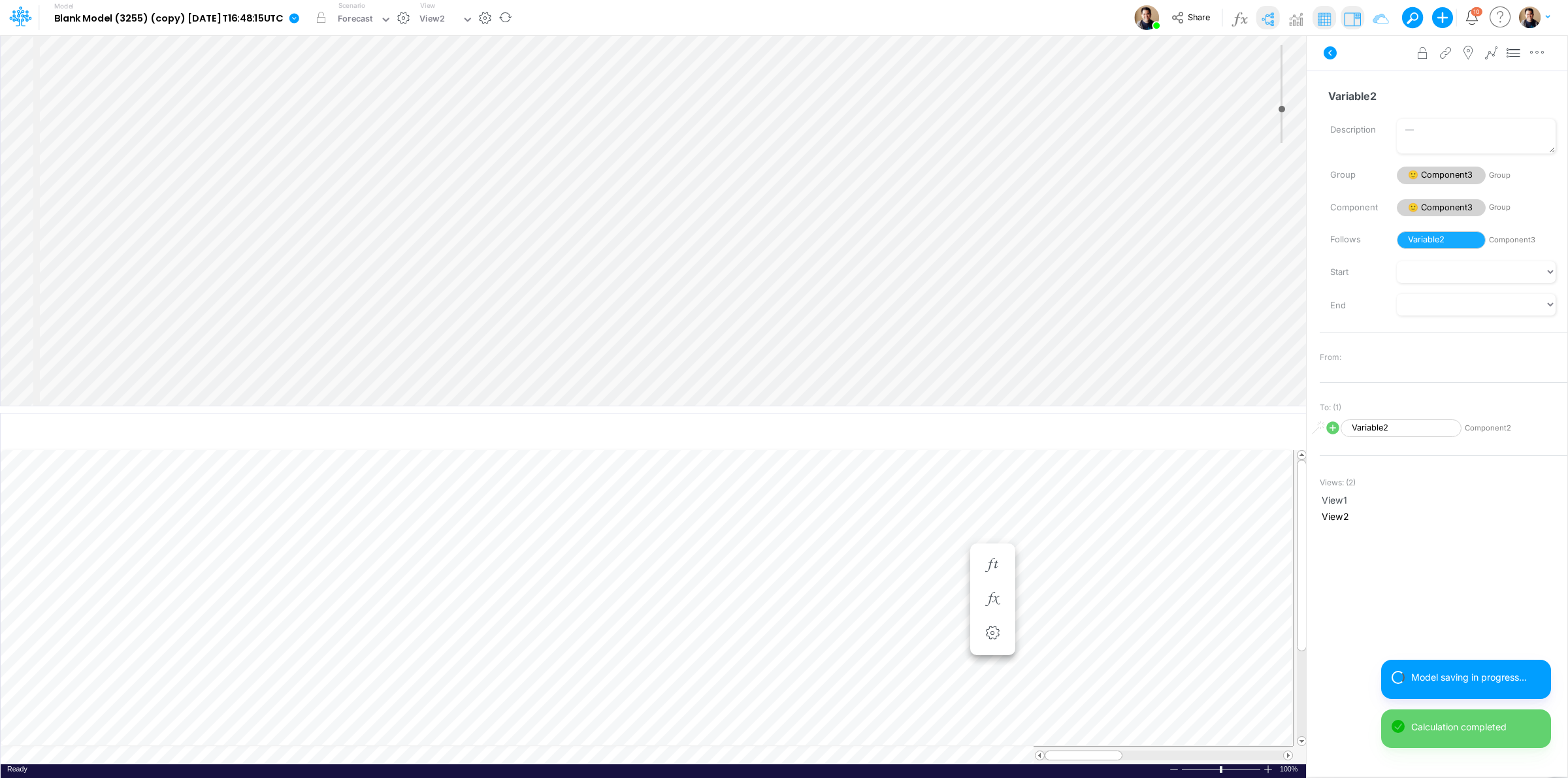
scroll to position [0, 1]
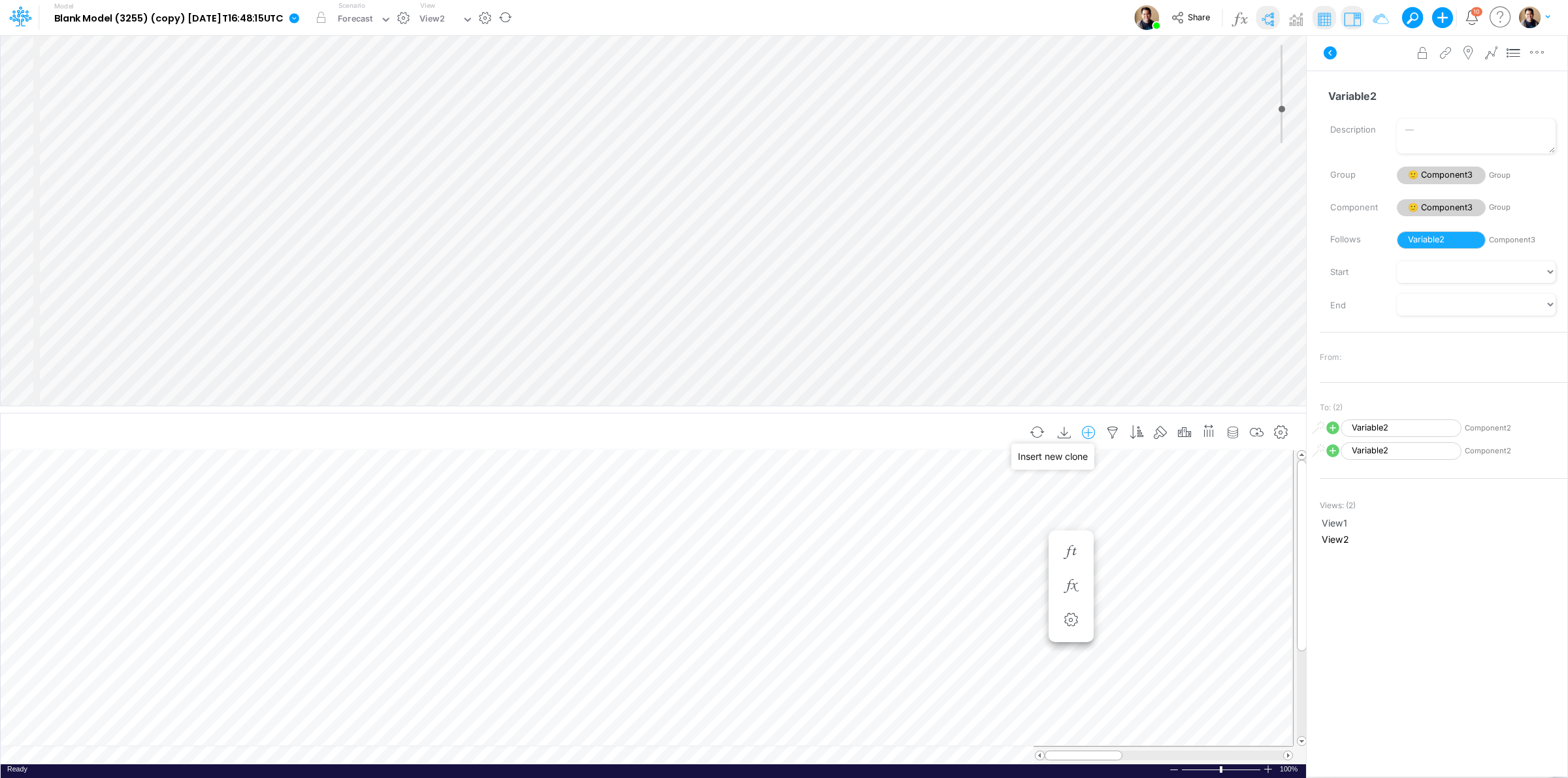
click at [1092, 432] on icon "button" at bounding box center [1089, 433] width 19 height 14
click at [988, 508] on p "Component2" at bounding box center [987, 509] width 60 height 15
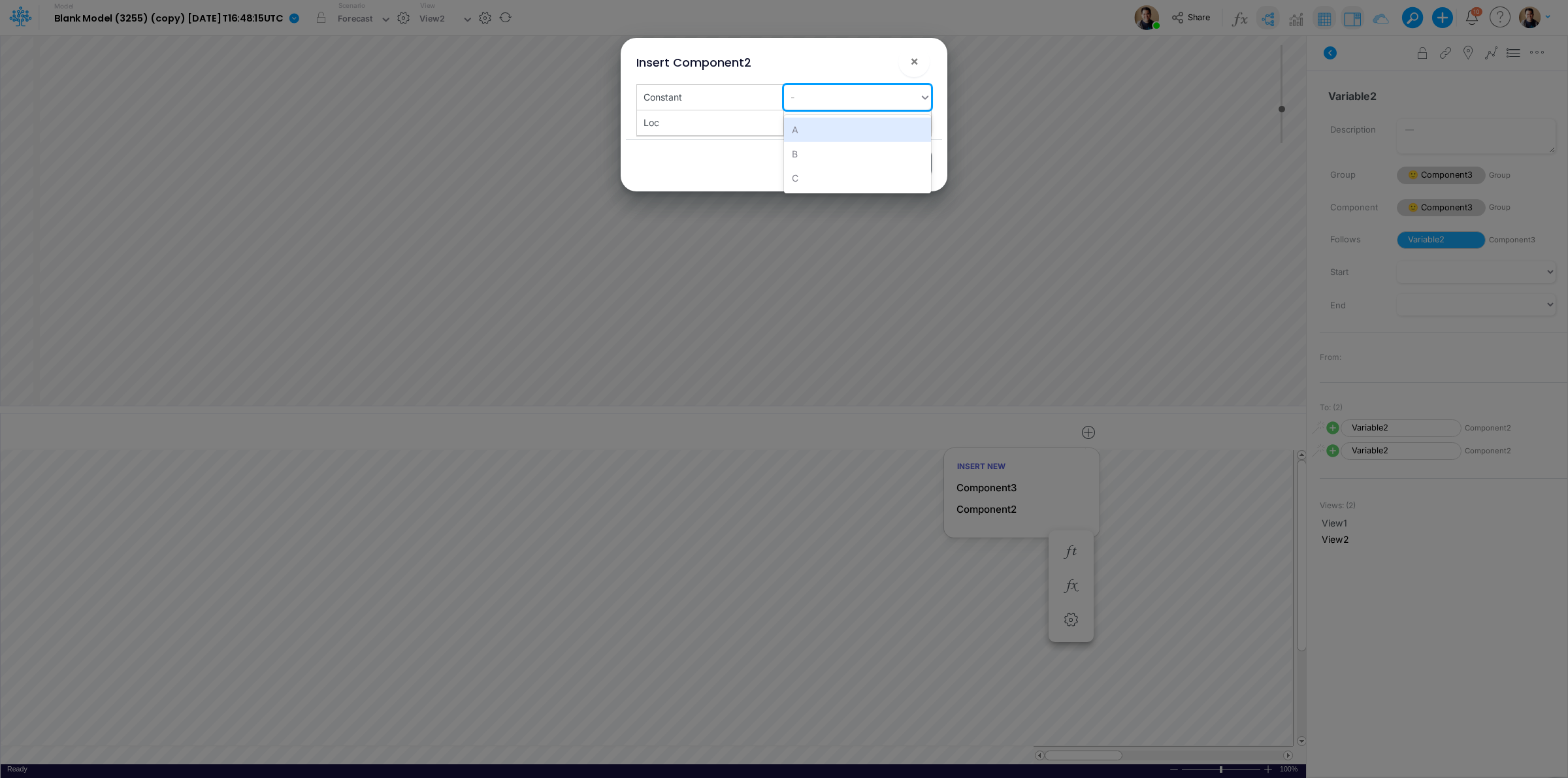
click at [832, 96] on div "-" at bounding box center [852, 97] width 136 height 21
type input "d"
type input "D"
click at [856, 124] on div "Create "D"" at bounding box center [857, 130] width 147 height 24
click at [828, 130] on div "-" at bounding box center [852, 122] width 136 height 21
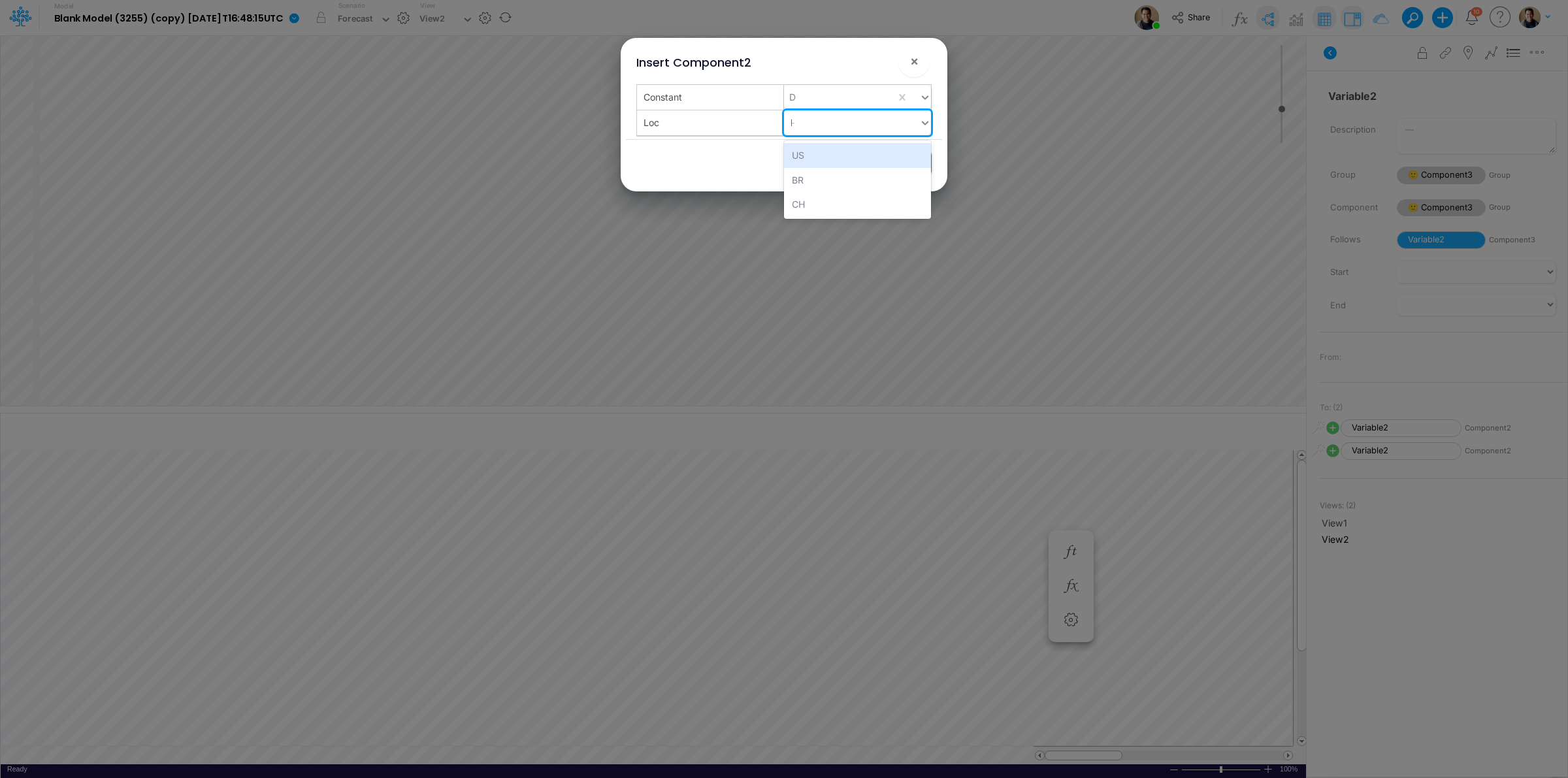
type input "FR"
click at [821, 147] on div "Create "FR"" at bounding box center [857, 154] width 147 height 24
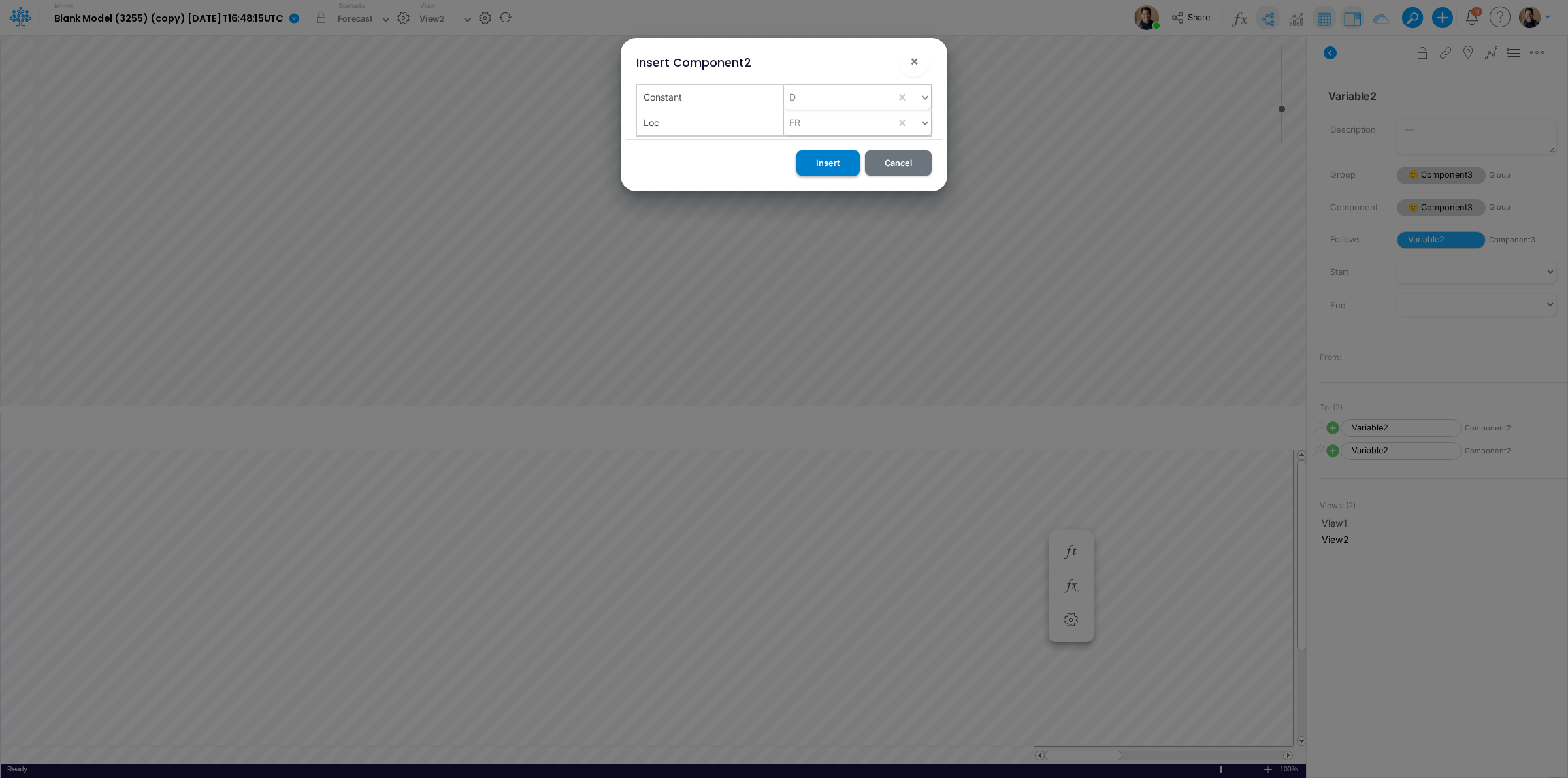
click at [827, 168] on button "Insert" at bounding box center [828, 163] width 63 height 26
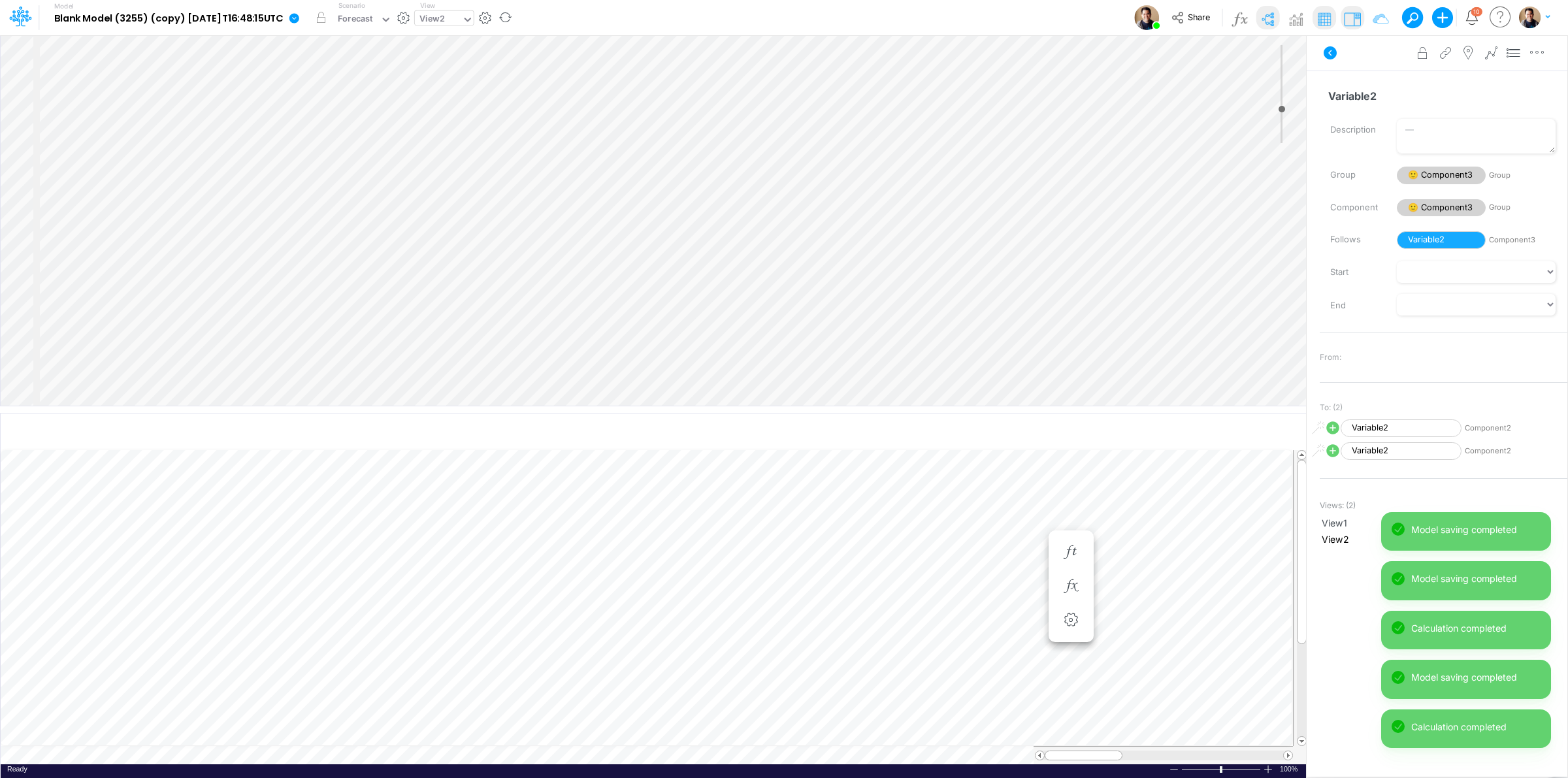
click at [445, 17] on div "View2" at bounding box center [432, 19] width 26 height 15
click at [498, 87] on div "View3" at bounding box center [503, 86] width 176 height 21
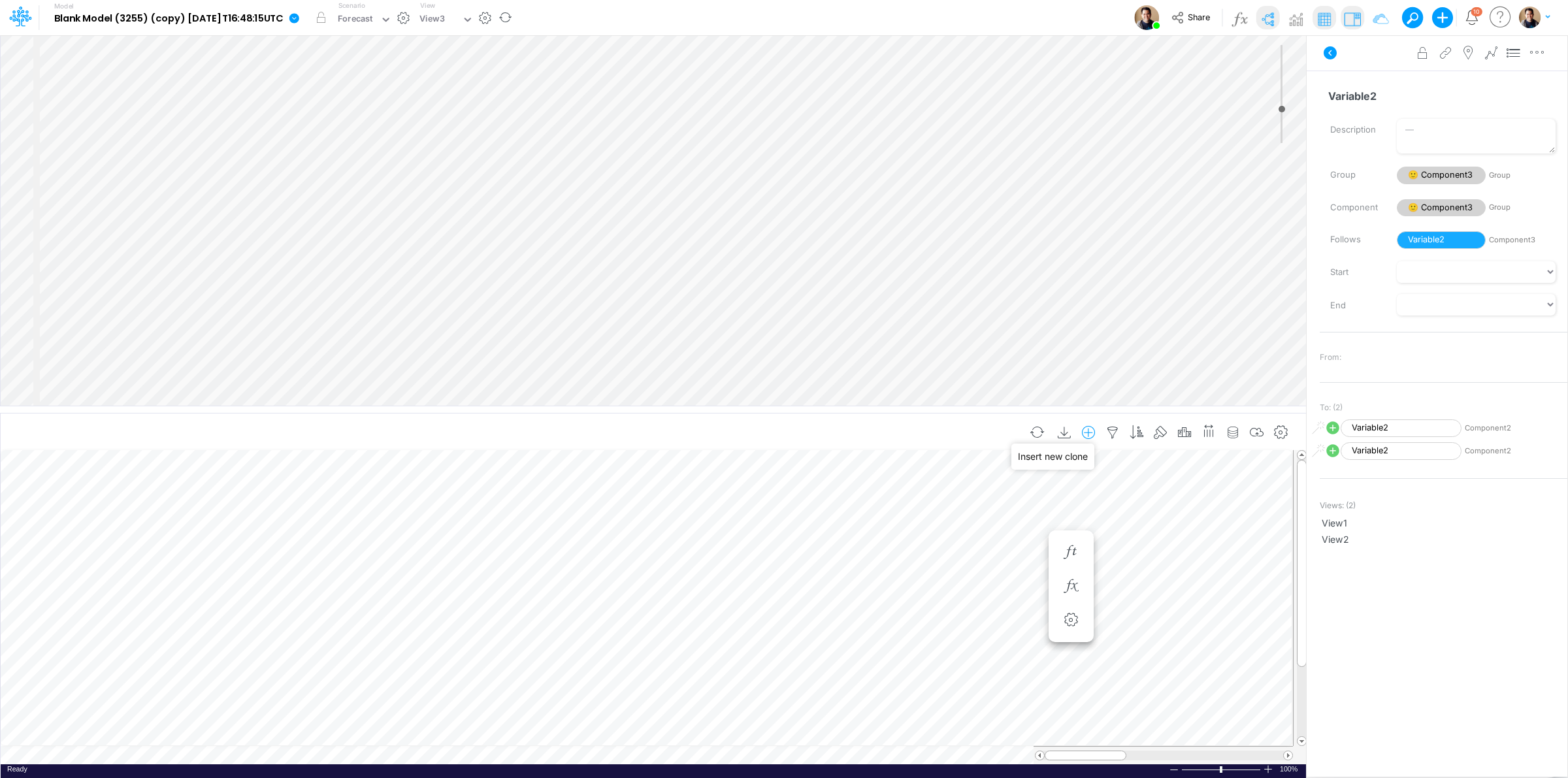
click at [1083, 432] on icon "button" at bounding box center [1089, 433] width 19 height 14
click at [1000, 512] on li "Loc" at bounding box center [1024, 509] width 153 height 15
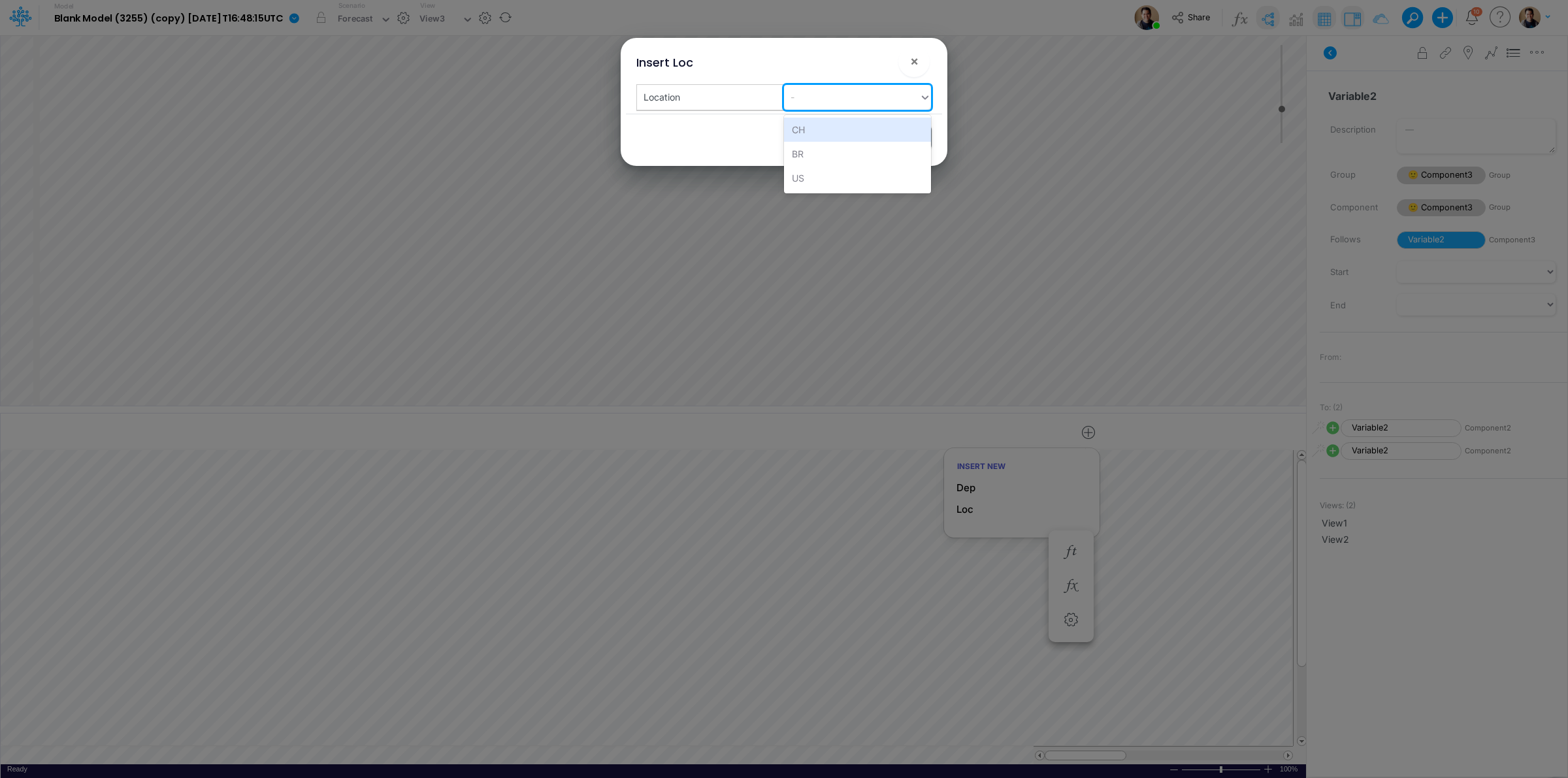
click at [839, 95] on div "-" at bounding box center [852, 97] width 136 height 21
type input "FR"
click at [844, 133] on div "Create "FR"" at bounding box center [857, 130] width 147 height 24
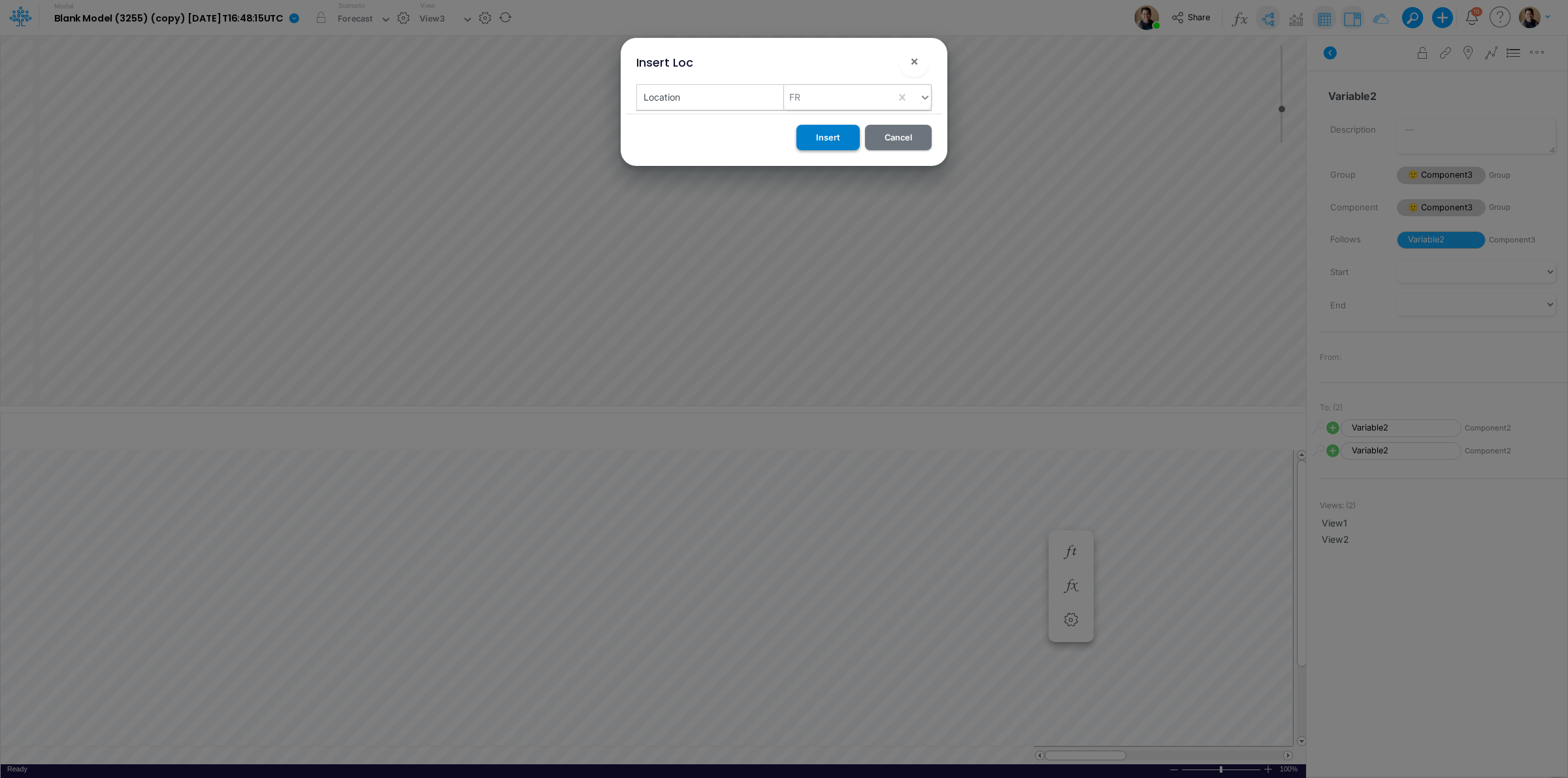
click at [841, 151] on button "Insert" at bounding box center [828, 137] width 63 height 26
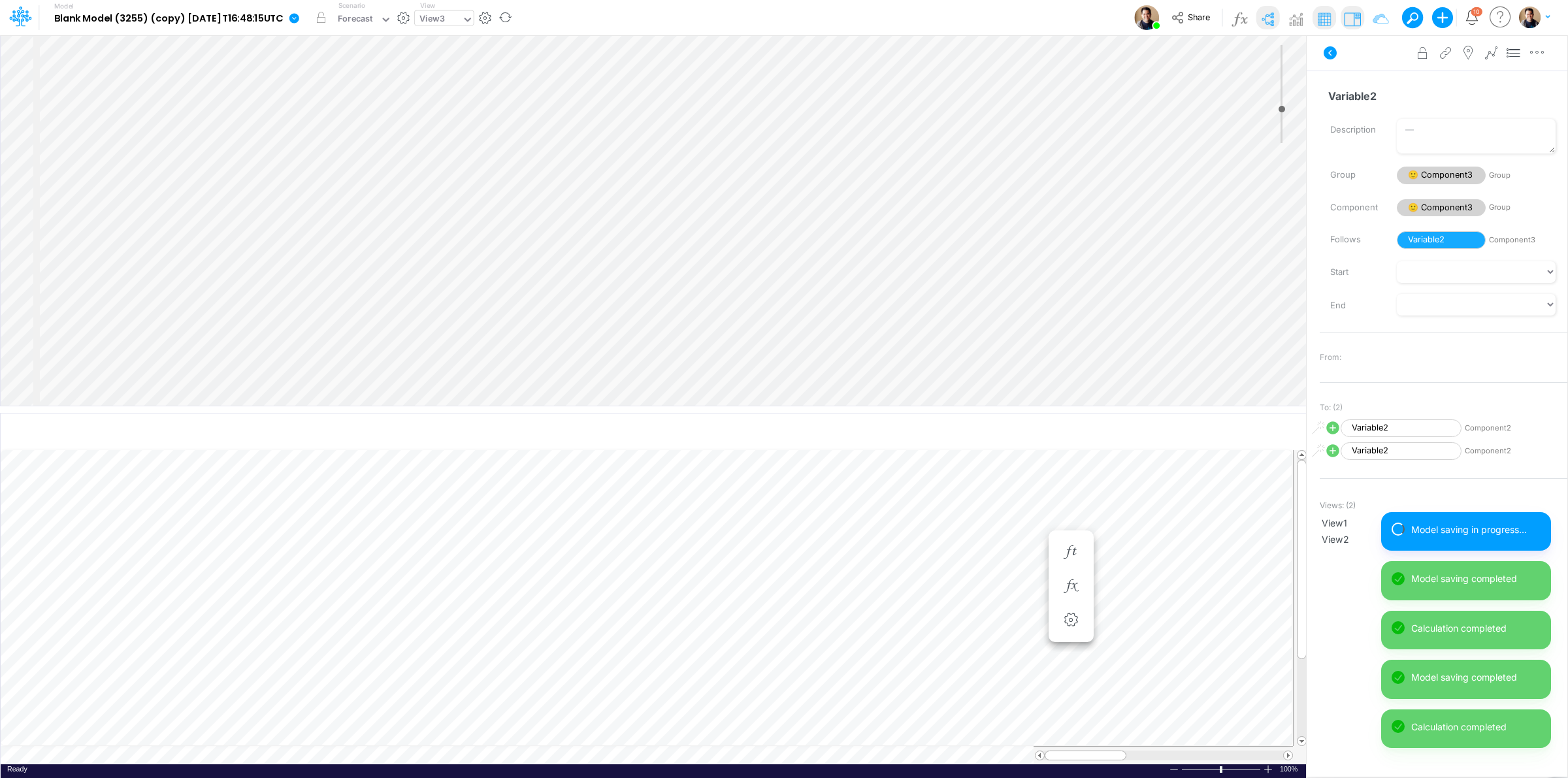
click at [445, 21] on div "View3" at bounding box center [432, 19] width 26 height 15
click at [468, 57] on div "View2" at bounding box center [503, 65] width 176 height 21
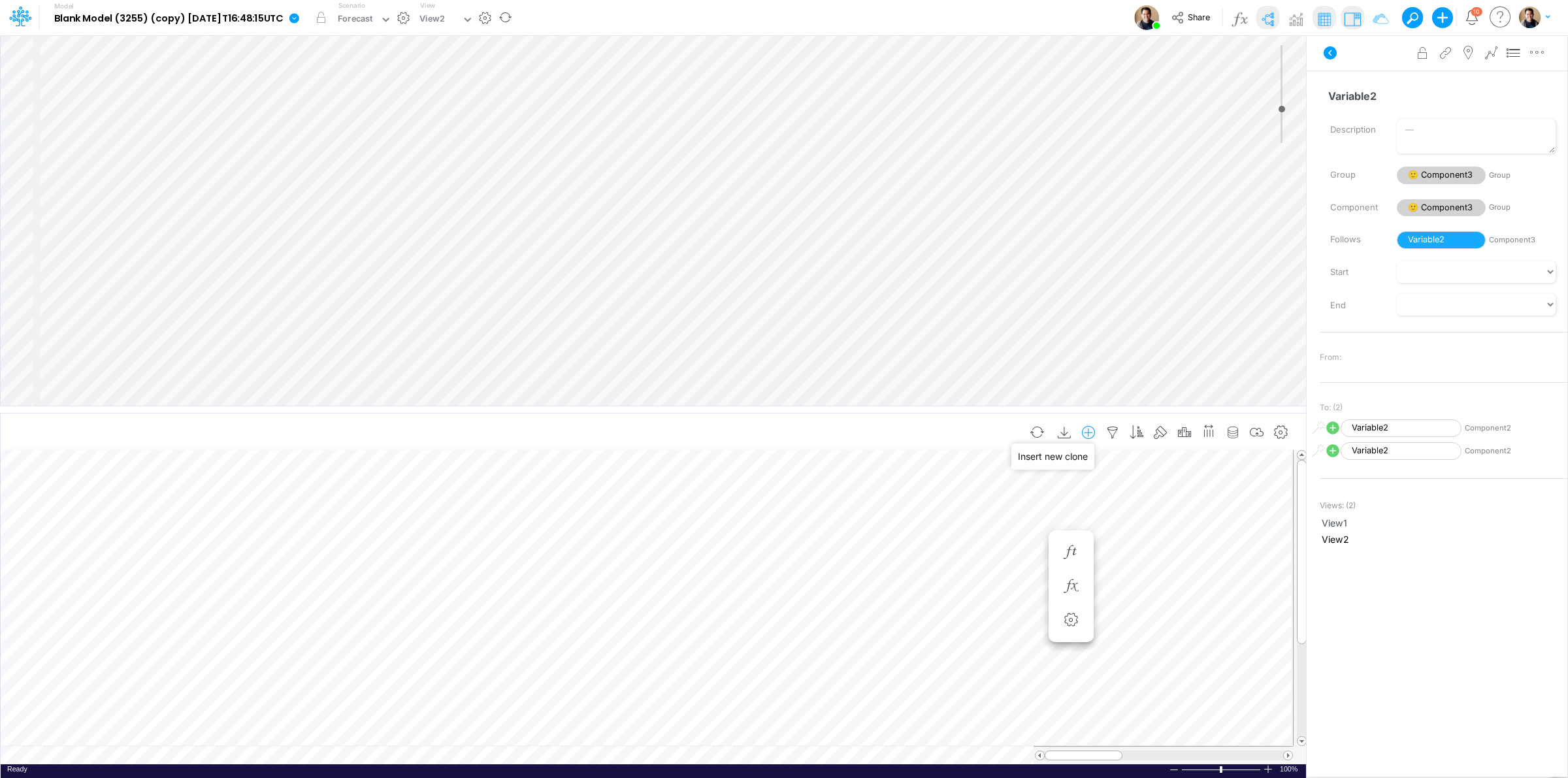
click at [1085, 439] on icon "button" at bounding box center [1089, 433] width 19 height 14
drag, startPoint x: 996, startPoint y: 508, endPoint x: 1003, endPoint y: 494, distance: 15.7
click at [1003, 494] on ul "Component3 Component2" at bounding box center [1024, 499] width 153 height 42
click at [1003, 494] on p "Component3" at bounding box center [987, 488] width 60 height 15
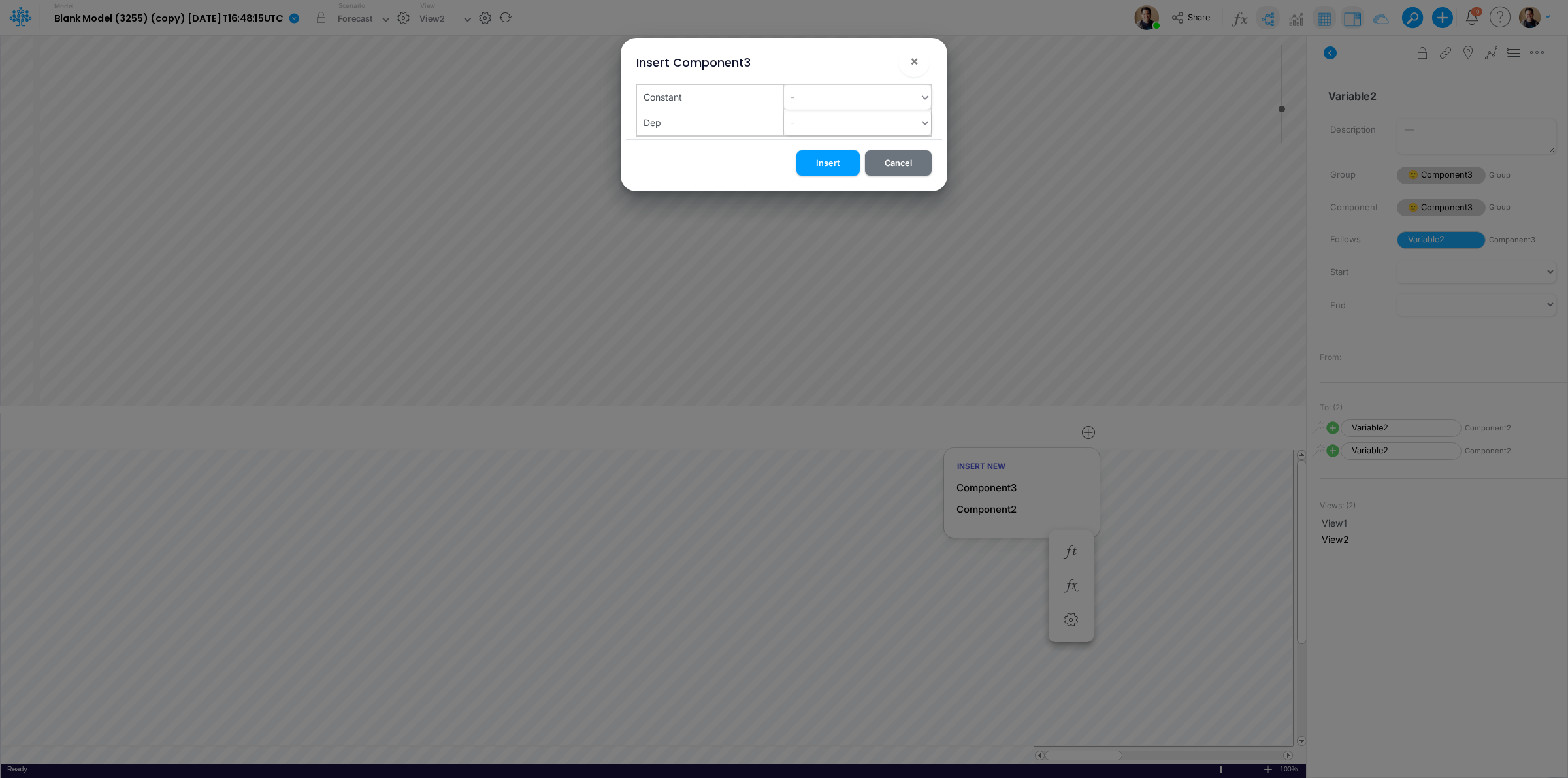
click at [817, 101] on div "-" at bounding box center [852, 97] width 136 height 21
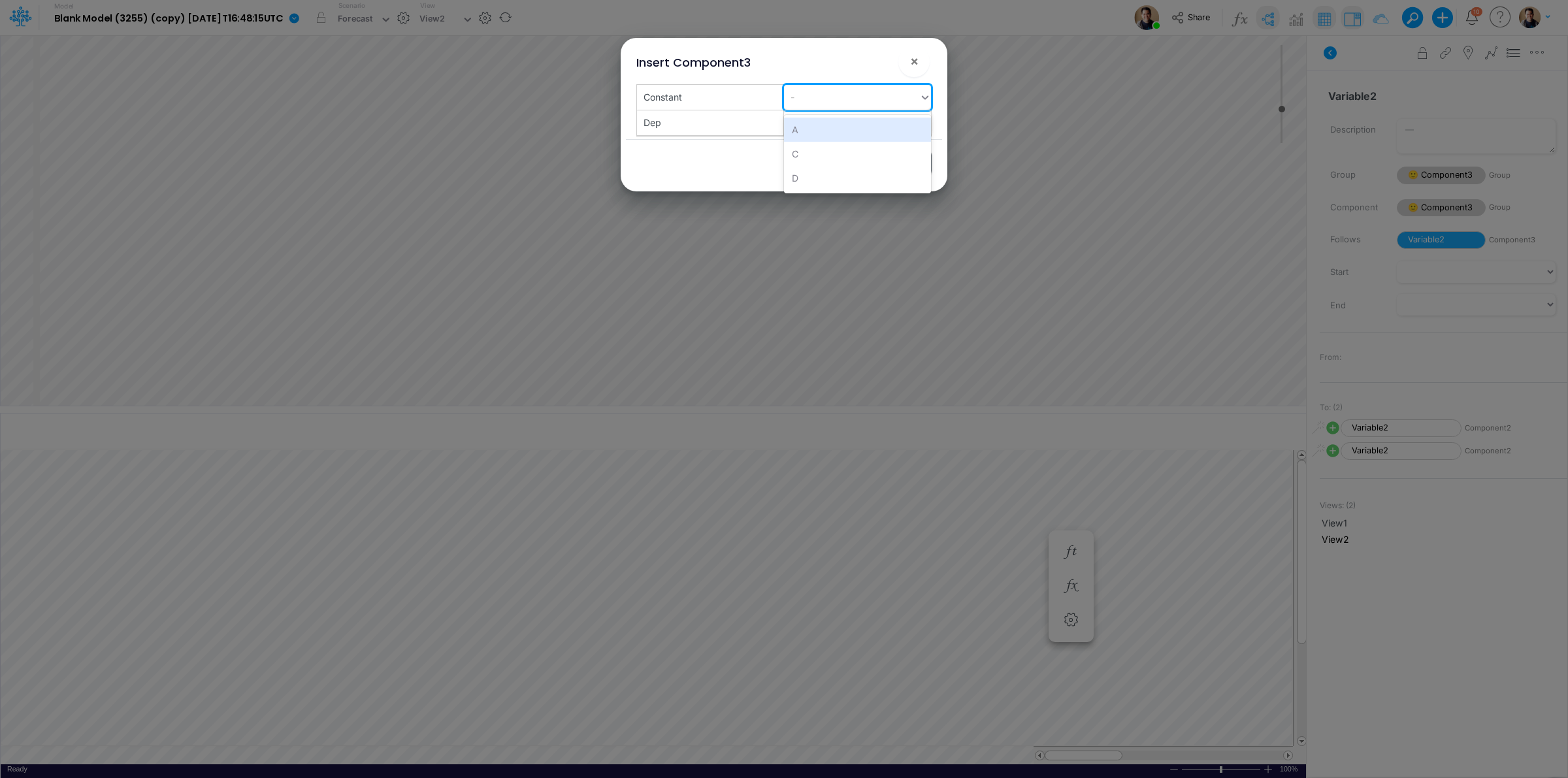
type input "R"
type input "F"
click at [821, 129] on div "Create "F"" at bounding box center [857, 130] width 147 height 24
click at [821, 129] on div "-" at bounding box center [852, 122] width 136 height 21
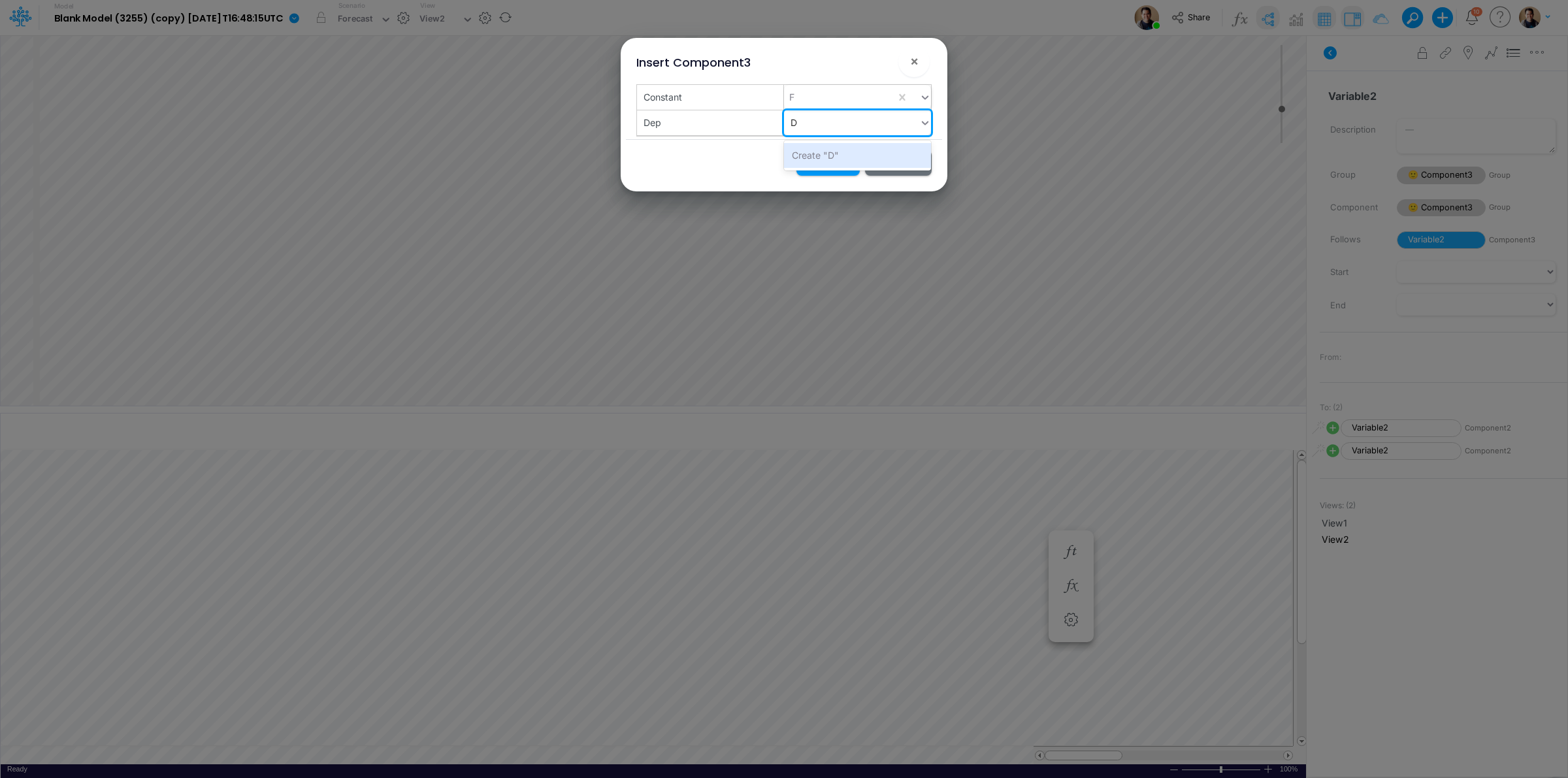
type input "DB"
click at [818, 154] on div "Create "DB"" at bounding box center [857, 154] width 147 height 24
click at [832, 161] on button "Insert" at bounding box center [828, 163] width 63 height 26
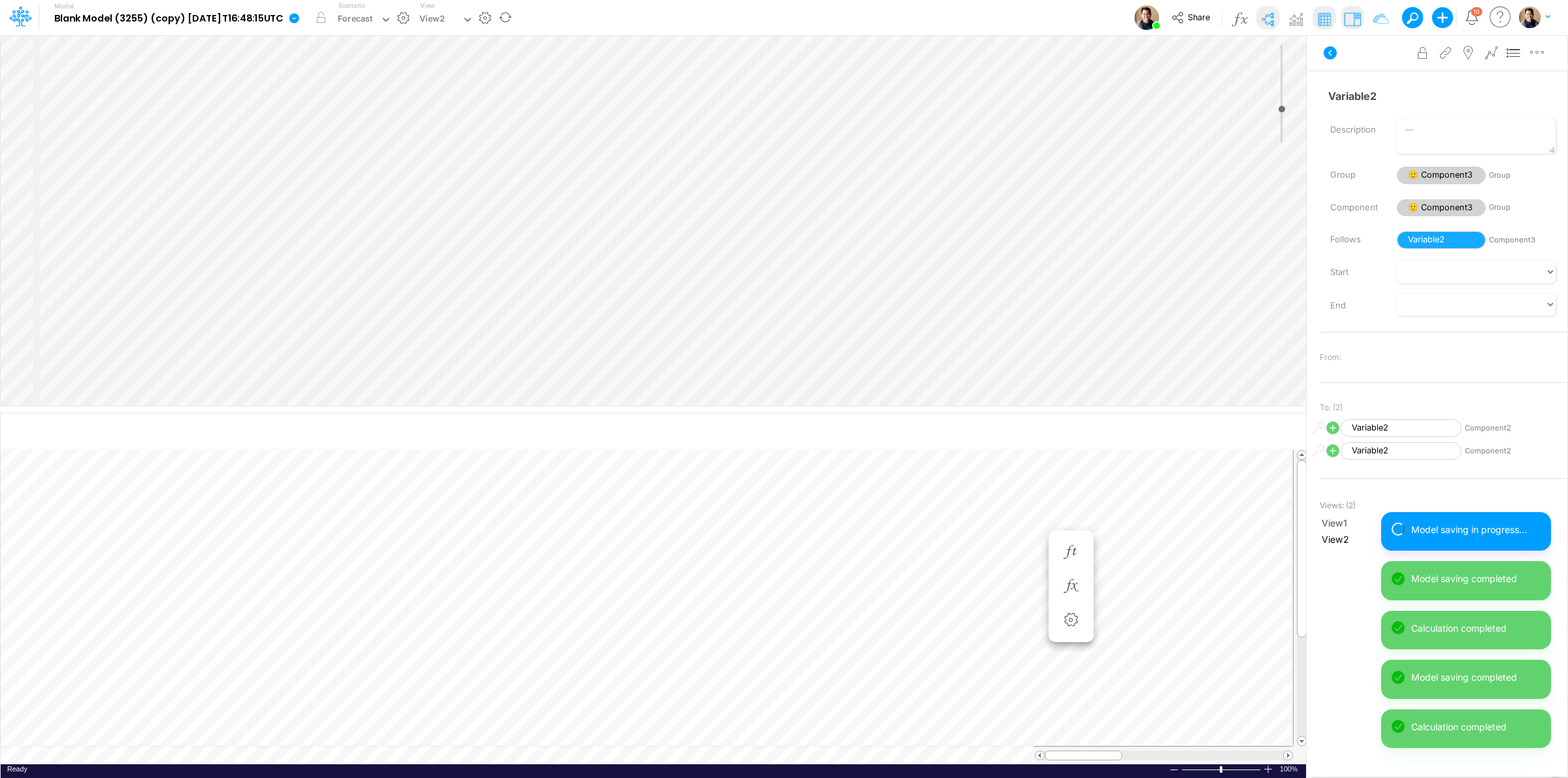
scroll to position [0, 1]
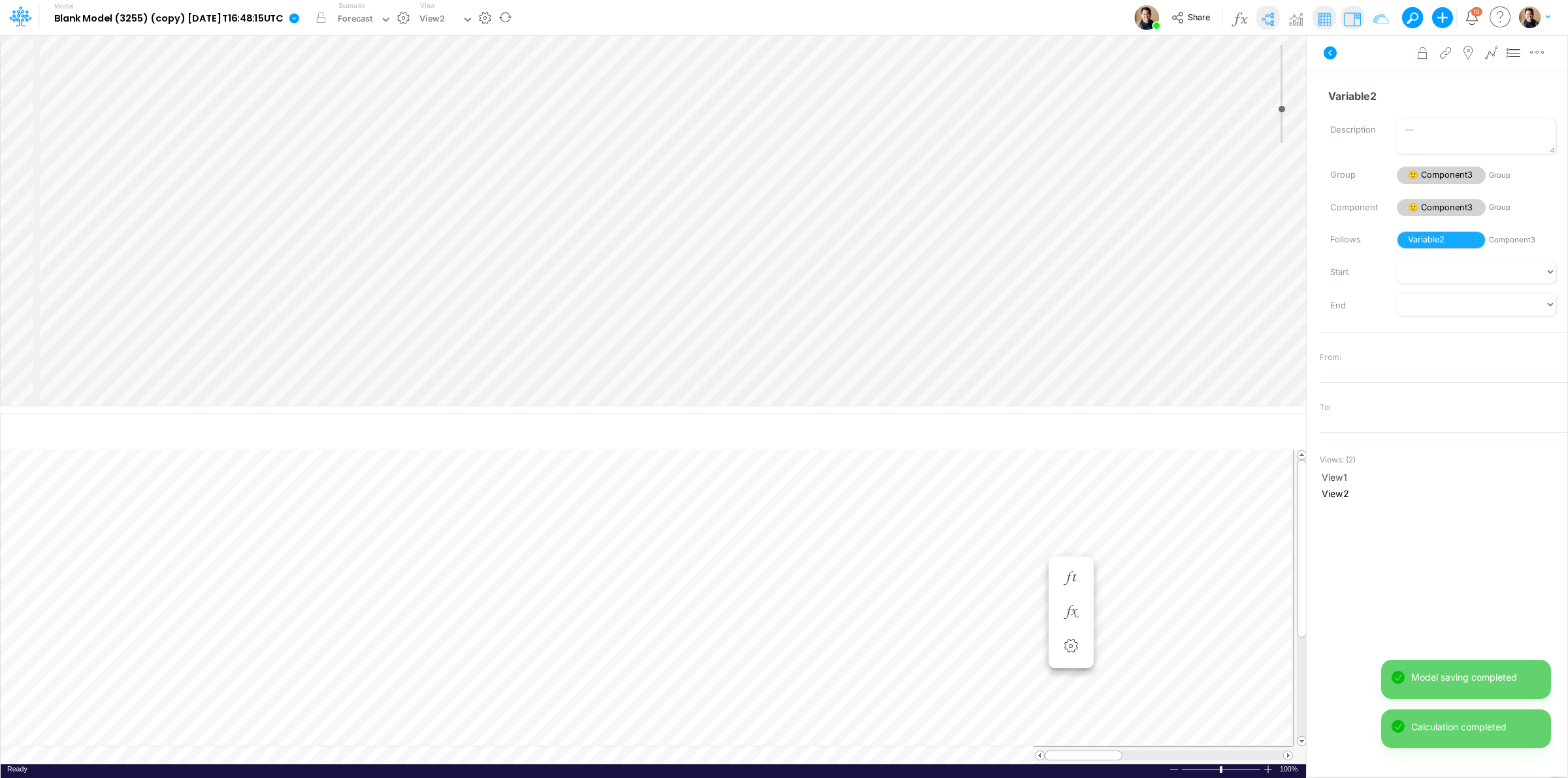
scroll to position [0, 1]
click at [461, 4] on div "View View2" at bounding box center [444, 18] width 59 height 34
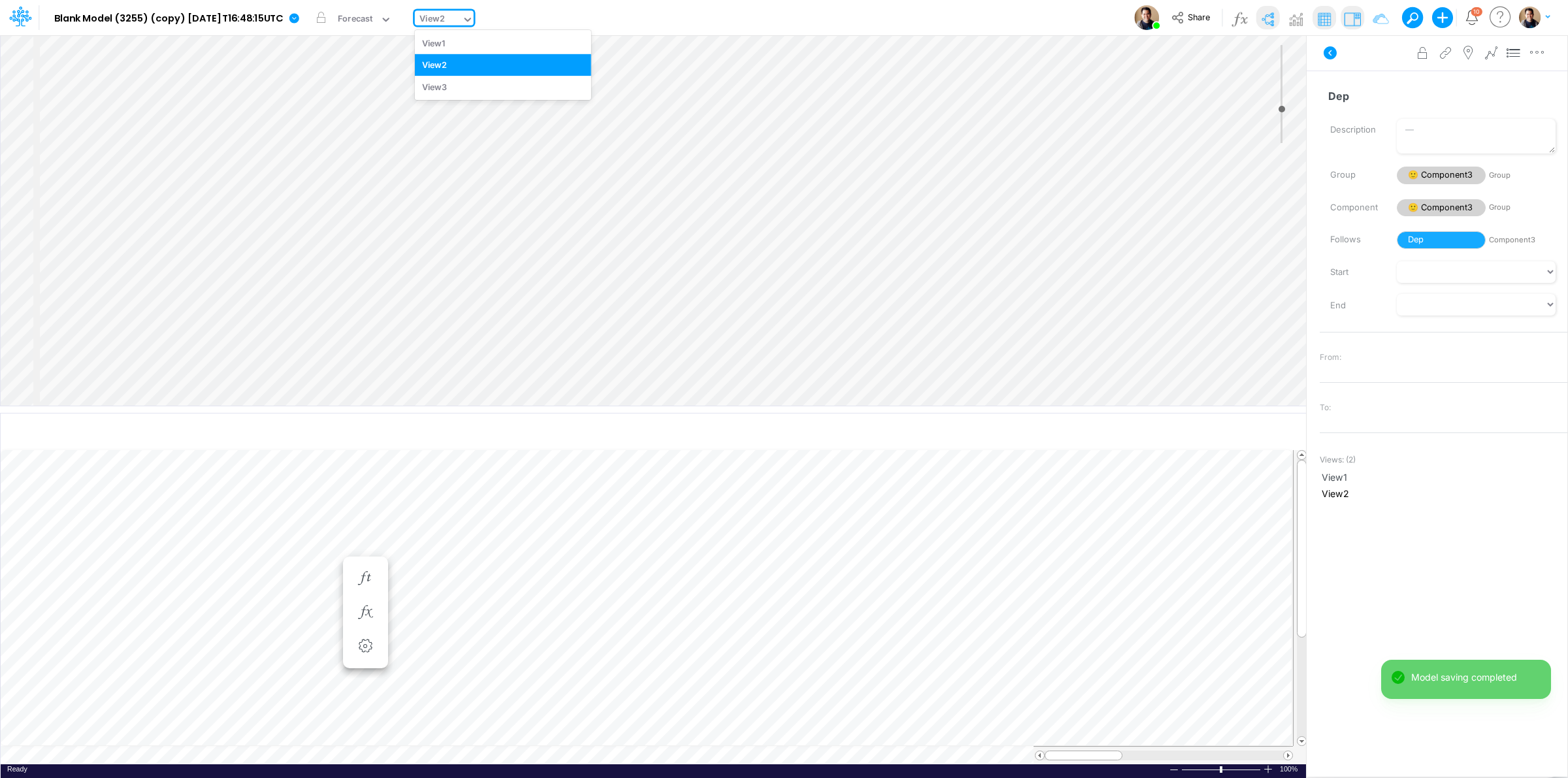
click at [445, 17] on div "View2" at bounding box center [432, 19] width 26 height 15
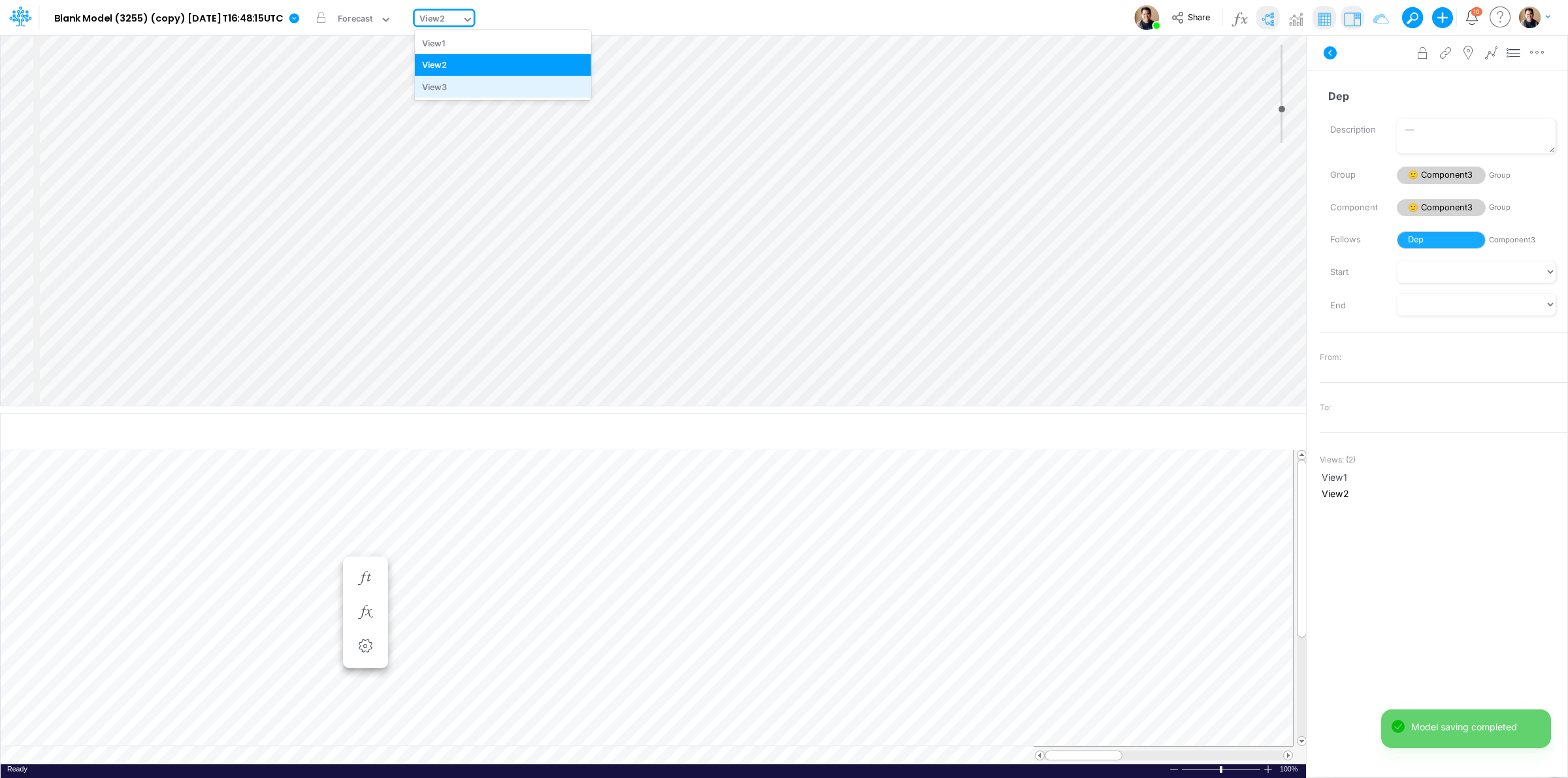
click at [499, 90] on div "View3" at bounding box center [503, 86] width 176 height 21
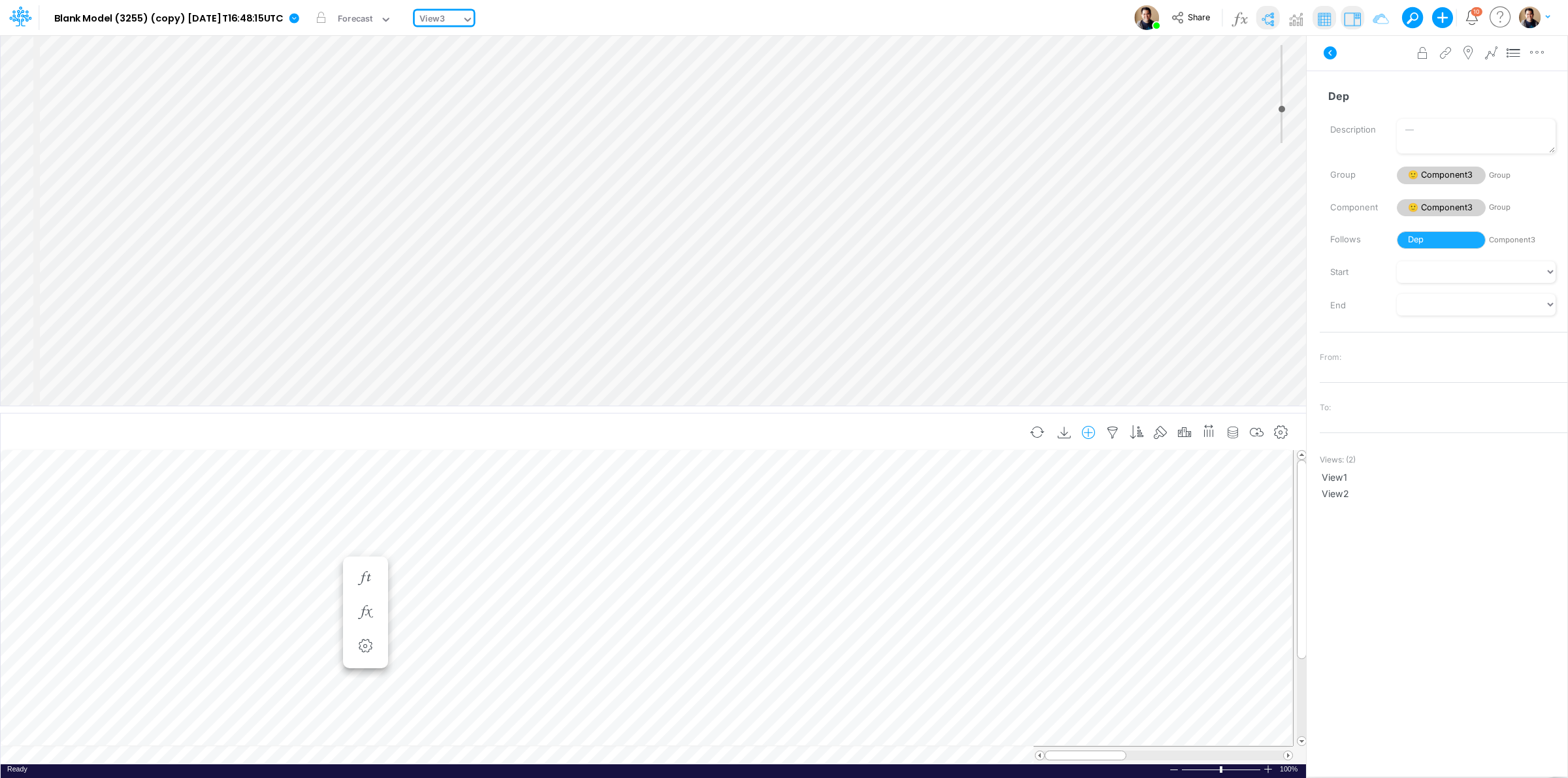
click at [1088, 428] on icon "button" at bounding box center [1089, 433] width 19 height 14
click at [979, 484] on li "Dep" at bounding box center [1024, 488] width 153 height 15
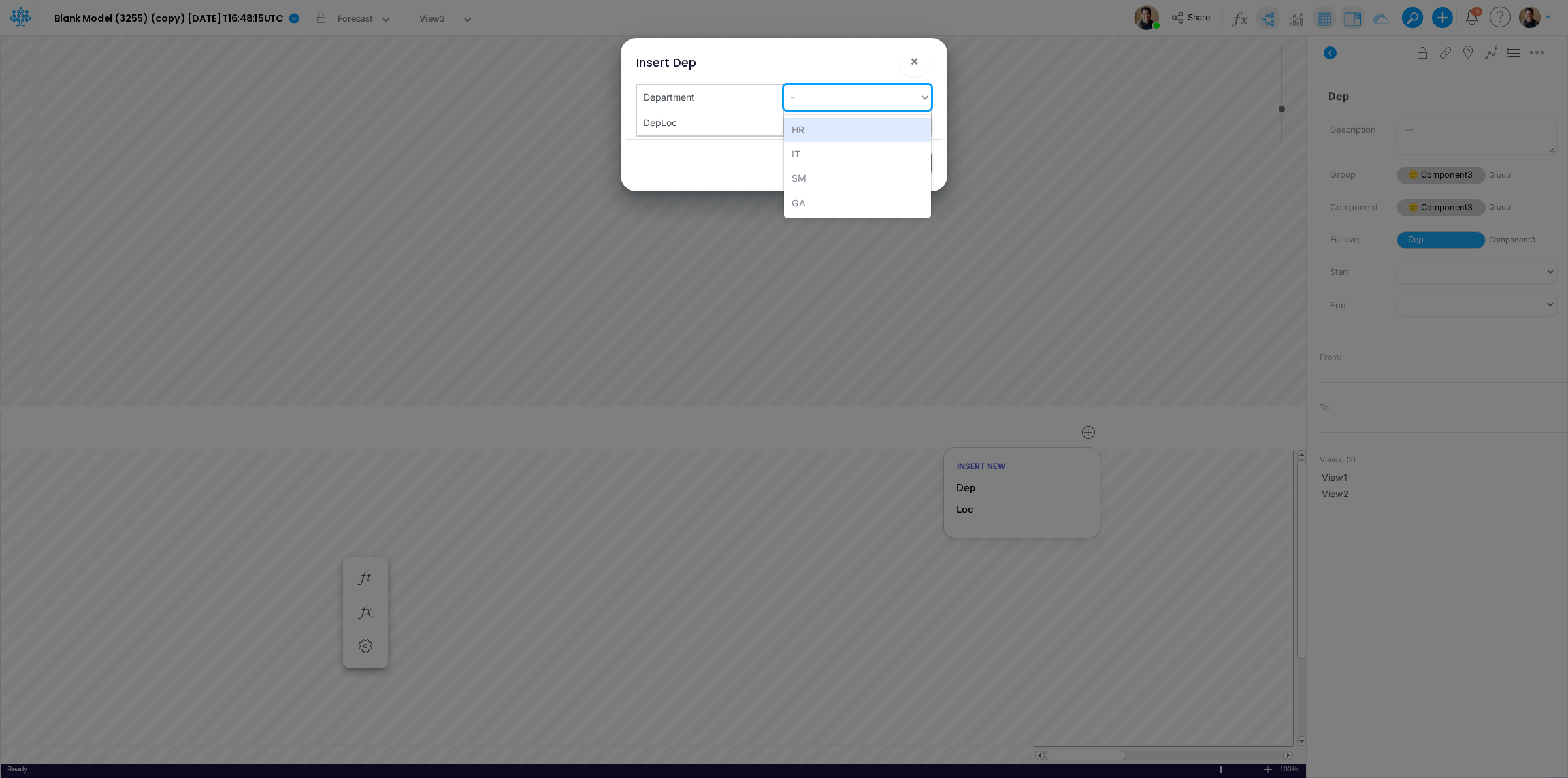
drag, startPoint x: 788, startPoint y: 99, endPoint x: 795, endPoint y: 99, distance: 7.0
click at [794, 99] on div "-" at bounding box center [852, 97] width 136 height 21
type input "D"
type input "BD"
click at [821, 128] on div "Create "BD"" at bounding box center [857, 130] width 147 height 24
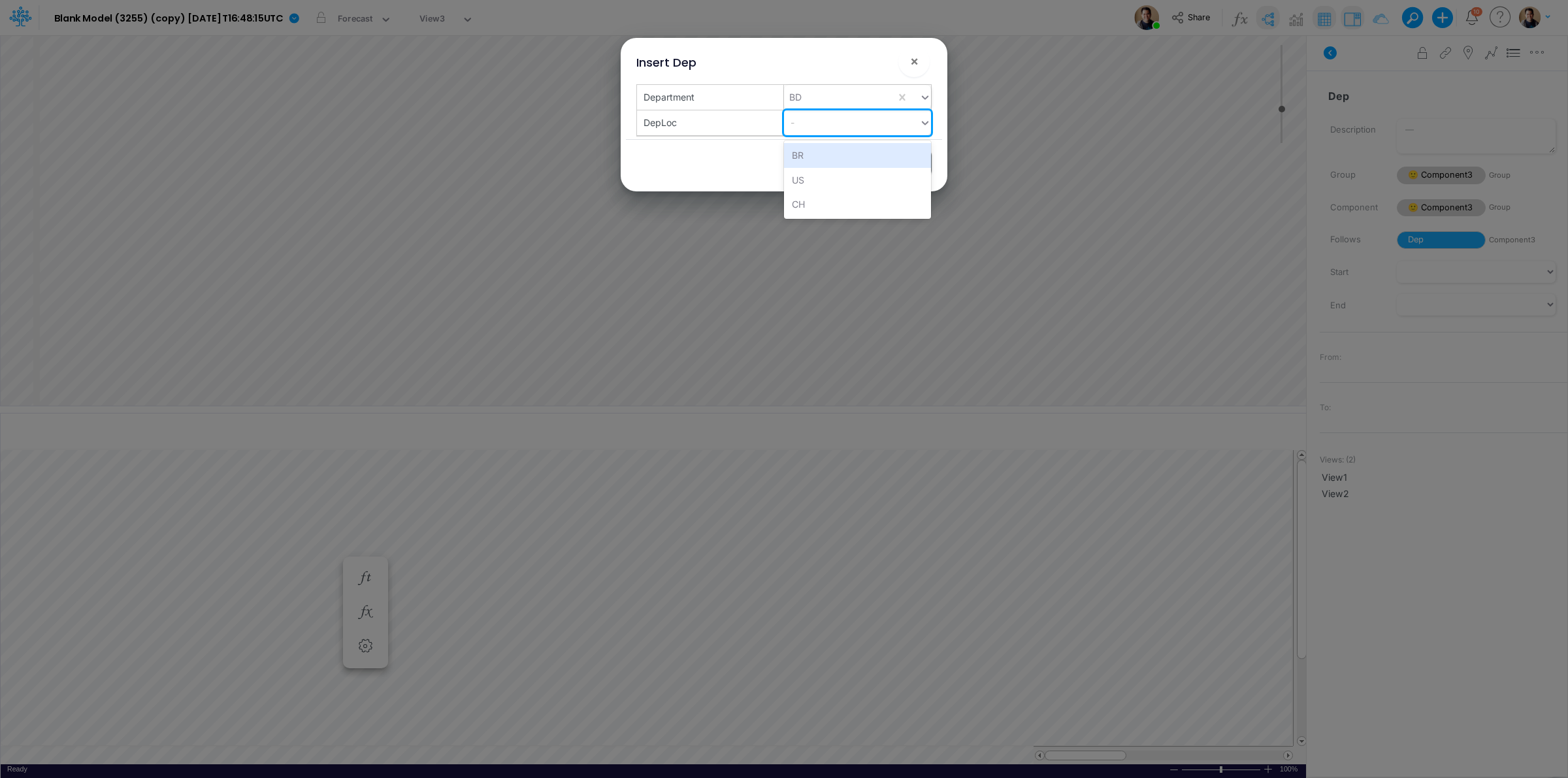
click at [817, 128] on div "-" at bounding box center [852, 122] width 136 height 21
type input "FR"
click at [826, 152] on div "Create "FR"" at bounding box center [857, 154] width 147 height 24
click at [828, 162] on button "Insert" at bounding box center [828, 163] width 63 height 26
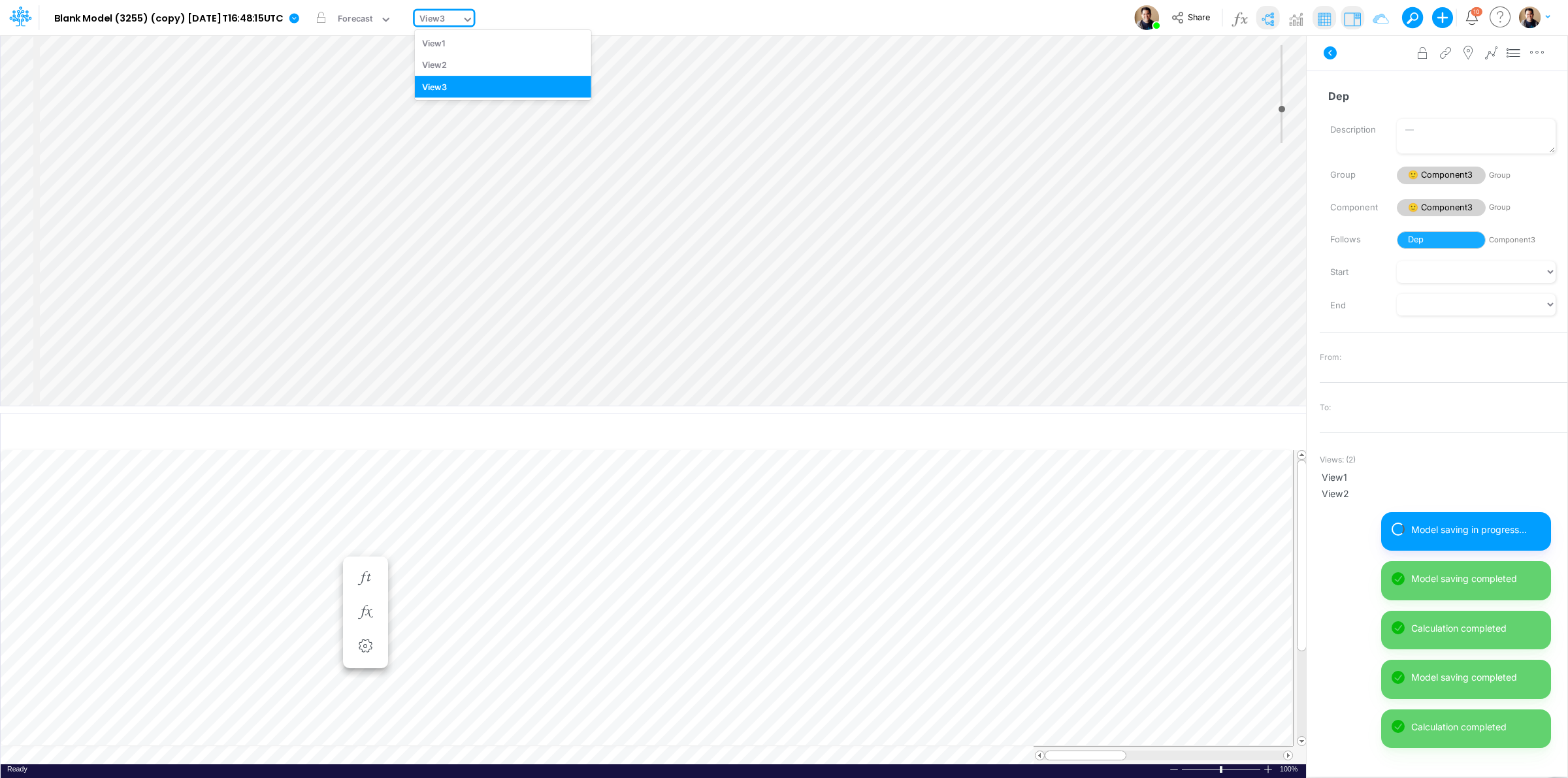
click at [445, 14] on div "View3" at bounding box center [432, 19] width 26 height 15
click at [502, 65] on div "View2" at bounding box center [503, 65] width 176 height 21
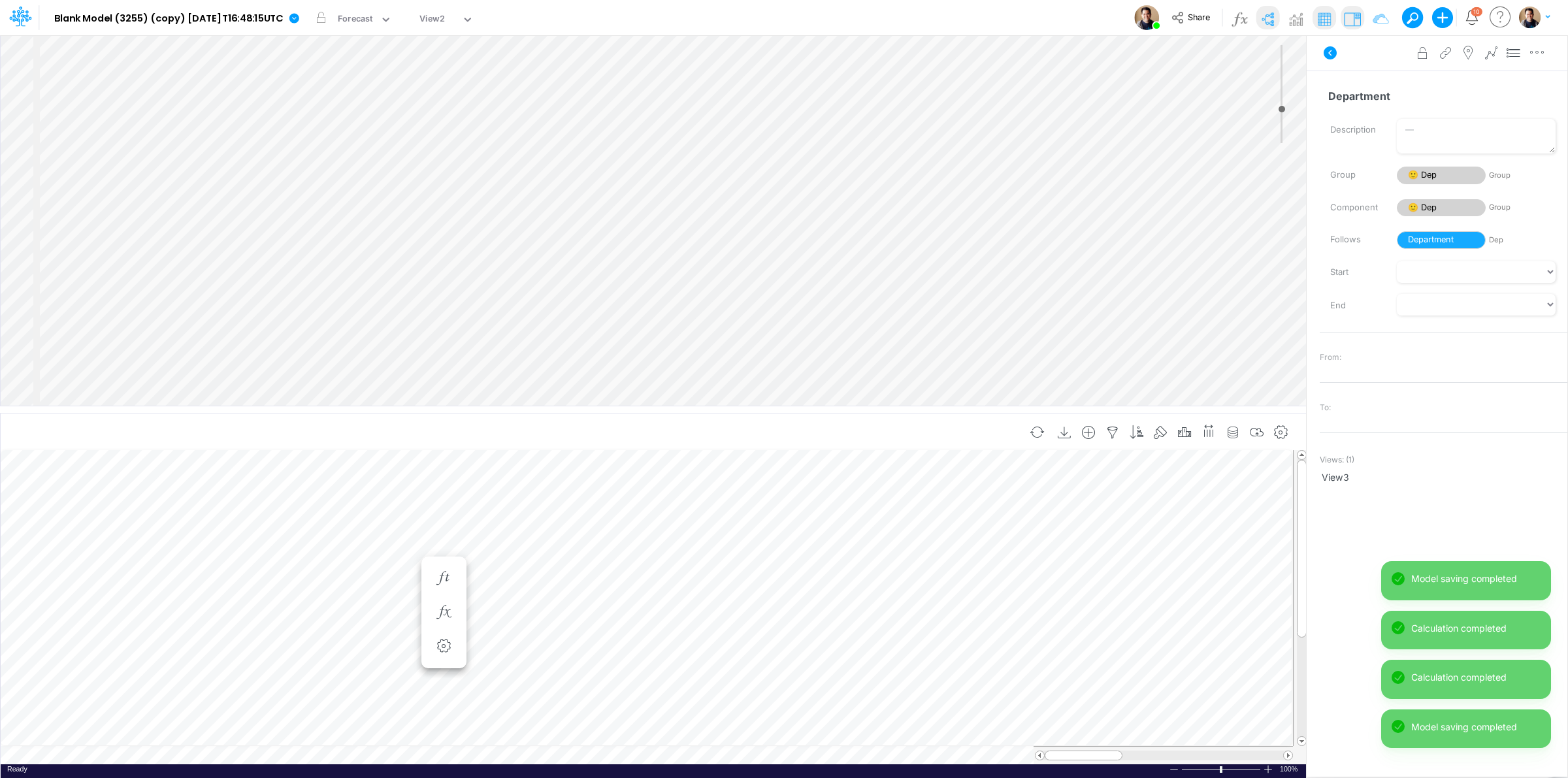
scroll to position [0, 1]
click at [444, 21] on div "View2" at bounding box center [432, 19] width 26 height 15
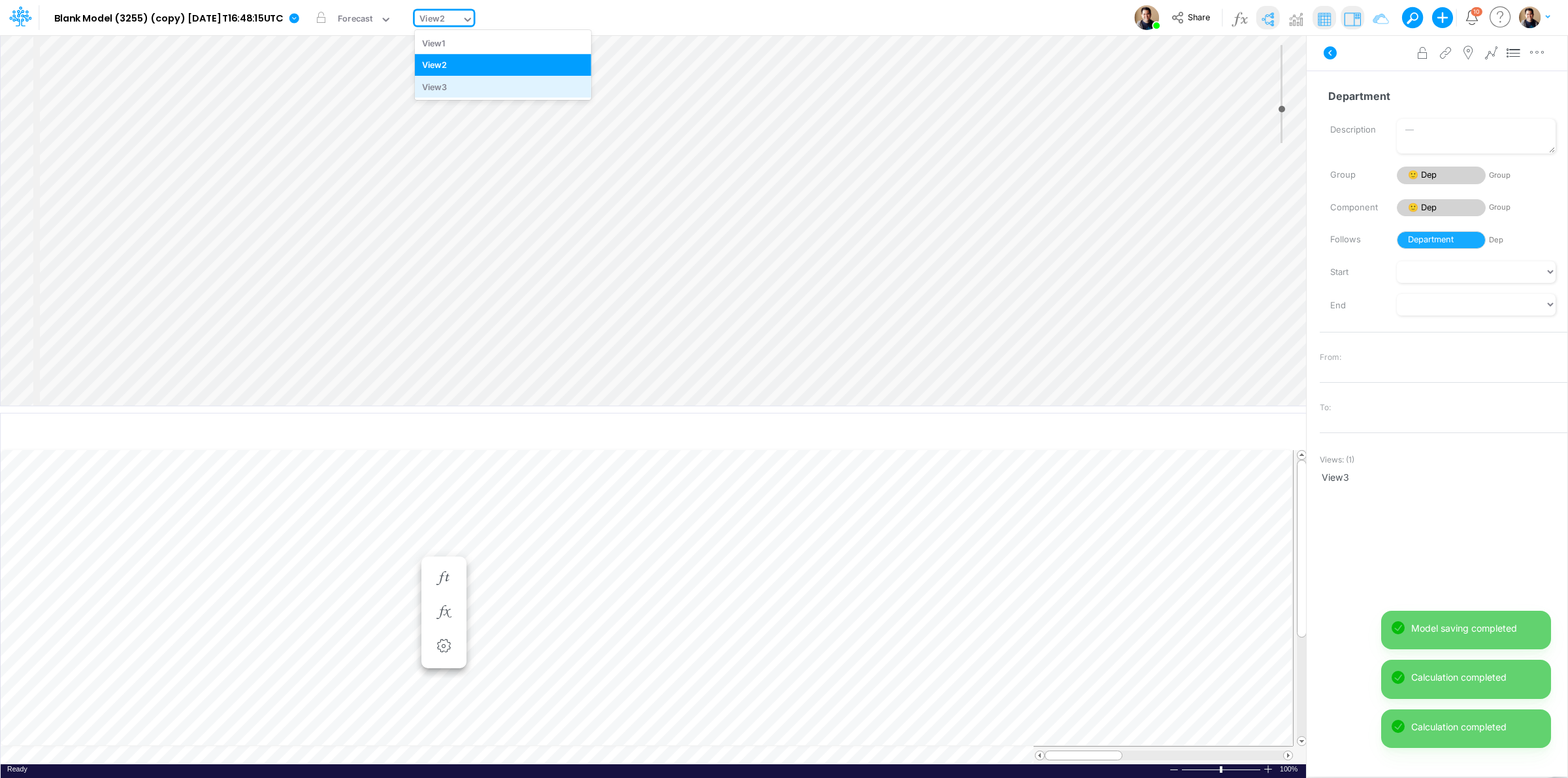
click at [497, 90] on div "View3" at bounding box center [503, 86] width 176 height 21
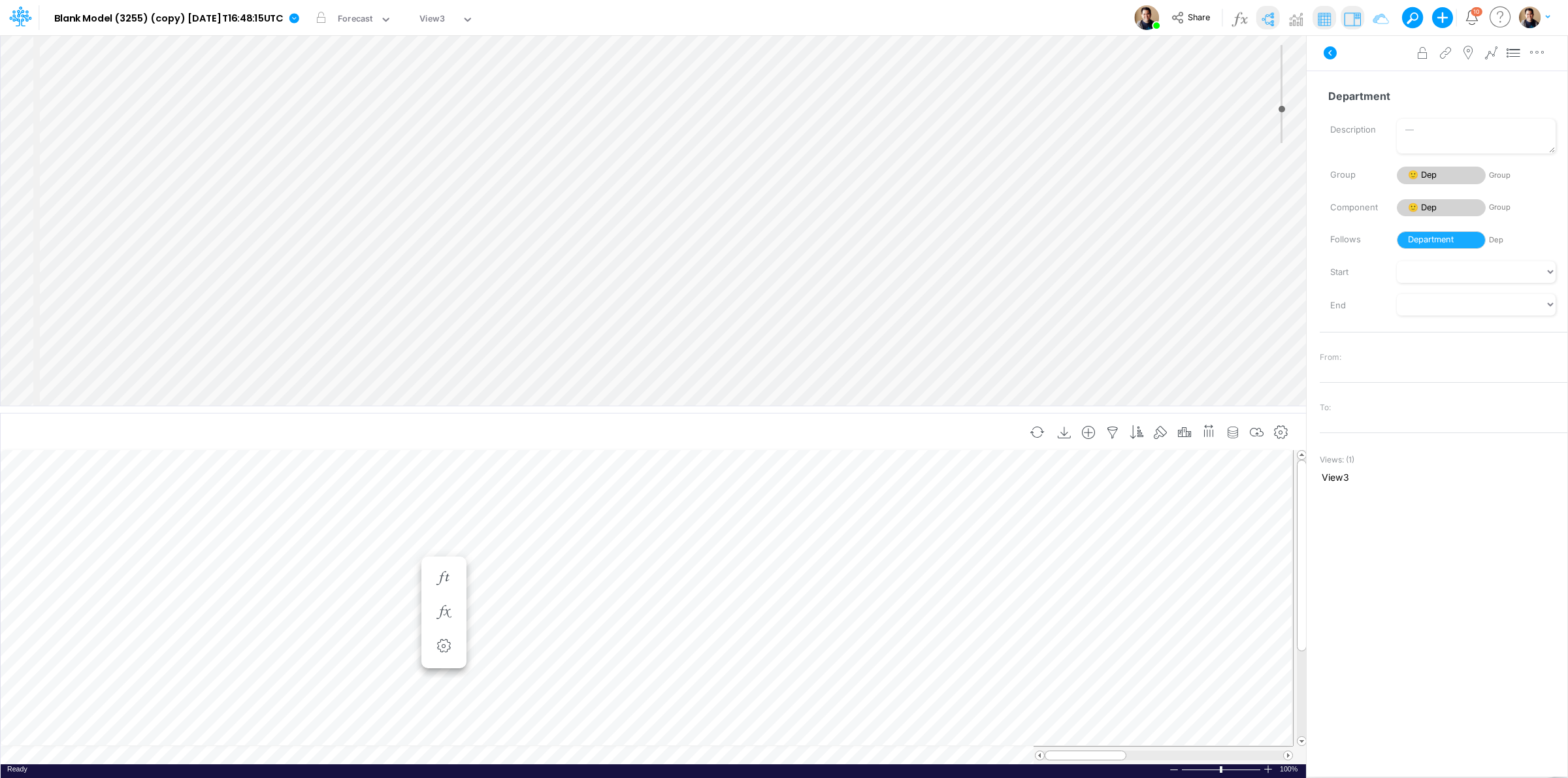
scroll to position [0, 1]
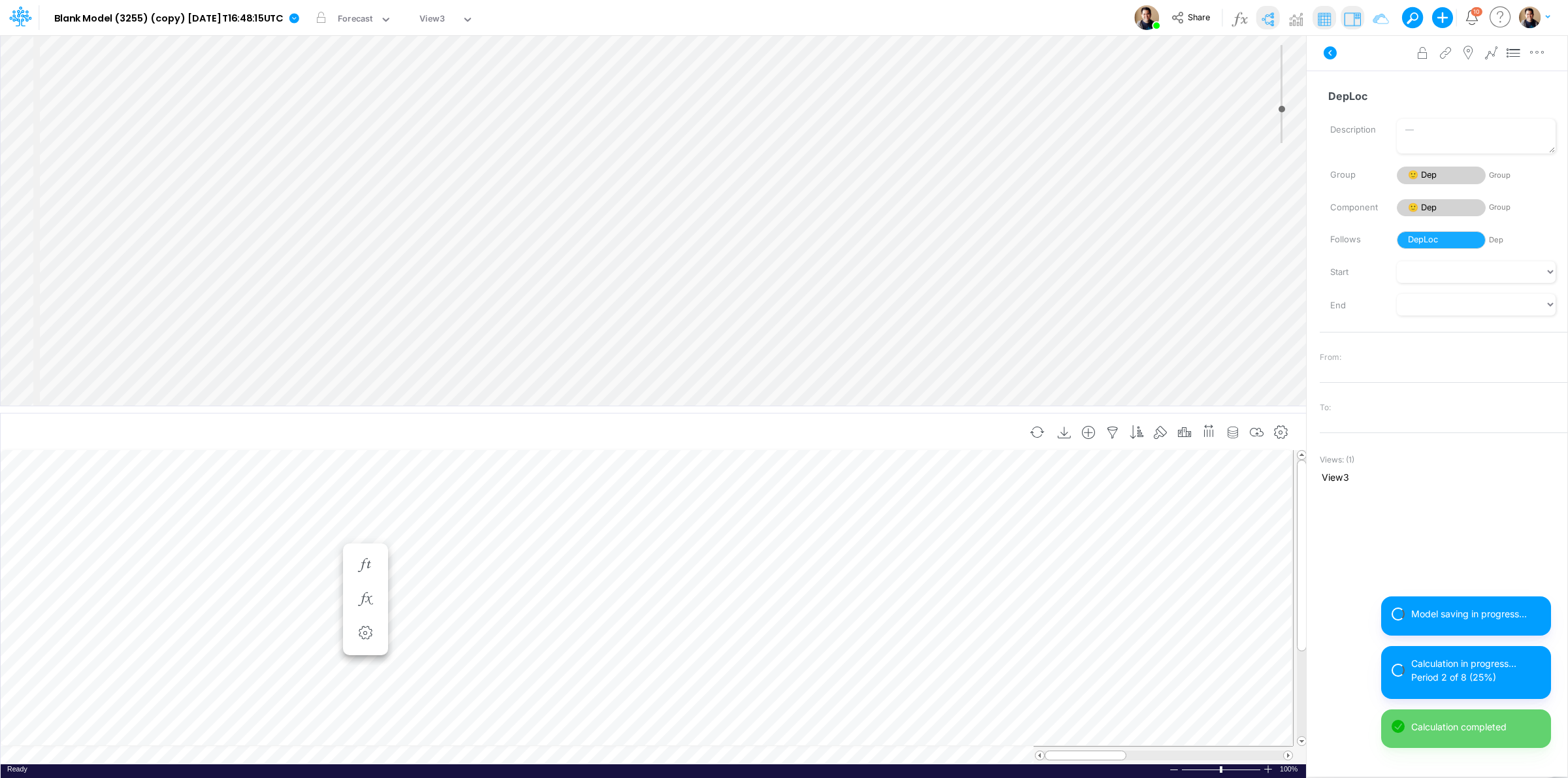
scroll to position [0, 1]
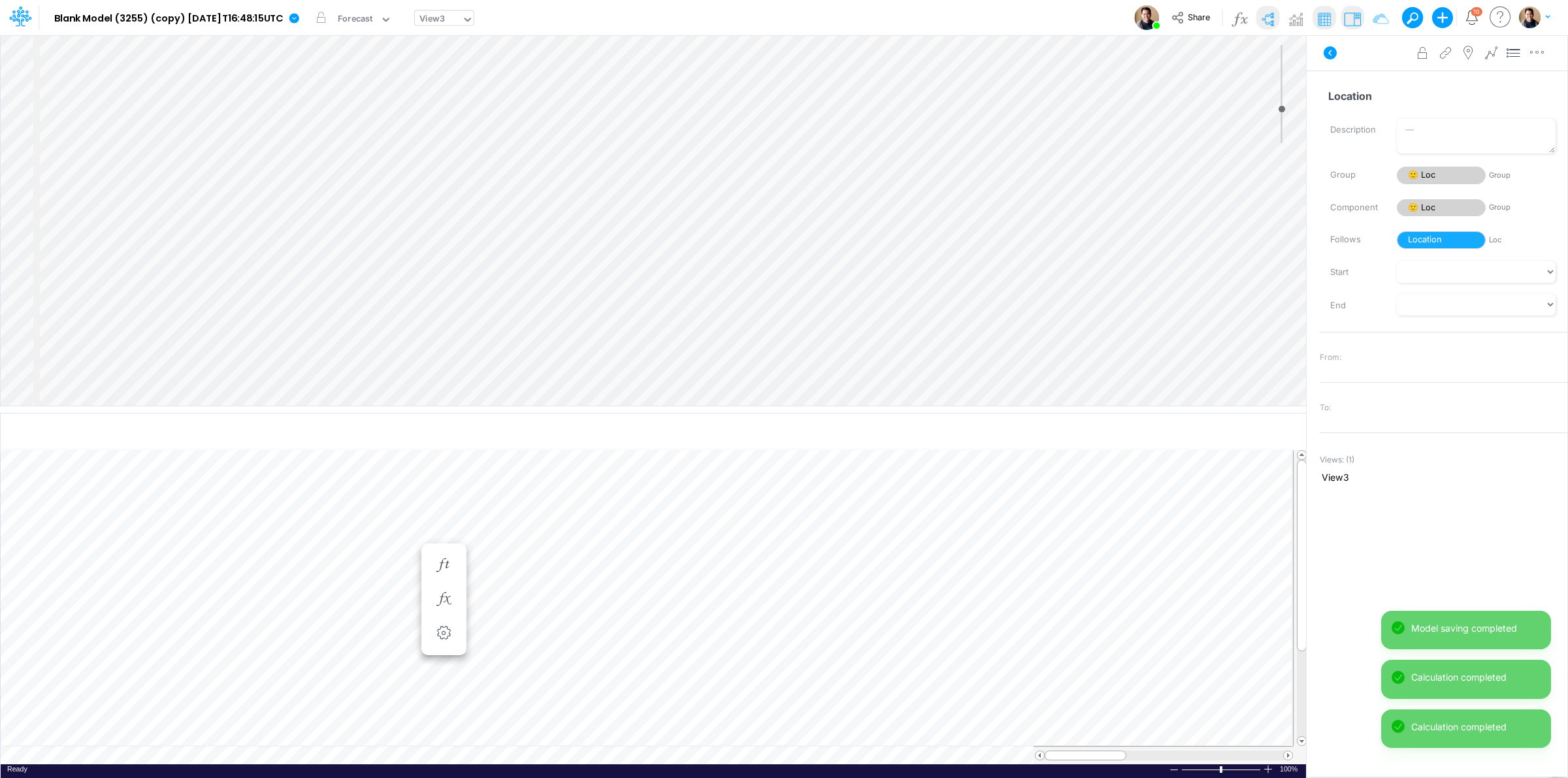
click at [462, 14] on div "View3" at bounding box center [438, 20] width 47 height 19
click at [469, 67] on div "View2" at bounding box center [503, 65] width 176 height 21
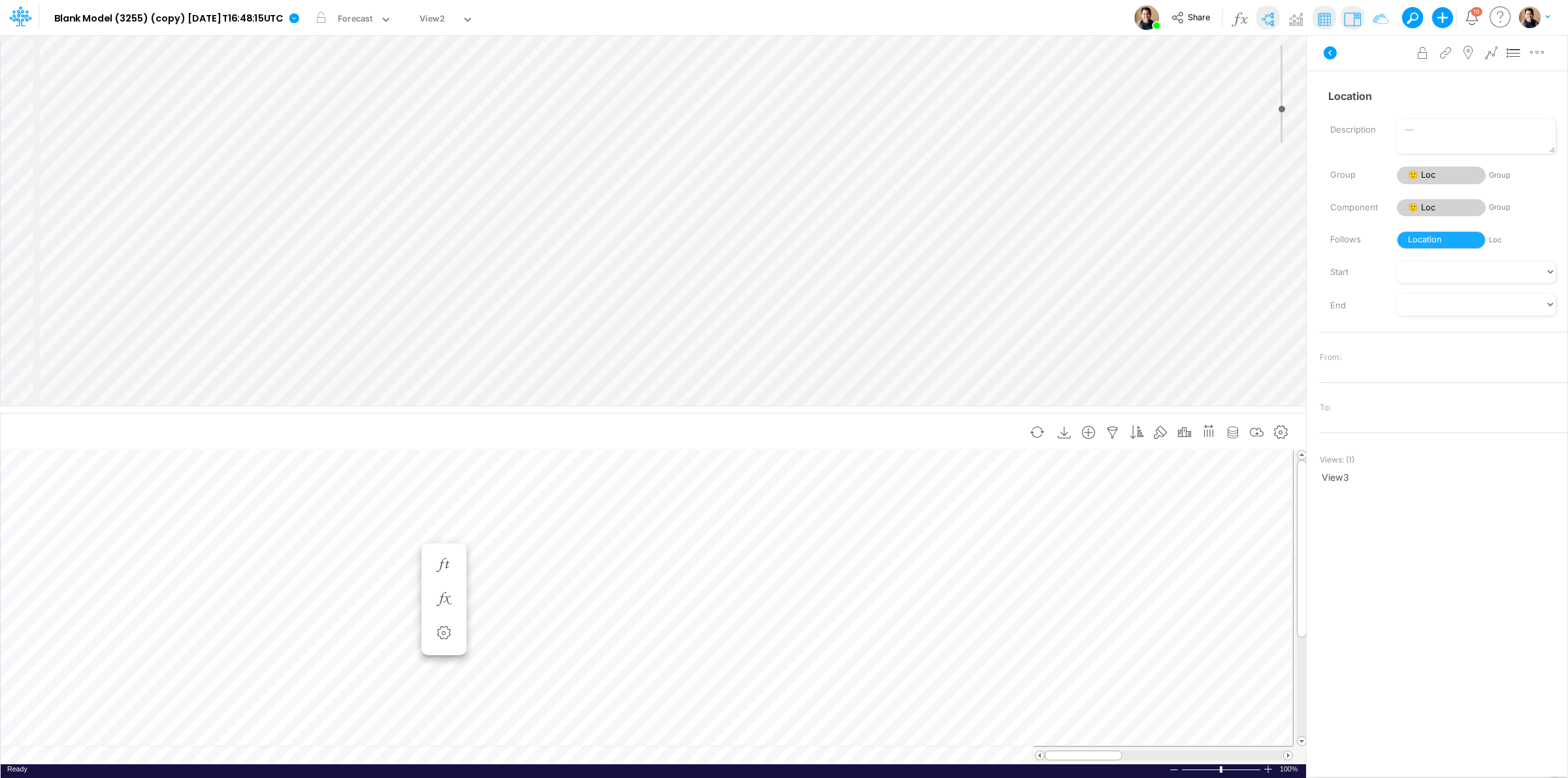
scroll to position [0, 1]
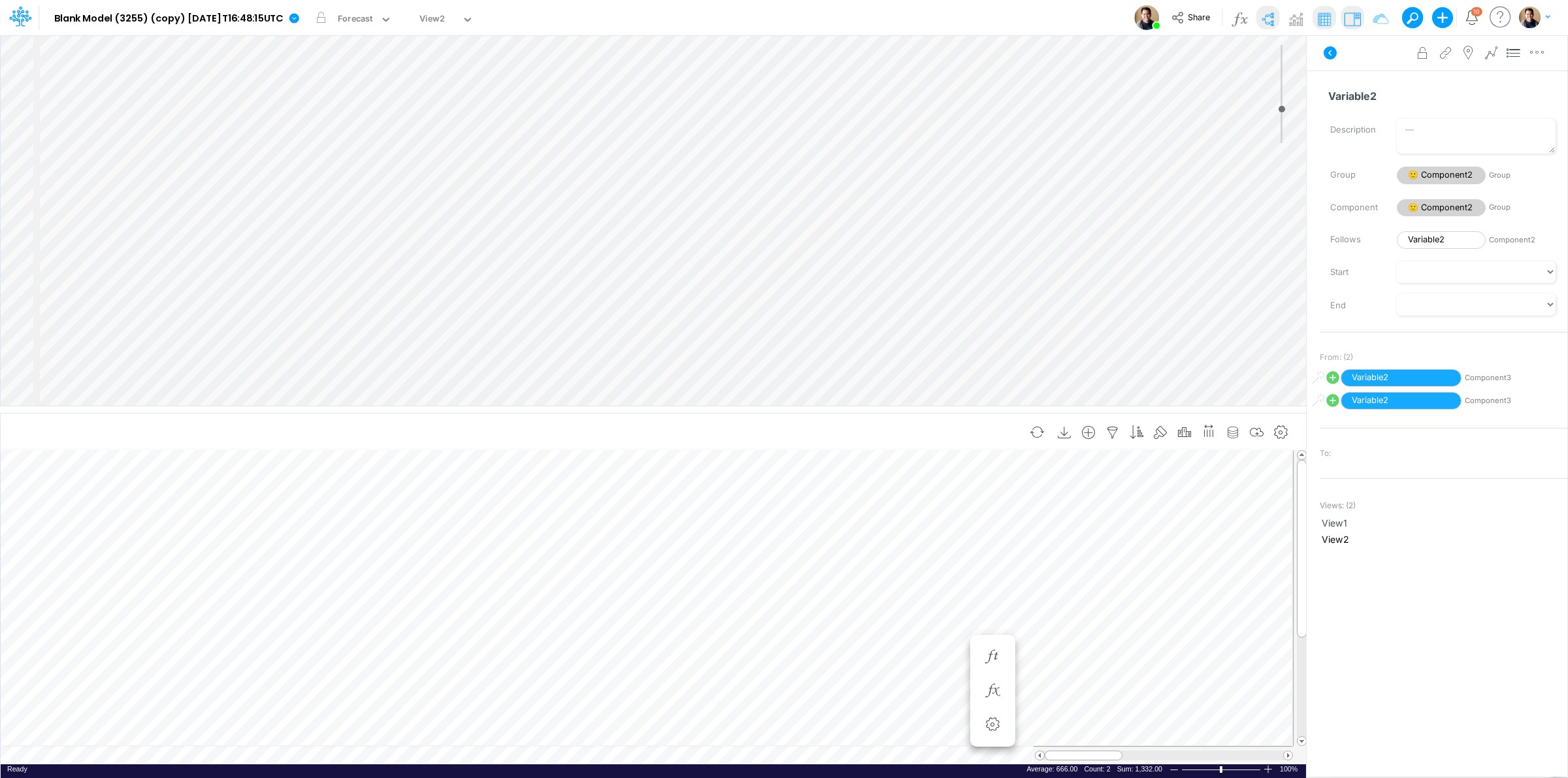
scroll to position [0, 1]
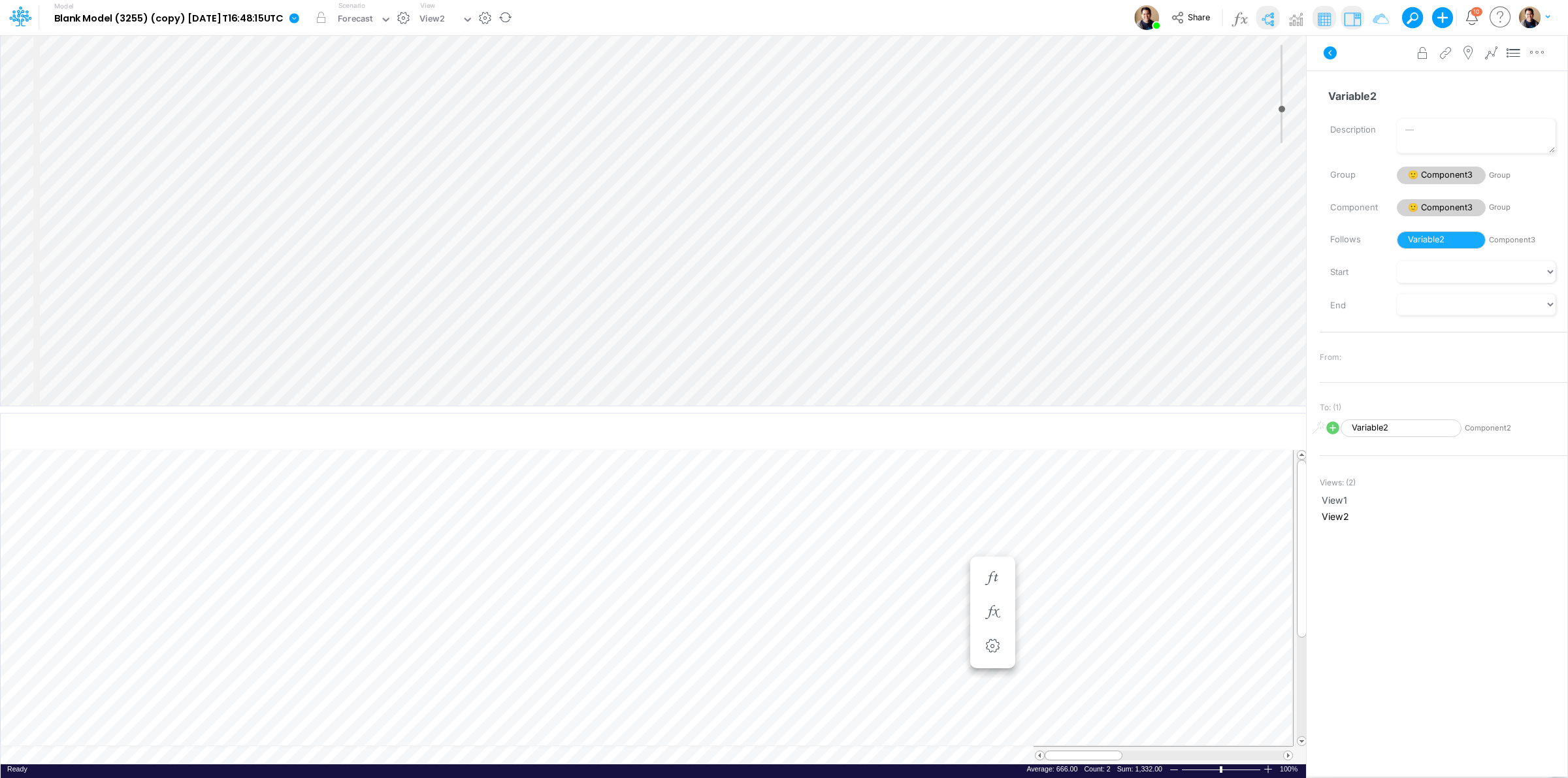
click at [300, 13] on icon at bounding box center [293, 18] width 11 height 11
click at [366, 139] on button "View model info" at bounding box center [359, 135] width 140 height 20
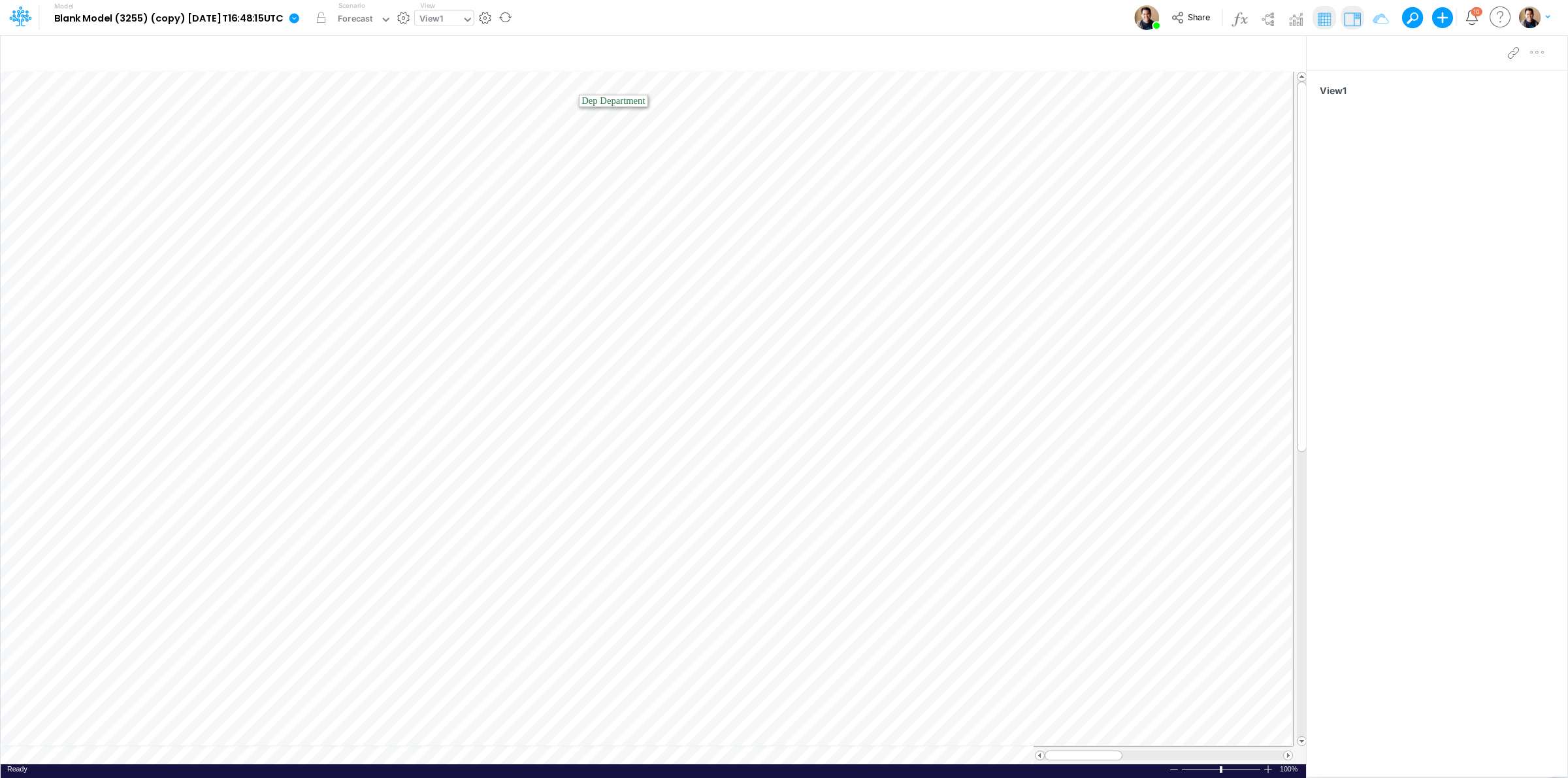
click at [462, 26] on div "View1" at bounding box center [438, 20] width 47 height 19
click at [464, 63] on div "View2" at bounding box center [503, 65] width 176 height 21
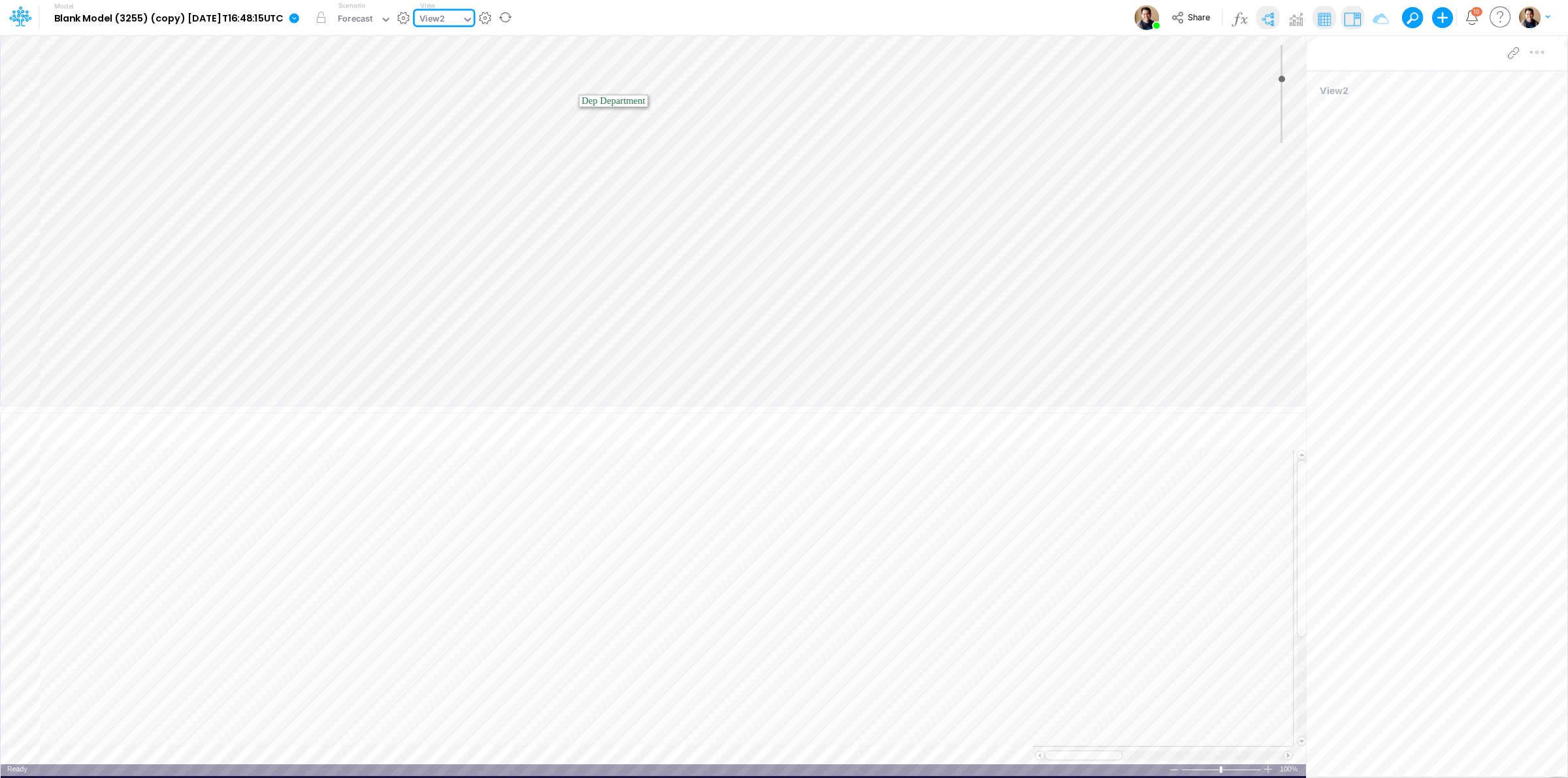
type input "0"
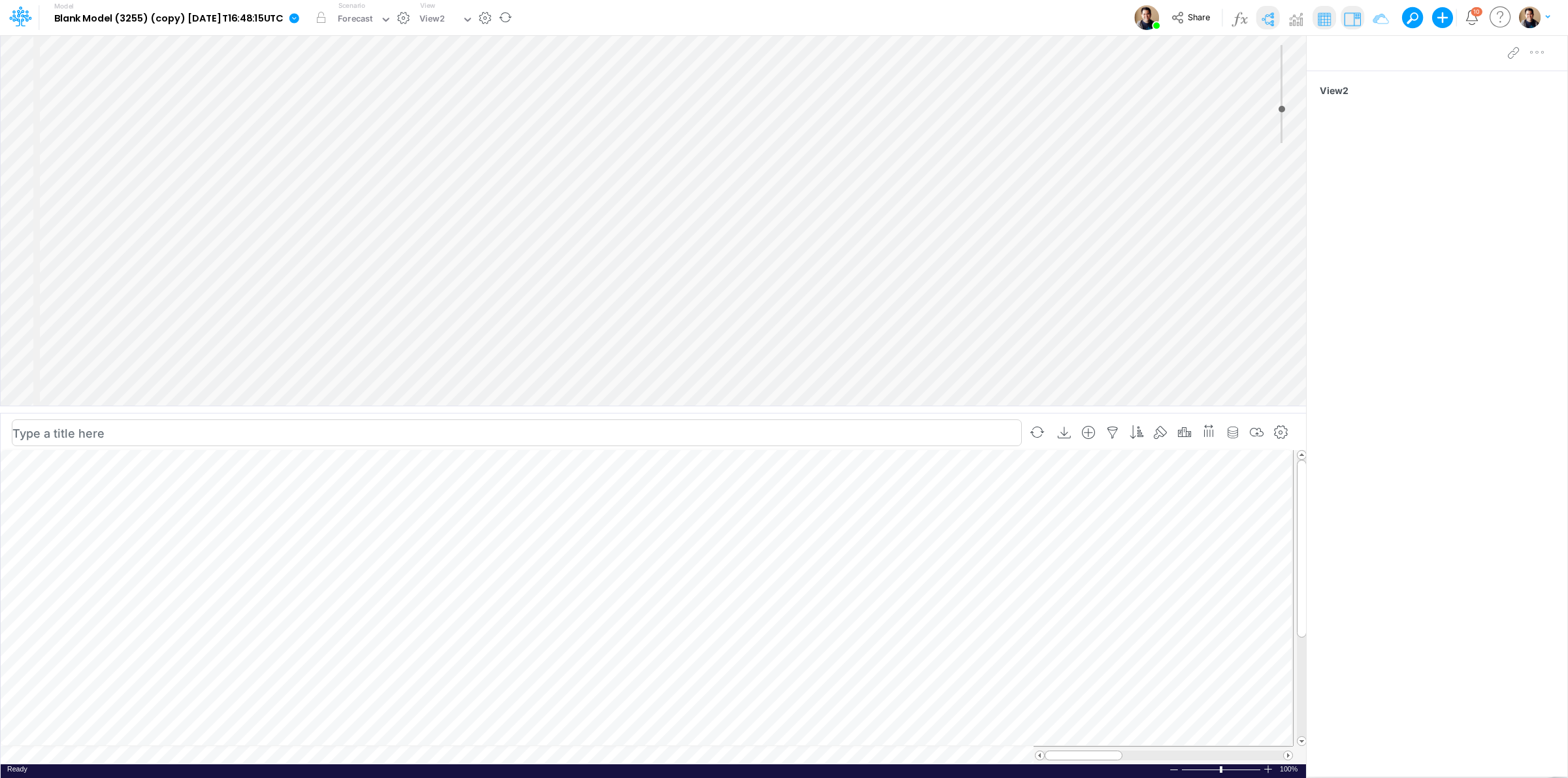
scroll to position [0, 1]
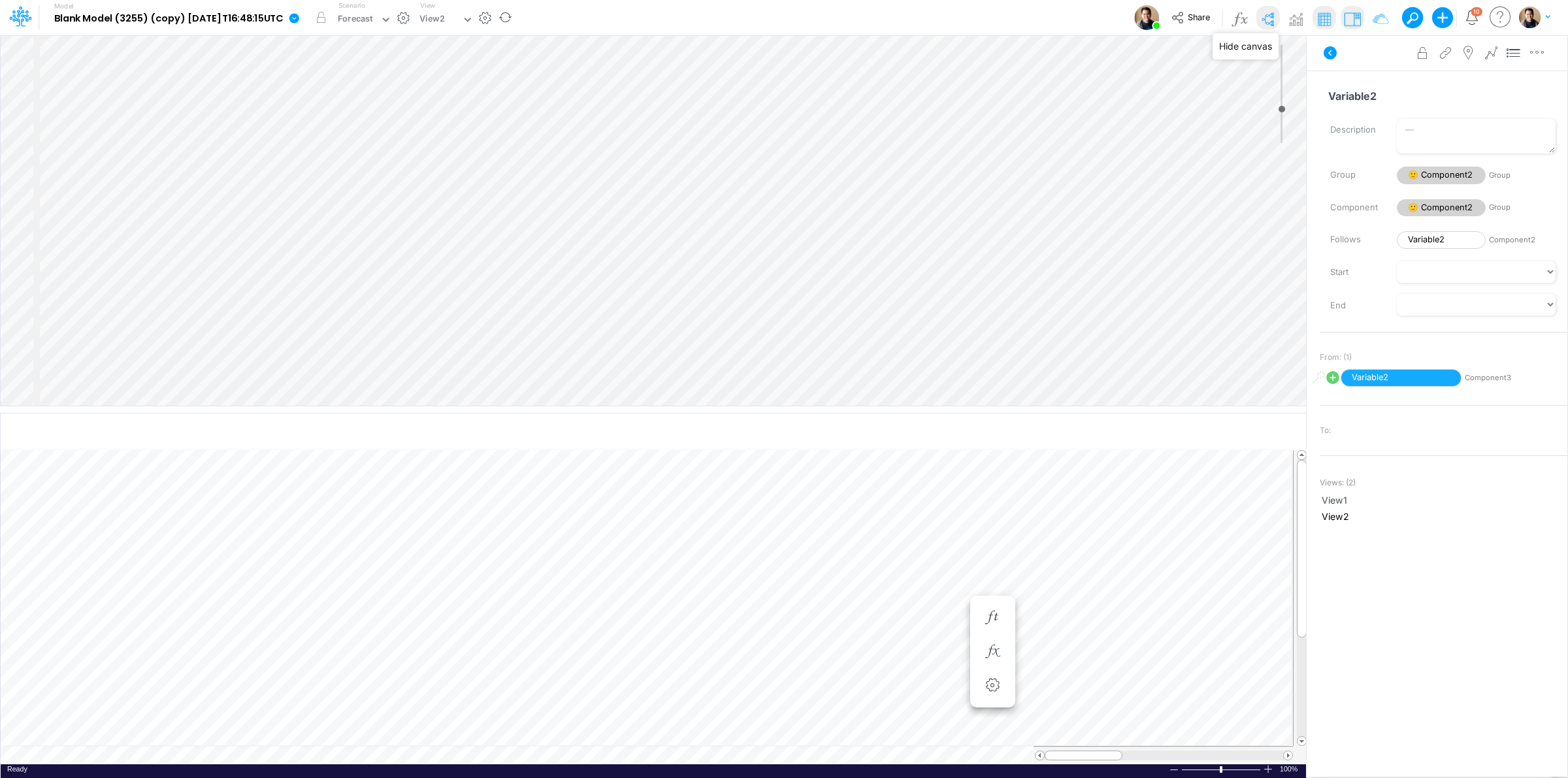
click at [1276, 11] on img at bounding box center [1268, 19] width 21 height 21
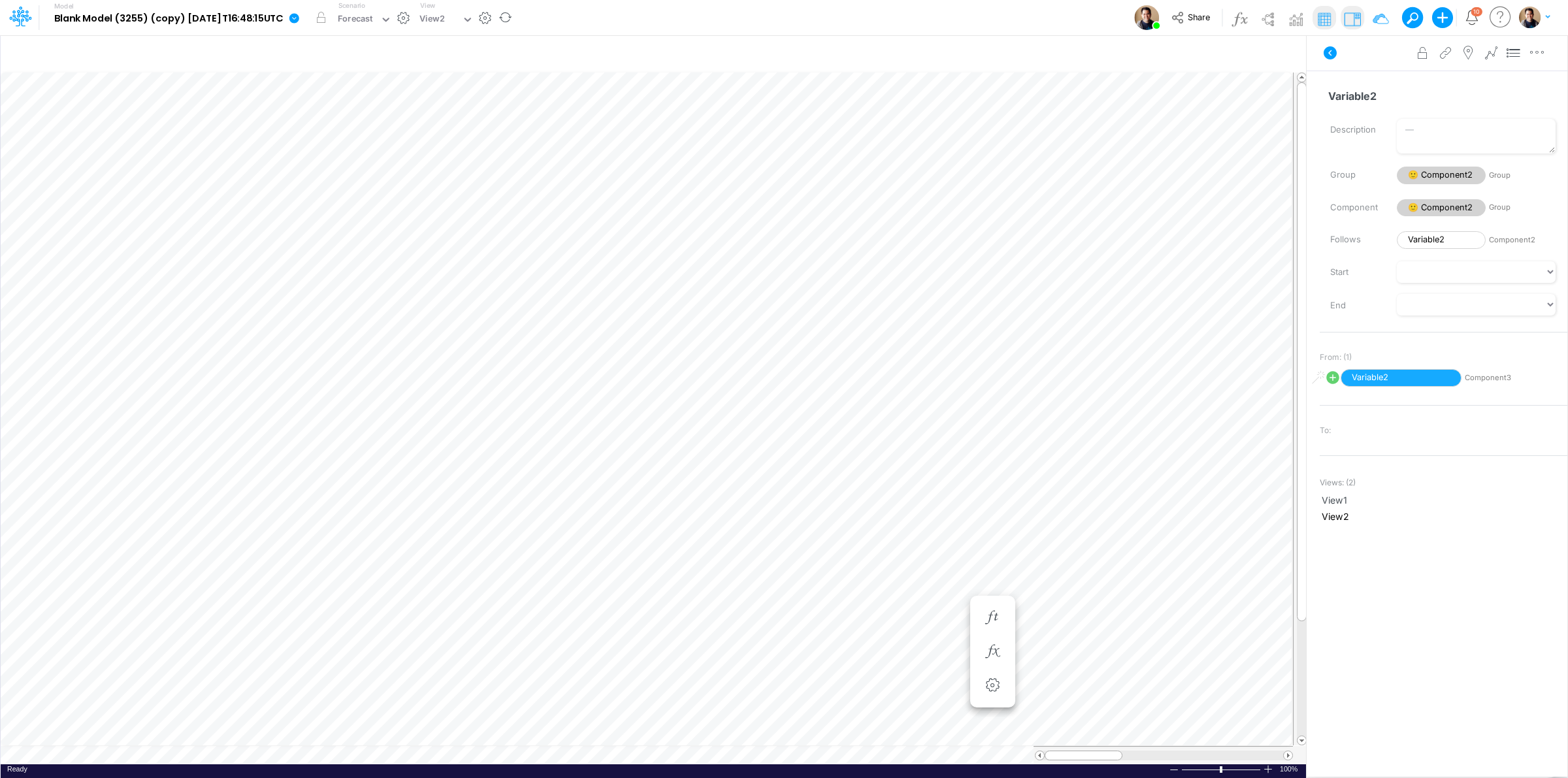
click at [300, 18] on icon at bounding box center [294, 18] width 10 height 10
click at [373, 136] on button "View model info" at bounding box center [359, 135] width 140 height 20
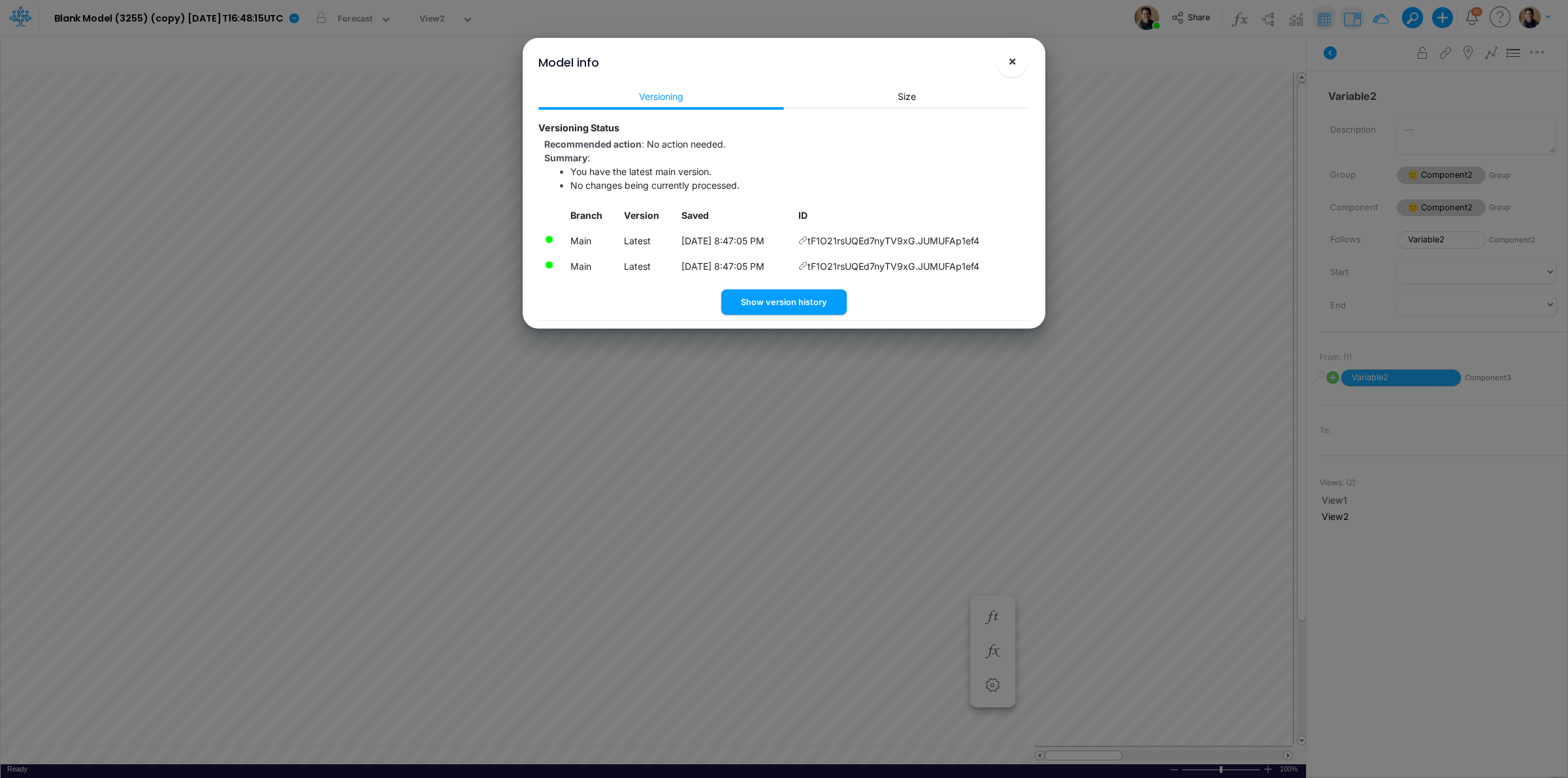
click at [1016, 63] on span "×" at bounding box center [1012, 61] width 9 height 16
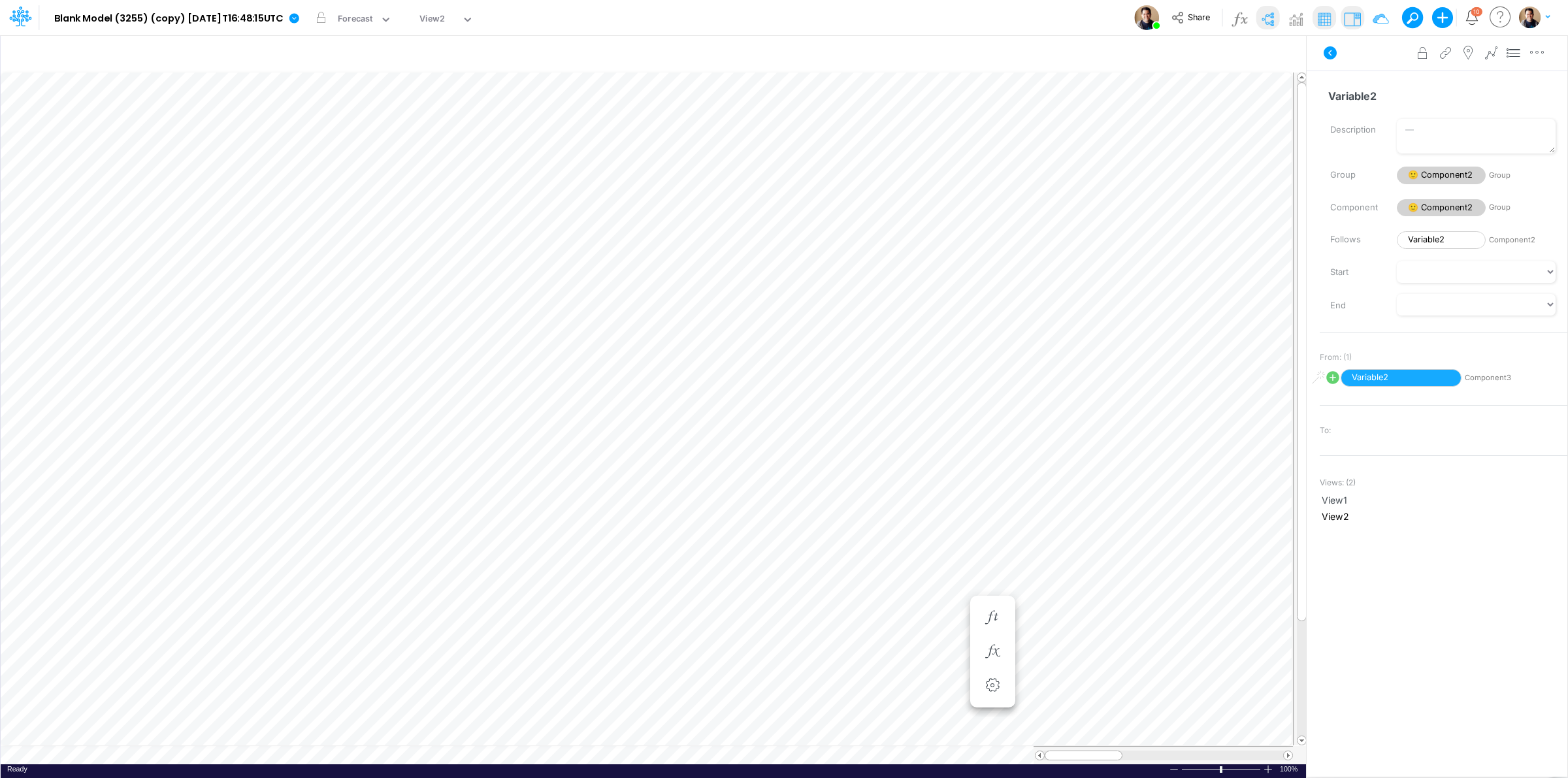
click at [1266, 27] on img at bounding box center [1268, 19] width 21 height 21
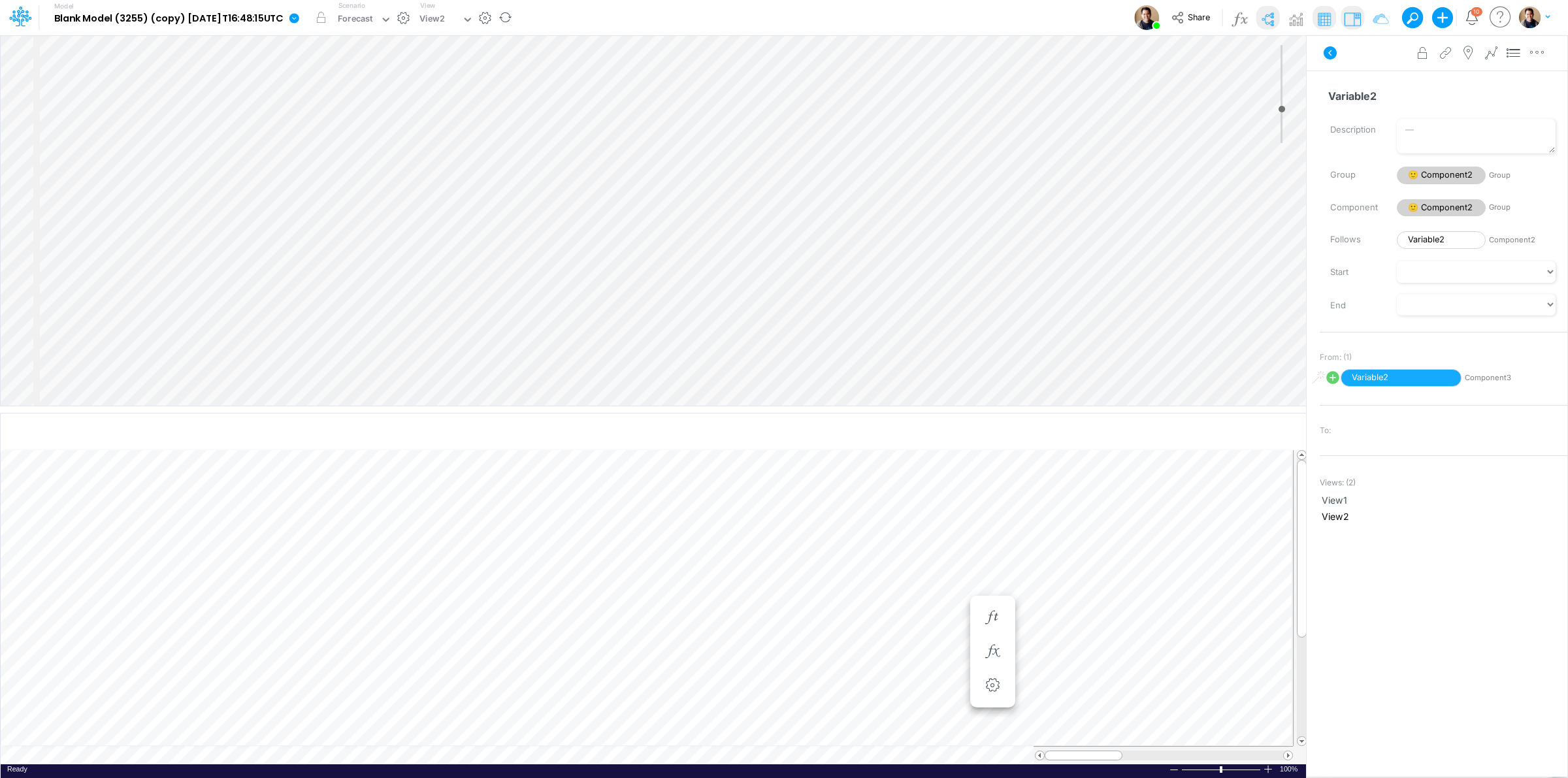
select select "Horizontal"
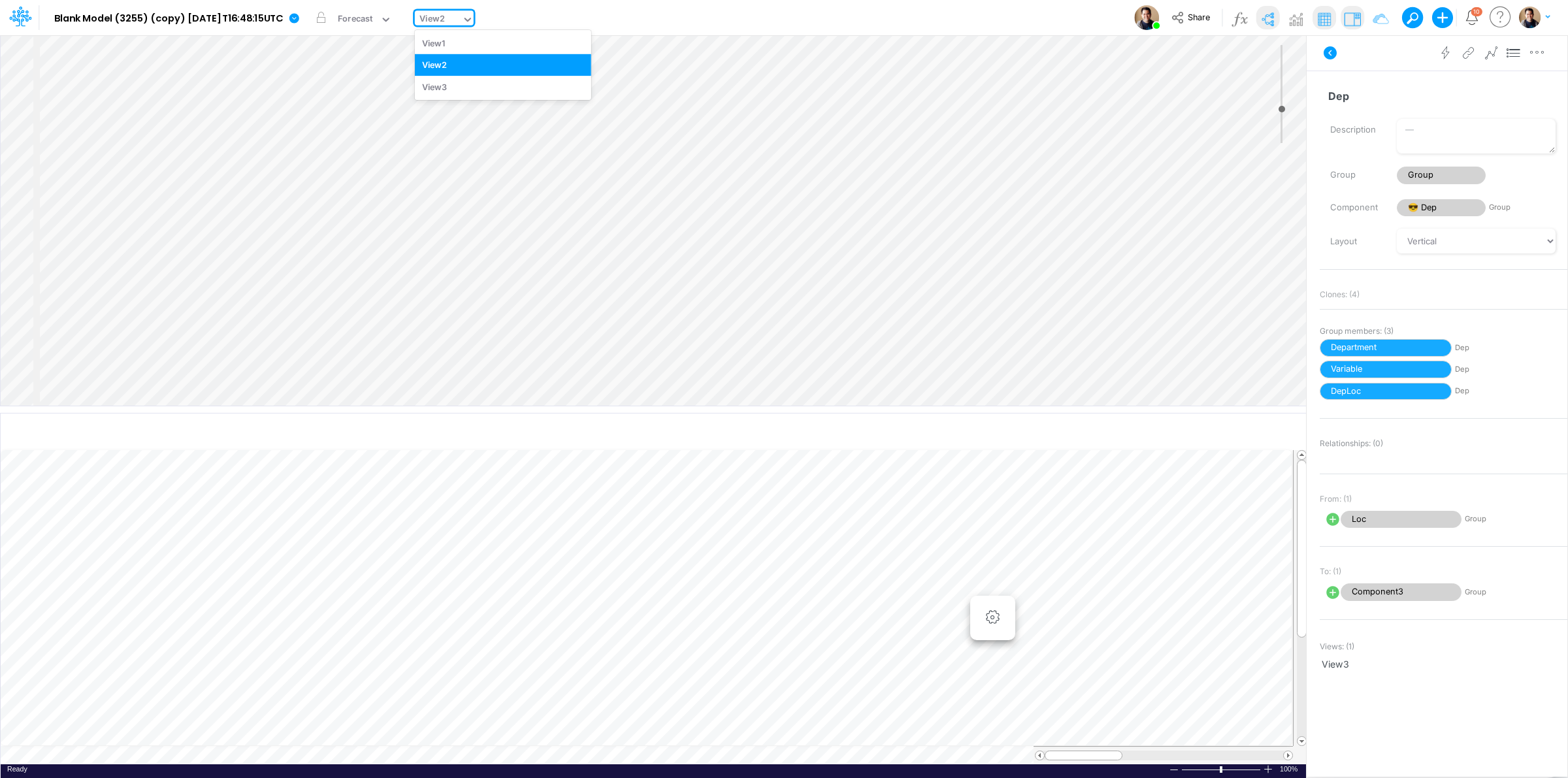
click at [462, 23] on div "View2" at bounding box center [438, 20] width 47 height 19
click at [484, 78] on div "View3" at bounding box center [503, 86] width 176 height 21
click at [445, 24] on div "View3" at bounding box center [432, 19] width 26 height 15
click at [480, 57] on div "View2" at bounding box center [503, 65] width 176 height 21
click at [300, 14] on icon at bounding box center [294, 18] width 10 height 10
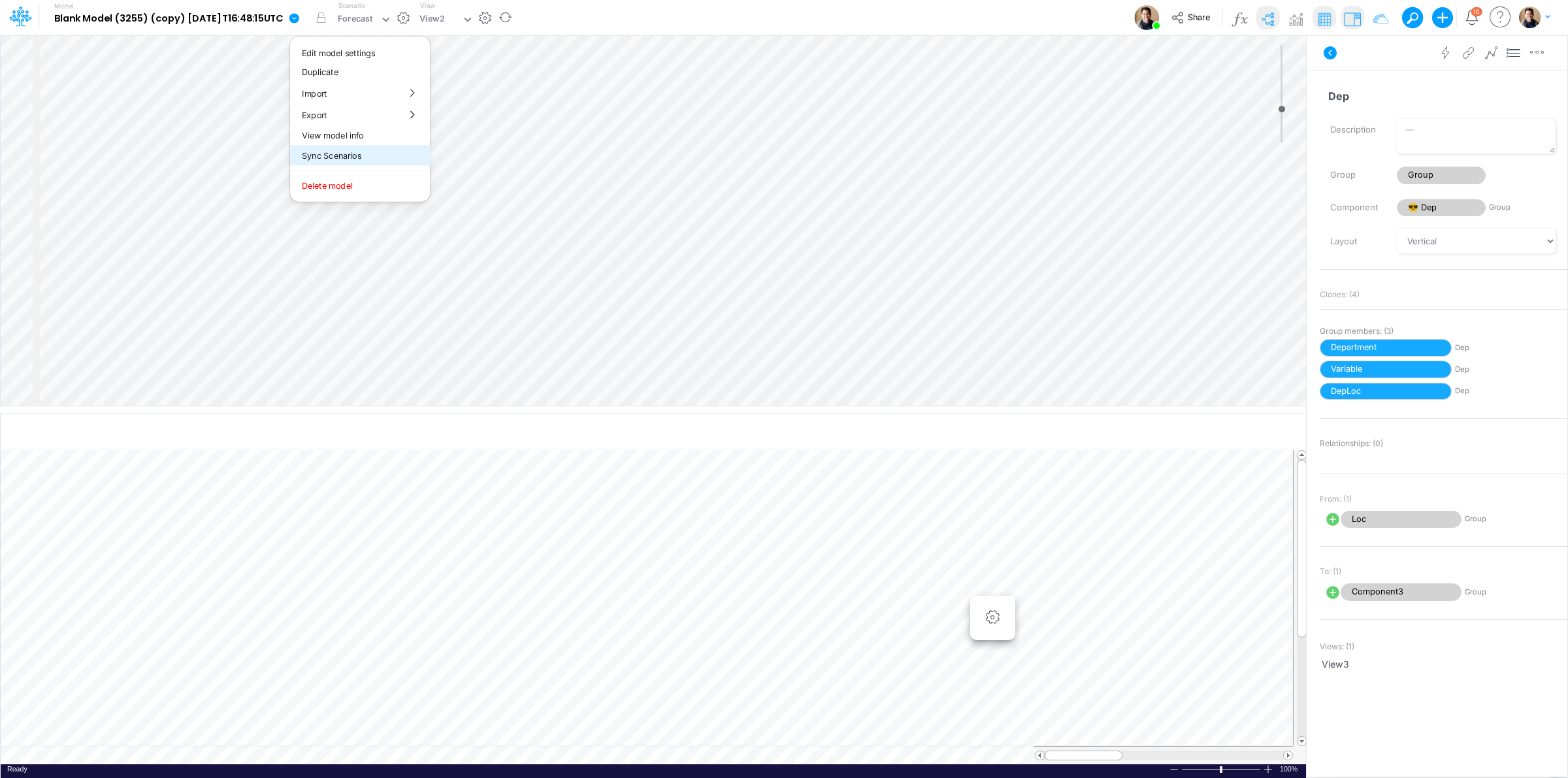
click at [411, 152] on button "Sync Scenarios" at bounding box center [359, 155] width 140 height 20
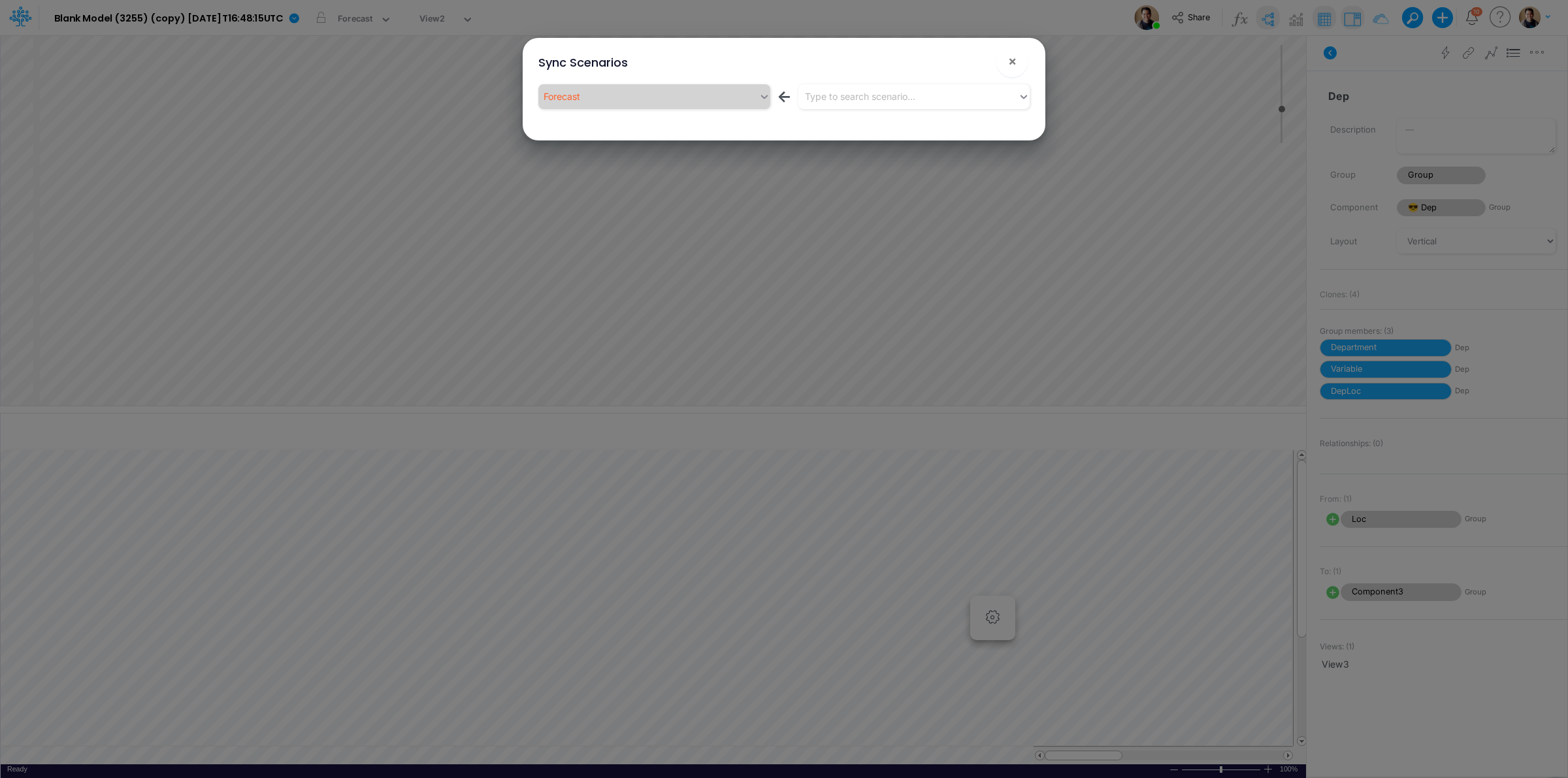
click at [876, 82] on div "Forecast ← Type to search scenario..." at bounding box center [783, 105] width 512 height 46
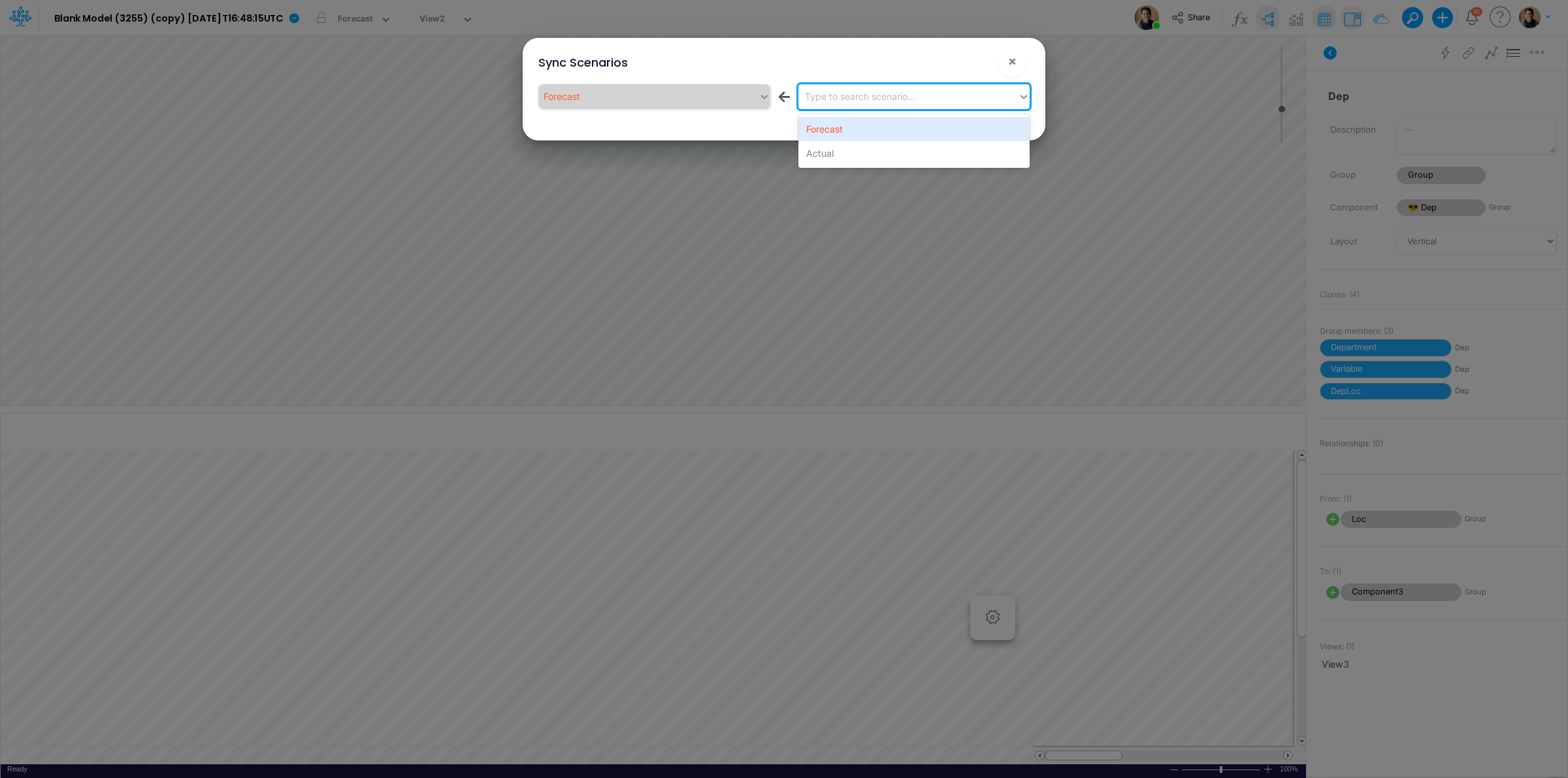
click at [876, 105] on div "Type to search scenario..." at bounding box center [908, 96] width 220 height 21
click at [859, 154] on div "Actual" at bounding box center [913, 152] width 232 height 24
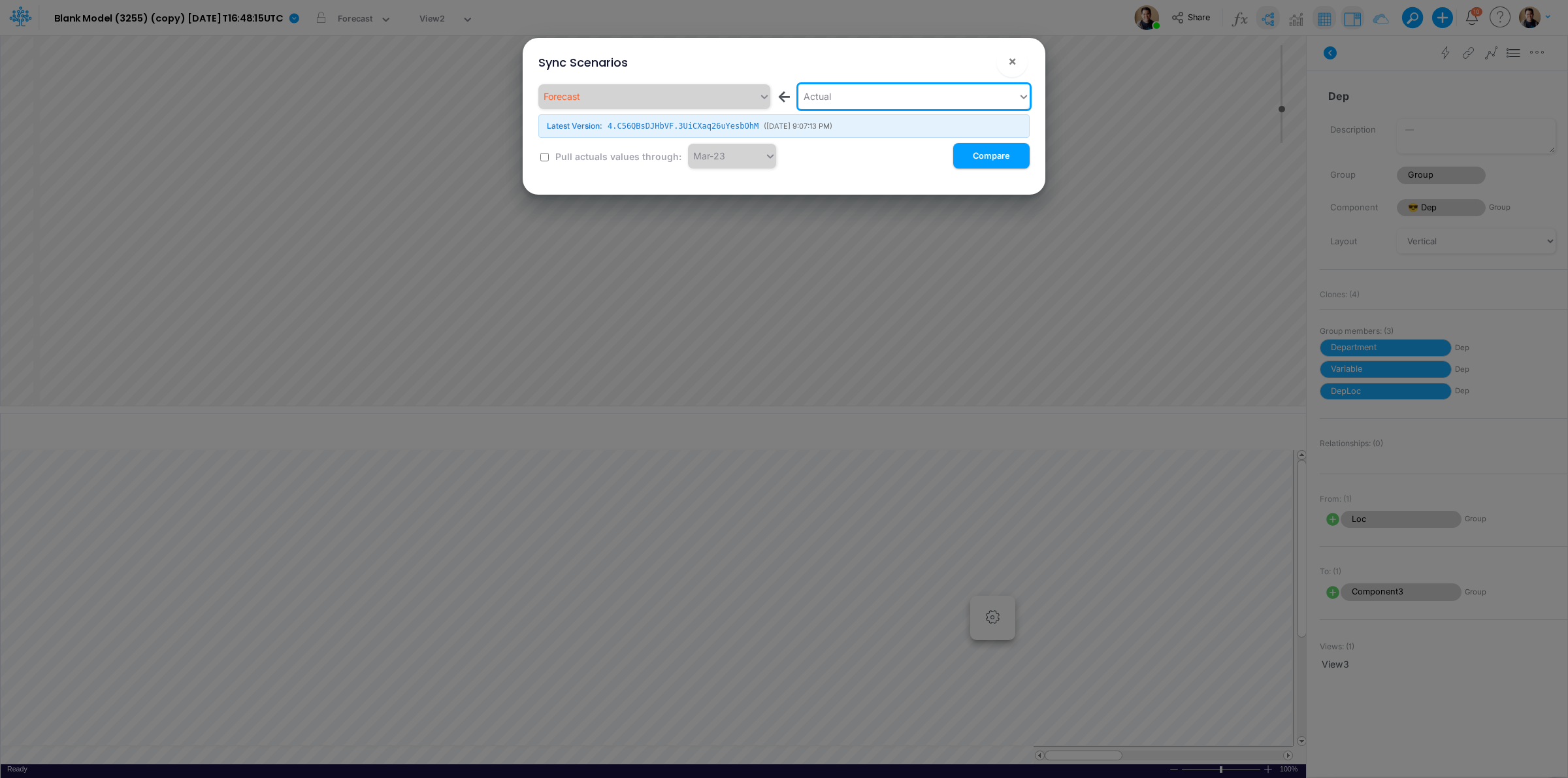
click at [536, 159] on div "Forecast ← option Actual, selected. 0 results available. Select is focused ,typ…" at bounding box center [783, 131] width 512 height 100
click at [543, 157] on input "checkbox" at bounding box center [544, 158] width 9 height 9
checkbox input "true"
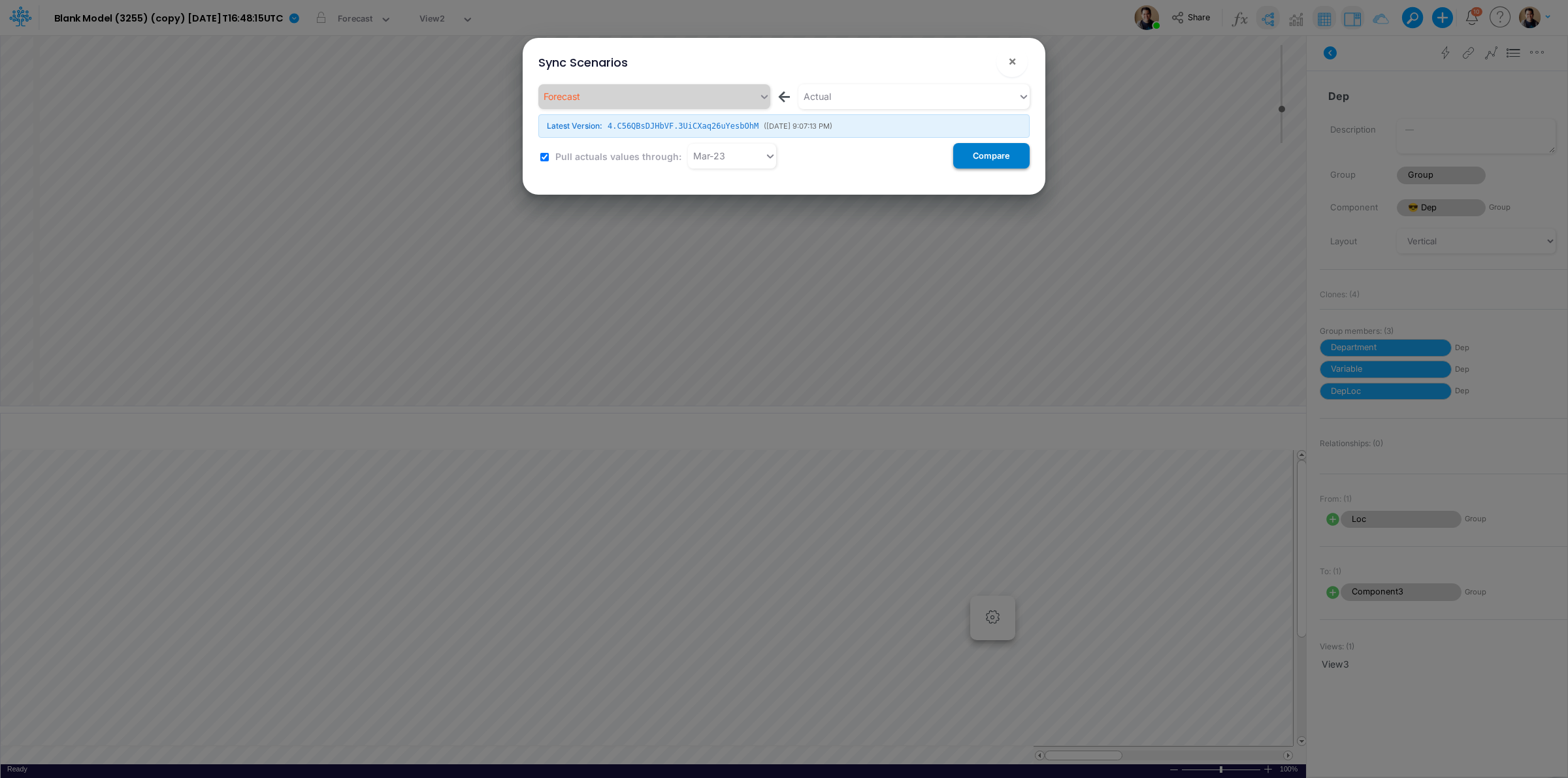
click at [983, 156] on button "Compare" at bounding box center [991, 155] width 77 height 26
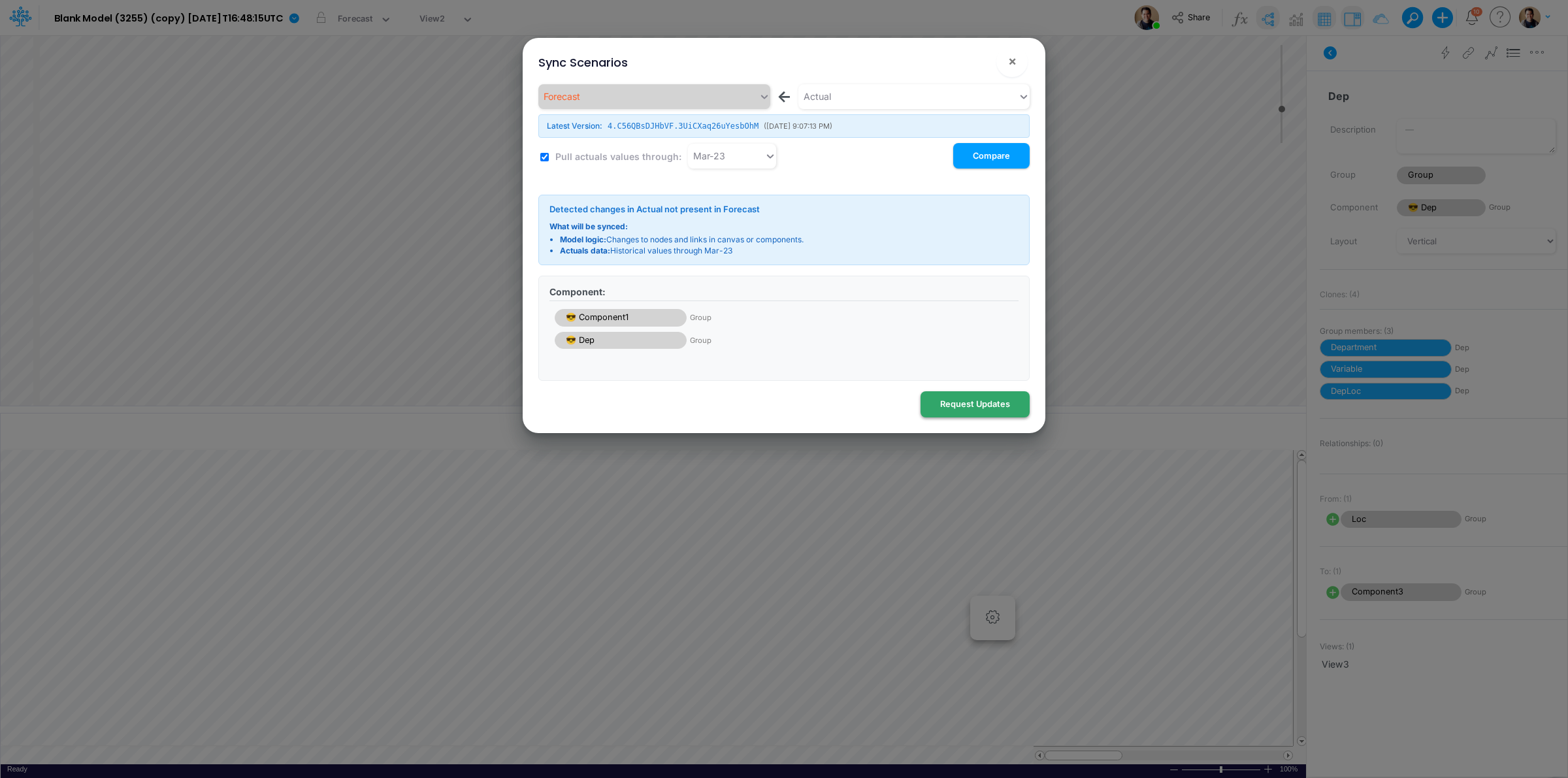
click at [996, 415] on button "Request Updates" at bounding box center [975, 404] width 109 height 26
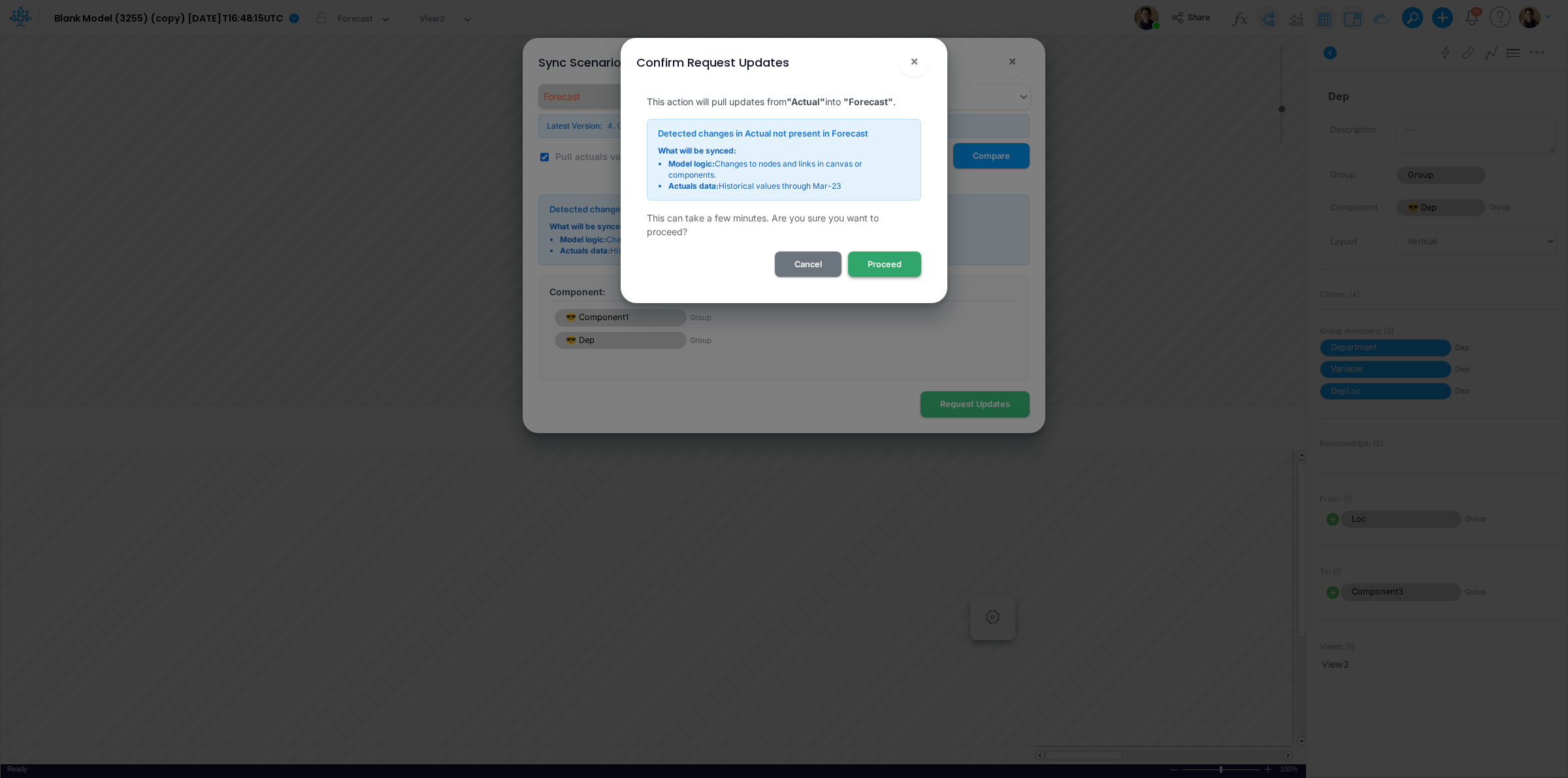
click at [884, 263] on button "Proceed" at bounding box center [884, 264] width 73 height 26
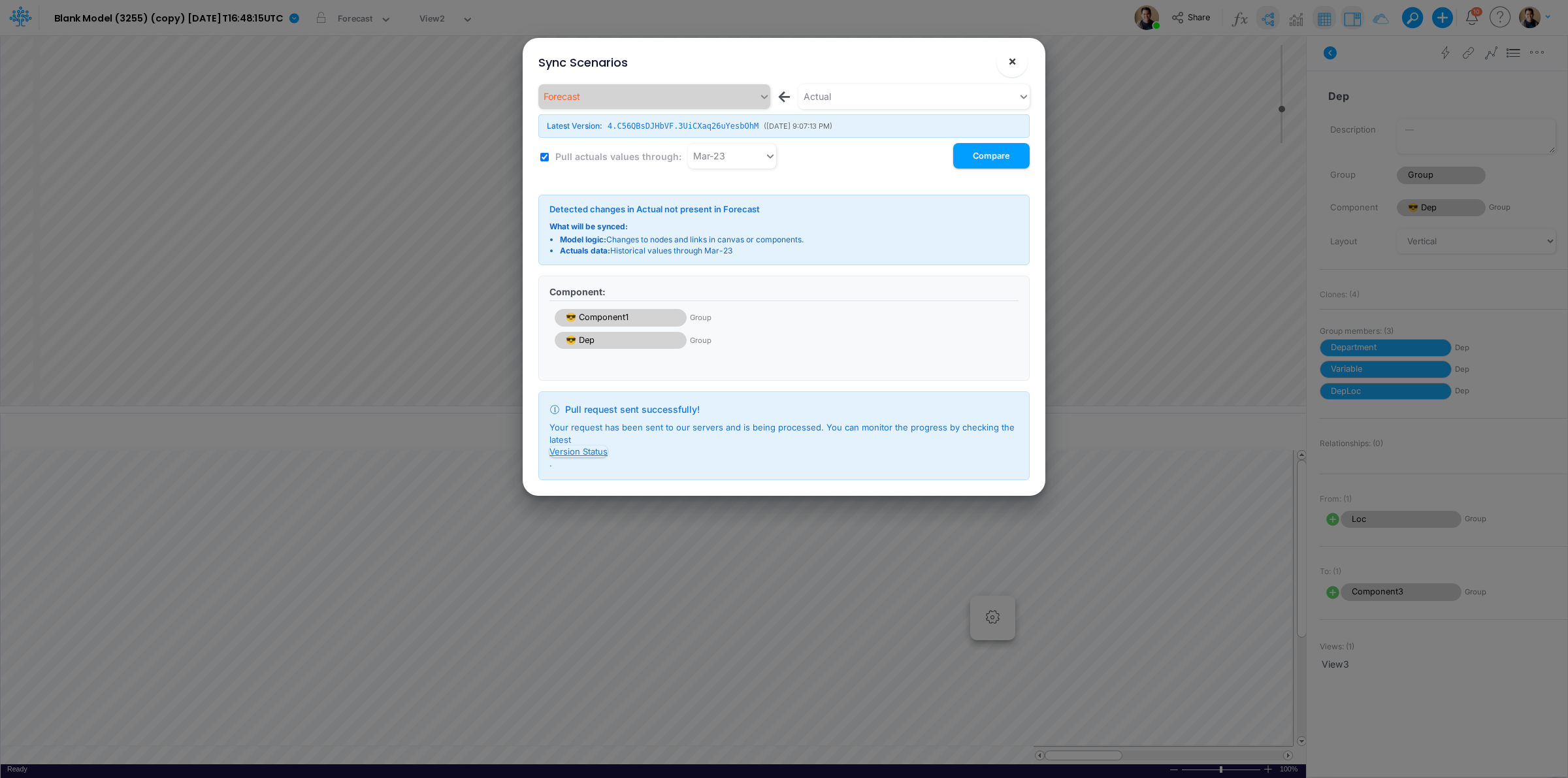
click at [1010, 57] on span "×" at bounding box center [1012, 61] width 9 height 16
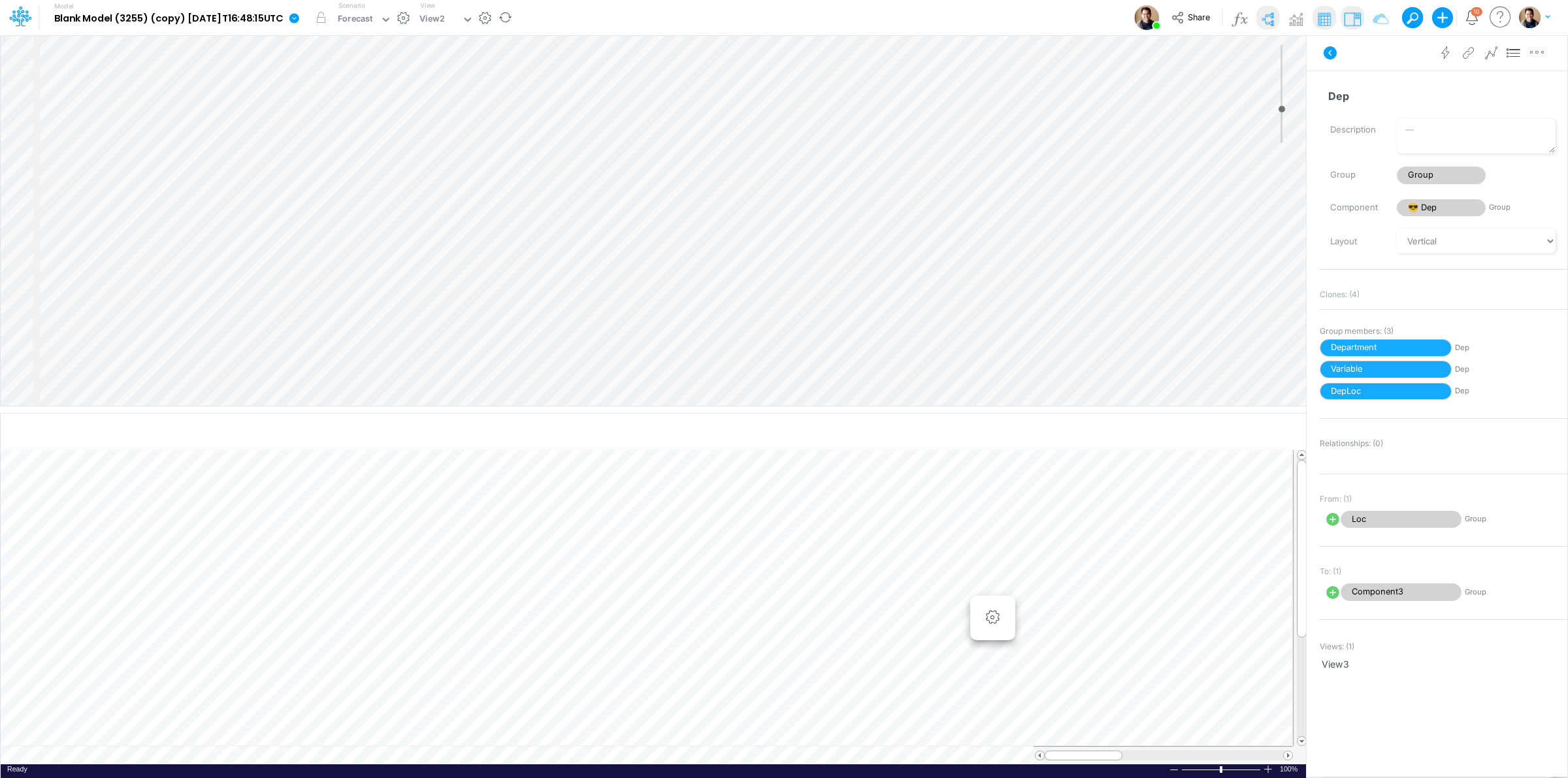
click at [300, 23] on icon at bounding box center [293, 18] width 11 height 11
click at [367, 130] on button "View model info" at bounding box center [359, 135] width 140 height 20
click at [1036, 429] on button "button" at bounding box center [1037, 433] width 31 height 23
click at [300, 17] on icon at bounding box center [294, 18] width 10 height 10
click at [383, 142] on button "View model info" at bounding box center [359, 135] width 140 height 20
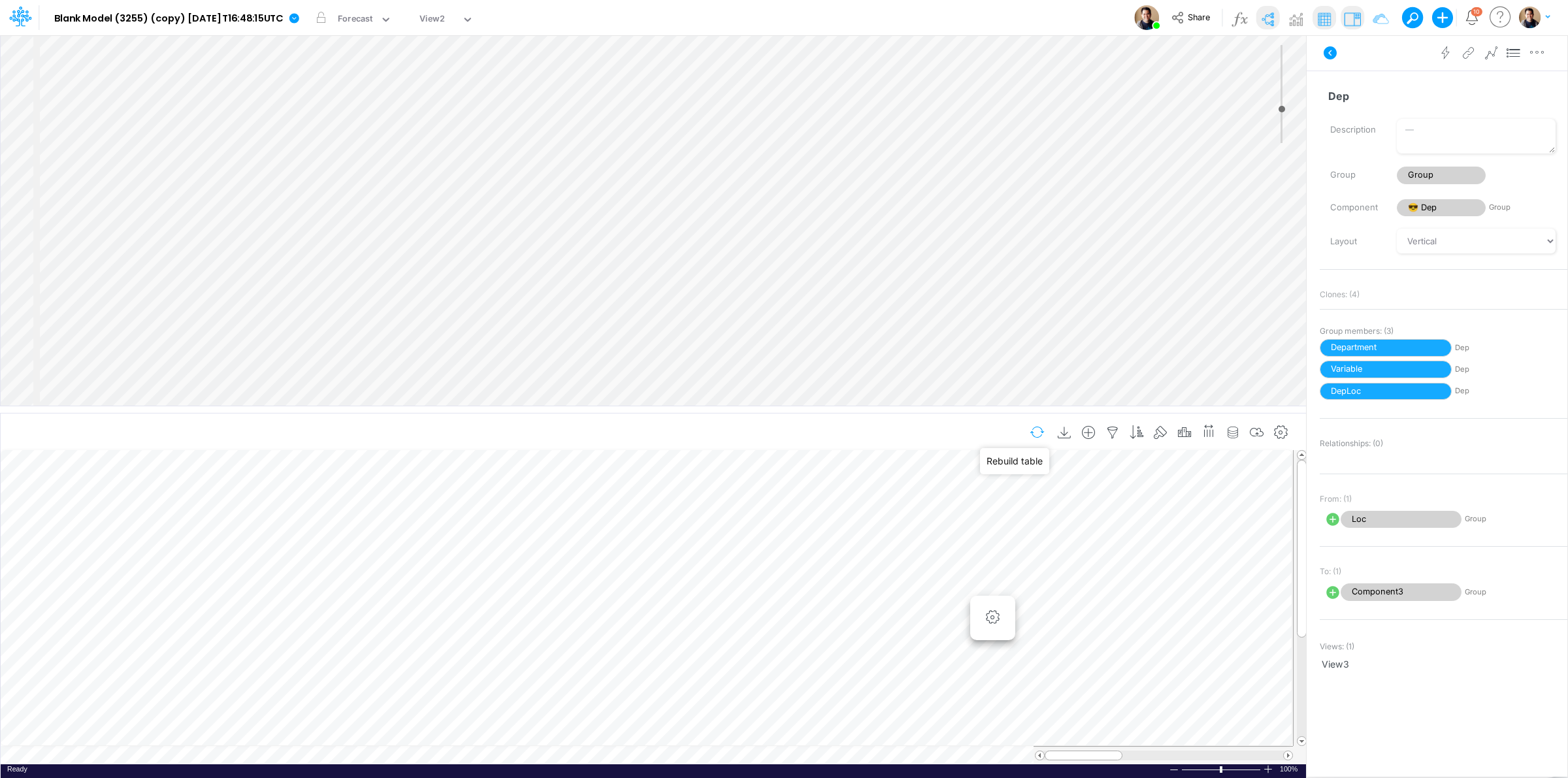
click at [1033, 435] on button "button" at bounding box center [1037, 433] width 31 height 23
click at [310, 11] on link at bounding box center [297, 18] width 26 height 34
click at [396, 138] on button "View model info" at bounding box center [359, 135] width 140 height 20
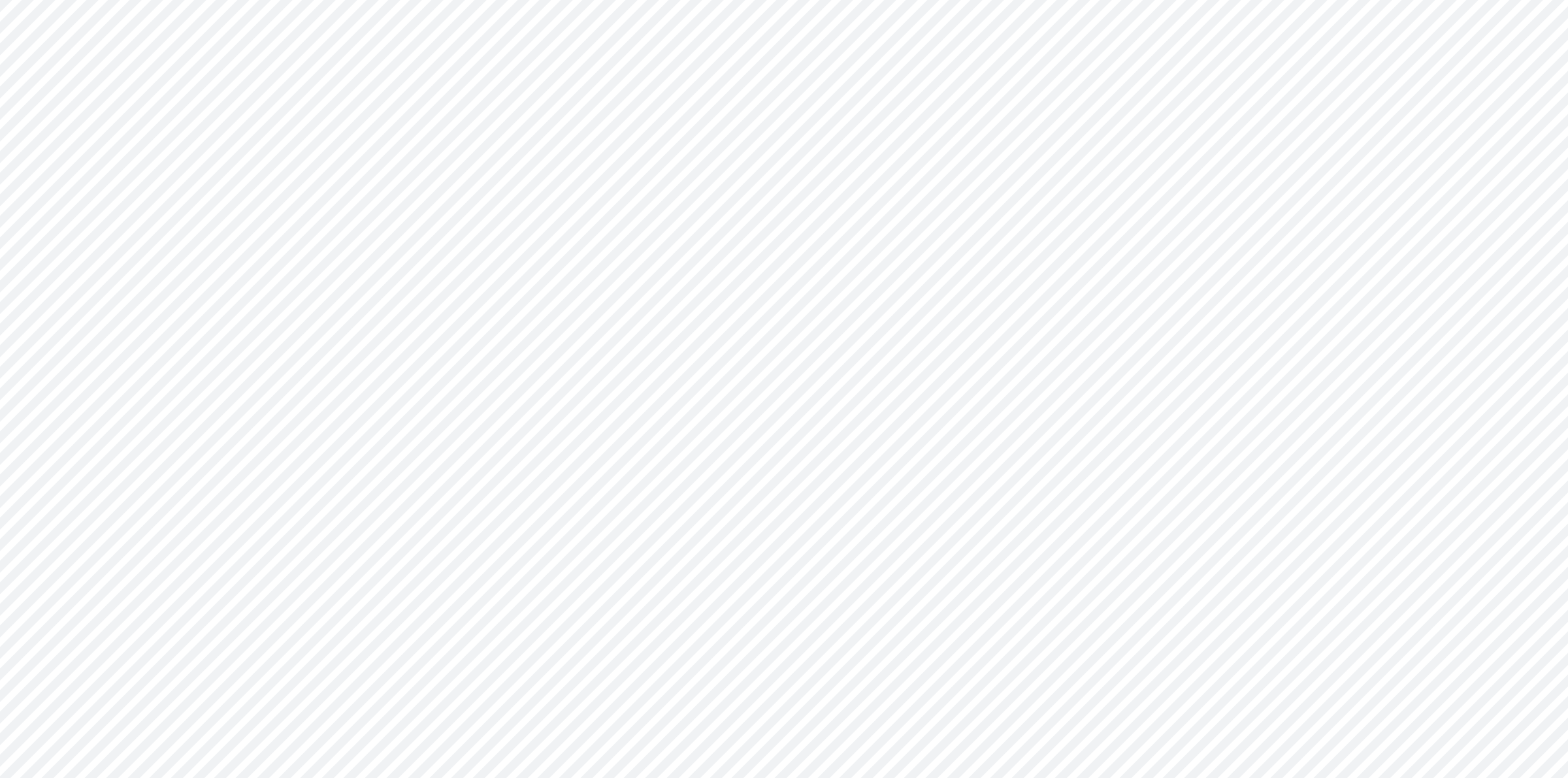
type input "0"
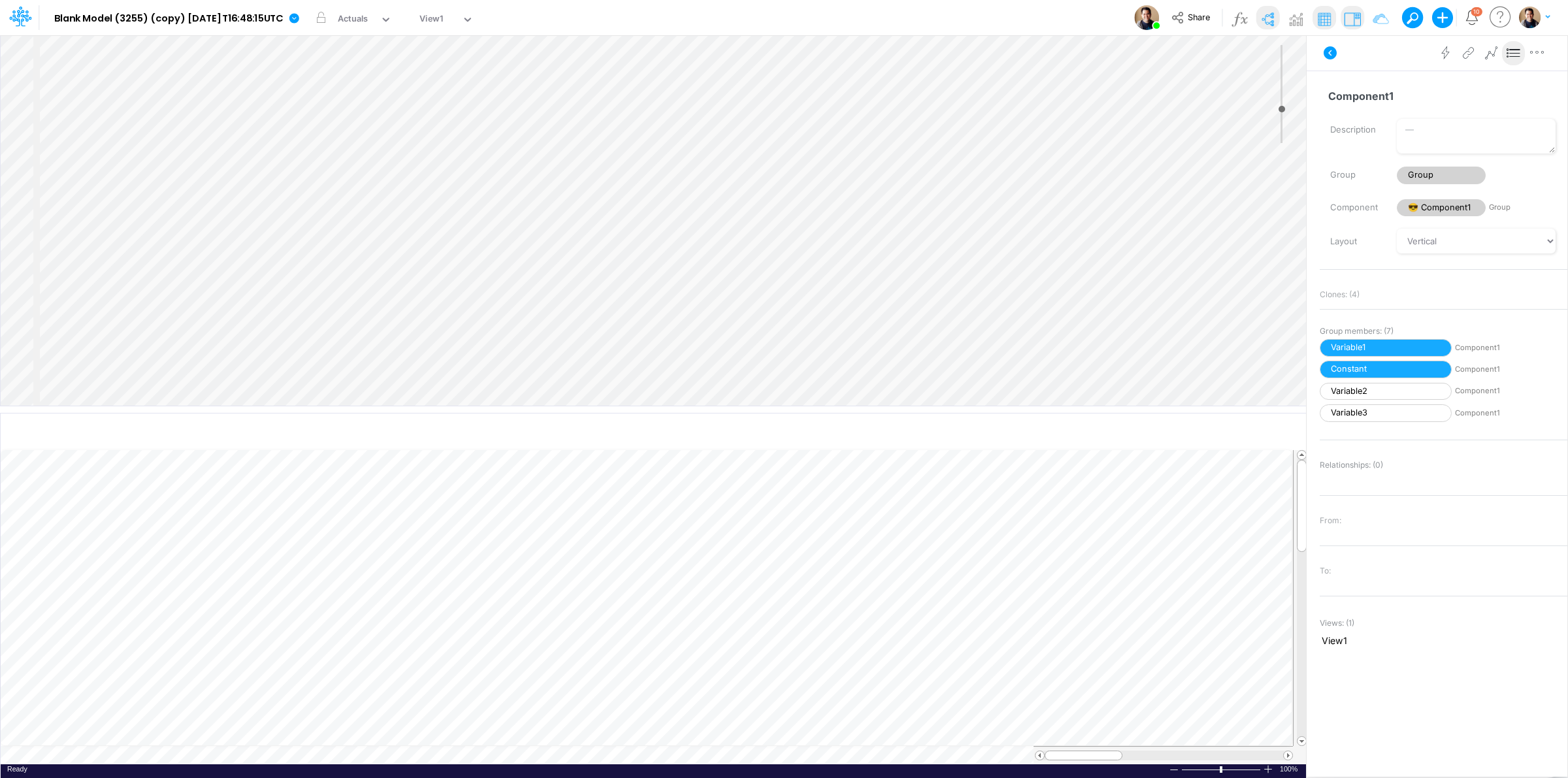
select select "Horizontal"
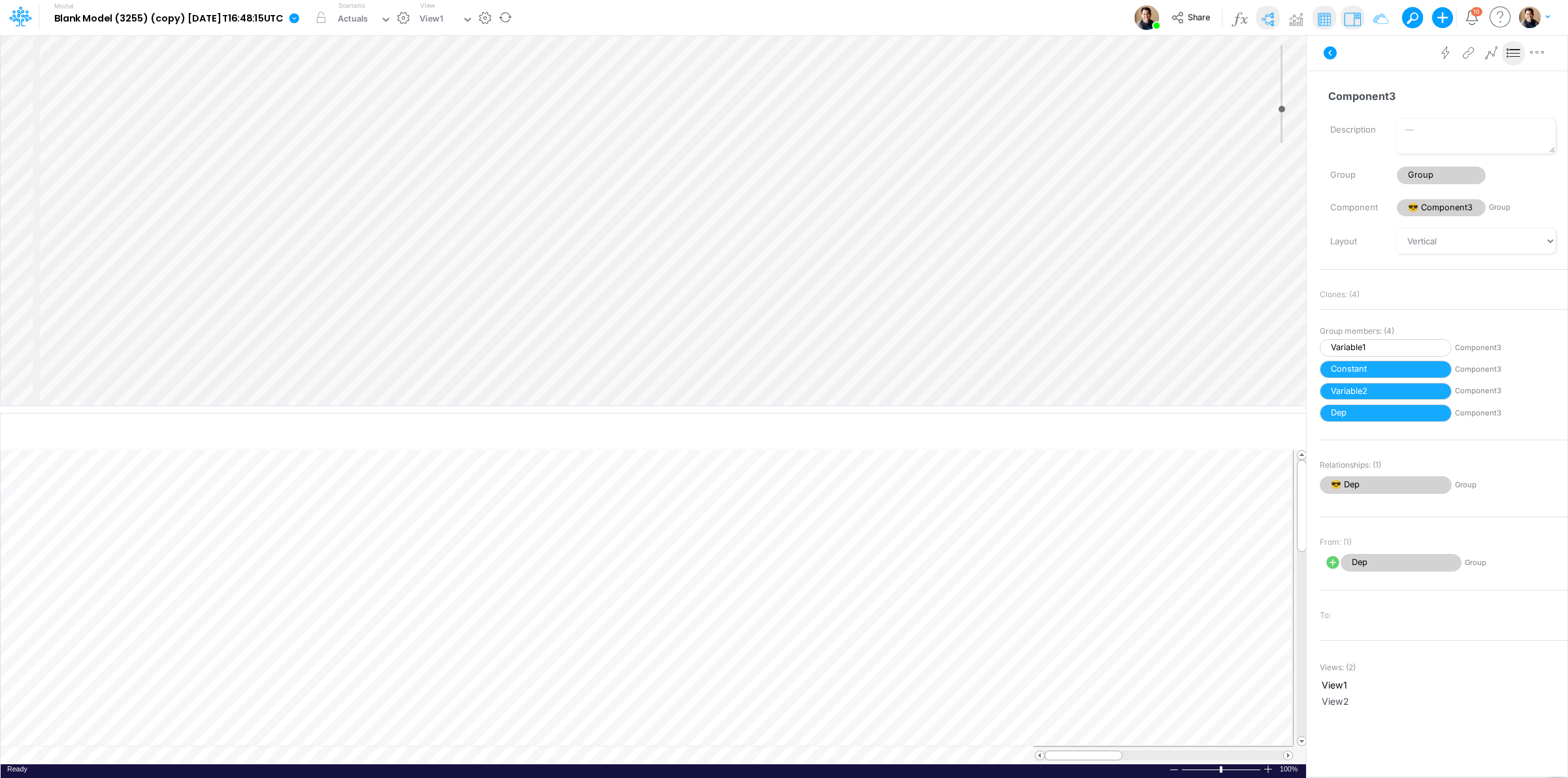
select select "Horizontal"
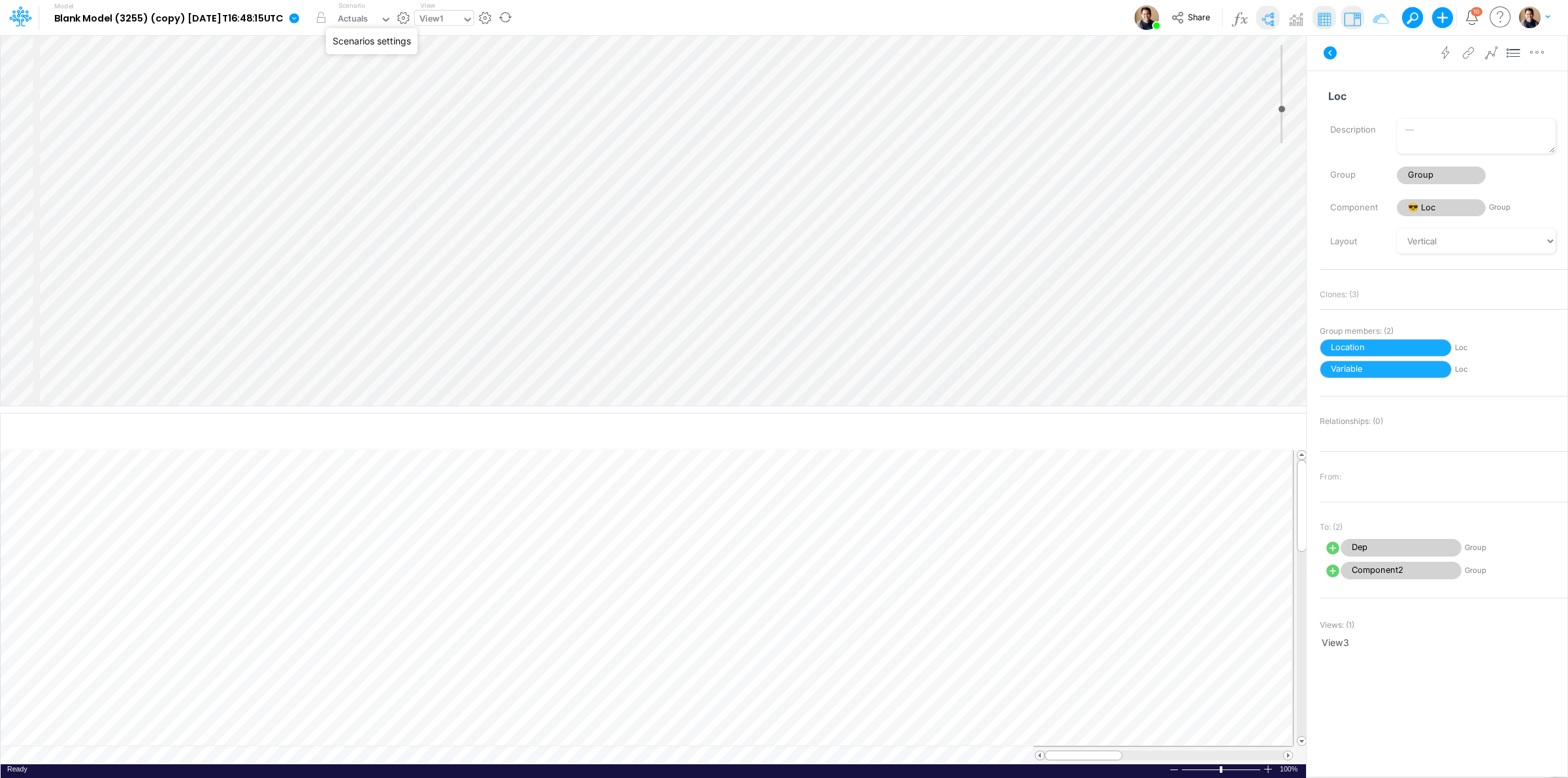
click at [443, 20] on div "View1" at bounding box center [431, 19] width 24 height 15
click at [484, 85] on div "View3" at bounding box center [503, 86] width 176 height 21
click at [462, 15] on div "View3" at bounding box center [438, 20] width 47 height 19
click at [489, 70] on div "View2" at bounding box center [503, 65] width 176 height 21
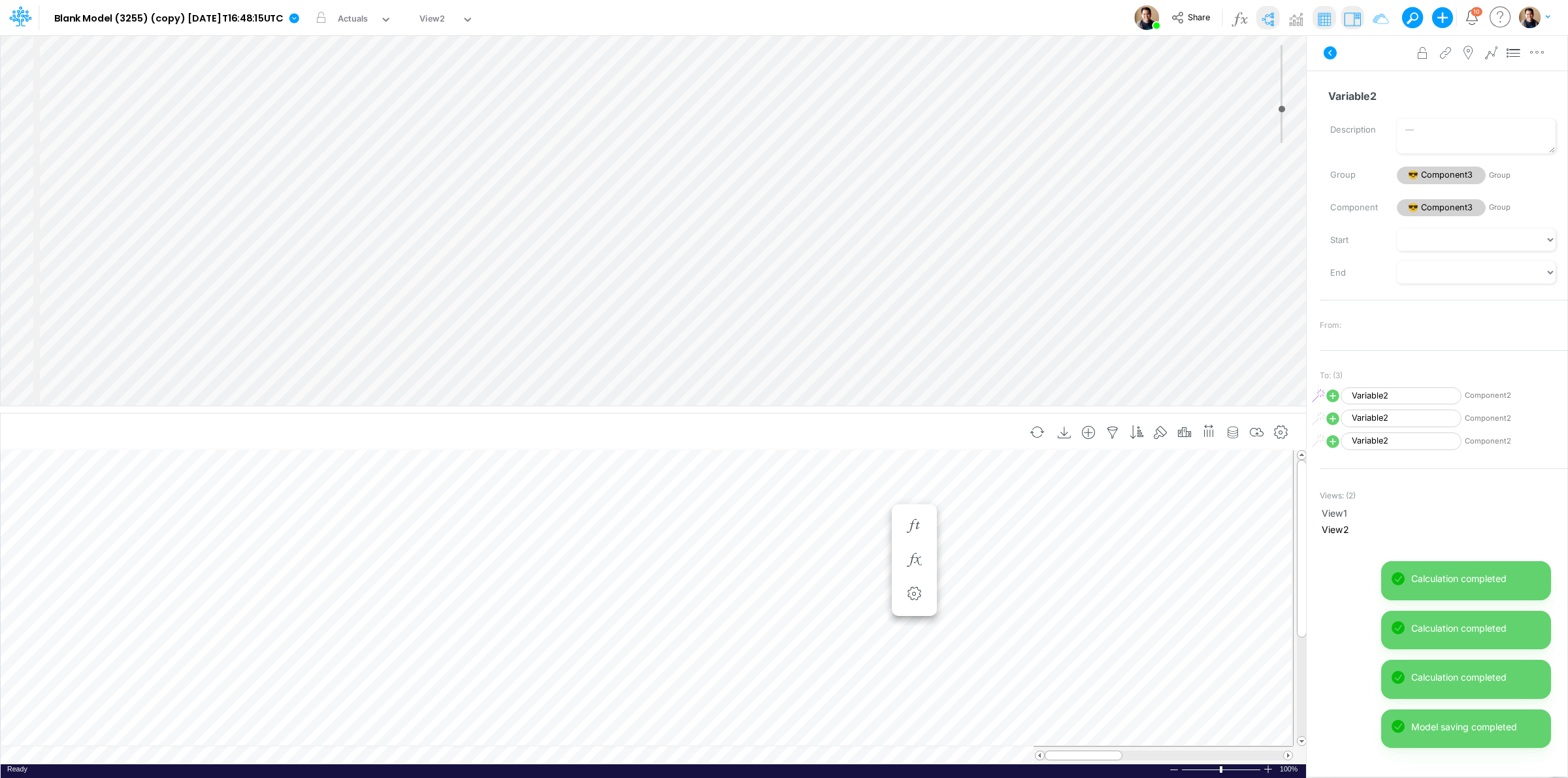
scroll to position [0, 1]
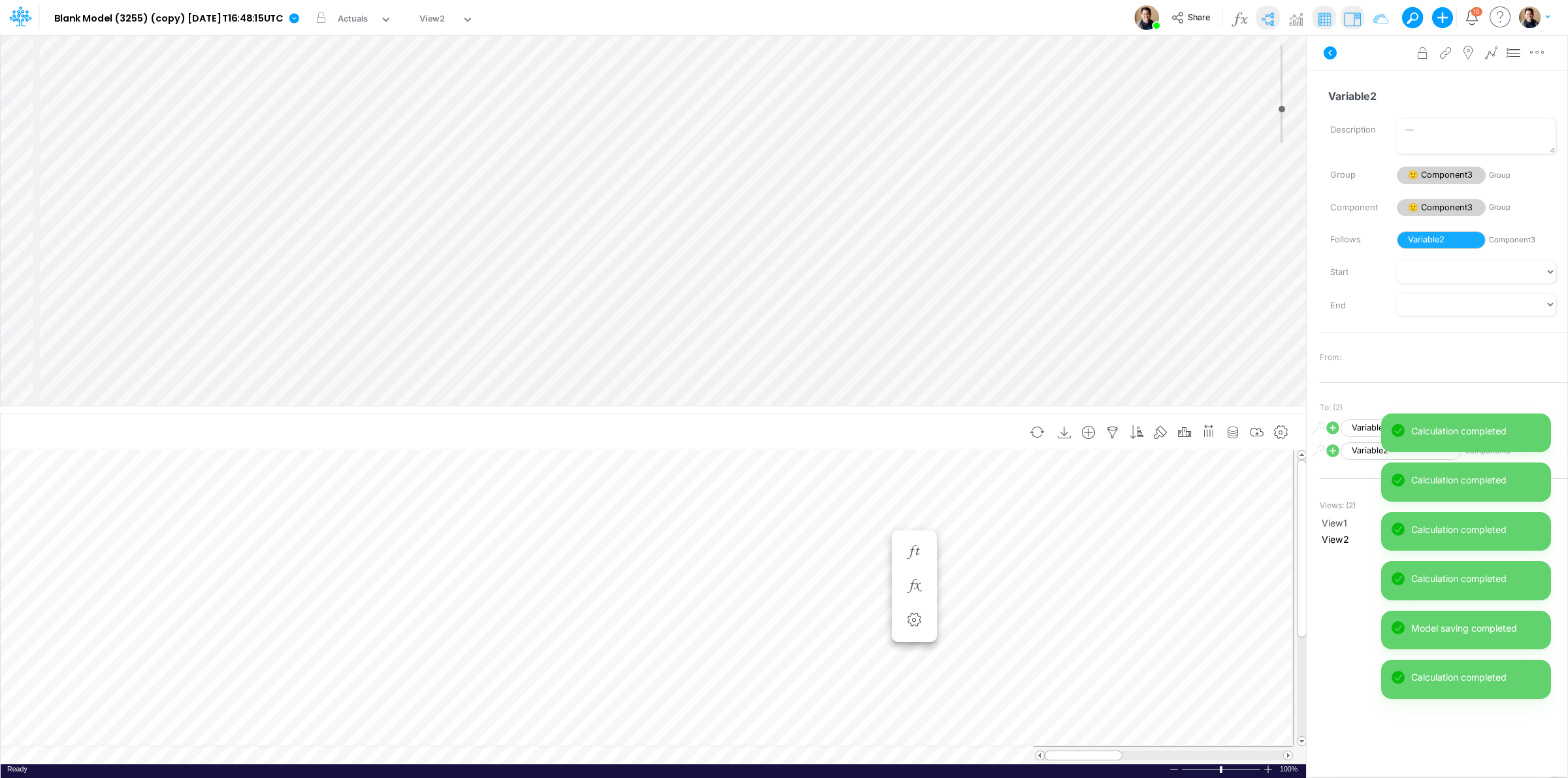
scroll to position [0, 1]
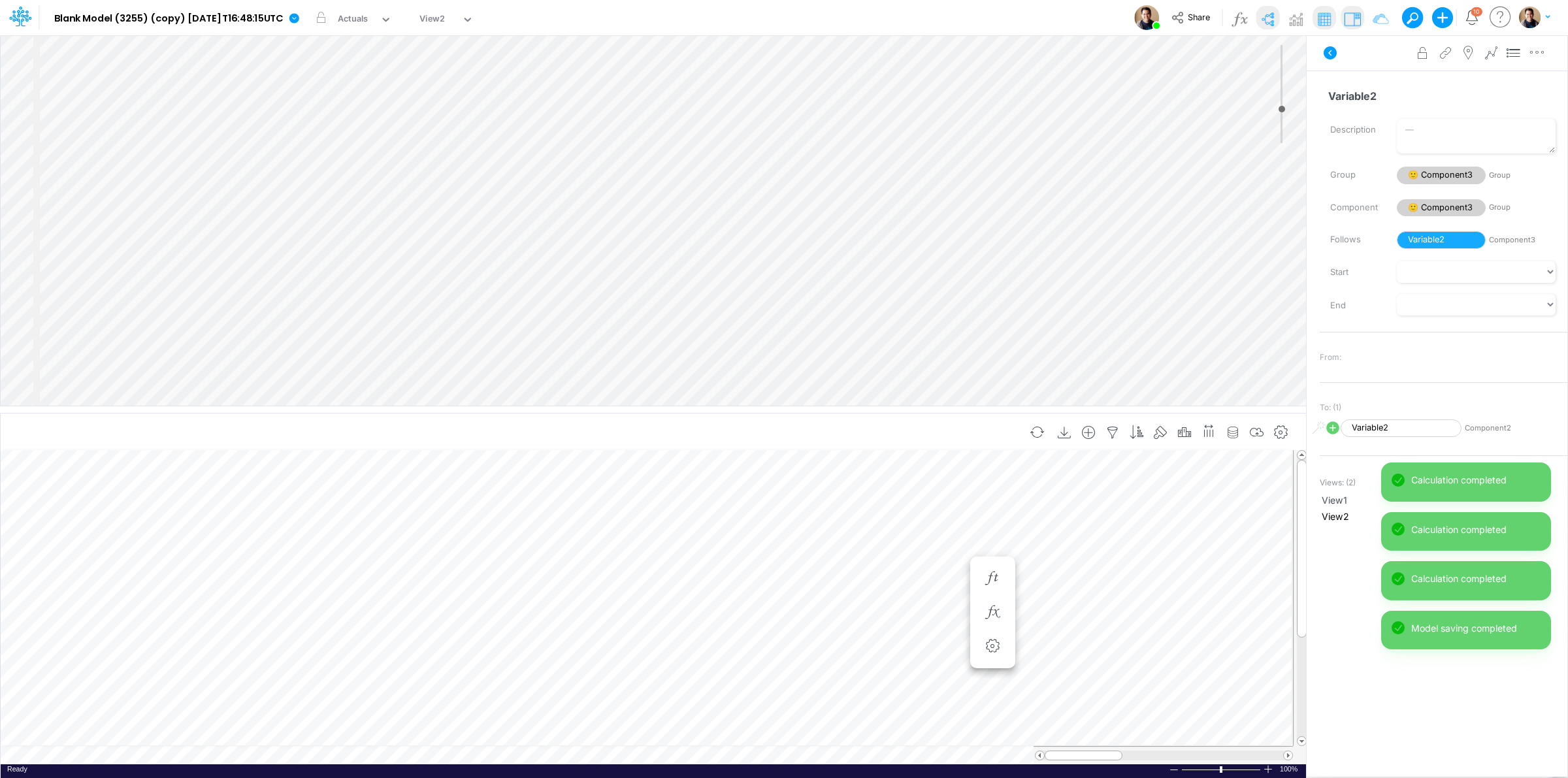
scroll to position [0, 1]
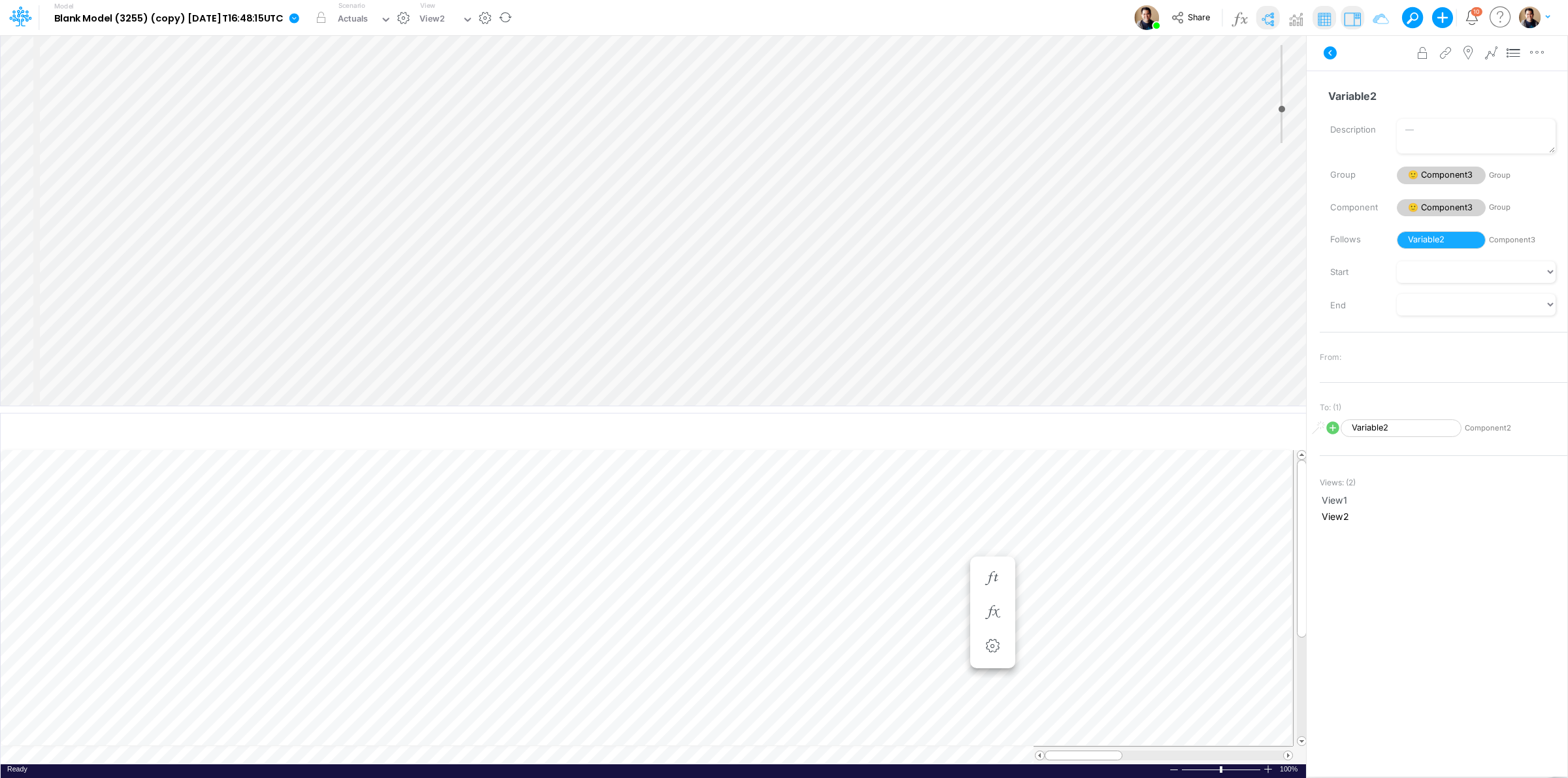
select select "Horizontal"
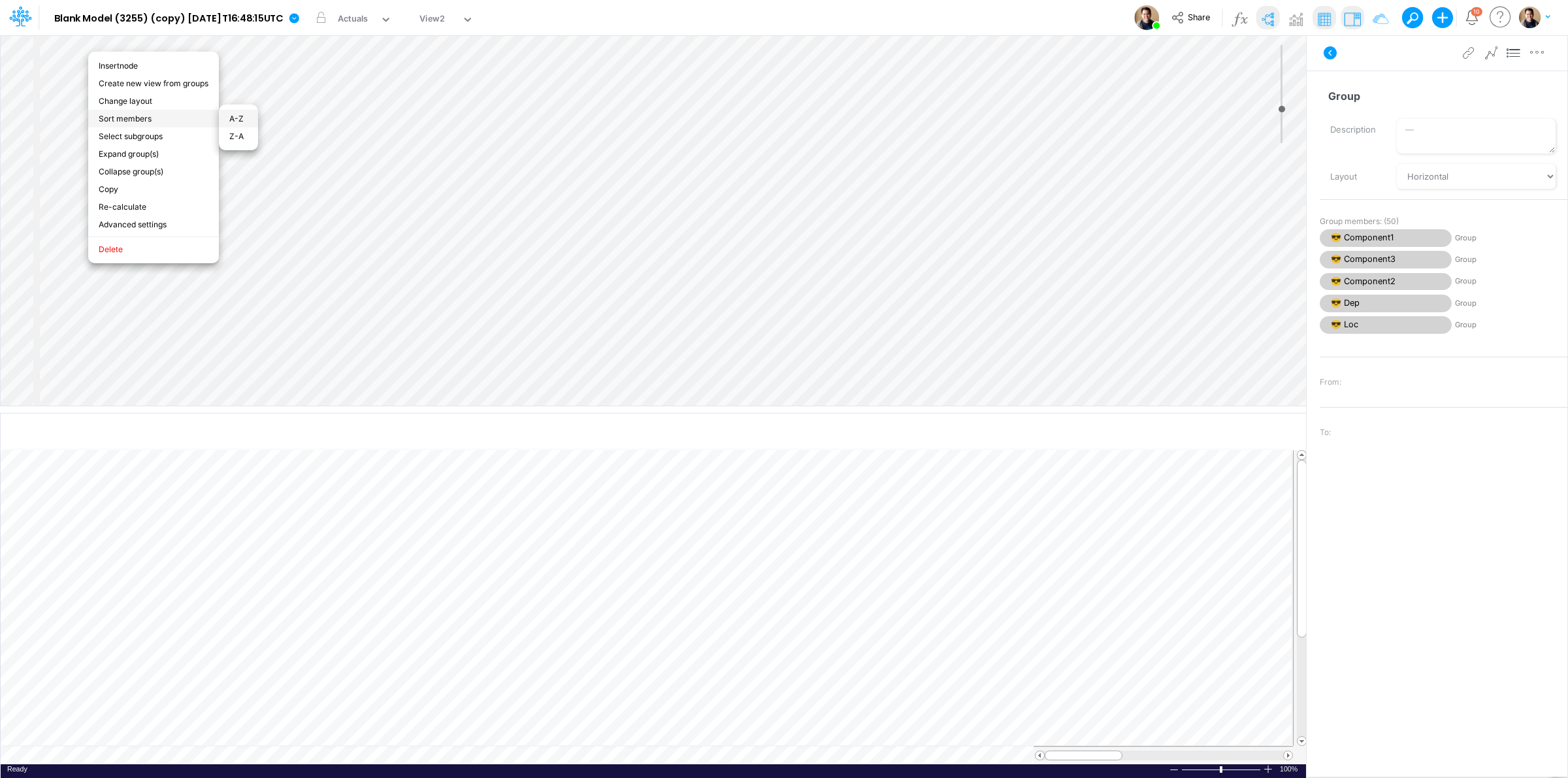
click at [234, 113] on li "A-Z" at bounding box center [238, 119] width 40 height 18
click at [254, 125] on li "Z-A" at bounding box center [252, 131] width 40 height 18
click at [300, 17] on icon at bounding box center [294, 18] width 10 height 10
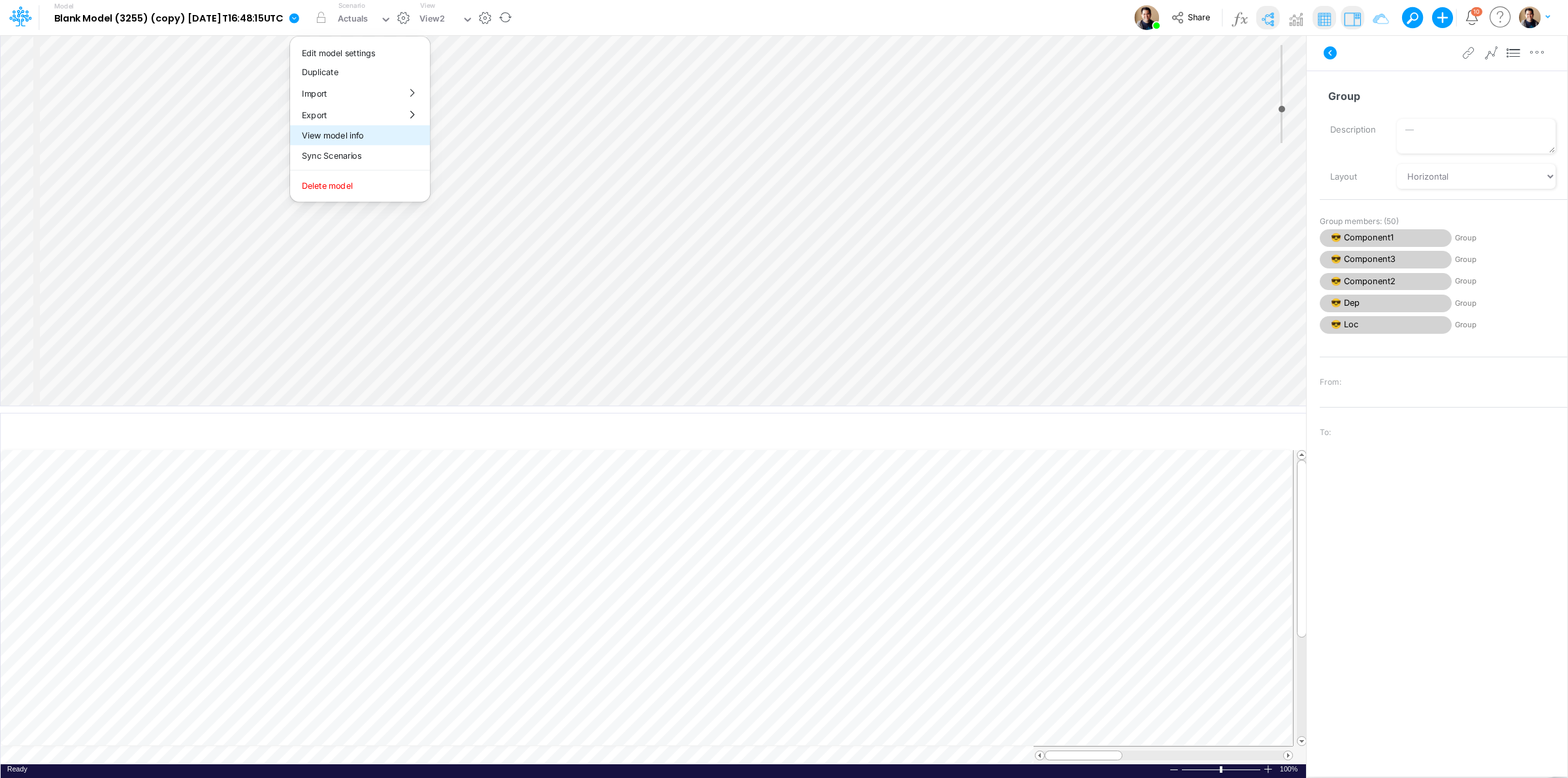
click at [370, 136] on button "View model info" at bounding box center [359, 135] width 140 height 20
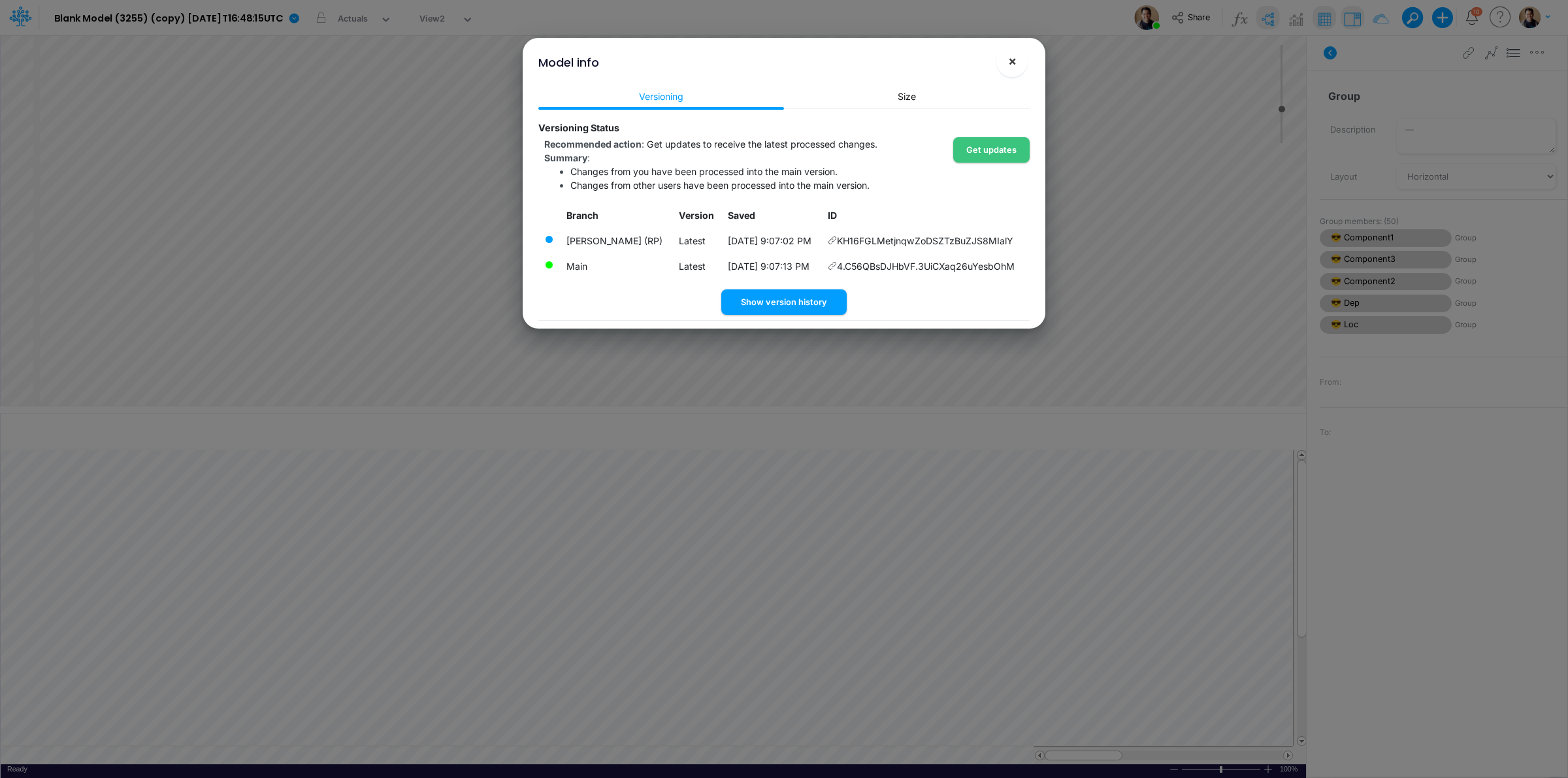
click at [1008, 61] on span "×" at bounding box center [1012, 61] width 9 height 16
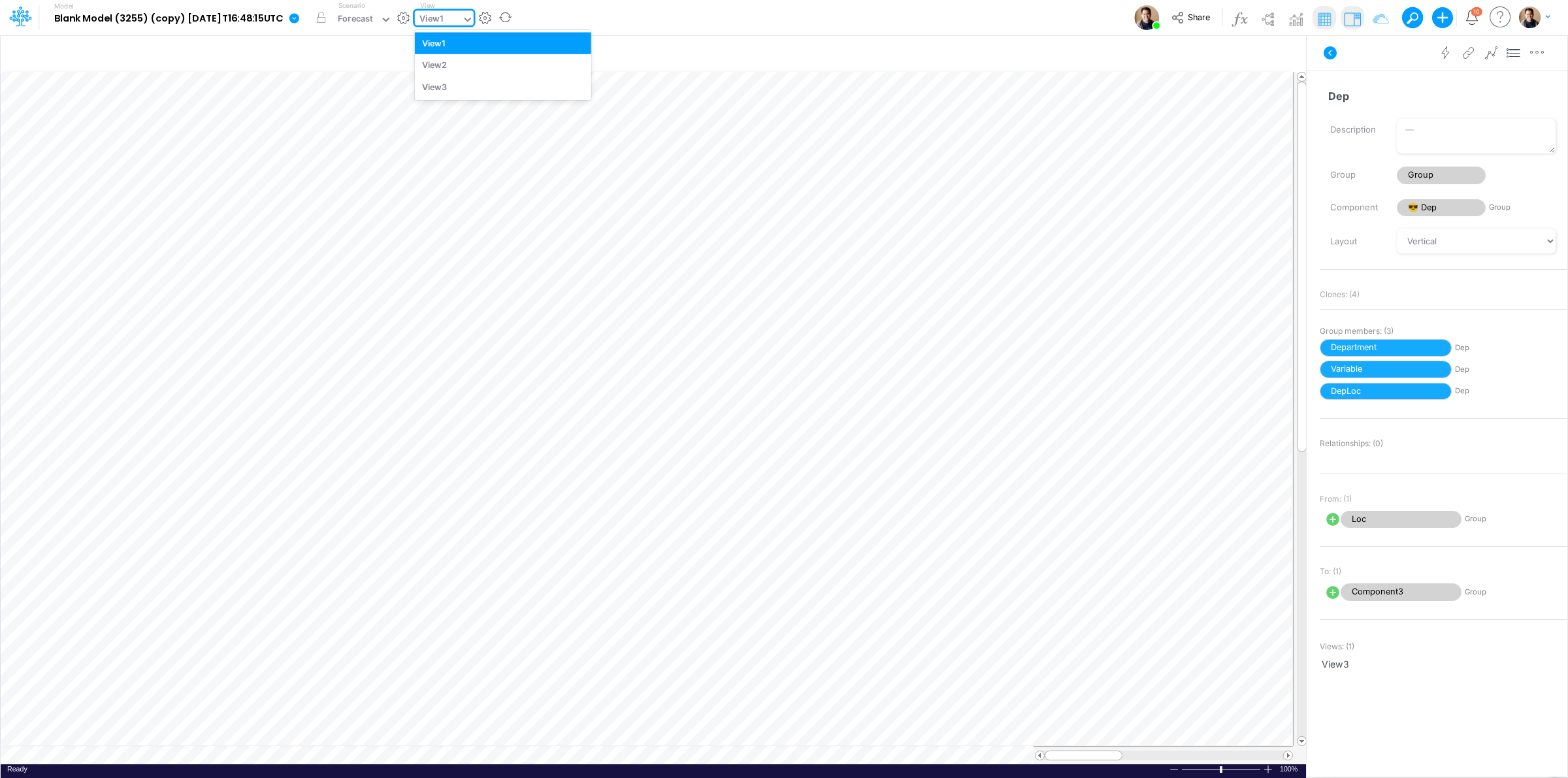
click at [443, 21] on div "View1" at bounding box center [431, 19] width 24 height 15
click at [484, 66] on div "View2" at bounding box center [503, 65] width 176 height 21
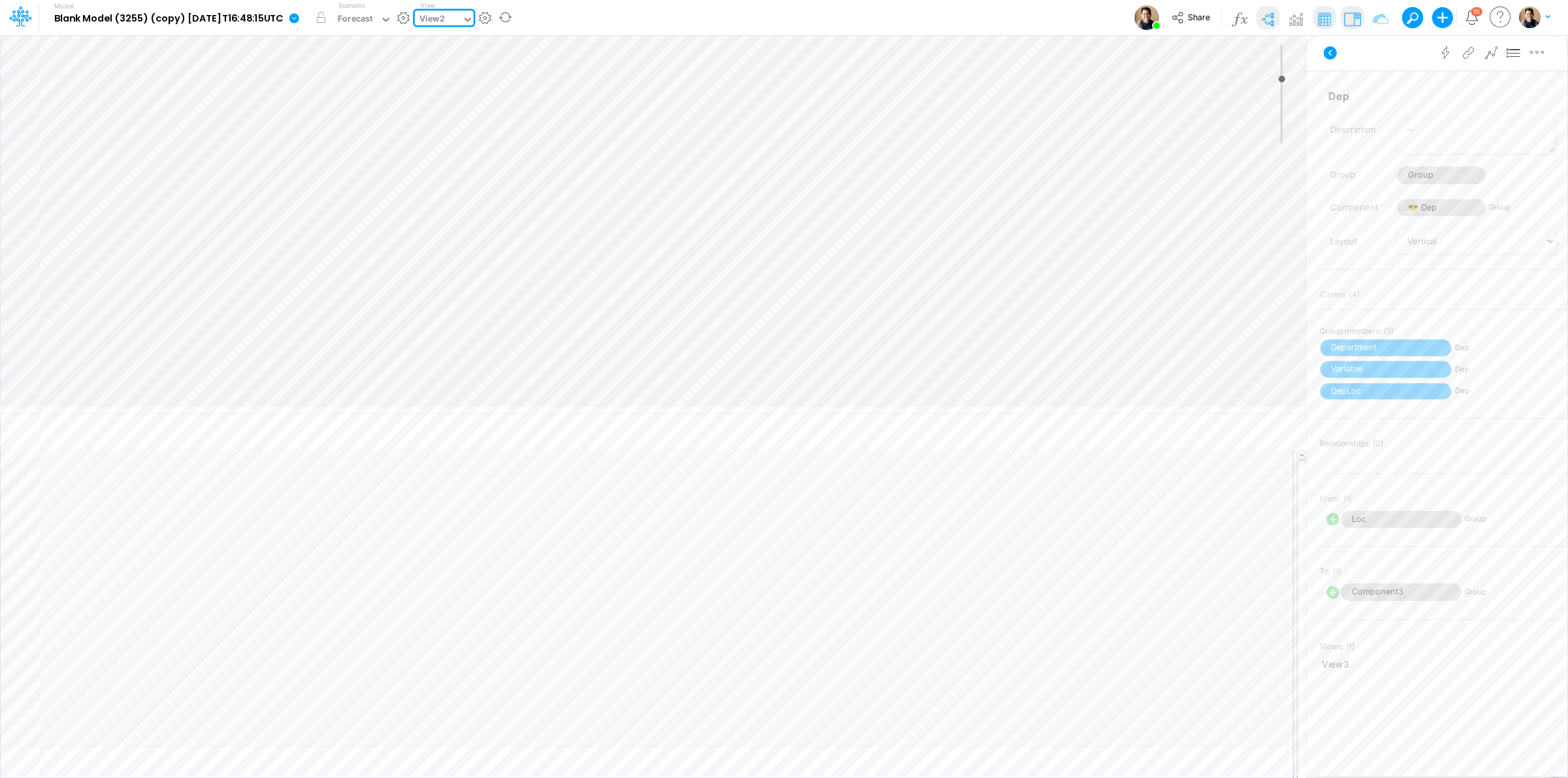
type input "0"
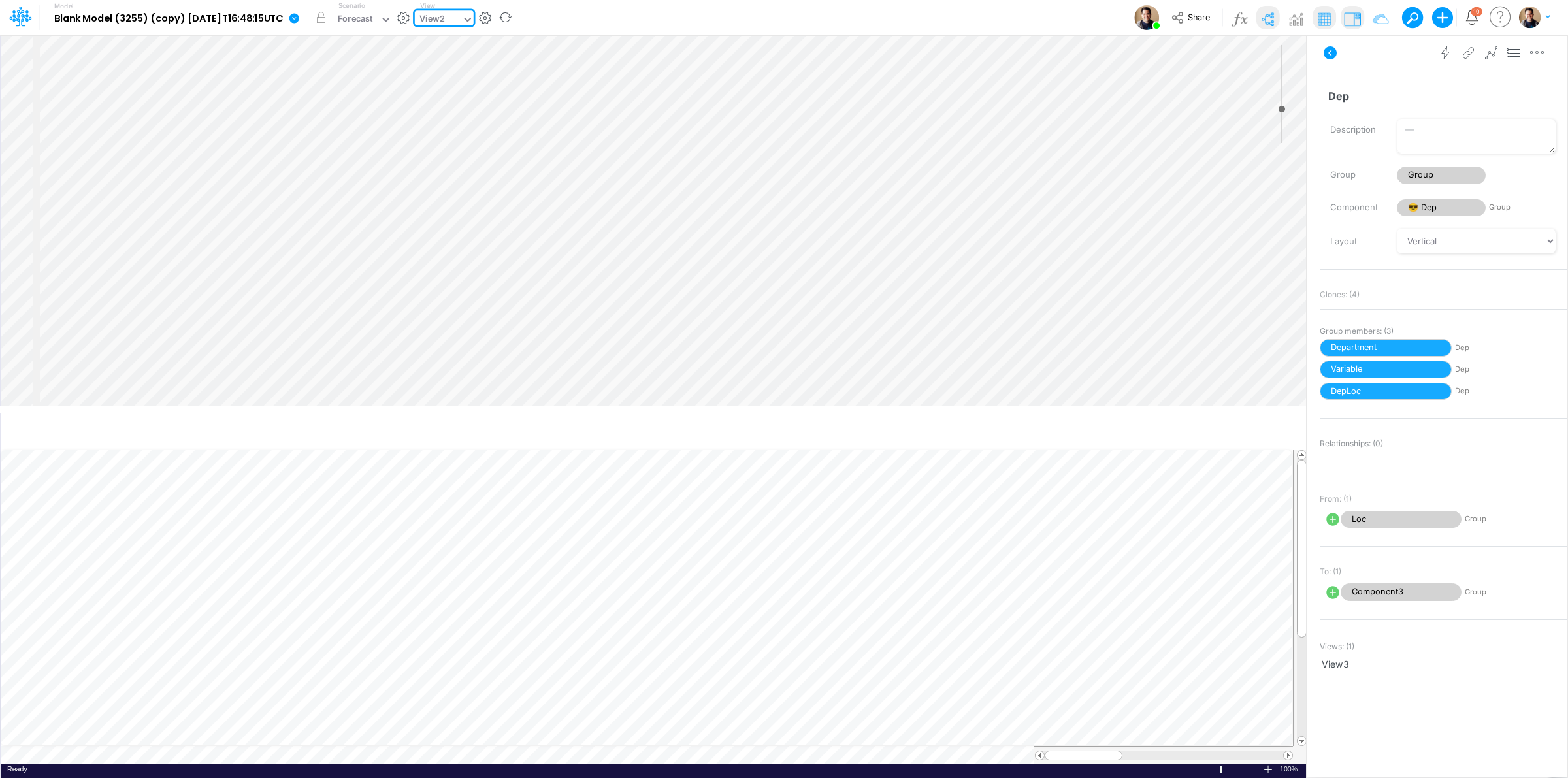
select select "Horizontal"
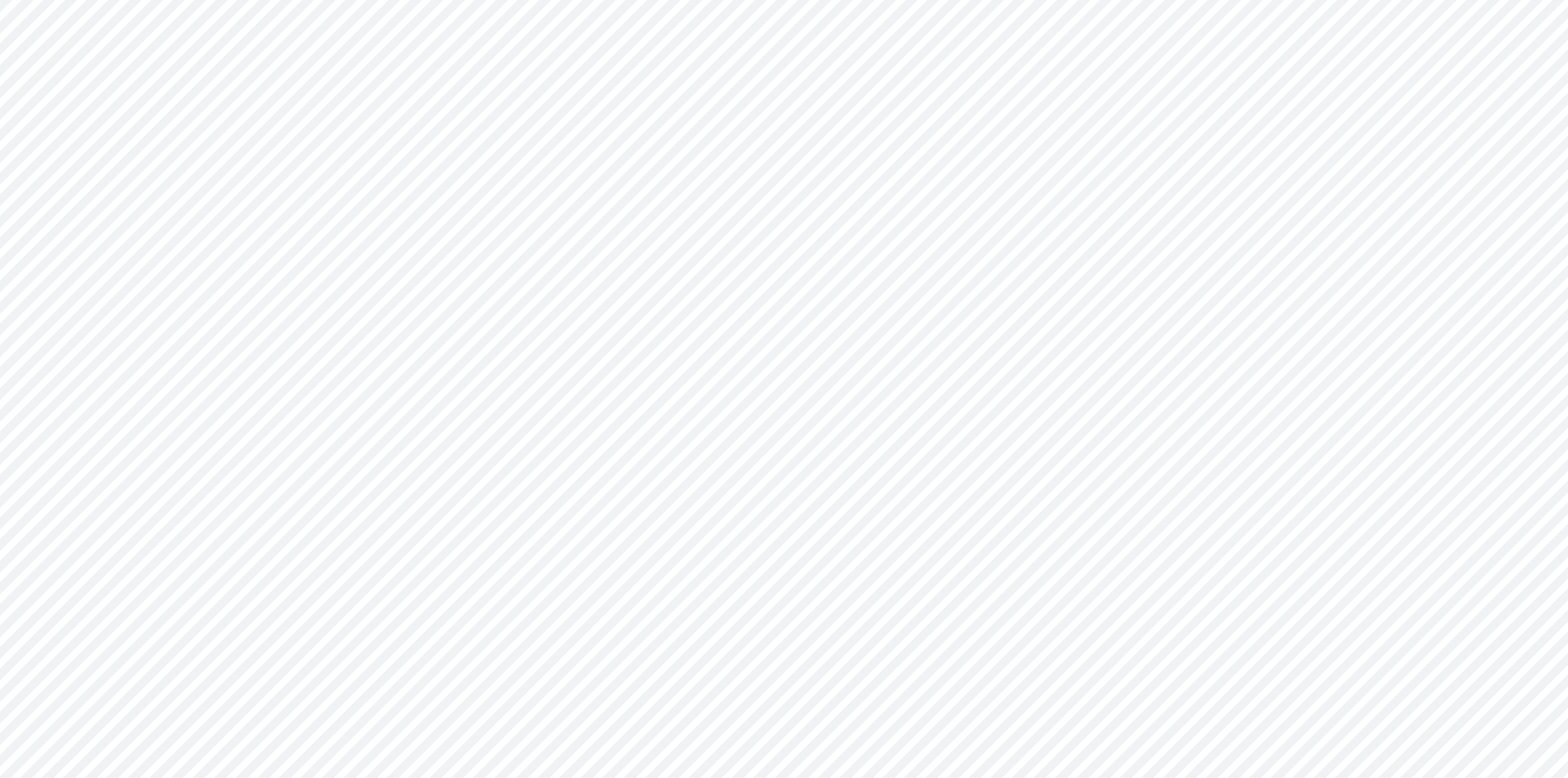
select select "Horizontal"
